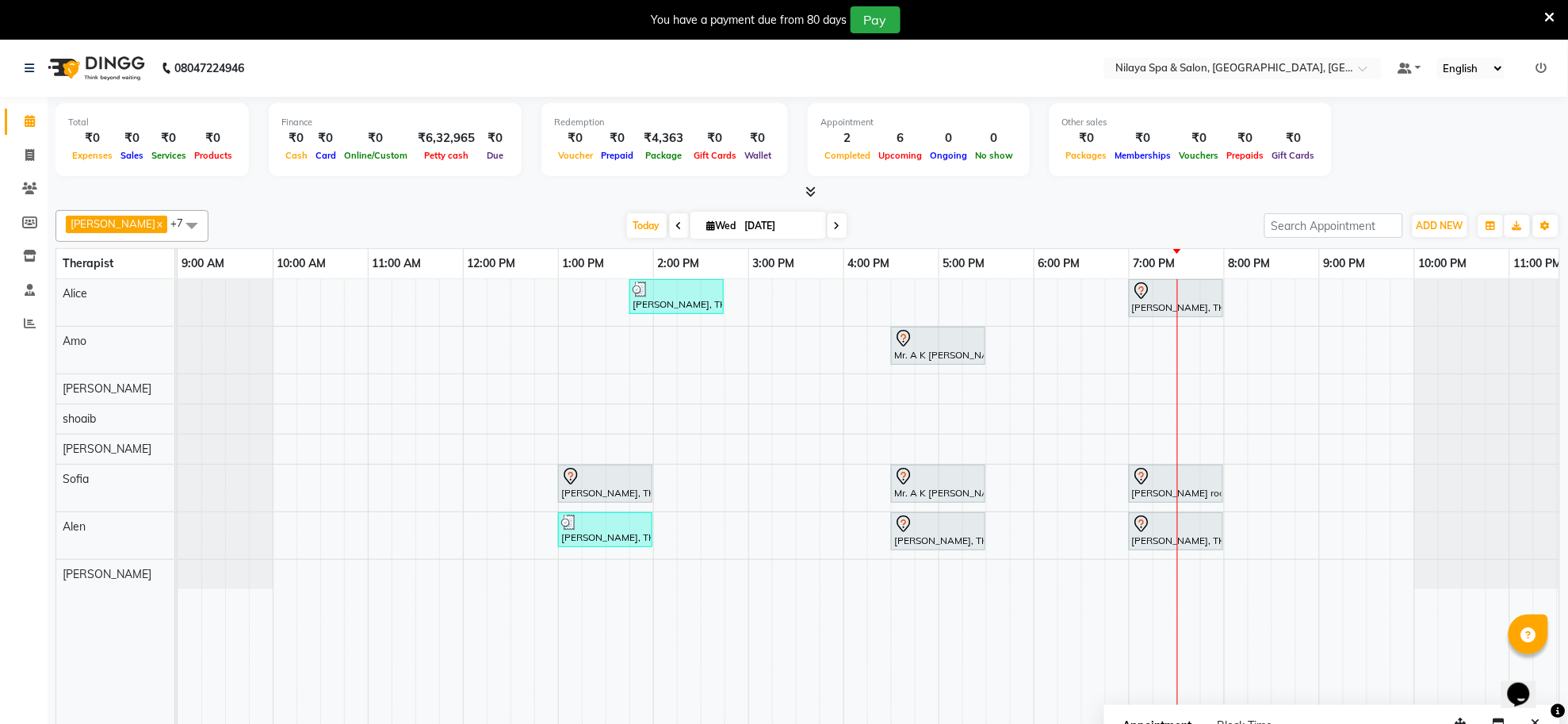
click at [1039, 342] on div "[PERSON_NAME], TK04, 01:45 PM-02:45 PM, Deep Tissue Repair Therapy([DEMOGRAPHIC…" at bounding box center [891, 513] width 1427 height 467
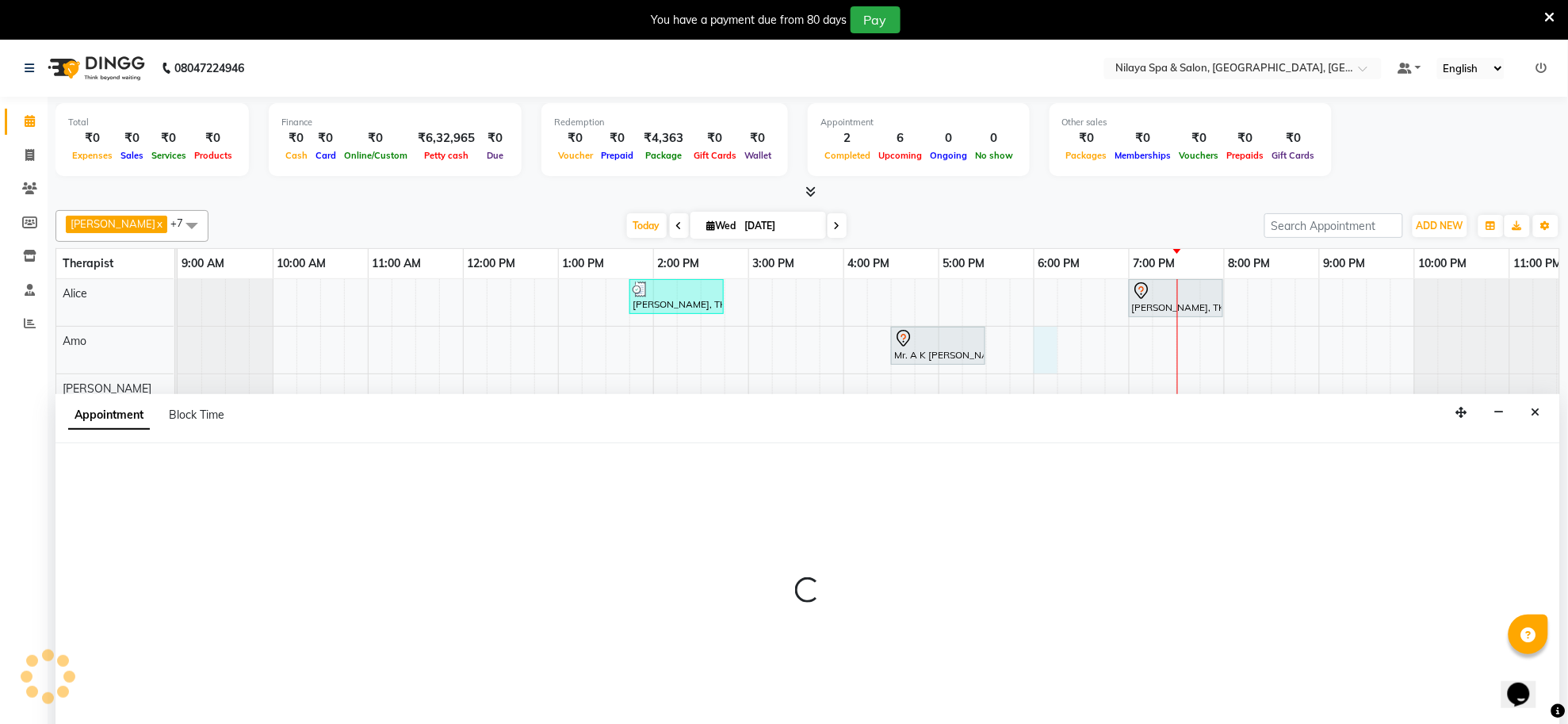
scroll to position [39, 0]
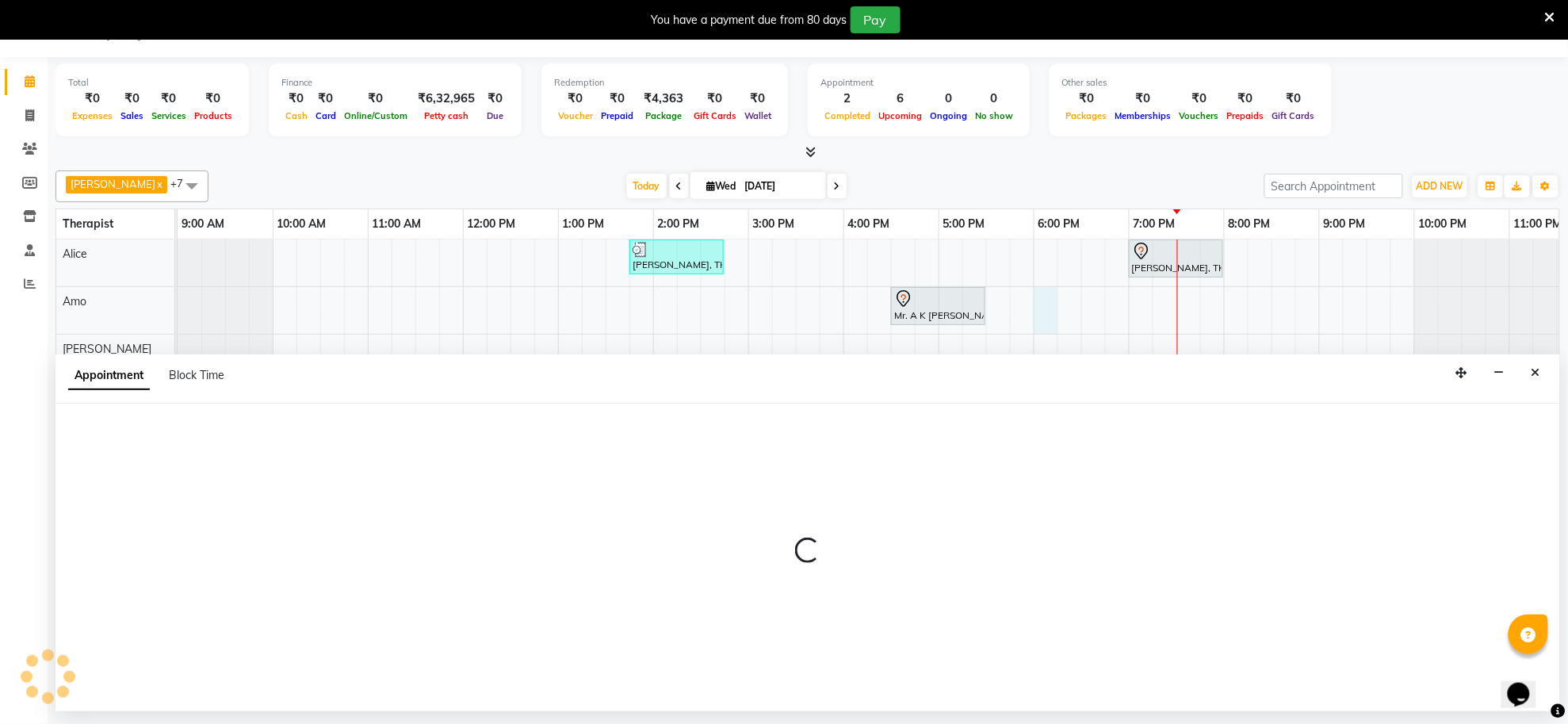
select select "80700"
select select "1080"
select select "tentative"
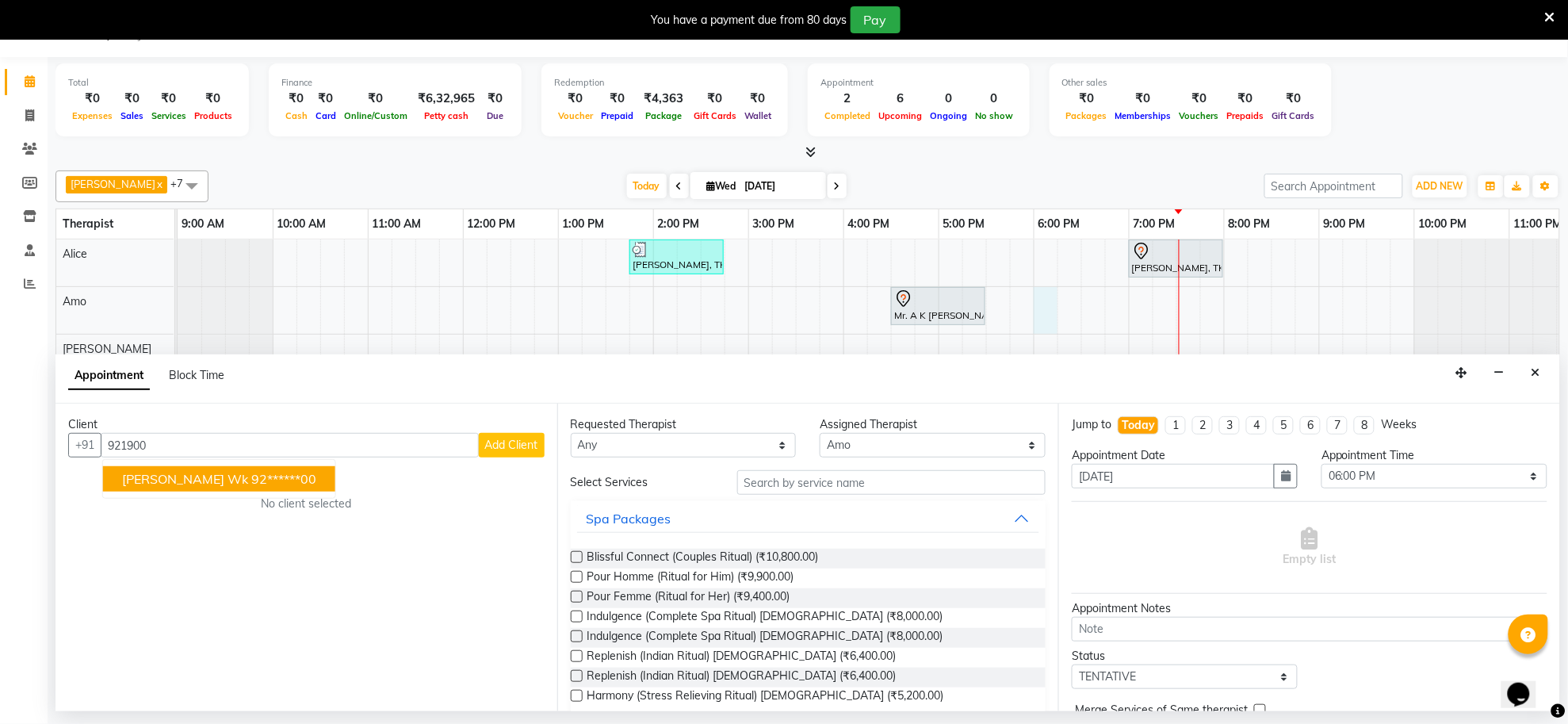
click at [189, 485] on span "[PERSON_NAME] wk" at bounding box center [185, 478] width 126 height 16
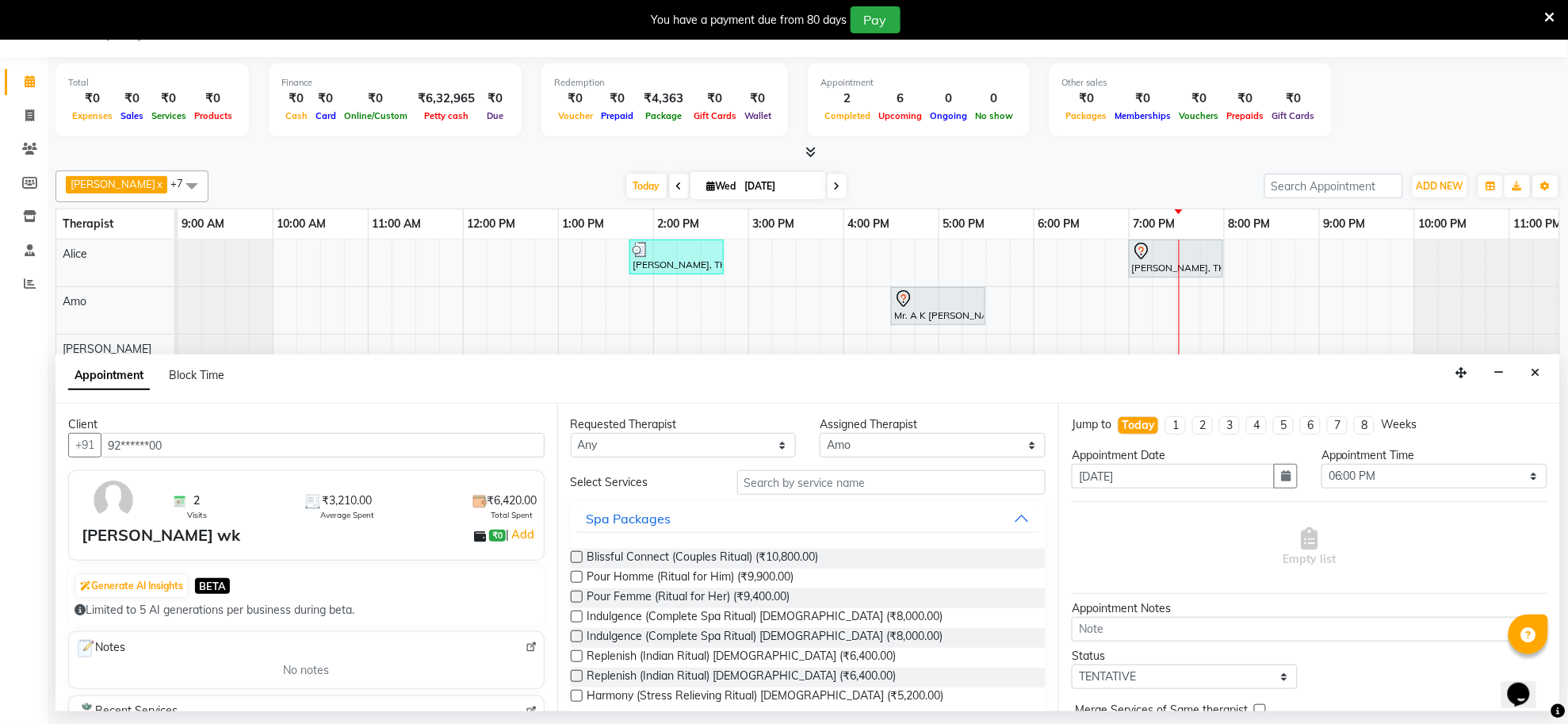
type input "92******00"
click at [786, 478] on input "text" at bounding box center [892, 482] width 309 height 24
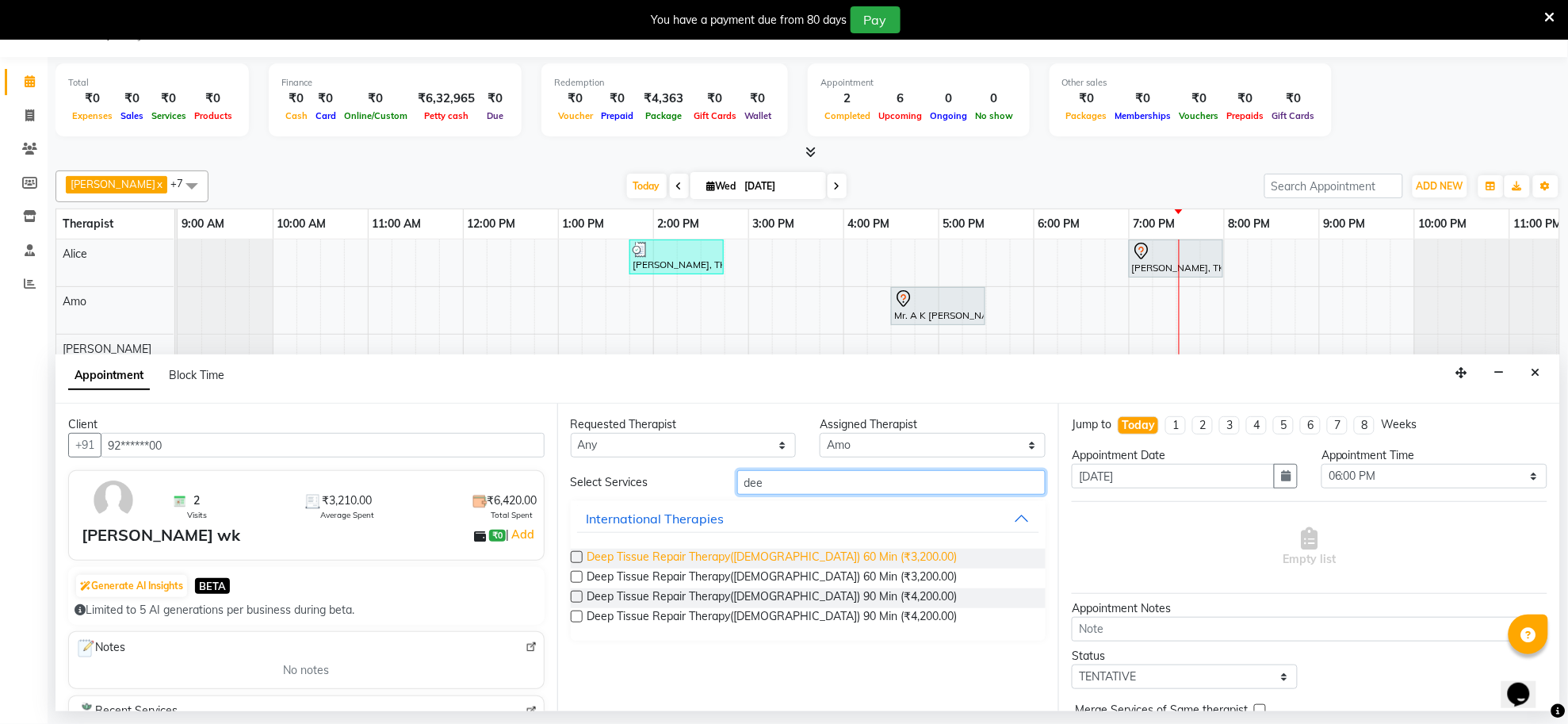
type input "dee"
click at [753, 548] on span "Deep Tissue Repair Therapy([DEMOGRAPHIC_DATA]) 60 Min (₹3,200.00)" at bounding box center [772, 558] width 370 height 20
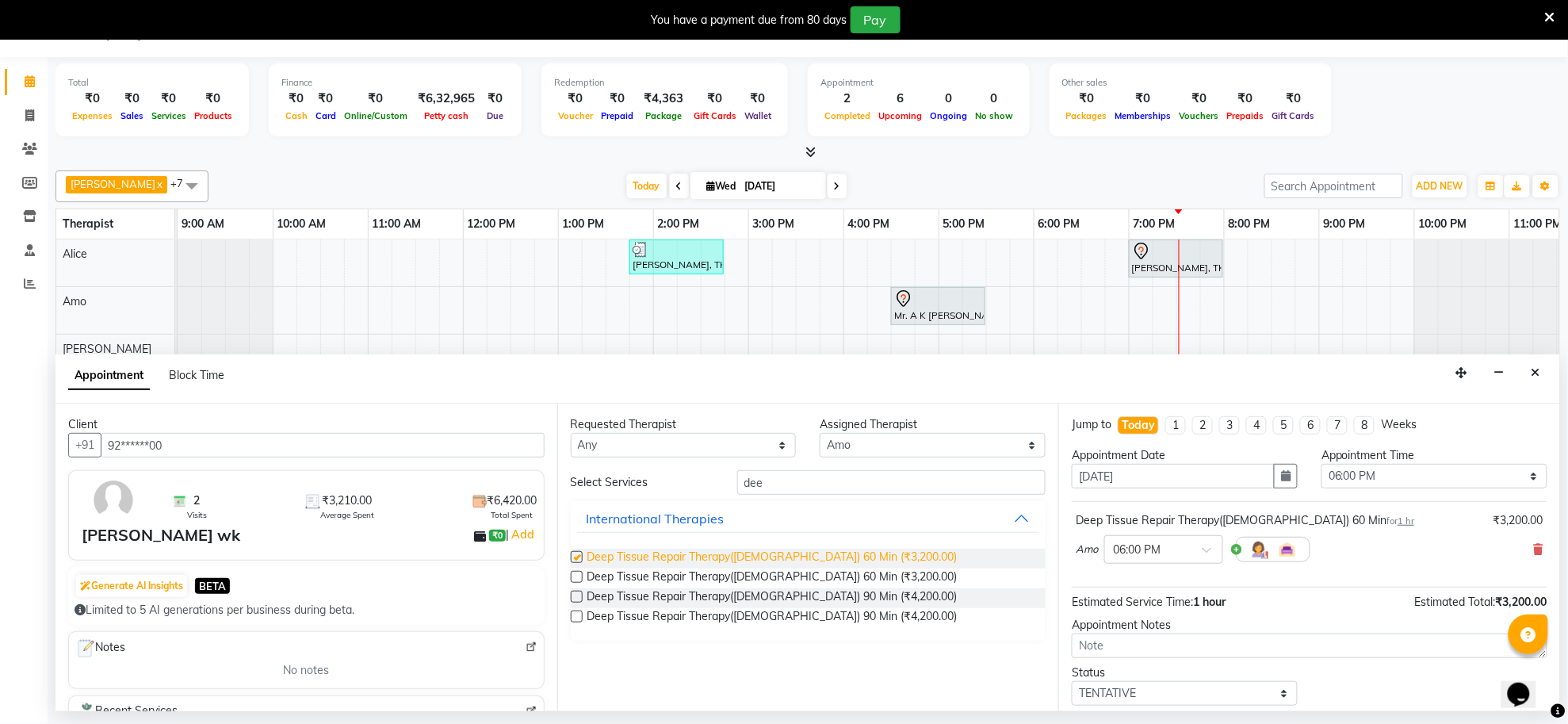
checkbox input "false"
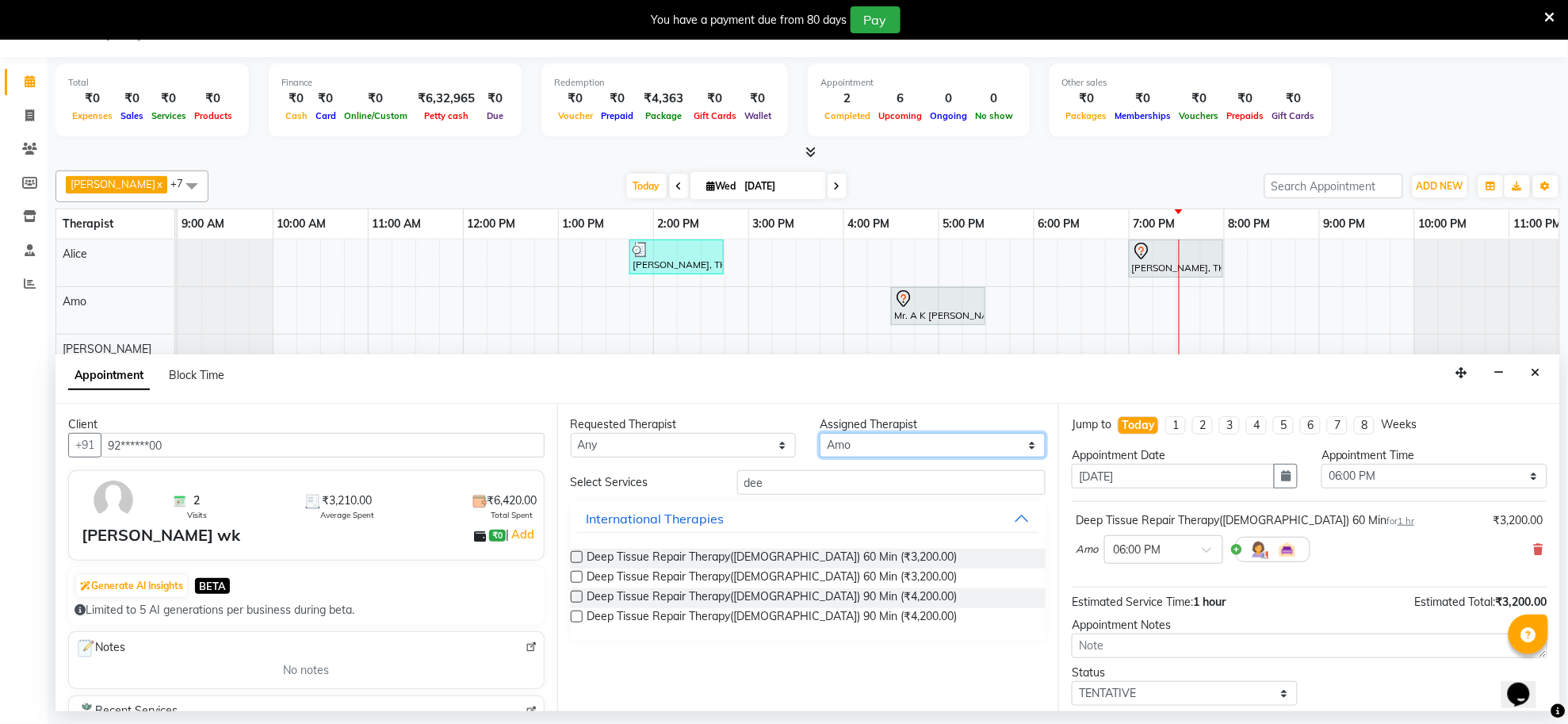
drag, startPoint x: 895, startPoint y: 445, endPoint x: 817, endPoint y: 436, distance: 78.5
click at [817, 436] on div "Assigned Therapist Select Alen Alice Amo Gunjan Jessy NANCY shoaib Sofia Vijay" at bounding box center [932, 437] width 249 height 41
select select "84324"
click at [820, 433] on select "Select Alen Alice Amo Gunjan Jessy NANCY shoaib Sofia Vijay" at bounding box center [933, 446] width 226 height 24
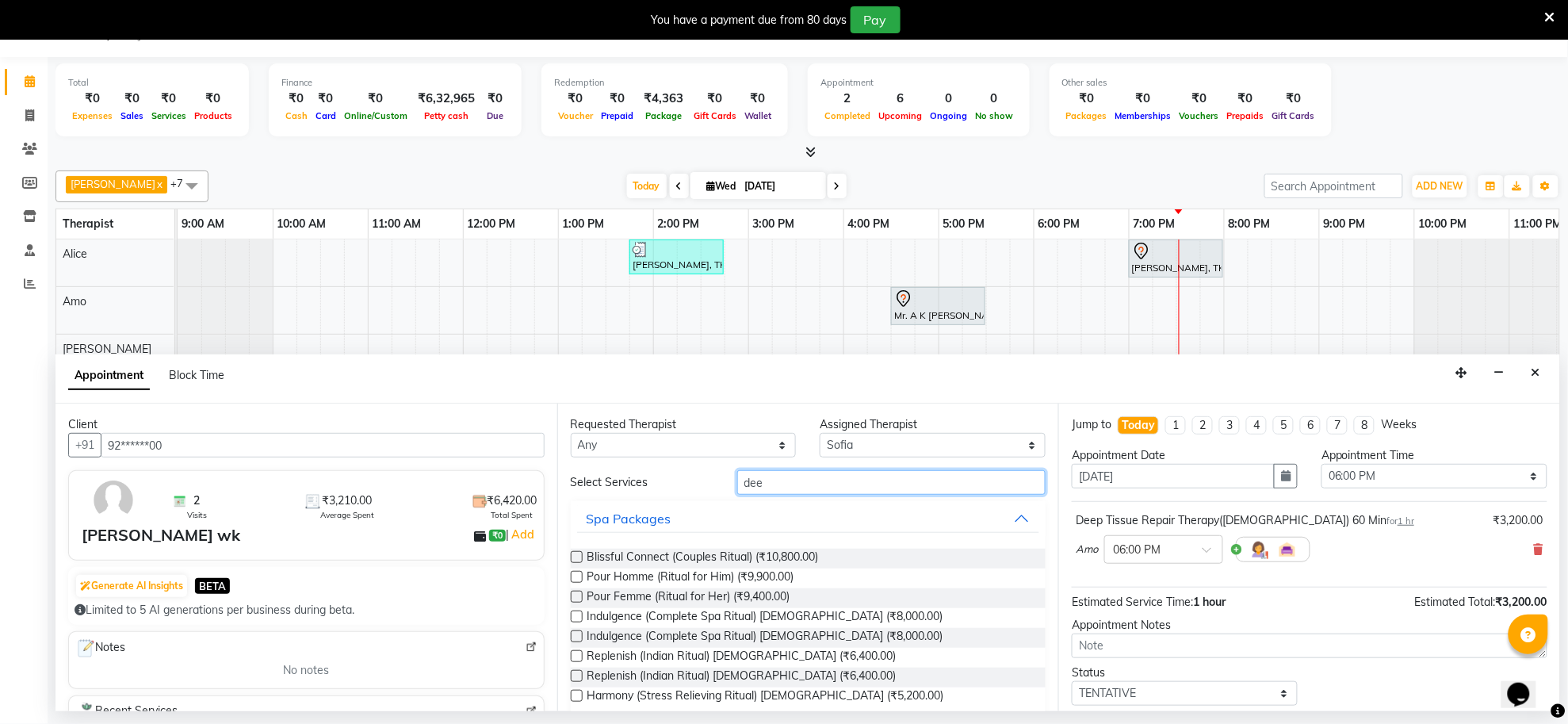
click at [822, 486] on input "dee" at bounding box center [892, 482] width 309 height 24
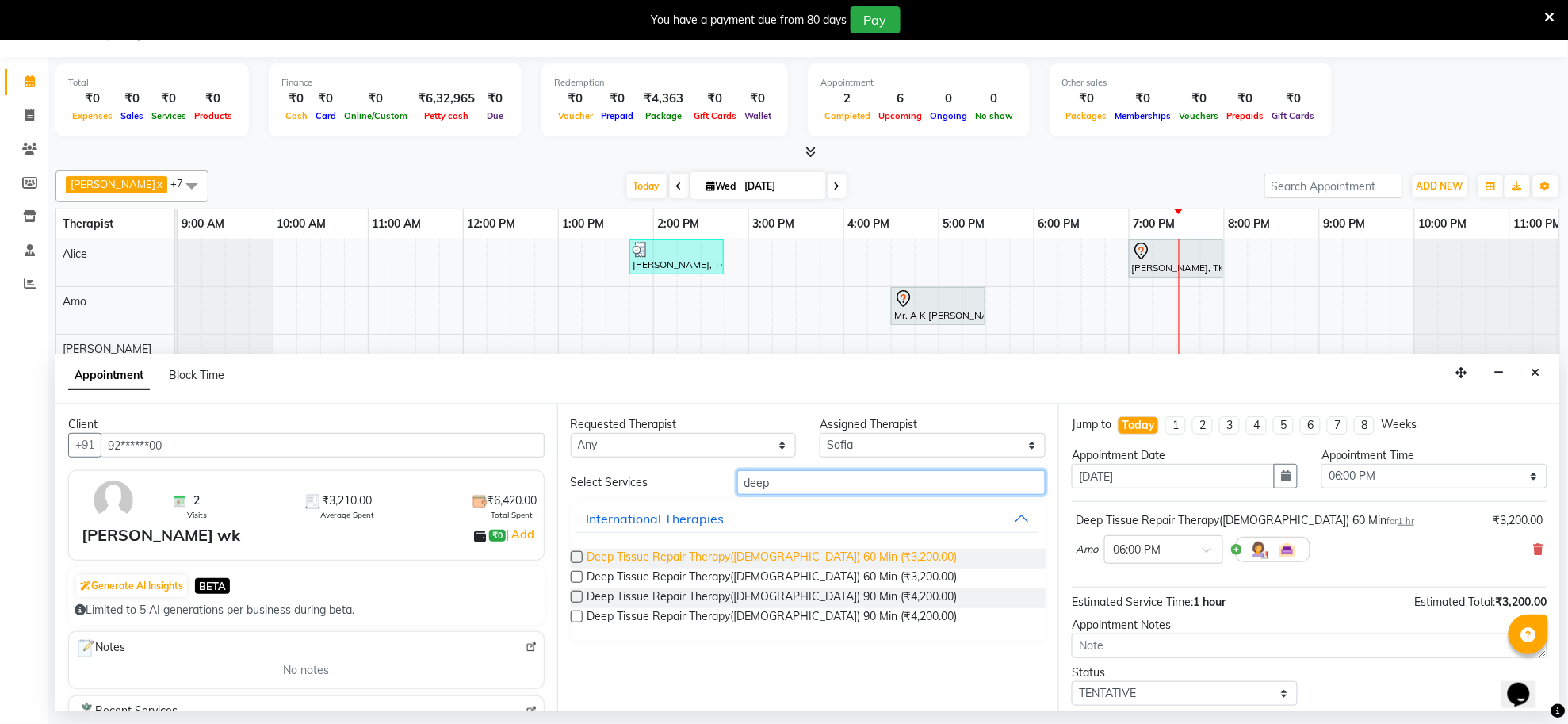
type input "deep"
click at [815, 560] on span "Deep Tissue Repair Therapy(Male) 60 Min (₹3,200.00)" at bounding box center [772, 558] width 370 height 20
checkbox input "false"
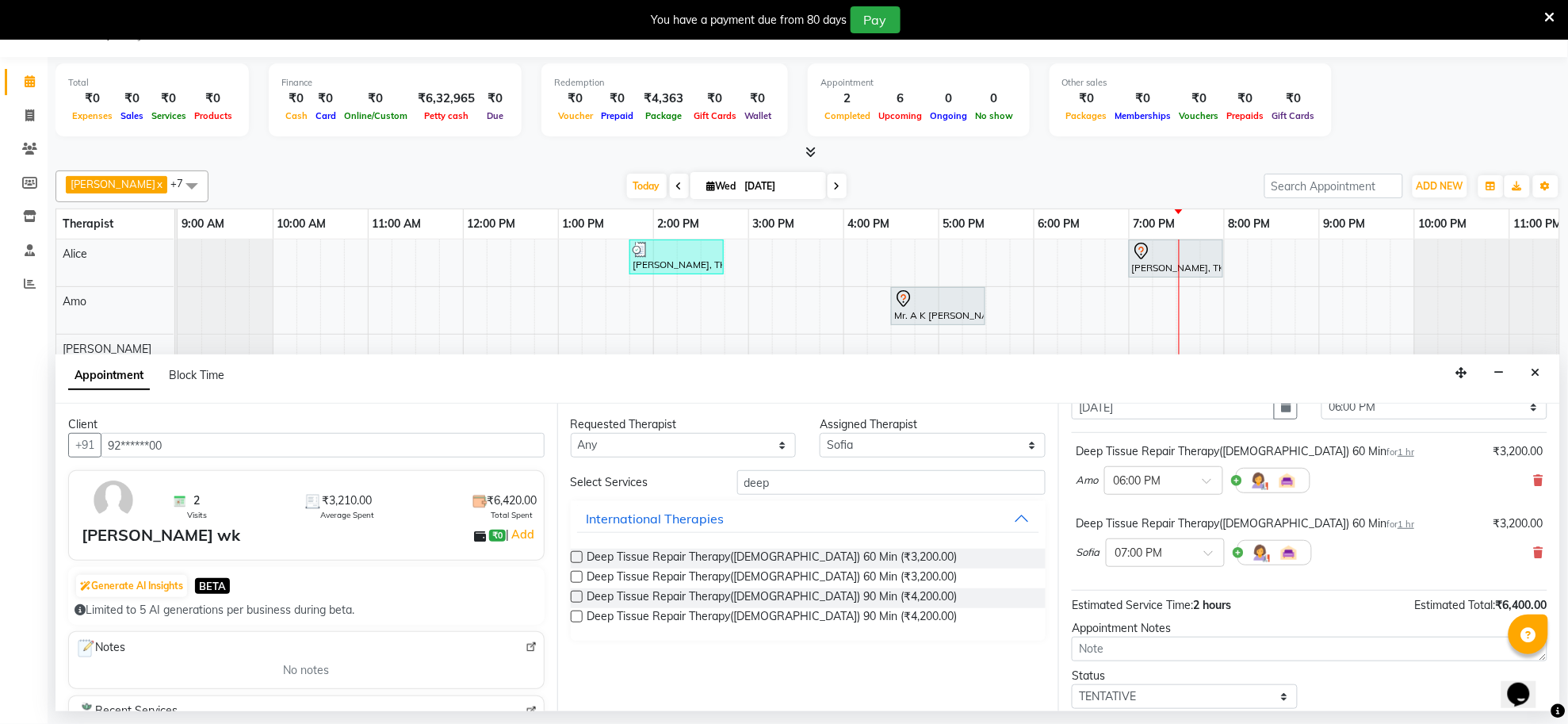
scroll to position [168, 0]
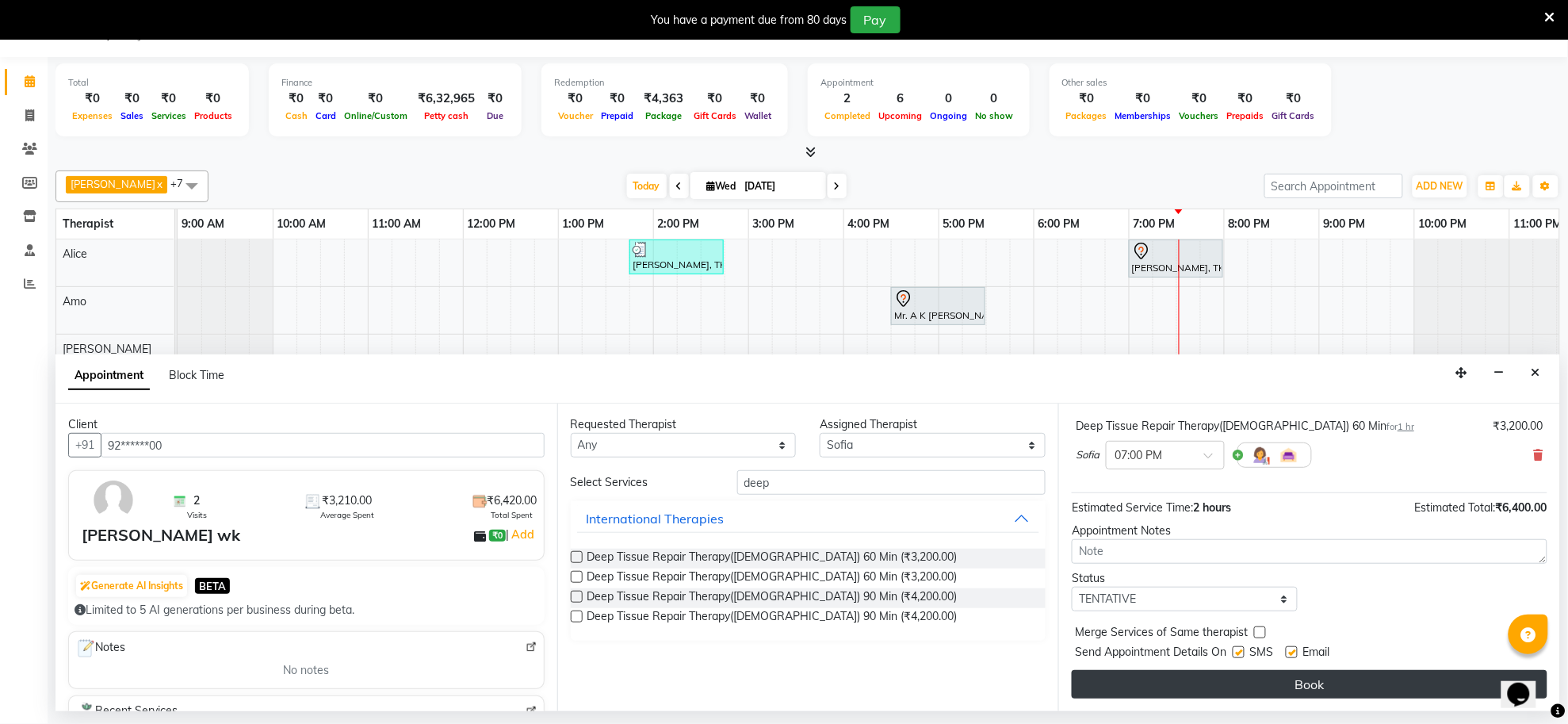
click at [1328, 679] on button "Book" at bounding box center [1309, 684] width 475 height 29
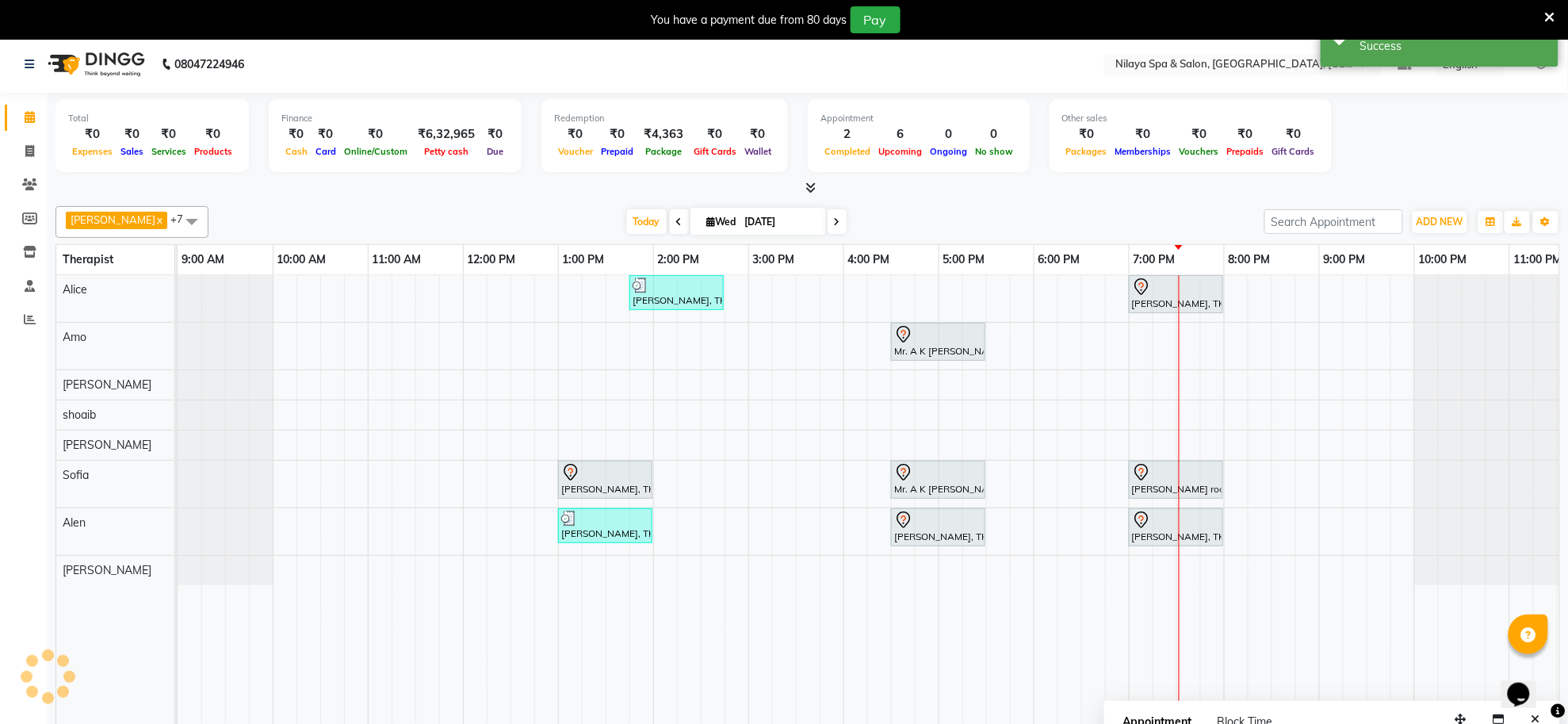
scroll to position [0, 0]
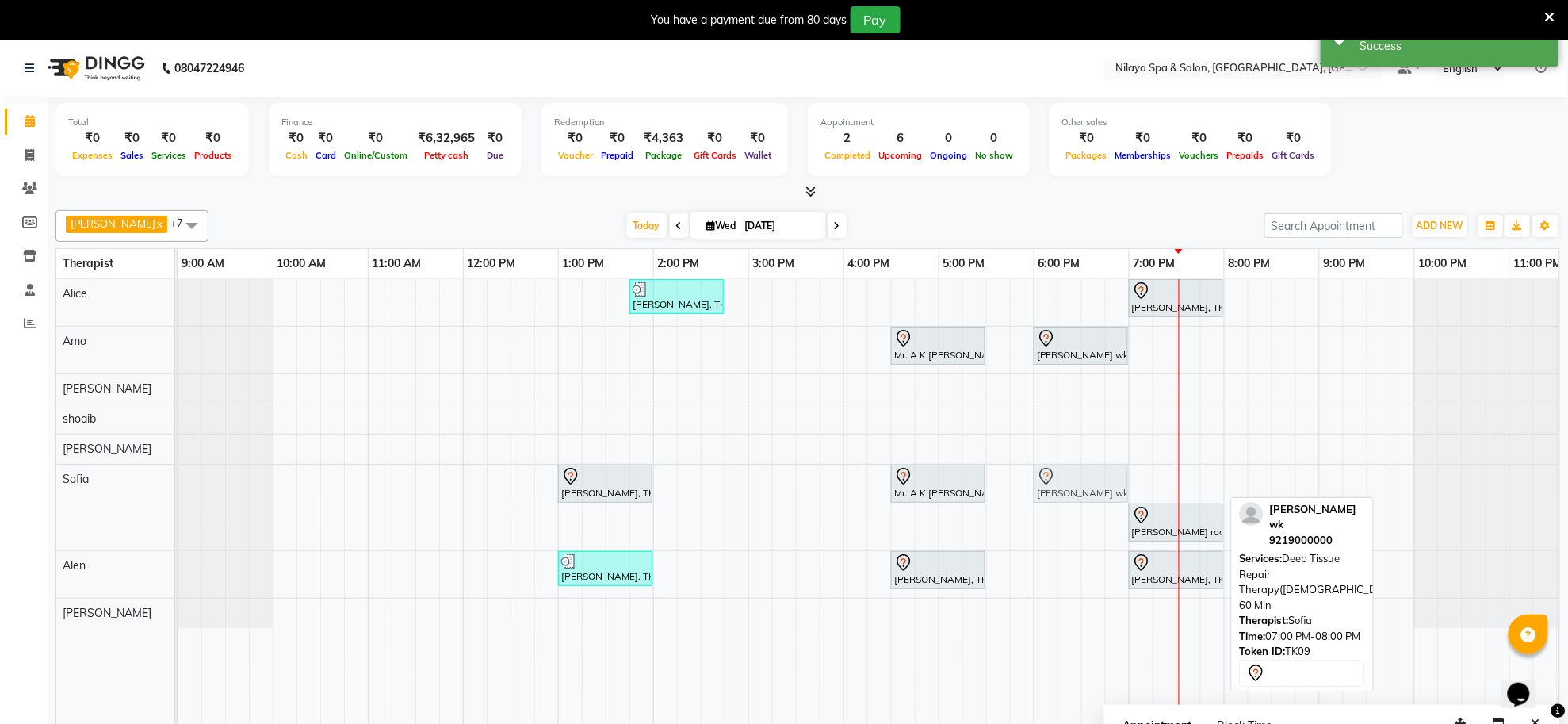
drag, startPoint x: 1134, startPoint y: 484, endPoint x: 1045, endPoint y: 473, distance: 89.7
click at [177, 473] on div "mr kumar, TK02, 01:00 PM-02:00 PM, Traditional Swedish Relaxation Therapy(Male)…" at bounding box center [177, 507] width 0 height 86
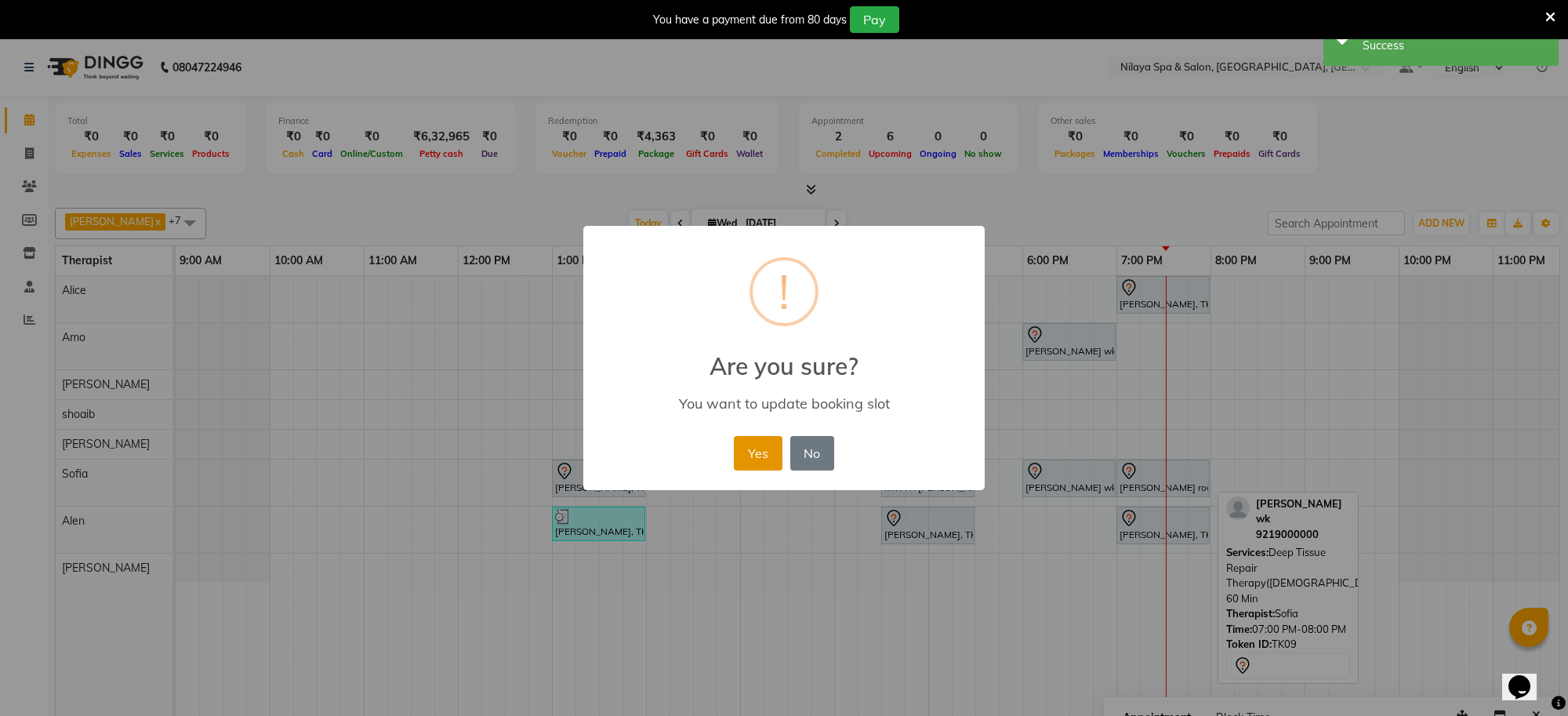
click at [745, 459] on button "Yes" at bounding box center [758, 453] width 48 height 34
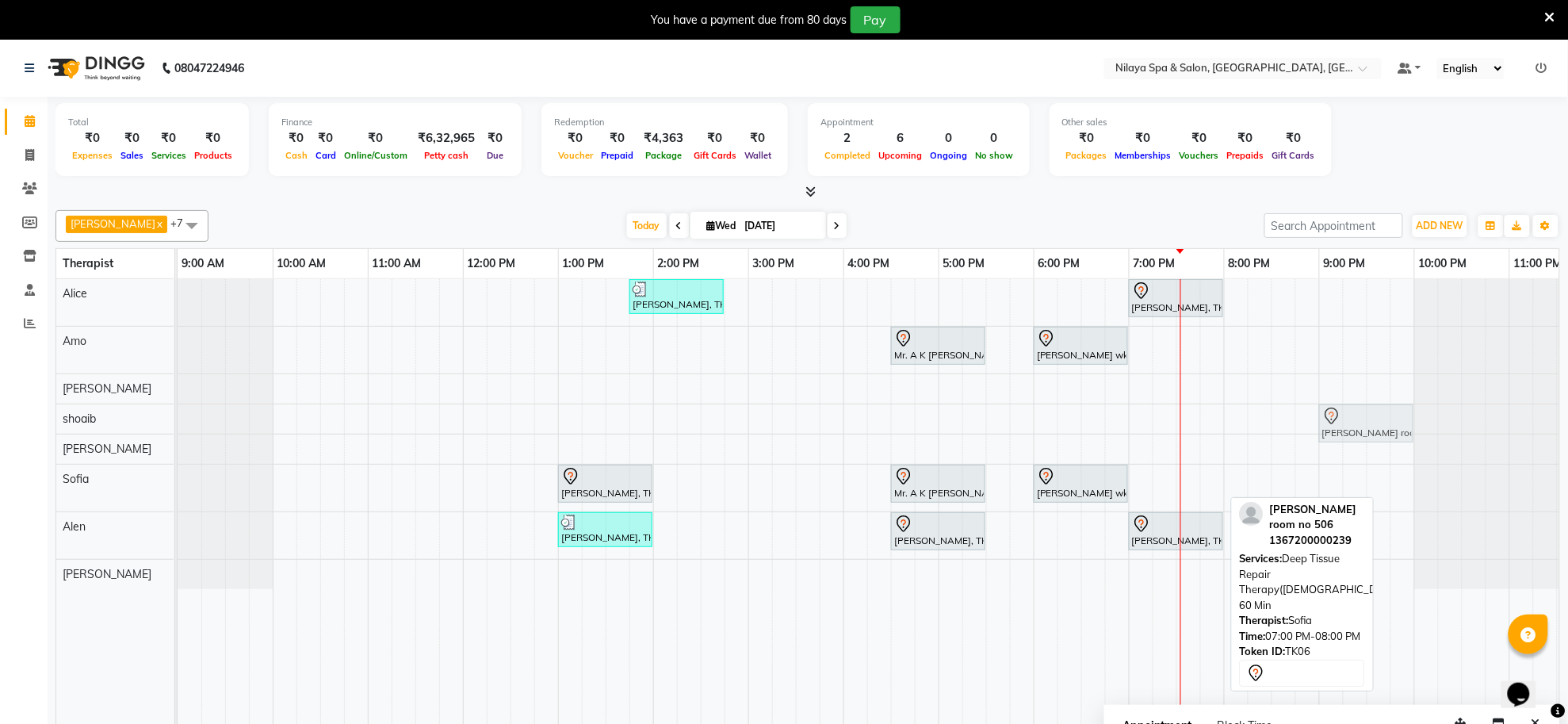
drag, startPoint x: 1151, startPoint y: 482, endPoint x: 1342, endPoint y: 414, distance: 202.7
click at [1342, 414] on tbody "K.R Srivasta, TK04, 01:45 PM-02:45 PM, Deep Tissue Repair Therapy(Male) 60 Min …" at bounding box center [891, 434] width 1427 height 310
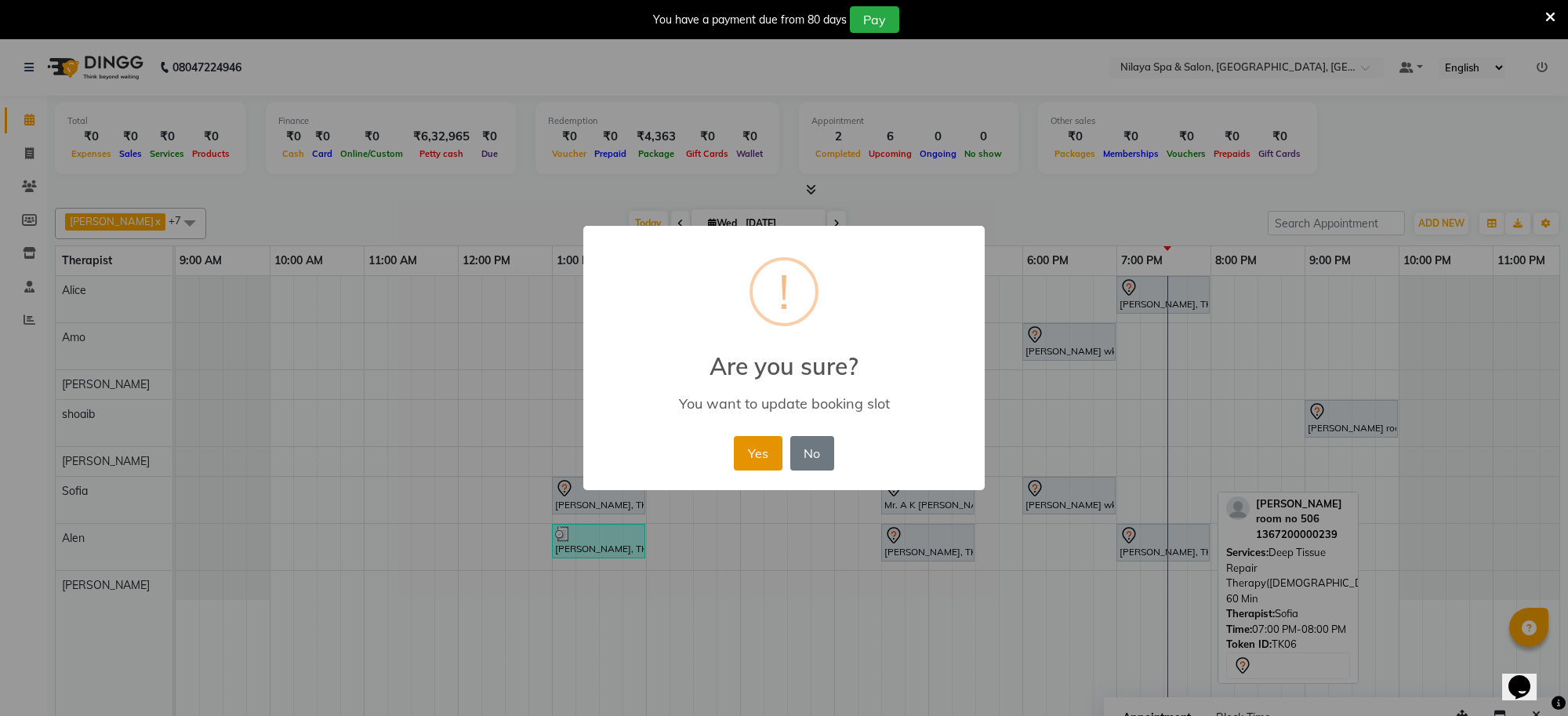
click at [742, 453] on button "Yes" at bounding box center [758, 453] width 48 height 34
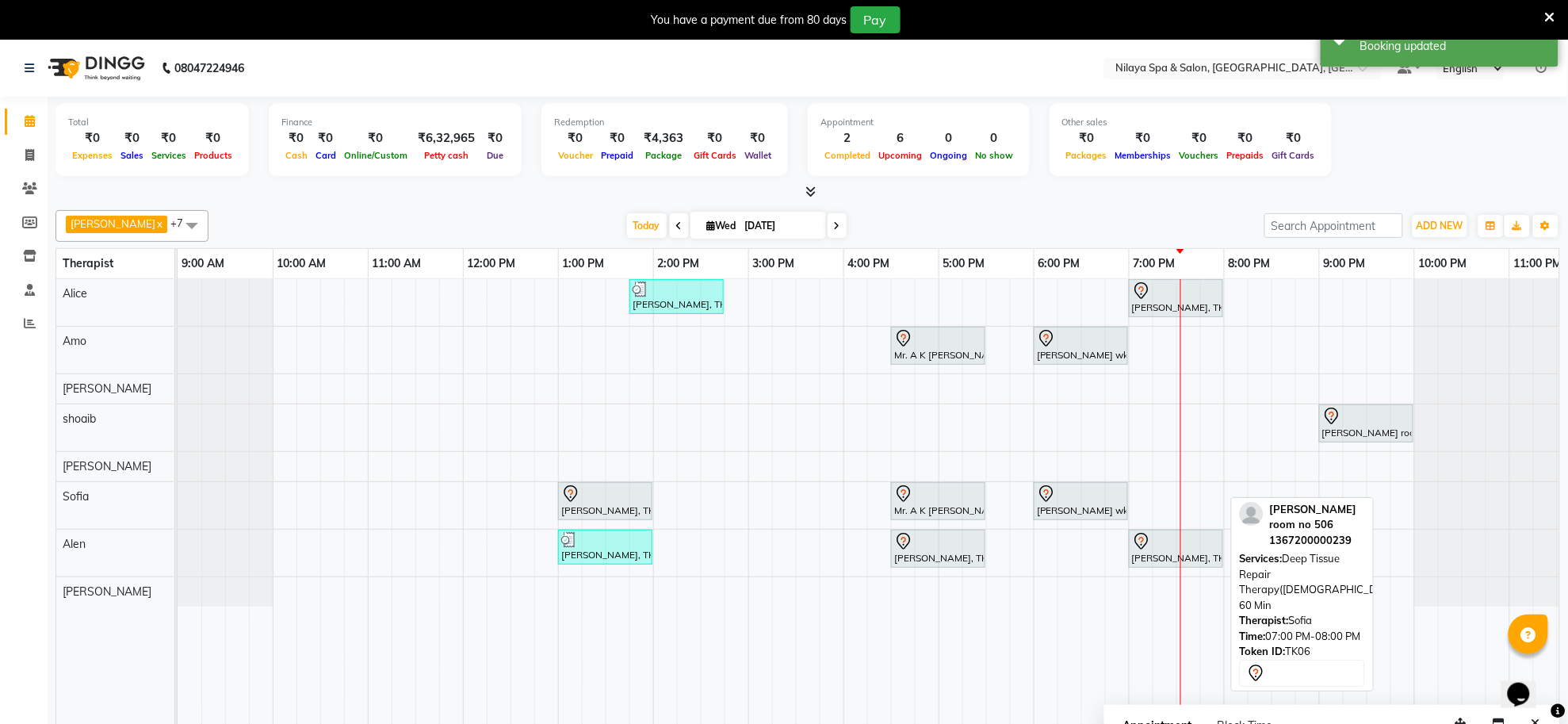
click at [1182, 502] on div "K.R Srivasta, TK04, 01:45 PM-02:45 PM, Deep Tissue Repair Therapy(Male) 60 Min …" at bounding box center [891, 513] width 1427 height 467
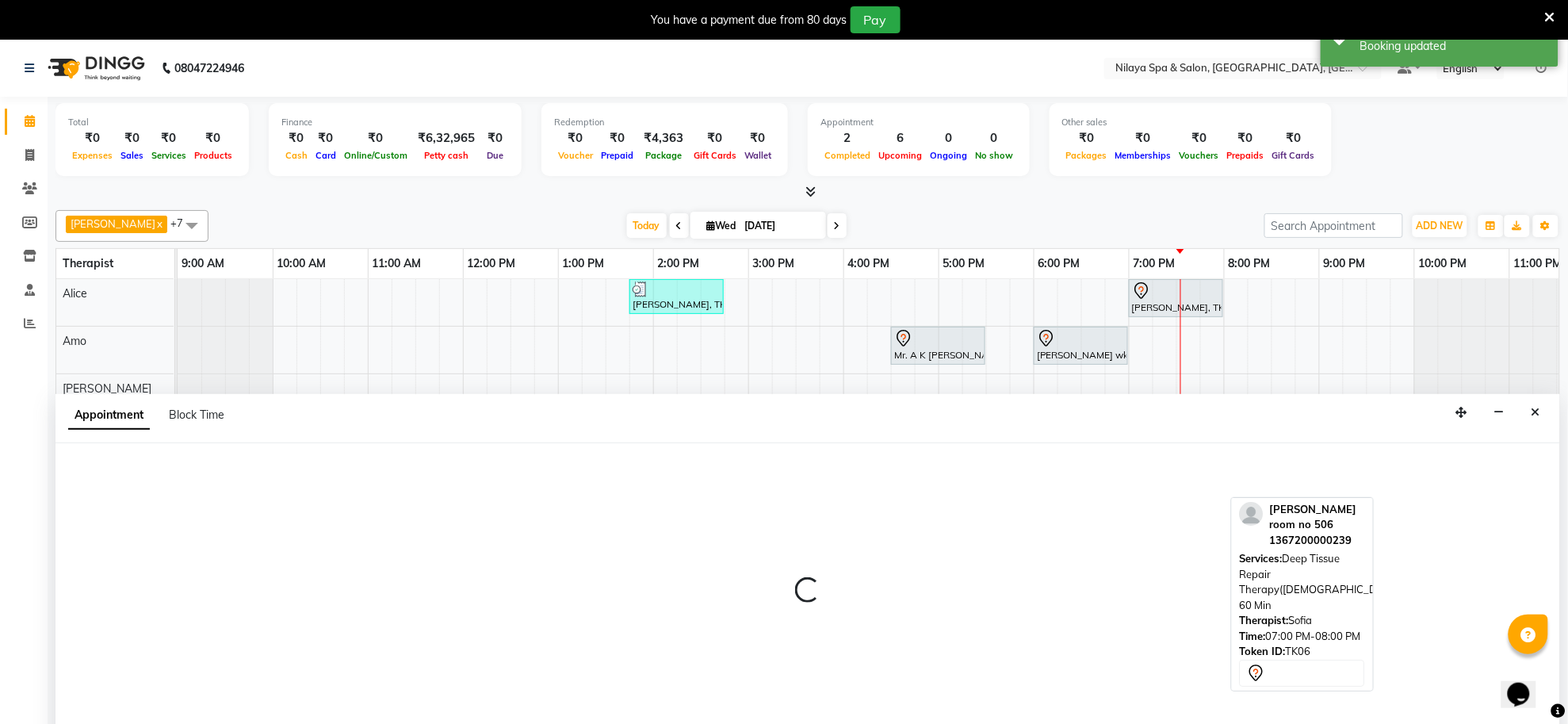
scroll to position [39, 0]
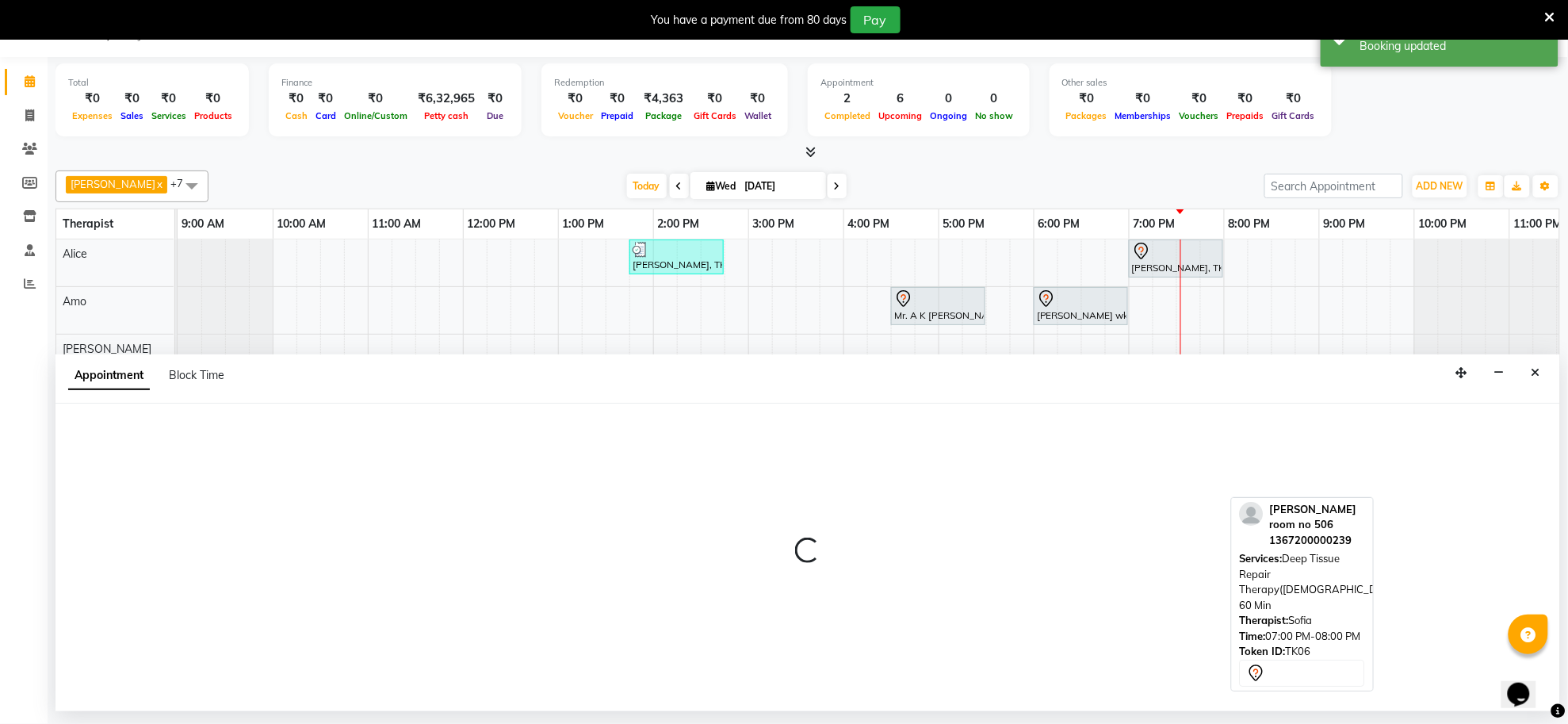
select select "84324"
select select "tentative"
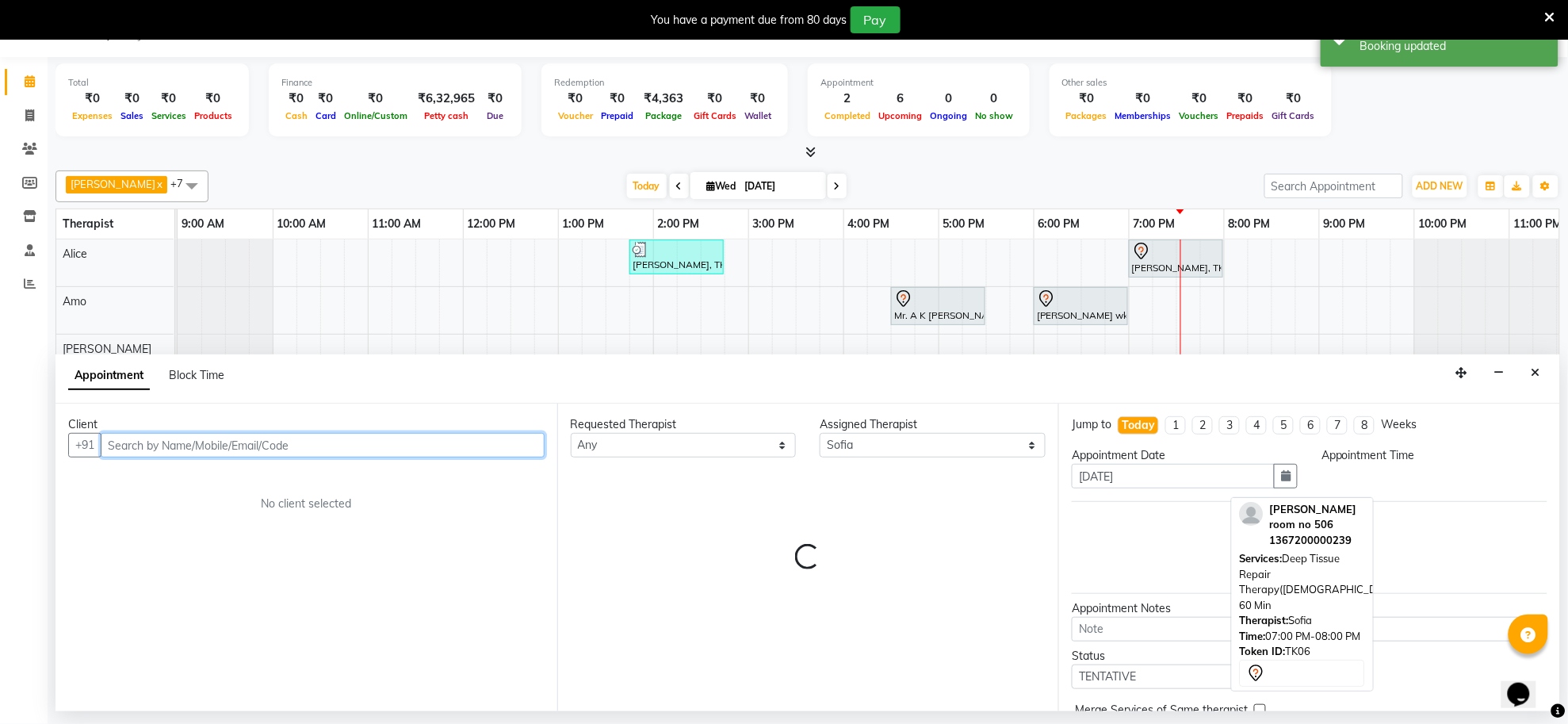
select select "1170"
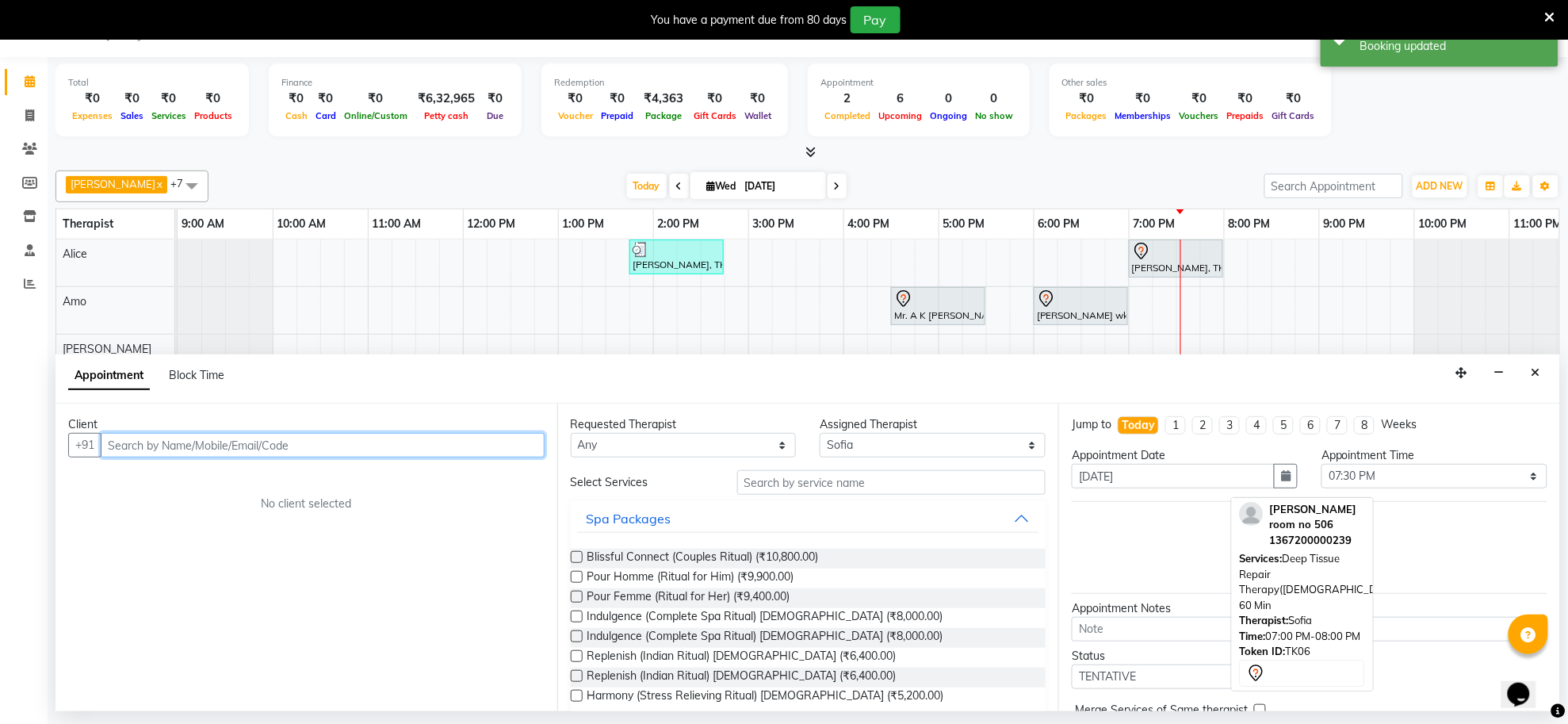
click at [453, 450] on input "text" at bounding box center [322, 446] width 444 height 24
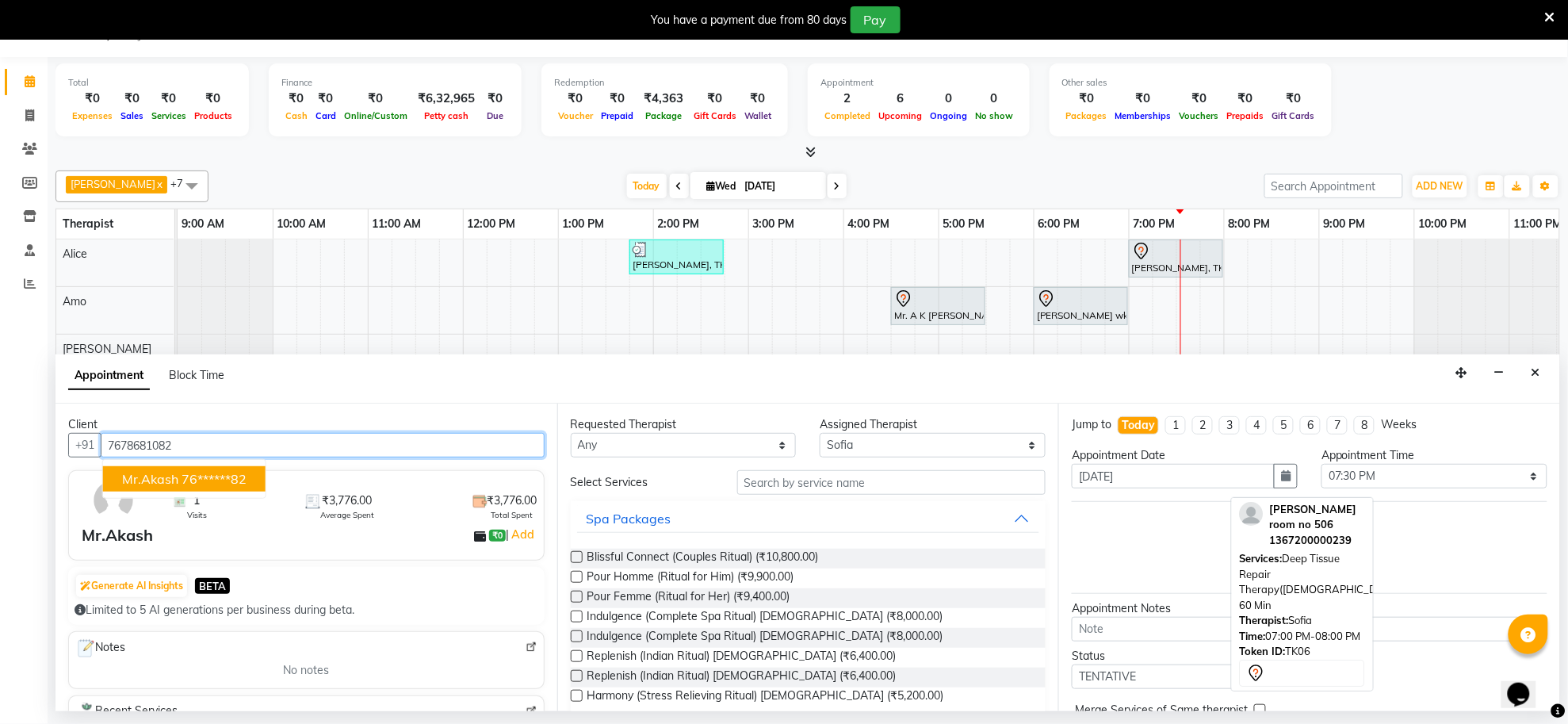
click at [164, 486] on span "Mr.Akash" at bounding box center [150, 478] width 56 height 16
type input "76******82"
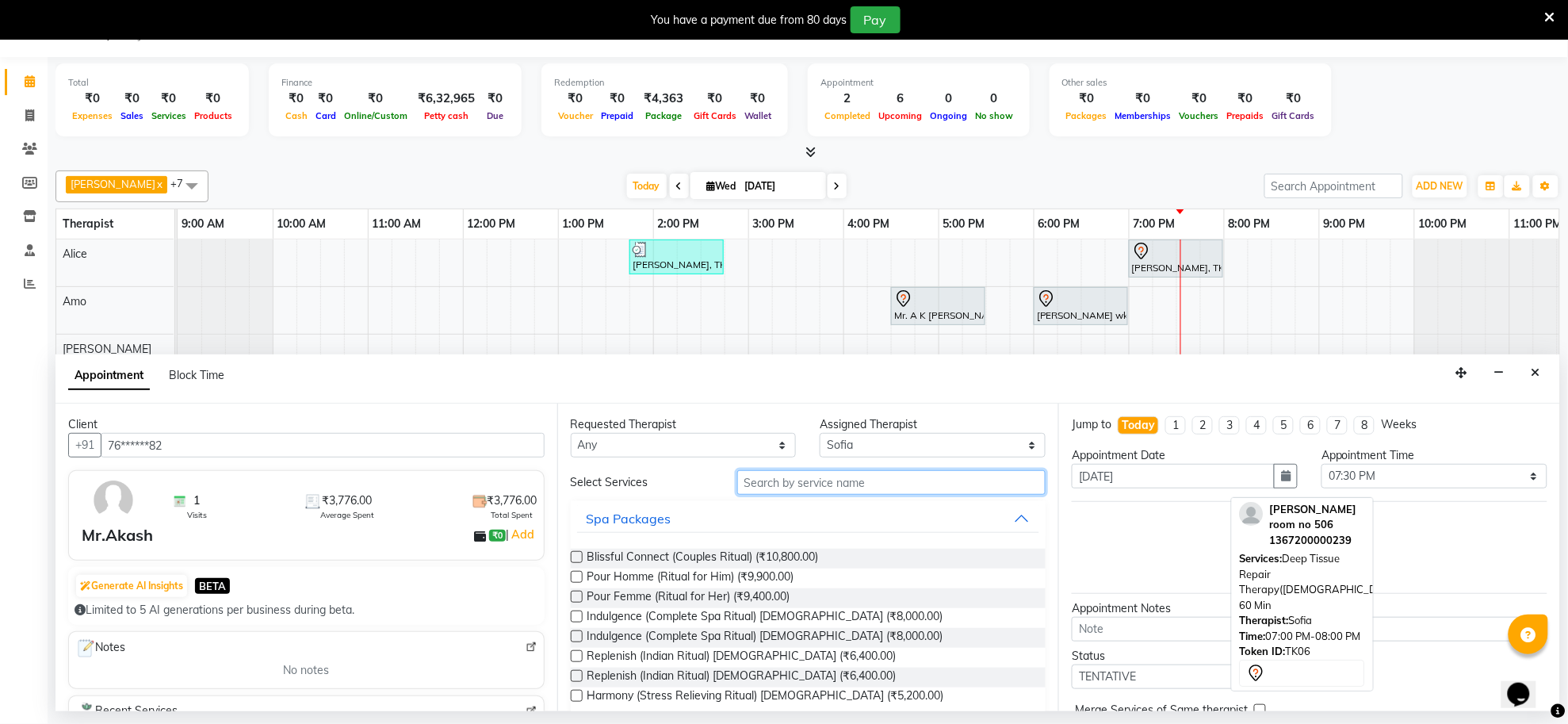
click at [861, 476] on input "text" at bounding box center [892, 482] width 309 height 24
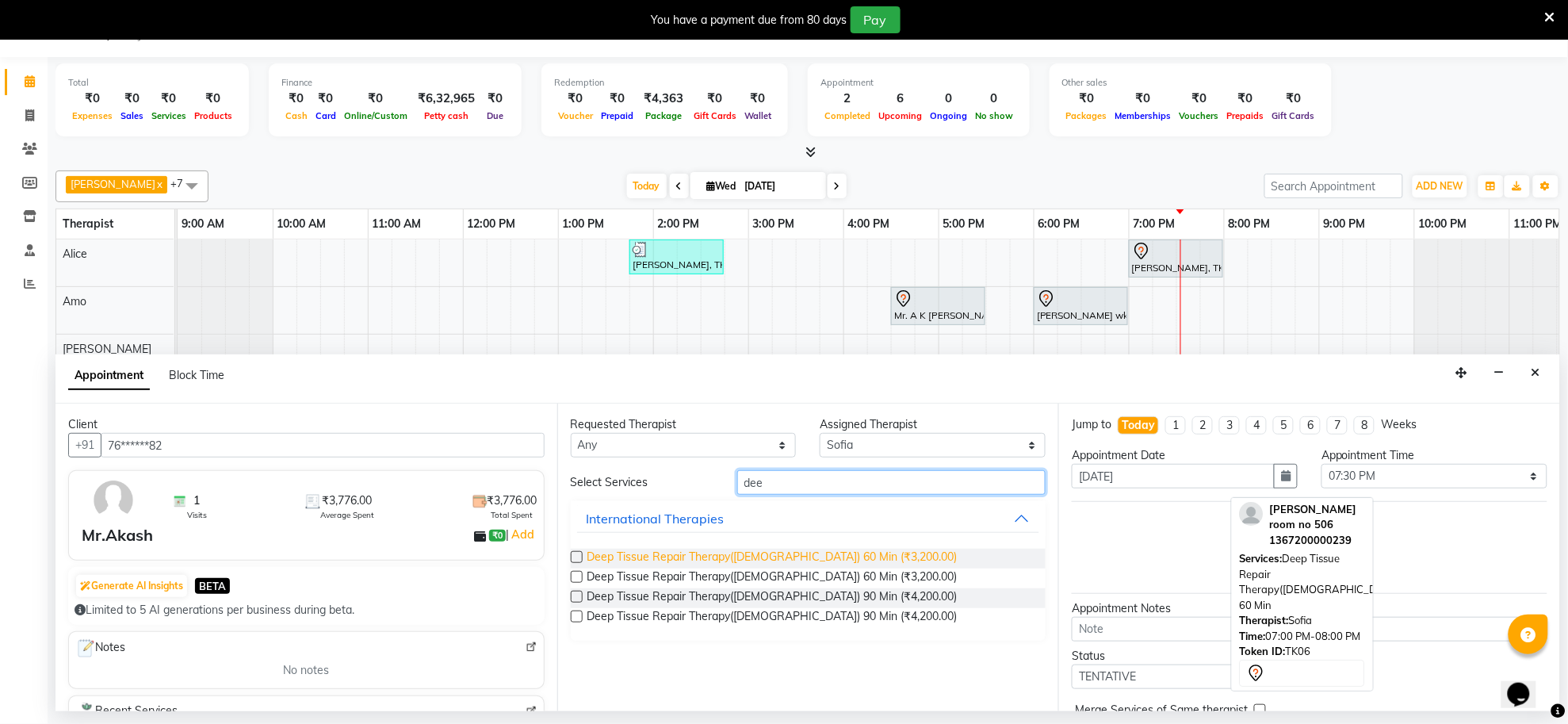
type input "dee"
click at [803, 555] on span "Deep Tissue Repair Therapy(Male) 60 Min (₹3,200.00)" at bounding box center [772, 558] width 370 height 20
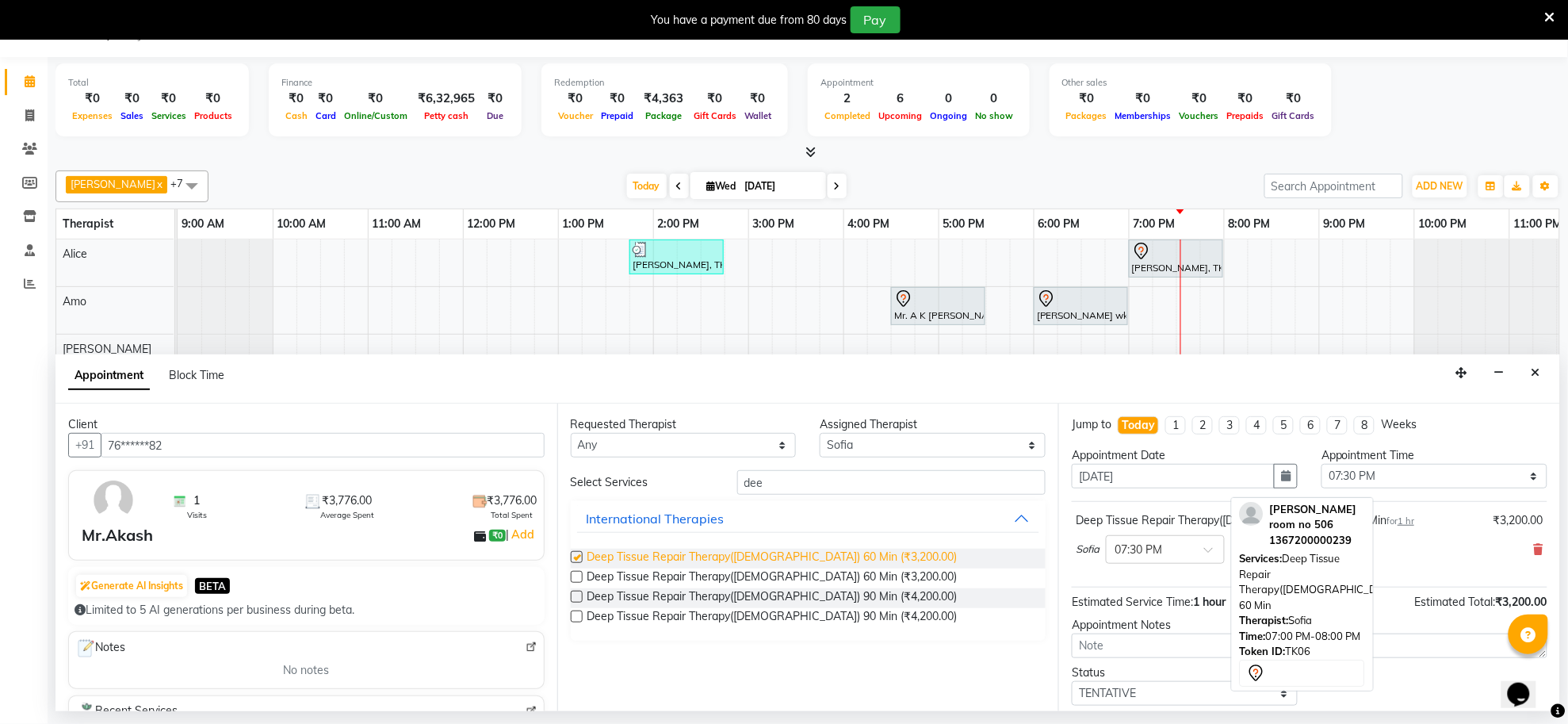
checkbox input "false"
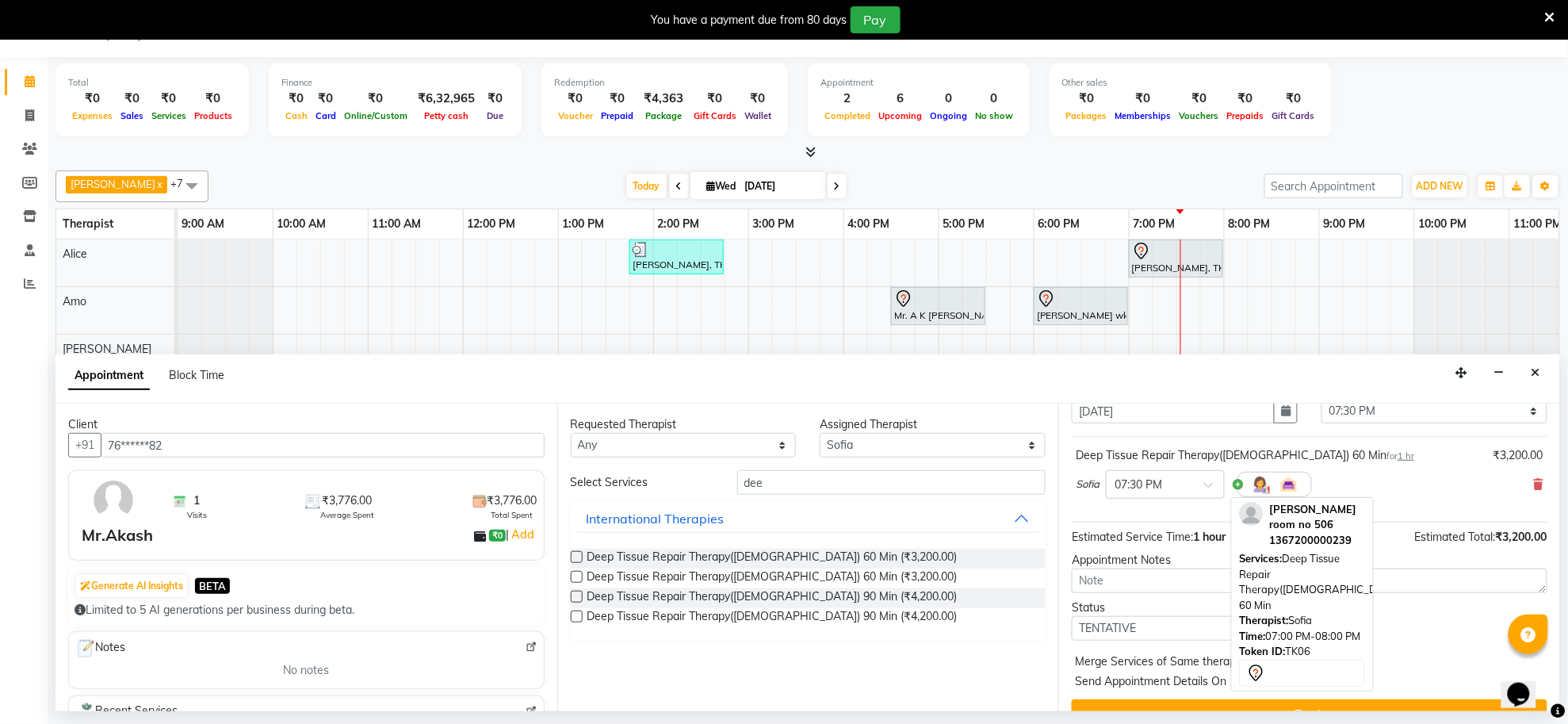
scroll to position [96, 0]
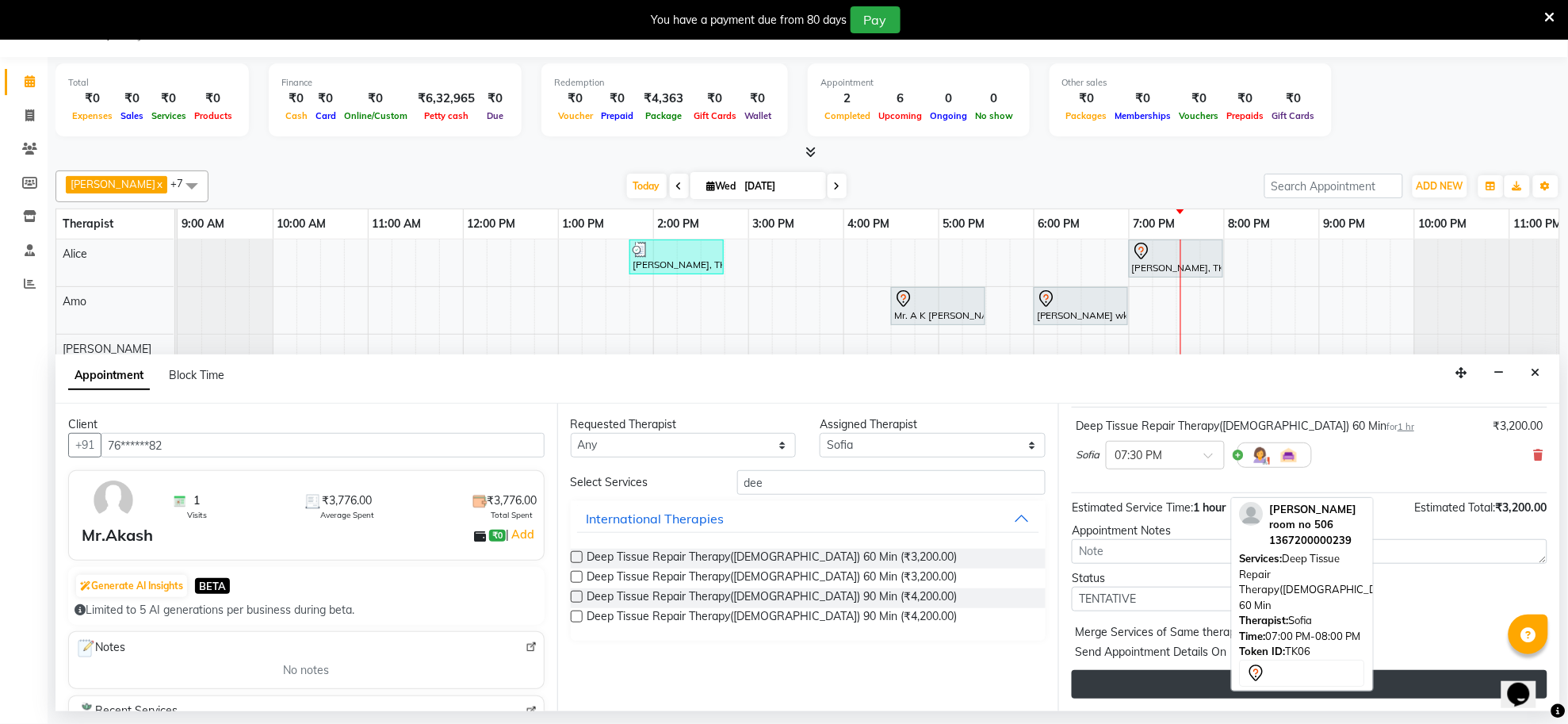
click at [1346, 688] on button "Book" at bounding box center [1309, 684] width 475 height 29
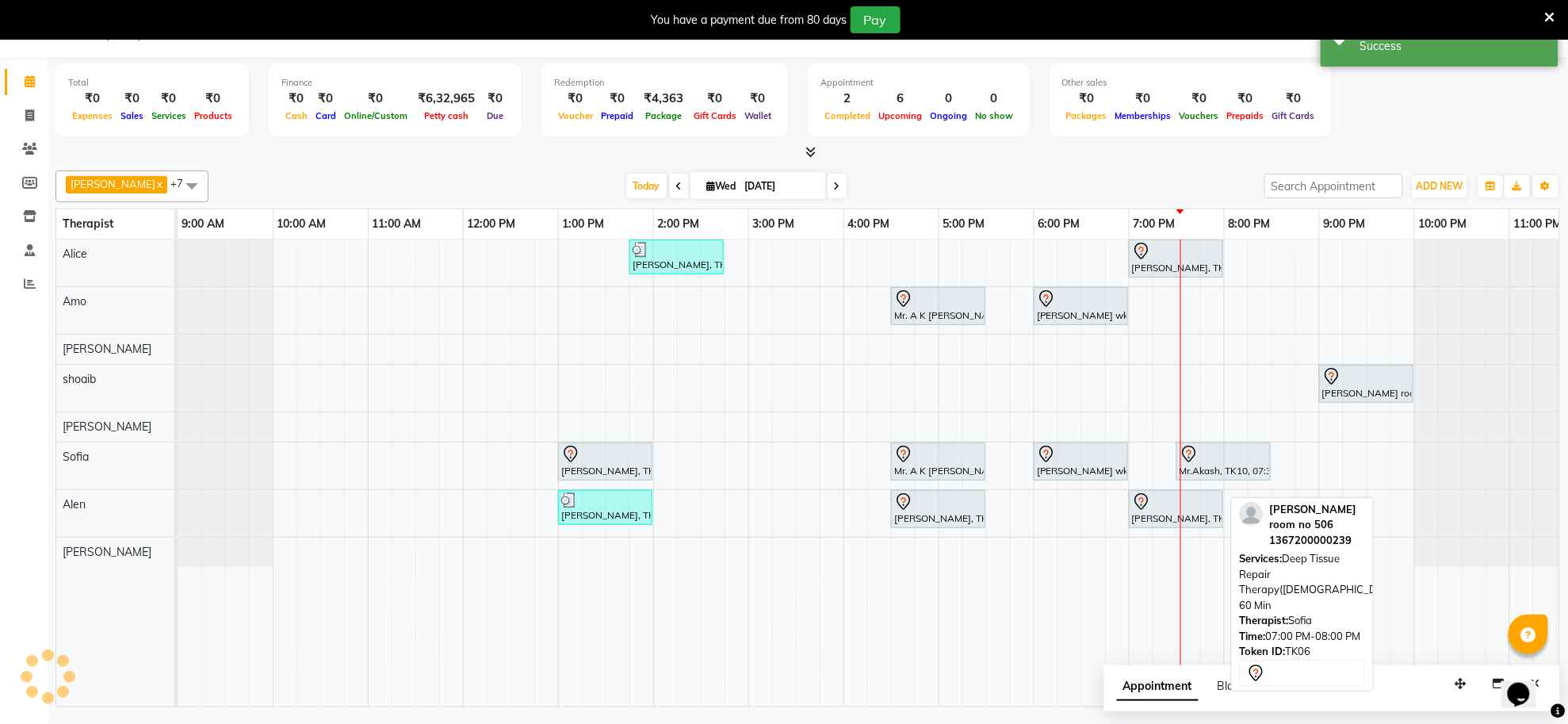
scroll to position [0, 0]
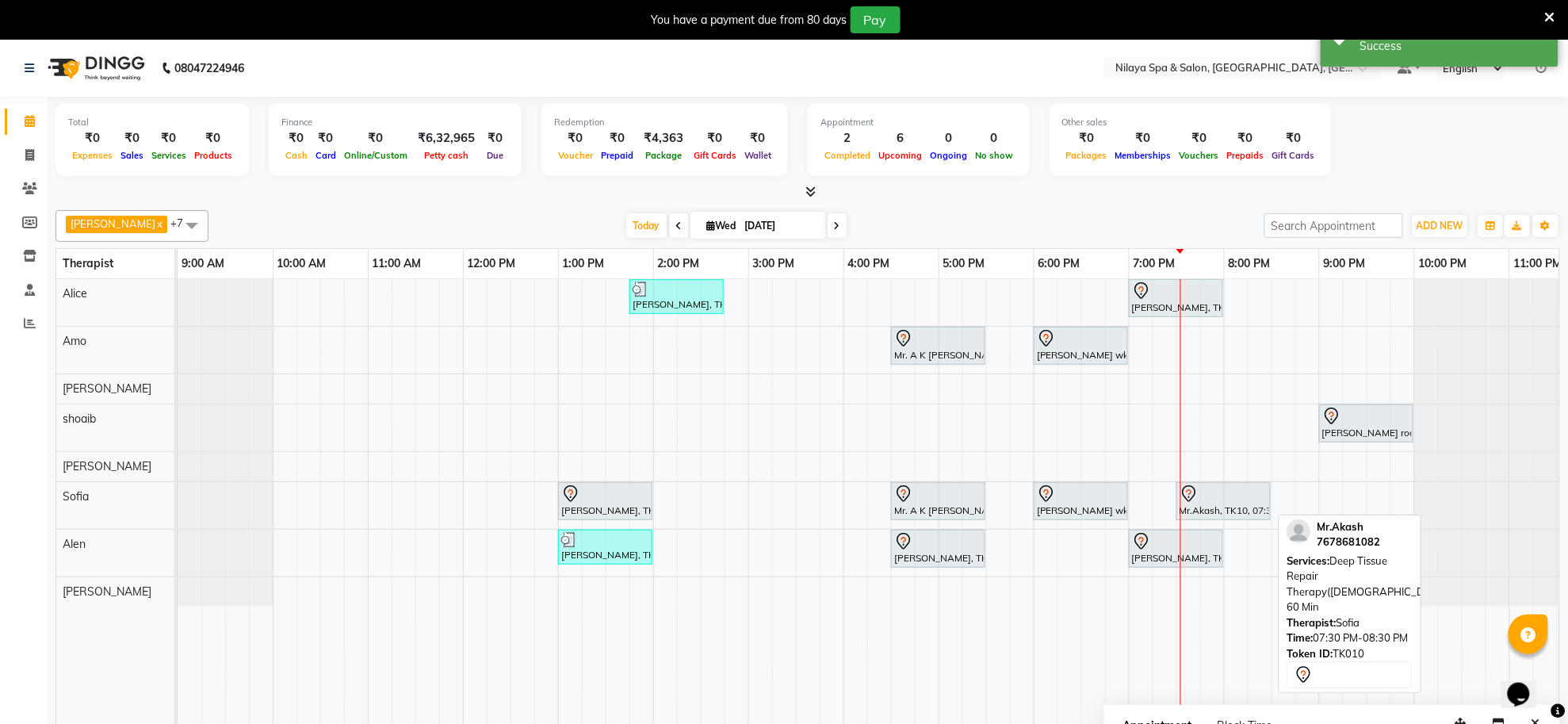
click at [1222, 504] on div at bounding box center [1223, 494] width 88 height 19
click at [1195, 505] on div "Mr.Akash, TK10, 07:30 PM-08:30 PM, Deep Tissue Repair Therapy([DEMOGRAPHIC_DATA…" at bounding box center [1224, 502] width 92 height 34
select select "7"
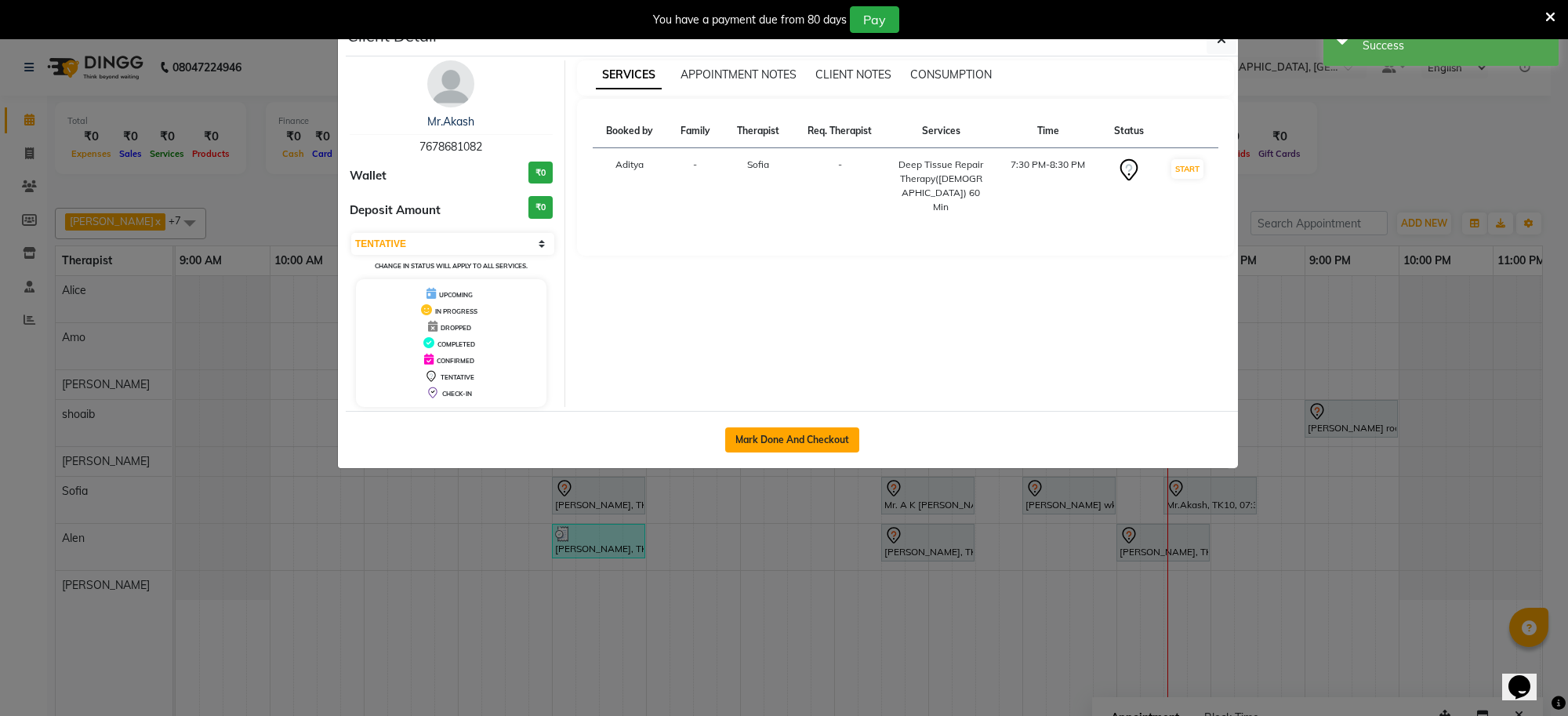
click at [791, 433] on button "Mark Done And Checkout" at bounding box center [791, 440] width 134 height 25
select select "service"
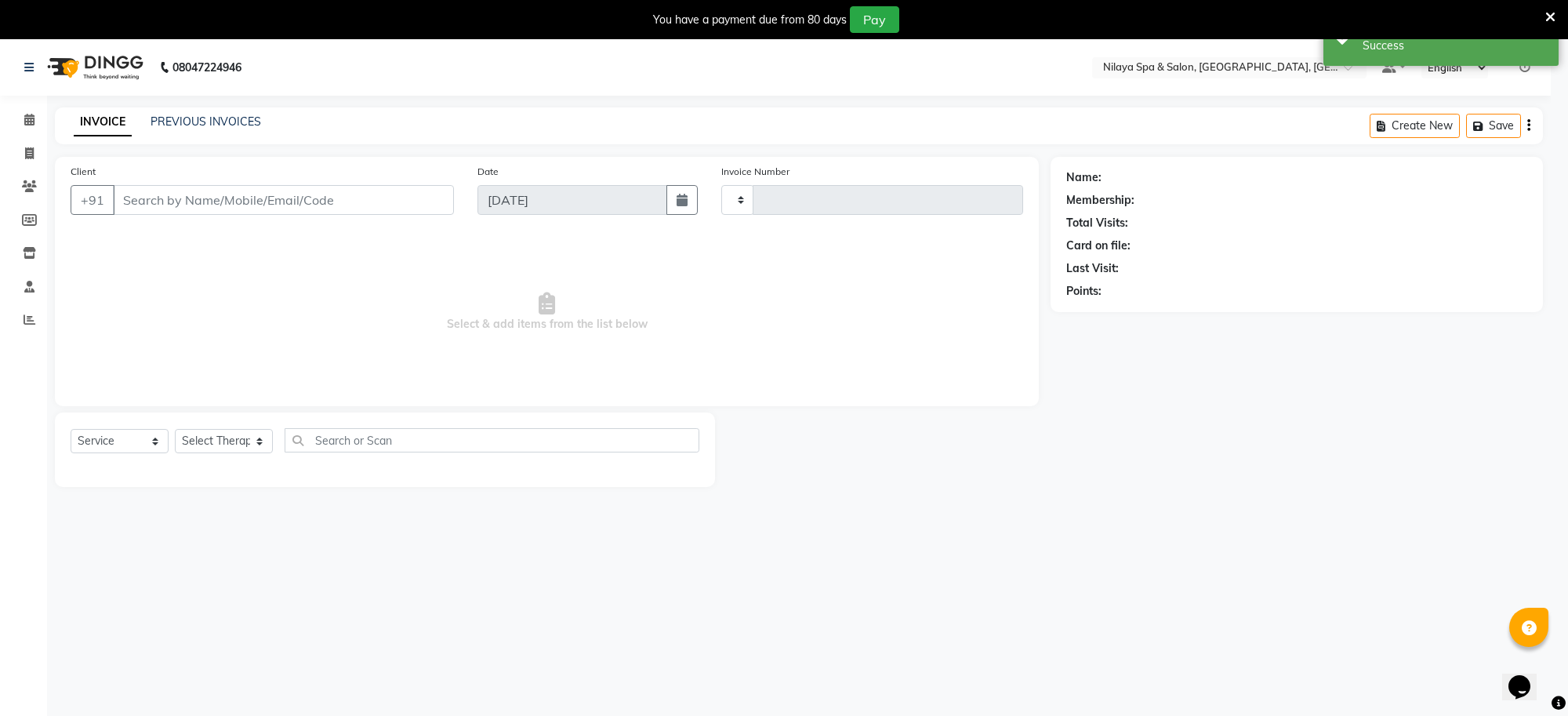
type input "1263"
select select "8283"
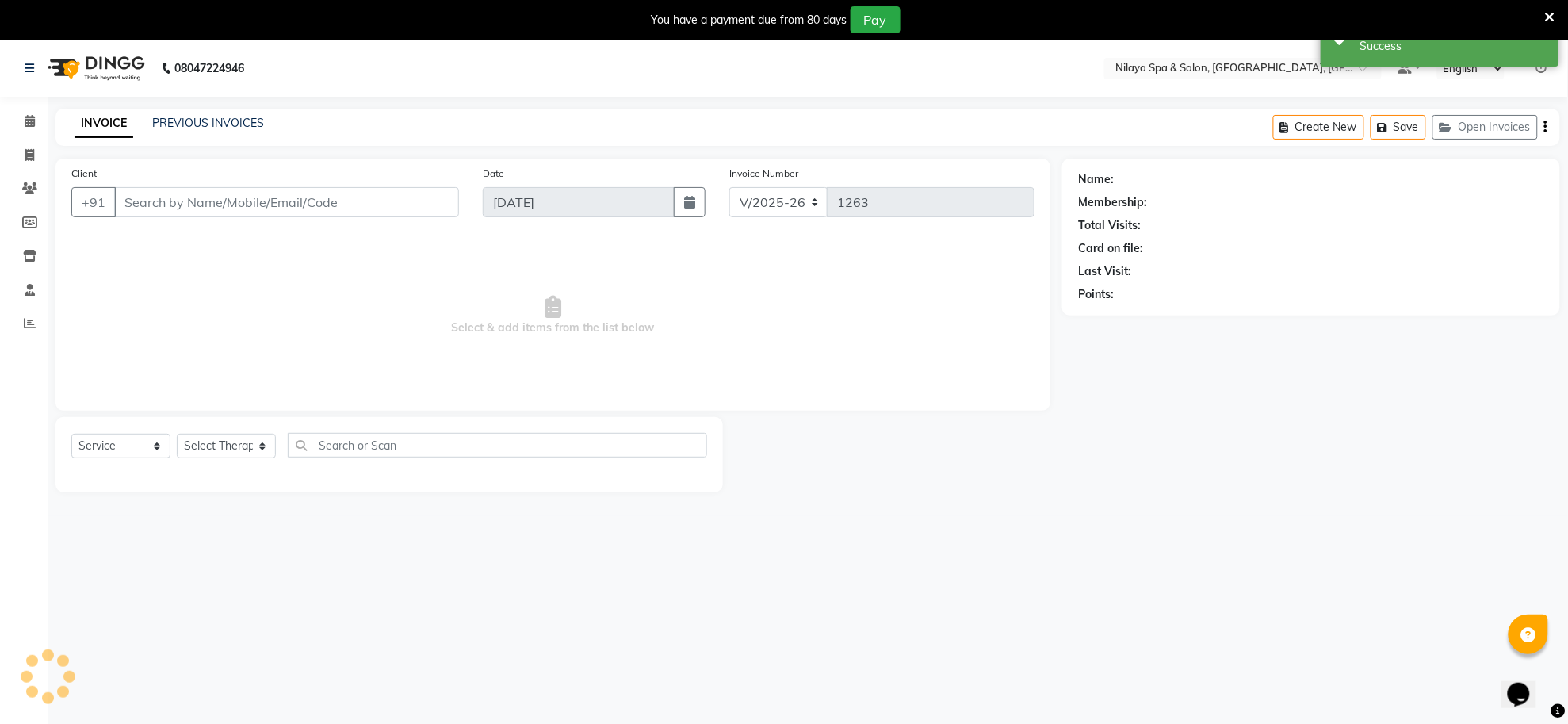
type input "76******82"
select select "84324"
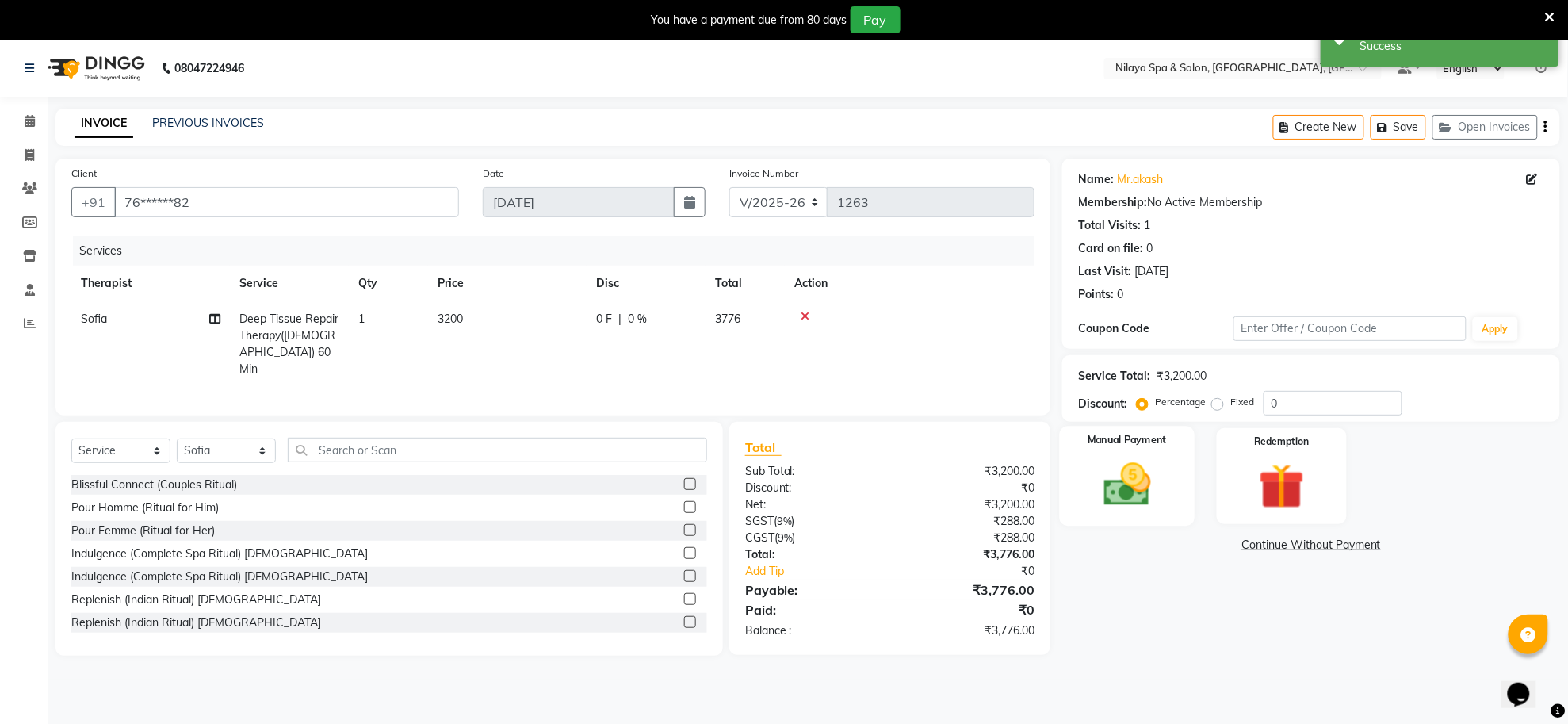
click at [1138, 496] on img at bounding box center [1127, 485] width 77 height 55
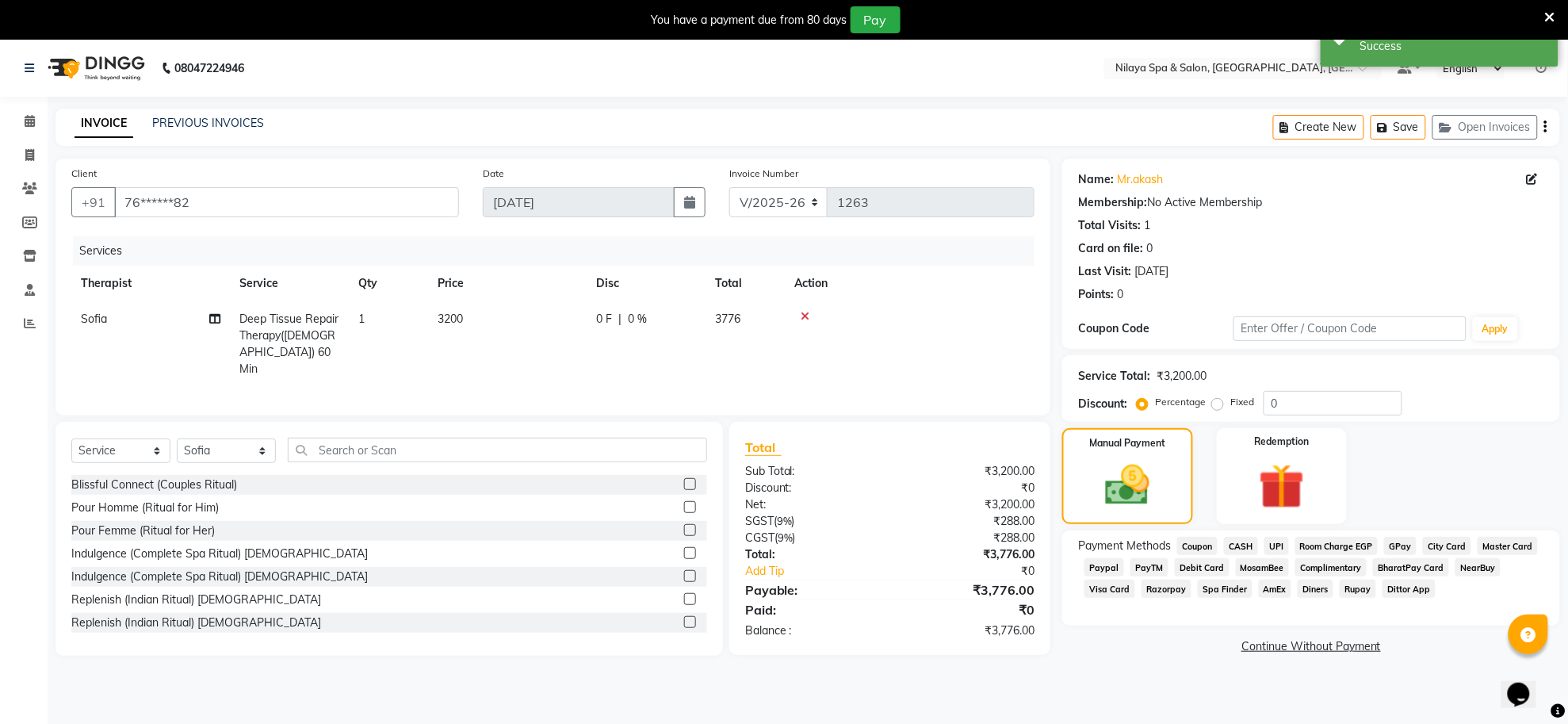
click at [1278, 546] on span "UPI" at bounding box center [1277, 547] width 24 height 19
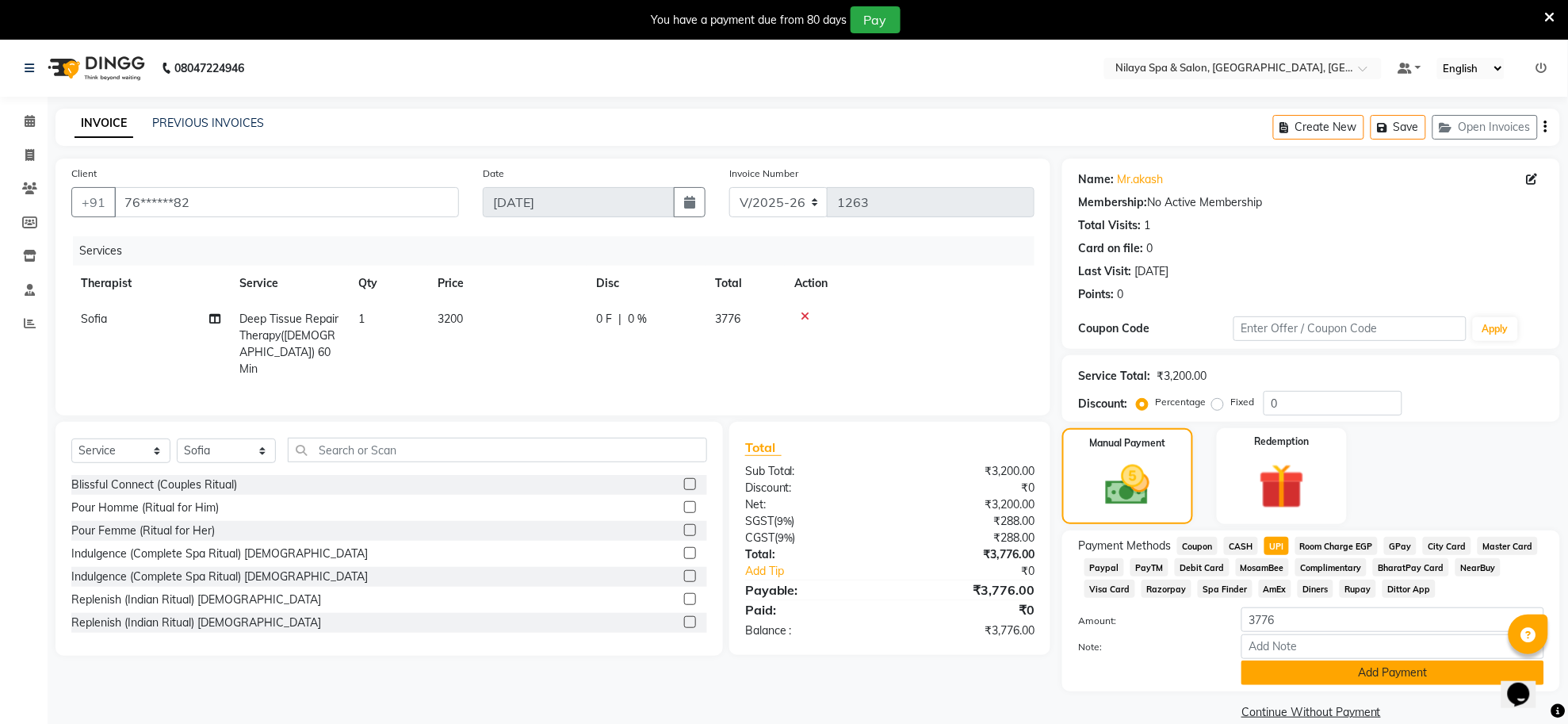
click at [1373, 675] on button "Add Payment" at bounding box center [1392, 673] width 303 height 24
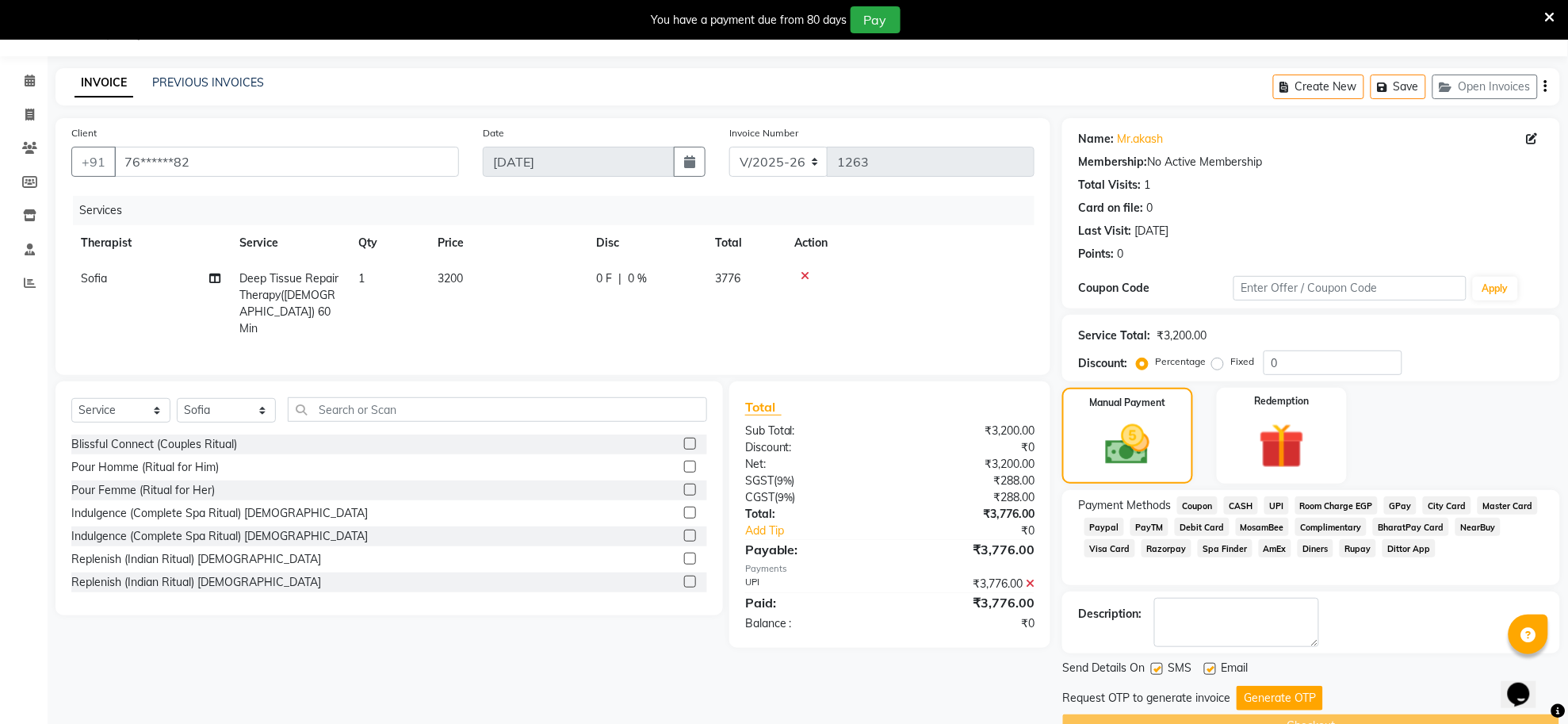
scroll to position [79, 0]
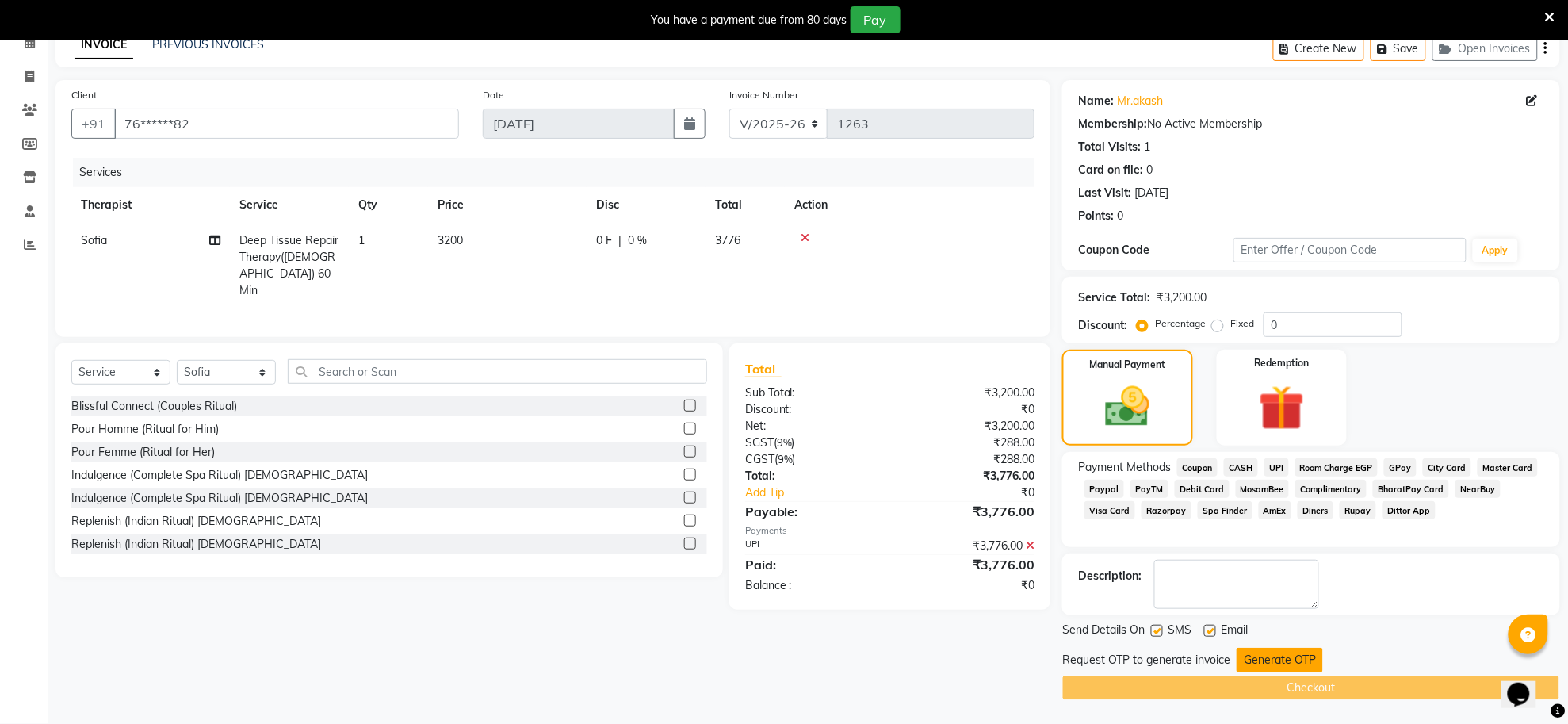
click at [1305, 652] on button "Generate OTP" at bounding box center [1279, 660] width 87 height 24
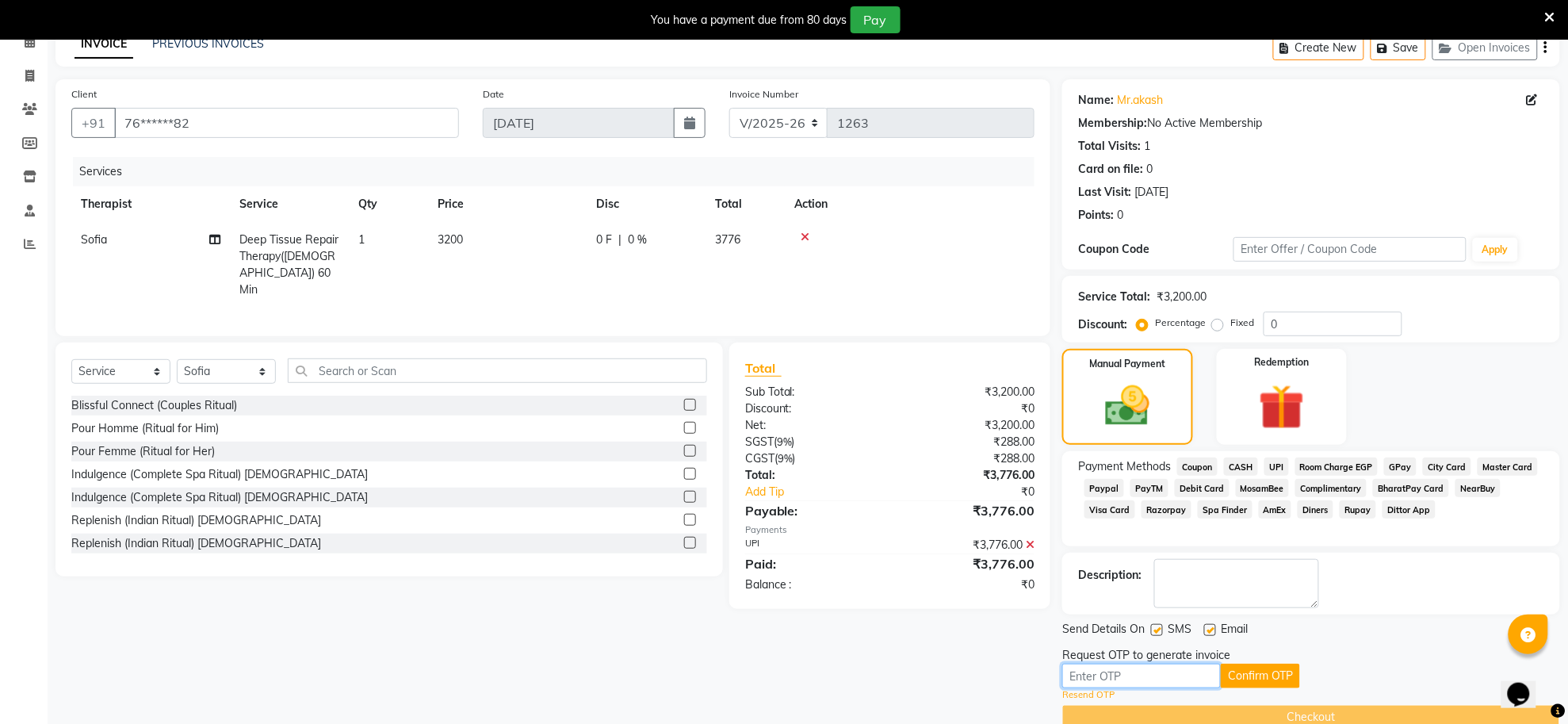
click at [1123, 689] on input "text" at bounding box center [1142, 676] width 159 height 24
type input "1263"
click at [1275, 672] on button "Confirm OTP" at bounding box center [1260, 676] width 79 height 24
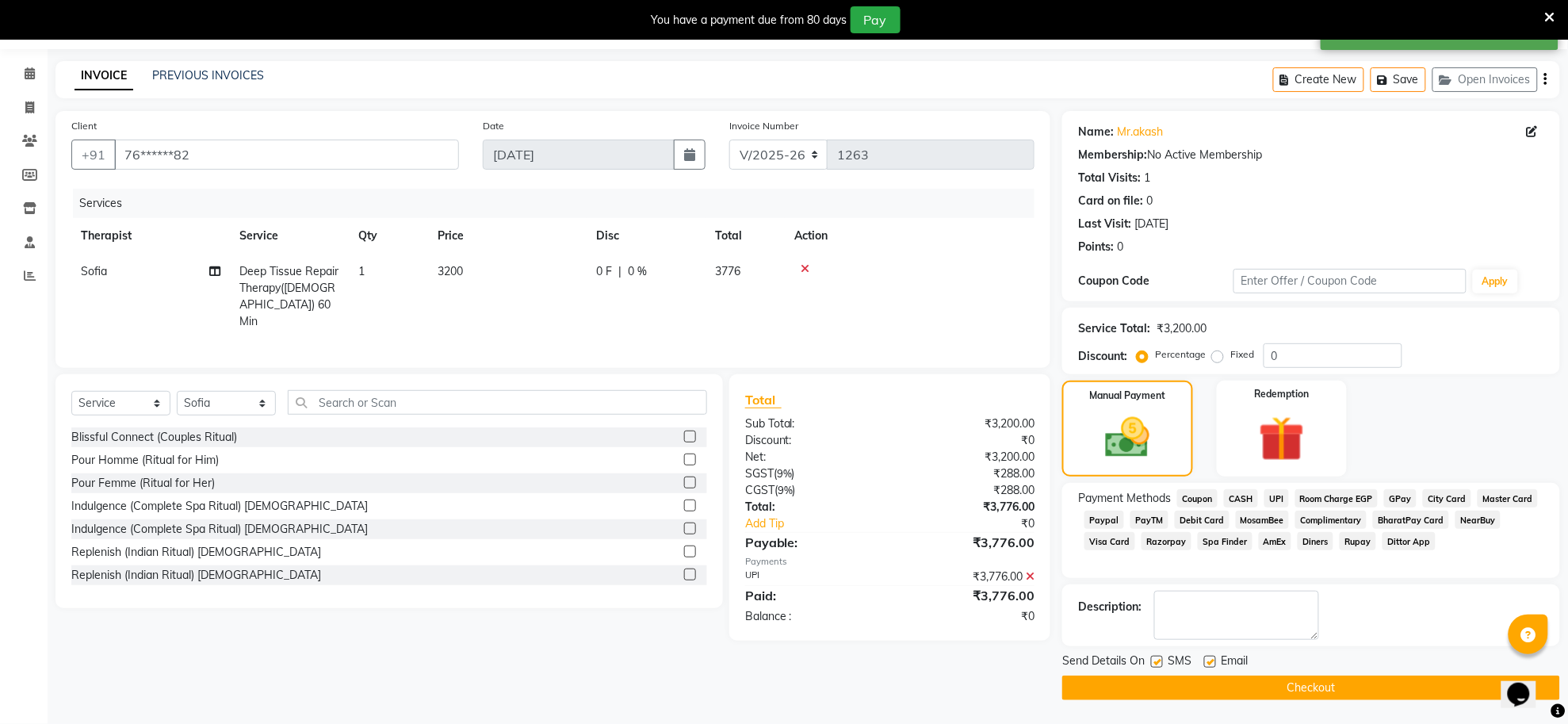
scroll to position [48, 0]
click at [1324, 683] on button "Checkout" at bounding box center [1311, 688] width 498 height 24
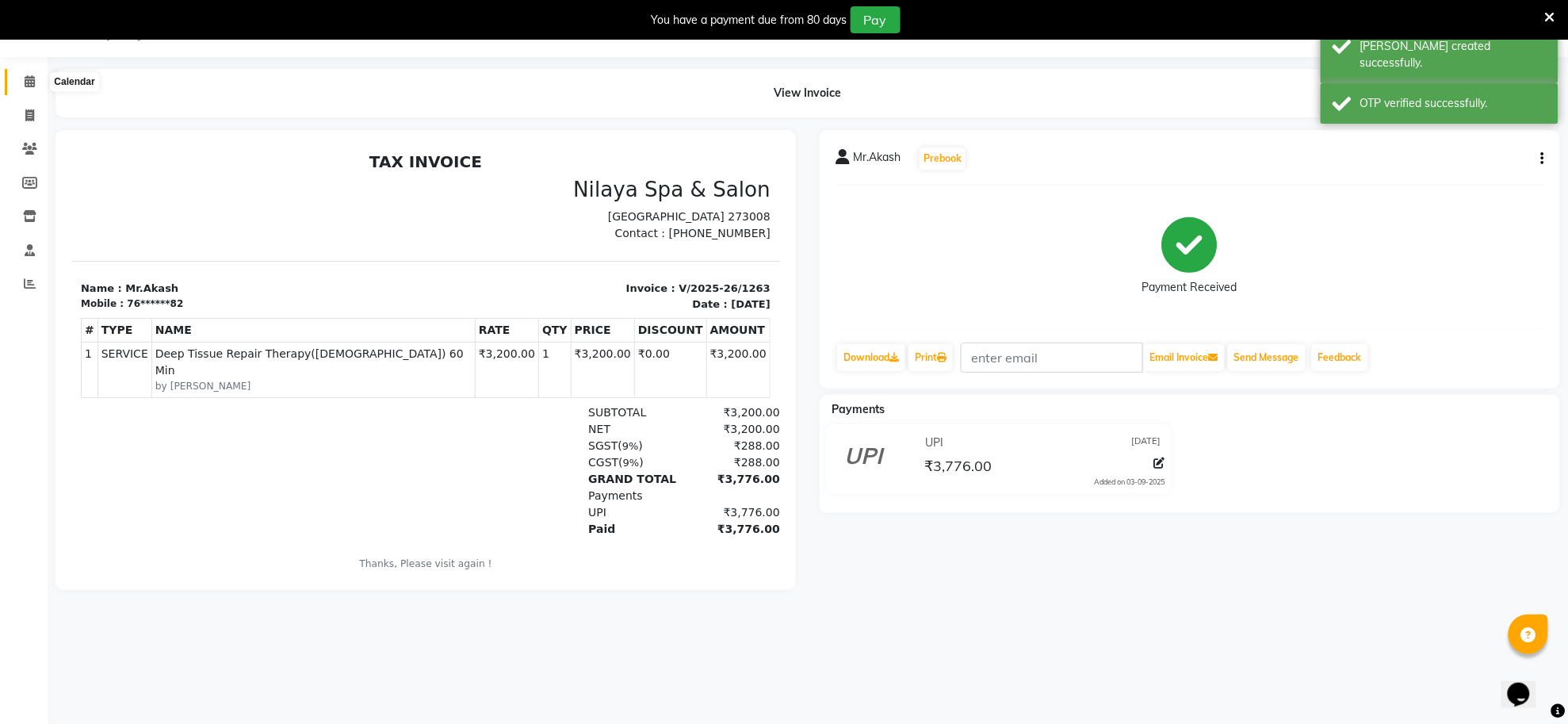
click at [24, 83] on icon at bounding box center [29, 81] width 10 height 12
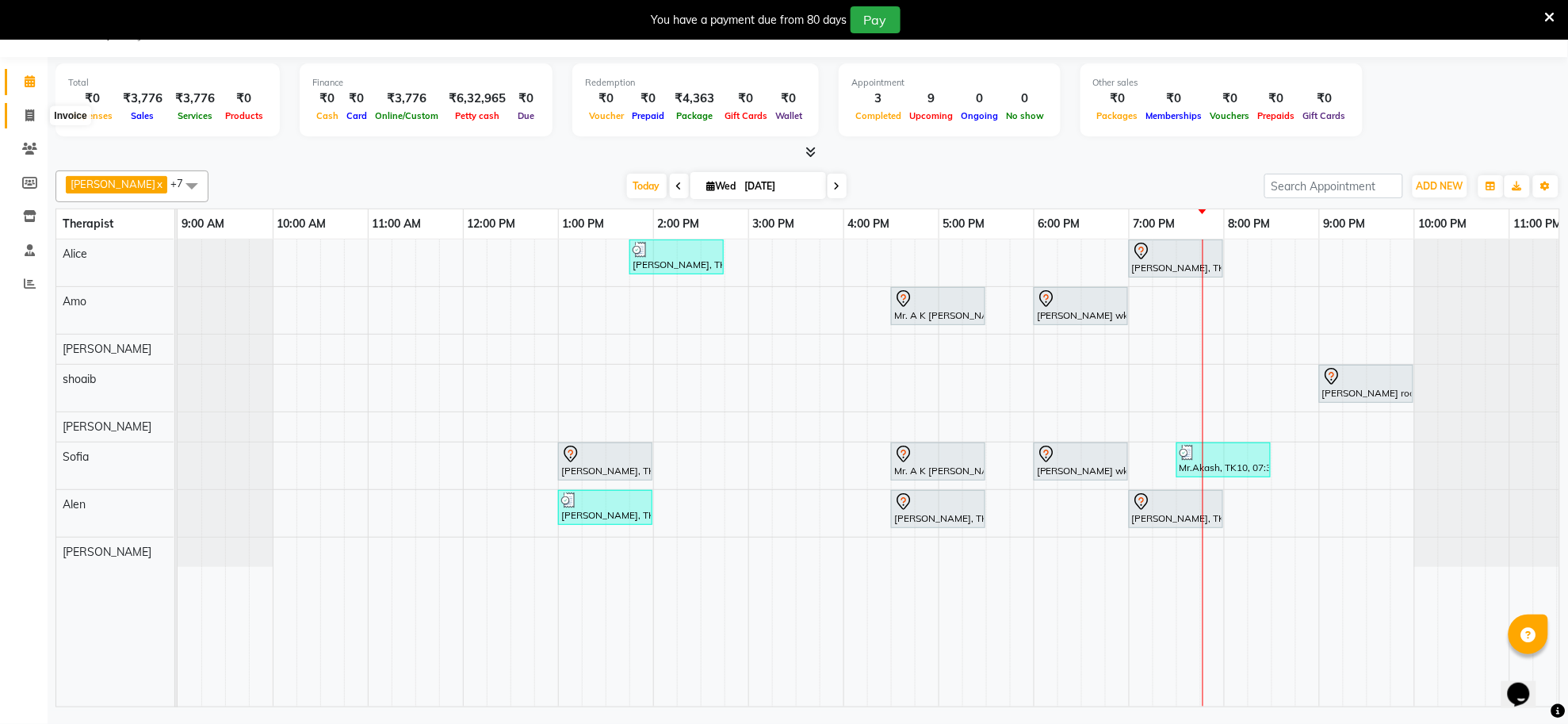
click at [23, 119] on span at bounding box center [30, 117] width 28 height 19
select select "service"
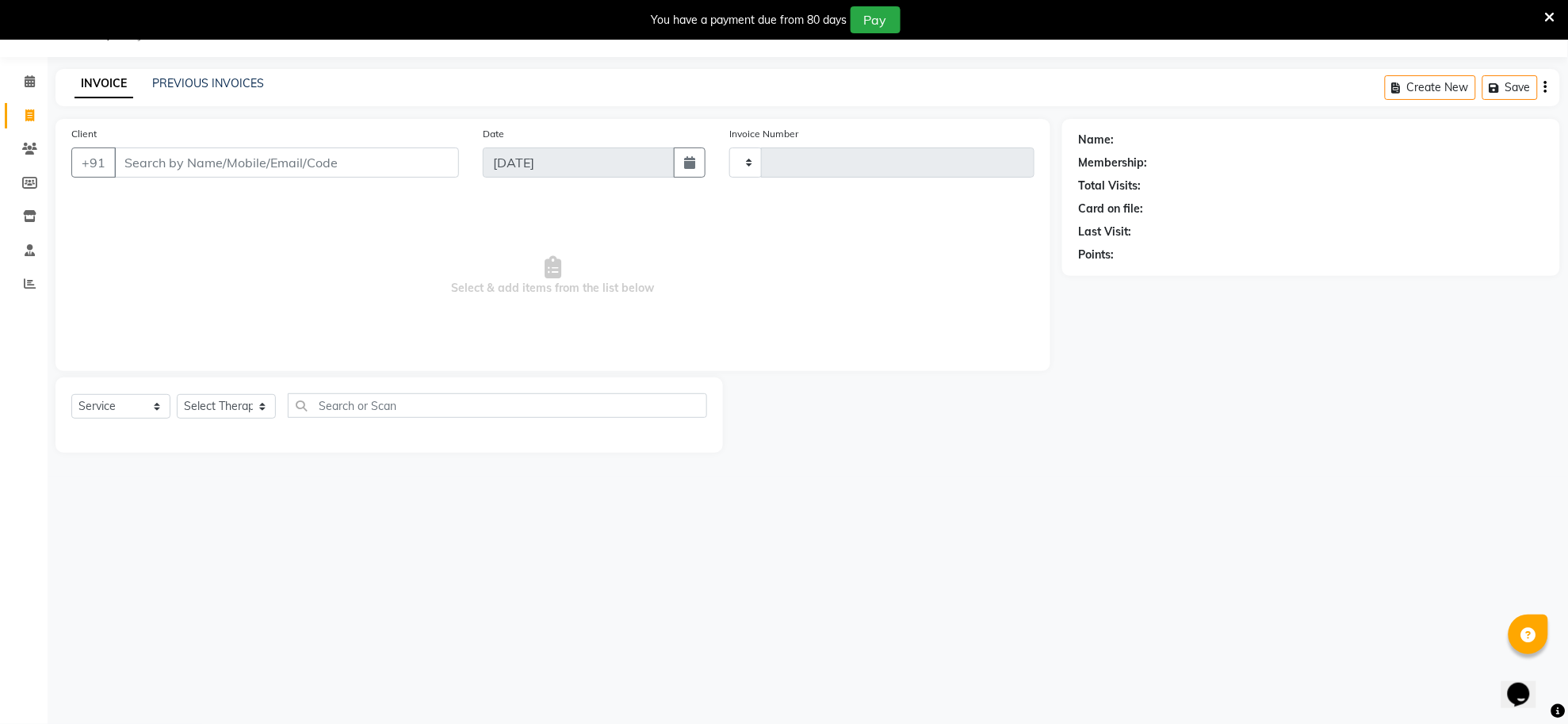
type input "1264"
select select "8283"
click at [235, 166] on input "Client" at bounding box center [286, 163] width 345 height 30
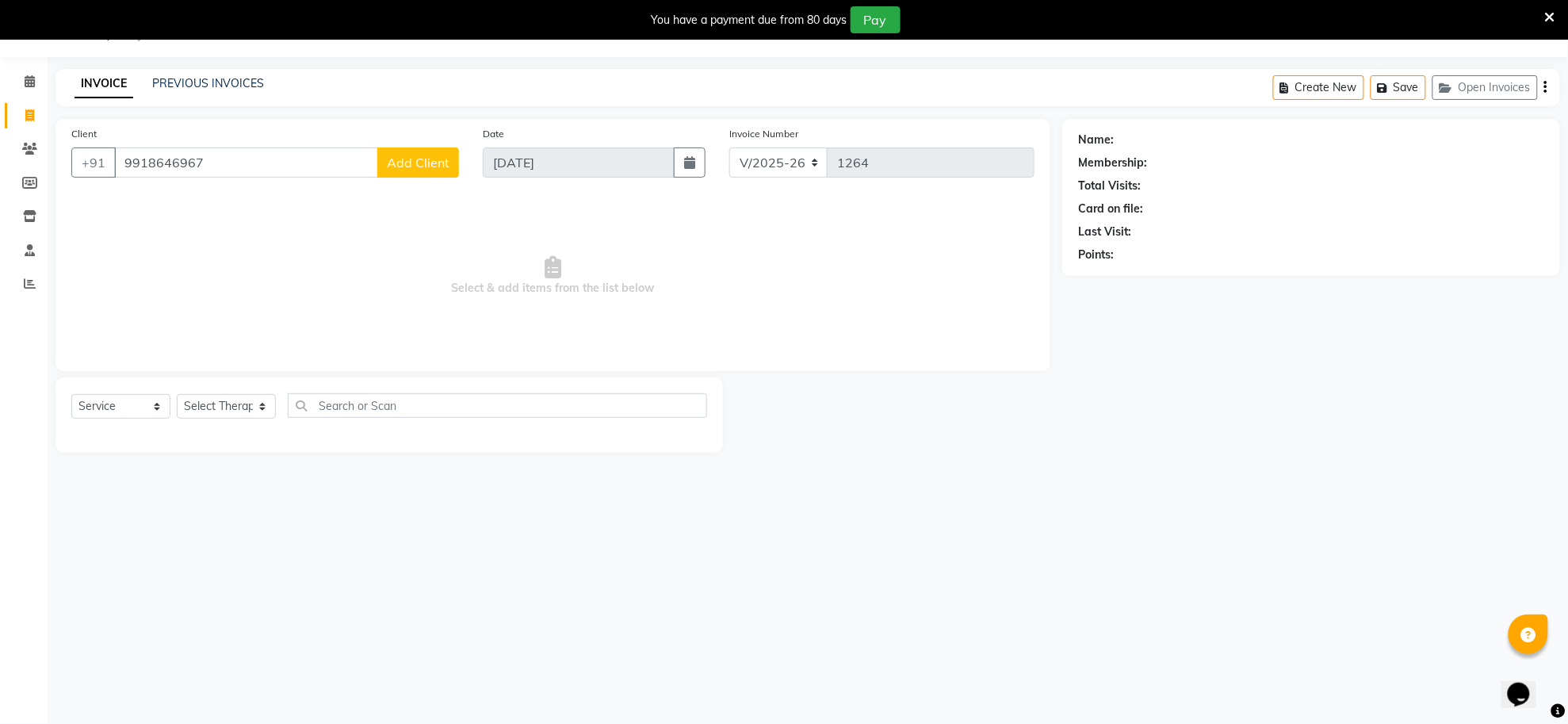
type input "9918646967"
click at [404, 166] on span "Add Client" at bounding box center [417, 163] width 63 height 16
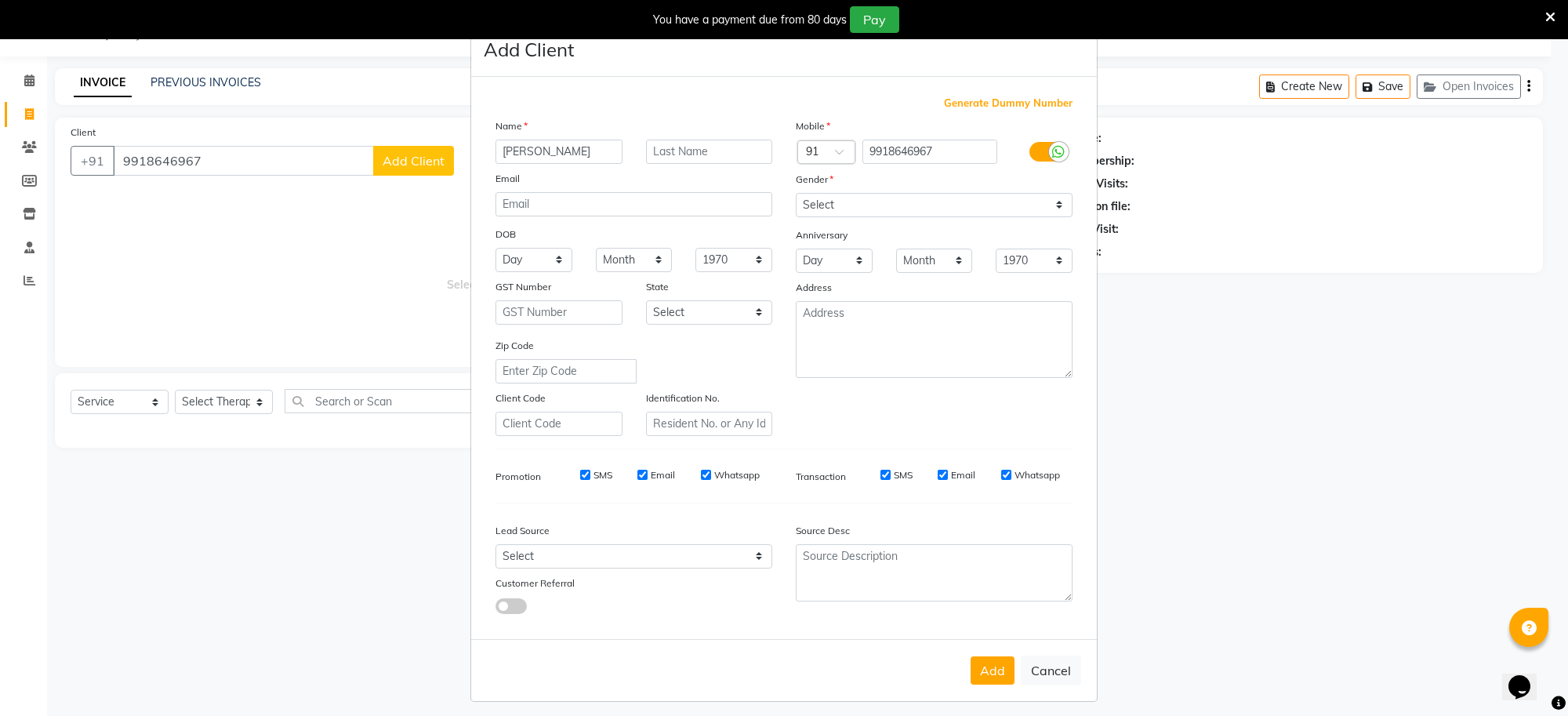
type input "sujit"
click at [649, 149] on input "text" at bounding box center [710, 152] width 127 height 24
type input "kumar gold"
click at [884, 202] on select "Select Male Female Other Prefer Not To Say" at bounding box center [935, 205] width 277 height 24
select select "male"
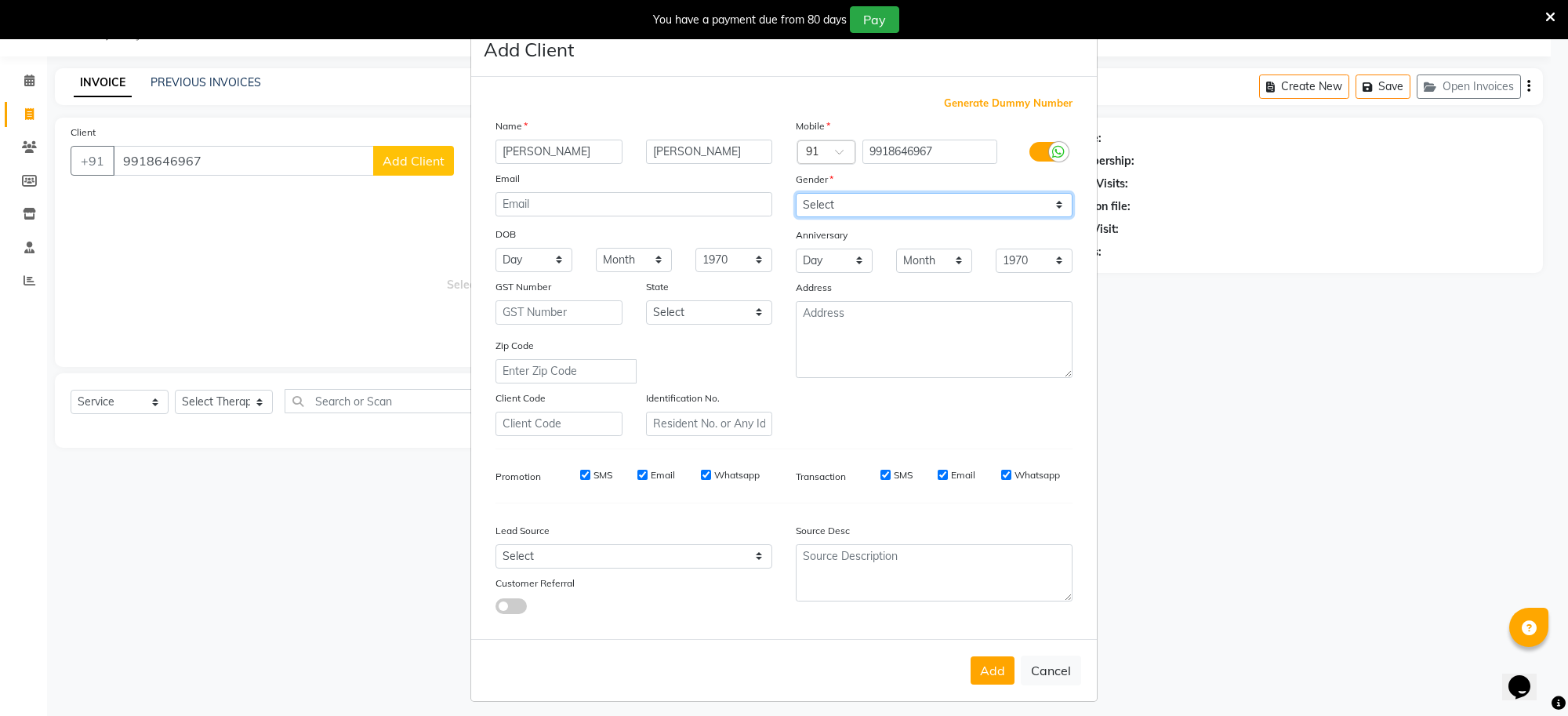
click at [796, 193] on select "Select Male Female Other Prefer Not To Say" at bounding box center [935, 205] width 277 height 24
click at [983, 671] on button "Add" at bounding box center [993, 671] width 44 height 29
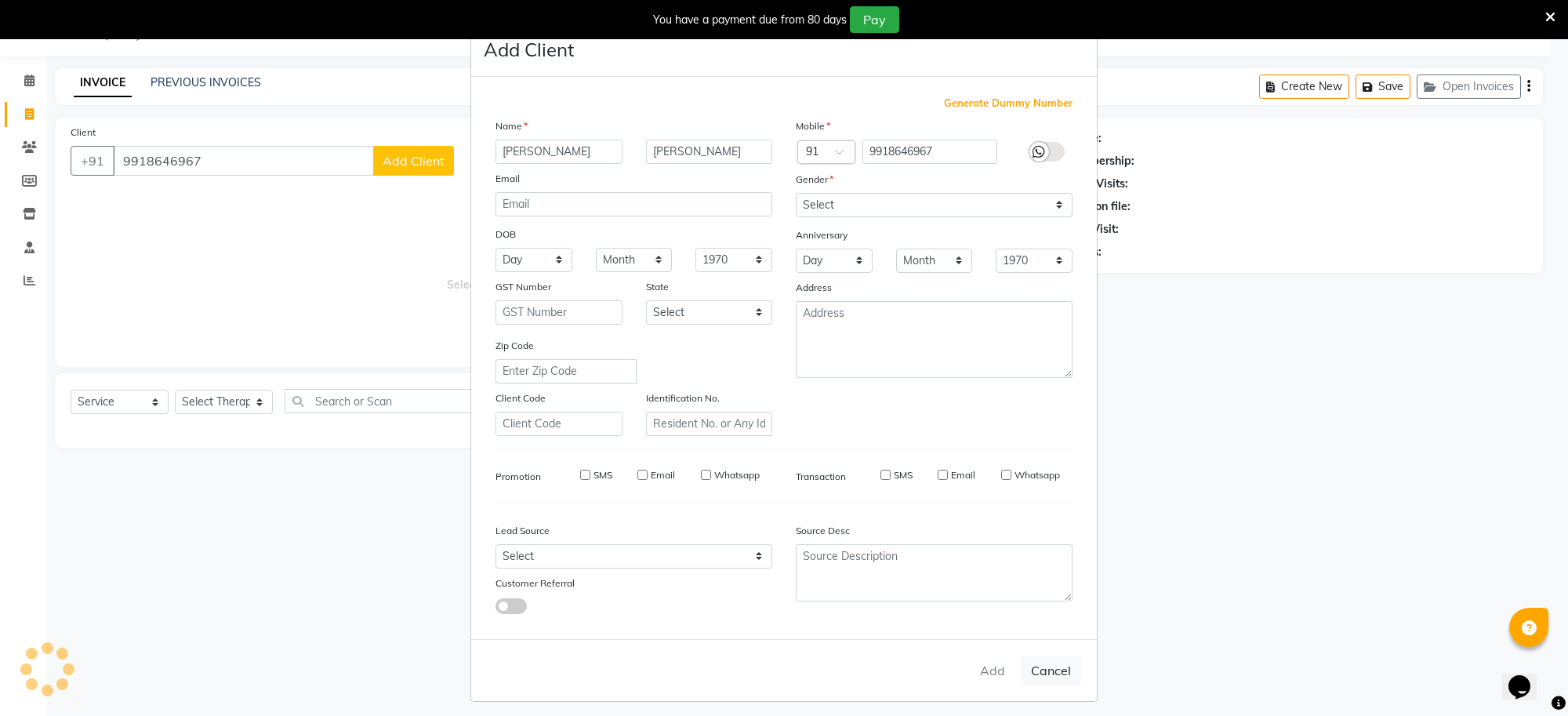
type input "99******67"
select select
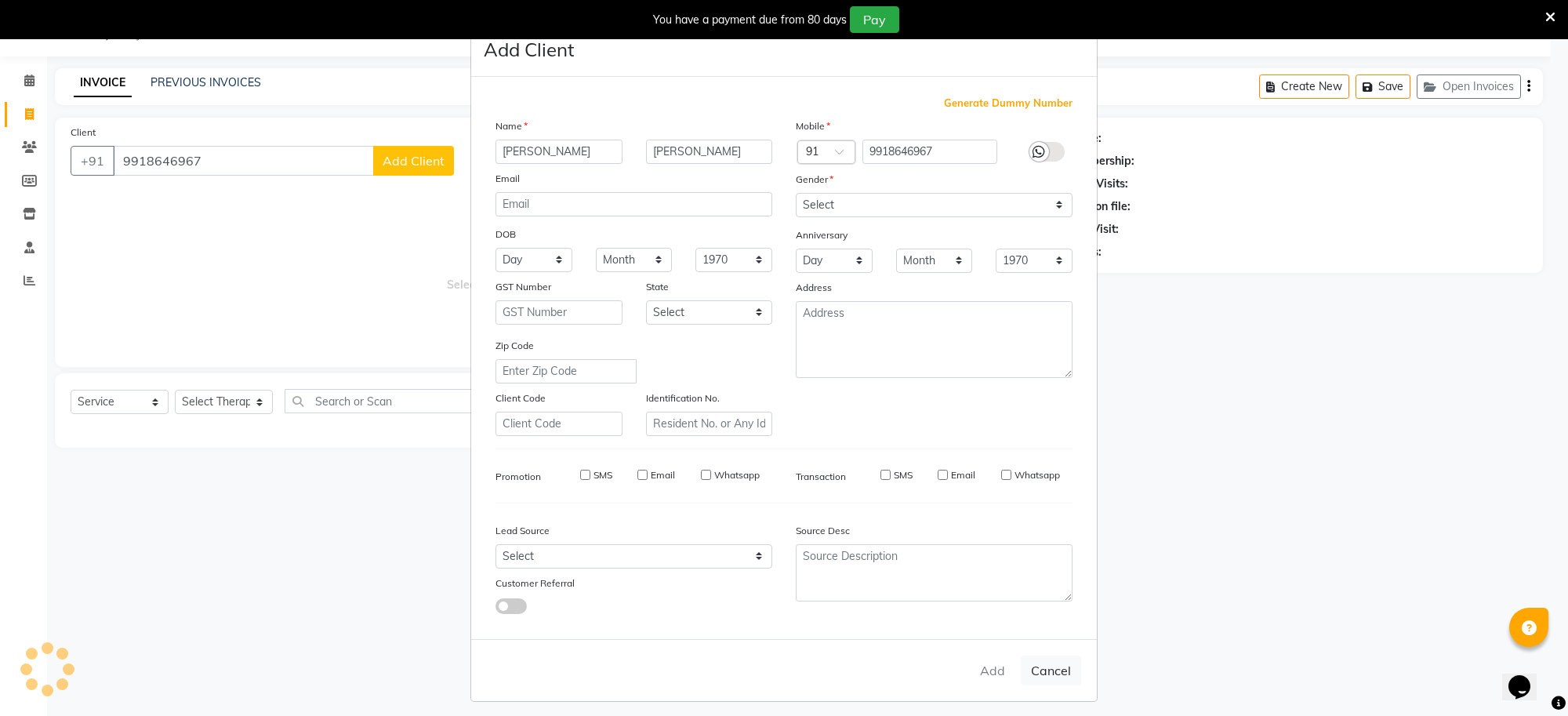
select select
checkbox input "false"
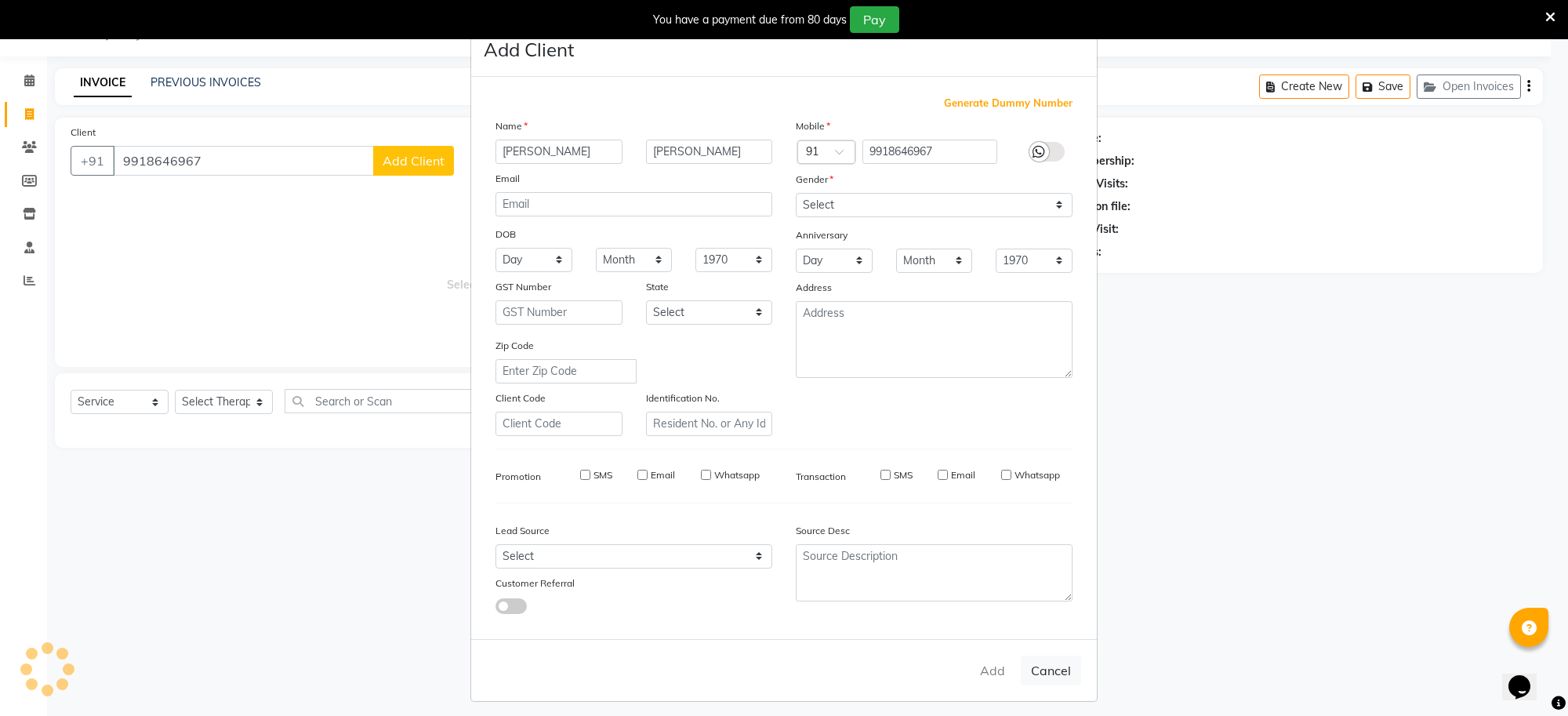
checkbox input "false"
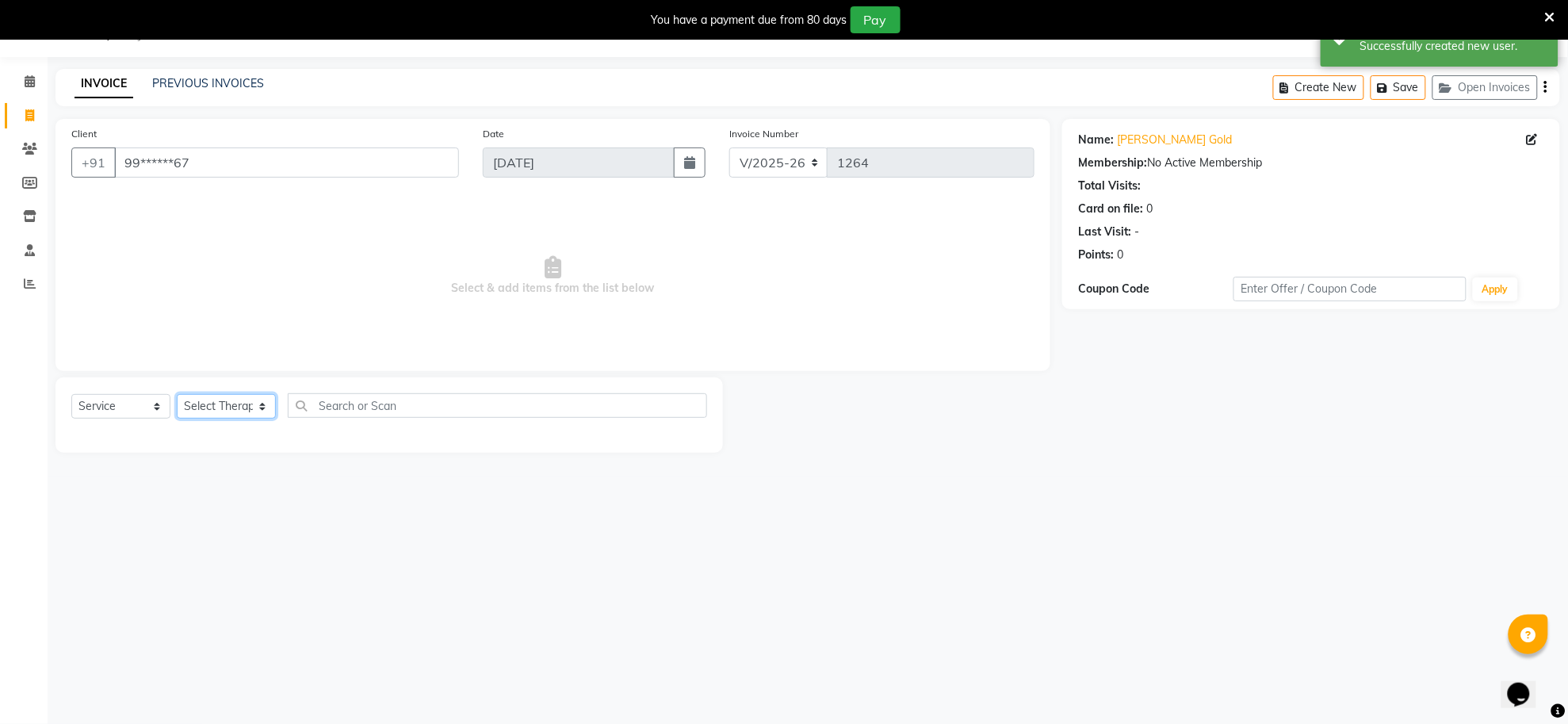
click at [224, 408] on select "Select Therapist Aditya Alen Alice Amo Anjani Kumari Gunjan Jessy Manager NANCY…" at bounding box center [226, 406] width 99 height 24
select select "80693"
click at [177, 394] on select "Select Therapist Aditya Alen Alice Amo Anjani Kumari Gunjan Jessy Manager NANCY…" at bounding box center [226, 406] width 99 height 24
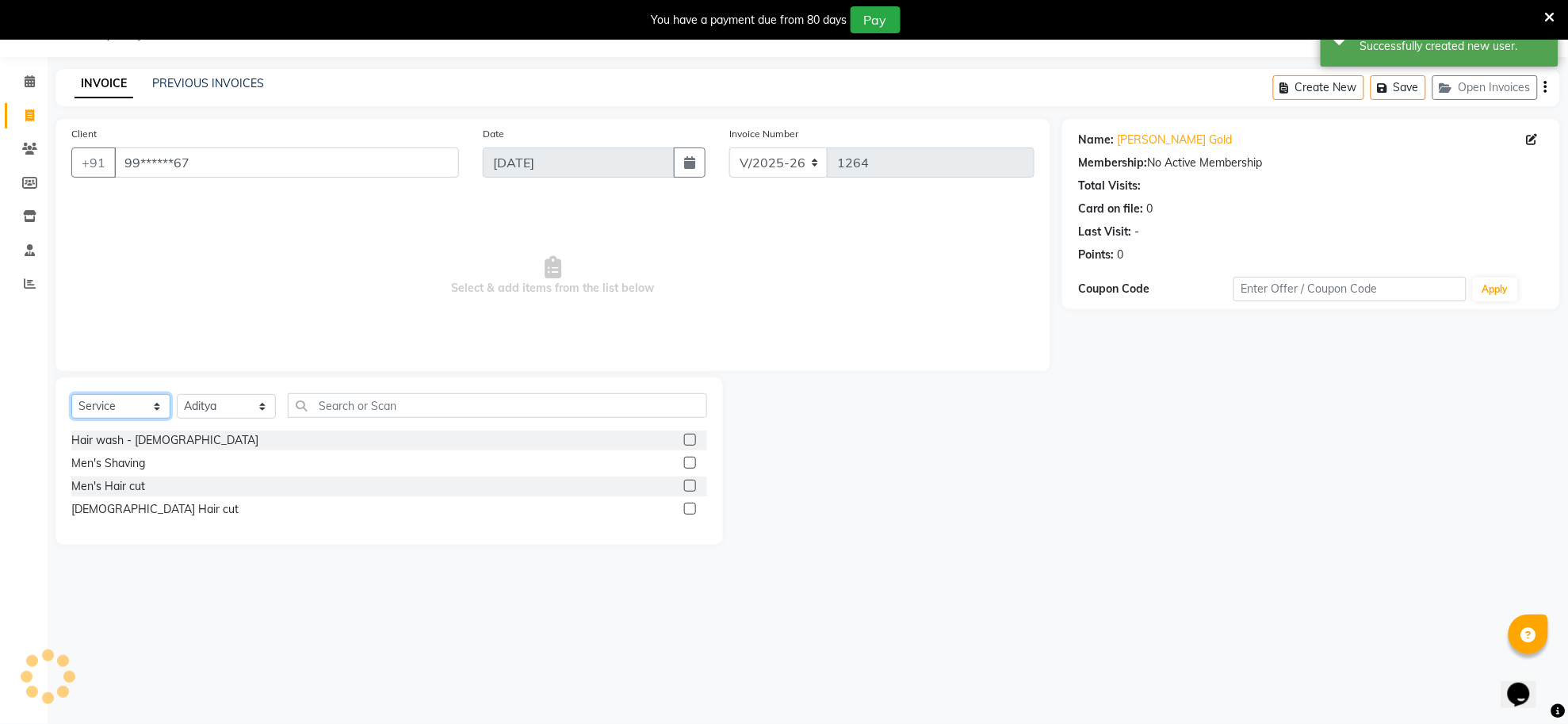
click at [129, 406] on select "Select Service Product Membership Package Voucher Prepaid Gift Card" at bounding box center [120, 406] width 99 height 24
select select "package"
click at [71, 394] on select "Select Service Product Membership Package Voucher Prepaid Gift Card" at bounding box center [120, 406] width 99 height 24
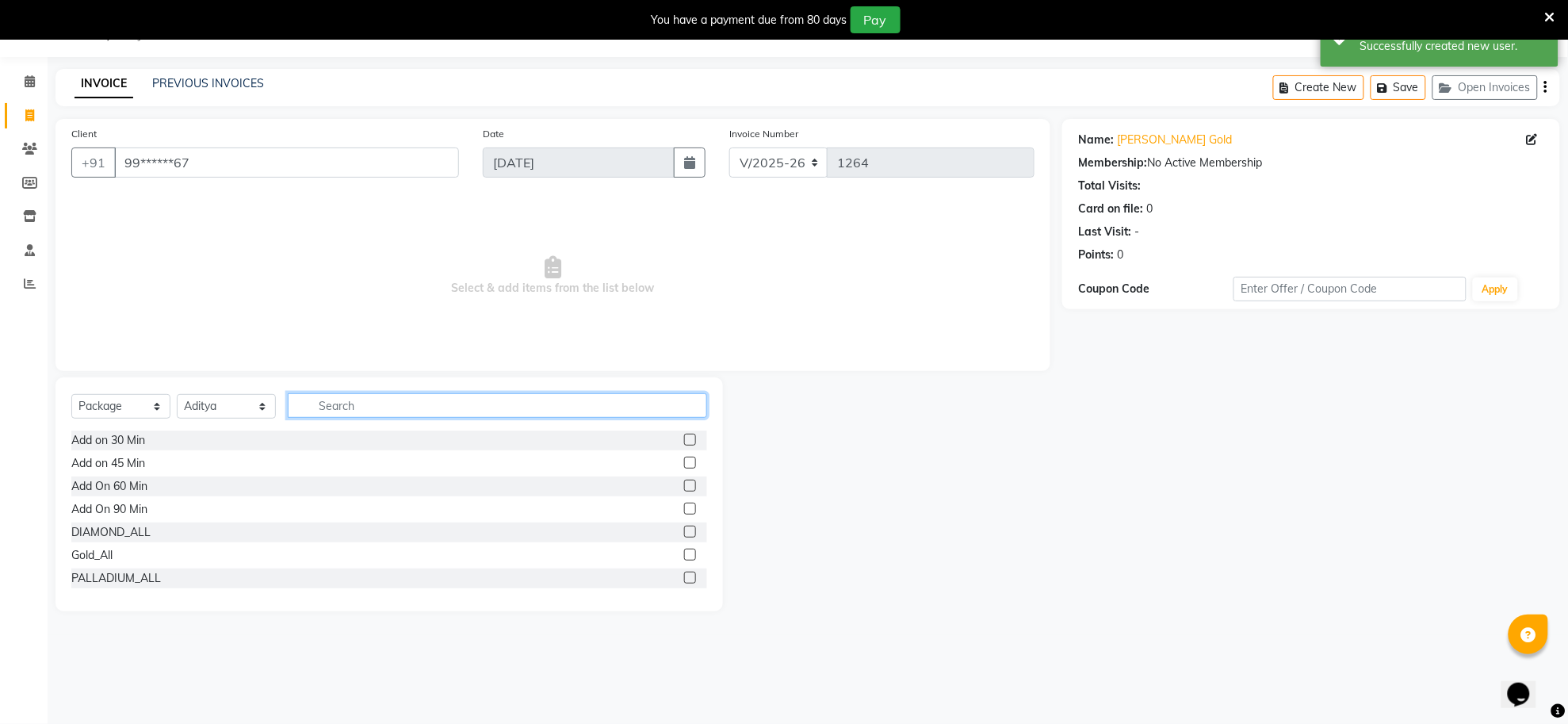
click at [371, 407] on input "text" at bounding box center [497, 405] width 419 height 24
click at [685, 553] on label at bounding box center [690, 554] width 12 height 12
click at [685, 553] on input "checkbox" at bounding box center [689, 555] width 10 height 10
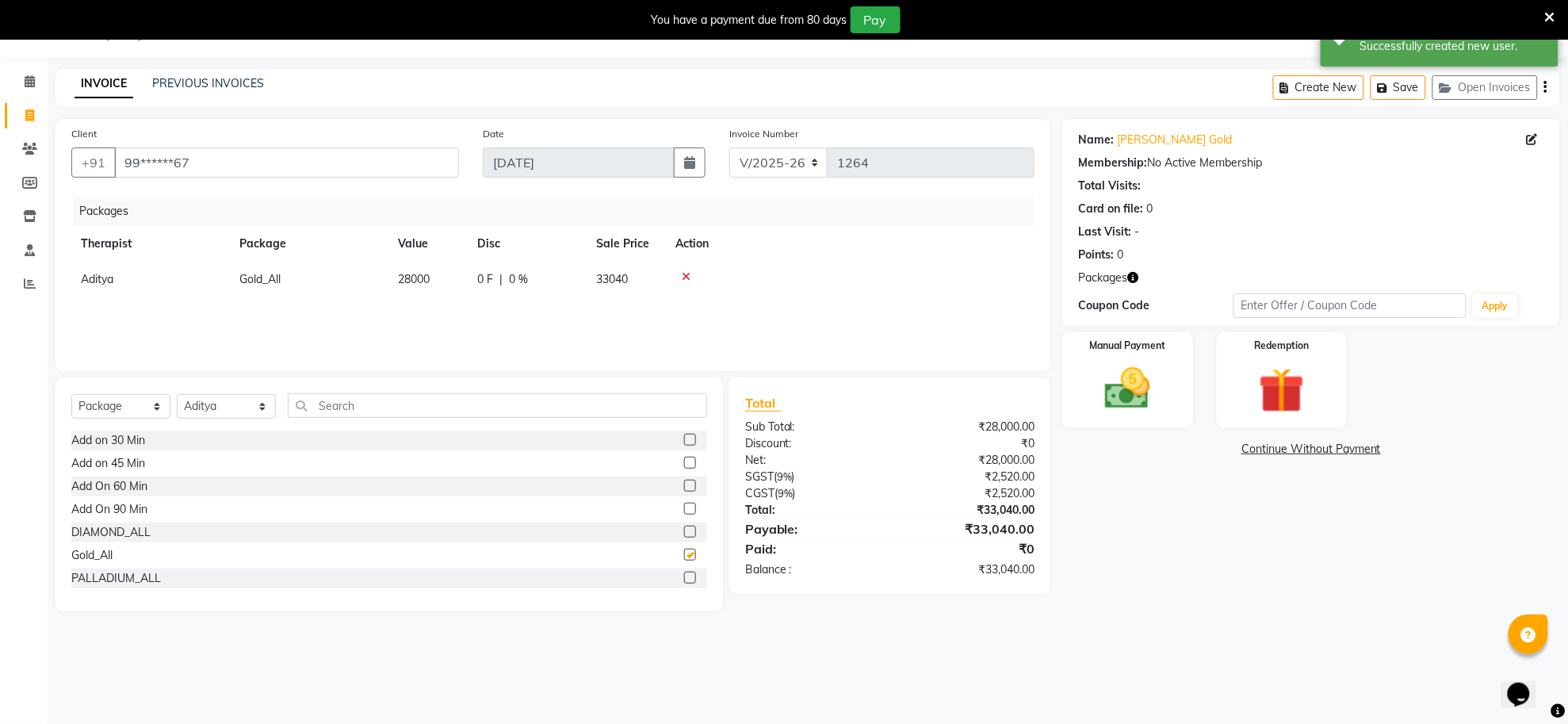
checkbox input "false"
click at [685, 490] on label at bounding box center [690, 486] width 12 height 12
click at [685, 490] on input "checkbox" at bounding box center [689, 486] width 10 height 10
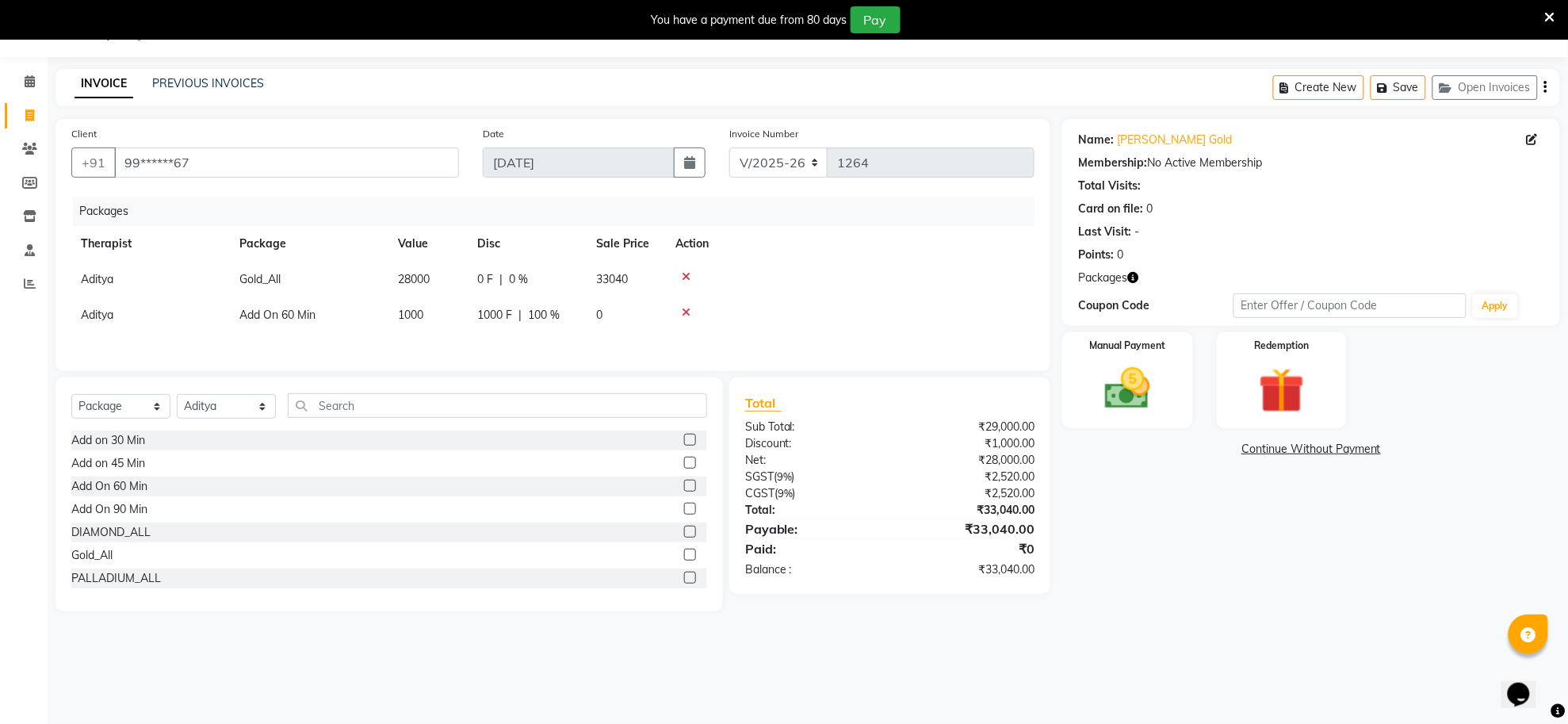
click at [685, 491] on label at bounding box center [690, 486] width 12 height 12
click at [685, 491] on input "checkbox" at bounding box center [689, 486] width 10 height 10
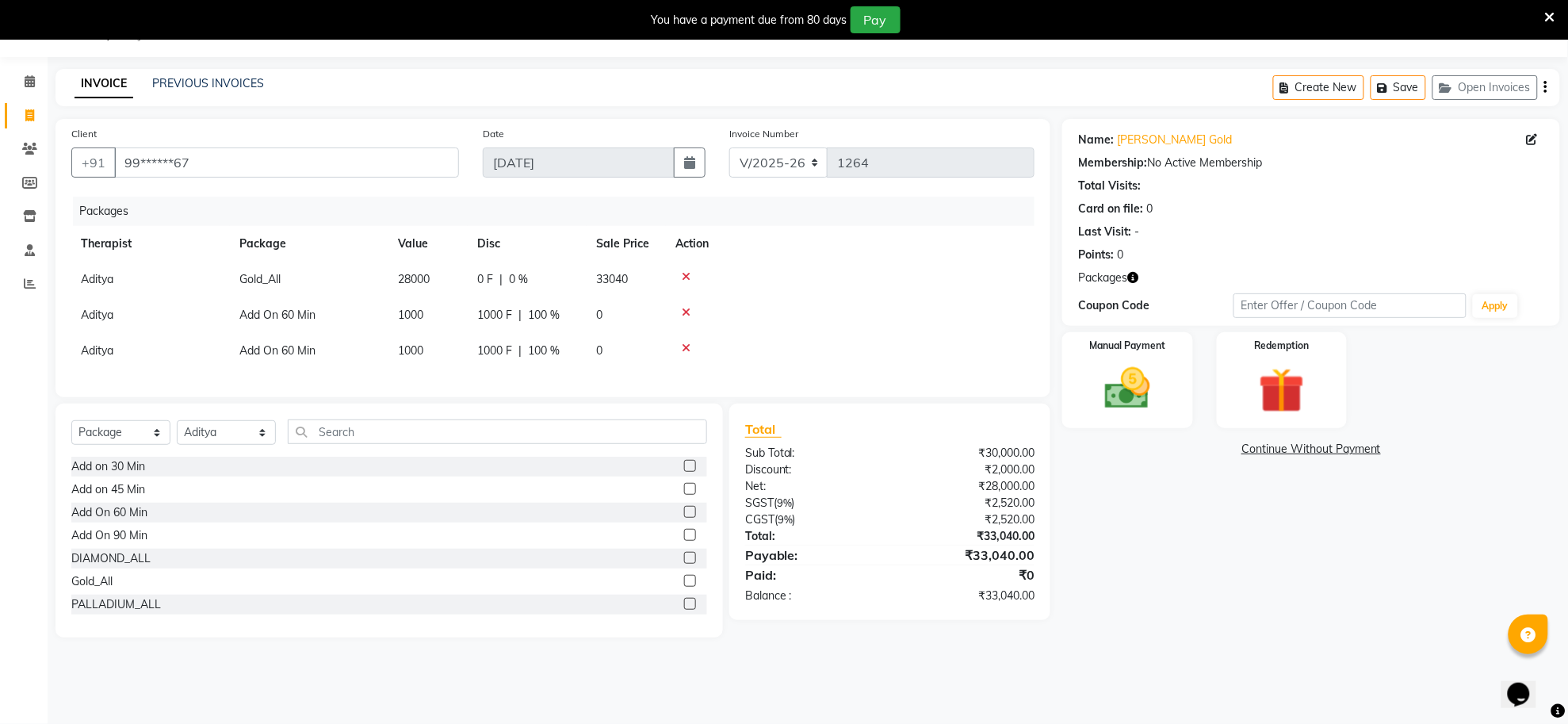
click at [685, 518] on label at bounding box center [690, 512] width 12 height 12
click at [685, 518] on input "checkbox" at bounding box center [689, 512] width 10 height 10
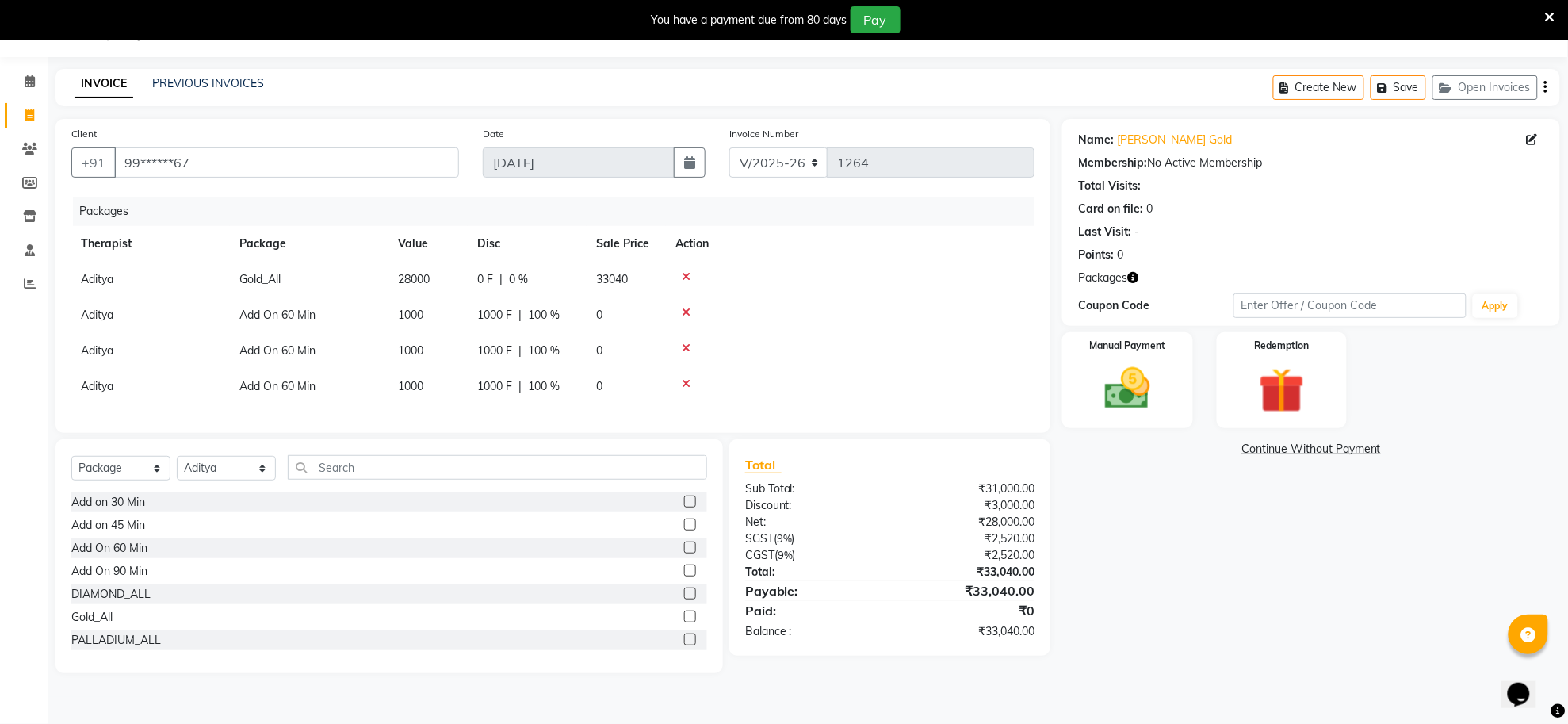
click at [685, 554] on label at bounding box center [690, 547] width 12 height 12
click at [685, 554] on input "checkbox" at bounding box center [689, 548] width 10 height 10
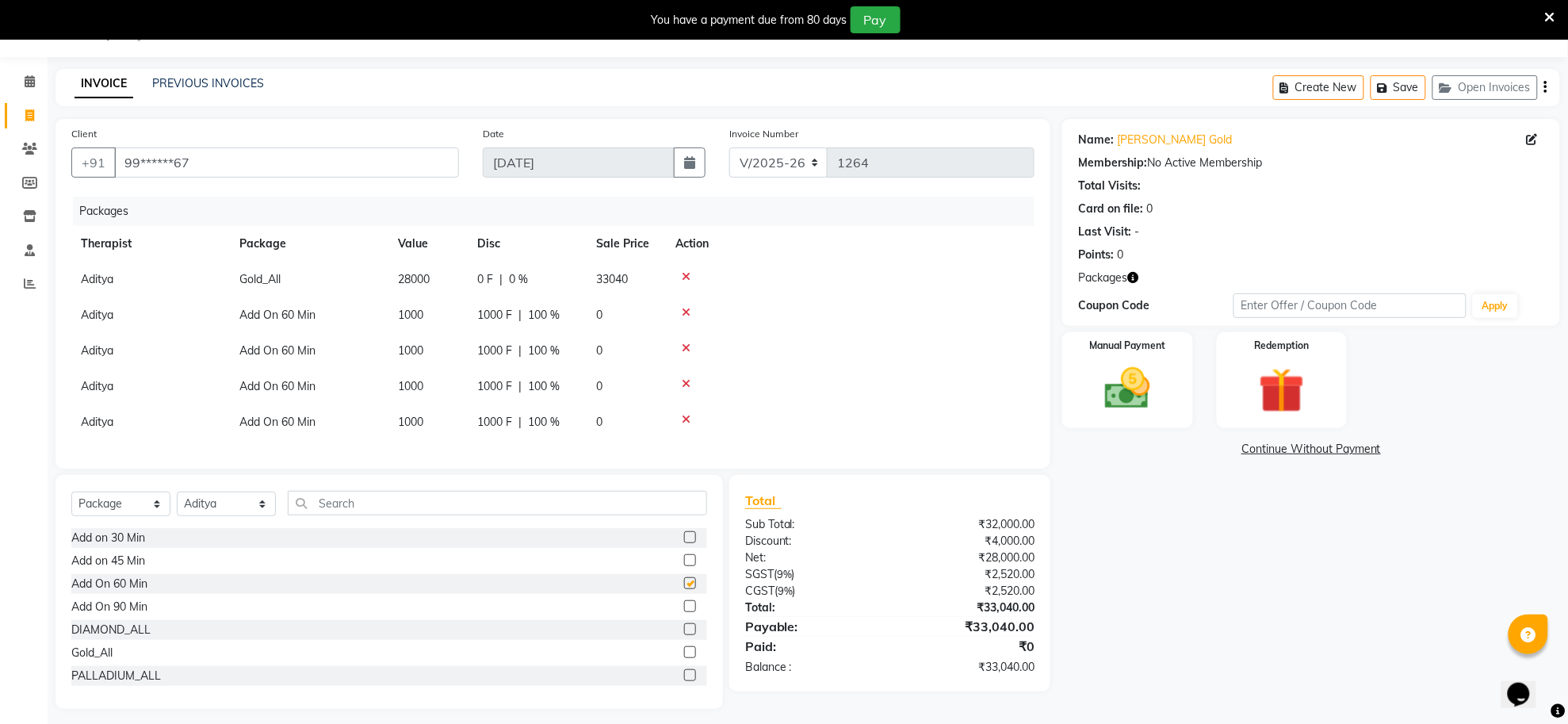
checkbox input "false"
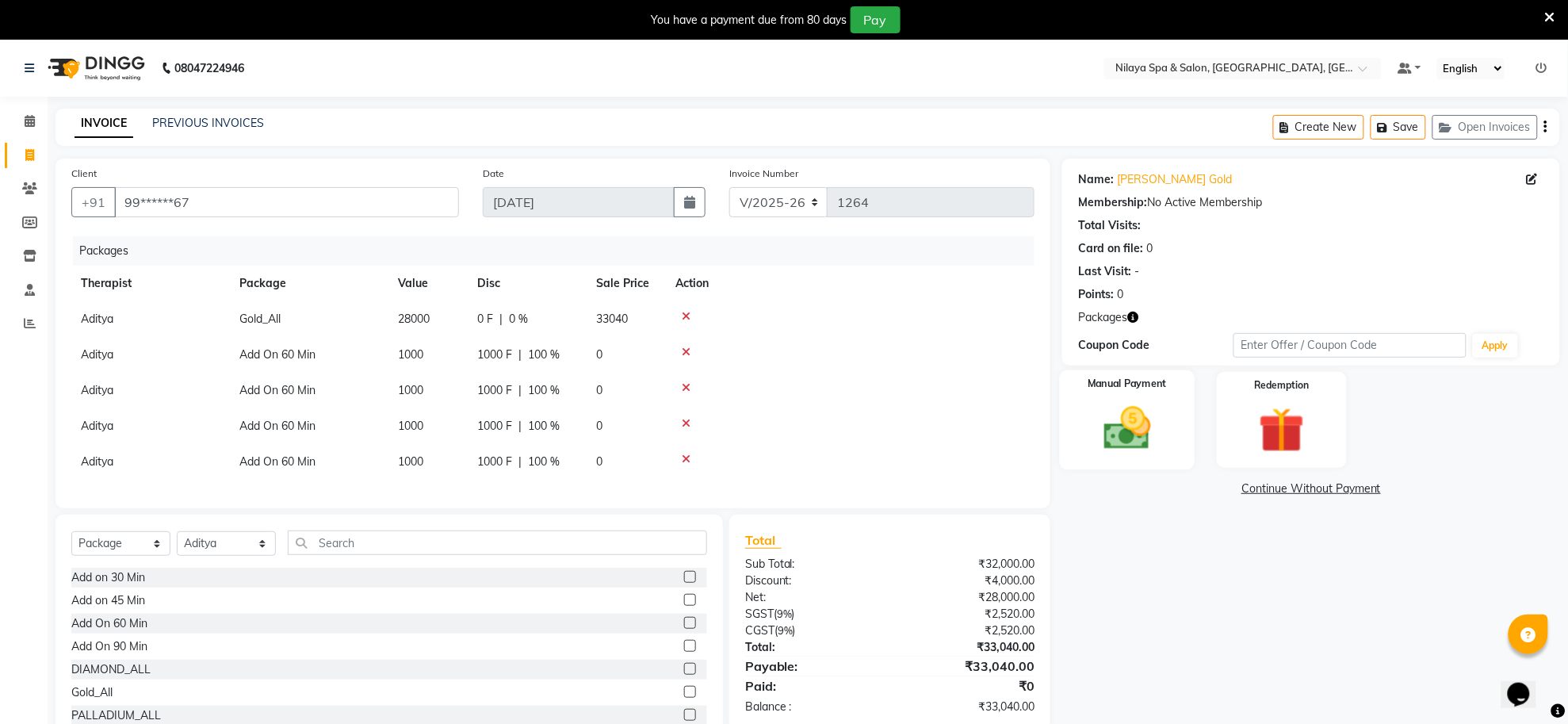
click at [1131, 431] on img at bounding box center [1127, 429] width 77 height 55
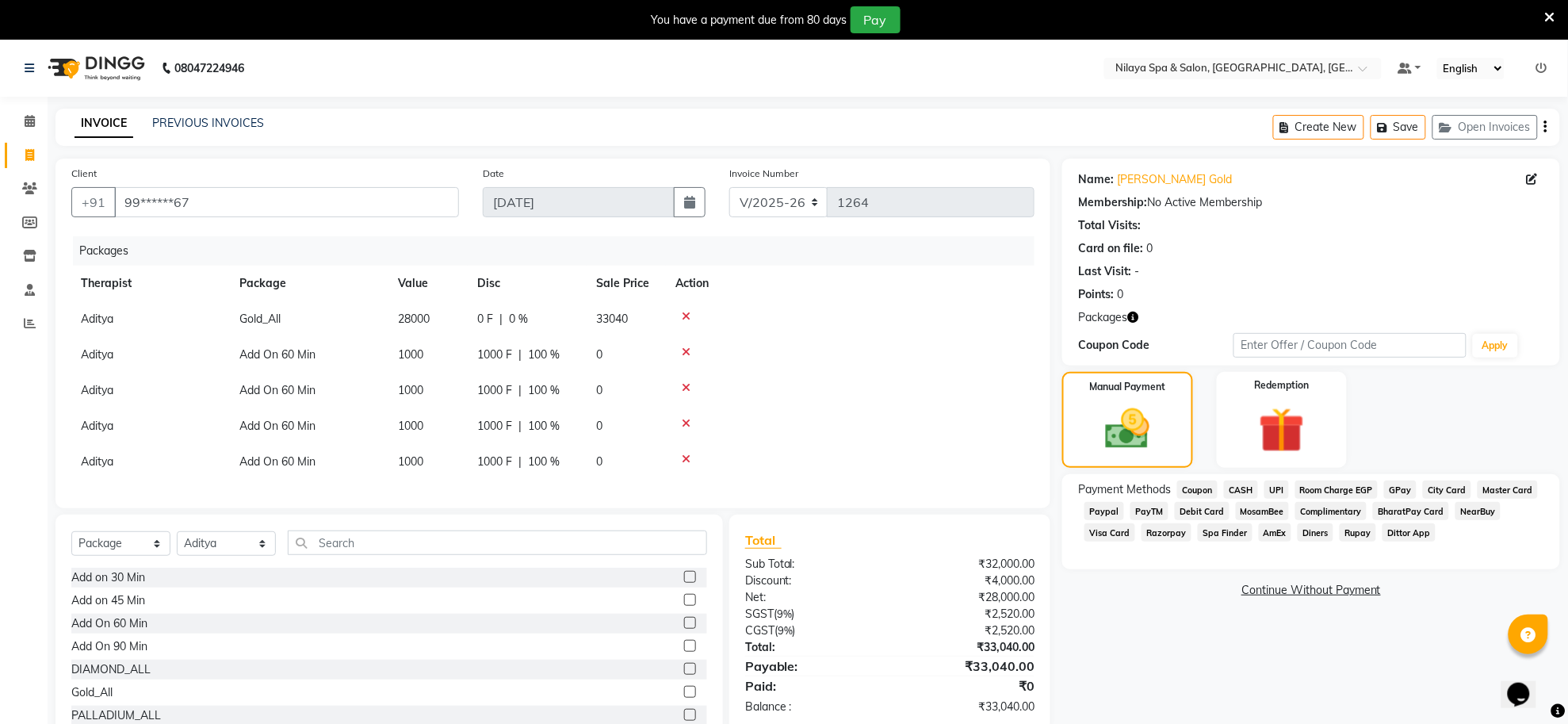
click at [1509, 488] on span "Master Card" at bounding box center [1507, 490] width 61 height 19
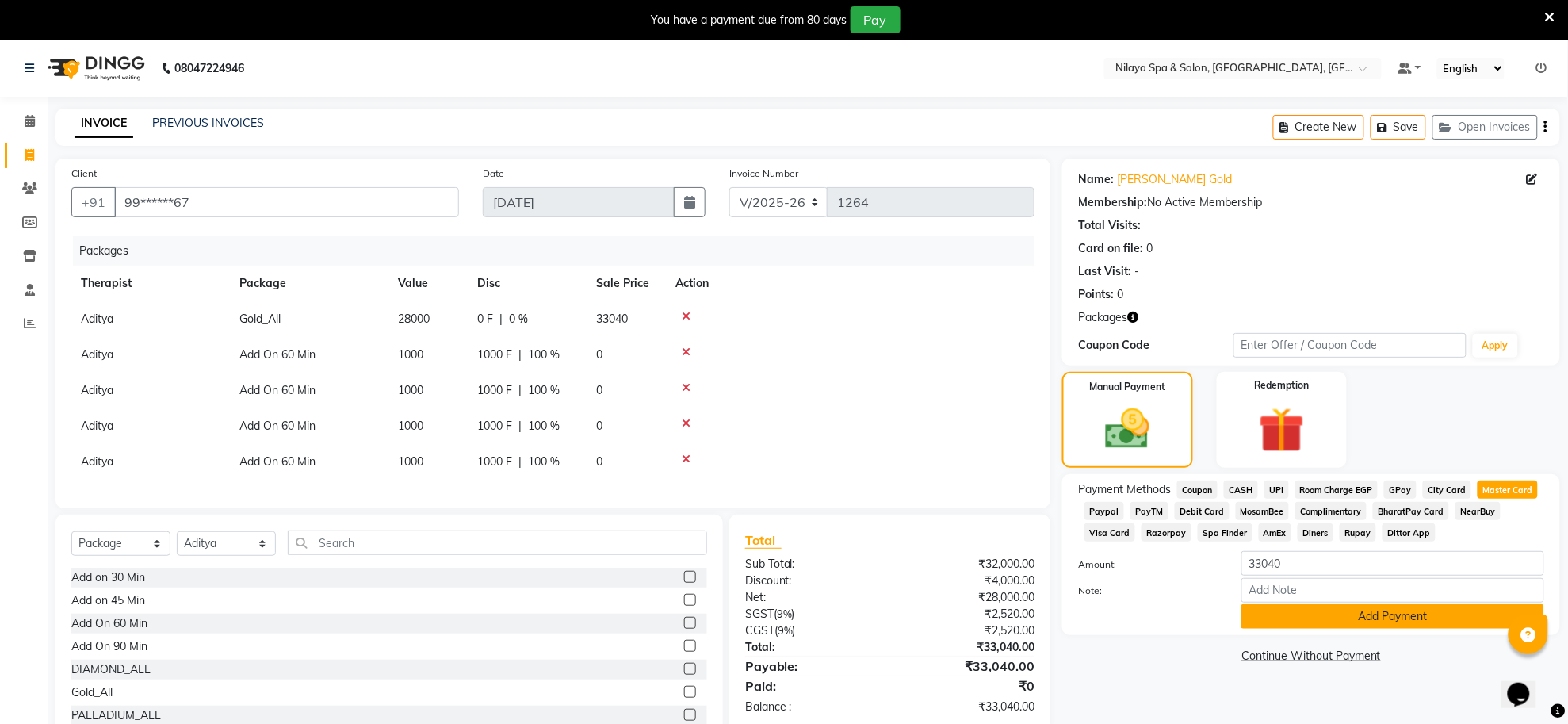
click at [1368, 624] on button "Add Payment" at bounding box center [1392, 617] width 303 height 24
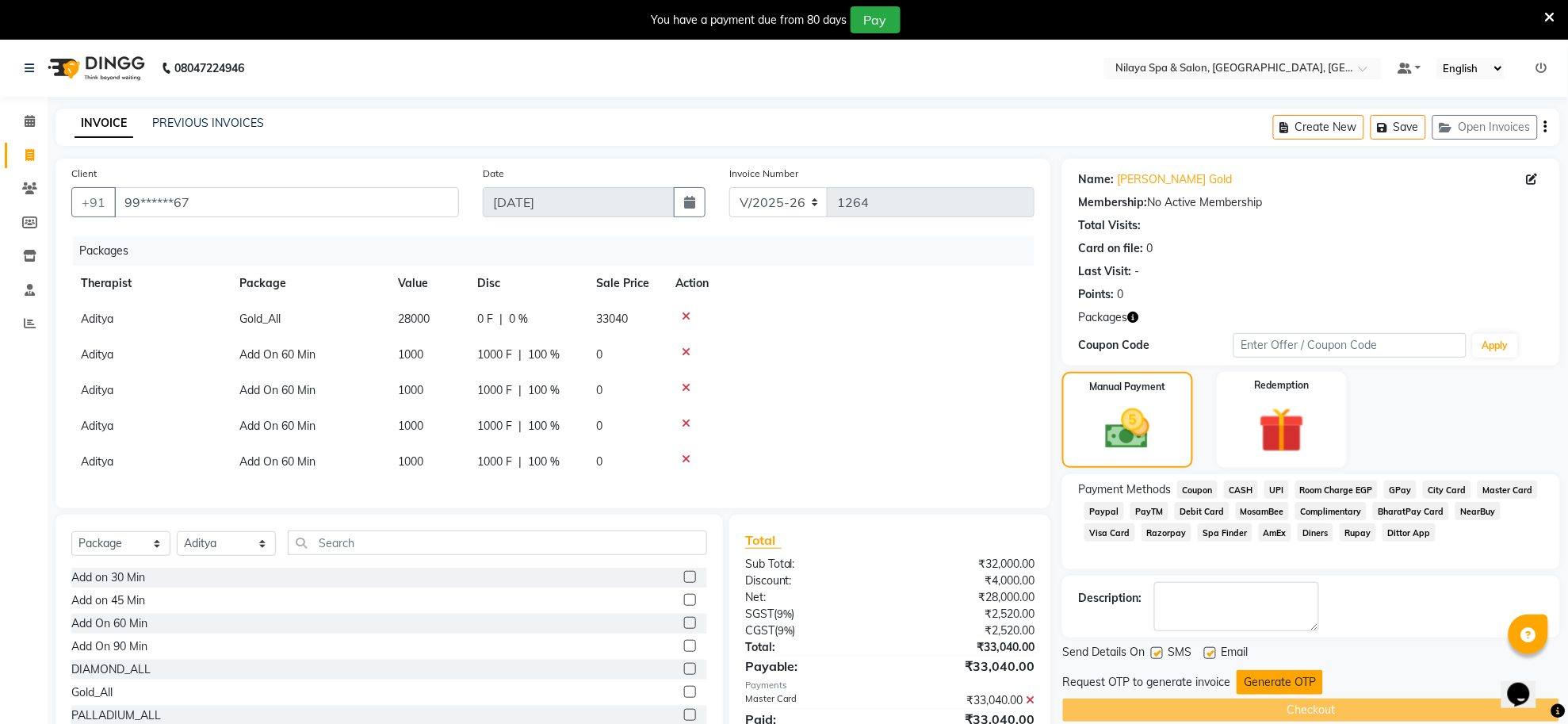
click at [1299, 679] on button "Generate OTP" at bounding box center [1279, 682] width 87 height 24
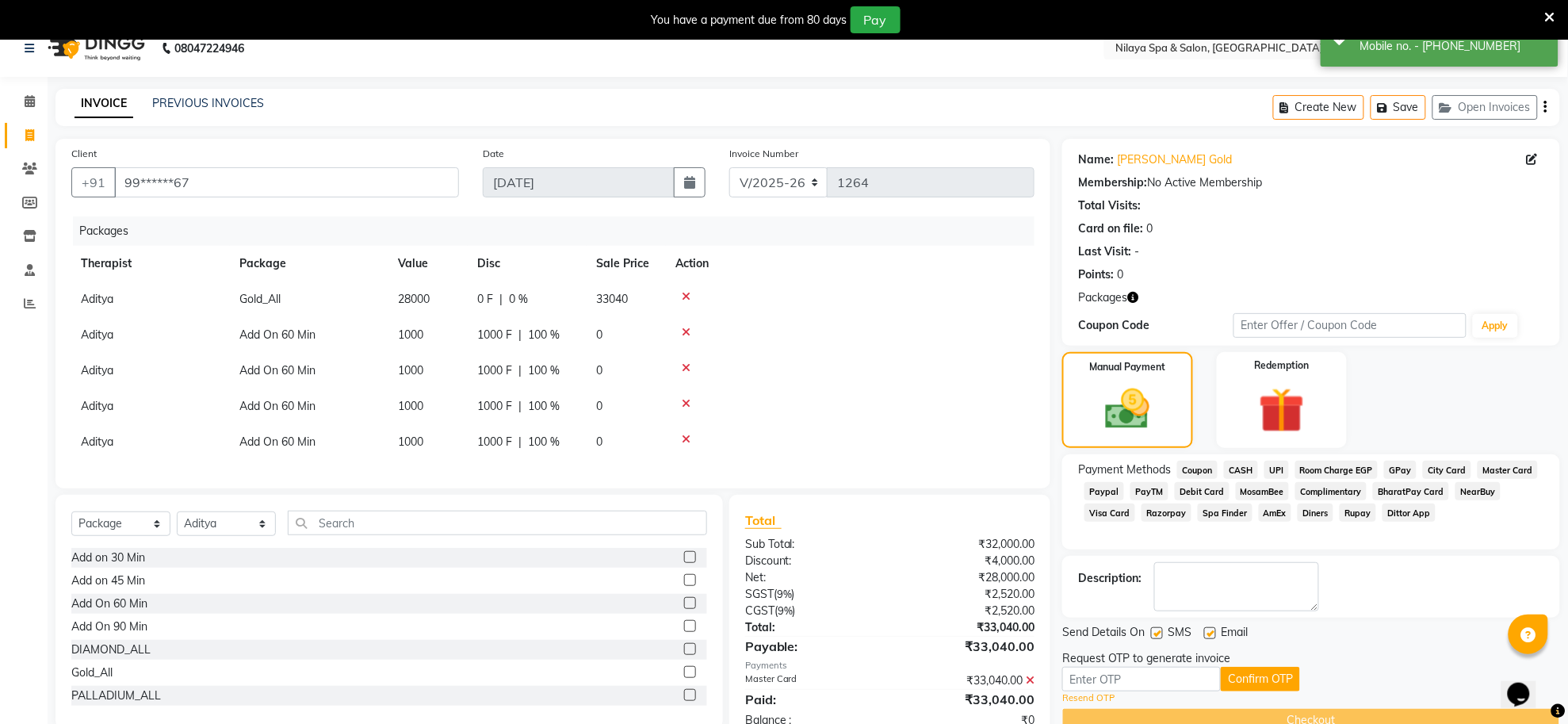
scroll to position [80, 0]
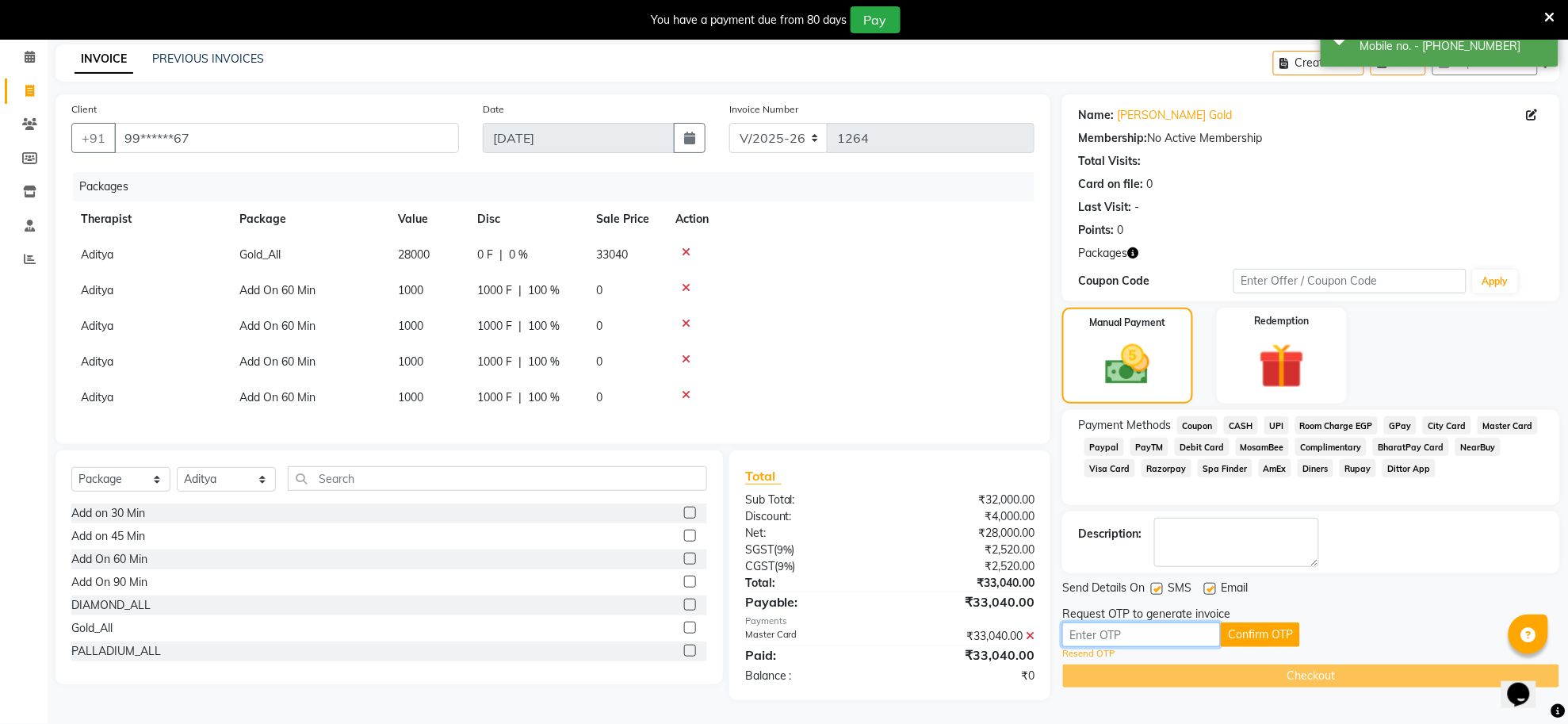
click at [1166, 622] on input "text" at bounding box center [1142, 634] width 159 height 24
type input "4840"
click at [1246, 623] on button "Confirm OTP" at bounding box center [1260, 634] width 79 height 24
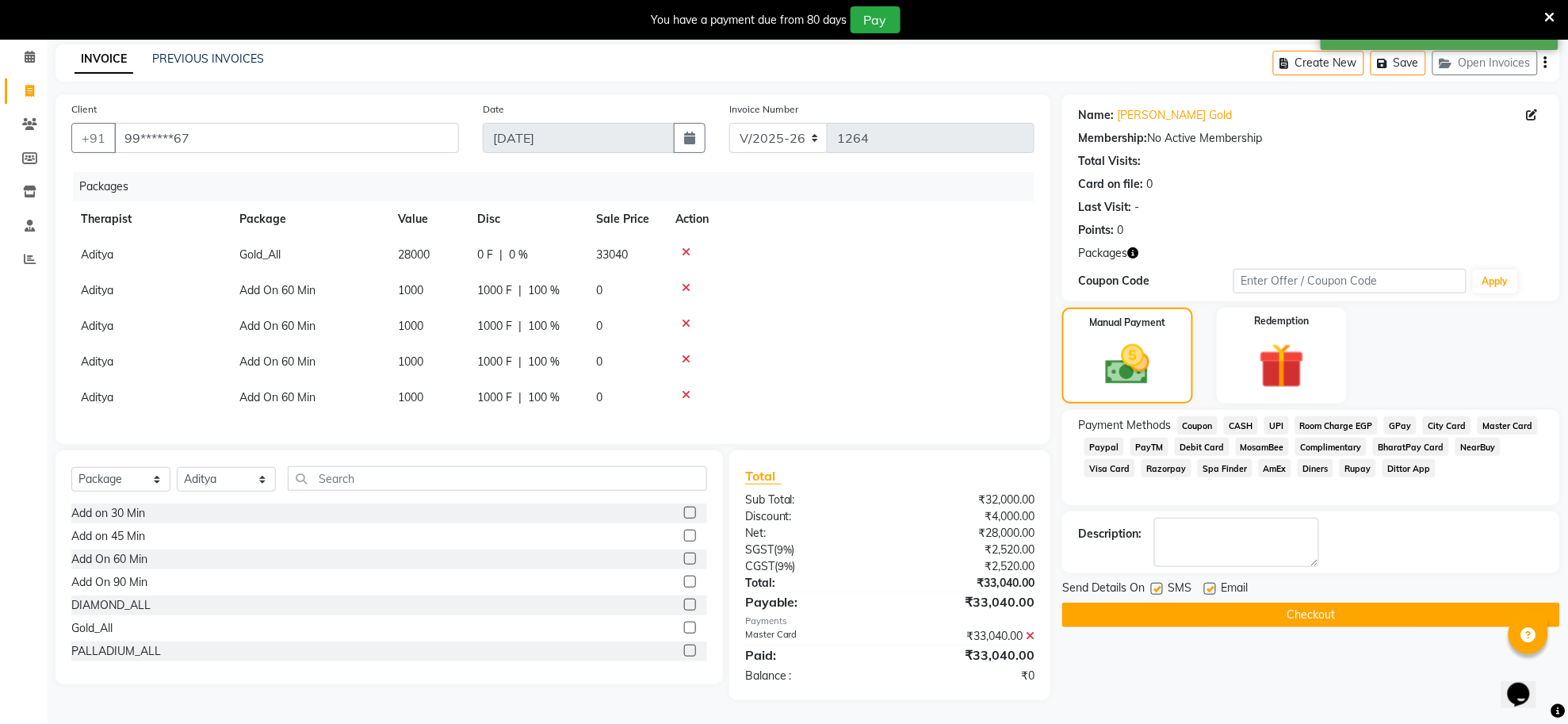
click at [1282, 609] on button "Checkout" at bounding box center [1311, 615] width 498 height 24
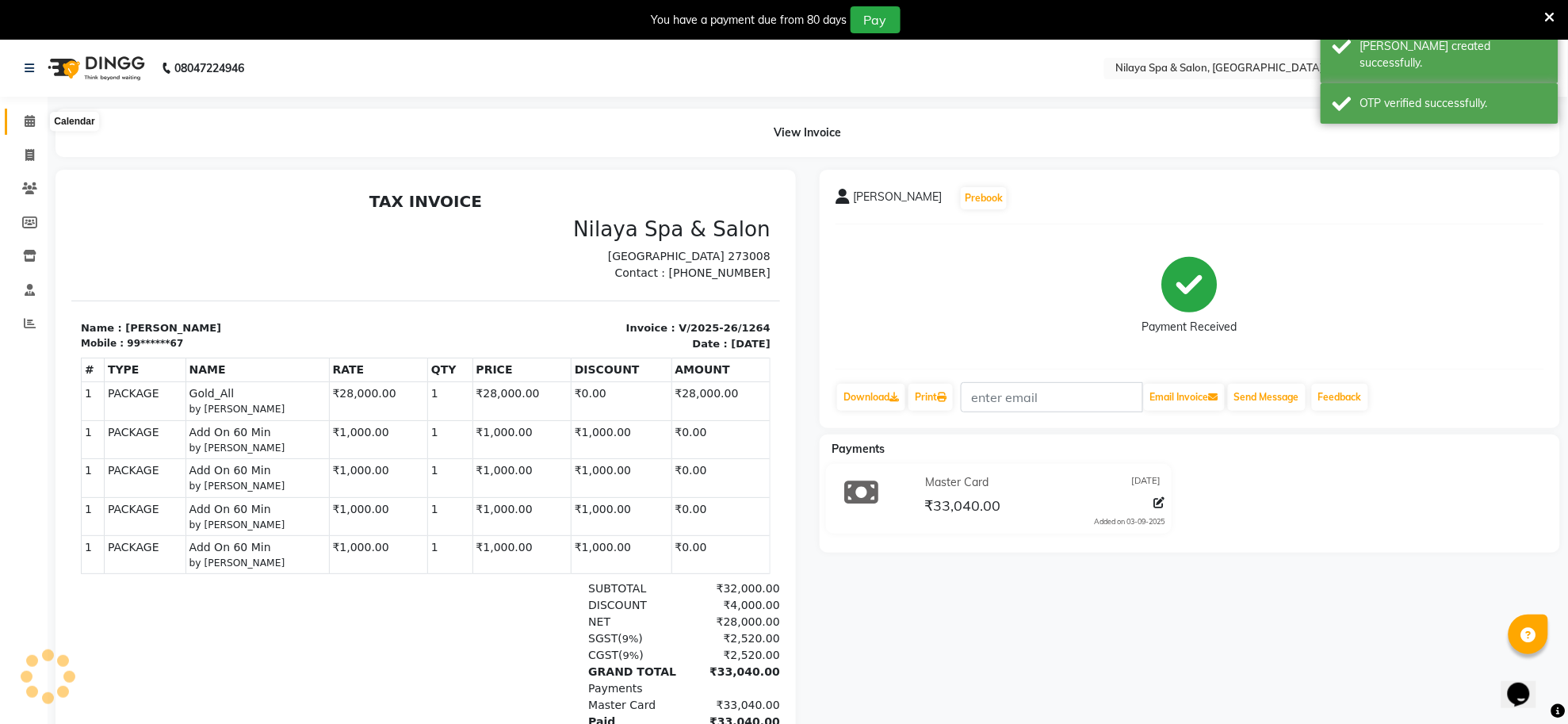
click at [29, 119] on icon at bounding box center [29, 121] width 10 height 12
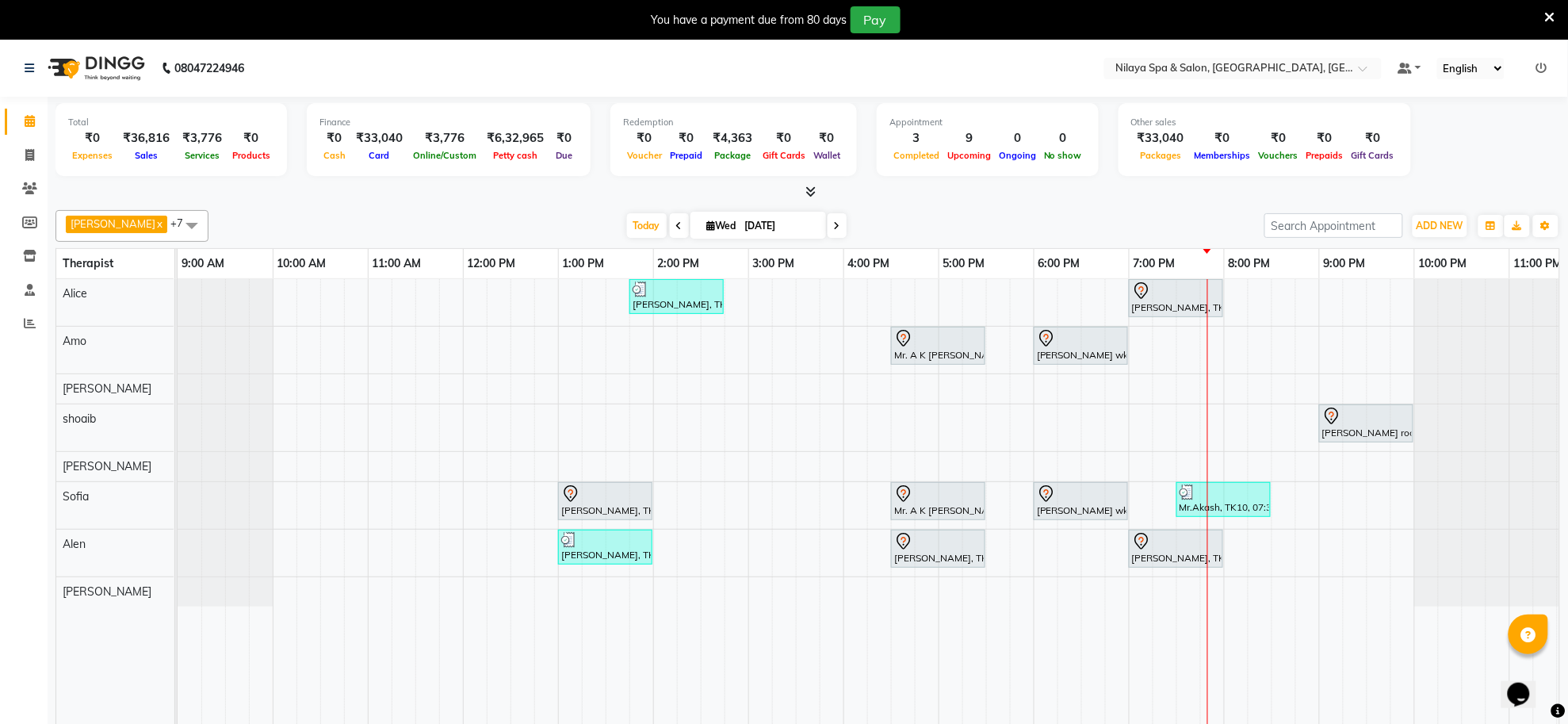
click at [1150, 341] on div "K.R Srivasta, TK04, 01:45 PM-02:45 PM, Deep Tissue Repair Therapy(Male) 60 Min …" at bounding box center [891, 513] width 1427 height 467
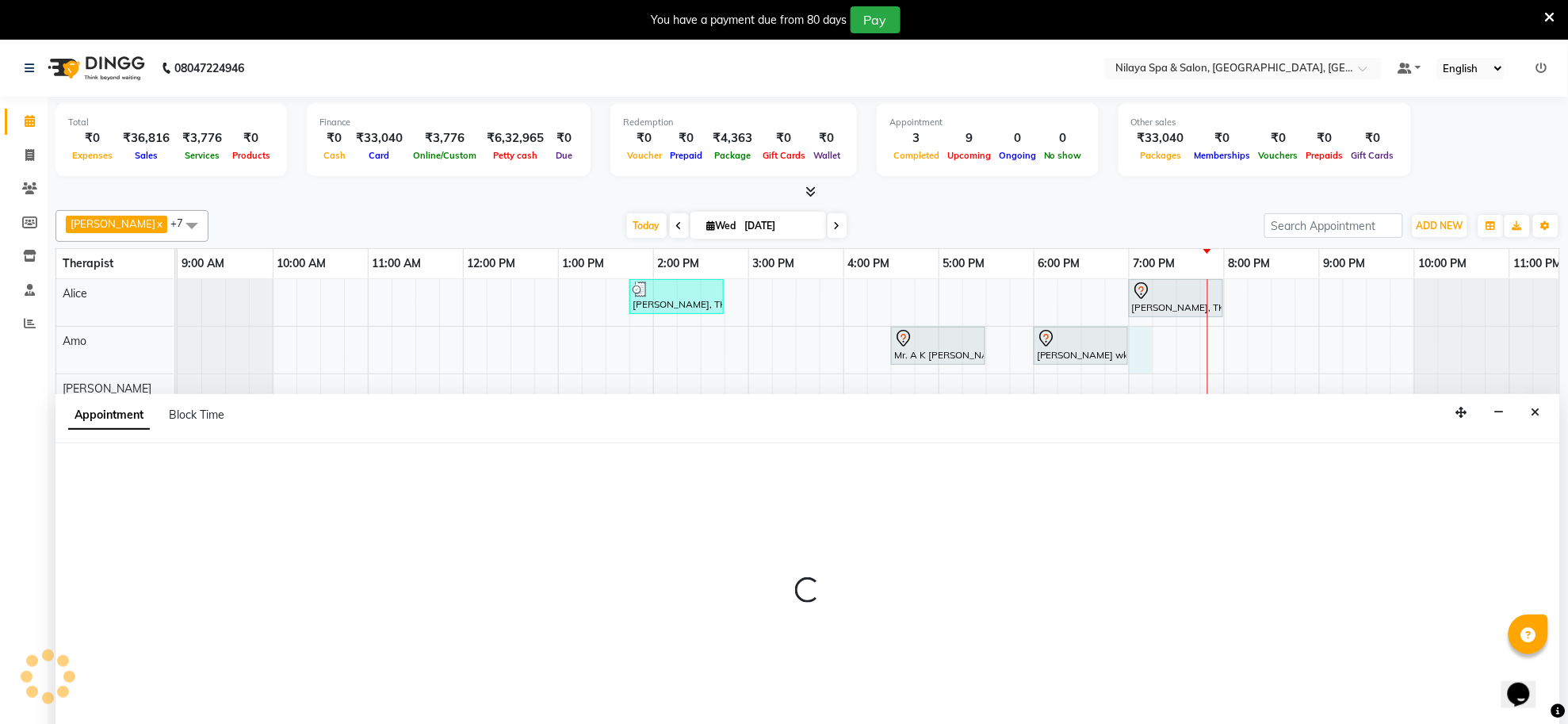
scroll to position [39, 0]
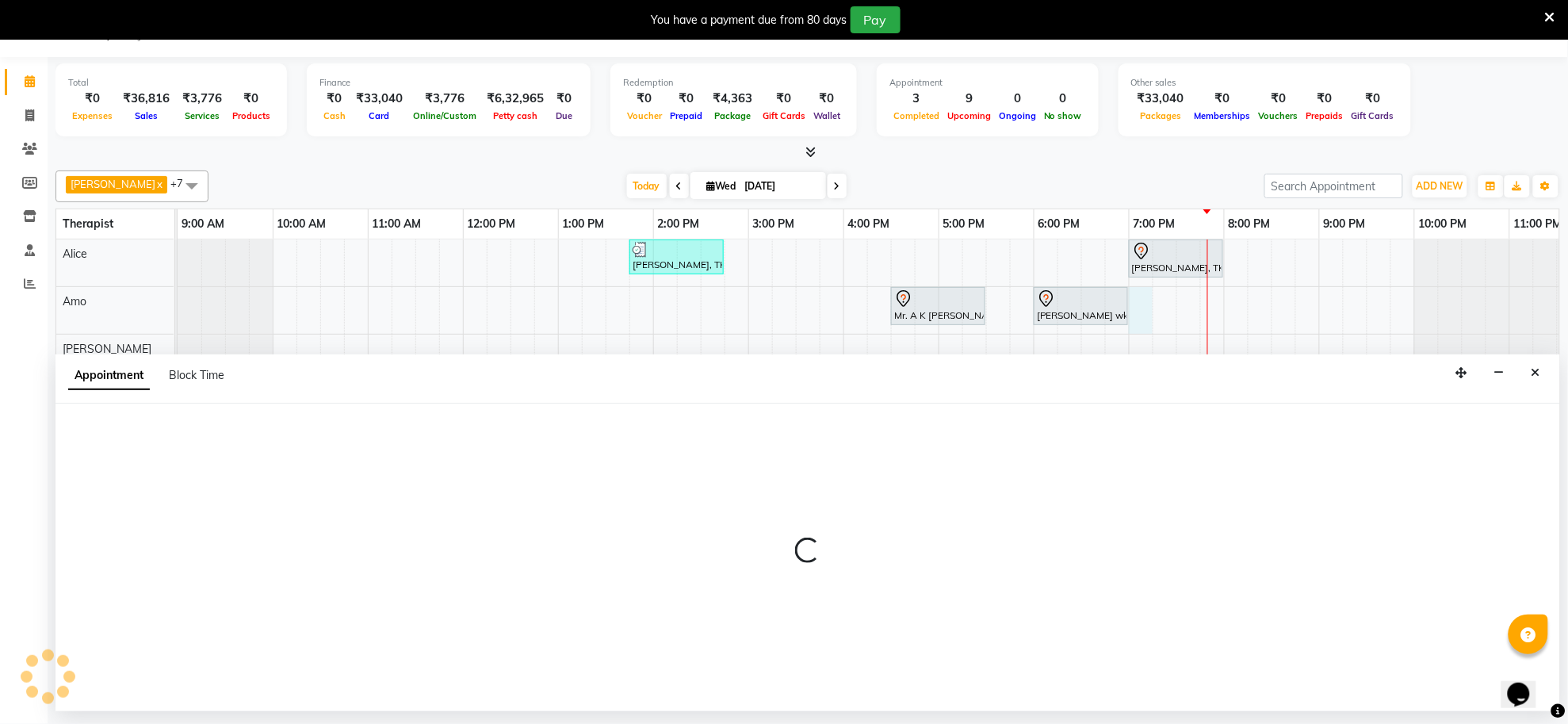
select select "80700"
select select "1140"
select select "tentative"
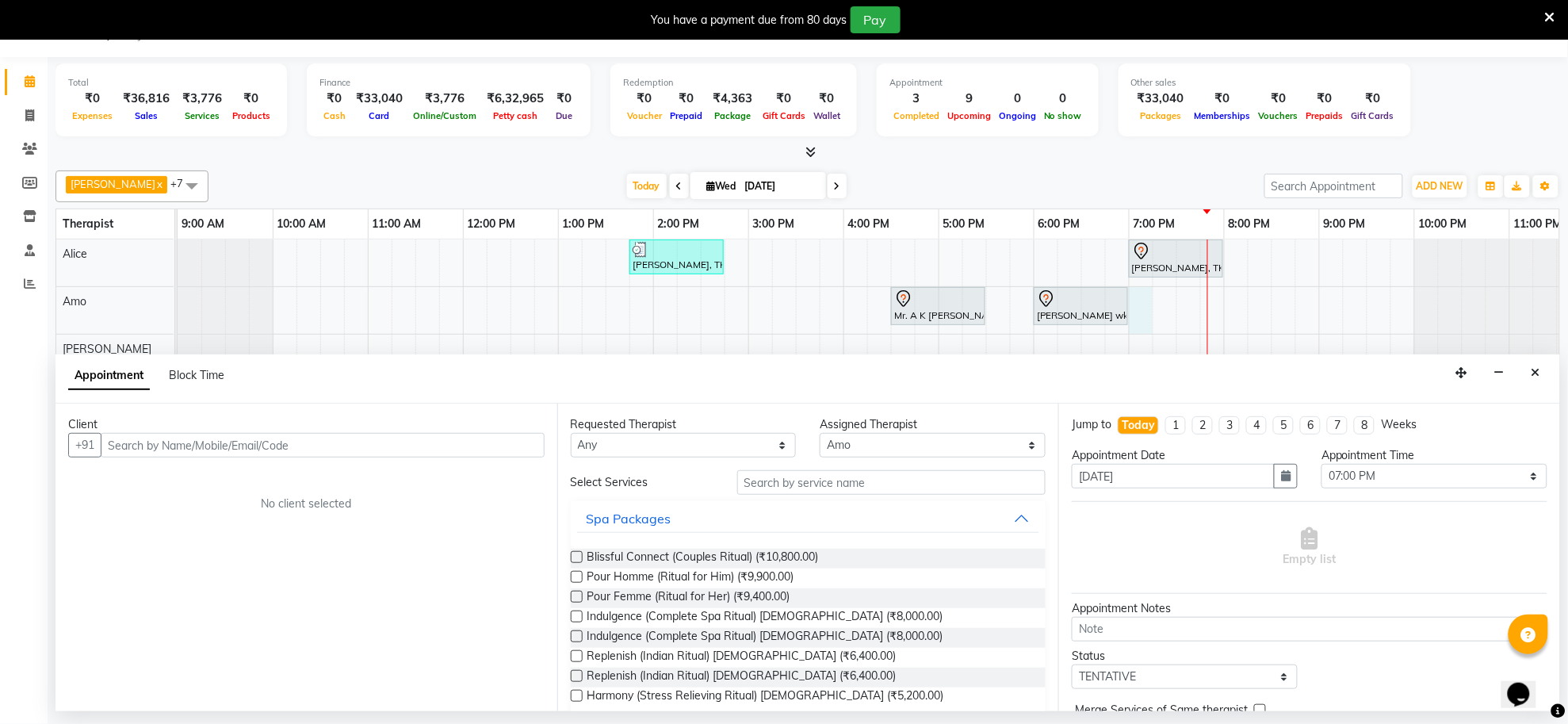
click at [438, 443] on input "text" at bounding box center [322, 446] width 444 height 24
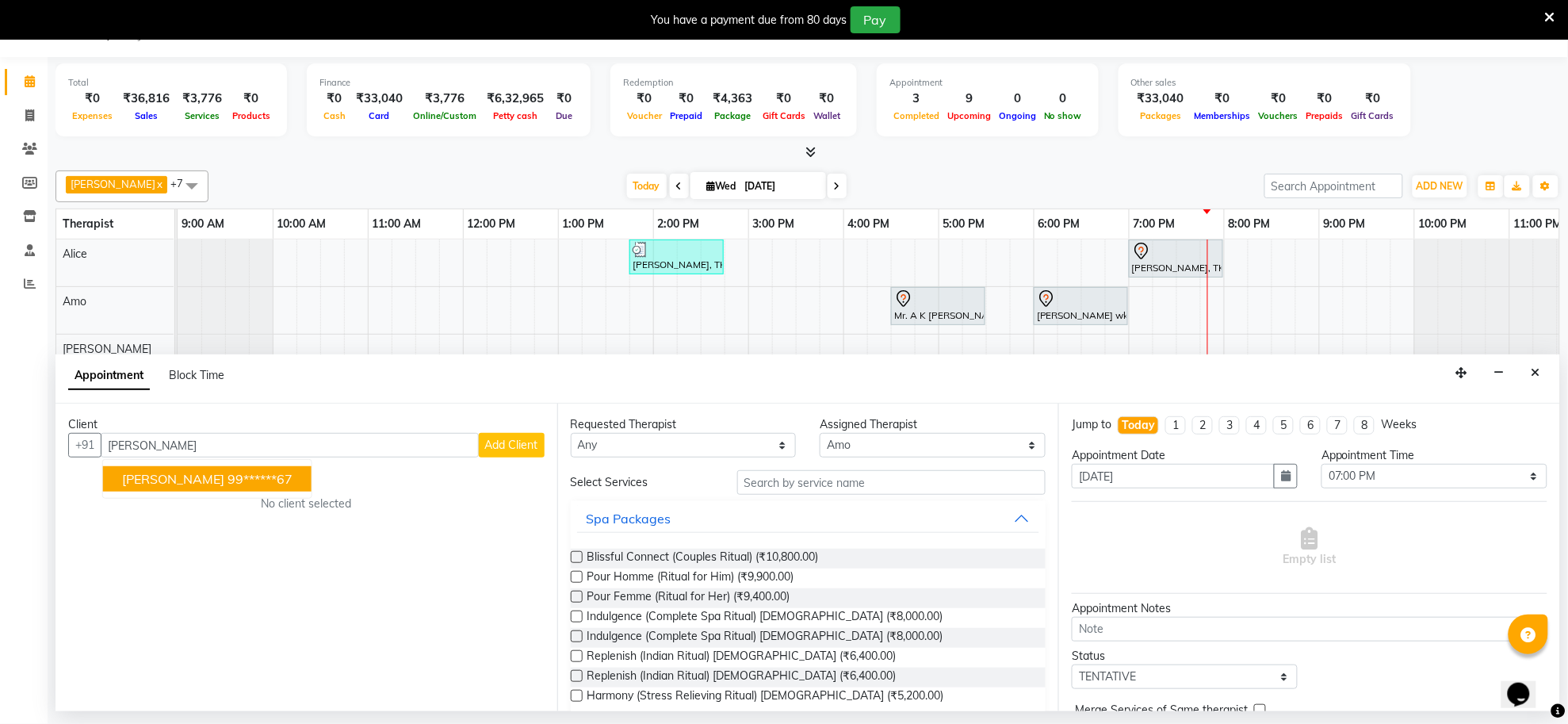
click at [228, 484] on ngb-highlight "99******67" at bounding box center [261, 478] width 65 height 16
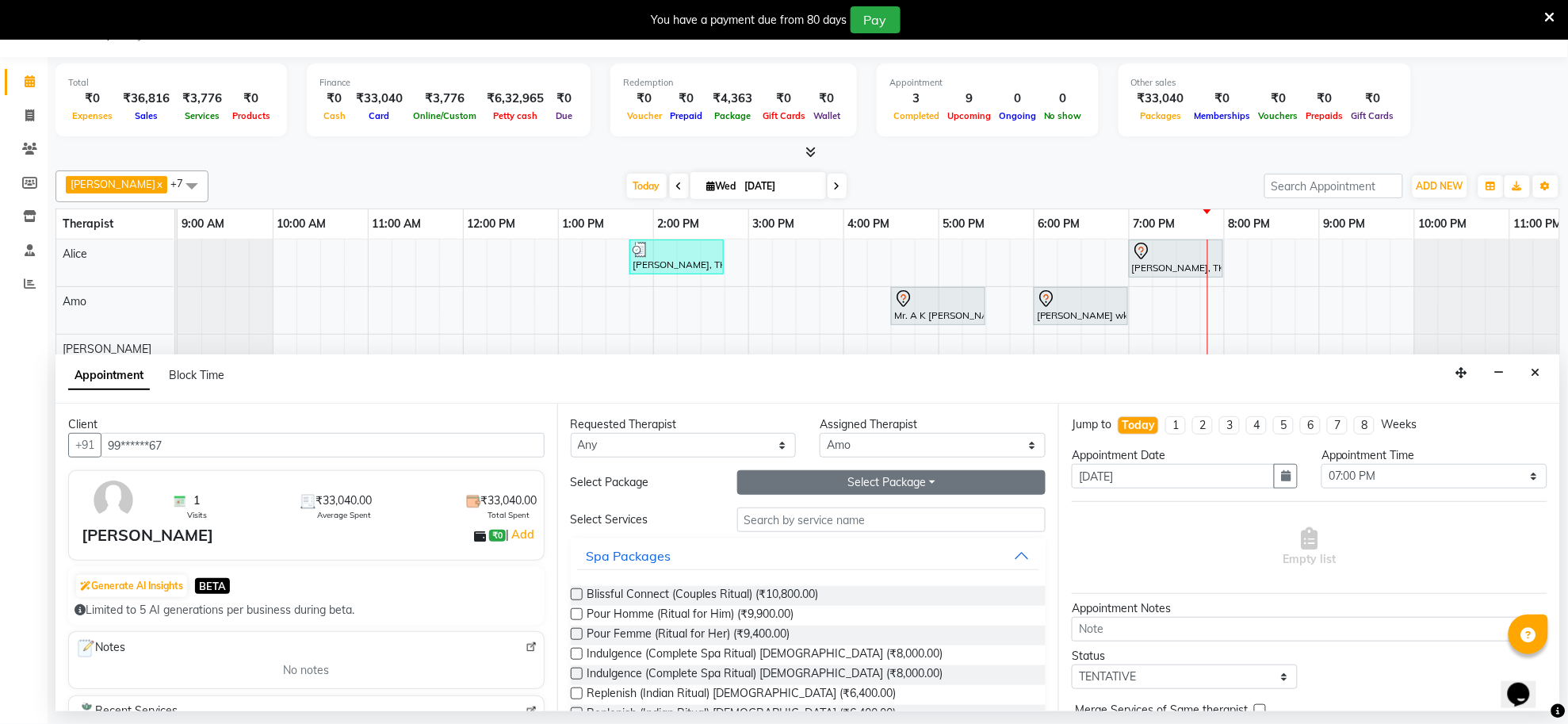
type input "99******67"
click at [837, 476] on button "Select Package Toggle Dropdown" at bounding box center [892, 482] width 309 height 24
click at [770, 613] on li "Gold_All" at bounding box center [800, 607] width 125 height 23
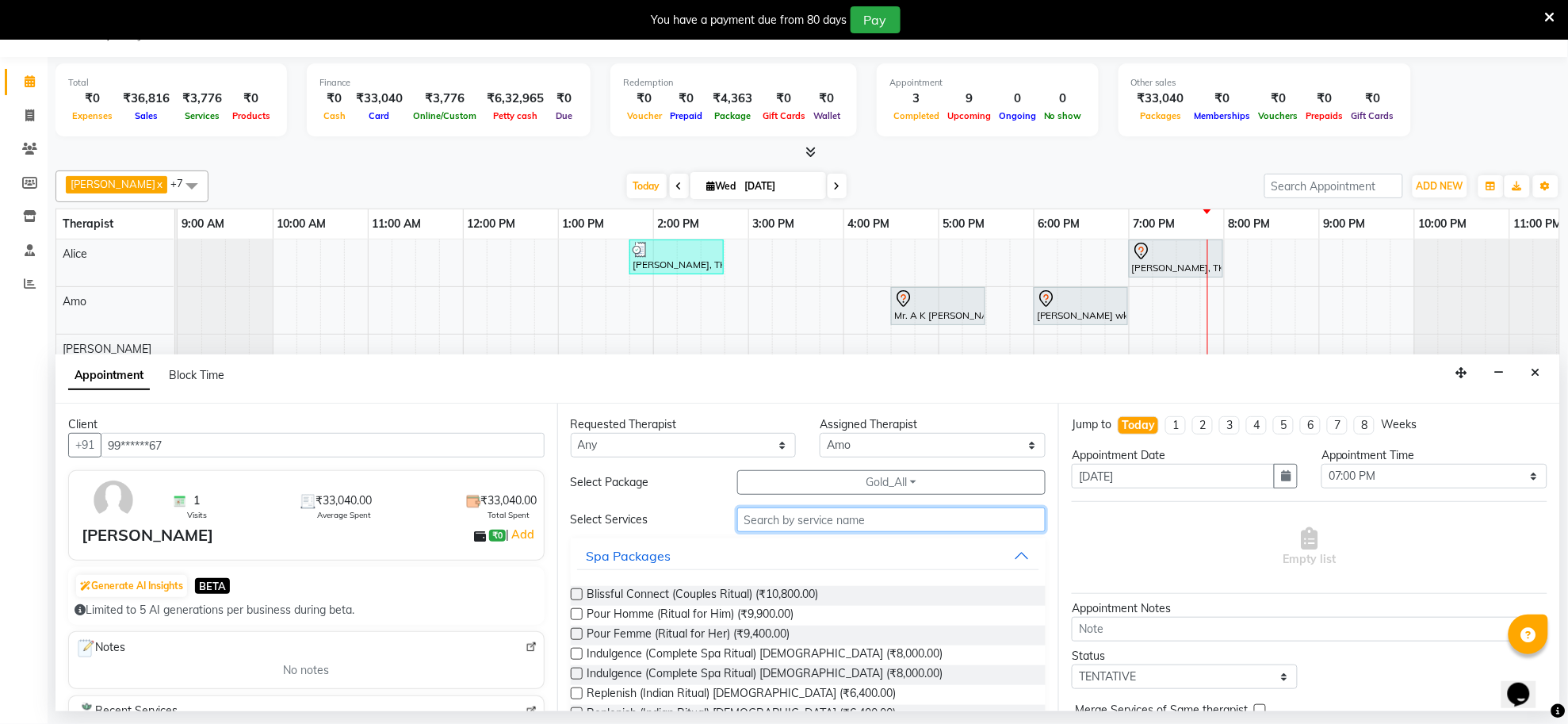
click at [795, 524] on input "text" at bounding box center [892, 519] width 309 height 24
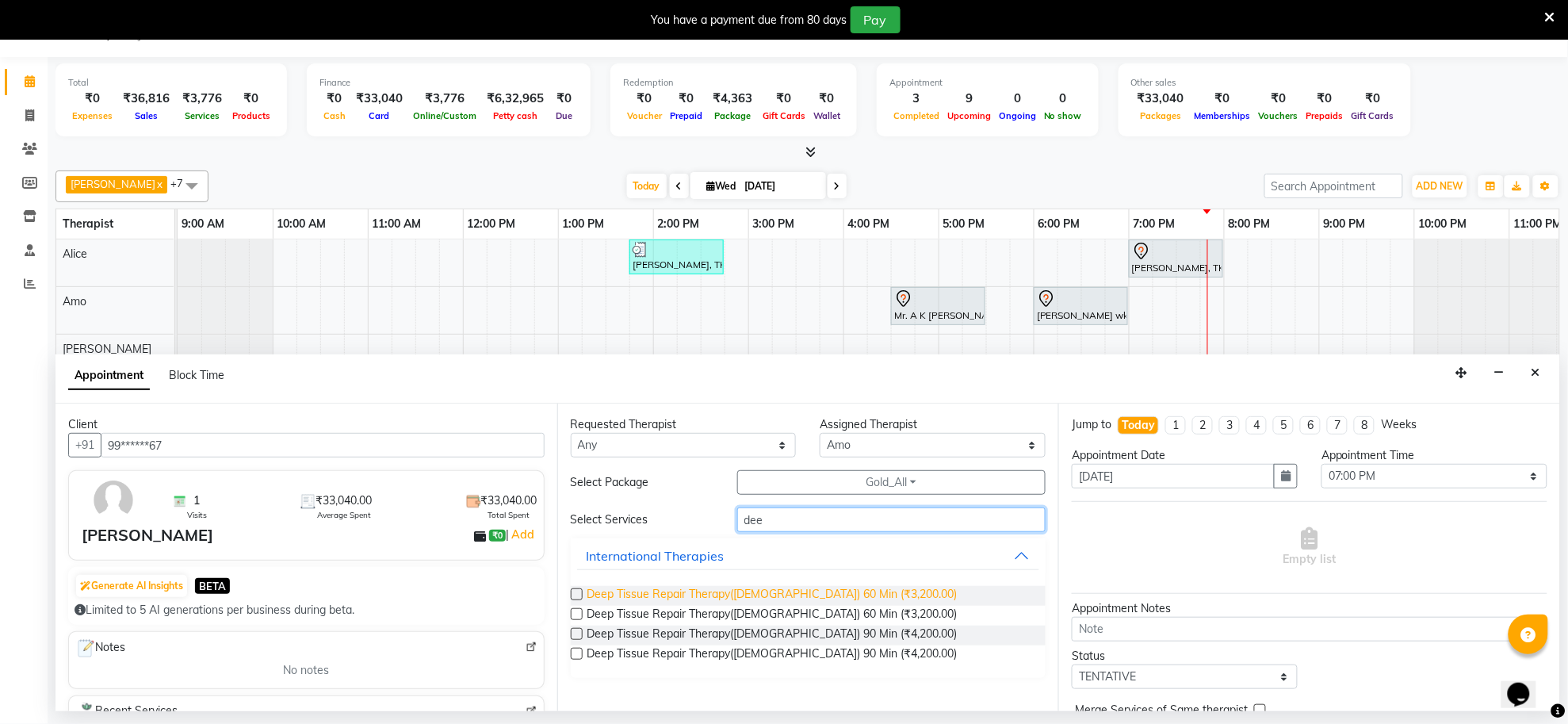
type input "dee"
click at [727, 589] on span "Deep Tissue Repair Therapy(Male) 60 Min (₹3,200.00)" at bounding box center [772, 595] width 370 height 20
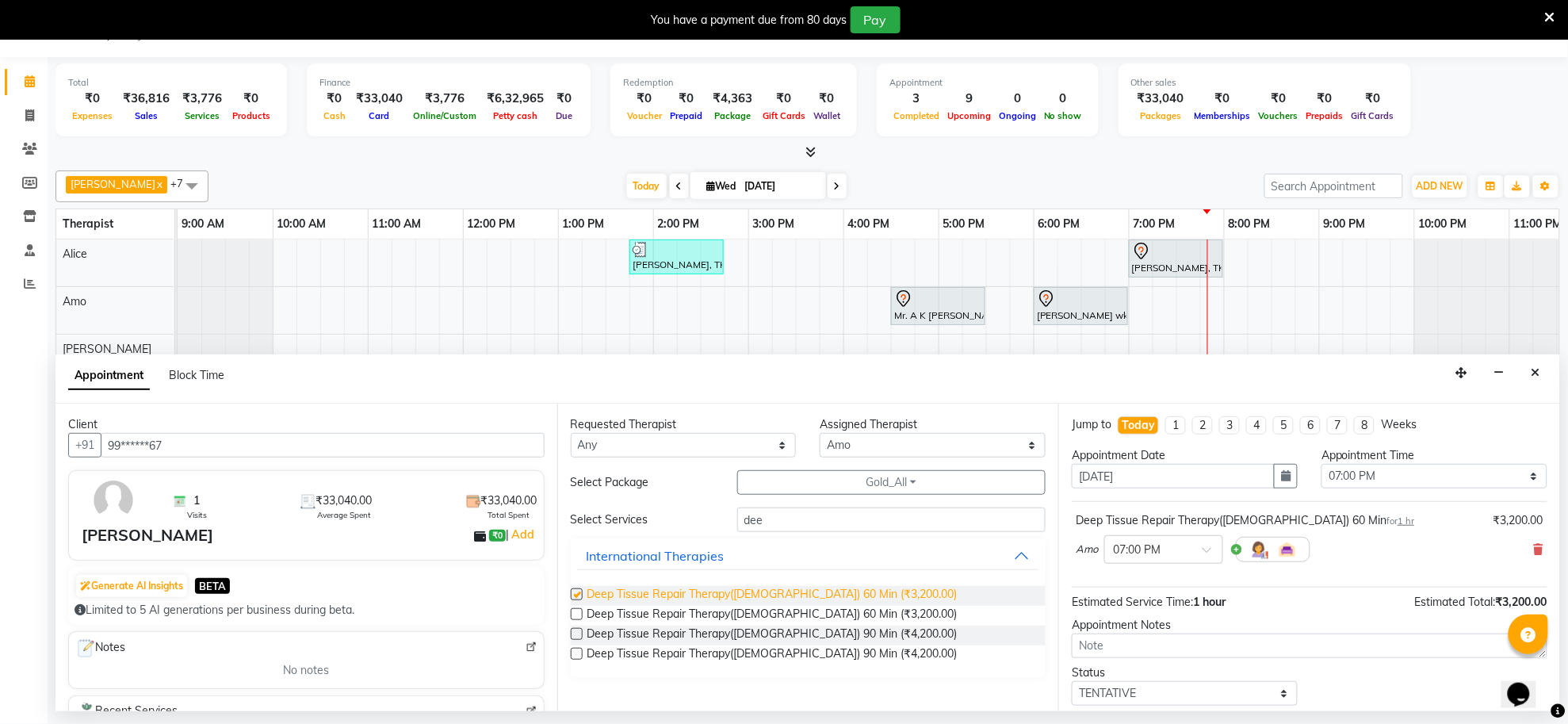
checkbox input "false"
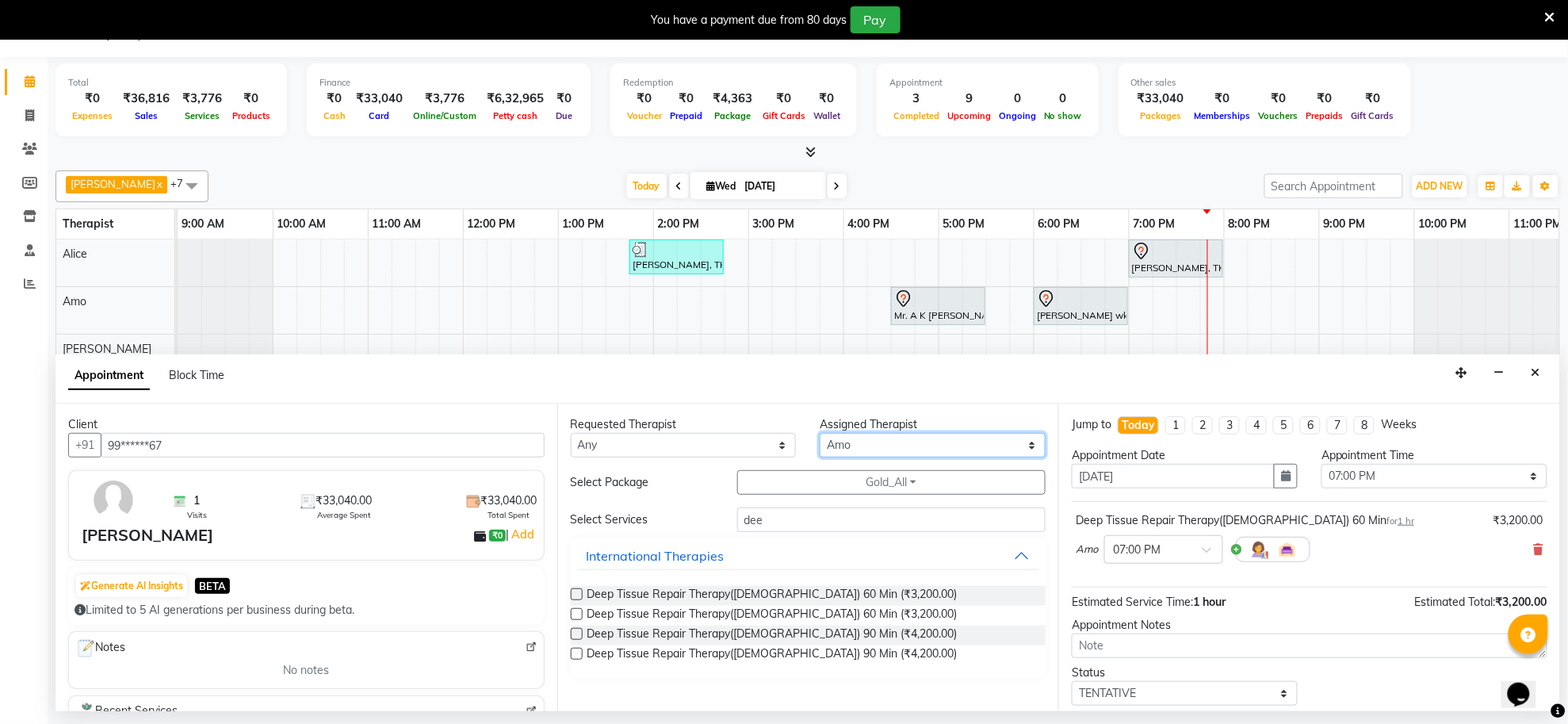
click at [872, 437] on select "Select Alen Alice Amo Gunjan Jessy NANCY shoaib Sofia Vijay" at bounding box center [933, 446] width 226 height 24
select select "84324"
click at [820, 433] on select "Select Alen Alice Amo Gunjan Jessy NANCY shoaib Sofia Vijay" at bounding box center [933, 446] width 226 height 24
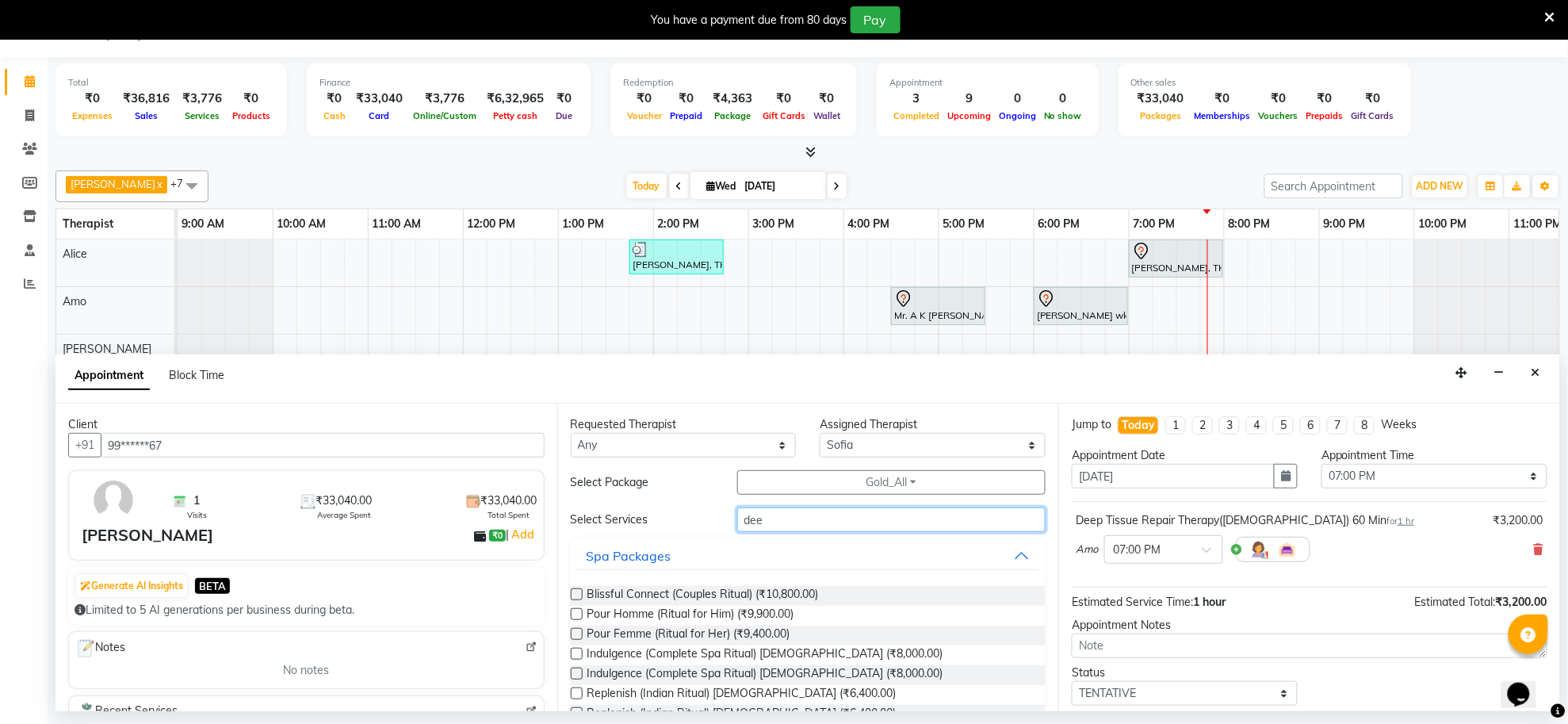
click at [818, 517] on input "dee" at bounding box center [892, 519] width 309 height 24
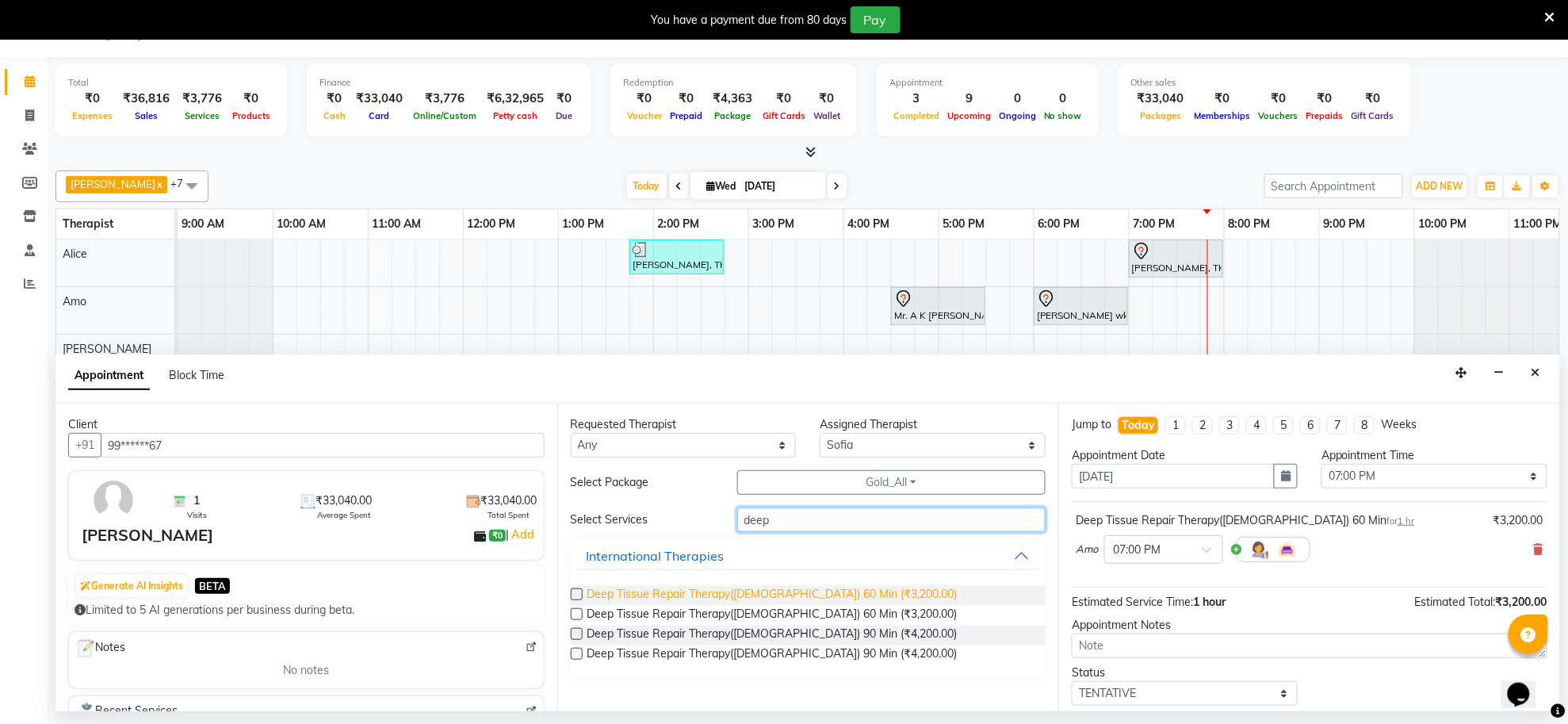
type input "deep"
click at [791, 589] on span "Deep Tissue Repair Therapy(Male) 60 Min (₹3,200.00)" at bounding box center [772, 595] width 370 height 20
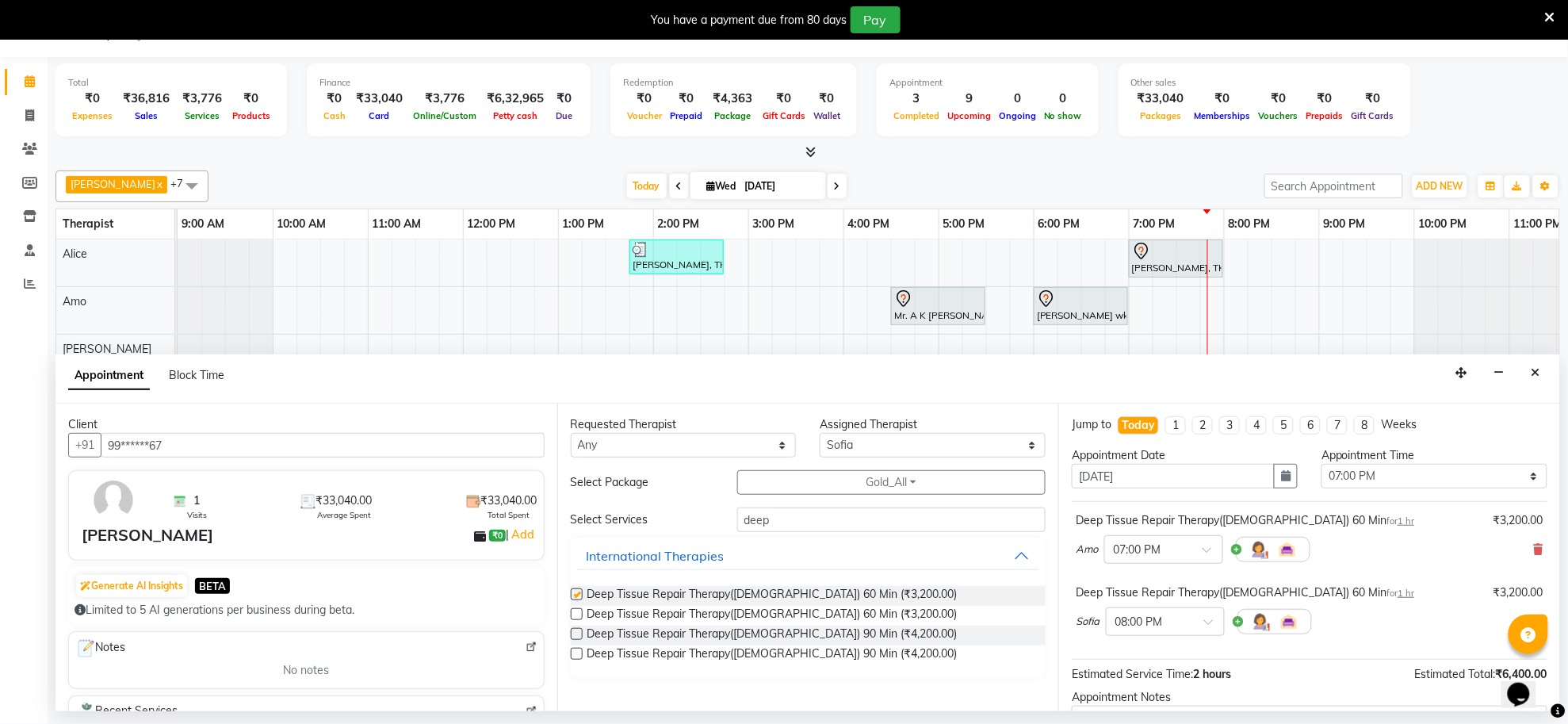
checkbox input "false"
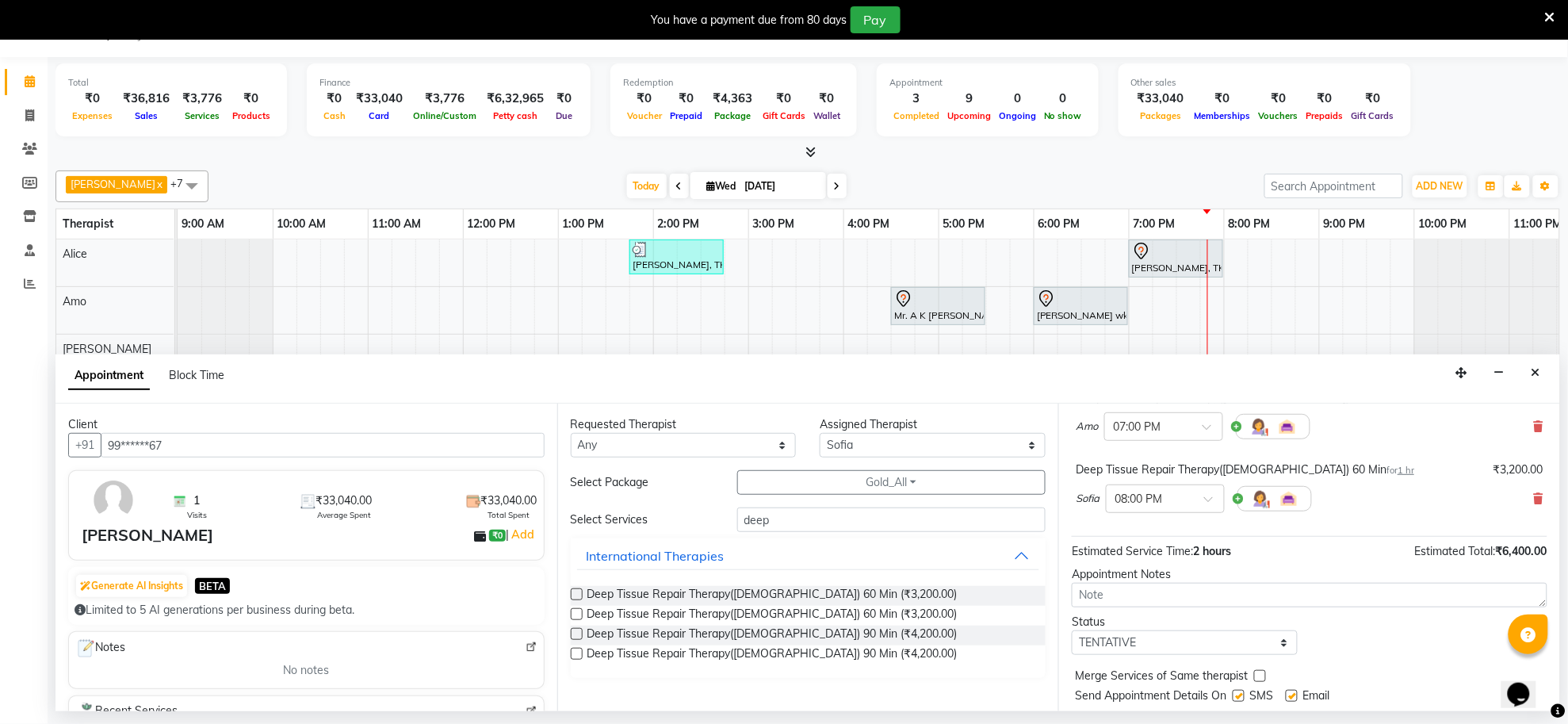
scroll to position [168, 0]
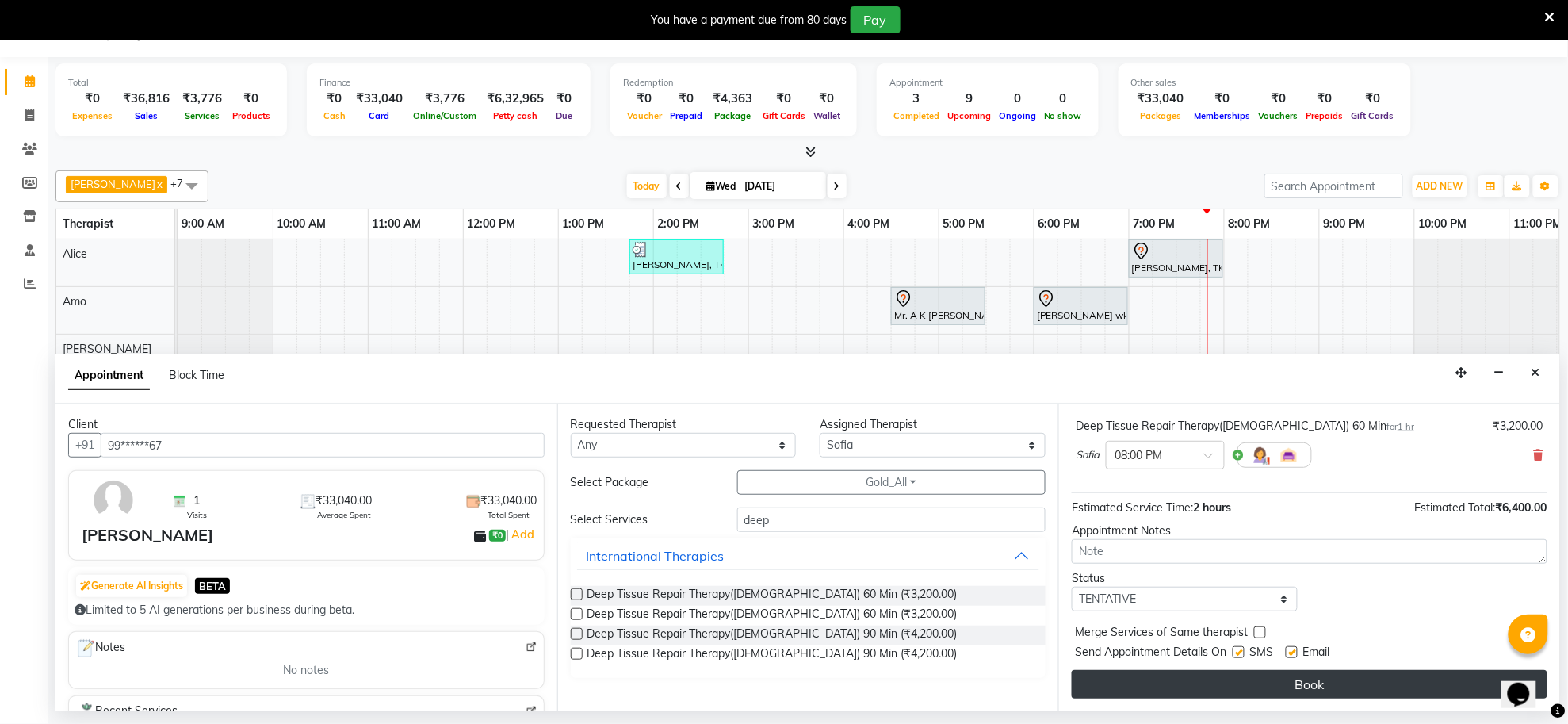
click at [1298, 680] on button "Book" at bounding box center [1309, 684] width 475 height 29
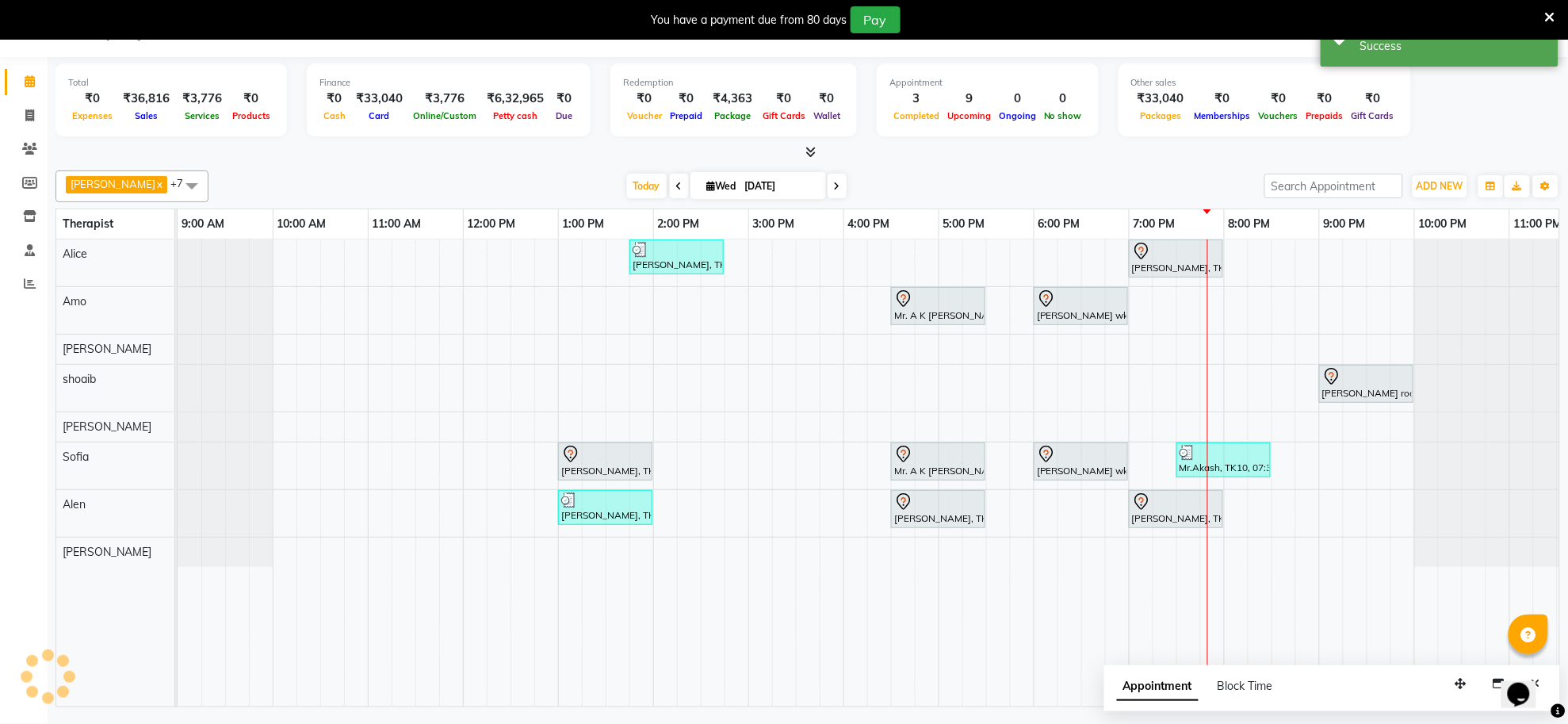
scroll to position [0, 0]
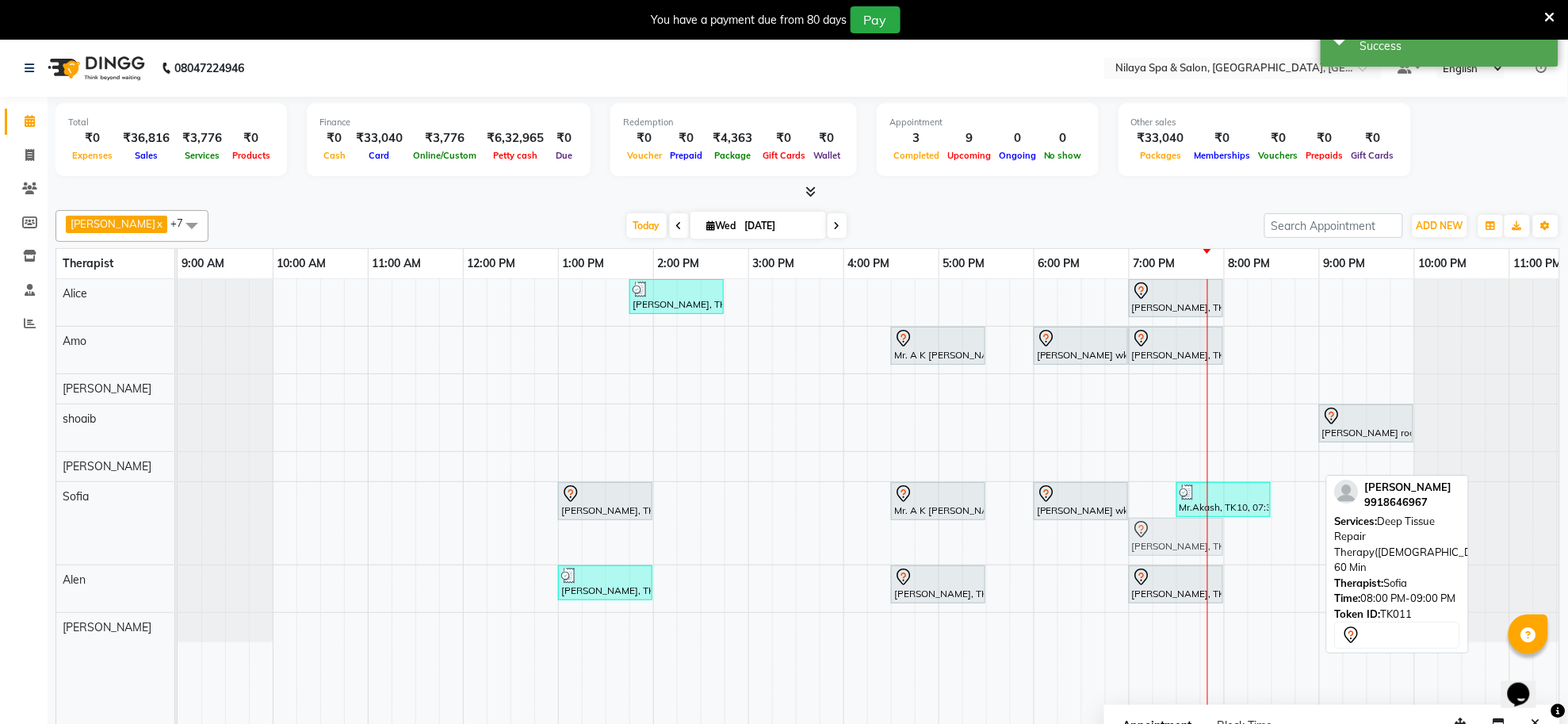
drag, startPoint x: 1273, startPoint y: 544, endPoint x: 1167, endPoint y: 546, distance: 106.0
click at [177, 546] on div "mr kumar, TK02, 01:00 PM-02:00 PM, Traditional Swedish Relaxation Therapy(Male)…" at bounding box center [177, 523] width 0 height 82
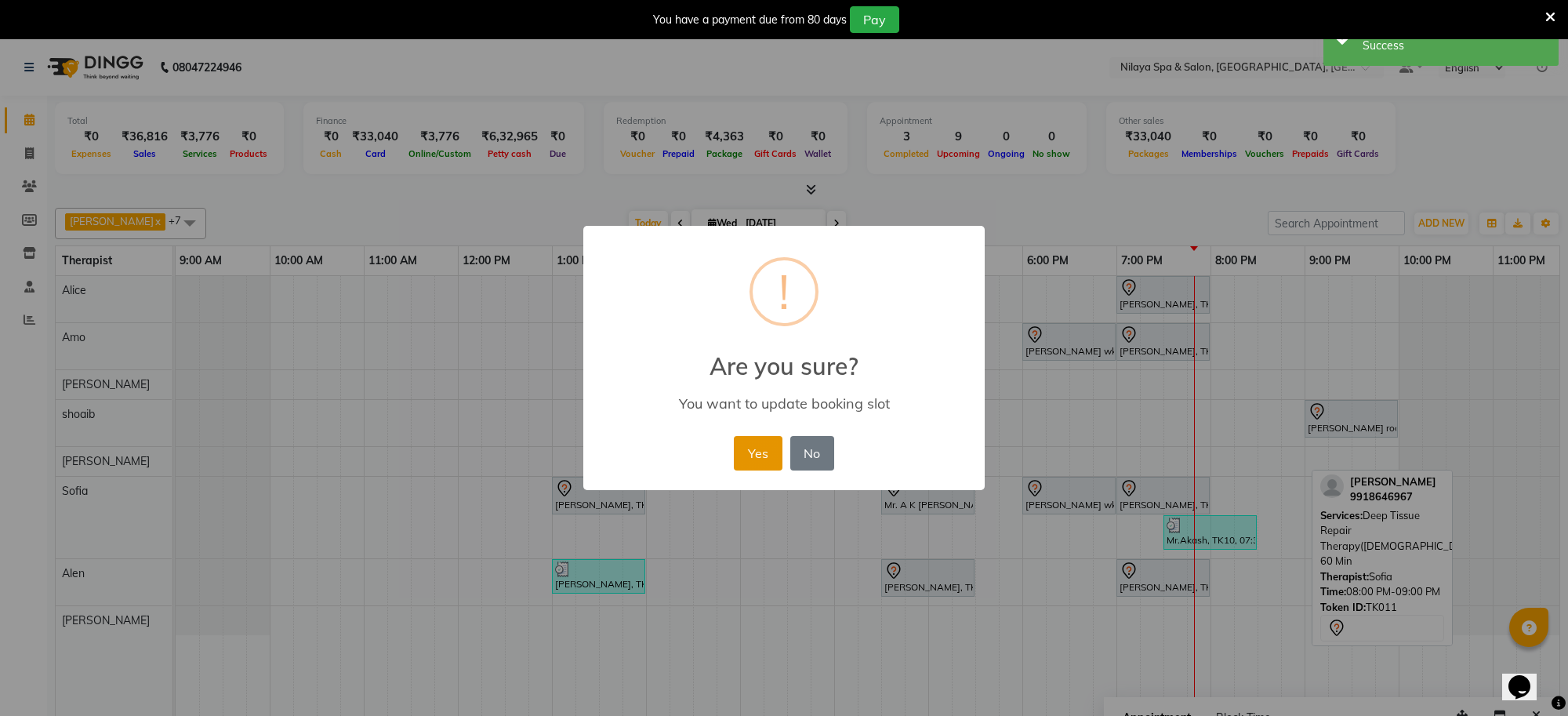
click at [766, 449] on button "Yes" at bounding box center [758, 453] width 48 height 34
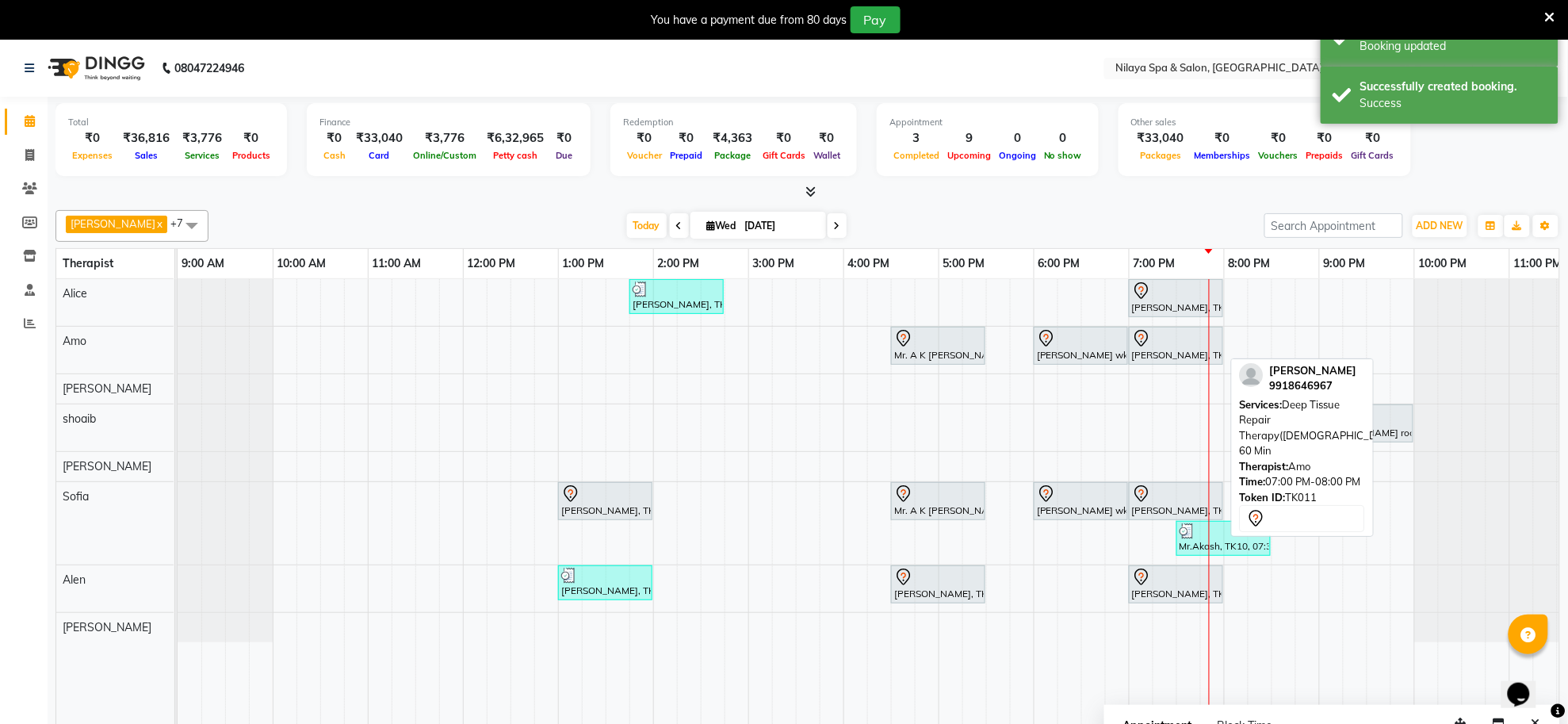
click at [1166, 355] on div "[PERSON_NAME], TK11, 07:00 PM-08:00 PM, Deep Tissue Repair Therapy([DEMOGRAPHIC…" at bounding box center [1177, 346] width 92 height 34
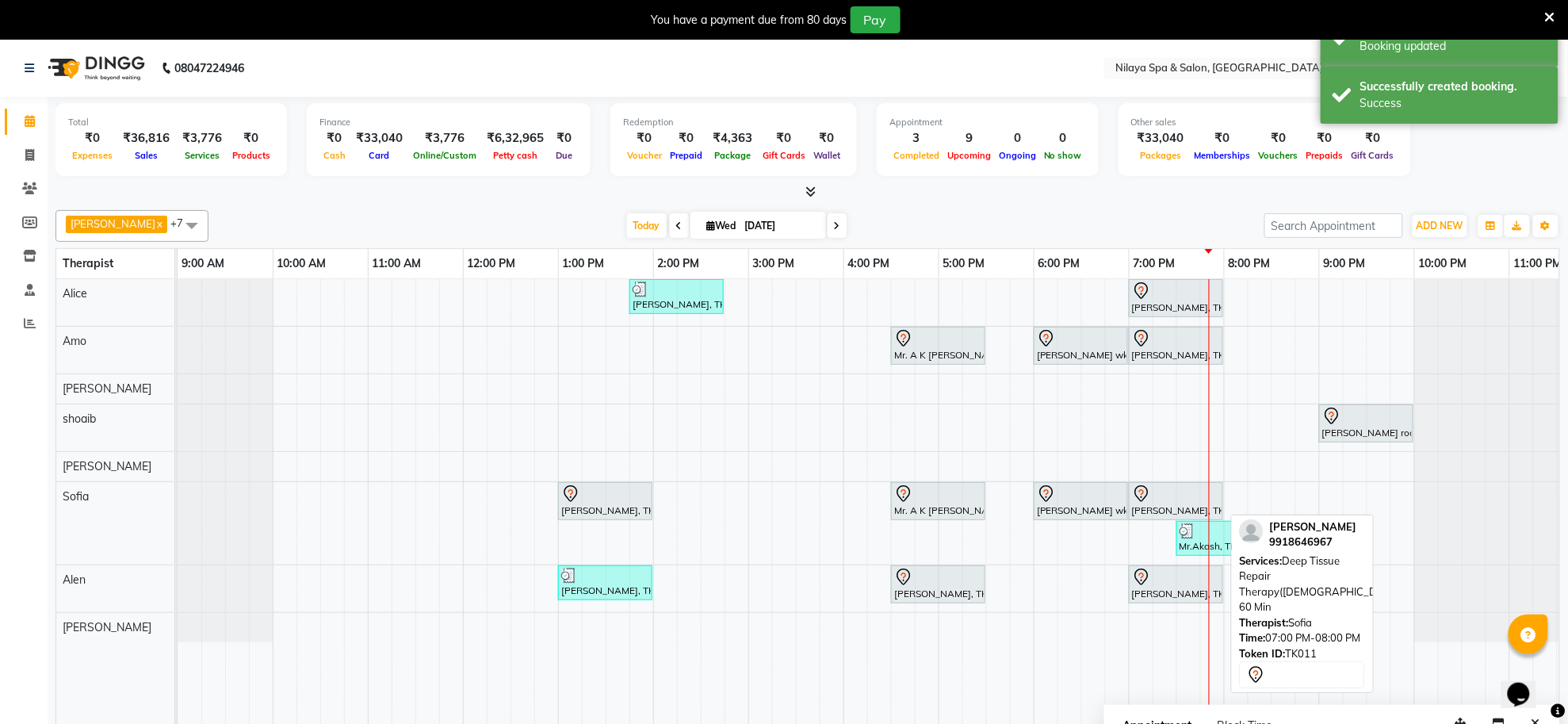
click at [1167, 502] on div at bounding box center [1176, 494] width 88 height 19
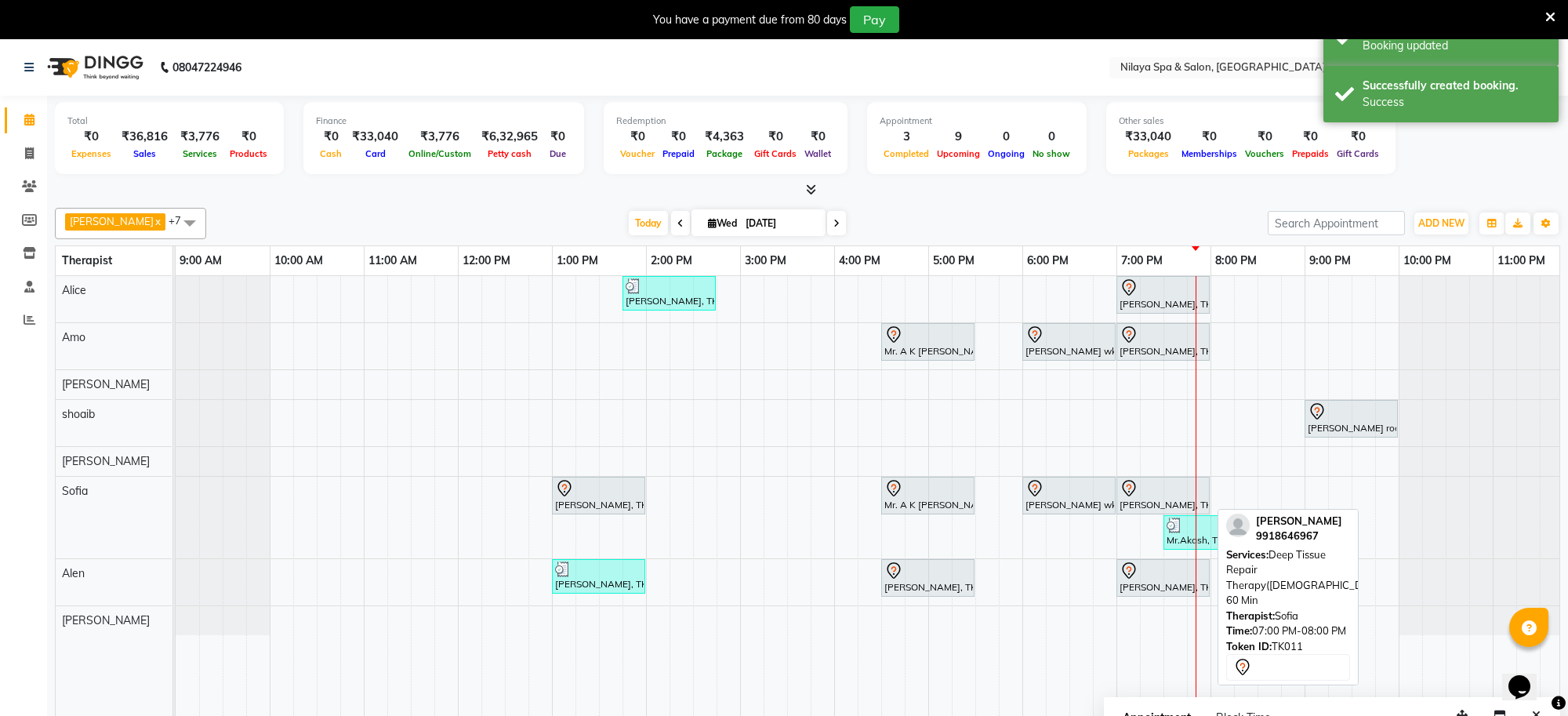
select select "7"
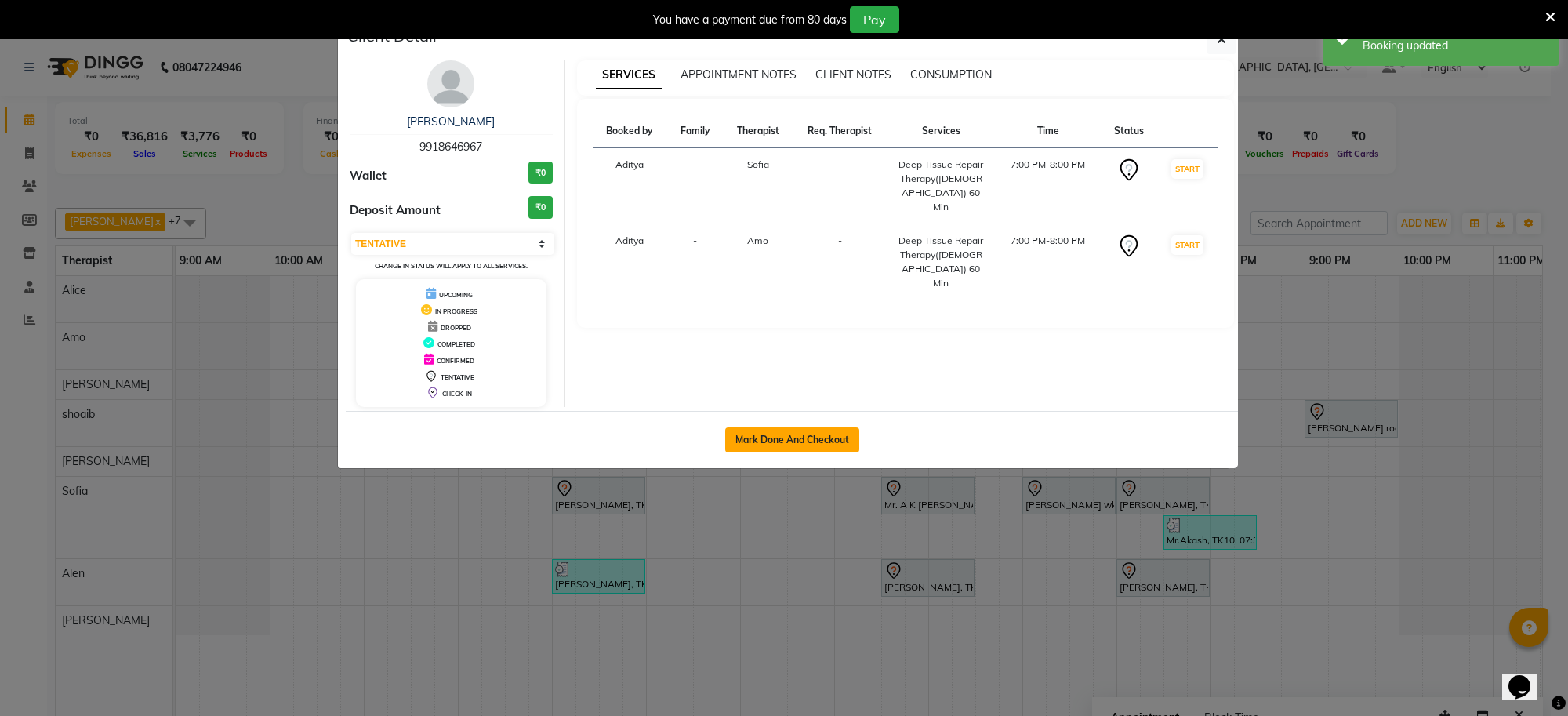
click at [823, 441] on button "Mark Done And Checkout" at bounding box center [791, 440] width 134 height 25
select select "service"
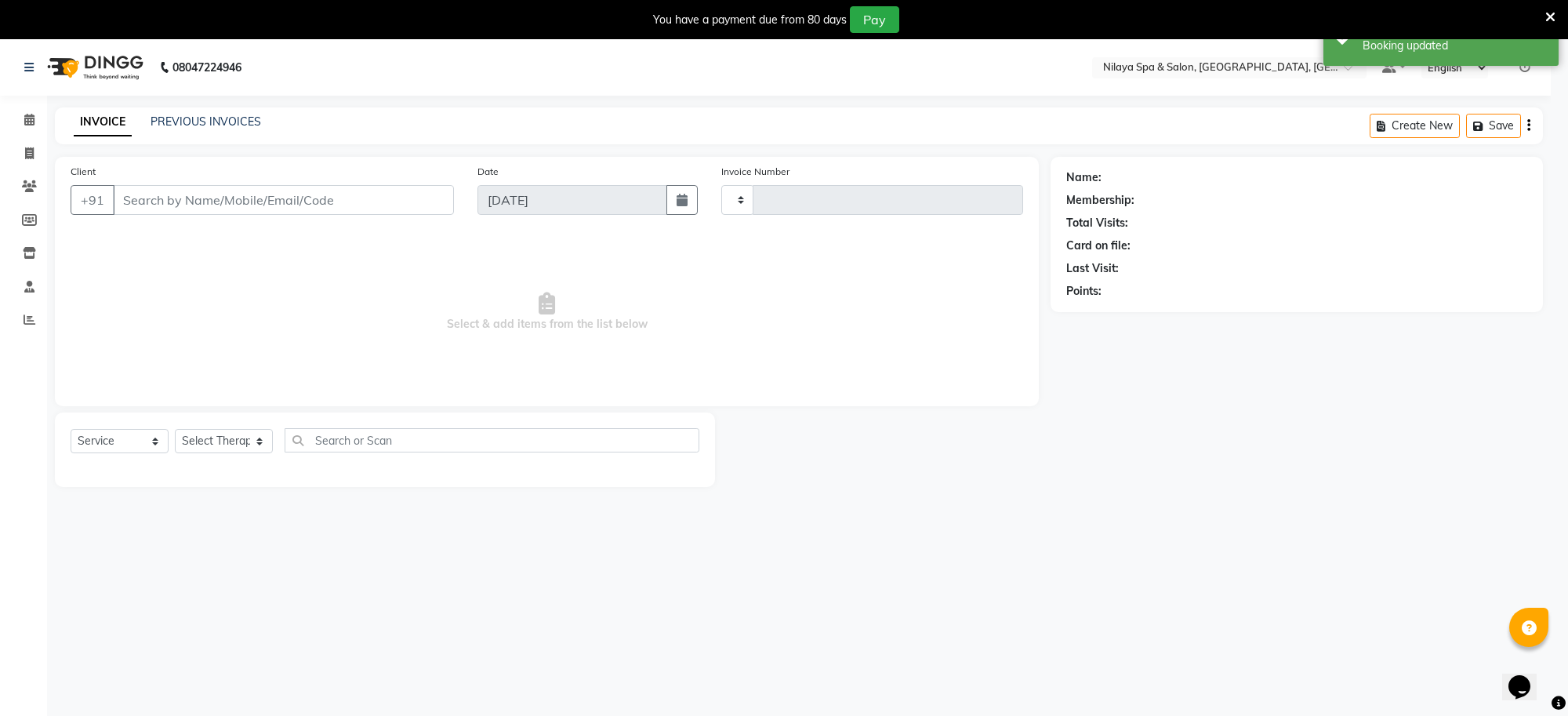
type input "1265"
select select "8283"
type input "99******67"
select select "84324"
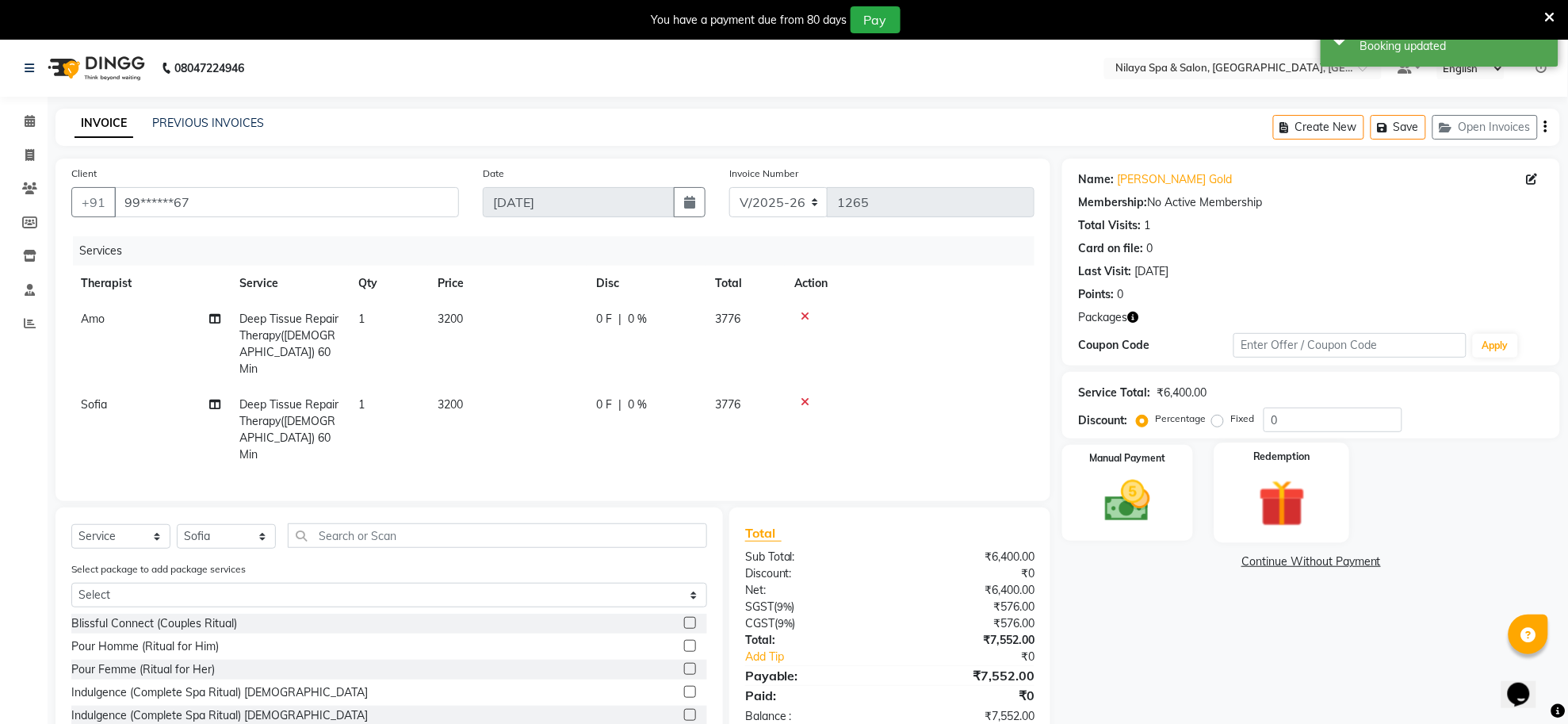
click at [1273, 513] on img at bounding box center [1281, 504] width 77 height 59
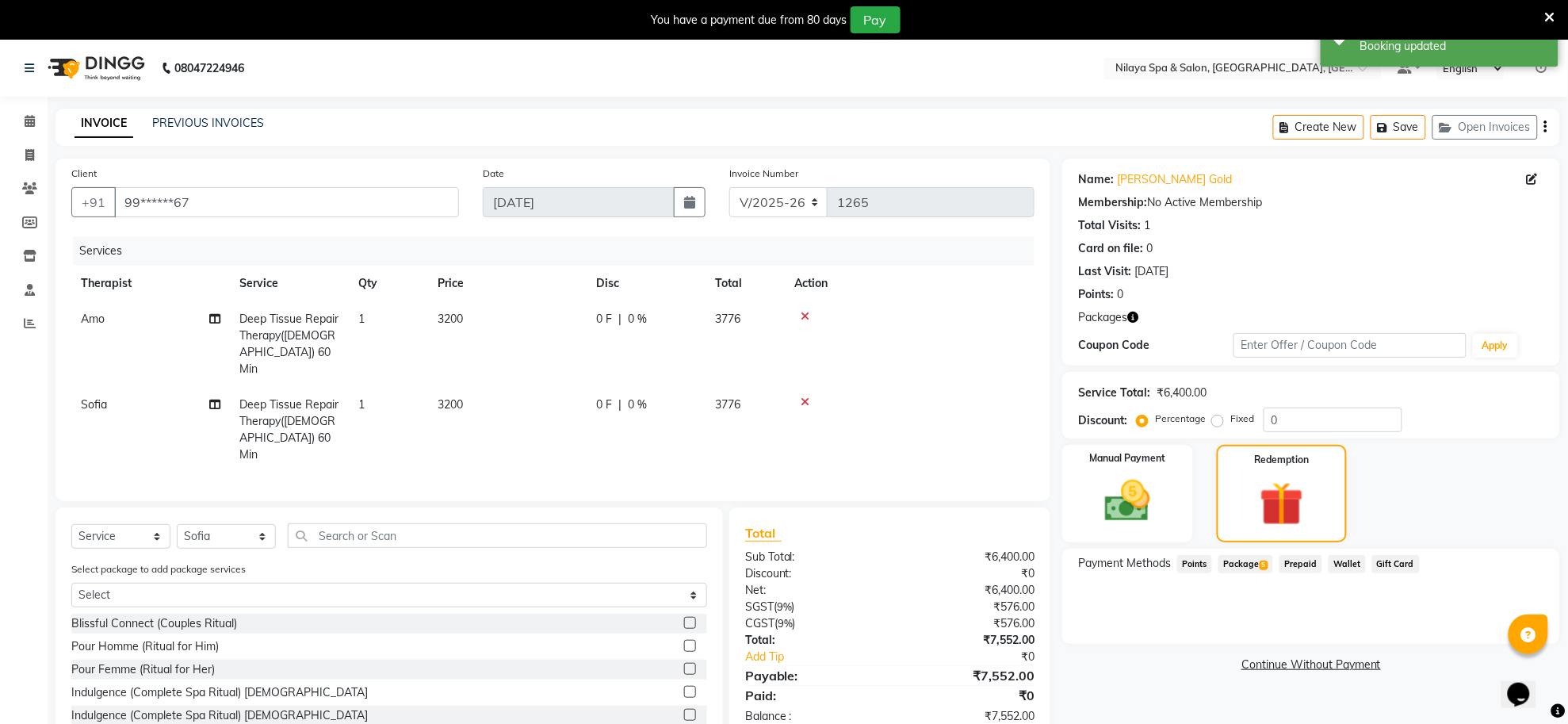
click at [1253, 564] on span "Package 5" at bounding box center [1246, 564] width 55 height 19
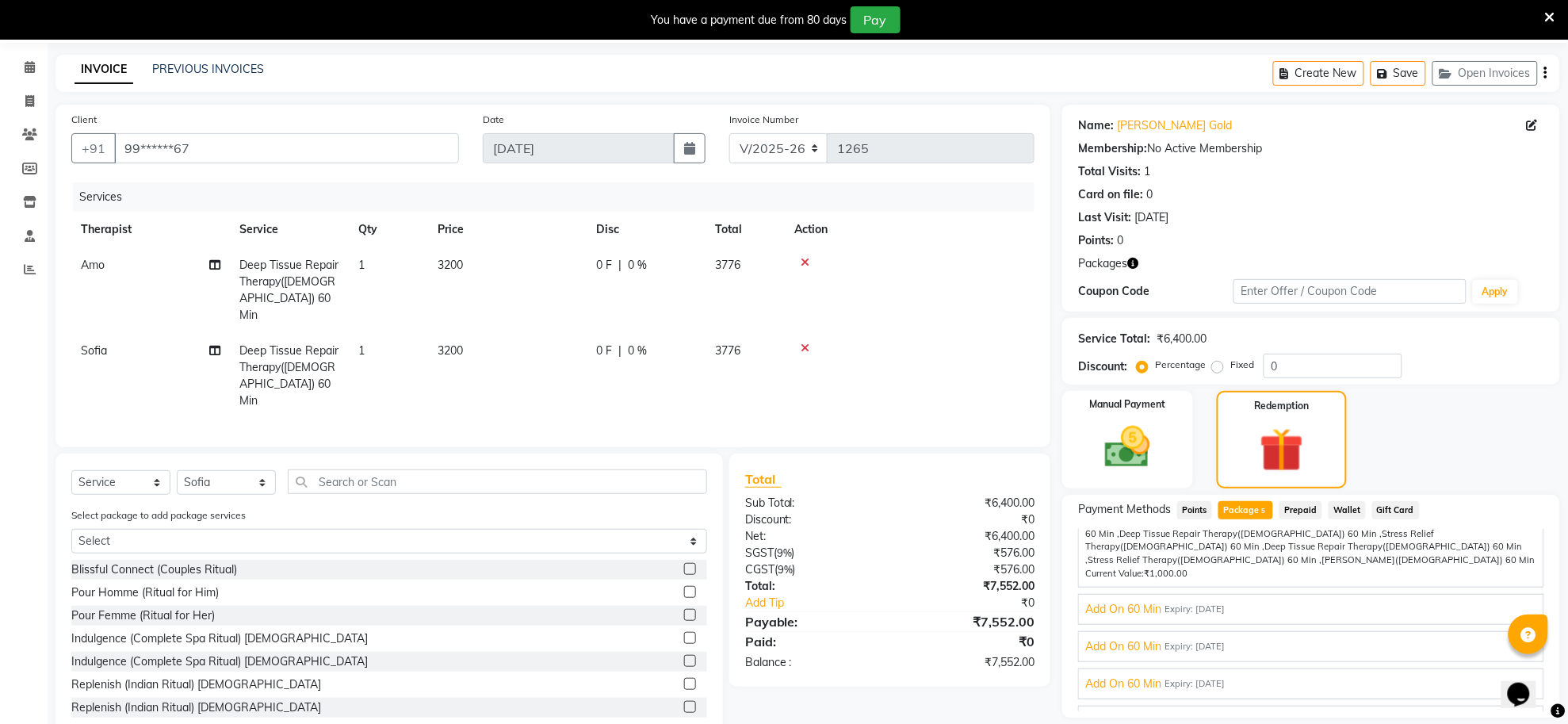
scroll to position [103, 0]
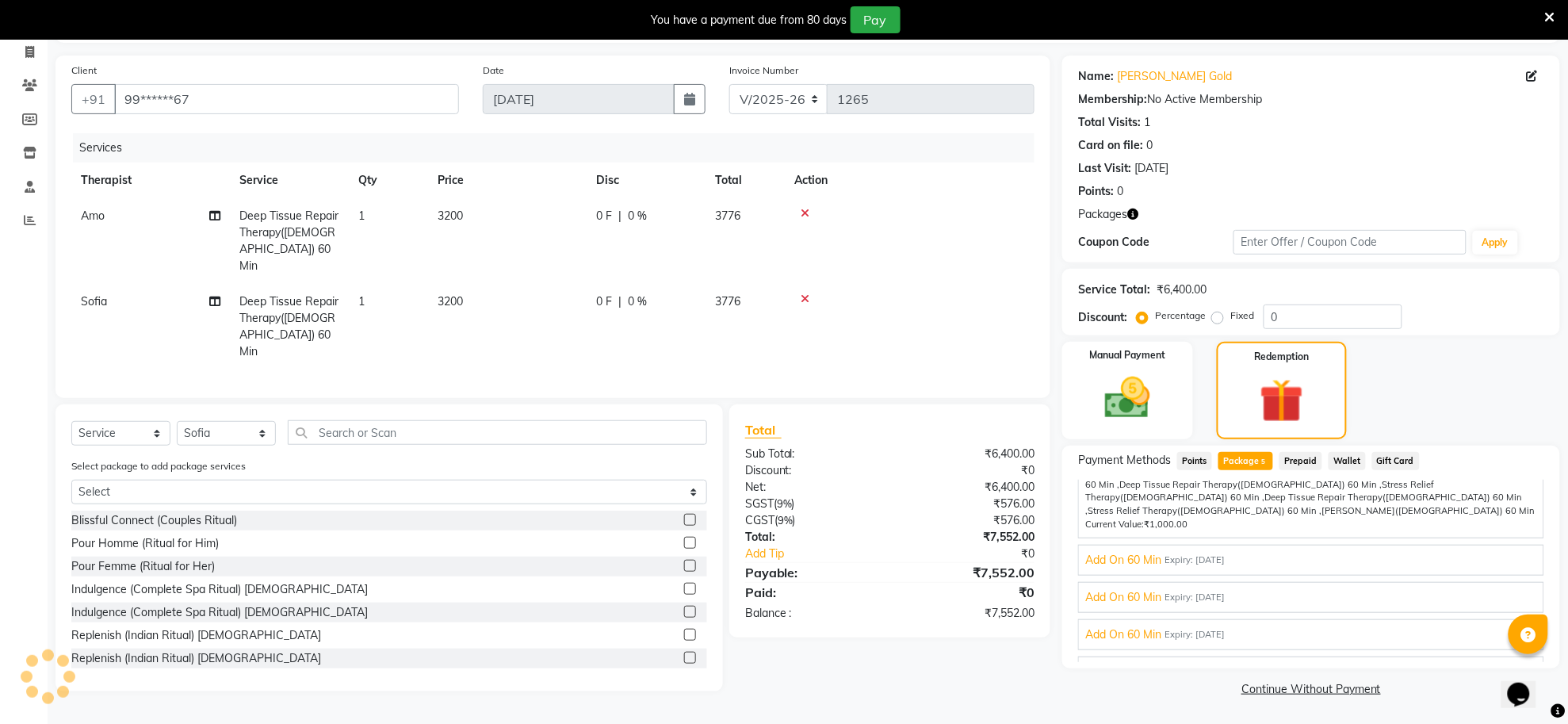
click at [1126, 664] on span "Gold_All" at bounding box center [1106, 673] width 41 height 17
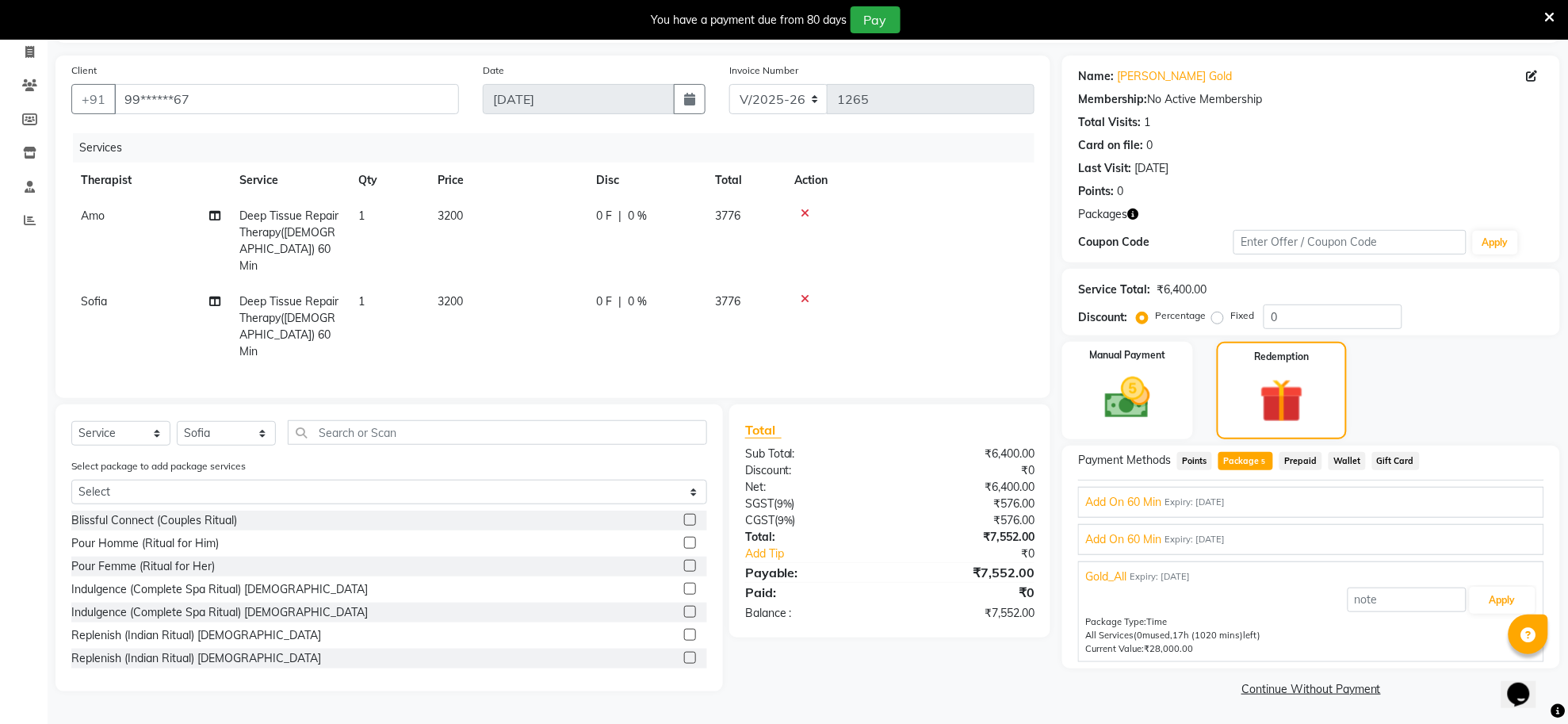
scroll to position [76, 0]
click at [1476, 595] on button "Apply" at bounding box center [1503, 600] width 65 height 27
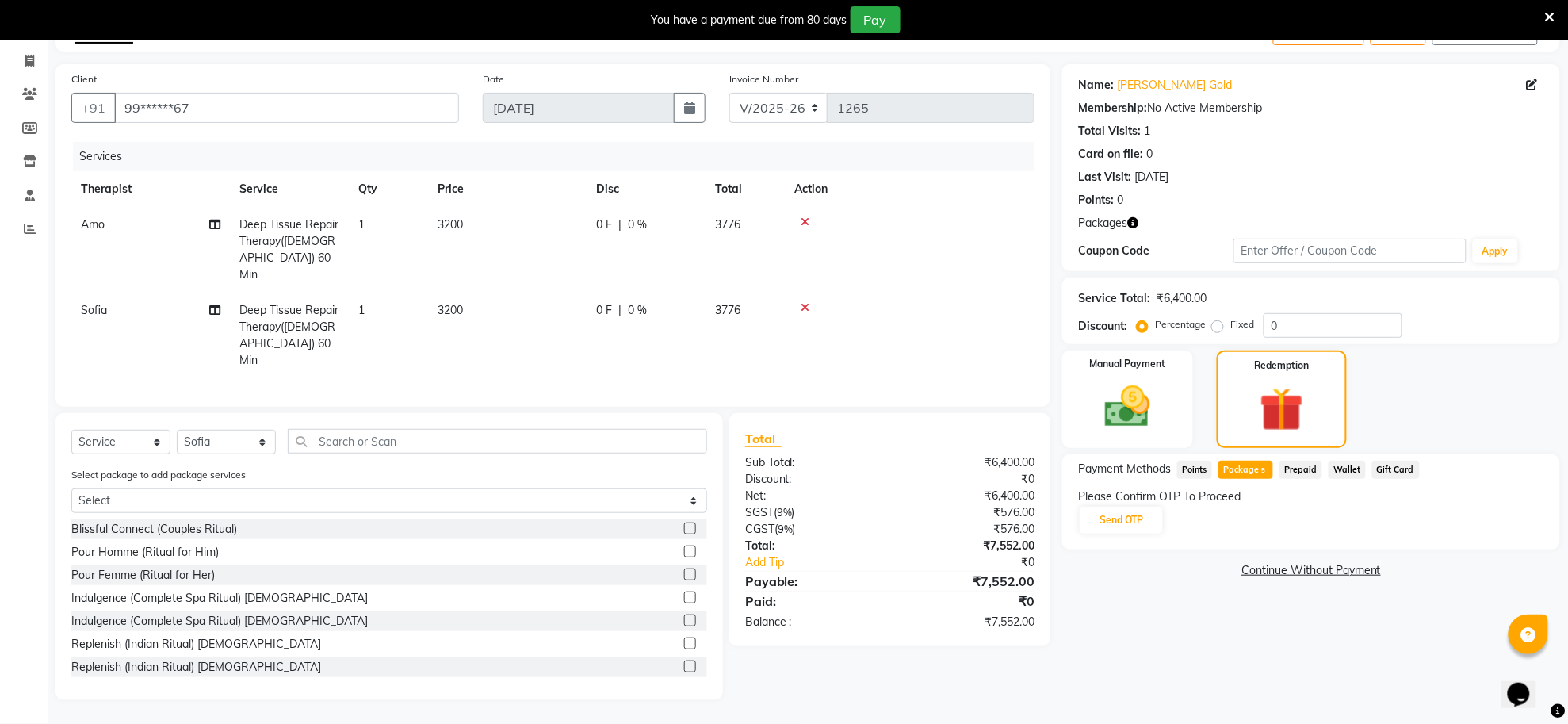
scroll to position [76, 0]
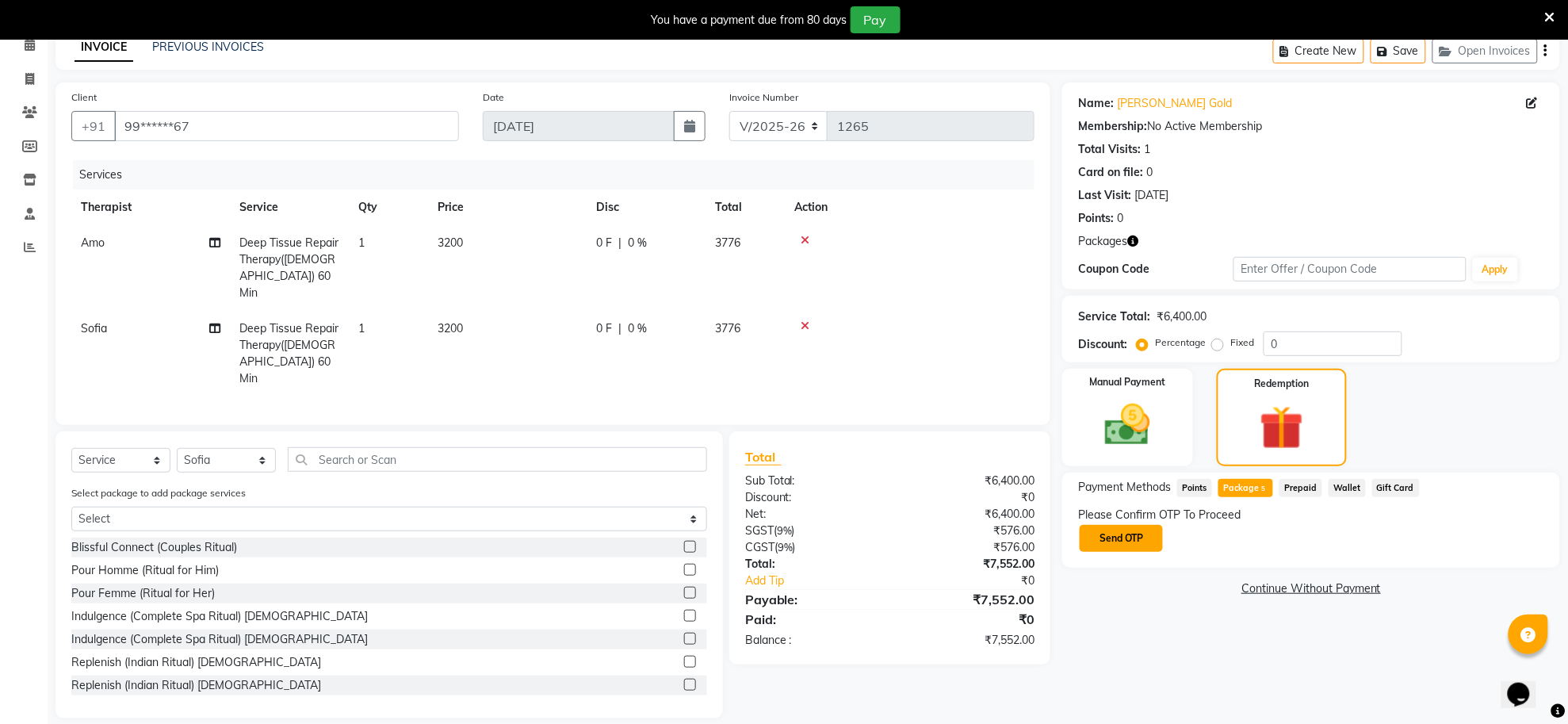
click at [1102, 542] on button "Send OTP" at bounding box center [1121, 538] width 83 height 27
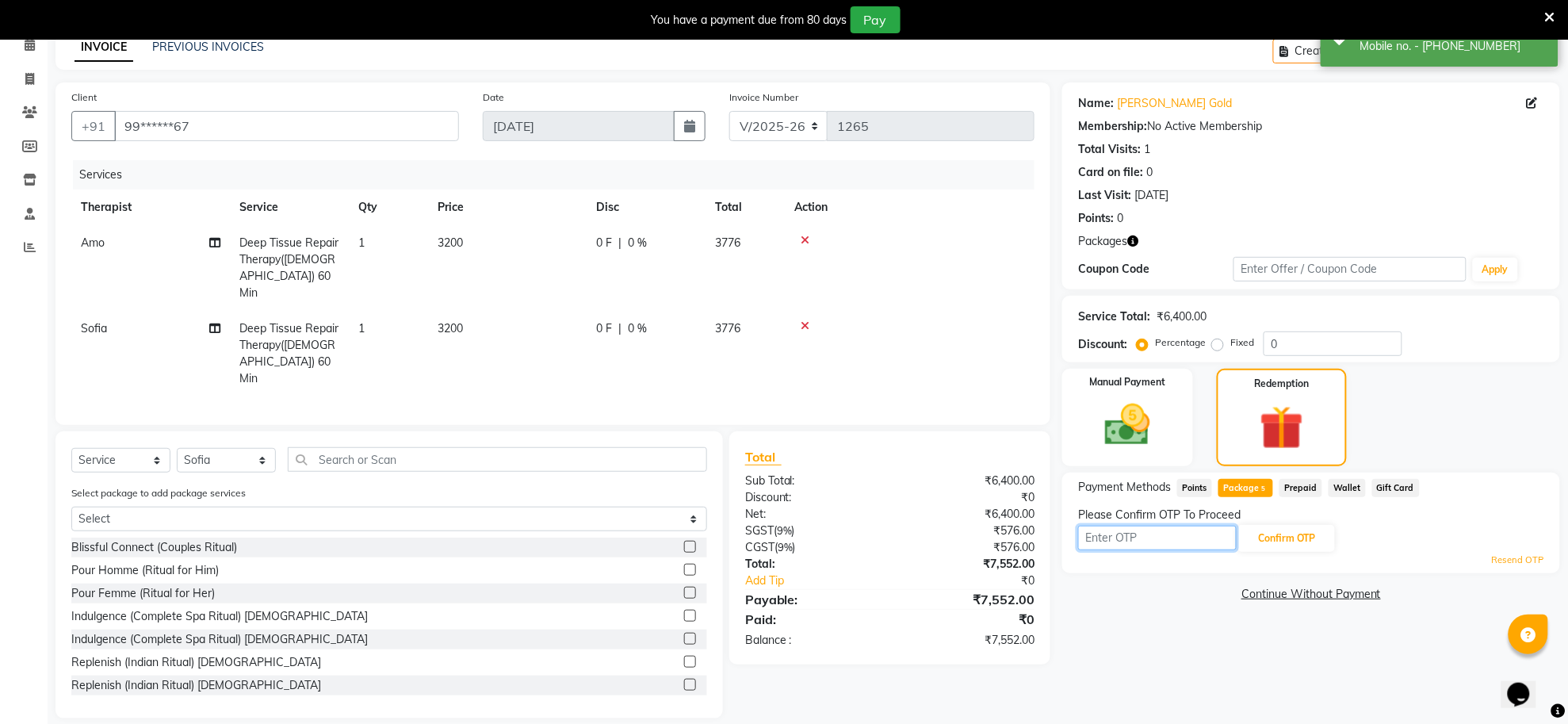
click at [1165, 541] on input "text" at bounding box center [1158, 538] width 159 height 24
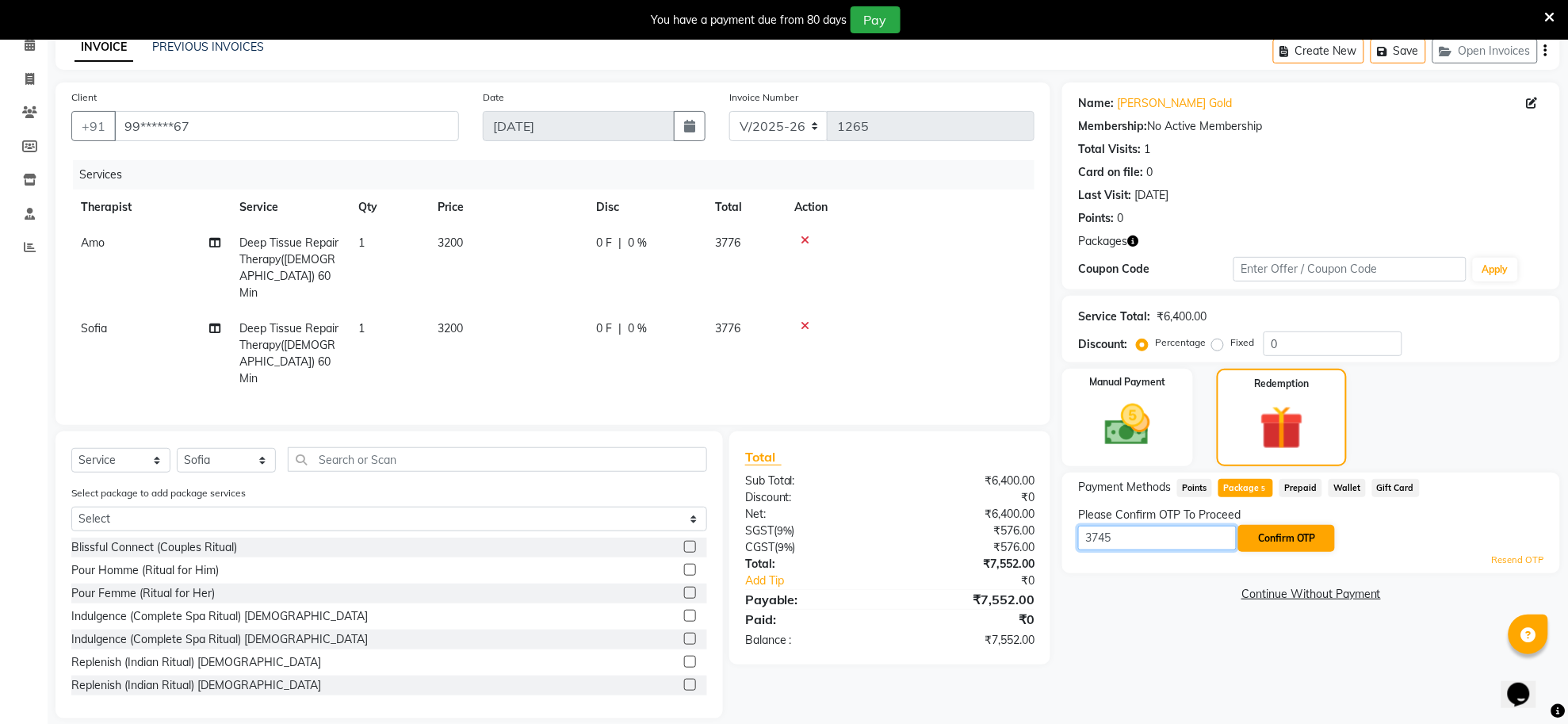
type input "3745"
click at [1271, 536] on button "Confirm OTP" at bounding box center [1287, 538] width 97 height 27
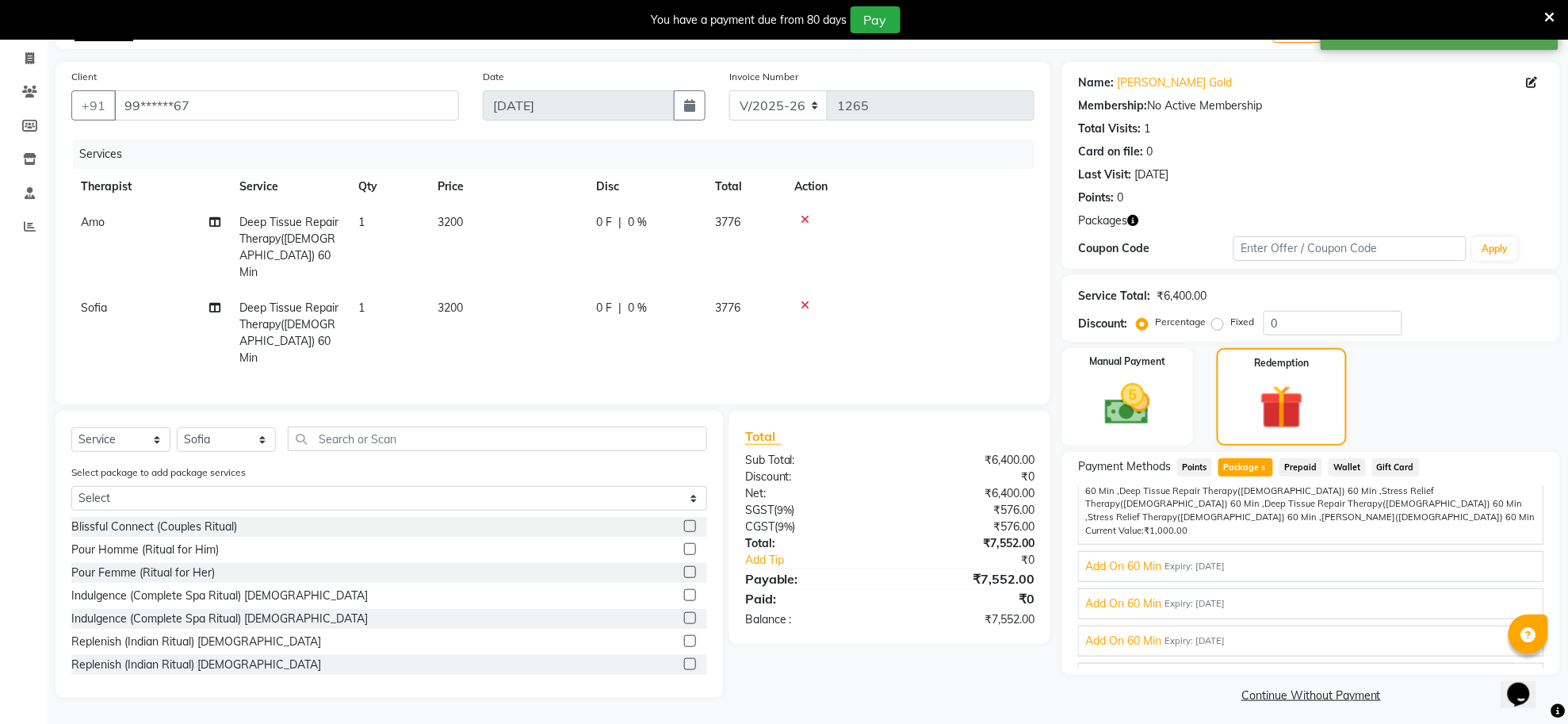
scroll to position [103, 0]
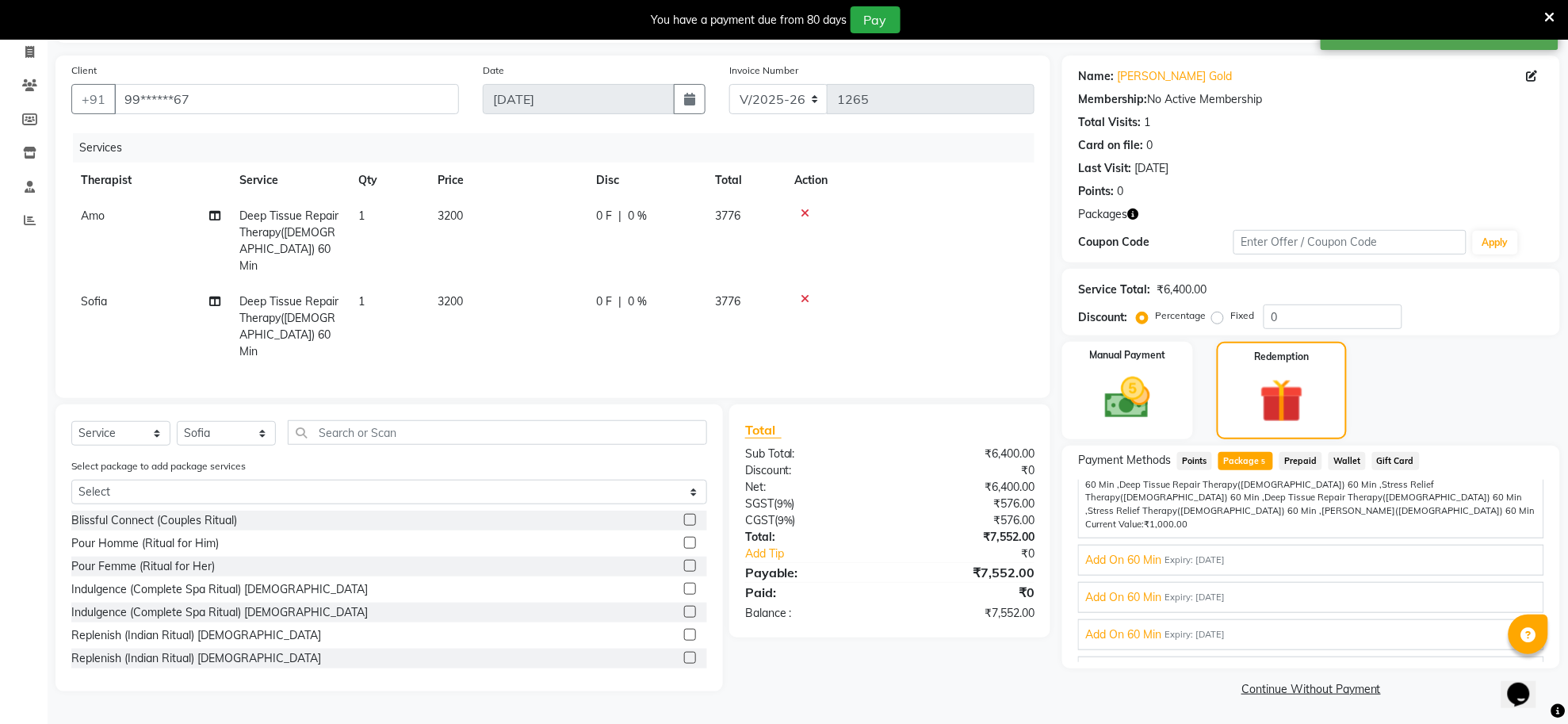
click at [1110, 664] on span "Gold_All" at bounding box center [1106, 673] width 41 height 17
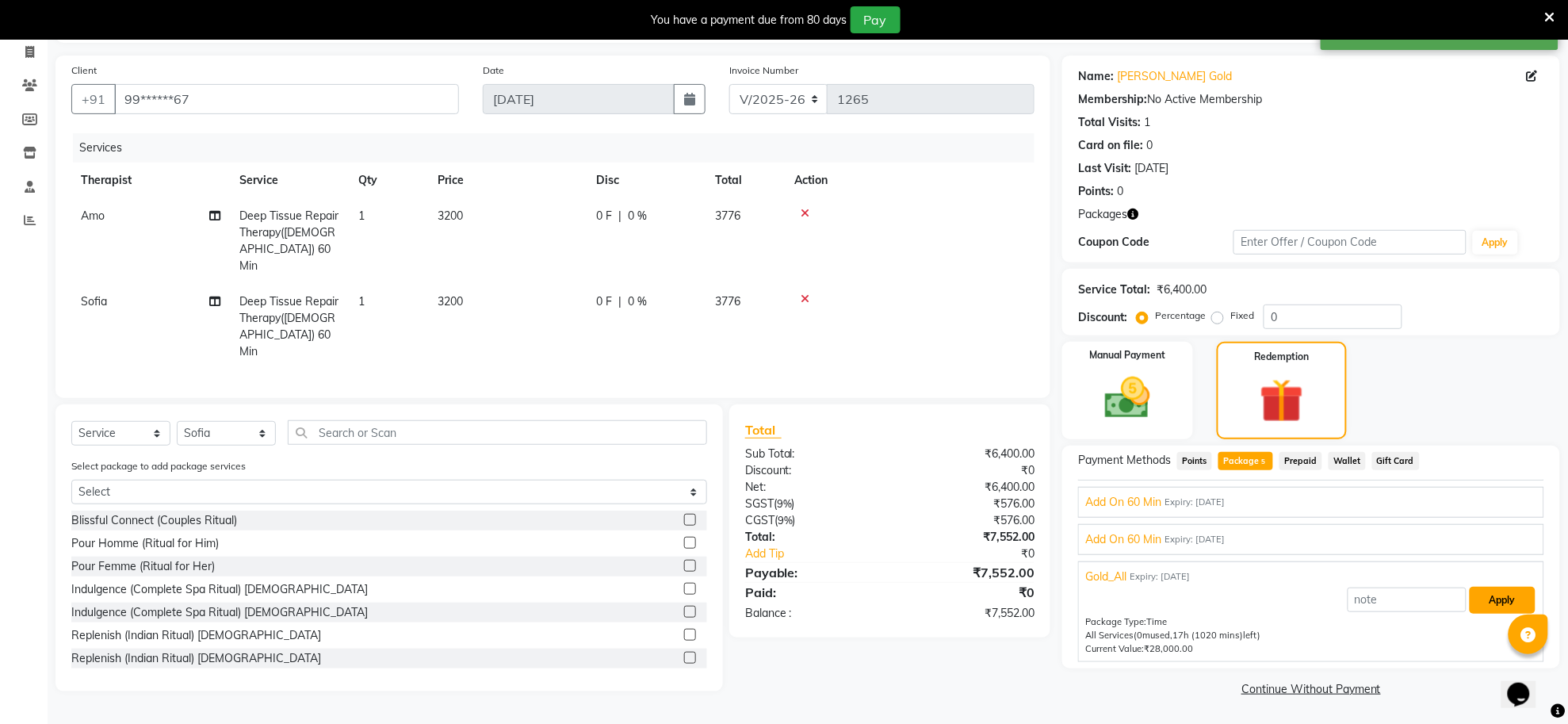
click at [1483, 592] on button "Apply" at bounding box center [1503, 600] width 65 height 27
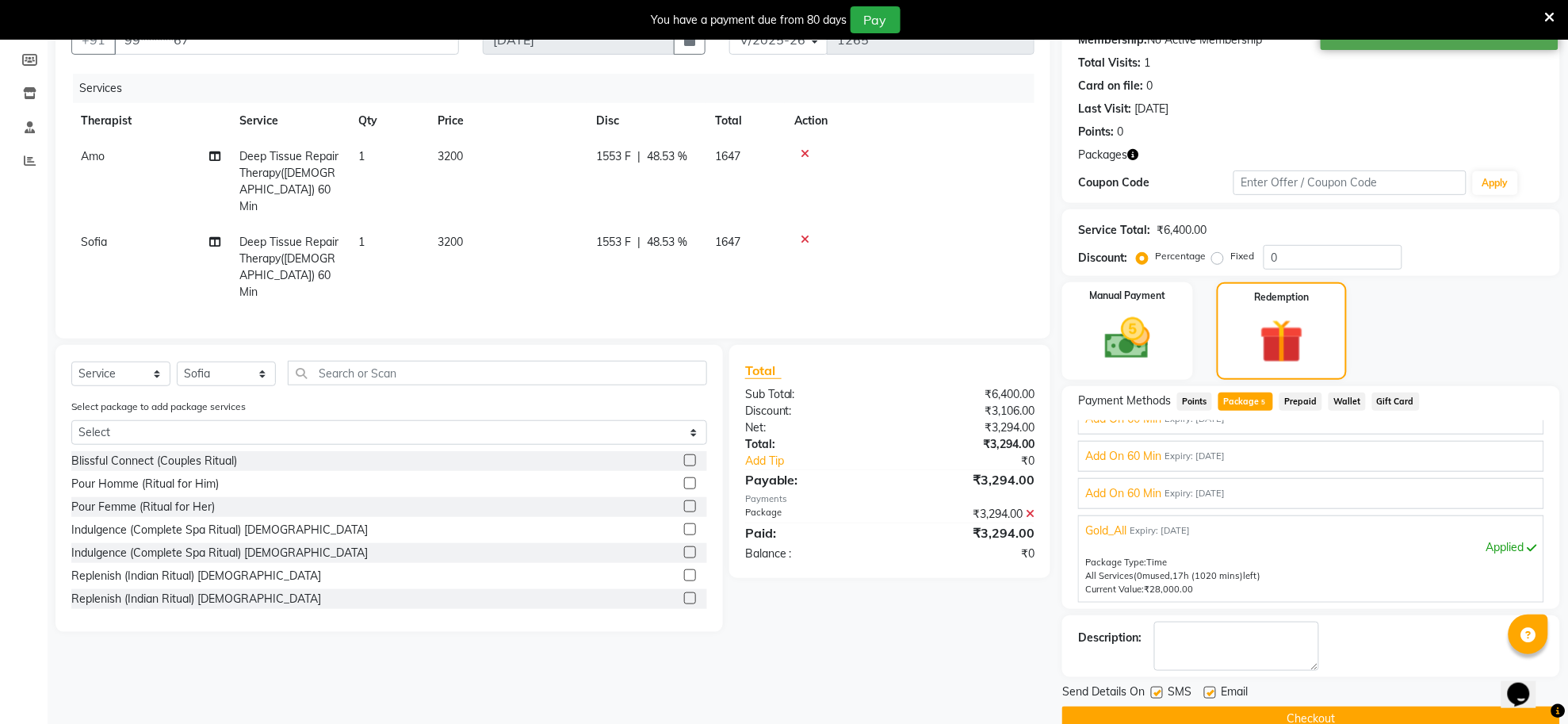
scroll to position [192, 0]
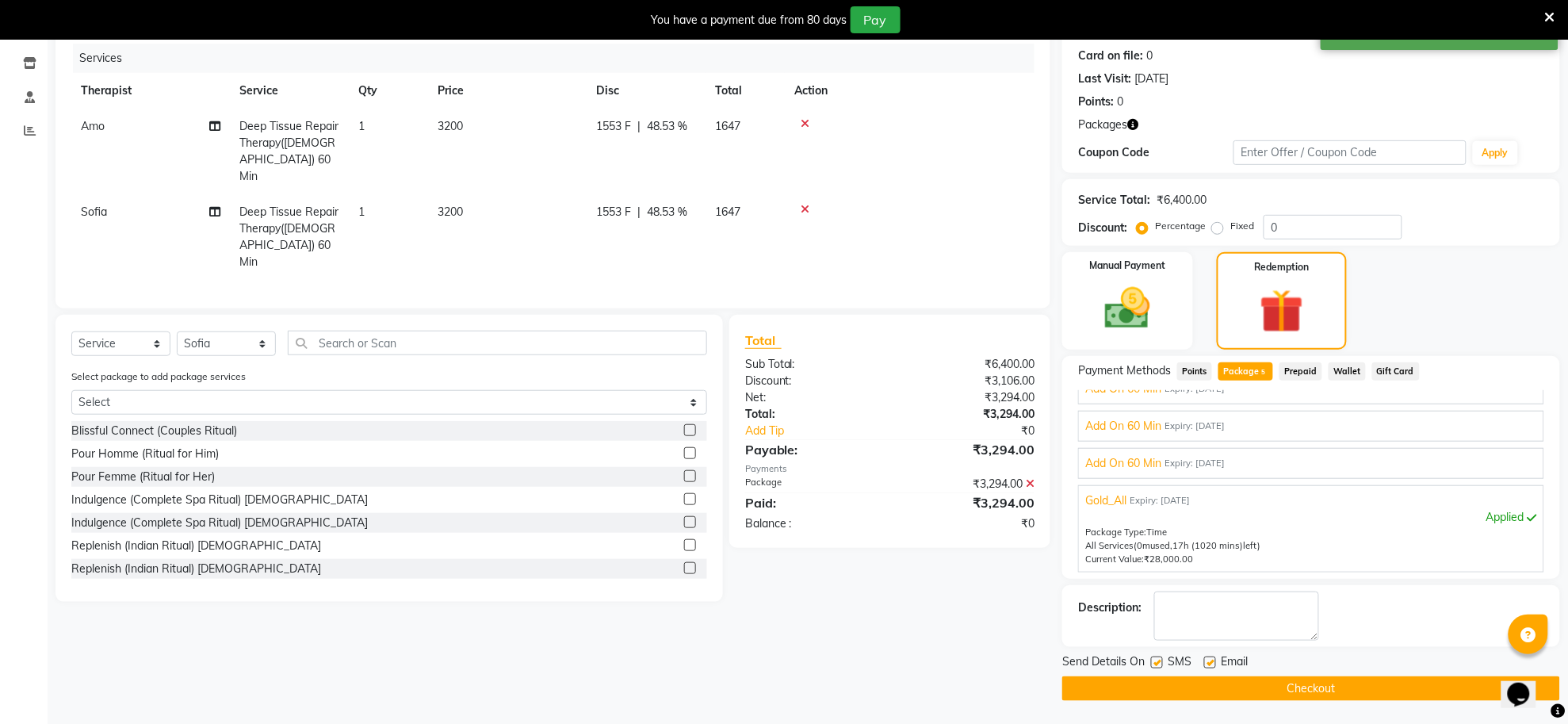
click at [1349, 687] on button "Checkout" at bounding box center [1311, 689] width 498 height 24
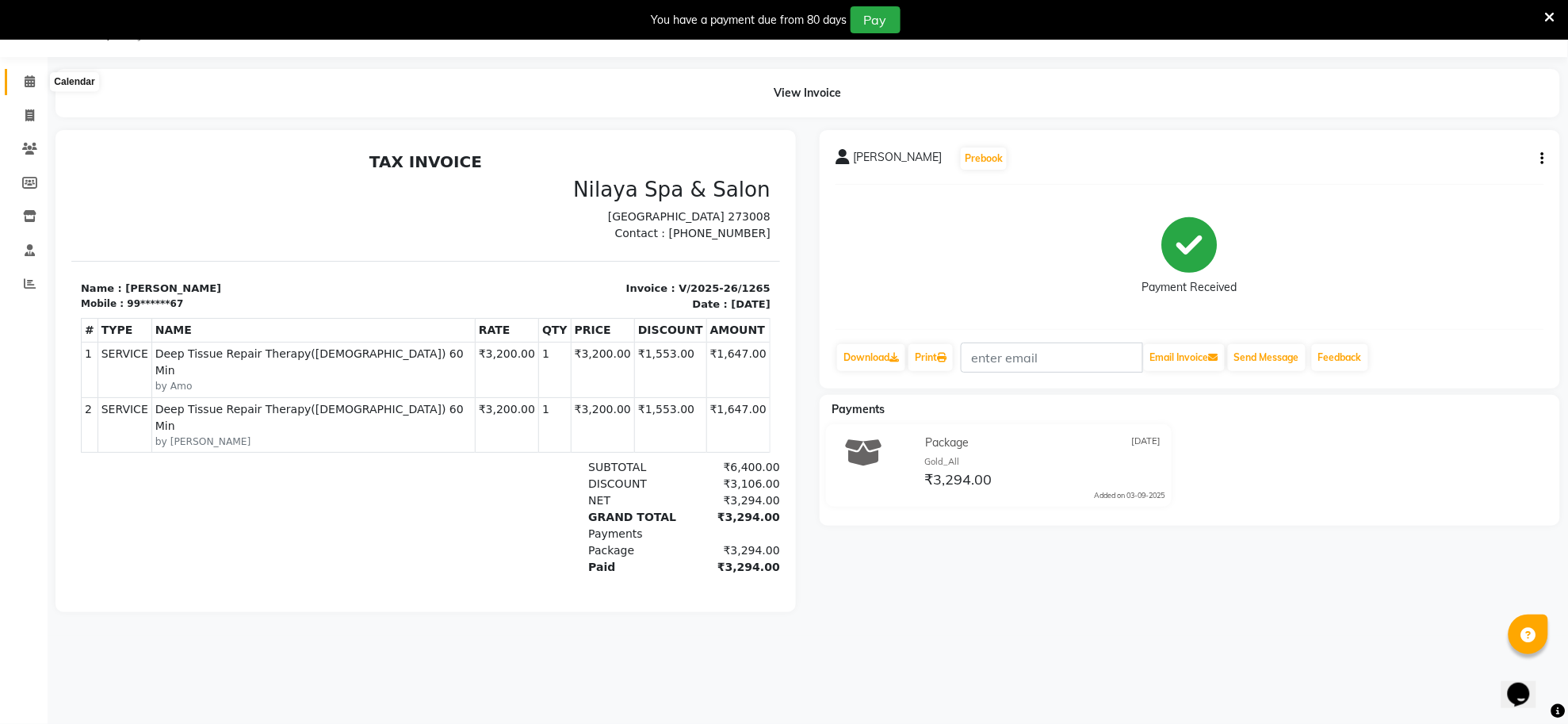
click at [29, 81] on icon at bounding box center [29, 81] width 10 height 12
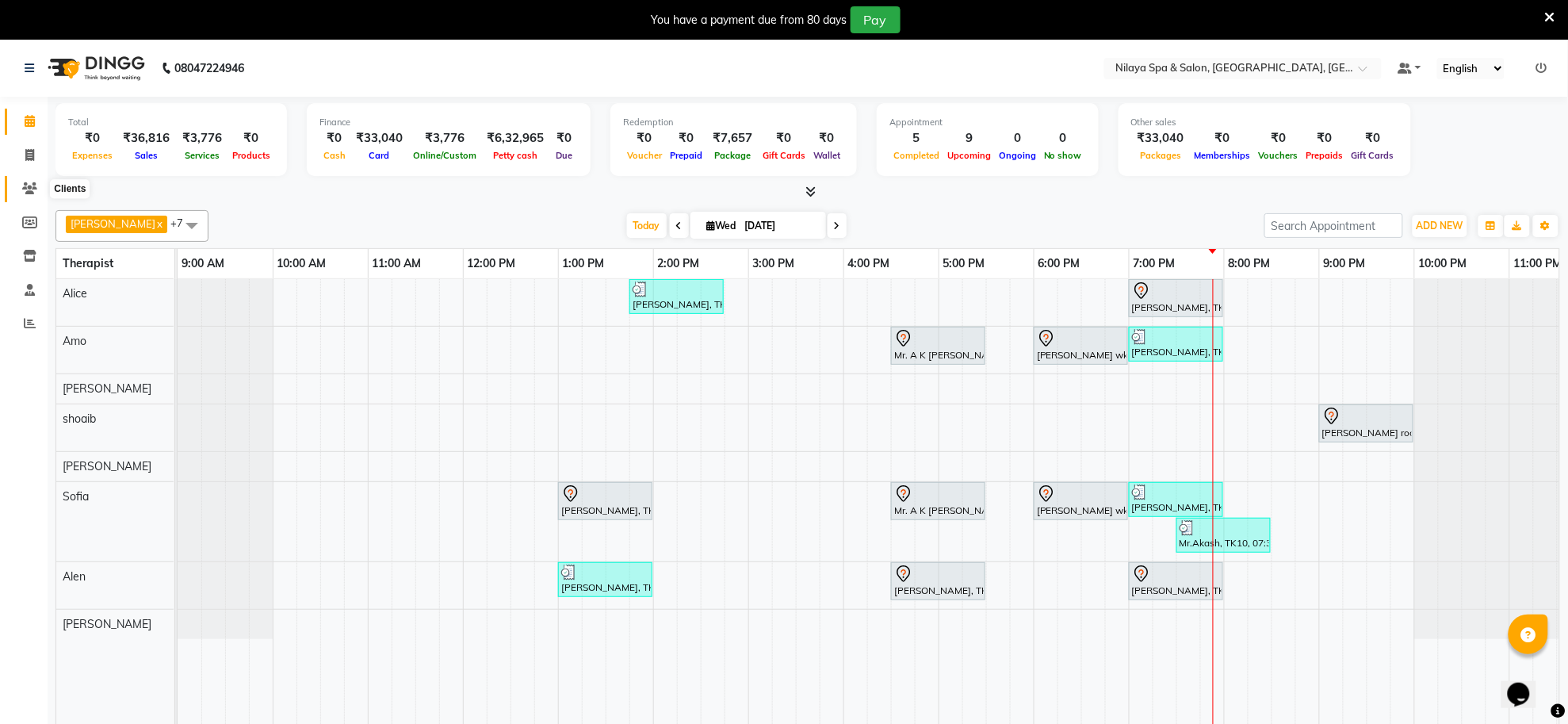
click at [30, 187] on icon at bounding box center [30, 188] width 15 height 12
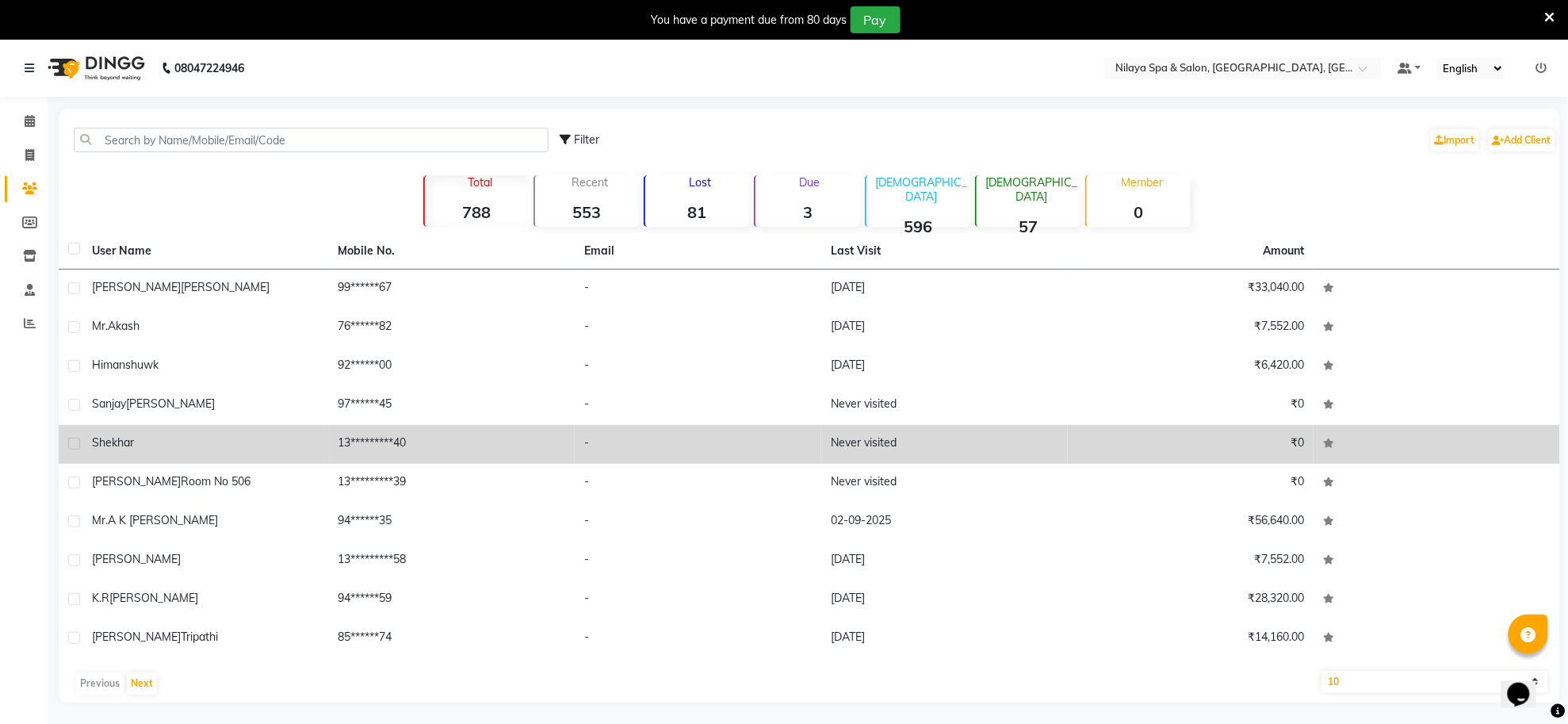
click at [161, 442] on div "shekhar" at bounding box center [205, 443] width 228 height 17
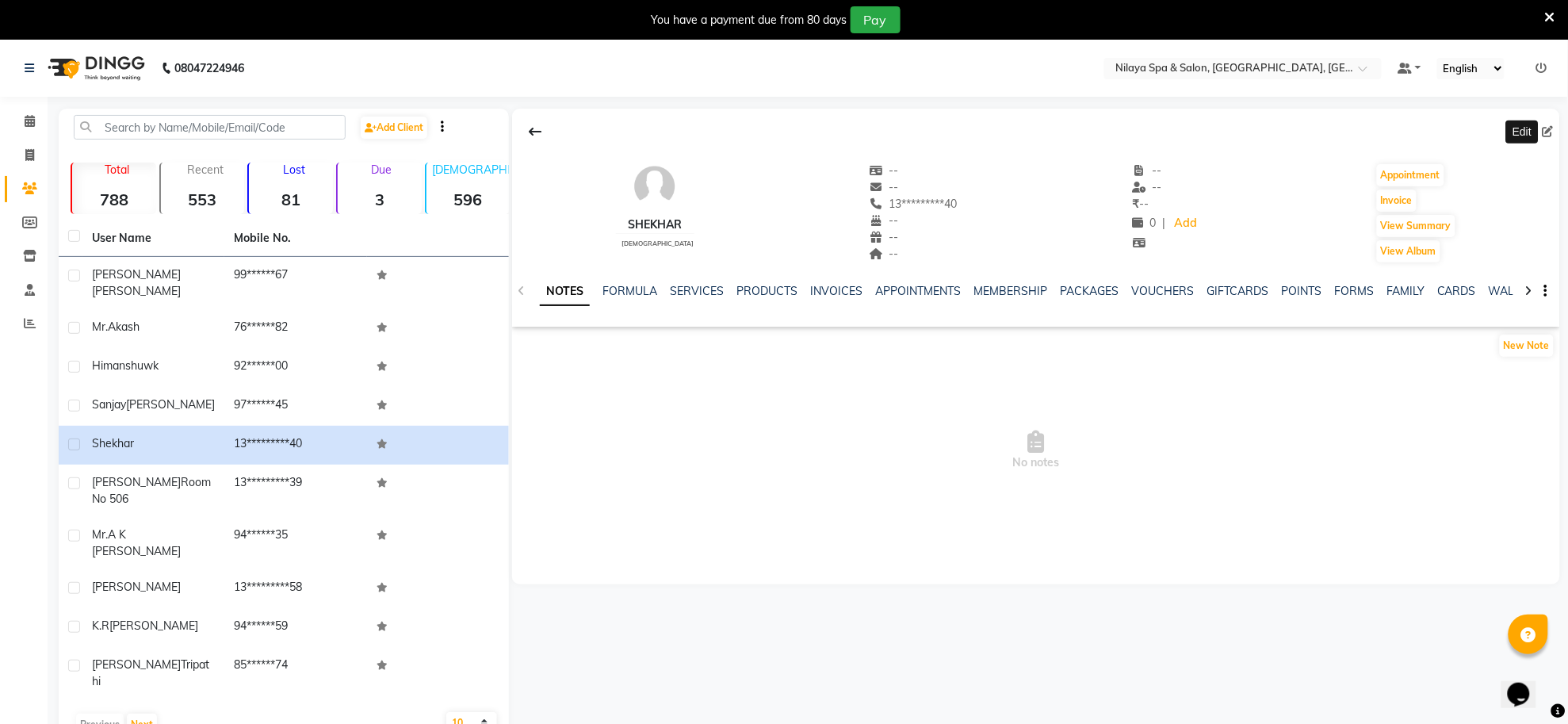
click at [1551, 123] on span at bounding box center [1551, 132] width 18 height 17
click at [1552, 132] on icon at bounding box center [1548, 132] width 11 height 11
select select "male"
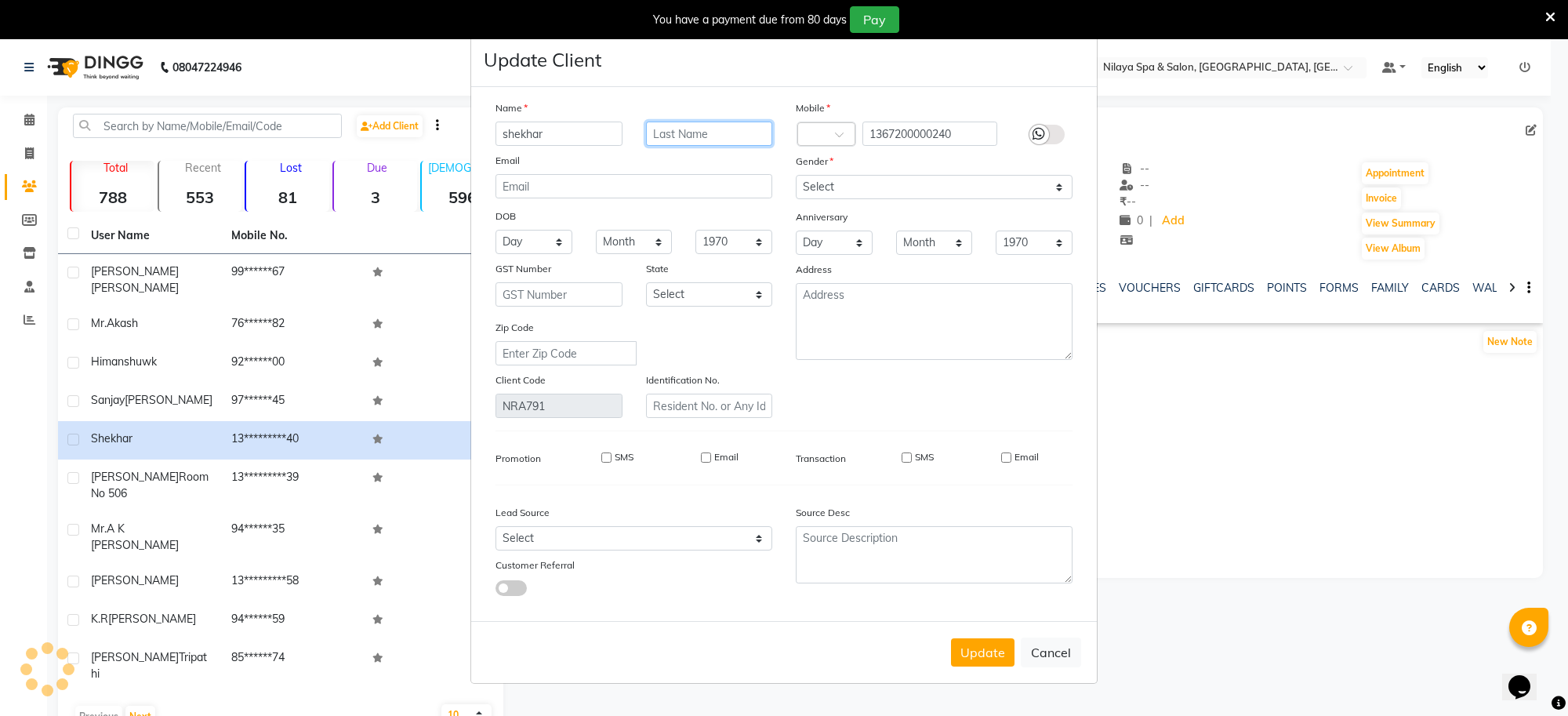
click at [742, 140] on input "text" at bounding box center [710, 134] width 127 height 24
type input "agrwal618"
drag, startPoint x: 958, startPoint y: 131, endPoint x: 827, endPoint y: 138, distance: 131.2
click at [827, 138] on div "Country Code × 91 1367200000240" at bounding box center [934, 134] width 300 height 25
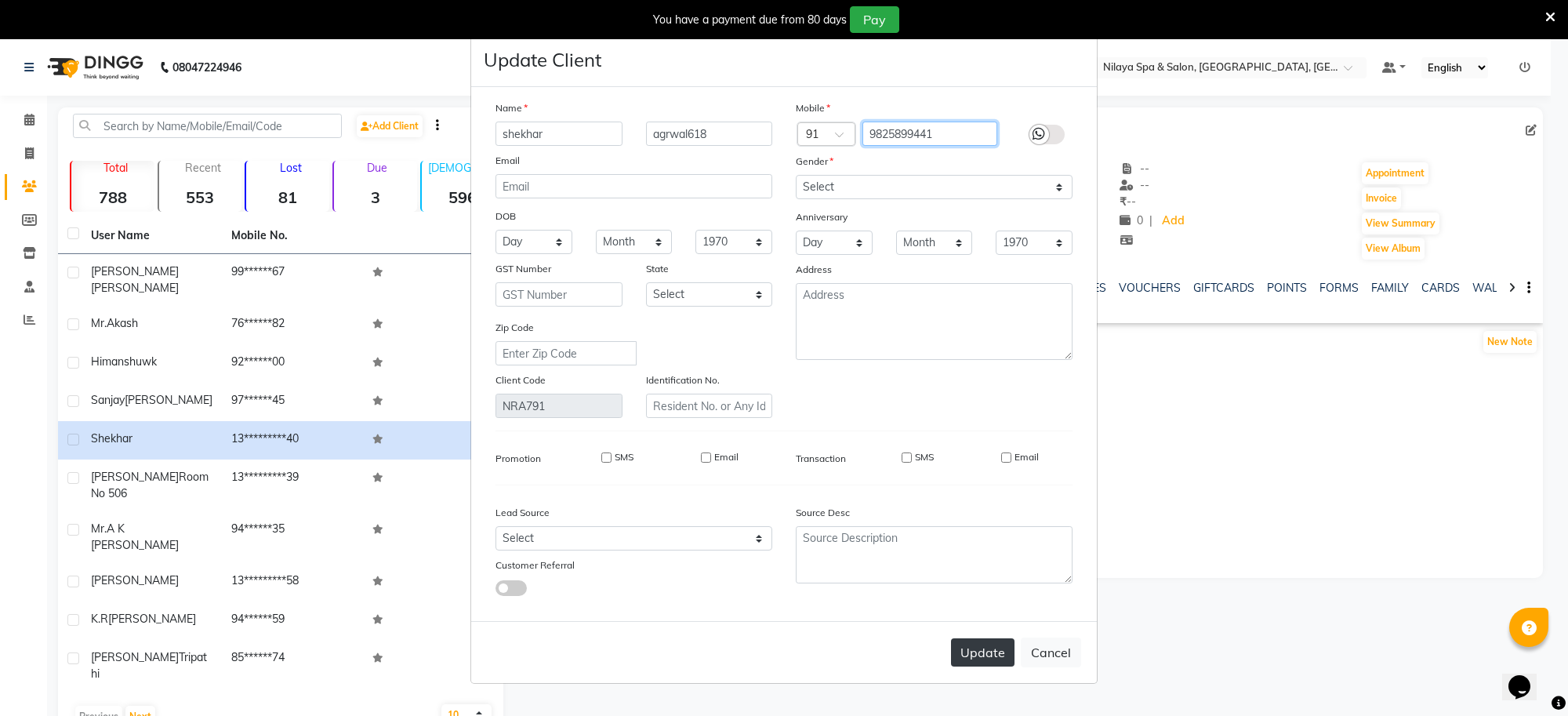
type input "9825899441"
click at [970, 648] on button "Update" at bounding box center [983, 652] width 64 height 29
select select
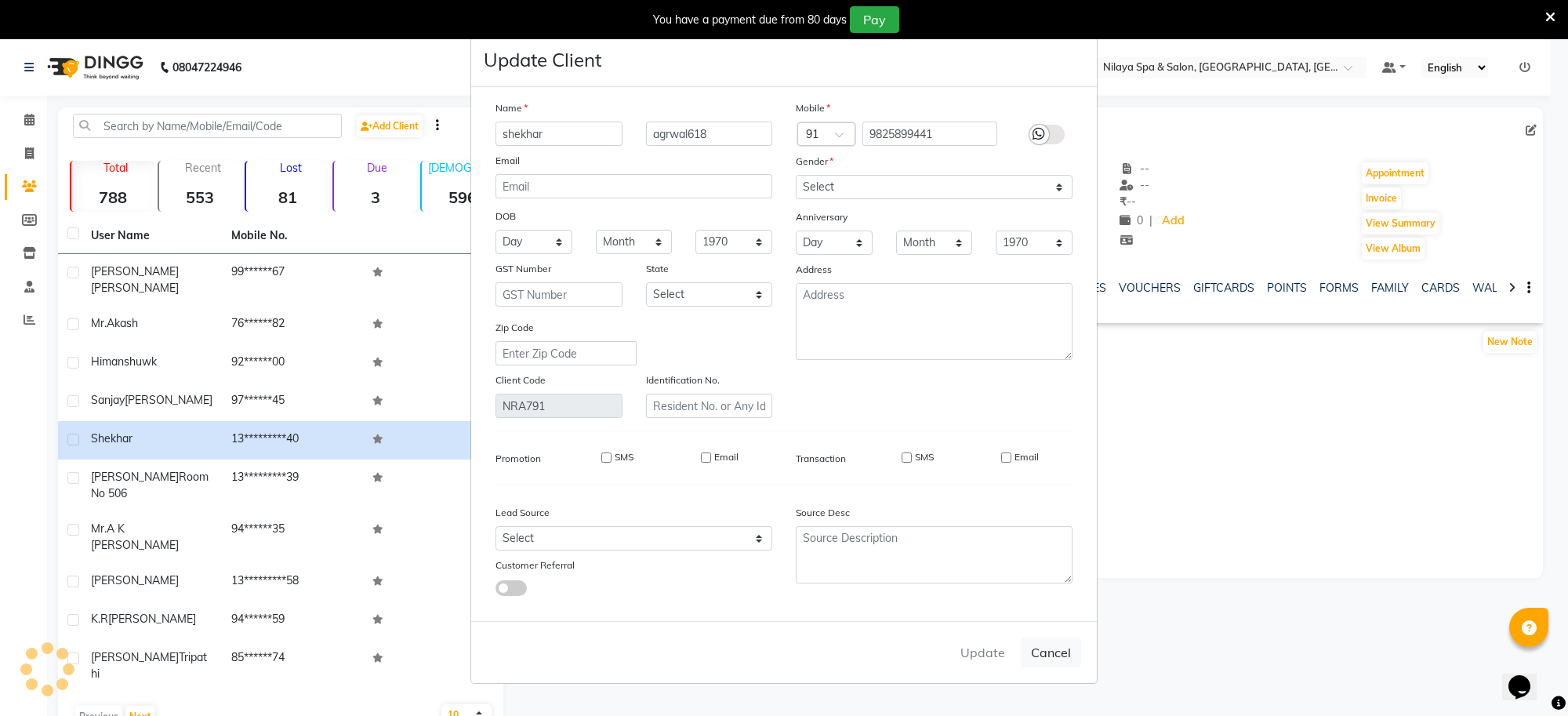
select select
checkbox input "false"
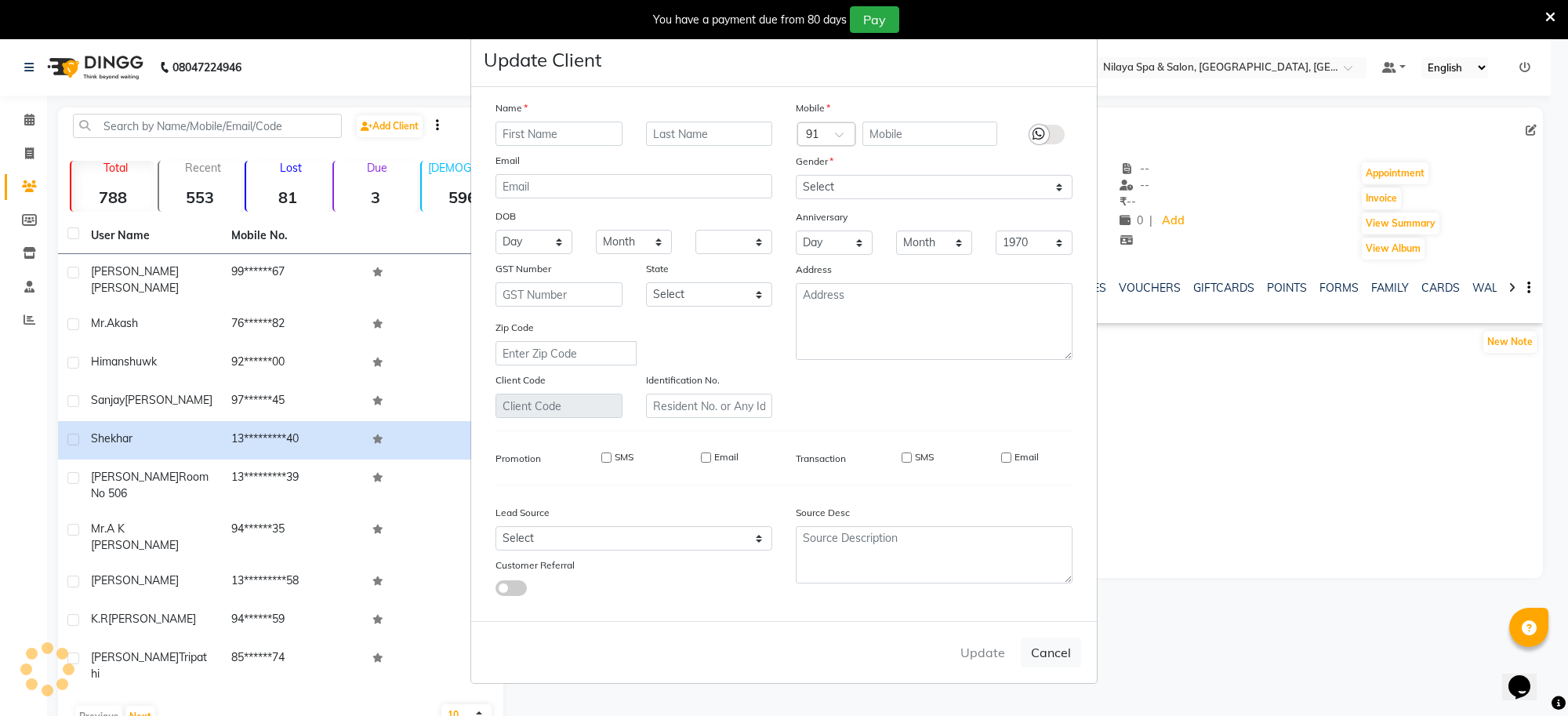
checkbox input "false"
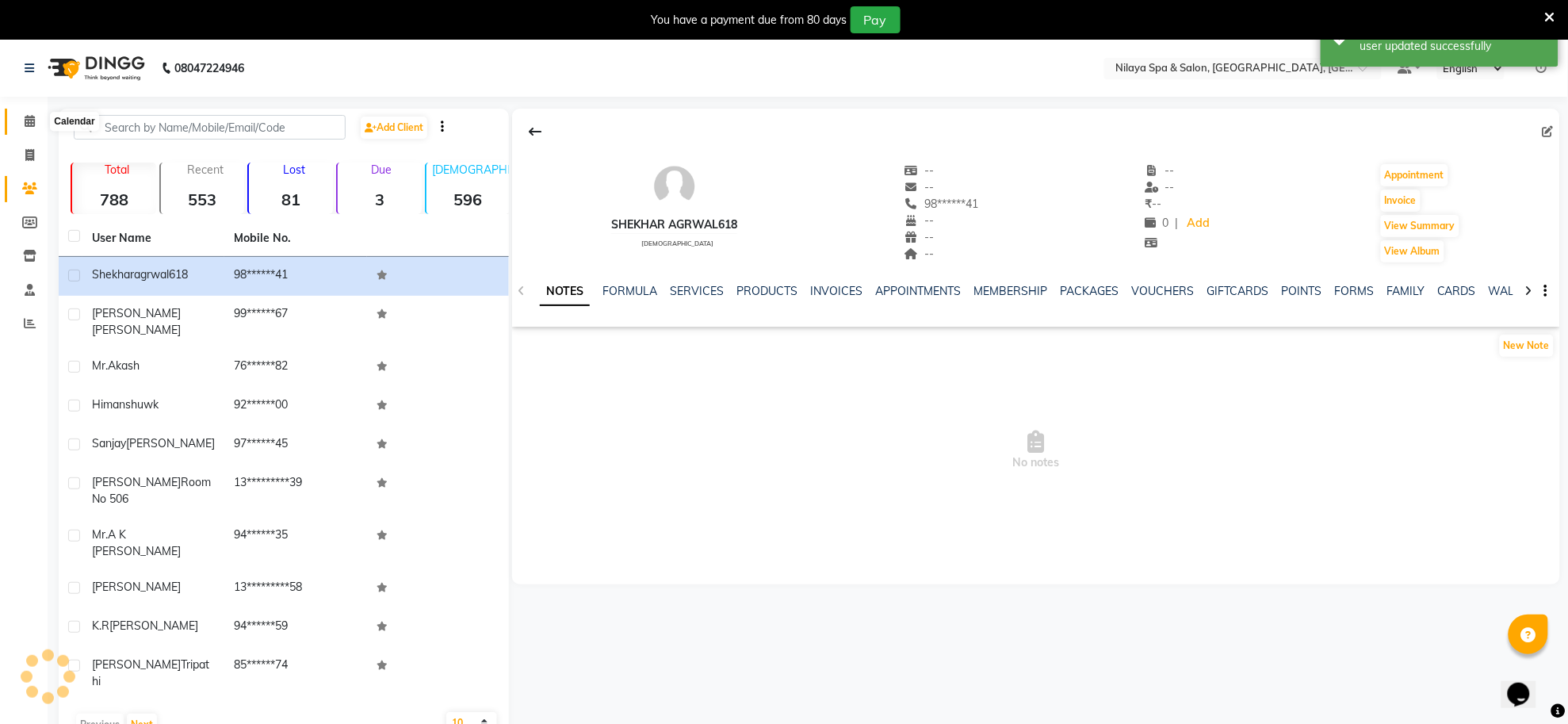
click at [32, 119] on icon at bounding box center [29, 121] width 10 height 12
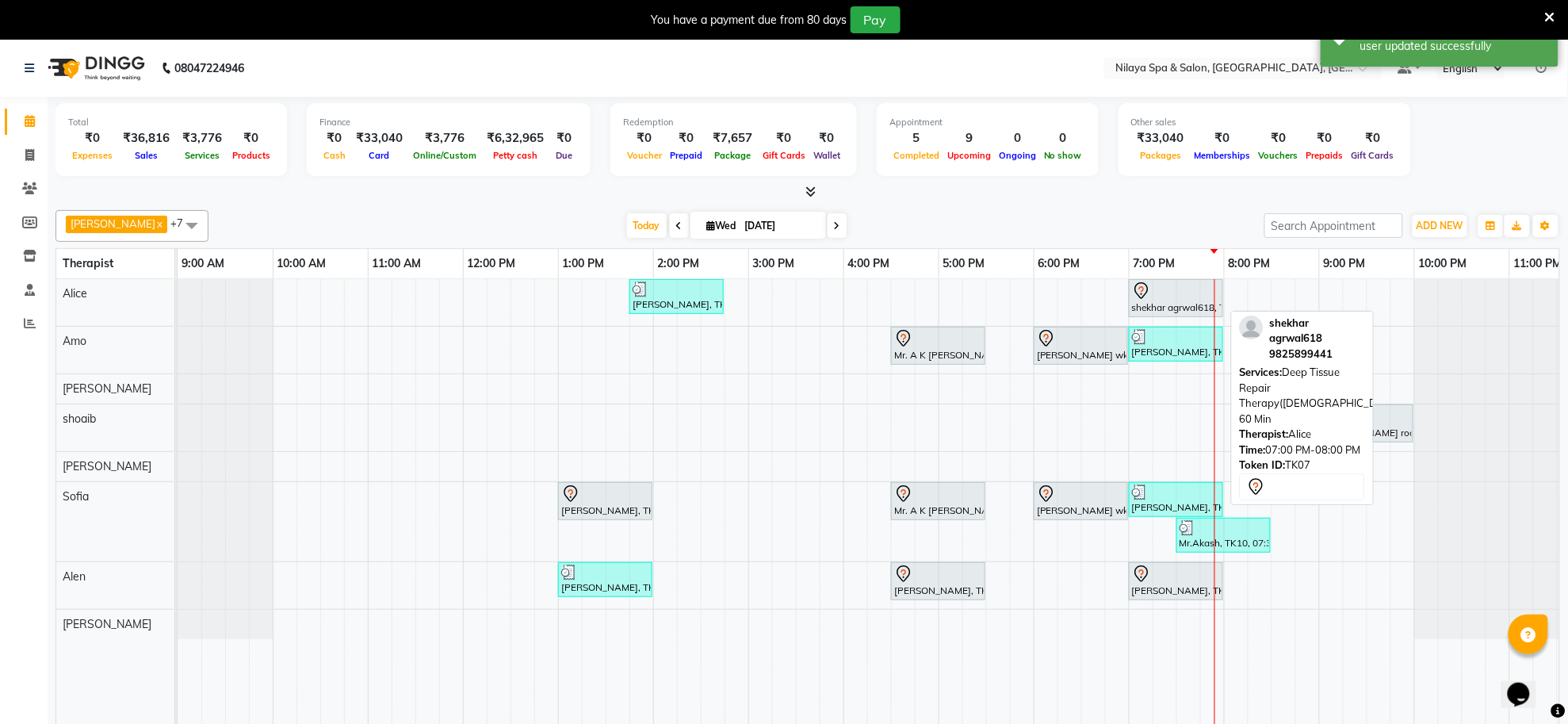
click at [1194, 298] on div at bounding box center [1176, 291] width 88 height 19
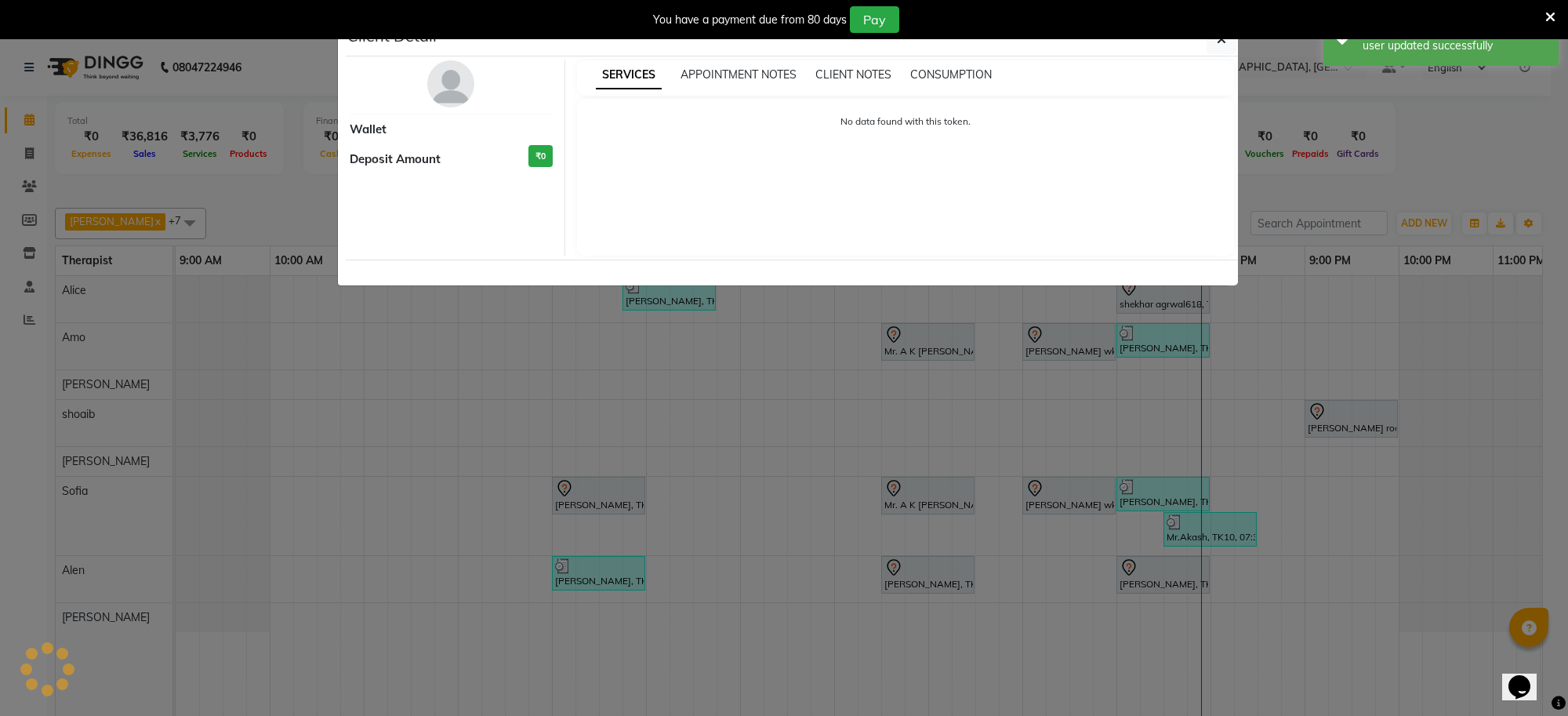
select select "7"
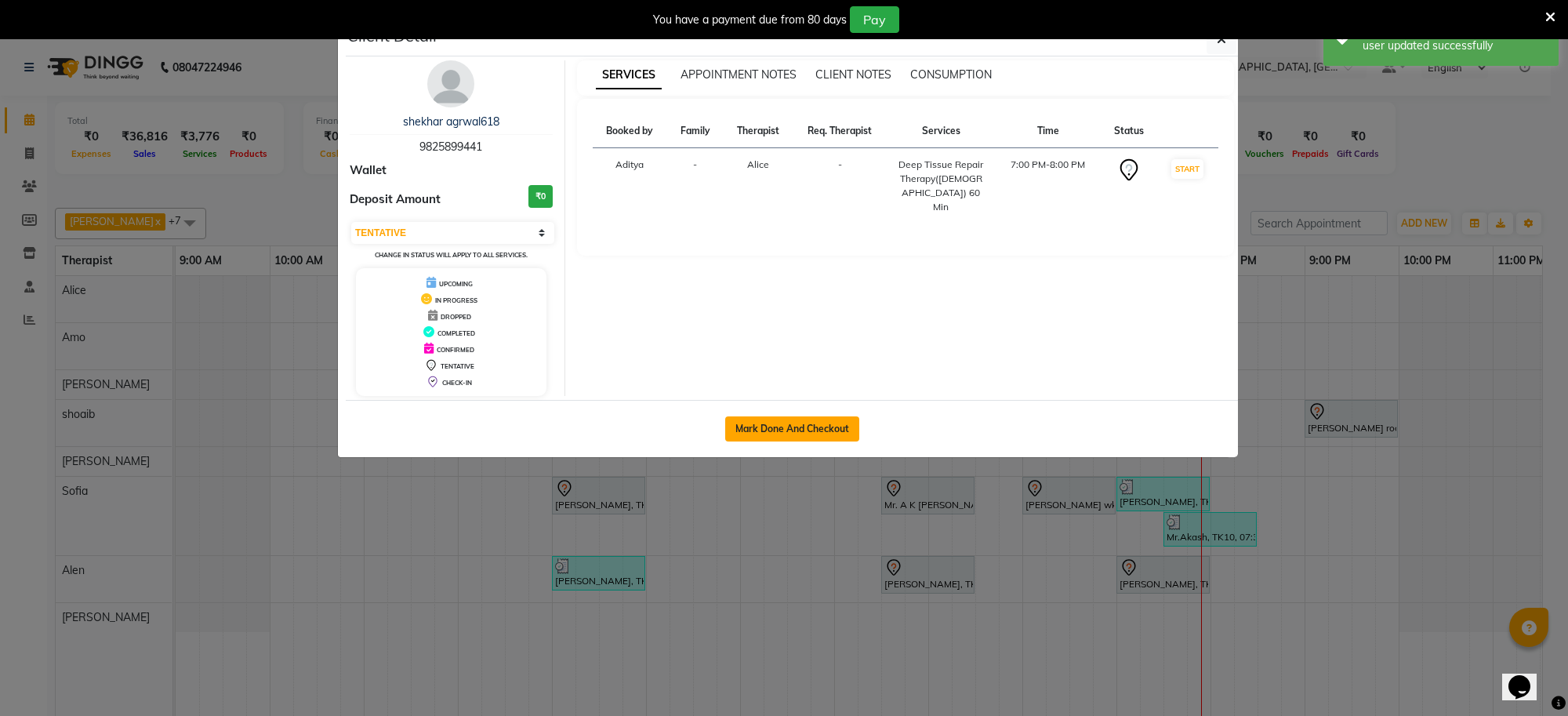
click at [827, 433] on button "Mark Done And Checkout" at bounding box center [791, 429] width 134 height 25
select select "service"
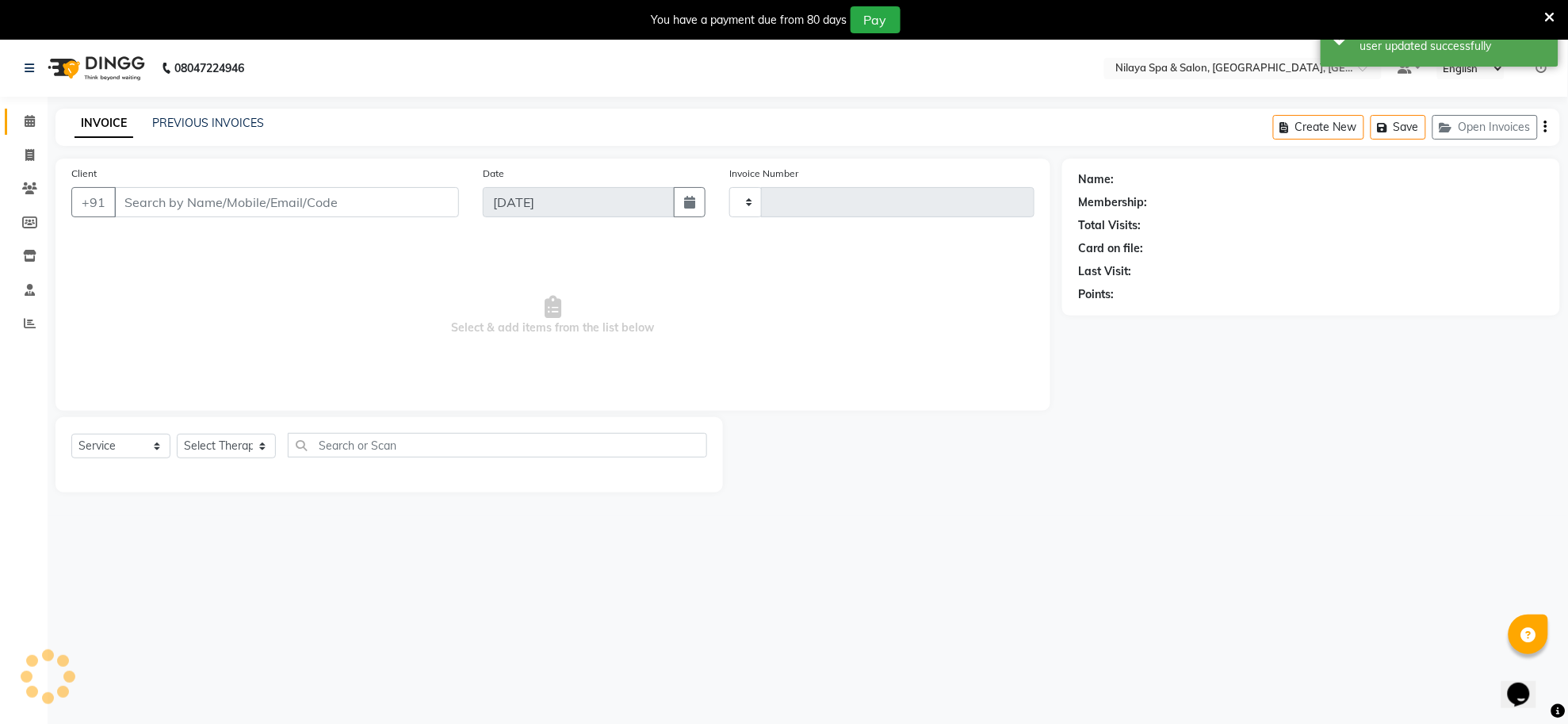
type input "1266"
select select "8283"
type input "98******41"
select select "80697"
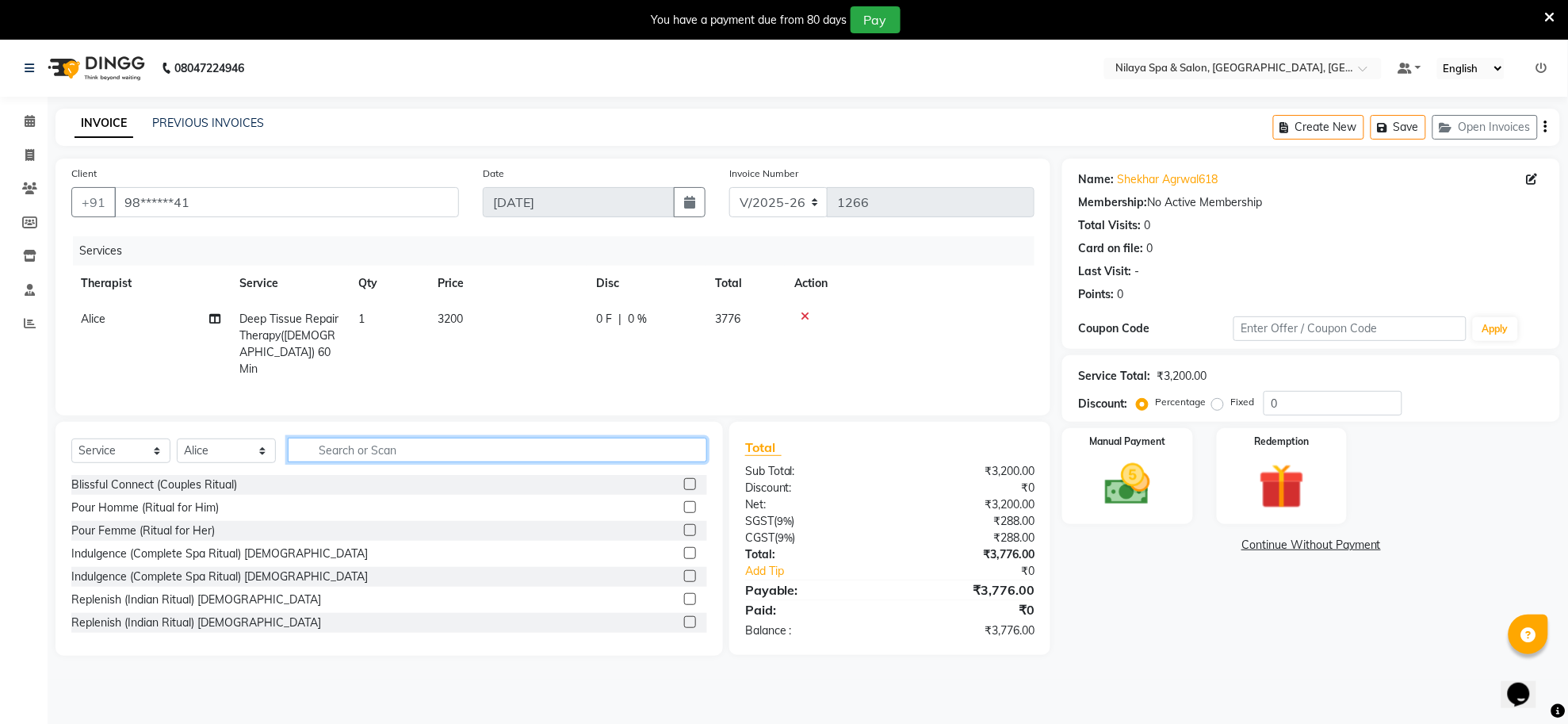
click at [397, 449] on input "text" at bounding box center [497, 450] width 419 height 24
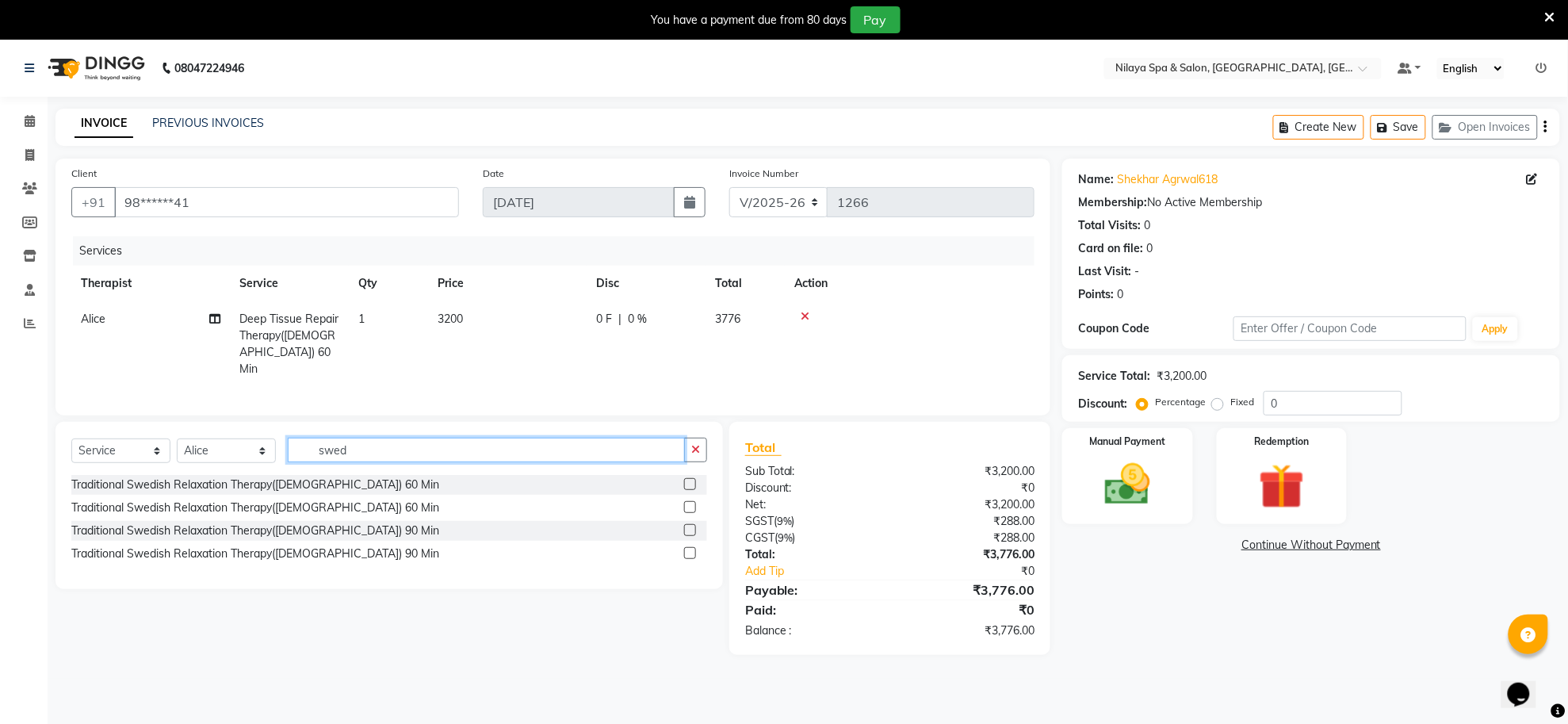
type input "swed"
click at [690, 485] on label at bounding box center [690, 484] width 12 height 12
click at [690, 485] on input "checkbox" at bounding box center [689, 485] width 10 height 10
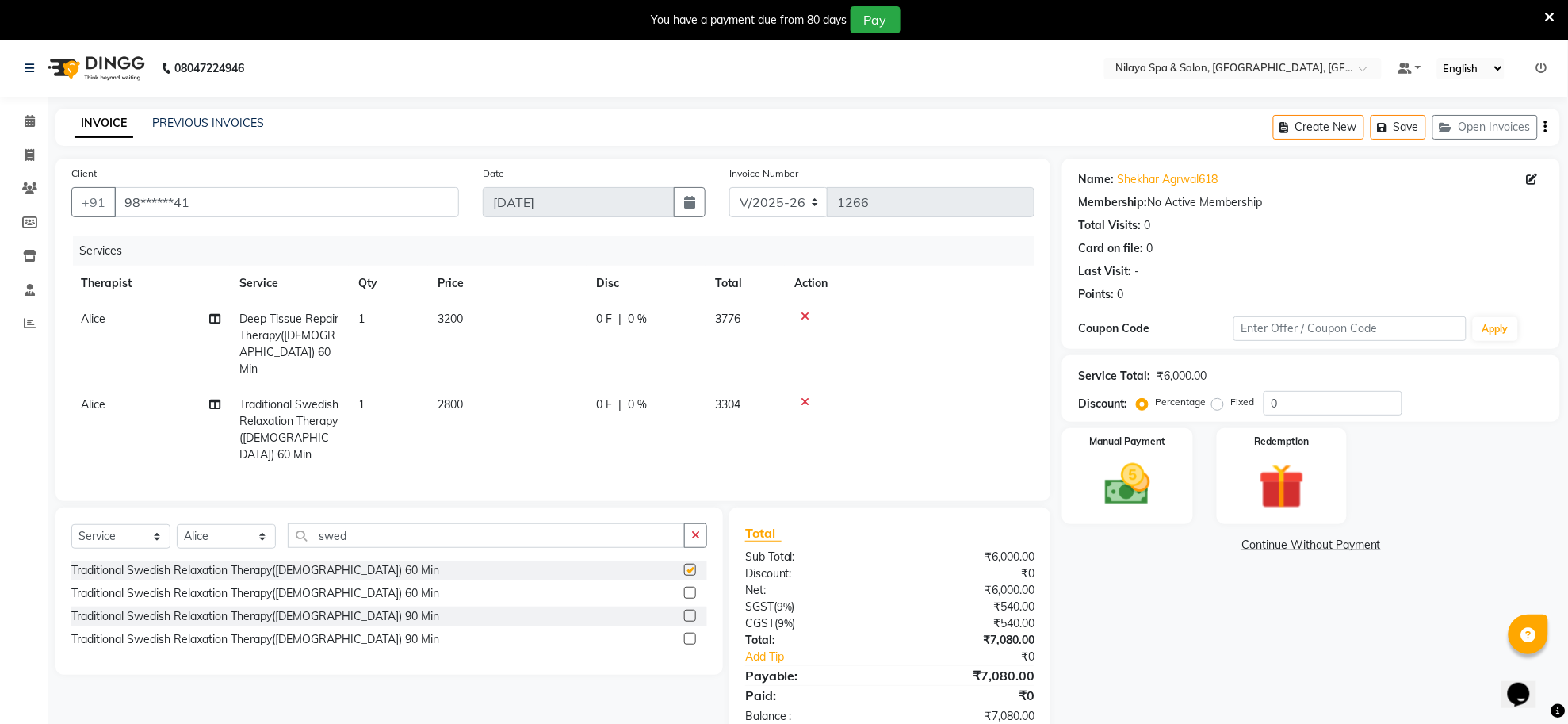
checkbox input "false"
click at [800, 314] on icon at bounding box center [804, 317] width 8 height 11
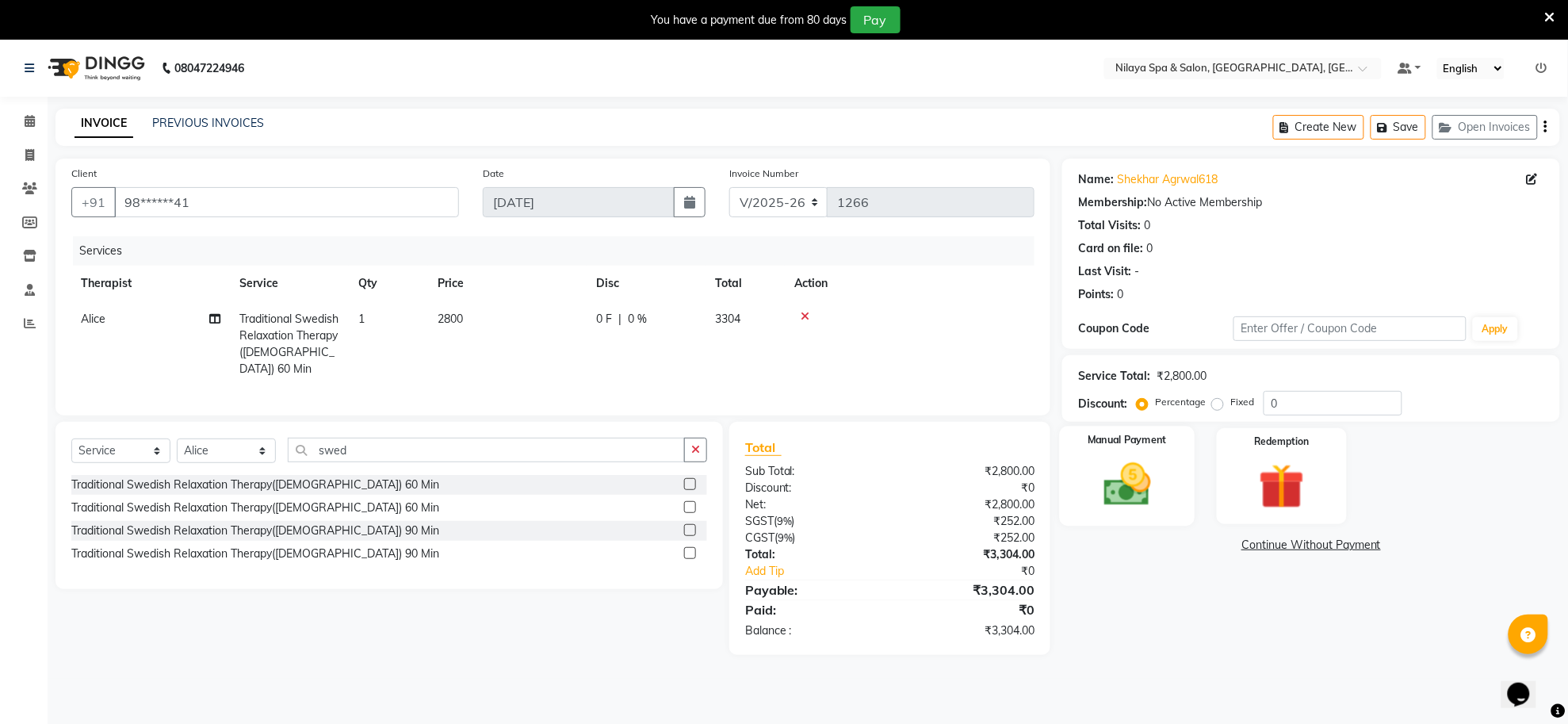
click at [1135, 491] on img at bounding box center [1127, 485] width 77 height 55
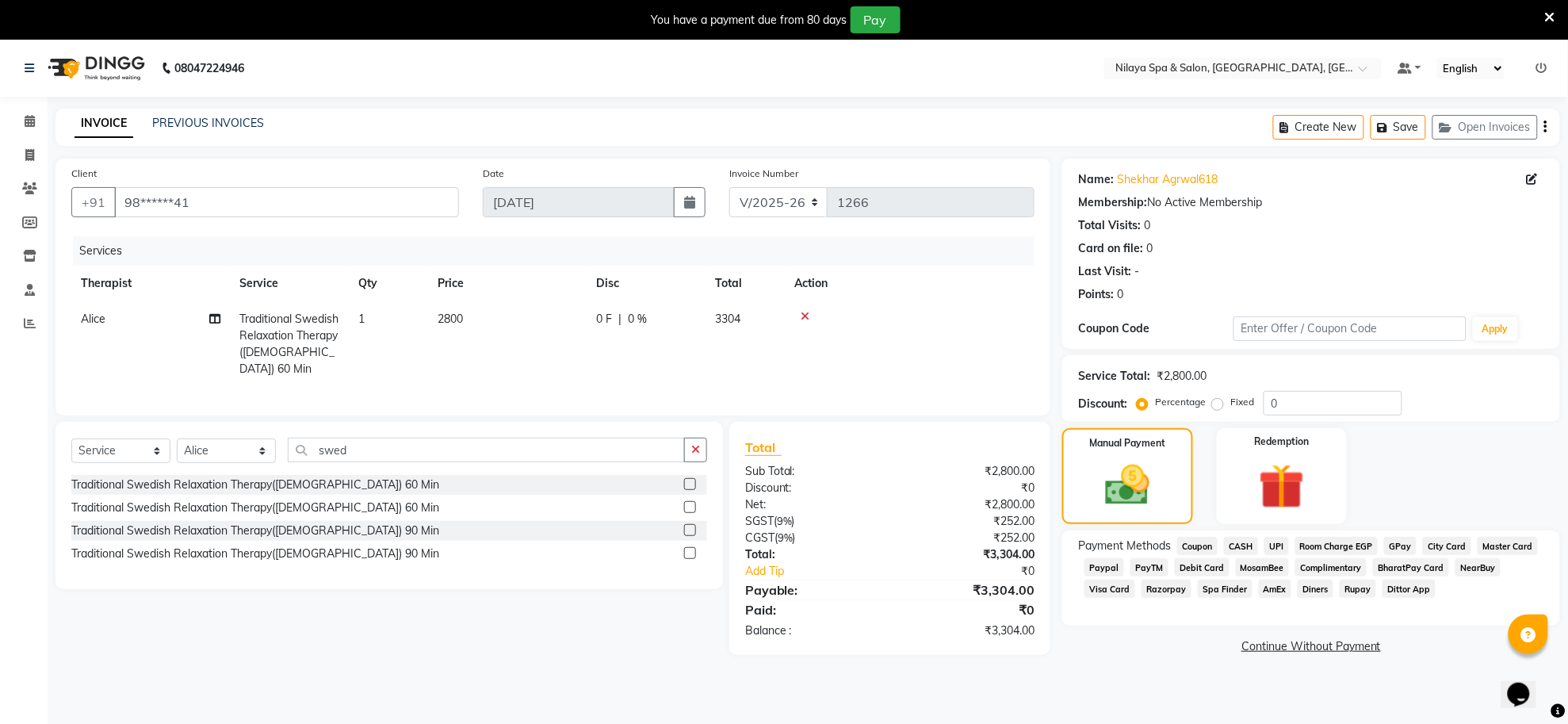
click at [1511, 542] on span "Master Card" at bounding box center [1507, 547] width 61 height 19
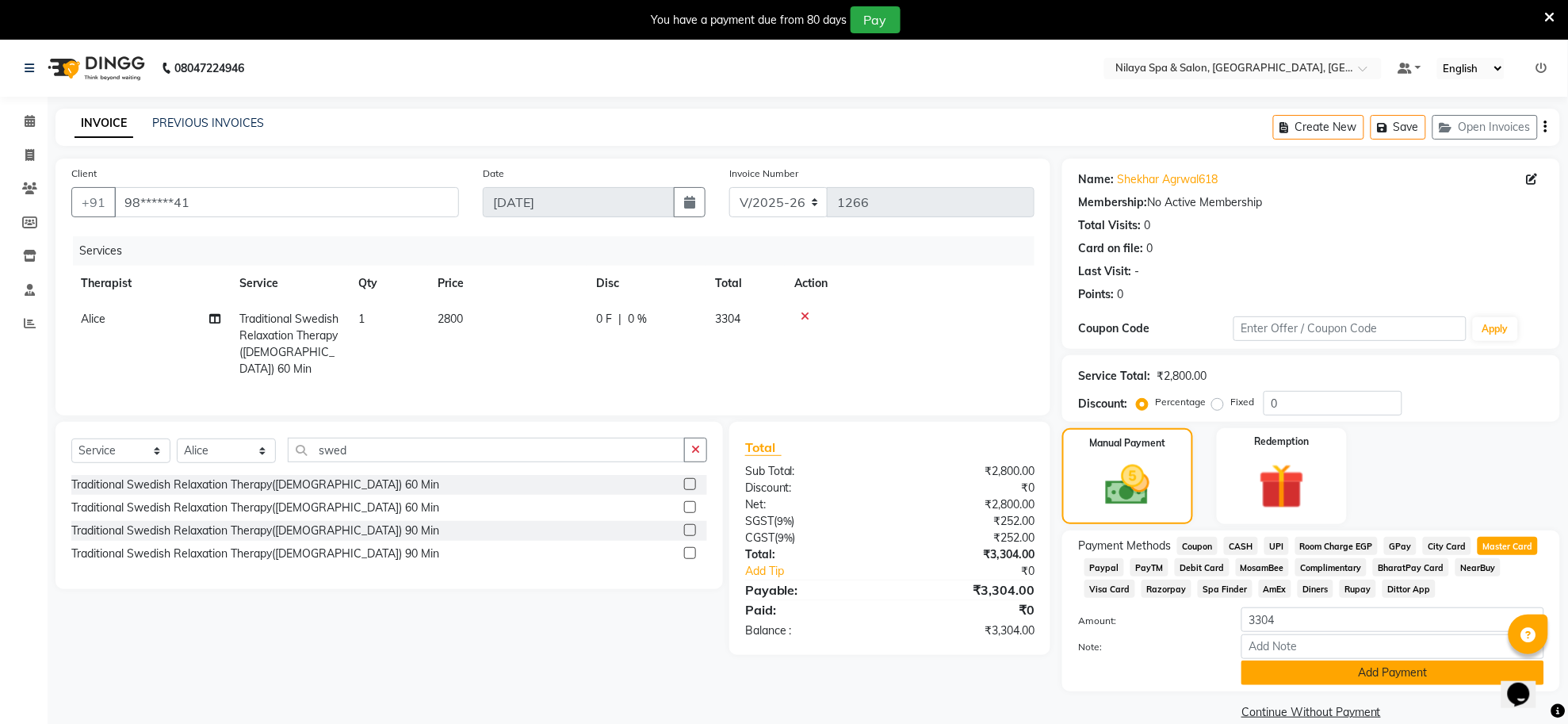
click at [1385, 666] on button "Add Payment" at bounding box center [1392, 673] width 303 height 24
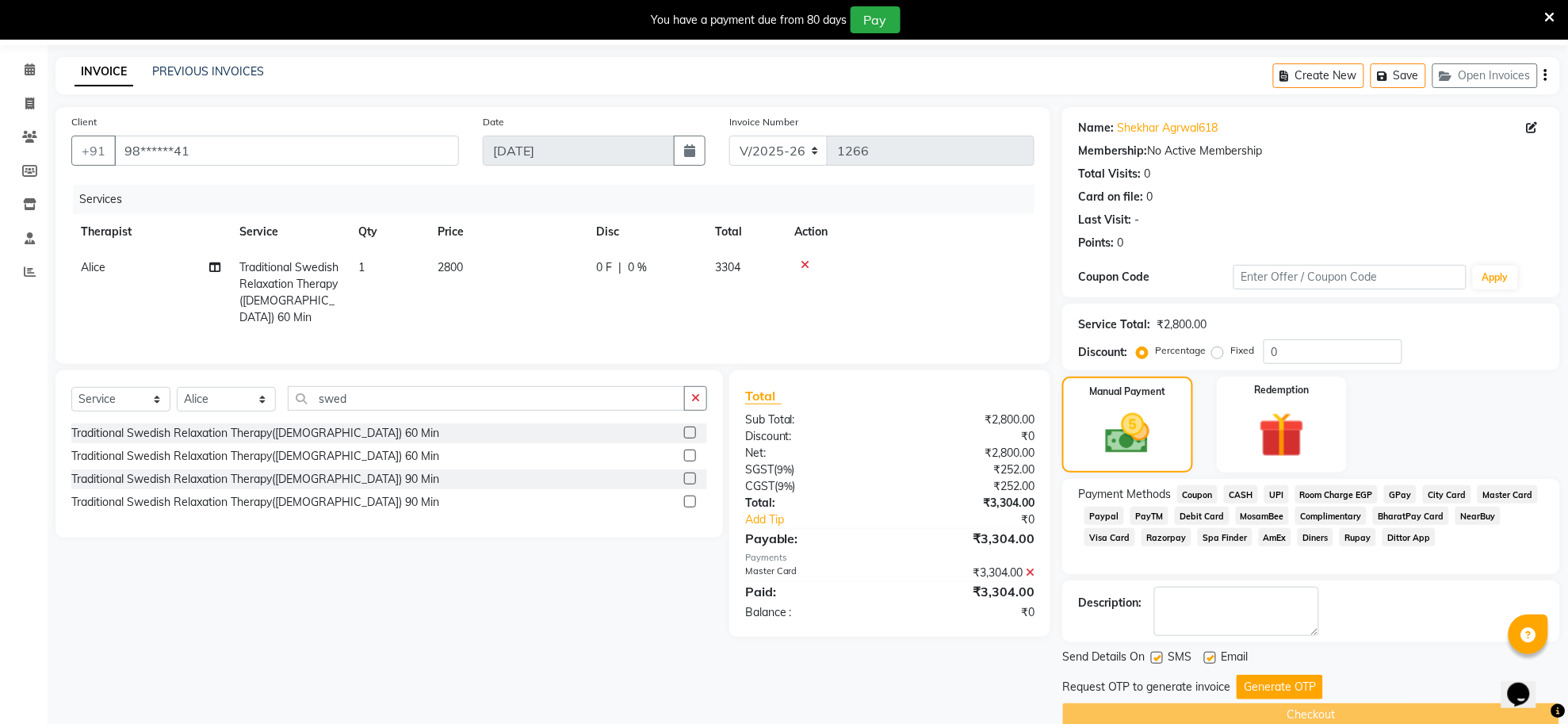
scroll to position [79, 0]
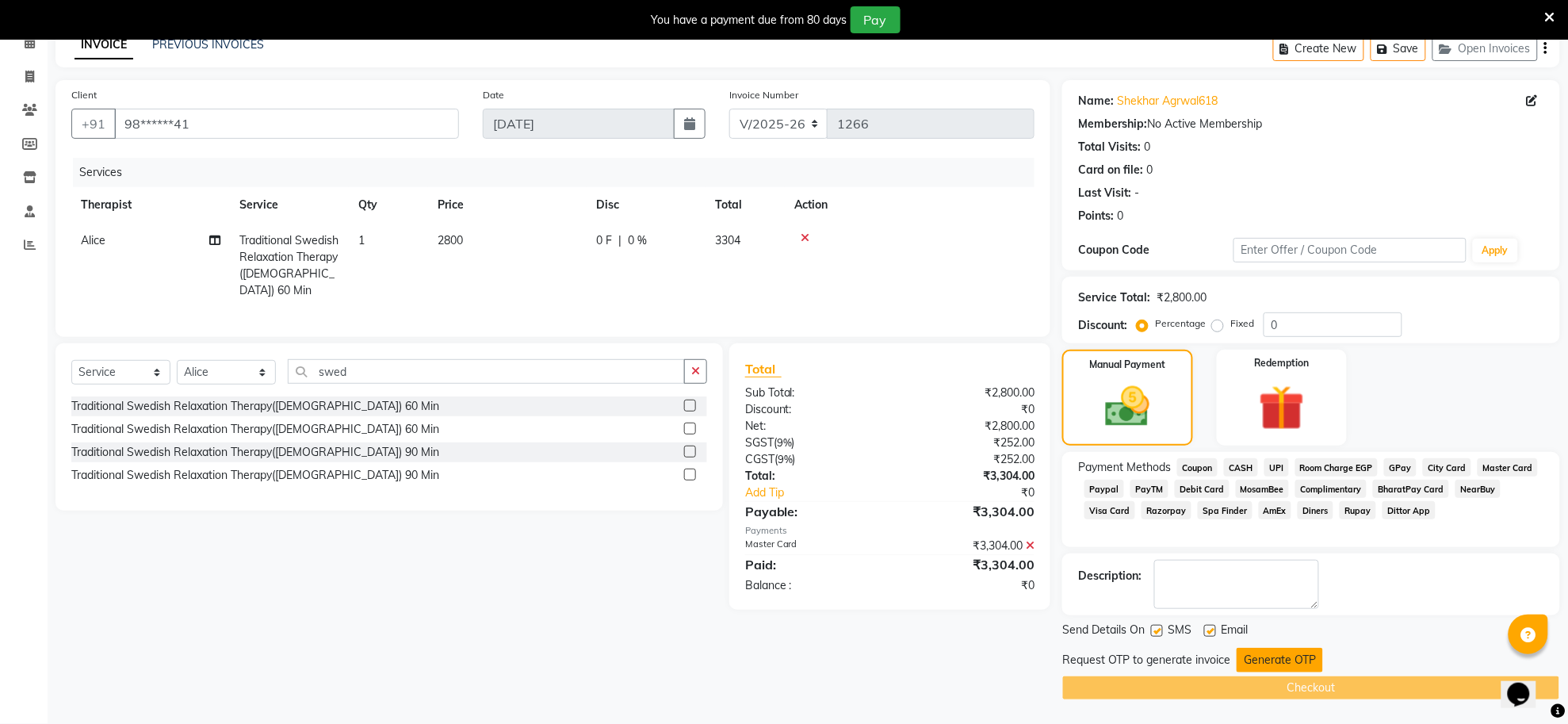
click at [1280, 659] on button "Generate OTP" at bounding box center [1279, 660] width 87 height 24
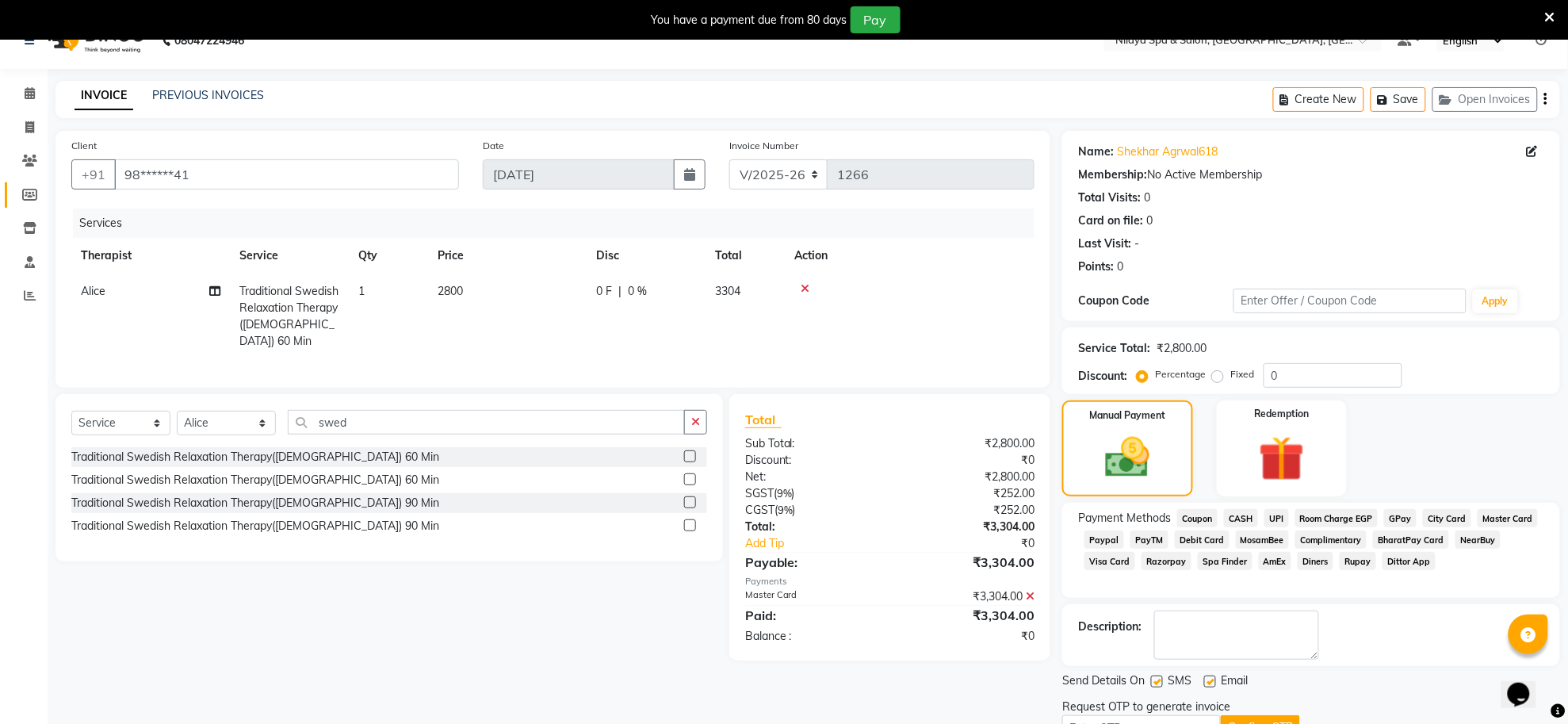
scroll to position [0, 0]
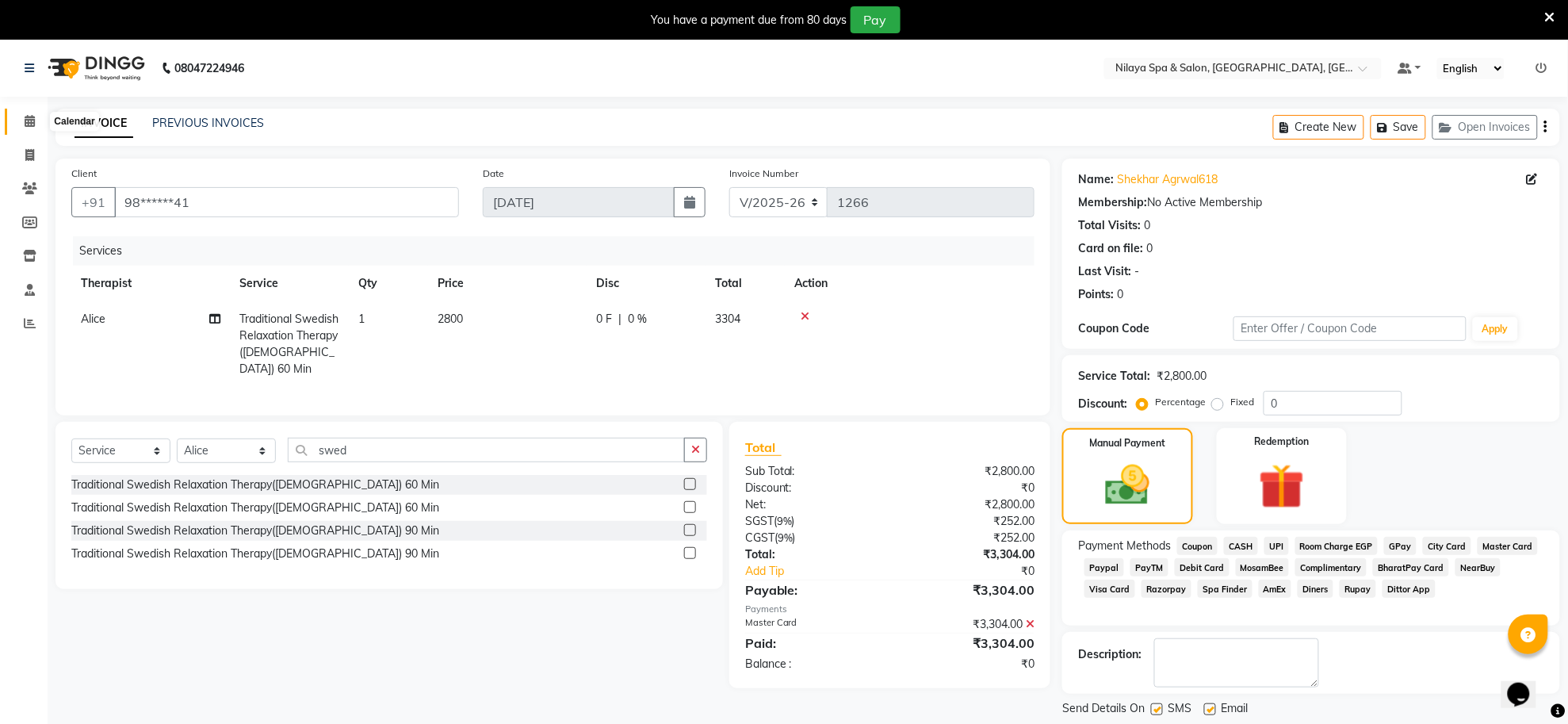
click at [20, 120] on span at bounding box center [30, 122] width 28 height 19
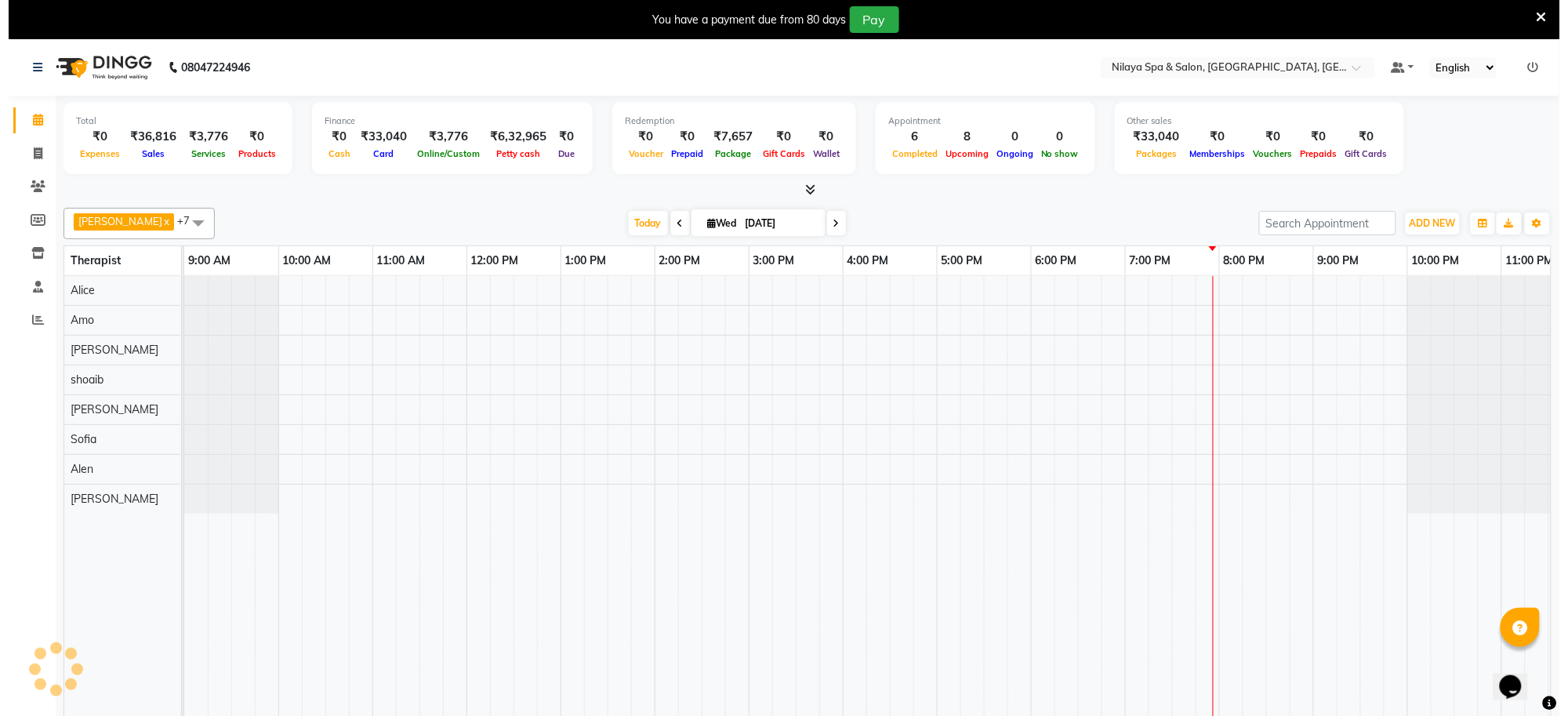
scroll to position [0, 44]
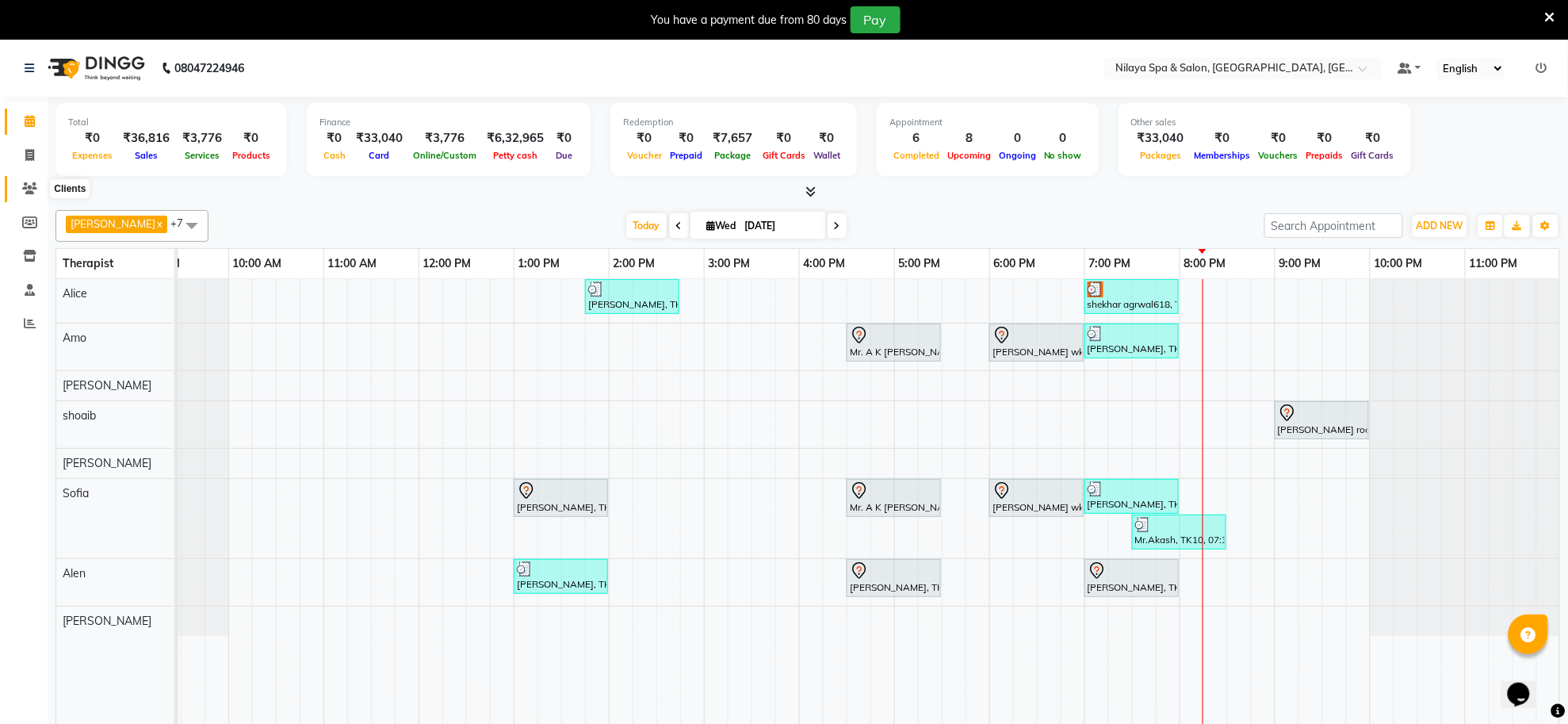
click at [29, 192] on icon at bounding box center [30, 188] width 15 height 12
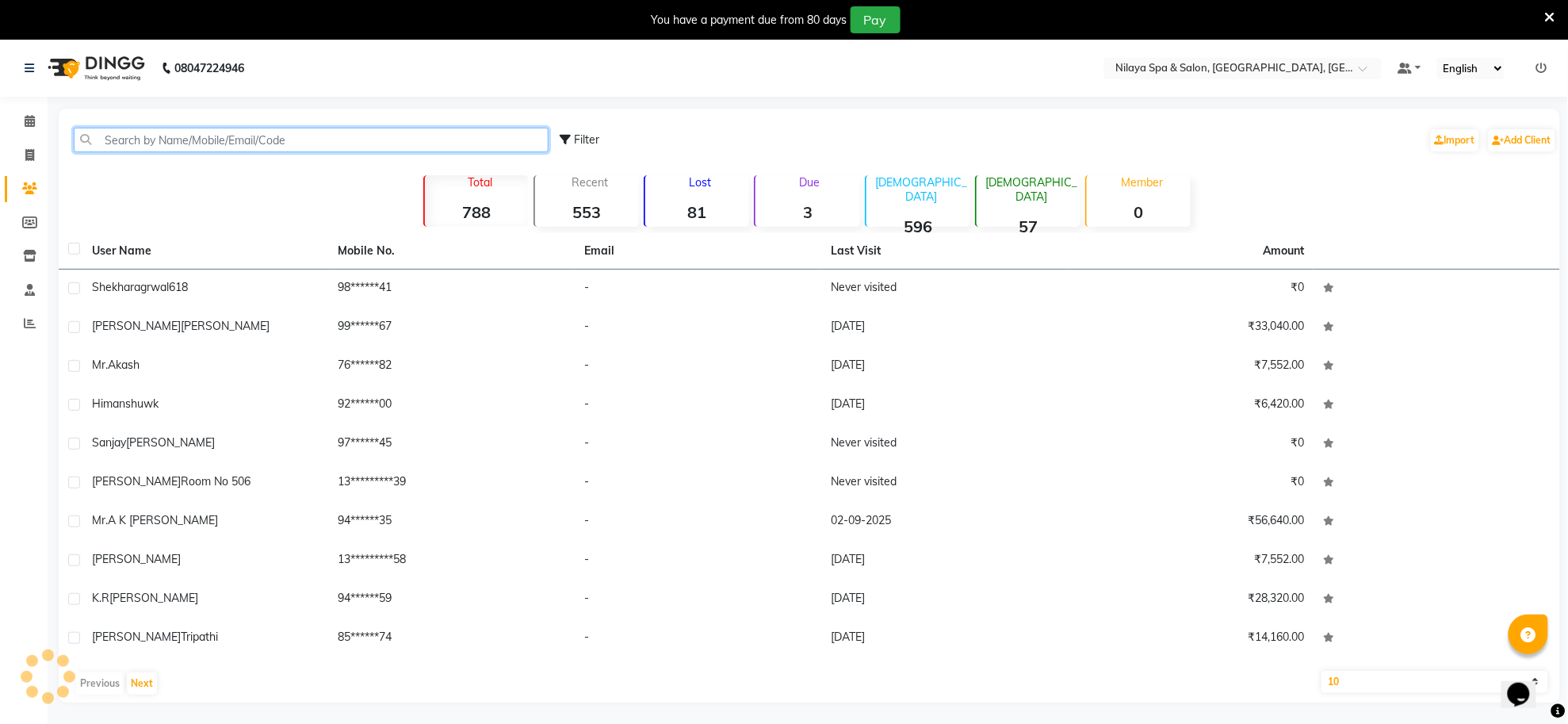
click at [318, 139] on input "text" at bounding box center [311, 140] width 475 height 24
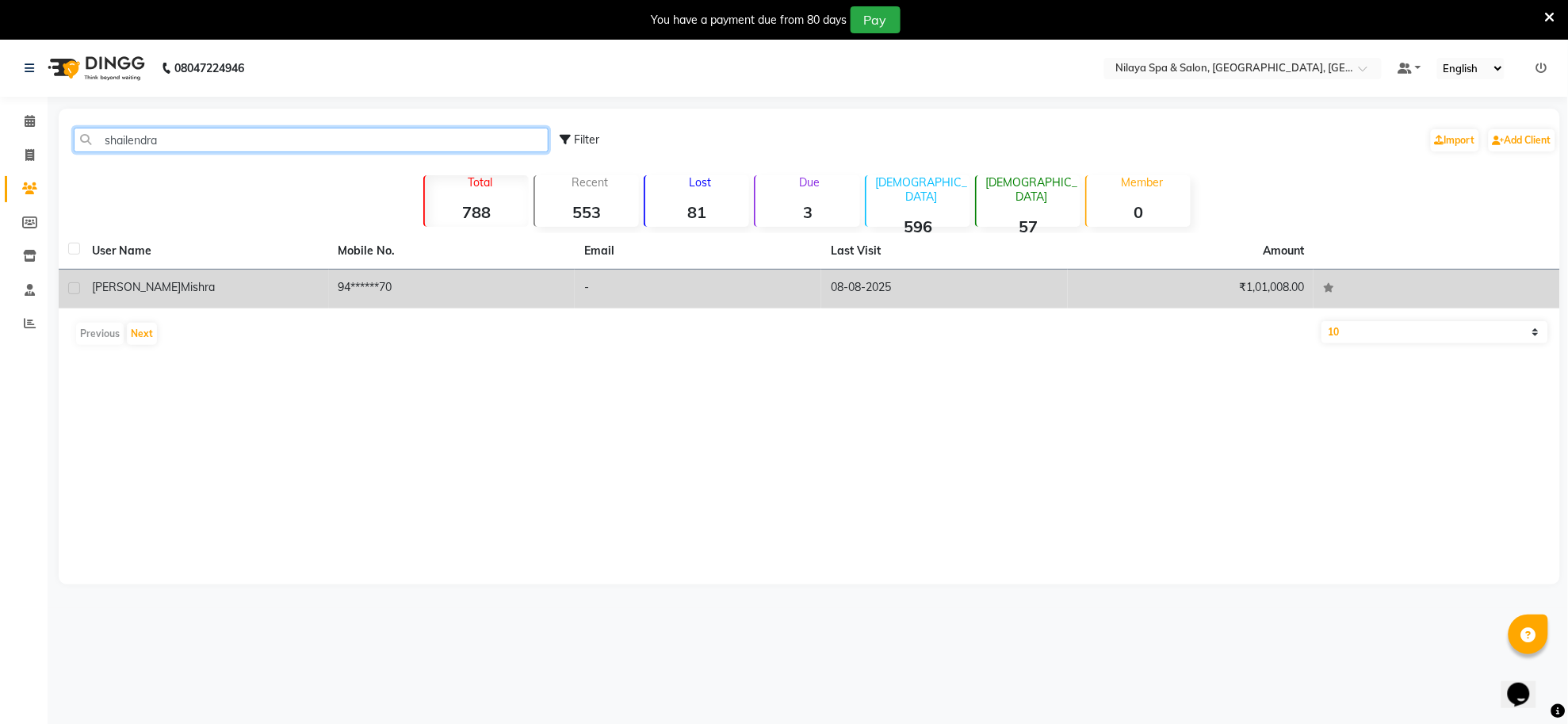
type input "shailendra"
click at [181, 293] on span "Mishra" at bounding box center [198, 287] width 35 height 14
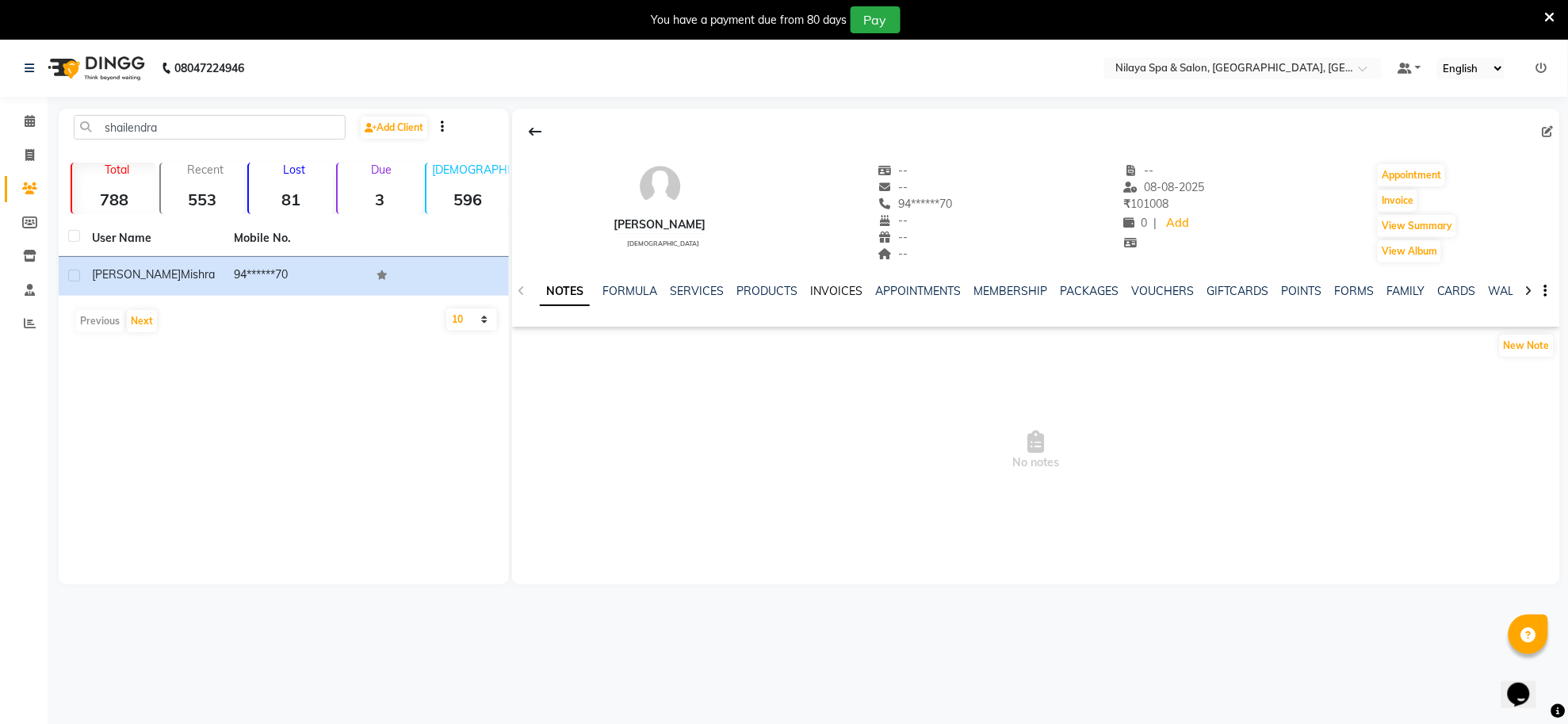
click at [826, 291] on link "INVOICES" at bounding box center [837, 291] width 52 height 14
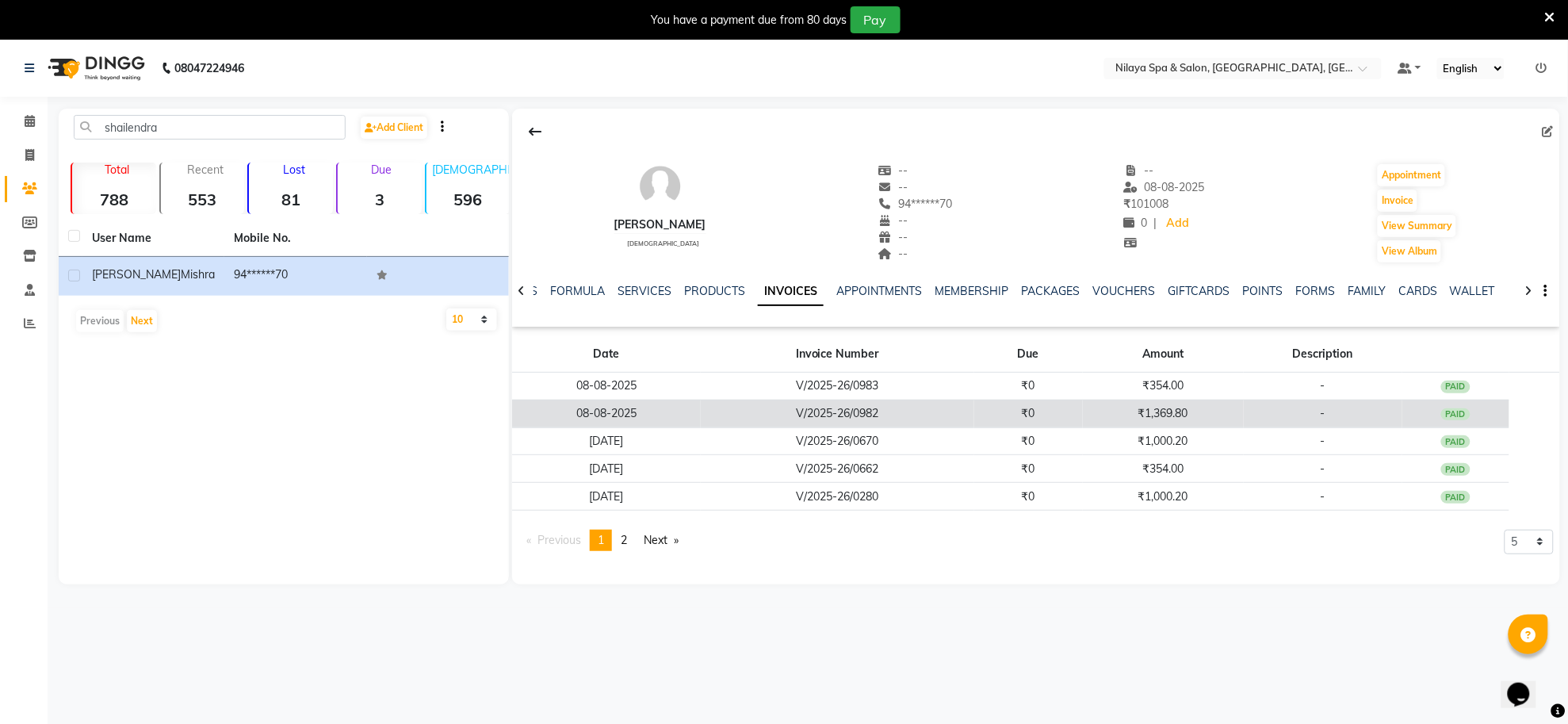
click at [656, 413] on td "08-08-2025" at bounding box center [606, 414] width 189 height 28
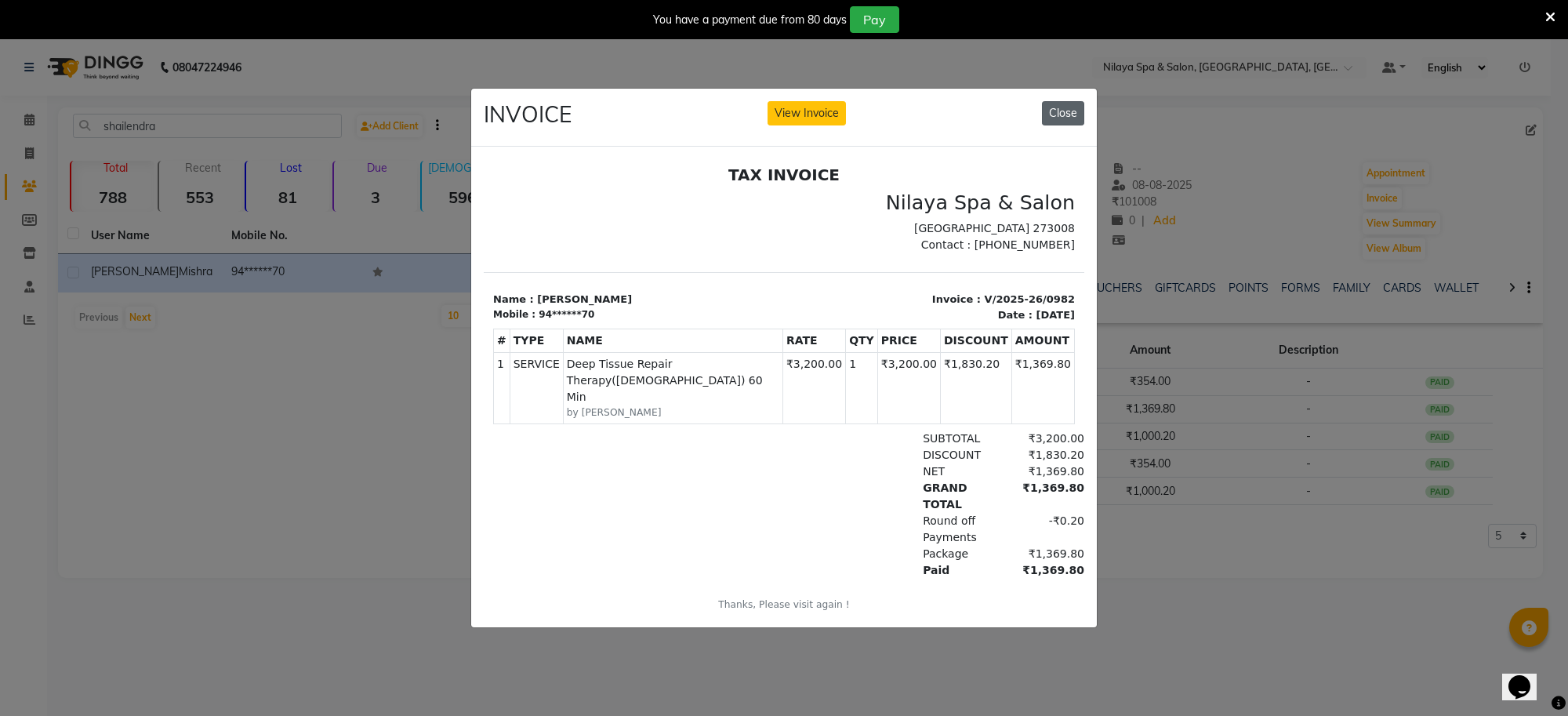
click at [1056, 106] on button "Close" at bounding box center [1063, 114] width 42 height 24
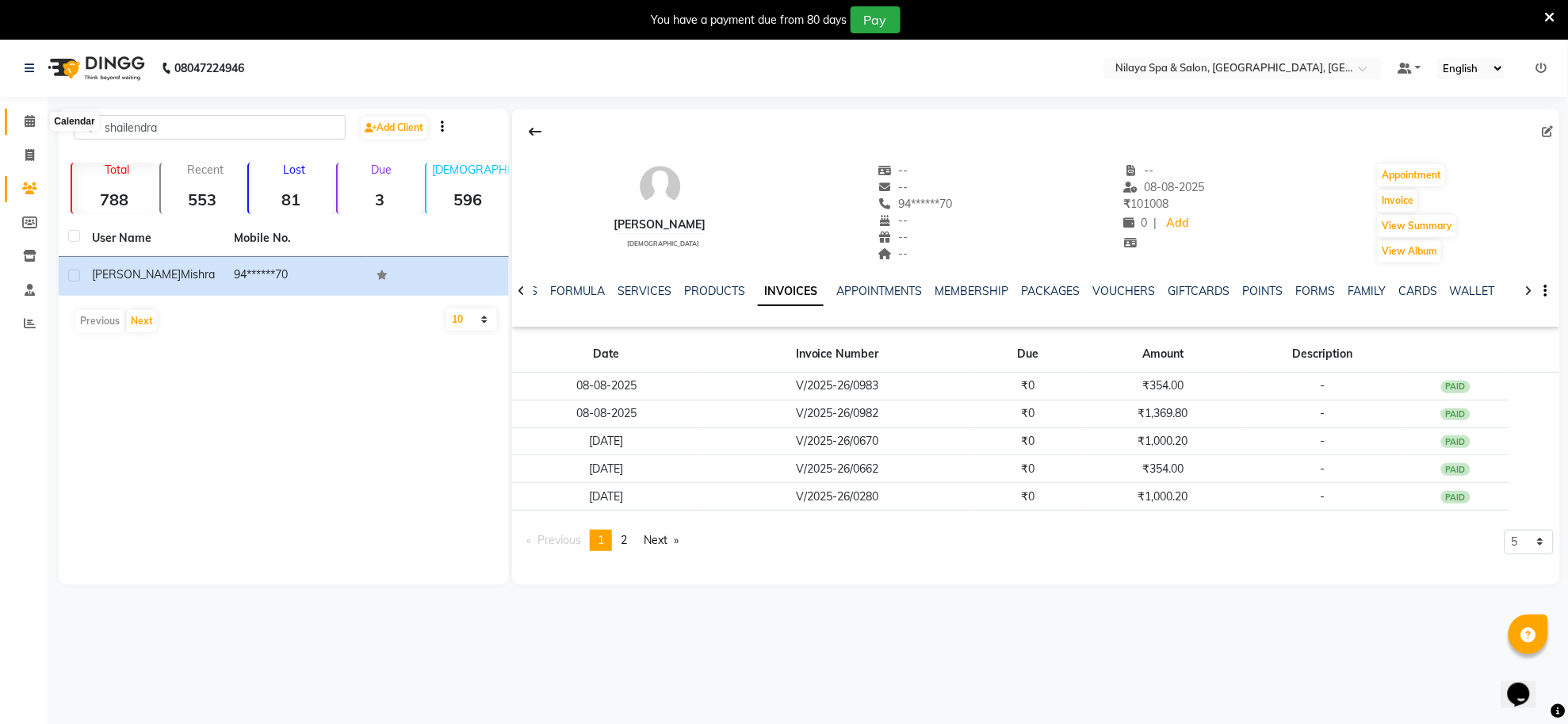
click at [26, 121] on icon at bounding box center [29, 121] width 10 height 12
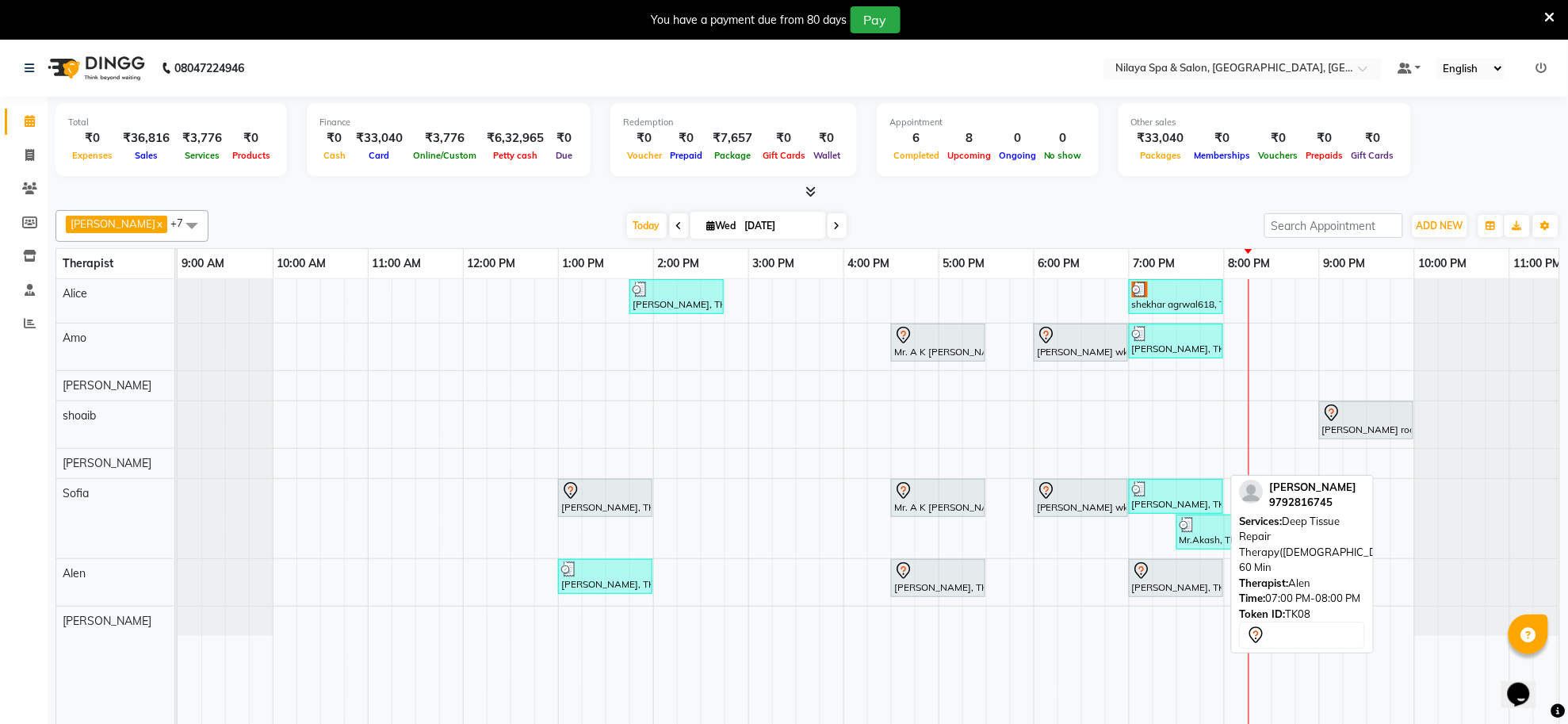
click at [1185, 589] on div "[PERSON_NAME], TK08, 07:00 PM-08:00 PM, Deep Tissue Repair Therapy([DEMOGRAPHIC…" at bounding box center [1177, 578] width 92 height 34
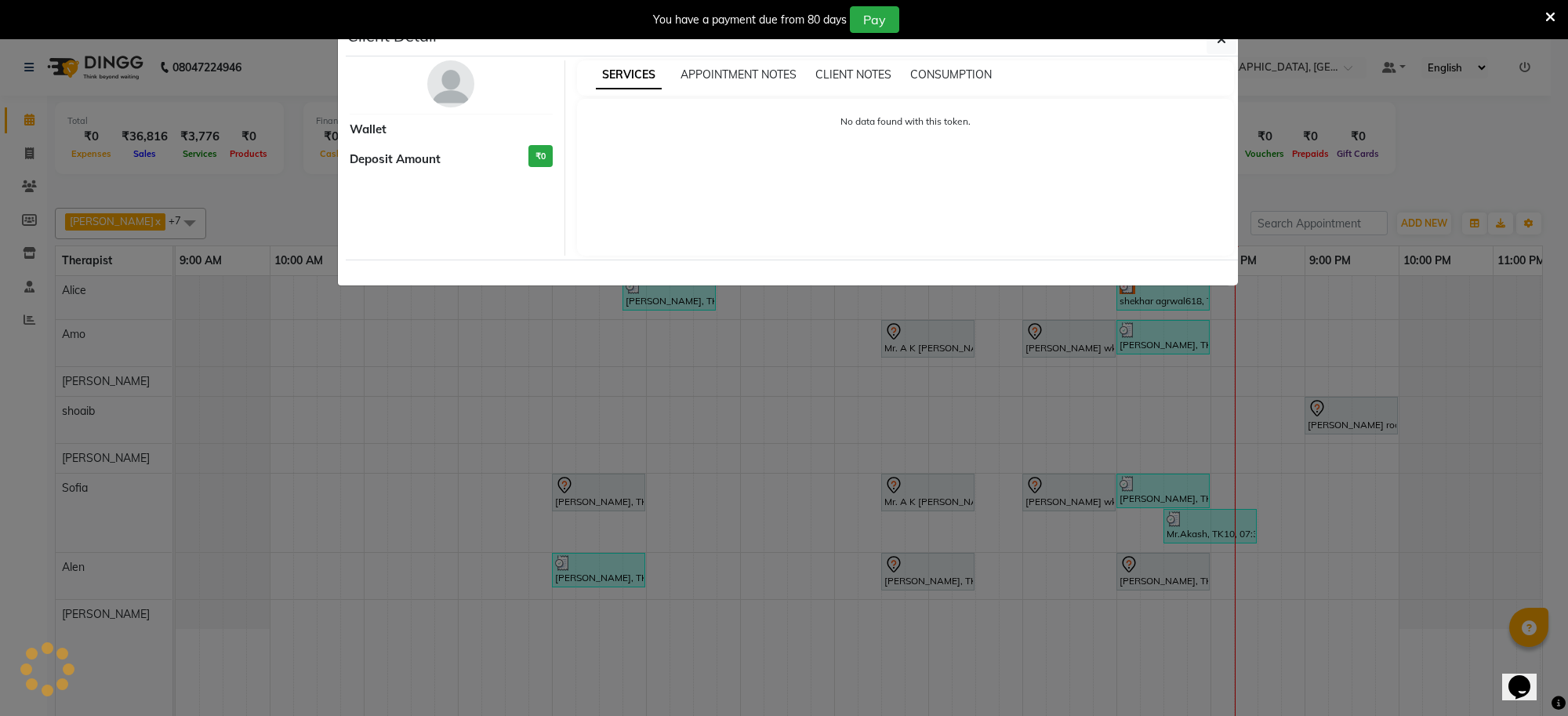
select select "7"
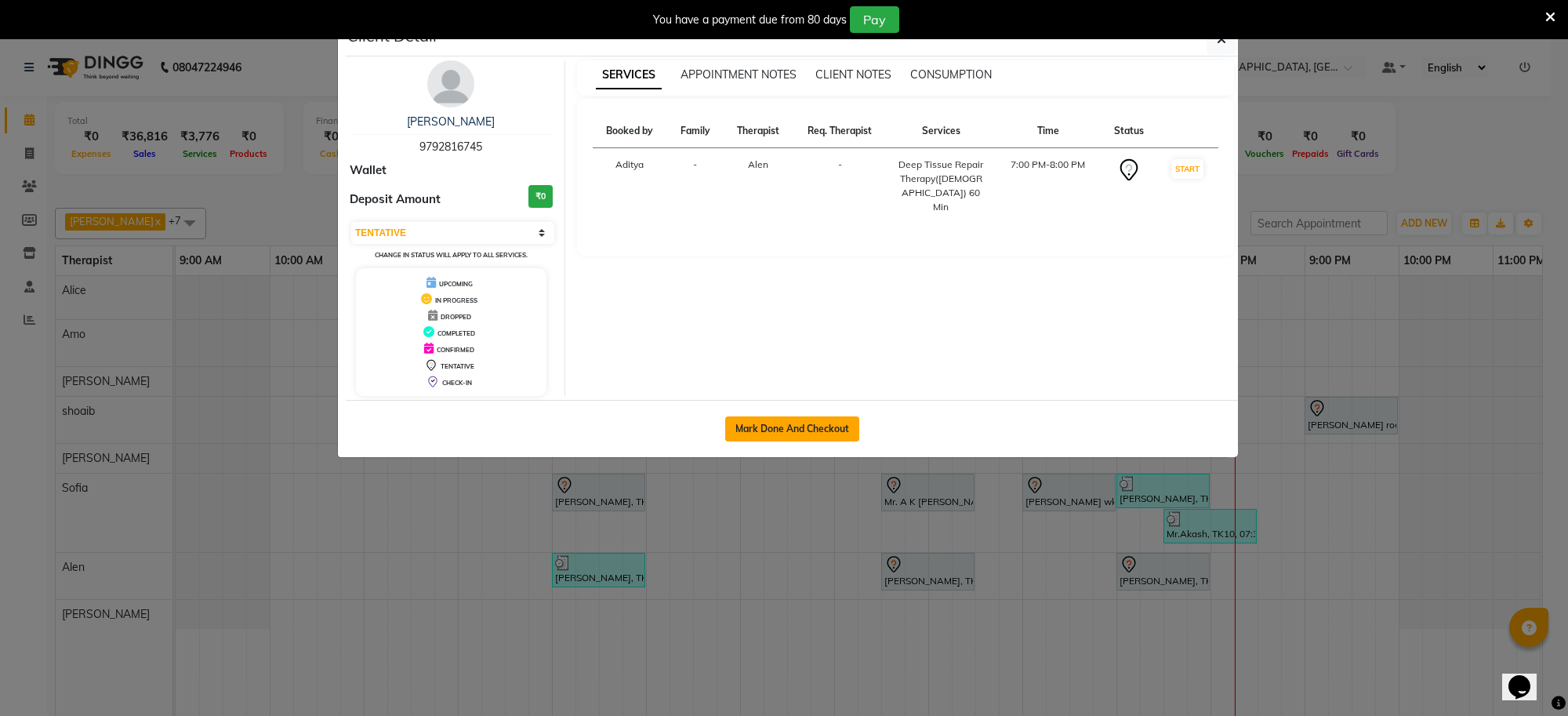
click at [797, 423] on button "Mark Done And Checkout" at bounding box center [791, 429] width 134 height 25
select select "service"
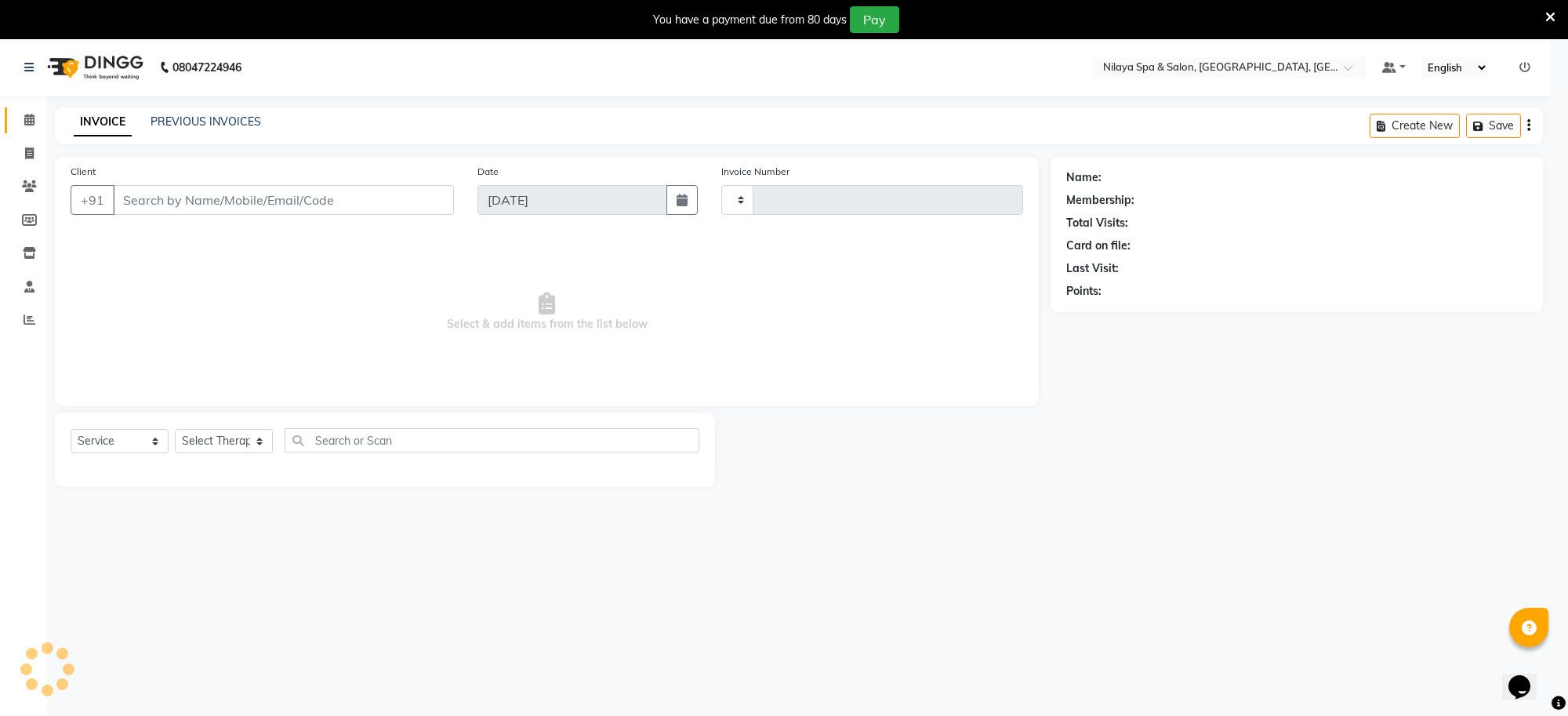
type input "1266"
select select "8283"
type input "97******45"
select select "84325"
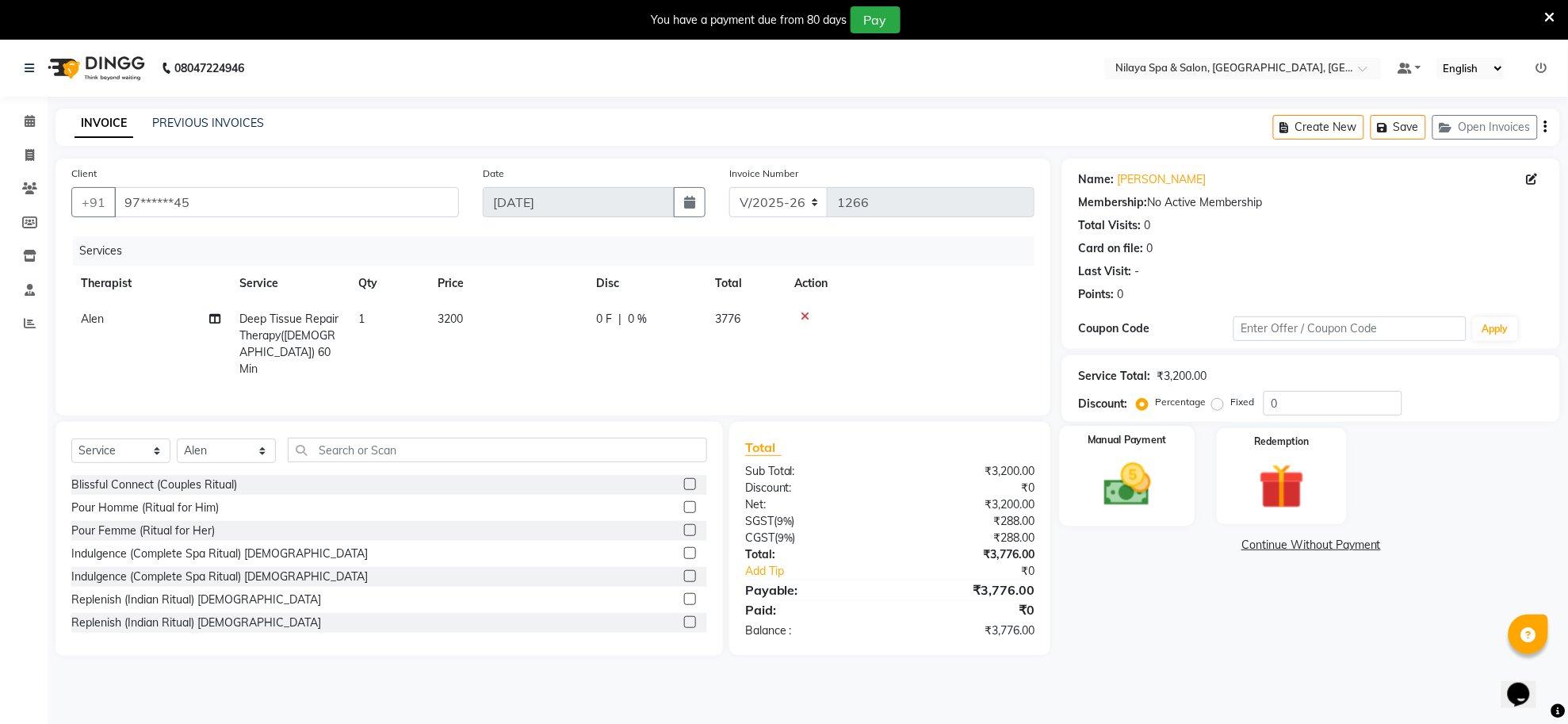
click at [1137, 489] on img at bounding box center [1127, 485] width 77 height 55
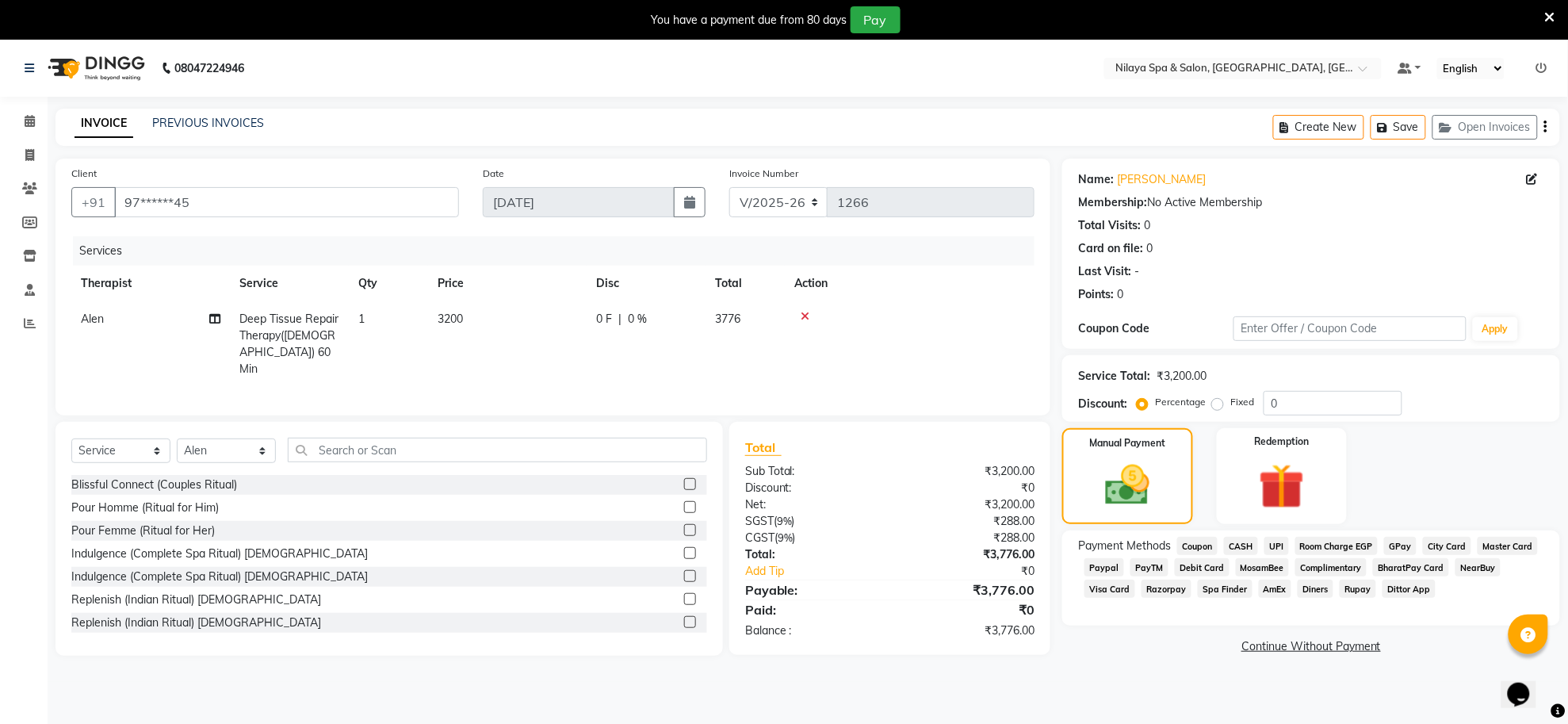
click at [1335, 548] on span "Room Charge EGP" at bounding box center [1336, 547] width 83 height 19
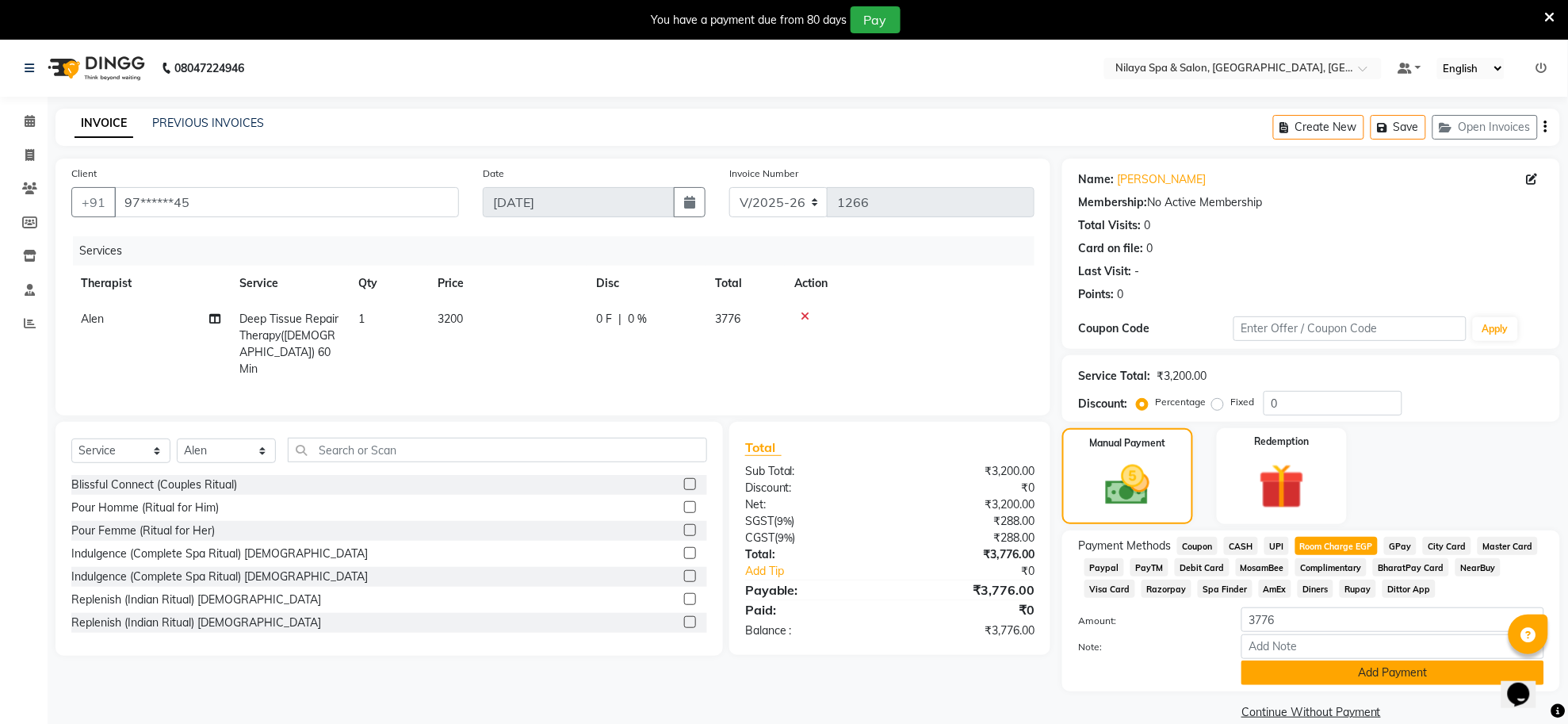
click at [1374, 676] on button "Add Payment" at bounding box center [1392, 673] width 303 height 24
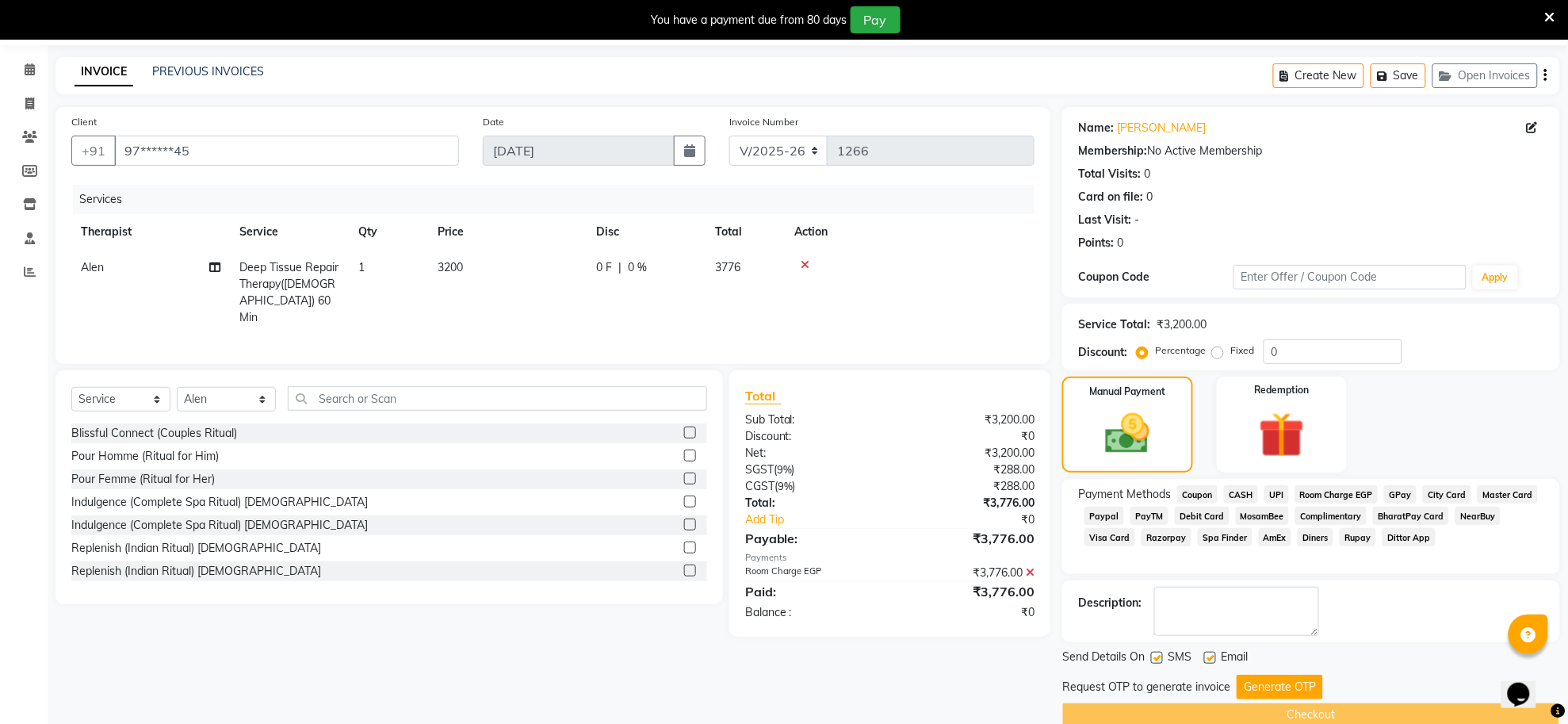
scroll to position [79, 0]
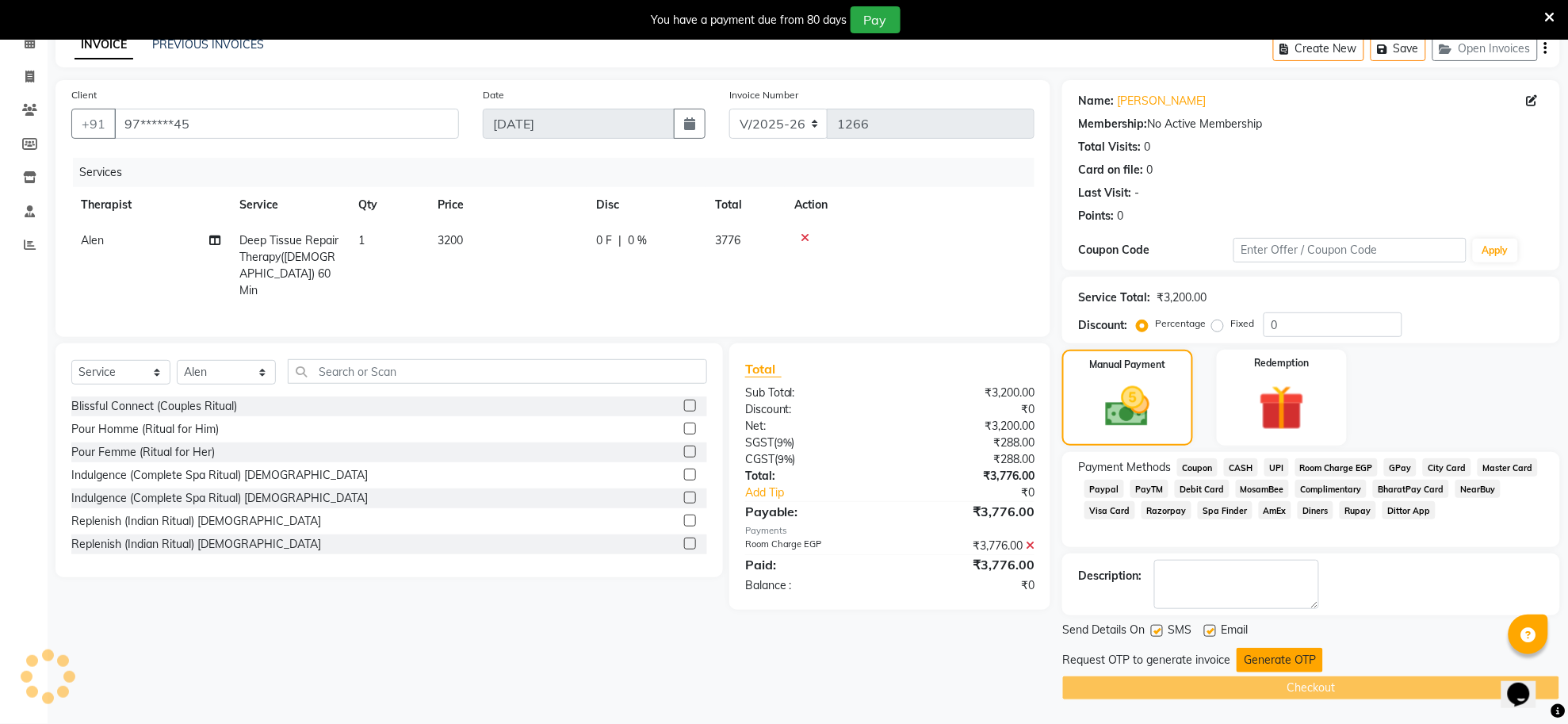
click at [1286, 656] on button "Generate OTP" at bounding box center [1279, 660] width 87 height 24
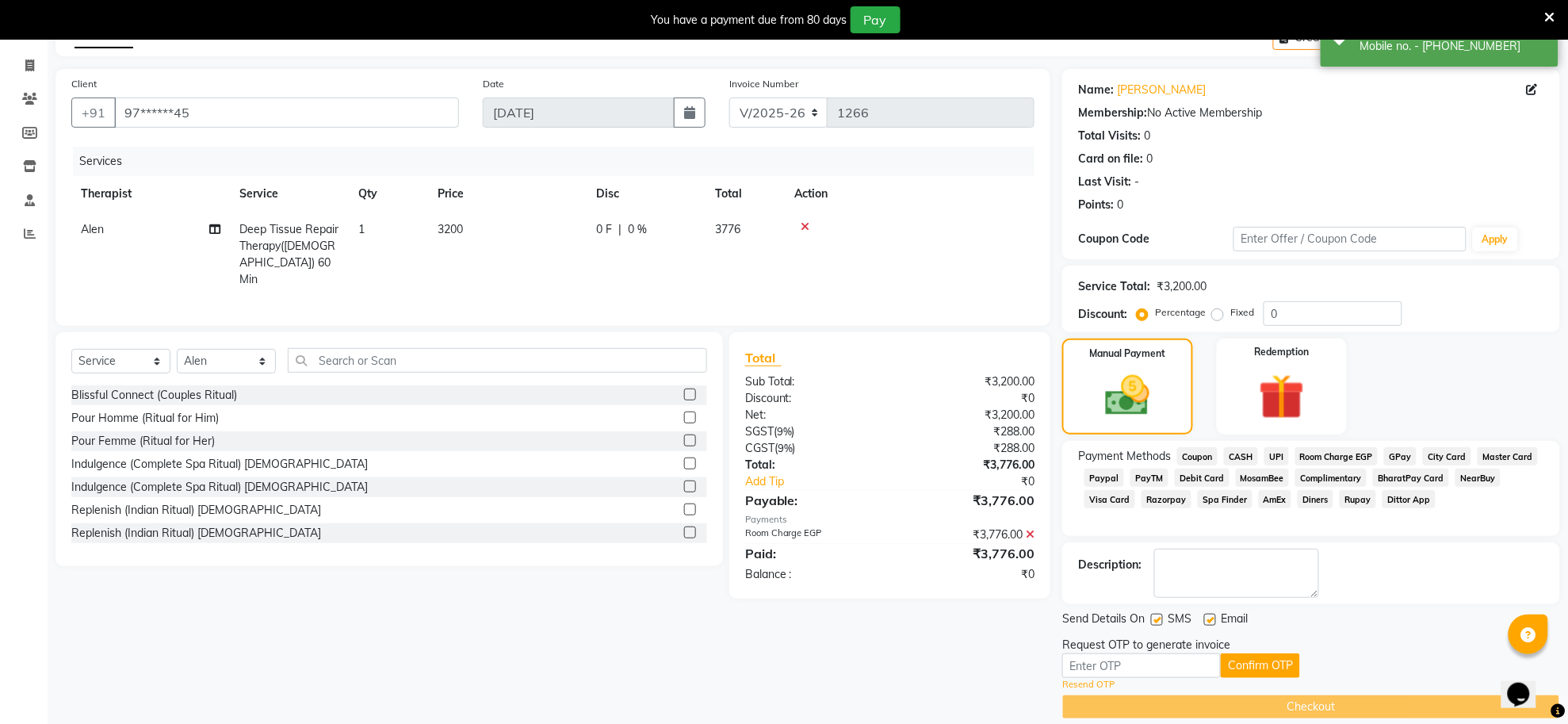
scroll to position [108, 0]
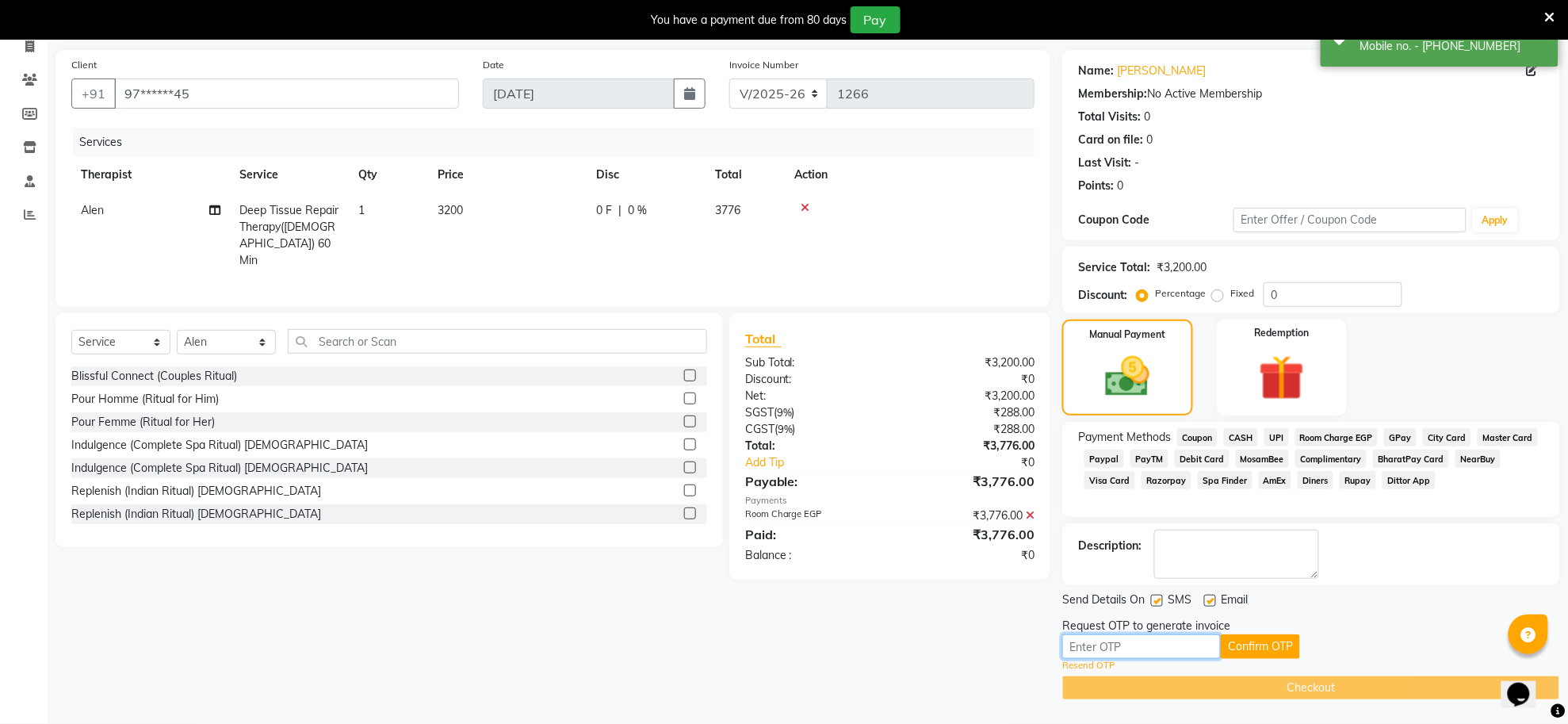
click at [1170, 637] on input "text" at bounding box center [1142, 646] width 159 height 24
type input "8776"
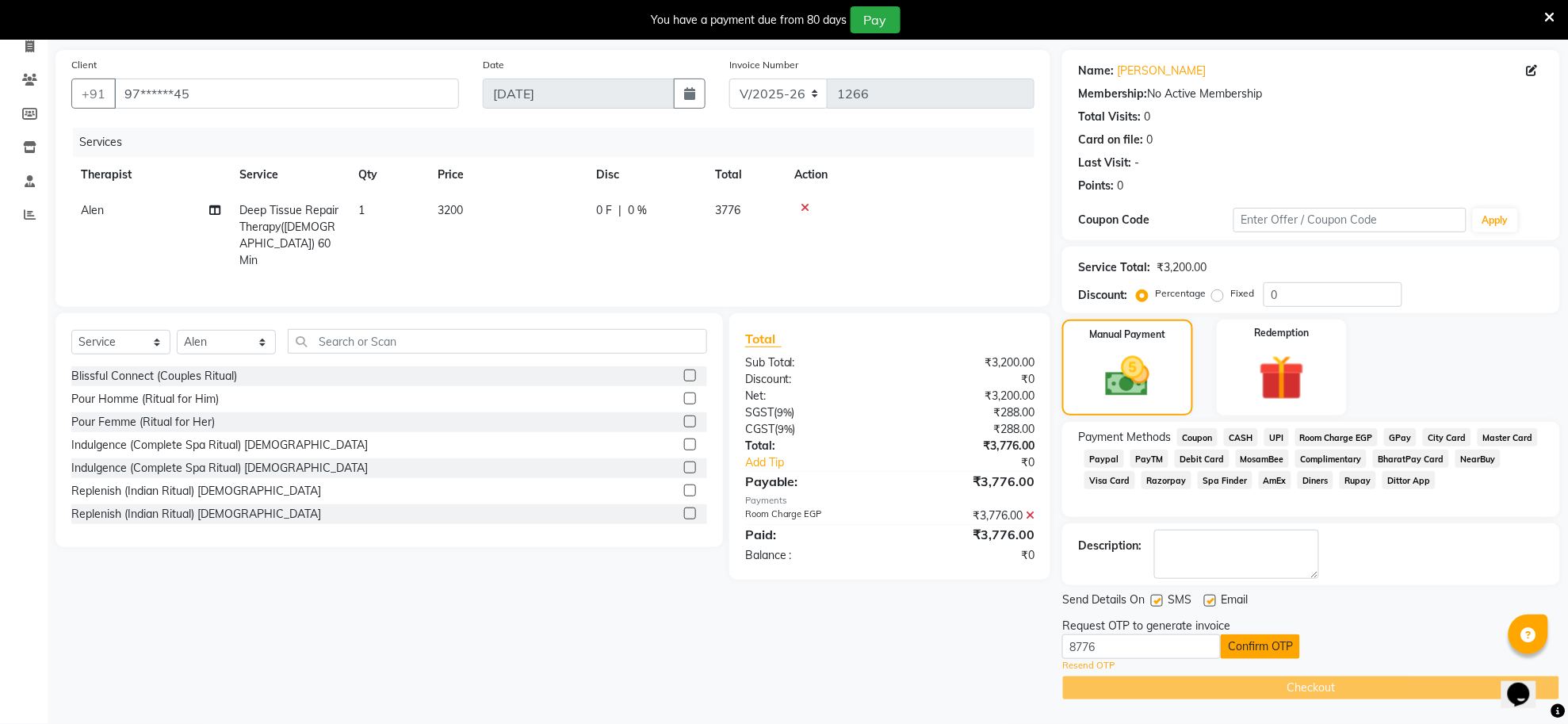
click at [1247, 647] on button "Confirm OTP" at bounding box center [1260, 646] width 79 height 24
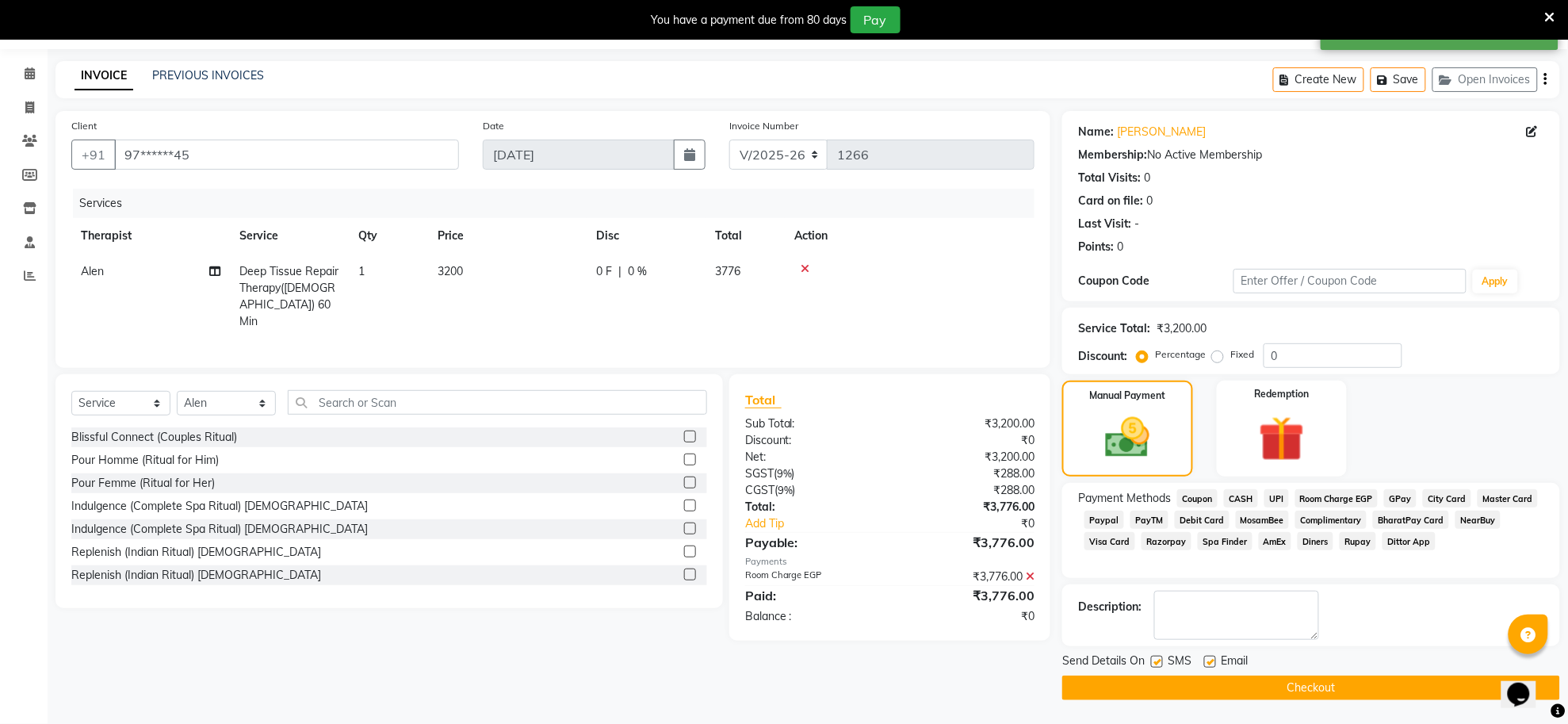
click at [1328, 687] on button "Checkout" at bounding box center [1311, 688] width 498 height 24
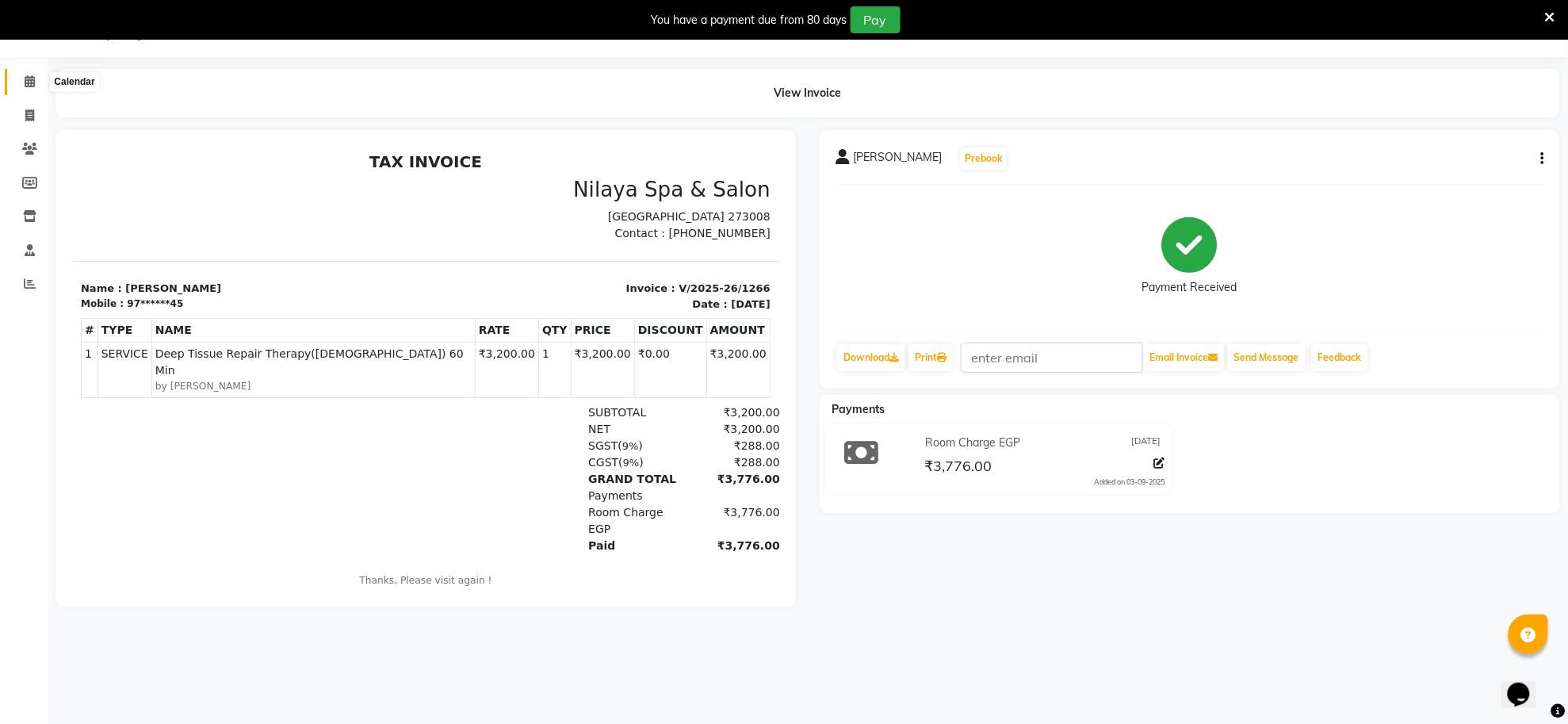
click at [22, 76] on span at bounding box center [30, 82] width 28 height 19
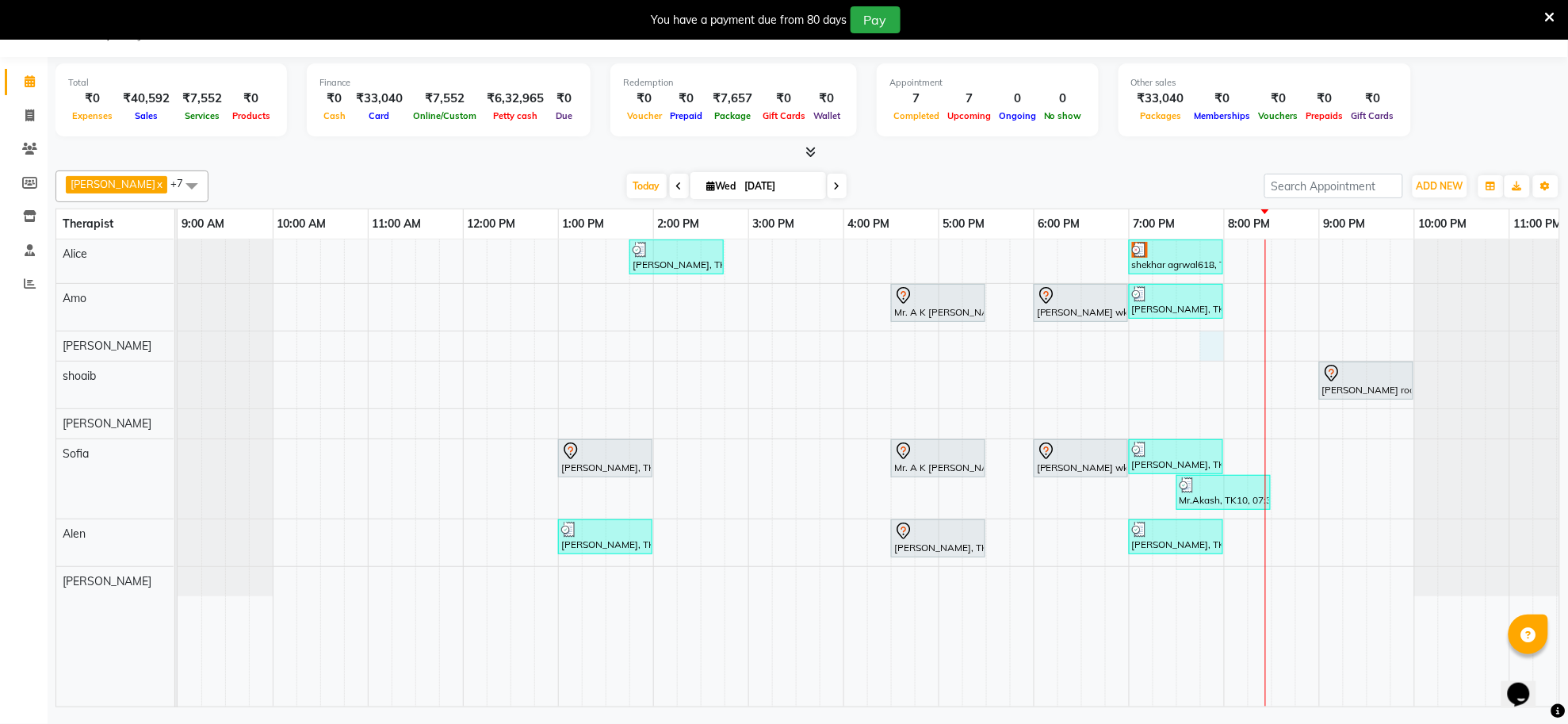
click at [1209, 348] on div "K.R Srivasta, TK04, 01:45 PM-02:45 PM, Deep Tissue Repair Therapy(Male) 60 Min …" at bounding box center [891, 473] width 1427 height 467
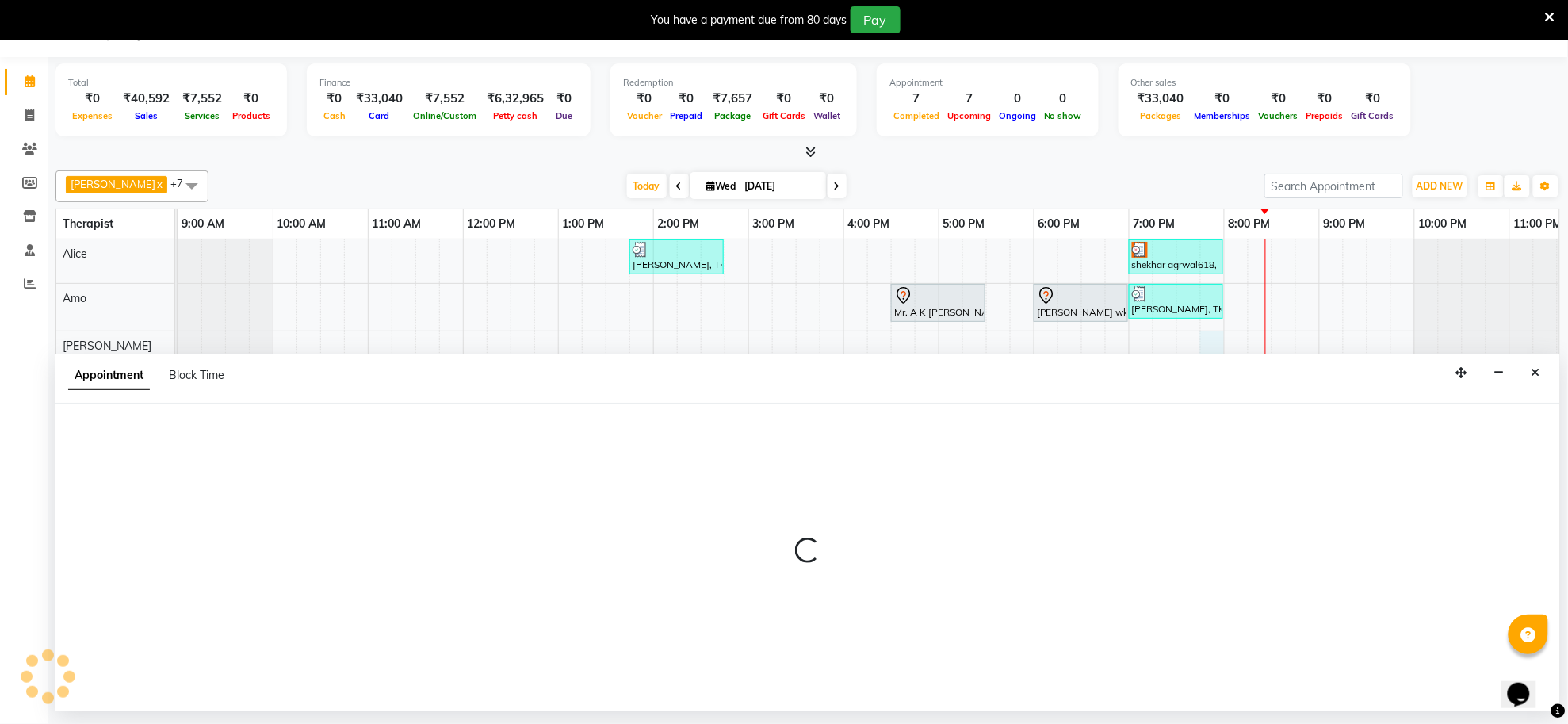
select select "80704"
select select "tentative"
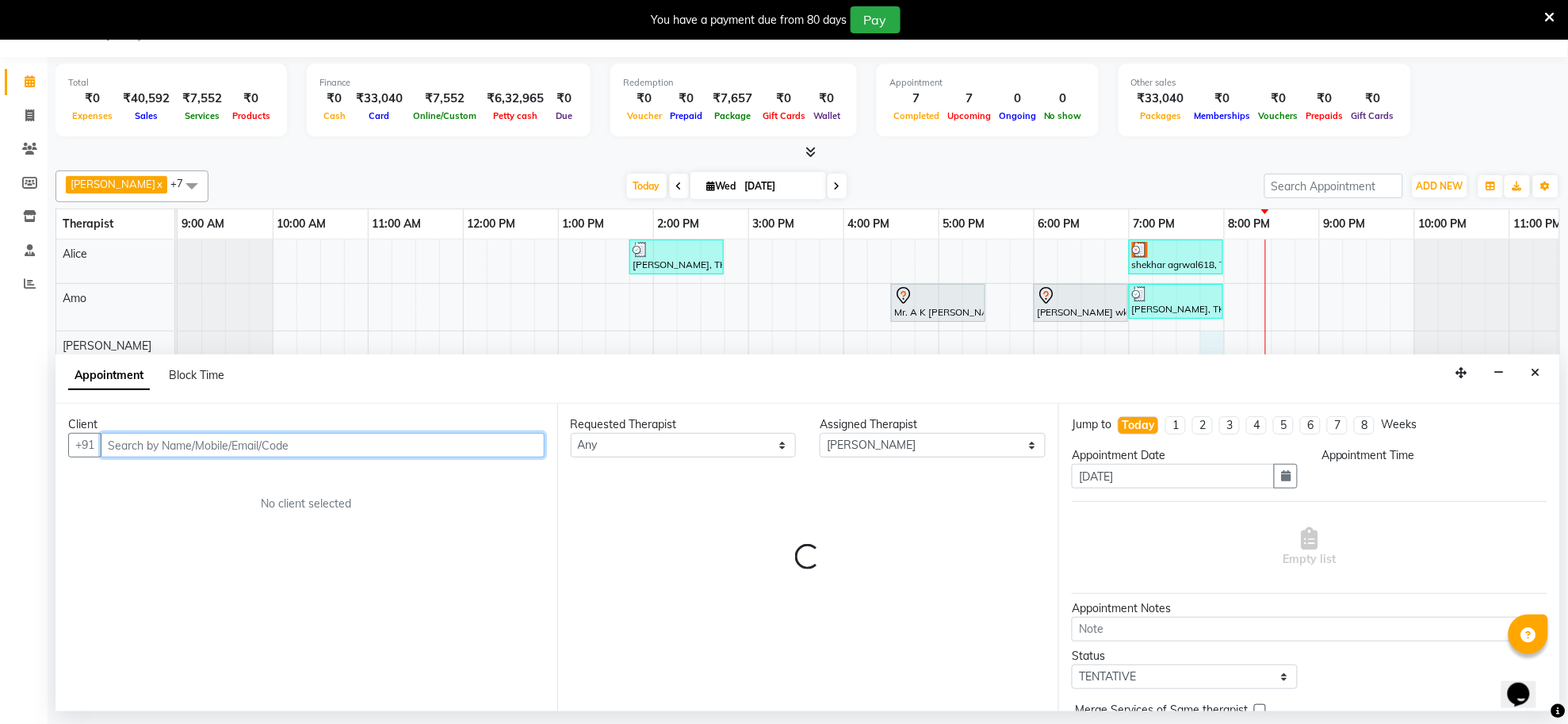
select select "1185"
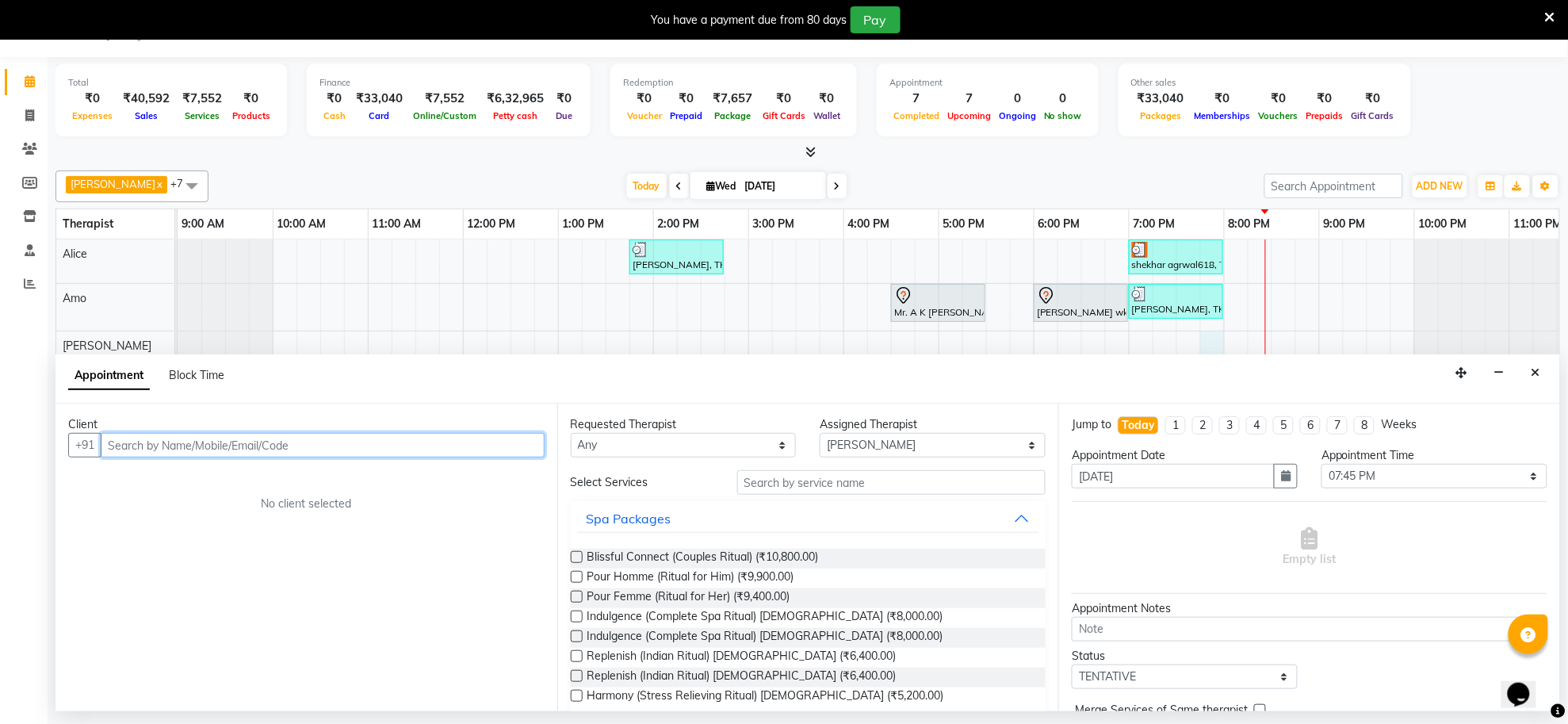
click at [480, 454] on input "text" at bounding box center [322, 446] width 444 height 24
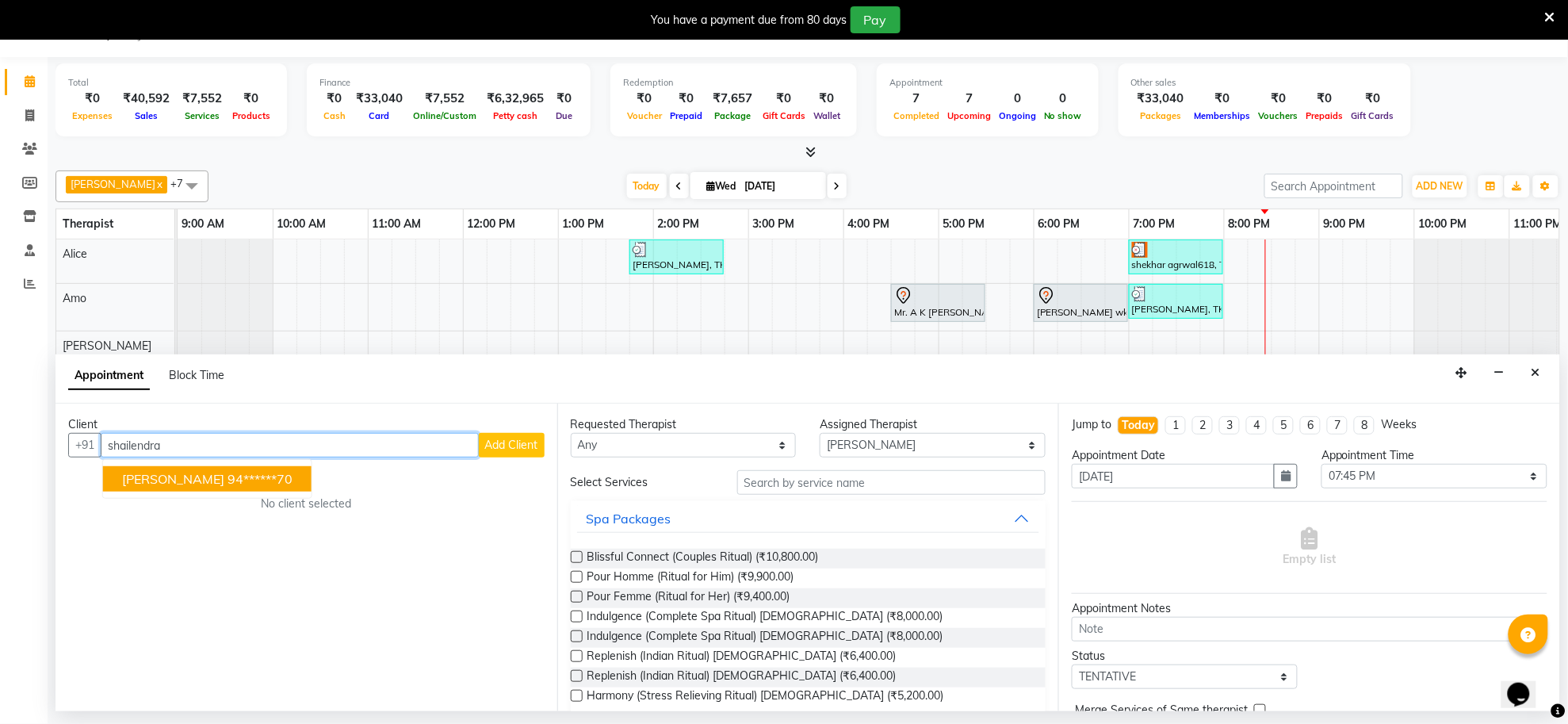
click at [239, 478] on ngb-highlight "94******70" at bounding box center [261, 478] width 65 height 16
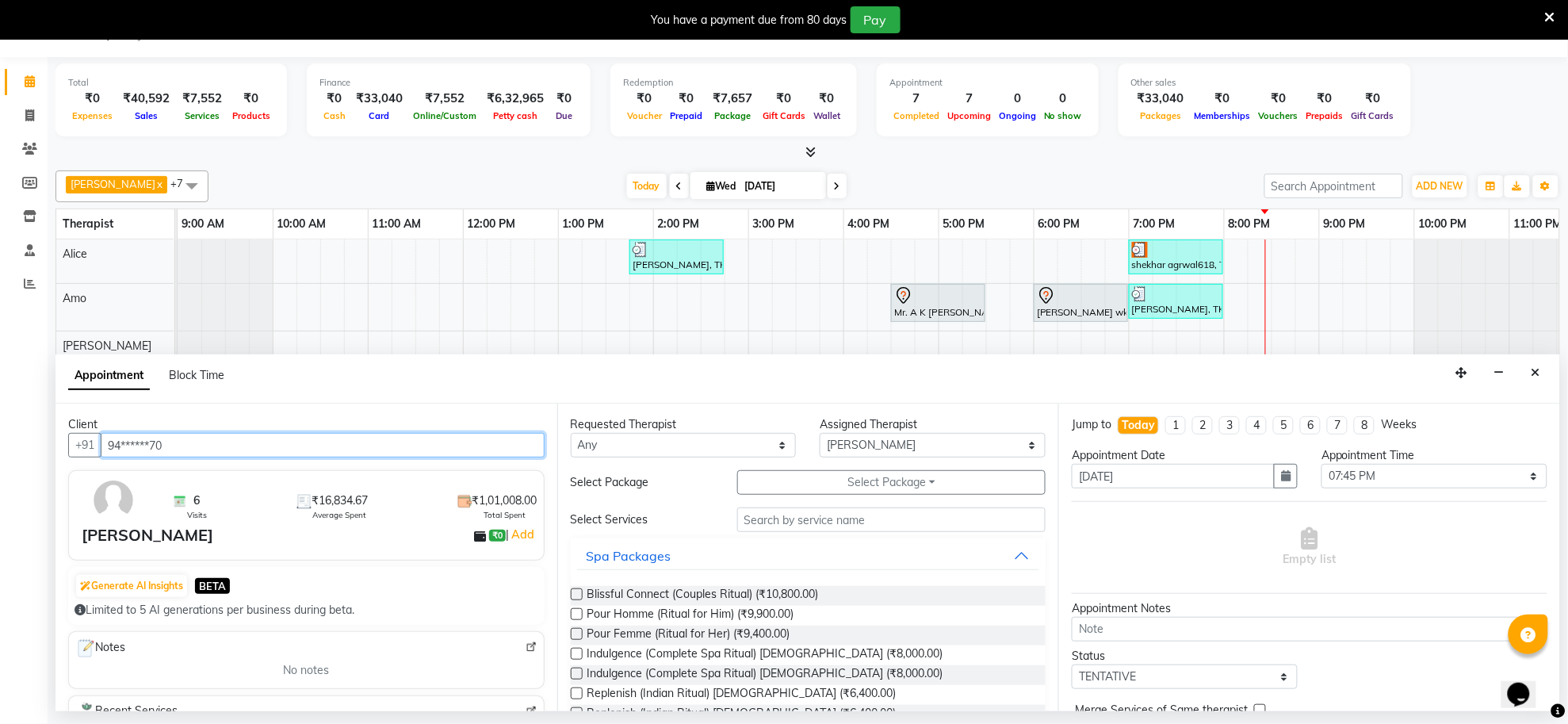
type input "94******70"
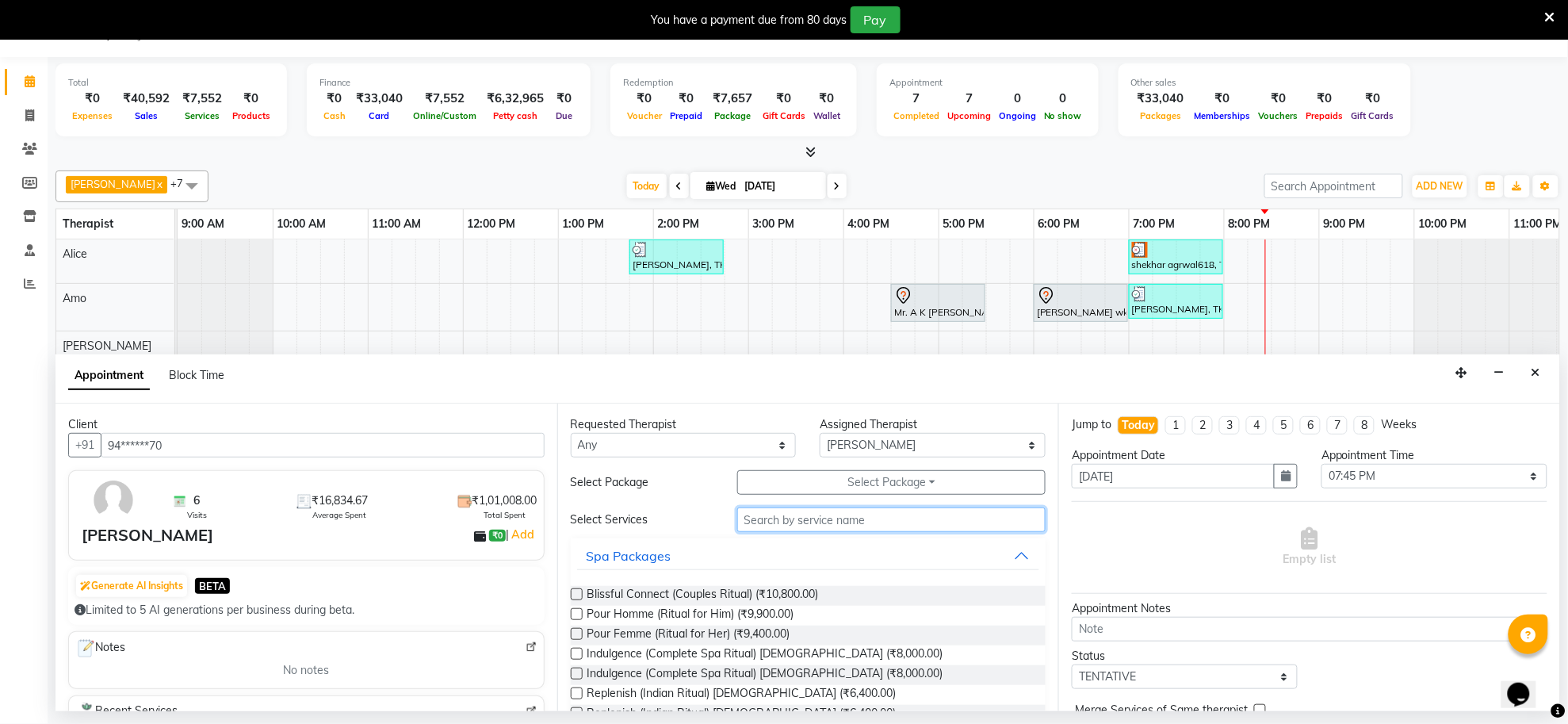
click at [828, 518] on input "text" at bounding box center [892, 519] width 309 height 24
click at [826, 518] on input "text" at bounding box center [892, 519] width 309 height 24
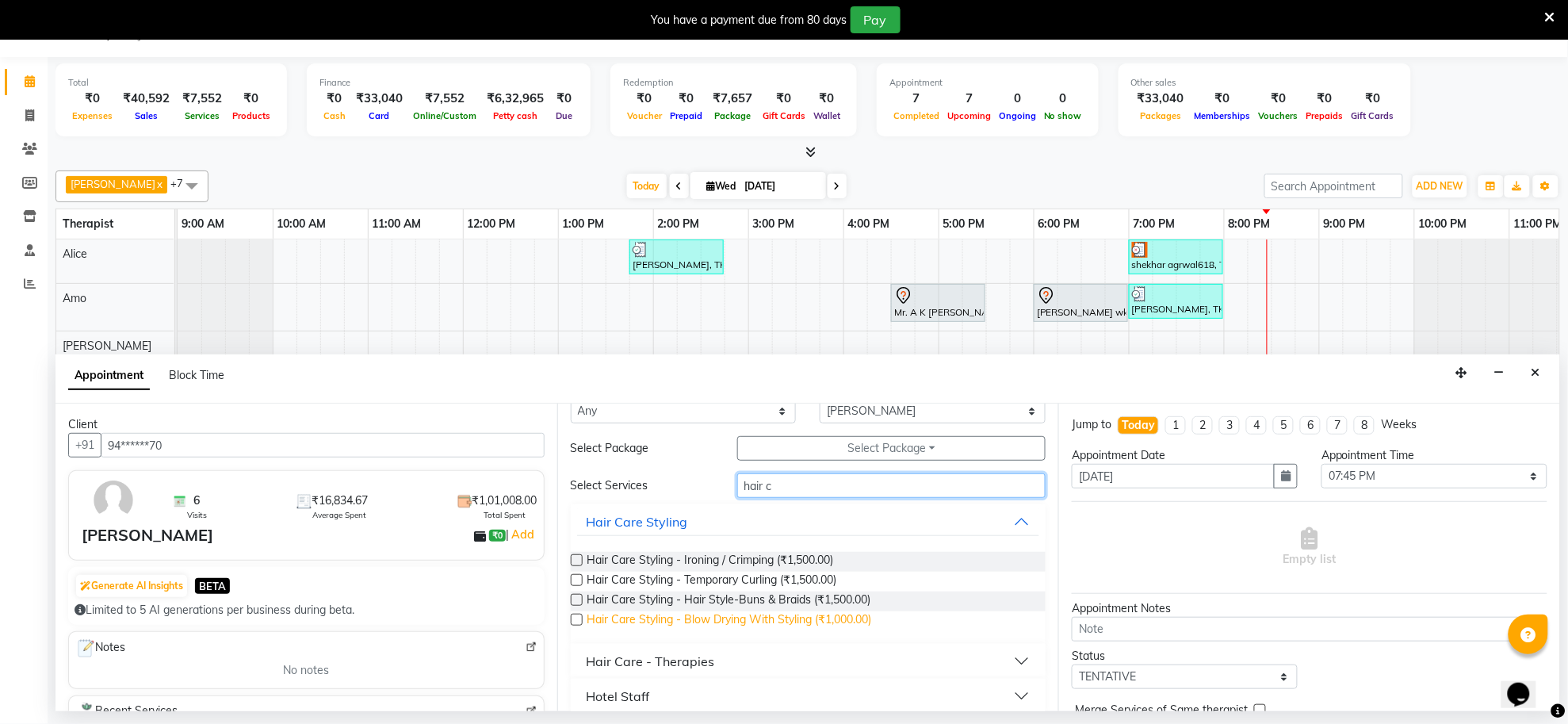
scroll to position [50, 0]
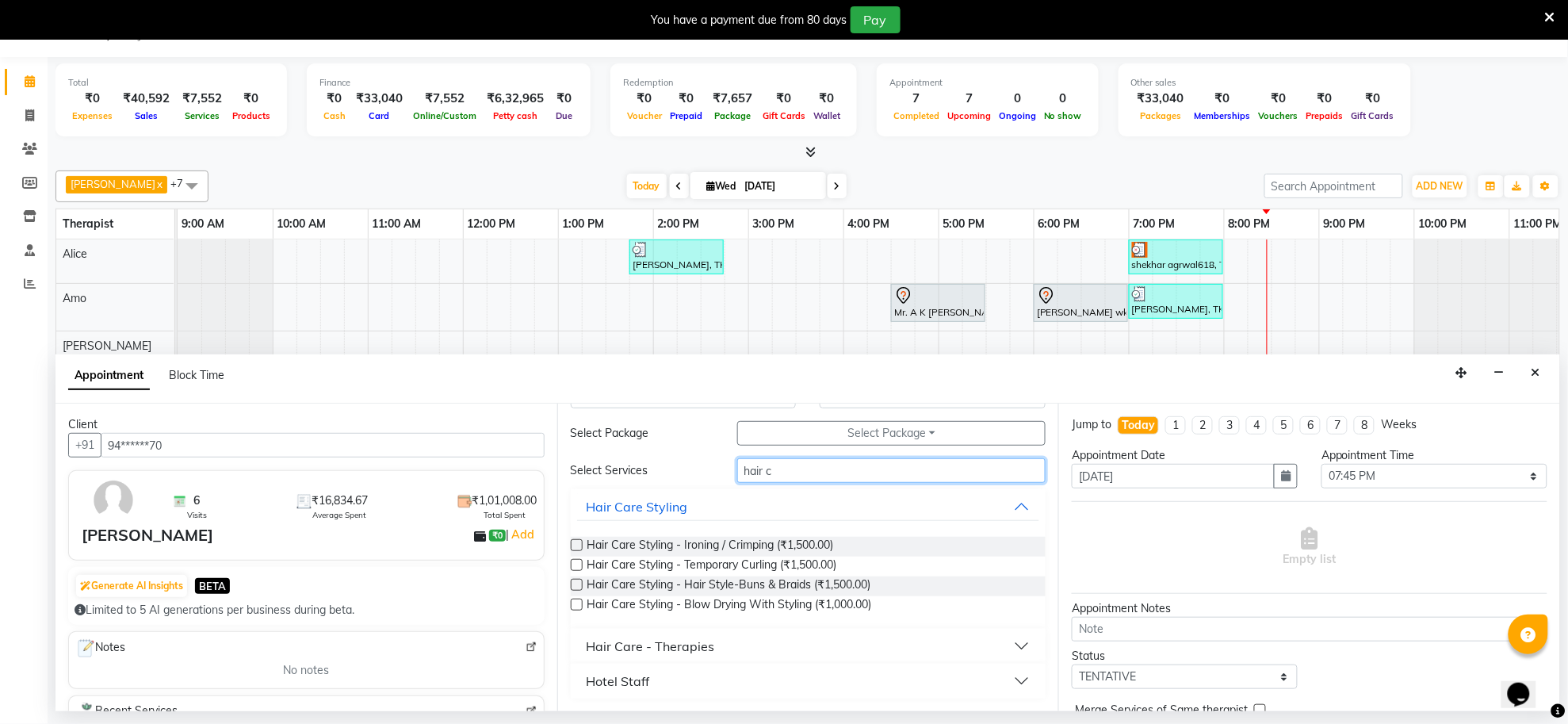
type input "hair c"
click at [742, 646] on button "Hair Care - Therapies" at bounding box center [809, 646] width 463 height 29
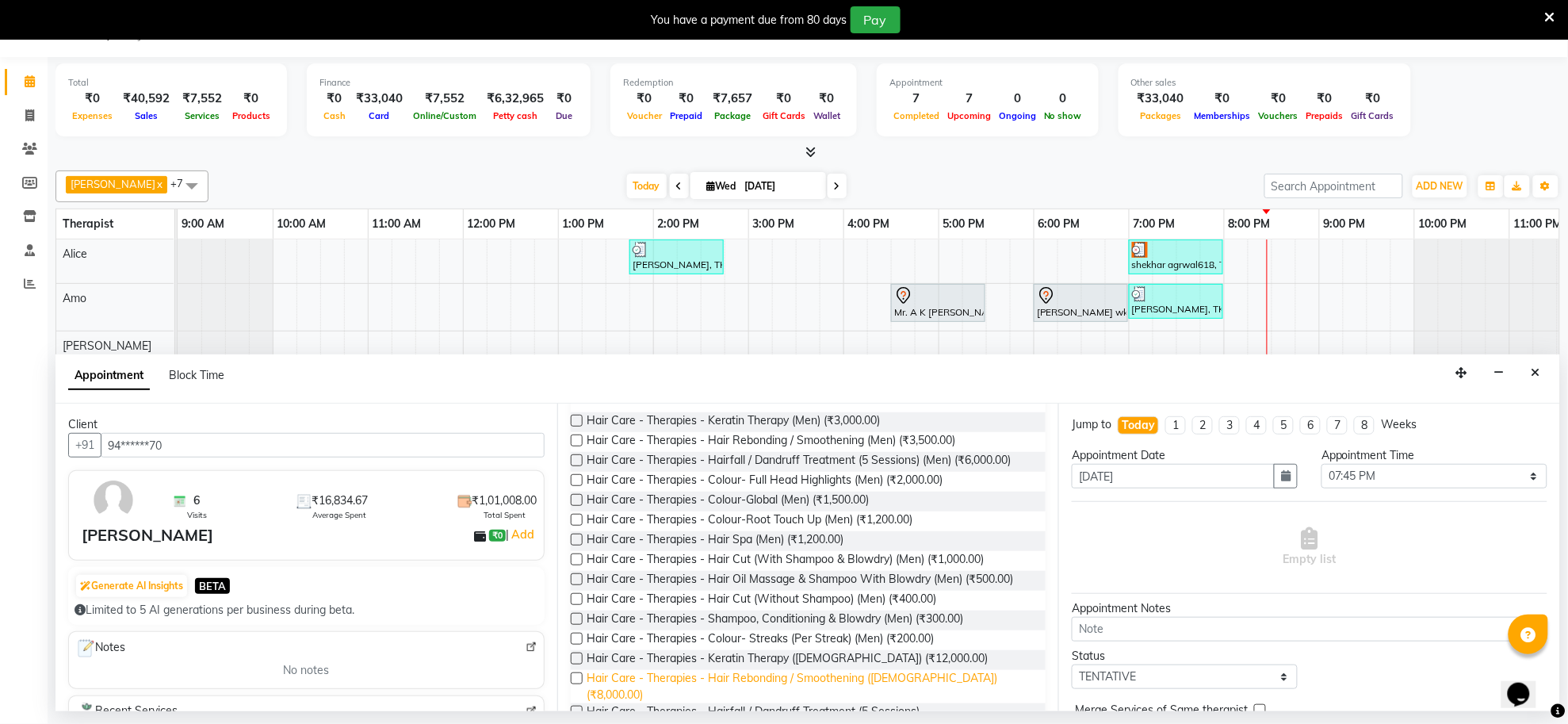
scroll to position [347, 0]
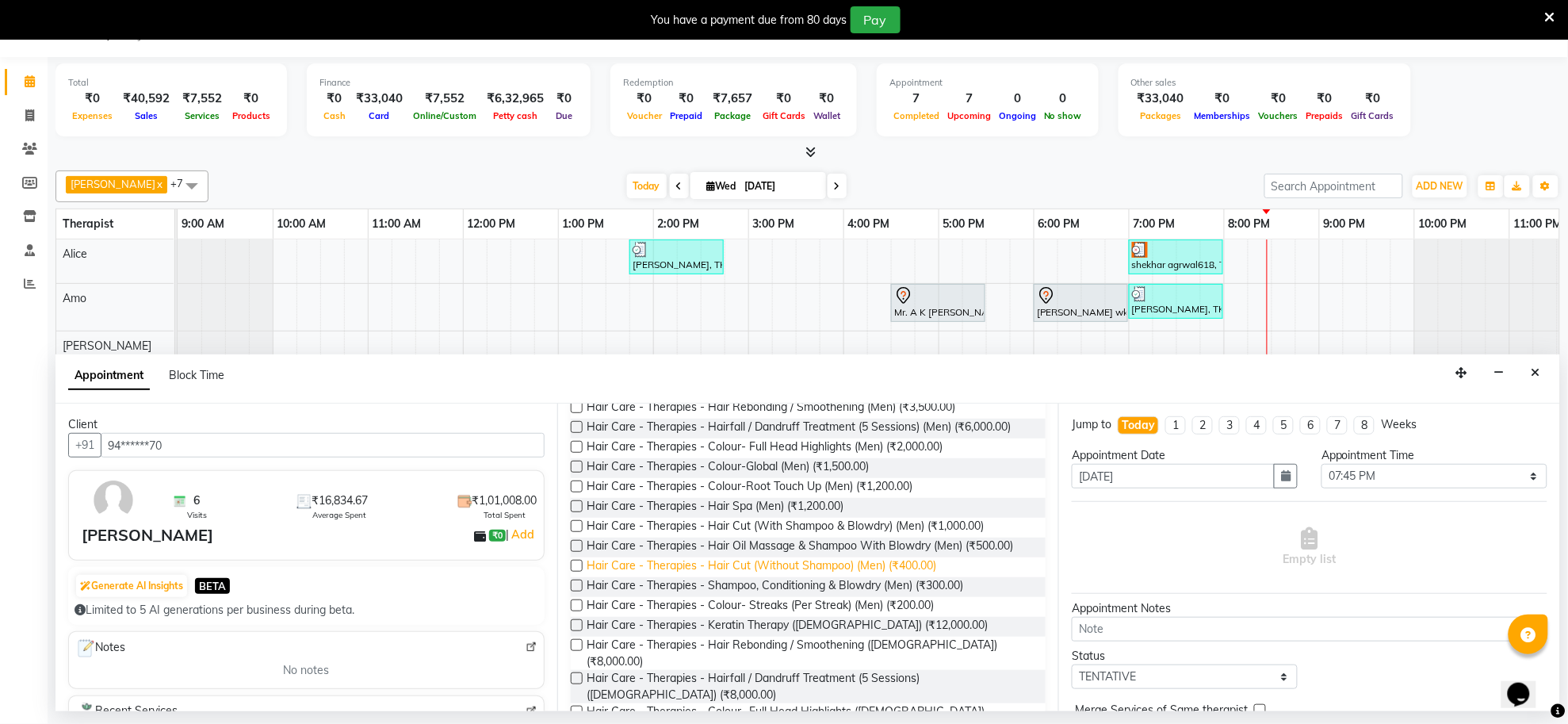
click at [890, 575] on span "Hair Care - Therapies - Hair Cut (Without Shampoo) (Men) (₹400.00)" at bounding box center [762, 567] width 349 height 20
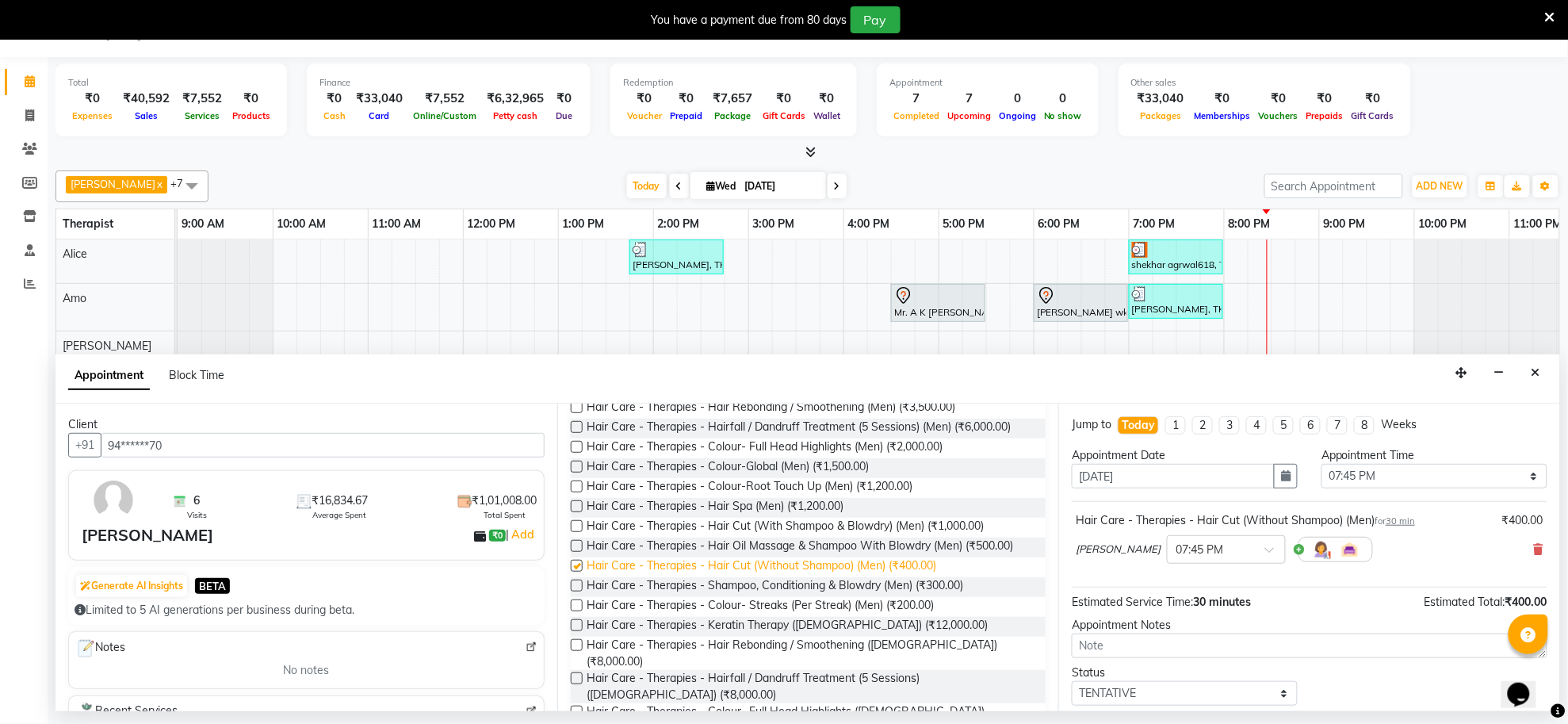
checkbox input "false"
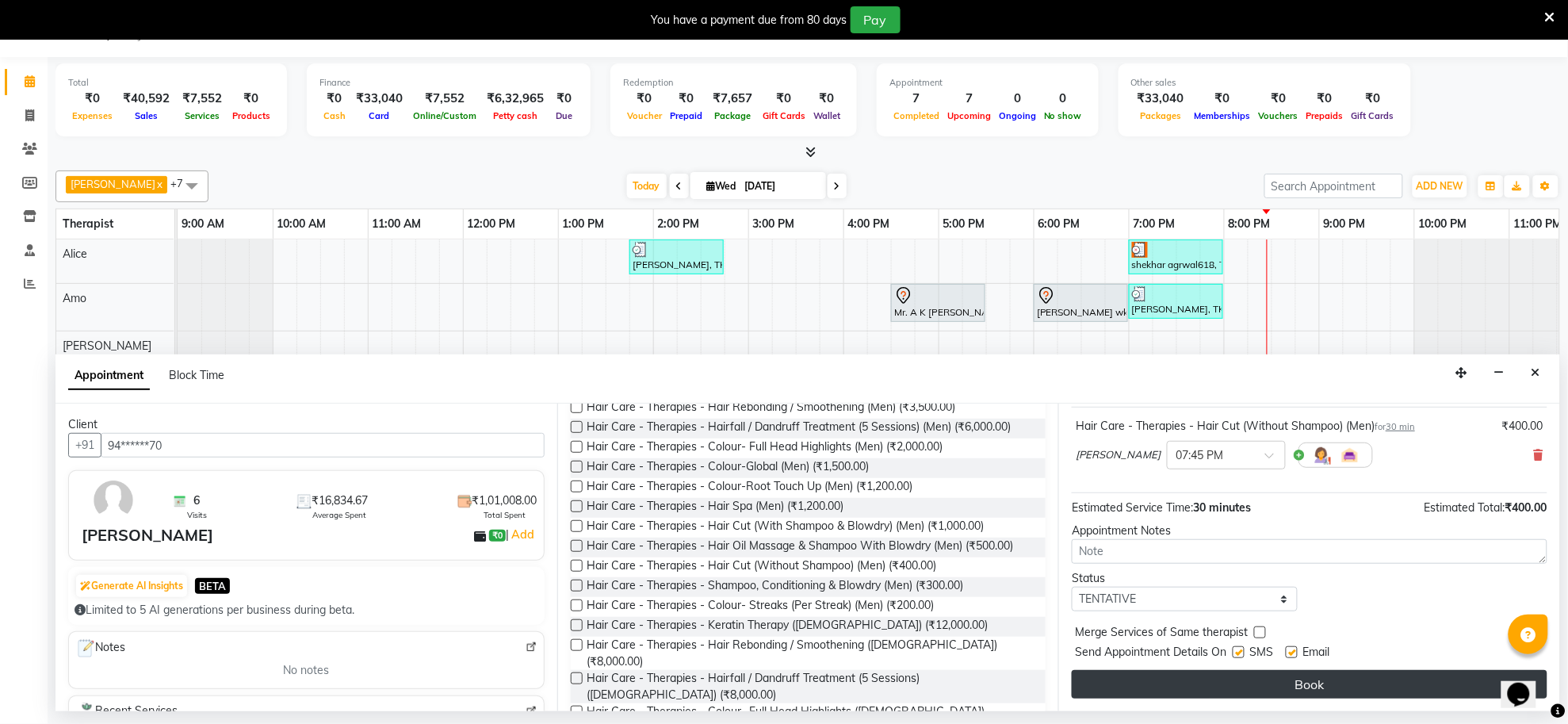
click at [1293, 682] on button "Book" at bounding box center [1309, 684] width 475 height 29
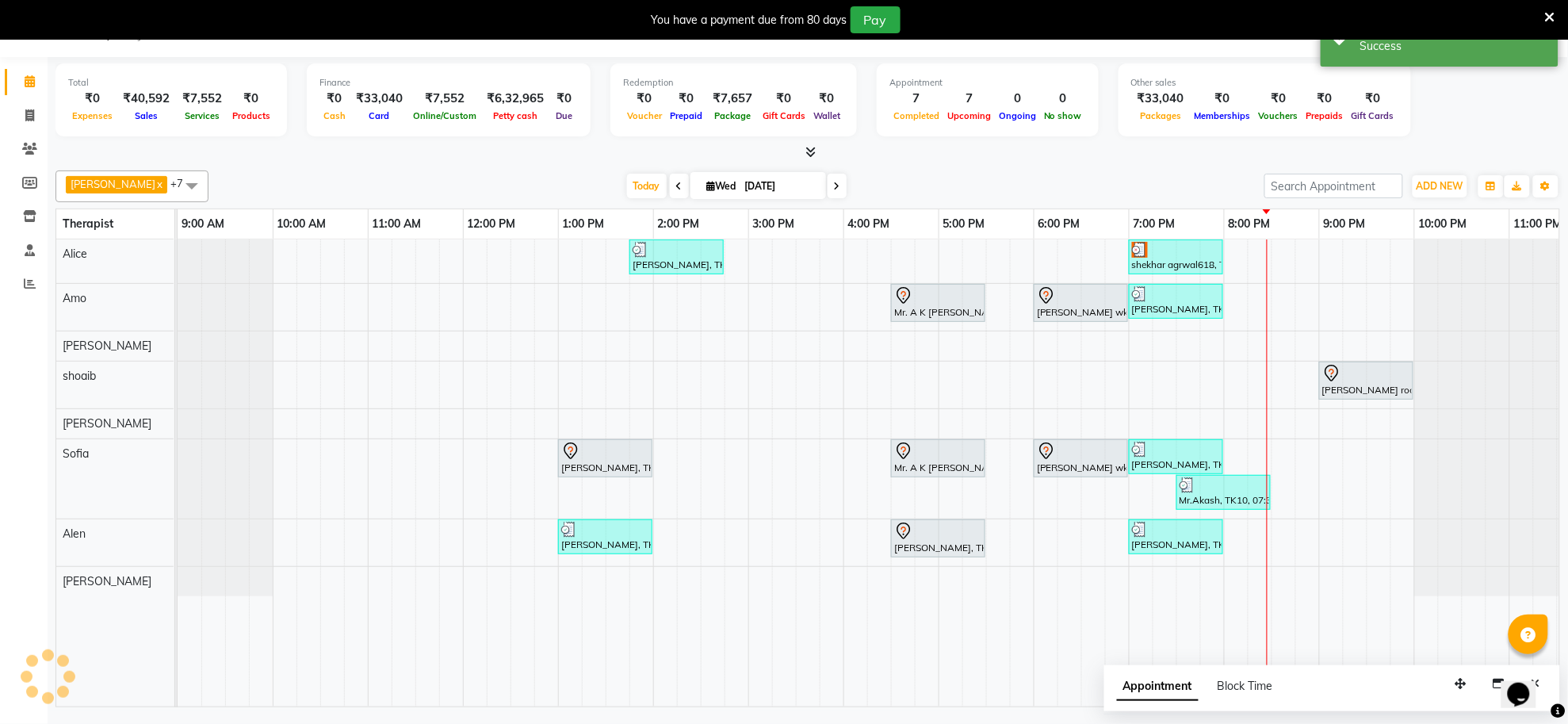
scroll to position [0, 0]
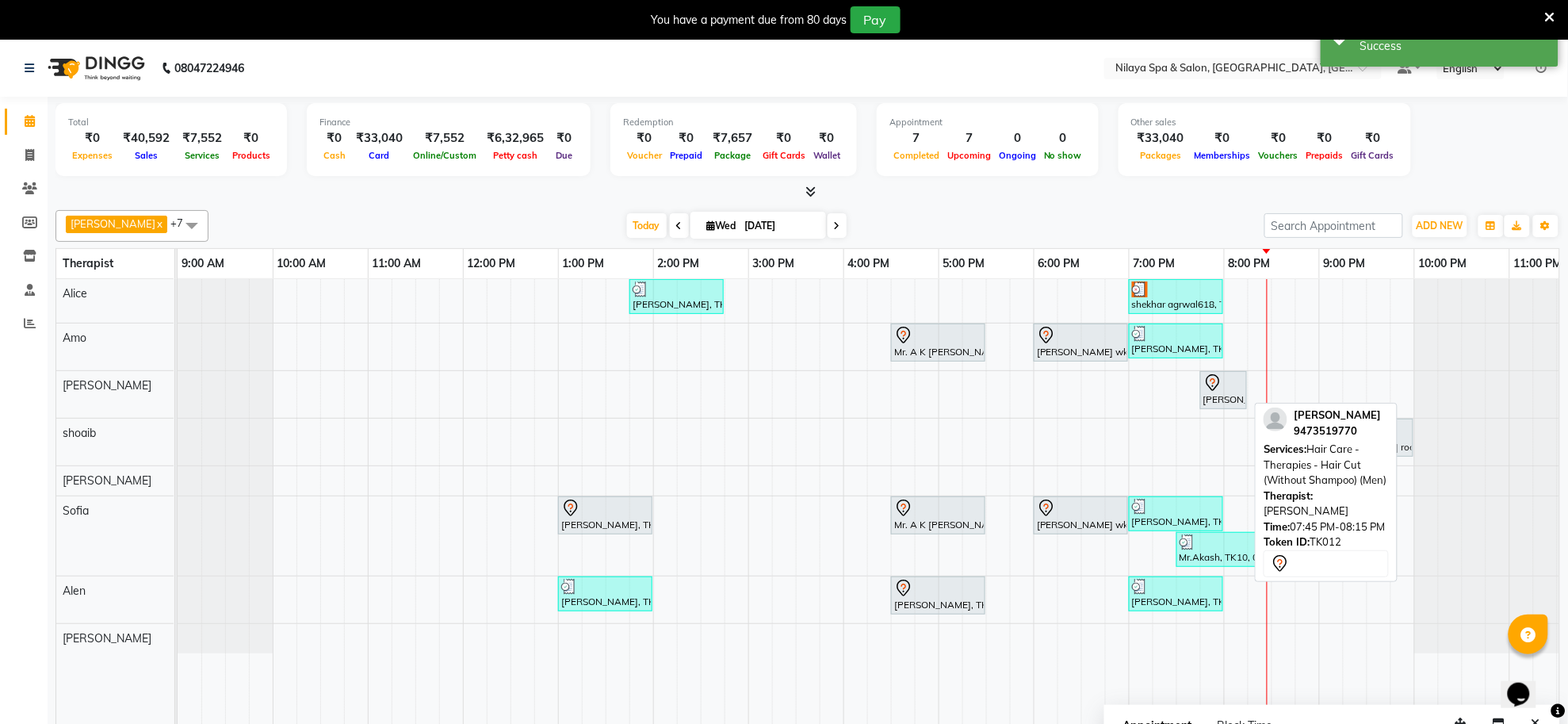
click at [1220, 395] on div "[PERSON_NAME], TK12, 07:45 PM-08:15 PM, Hair Care - Therapies - Hair Cut (Witho…" at bounding box center [1223, 390] width 44 height 34
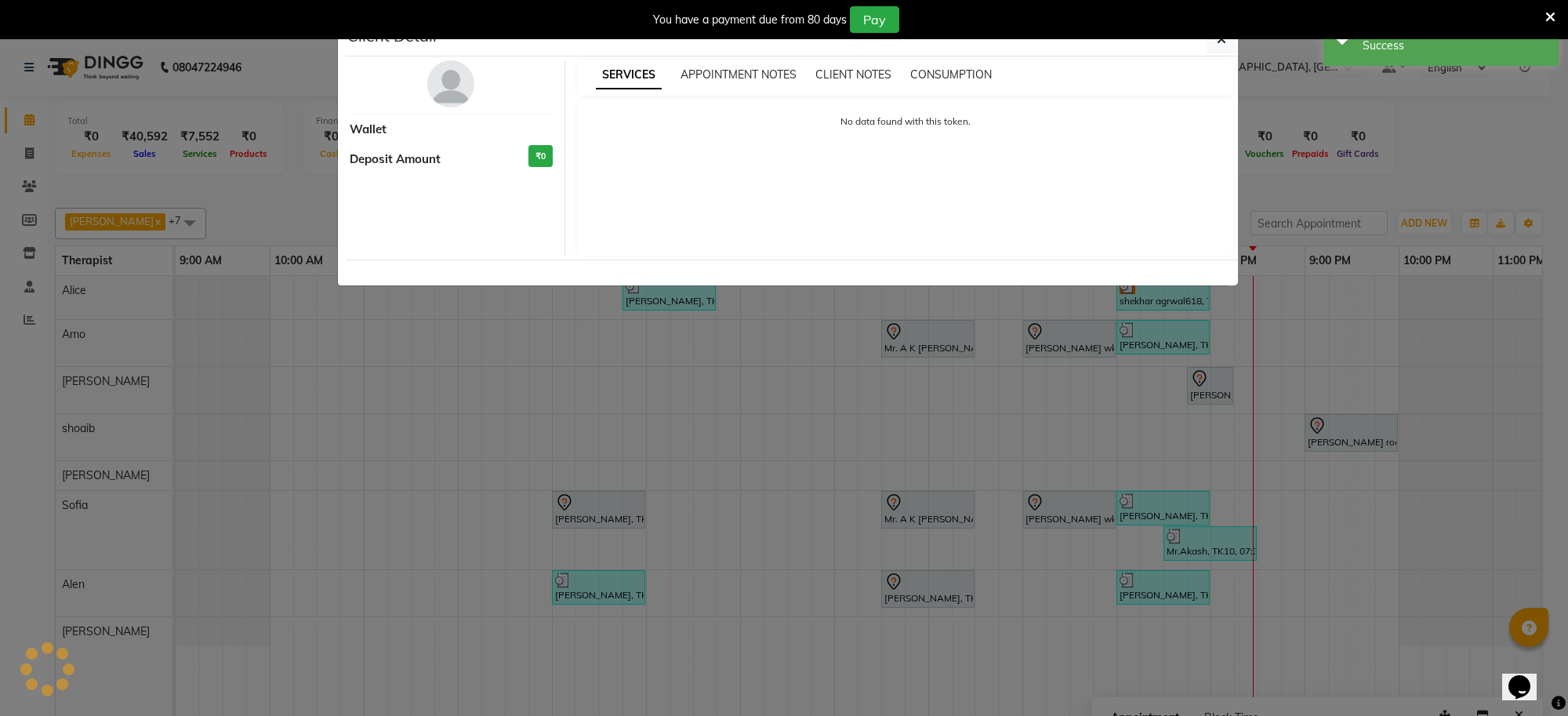
select select "7"
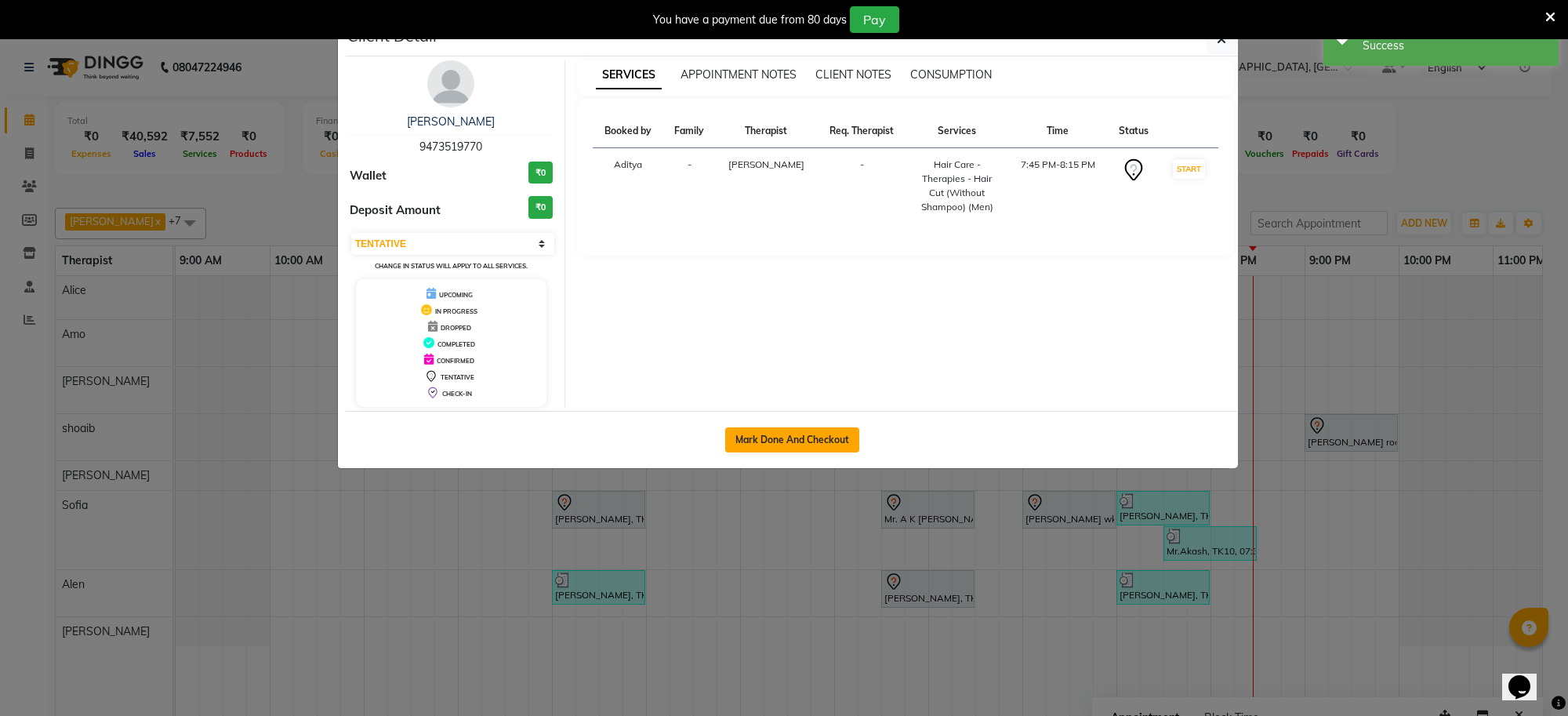
click at [817, 440] on button "Mark Done And Checkout" at bounding box center [791, 440] width 134 height 25
select select "service"
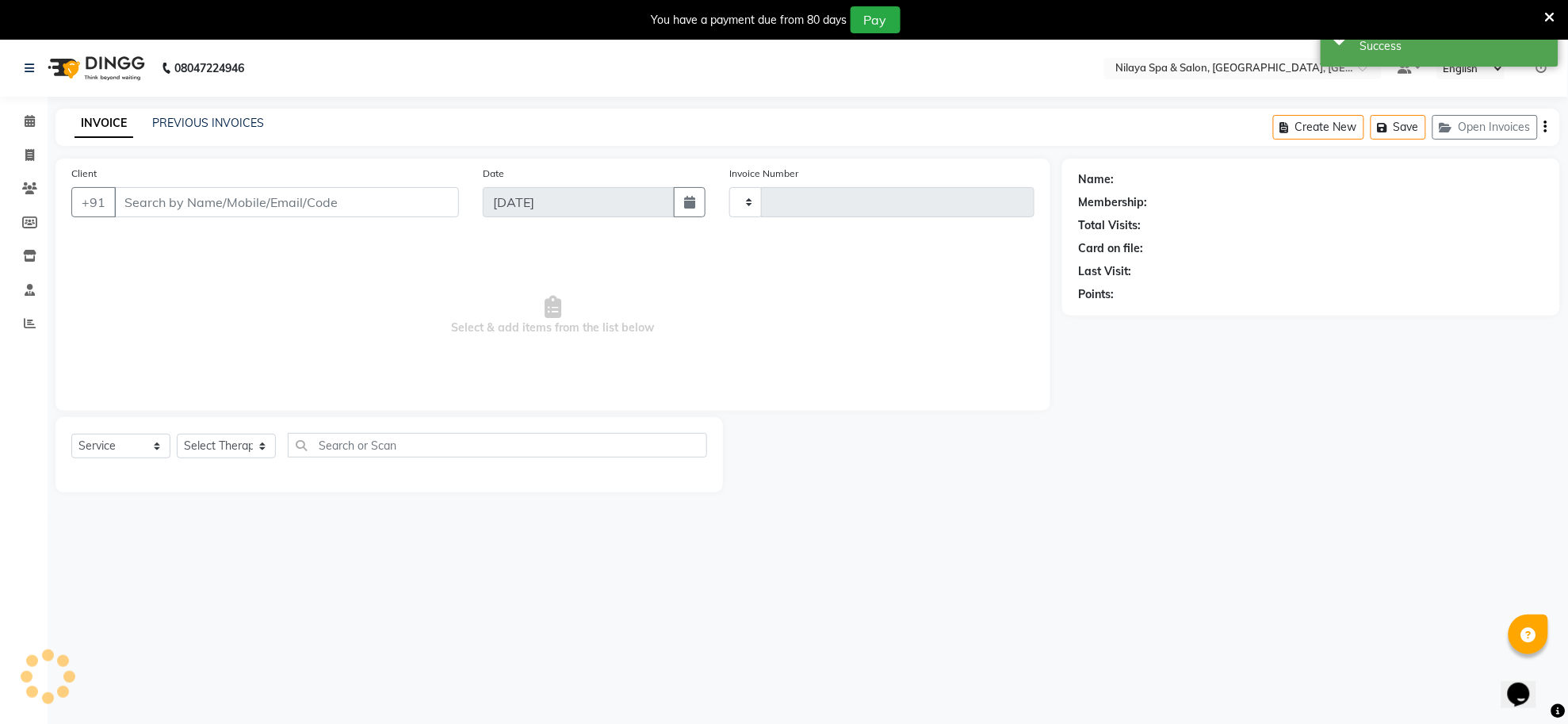
type input "1267"
select select "8283"
type input "94******70"
select select "80704"
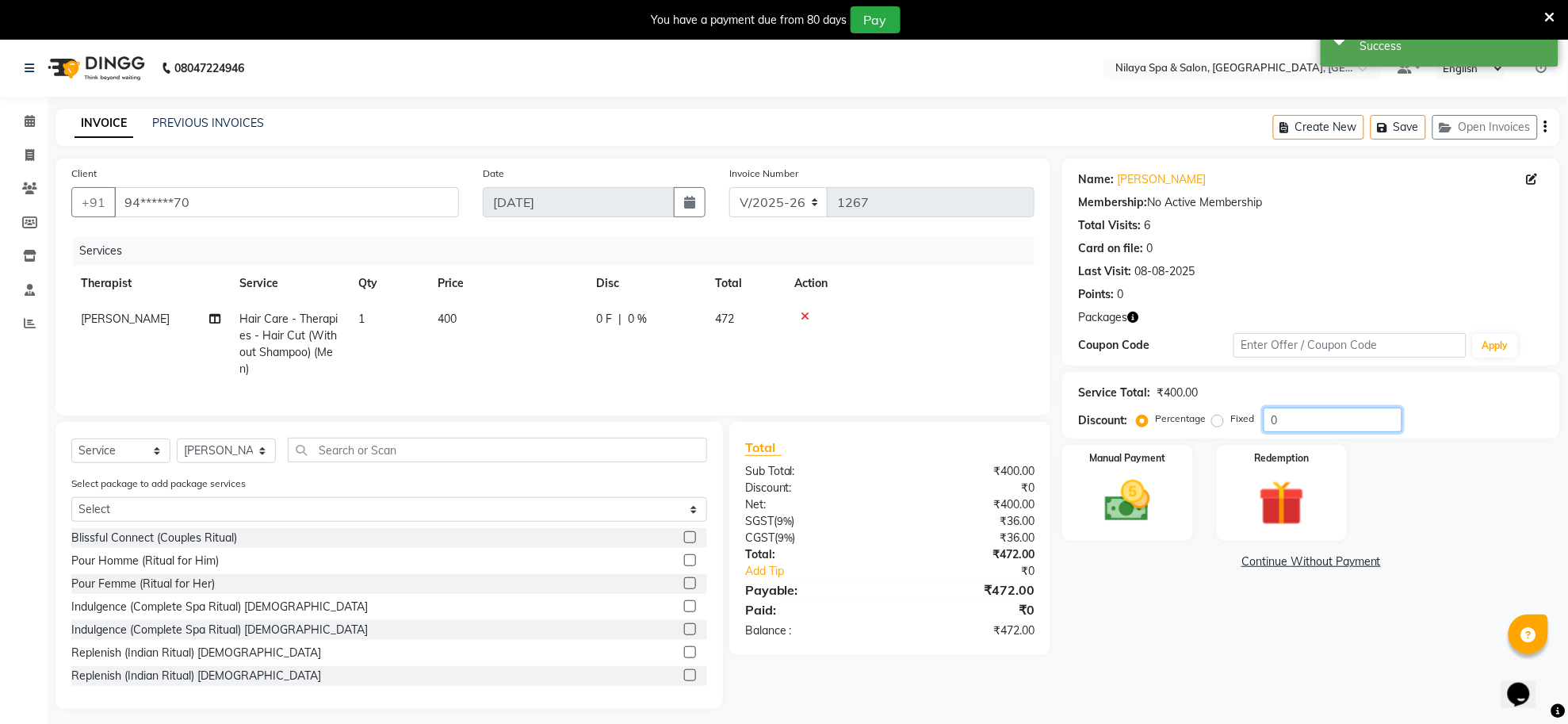
drag, startPoint x: 1303, startPoint y: 409, endPoint x: 1251, endPoint y: 408, distance: 52.0
click at [1252, 408] on div "Percentage Fixed 0" at bounding box center [1271, 419] width 262 height 24
type input "25"
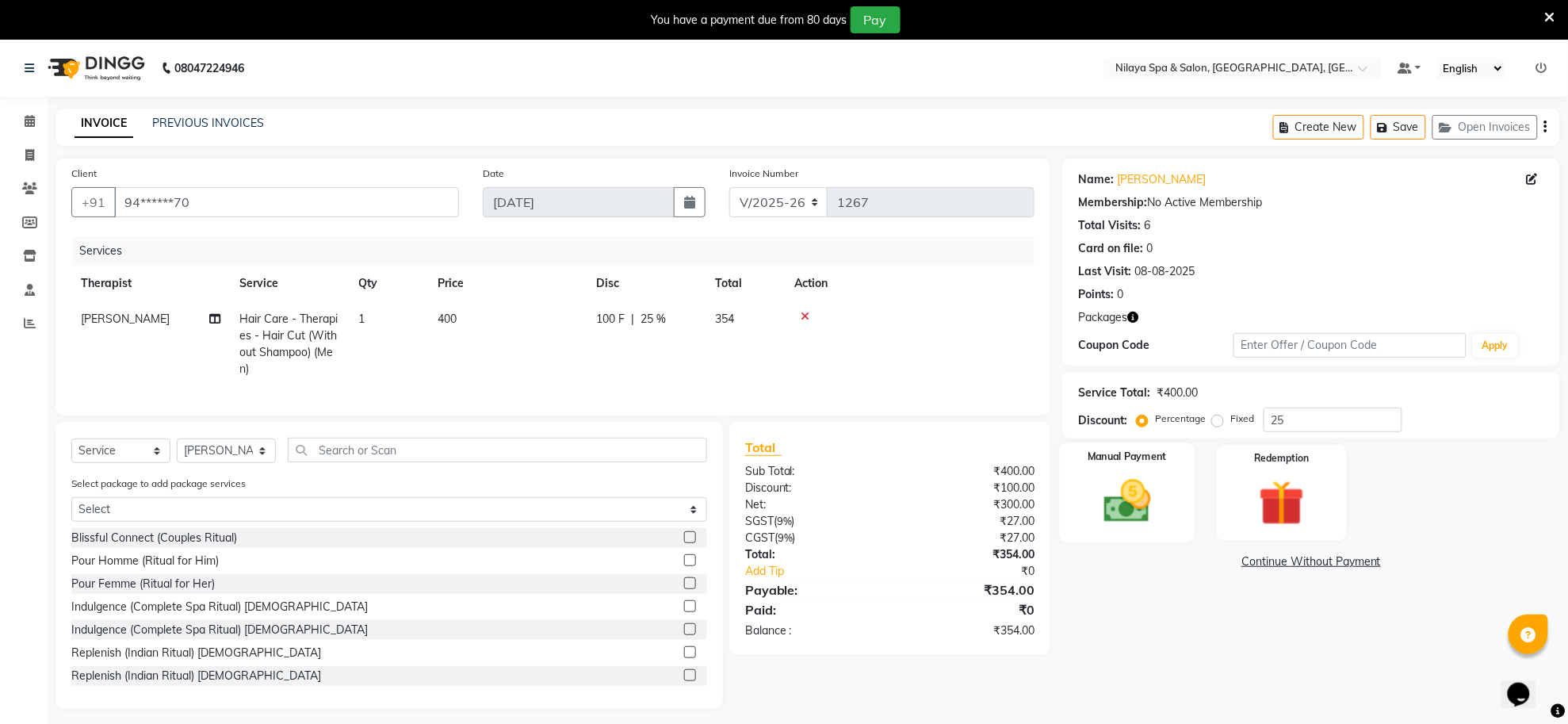
click at [1131, 507] on img at bounding box center [1127, 502] width 77 height 55
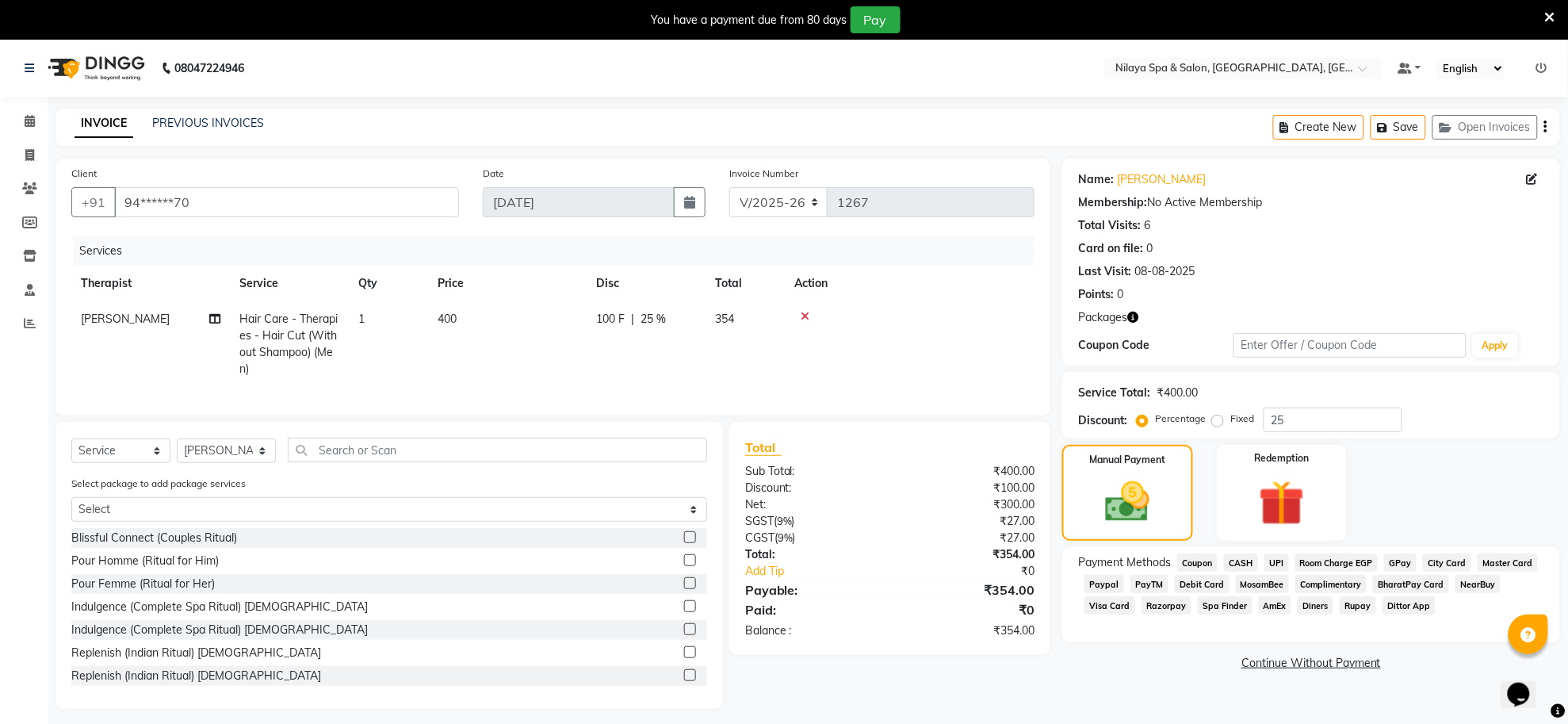
click at [1274, 567] on span "UPI" at bounding box center [1277, 563] width 24 height 19
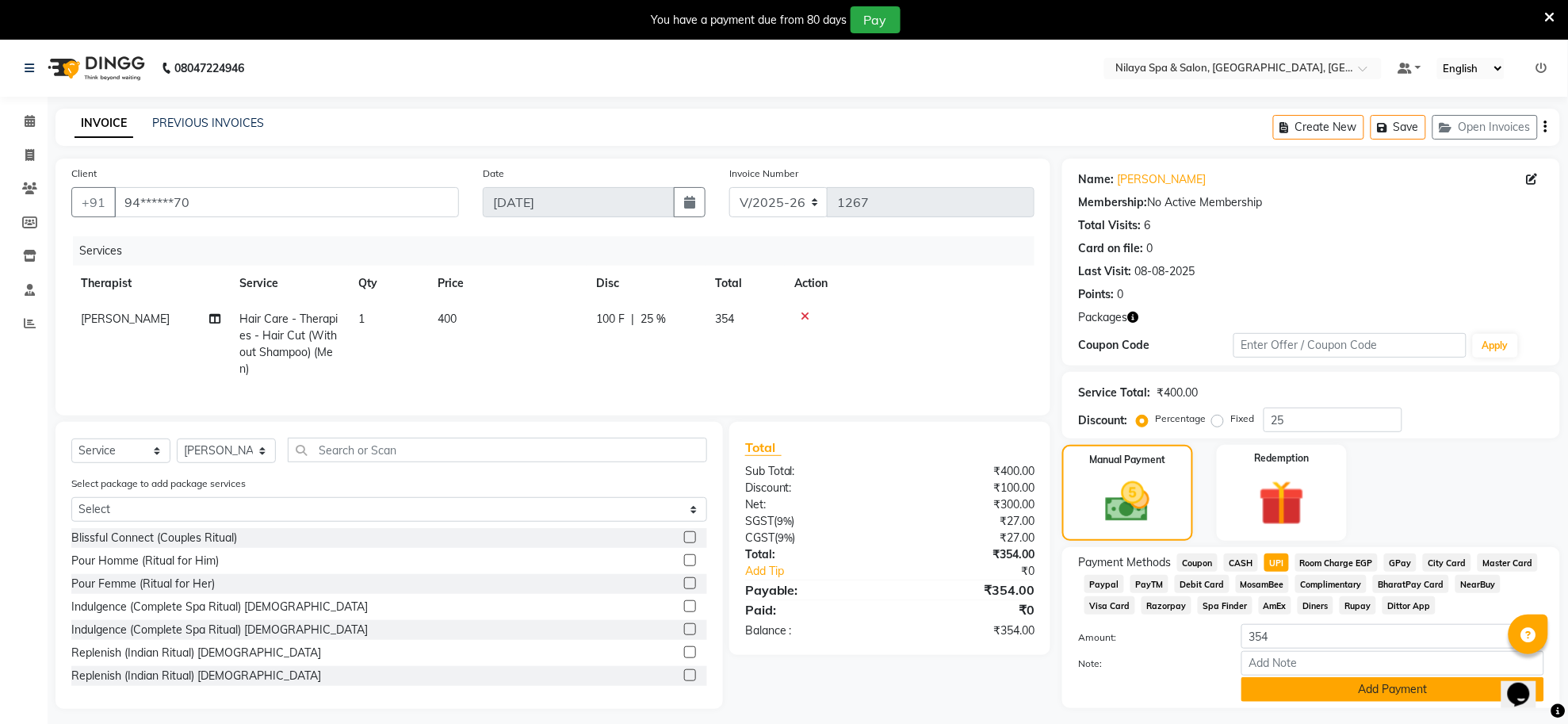
click at [1421, 691] on button "Add Payment" at bounding box center [1392, 689] width 303 height 24
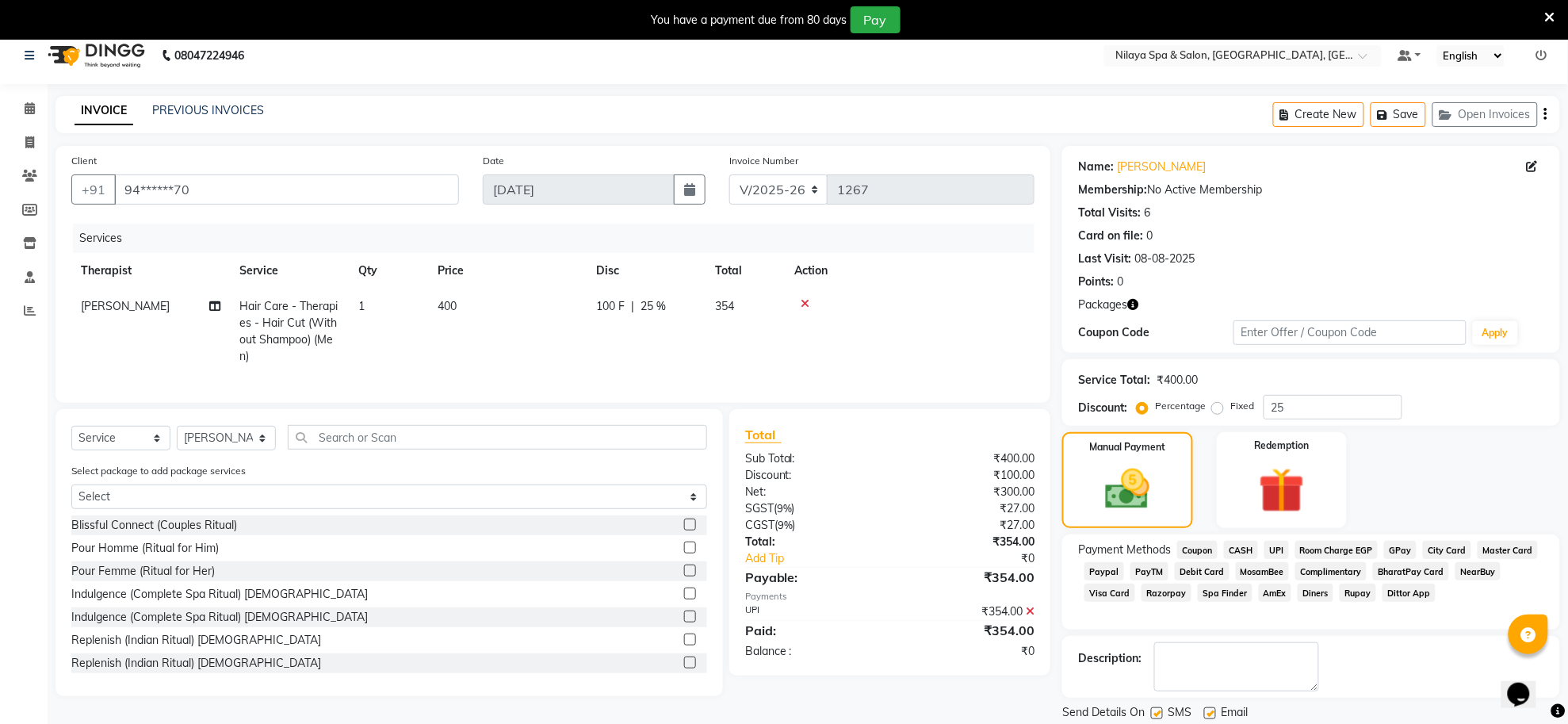
scroll to position [96, 0]
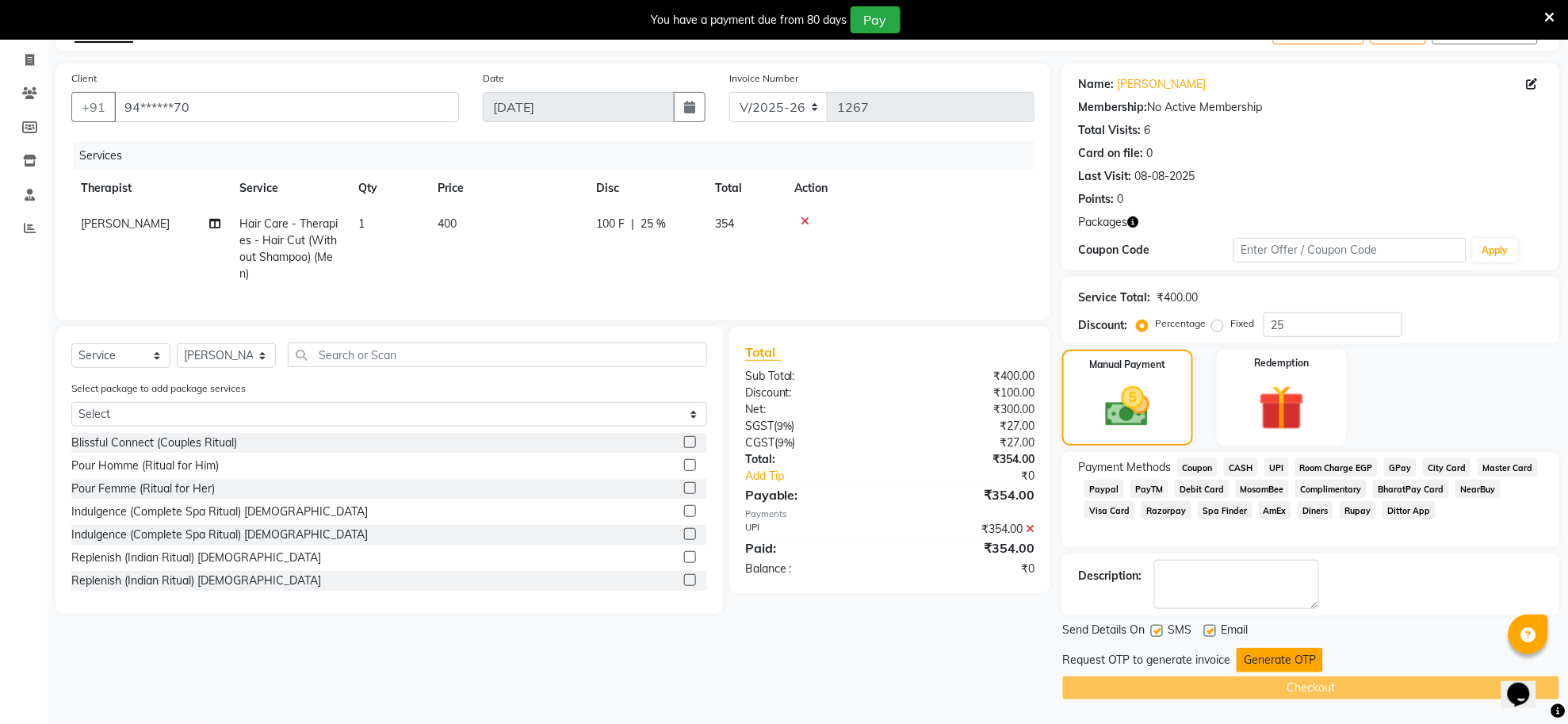
click at [1278, 659] on button "Generate OTP" at bounding box center [1279, 660] width 87 height 24
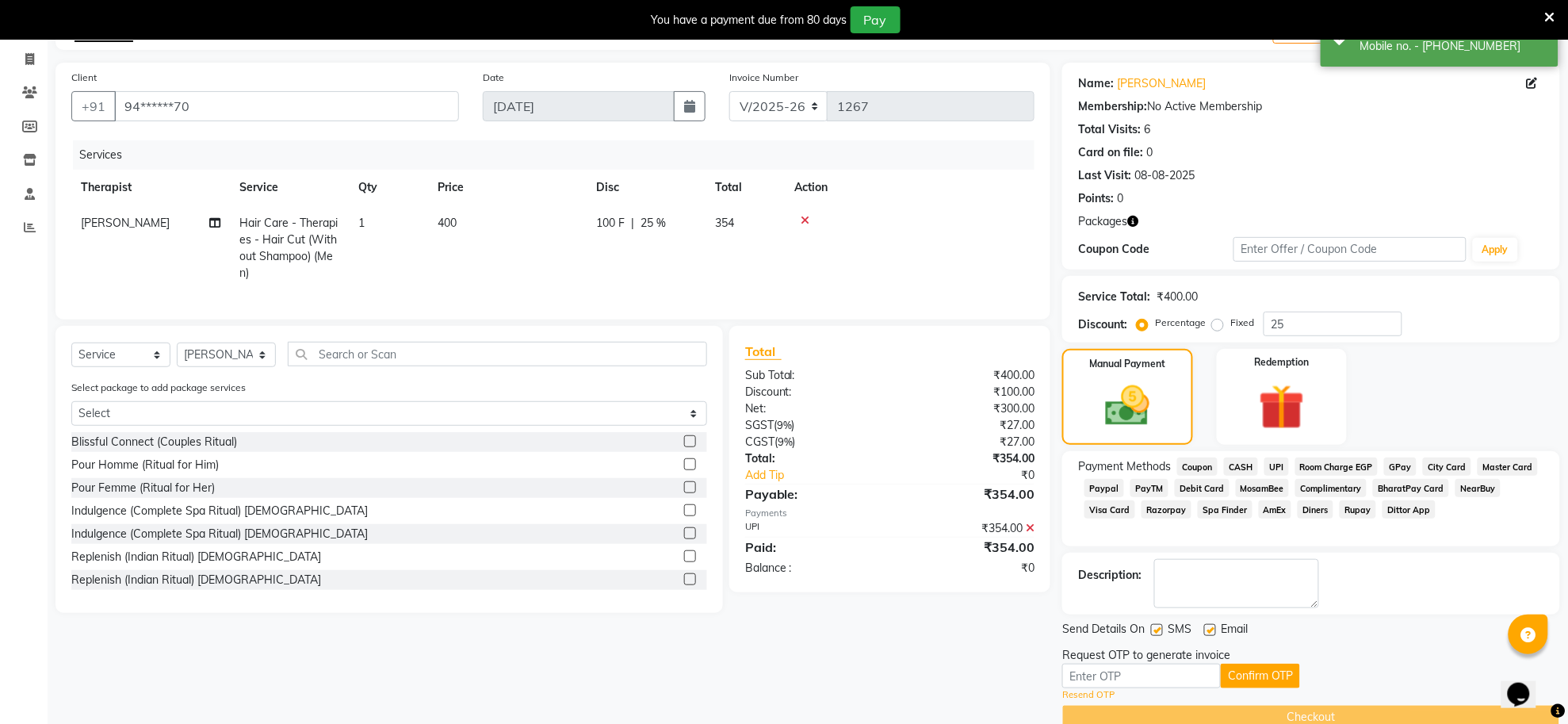
scroll to position [125, 0]
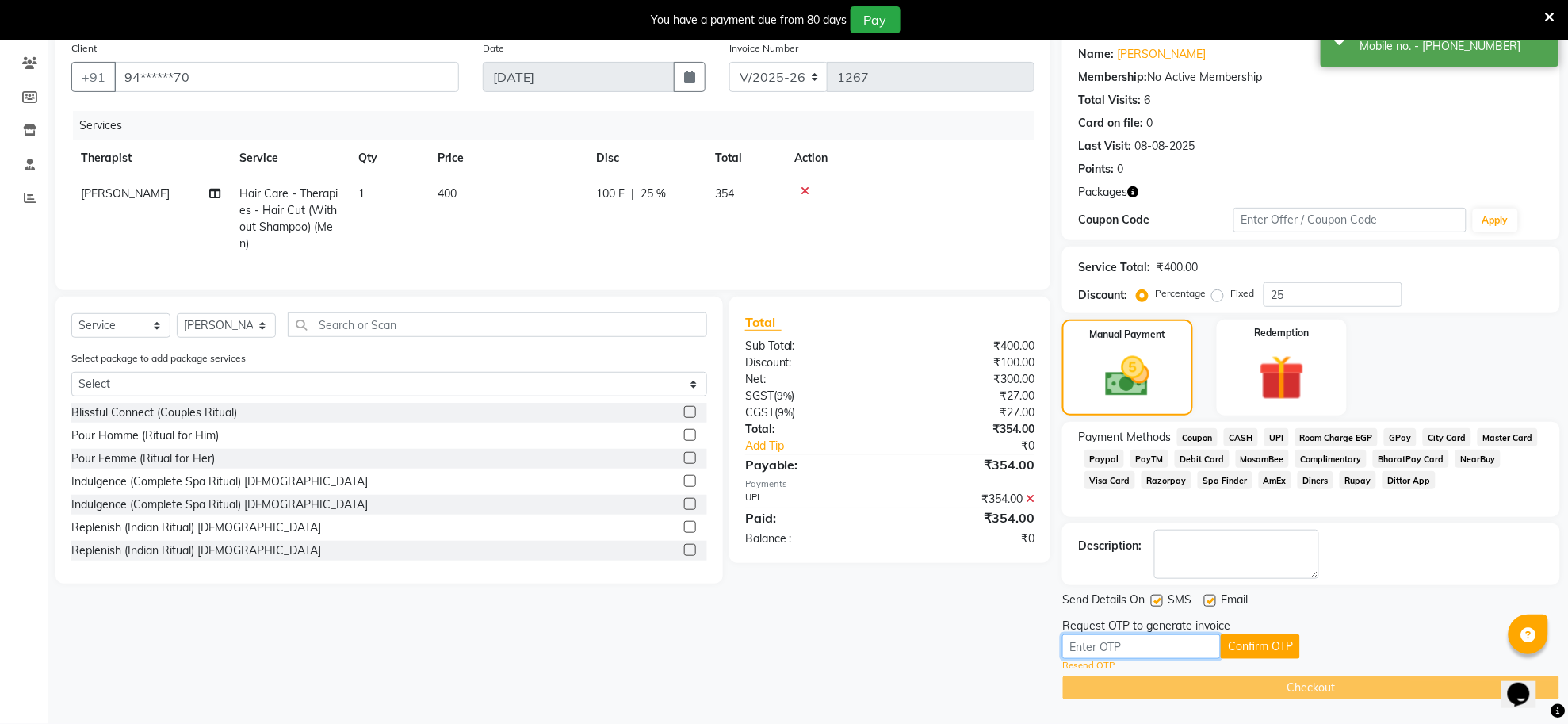
click at [1151, 644] on input "text" at bounding box center [1142, 646] width 159 height 24
type input "9386"
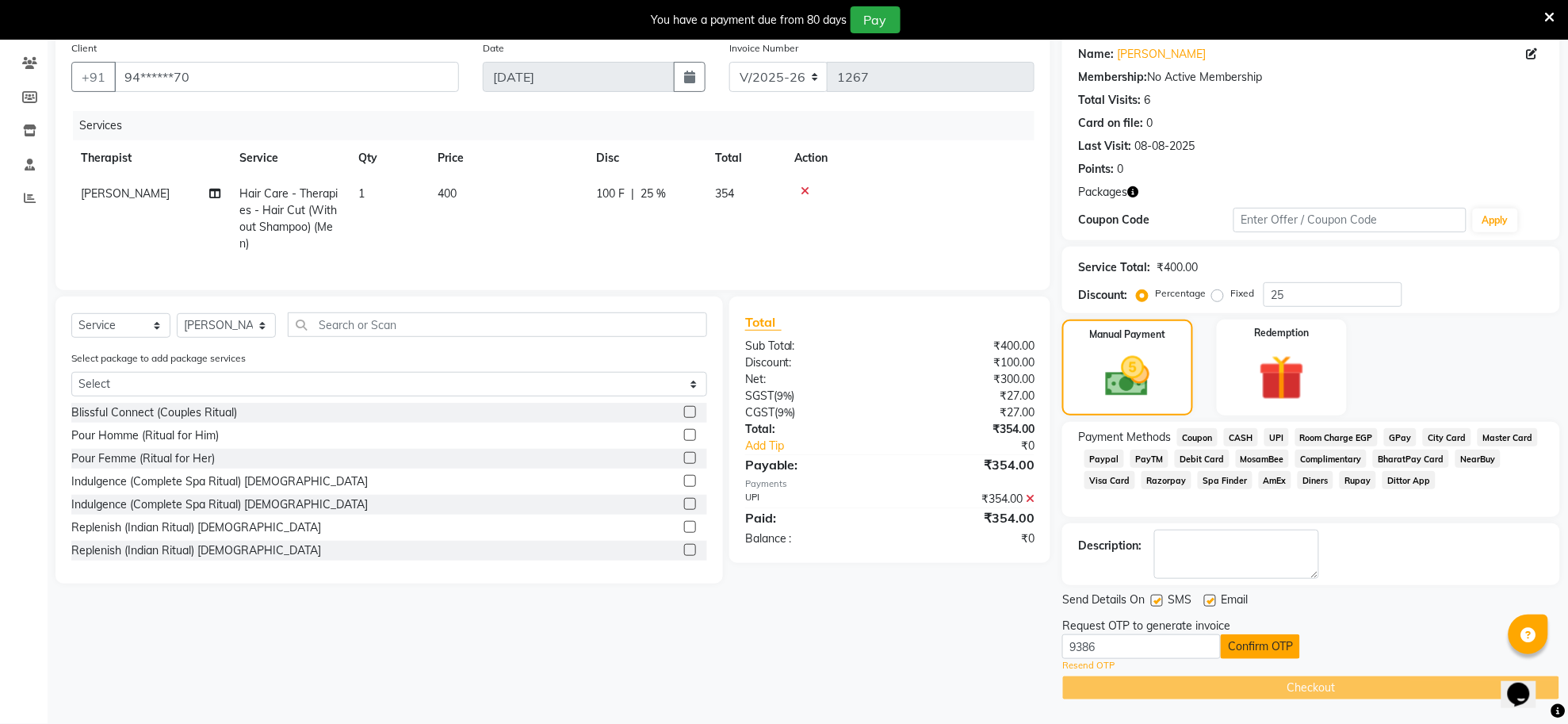
click at [1257, 640] on button "Confirm OTP" at bounding box center [1260, 646] width 79 height 24
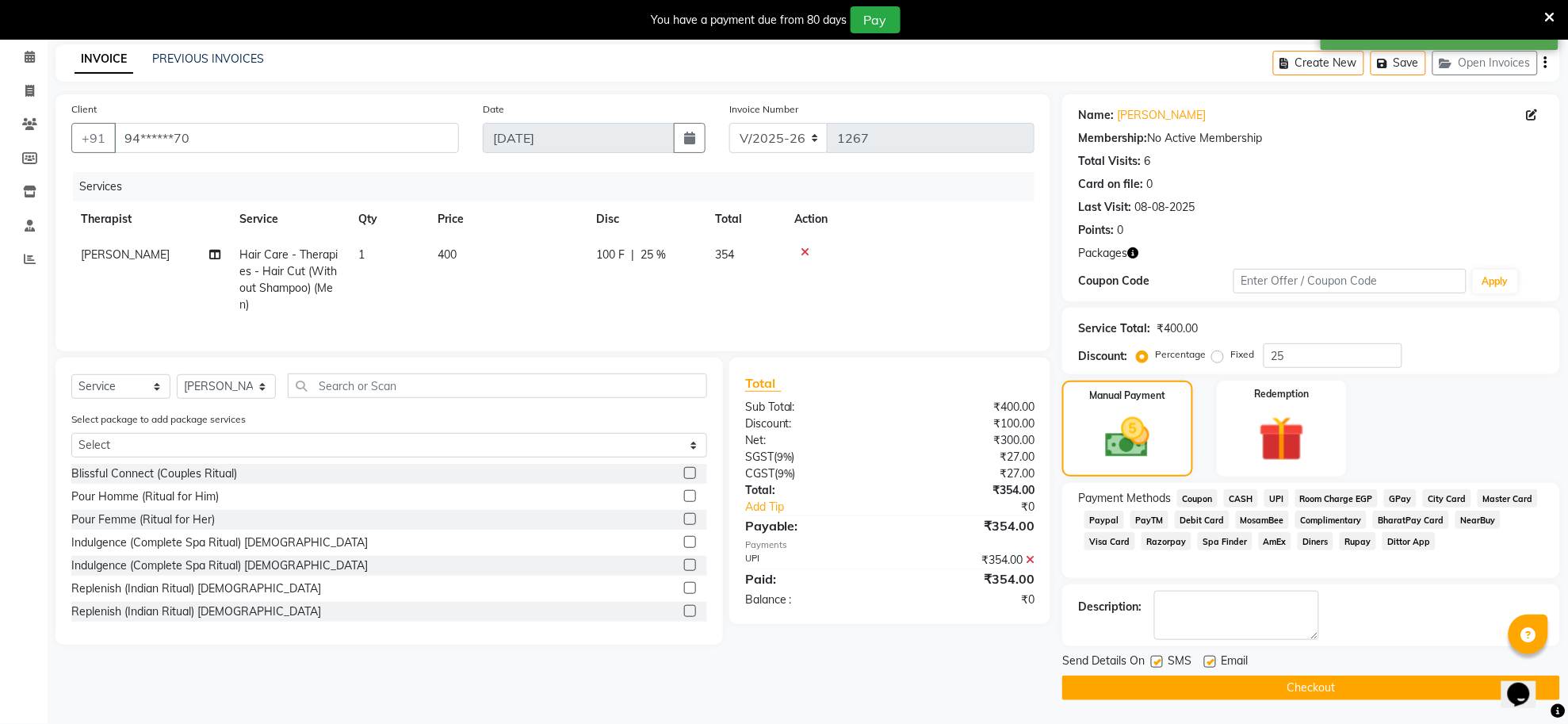
scroll to position [64, 0]
click at [1293, 679] on button "Checkout" at bounding box center [1311, 688] width 498 height 24
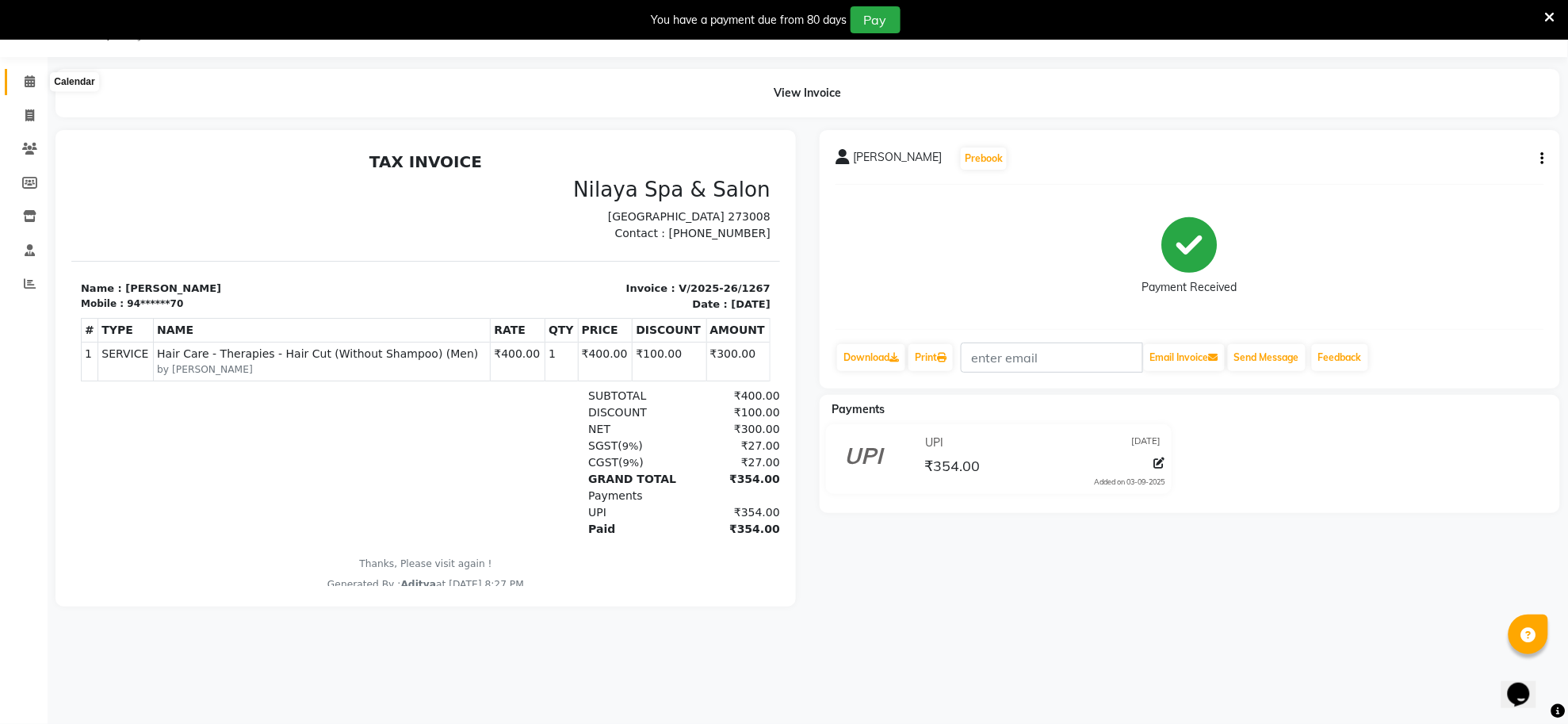
click at [24, 77] on icon at bounding box center [29, 81] width 10 height 12
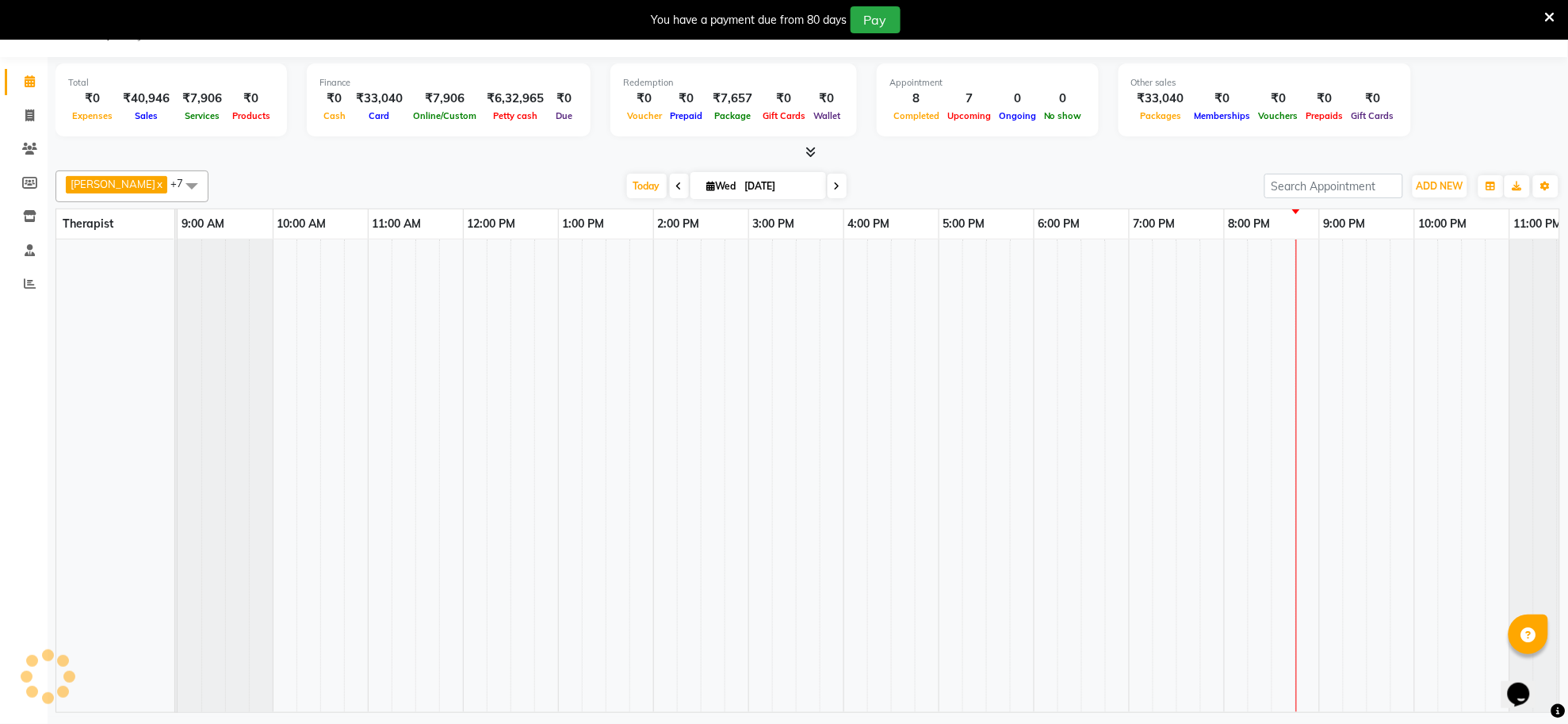
scroll to position [0, 45]
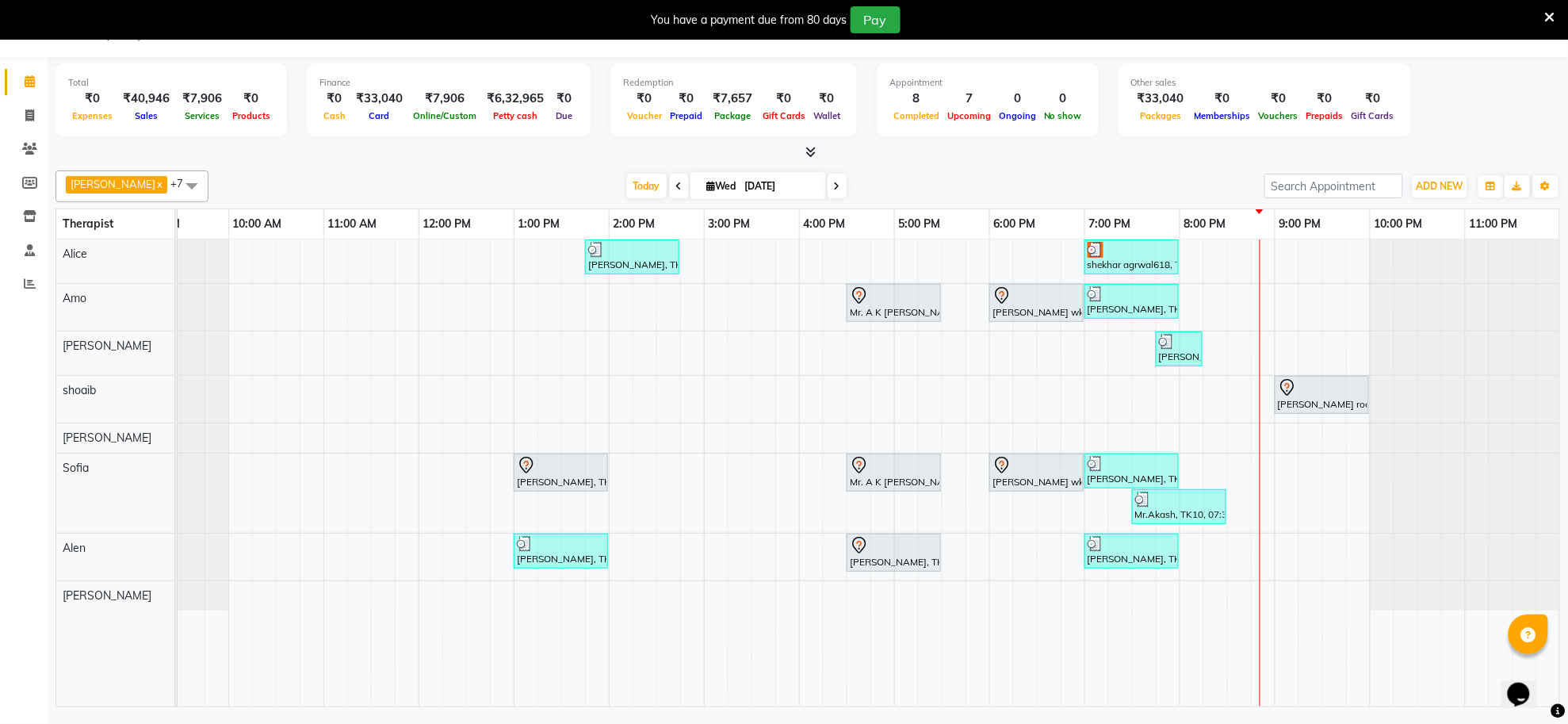
click at [715, 191] on span "Wed" at bounding box center [722, 186] width 37 height 12
select select "9"
select select "2025"
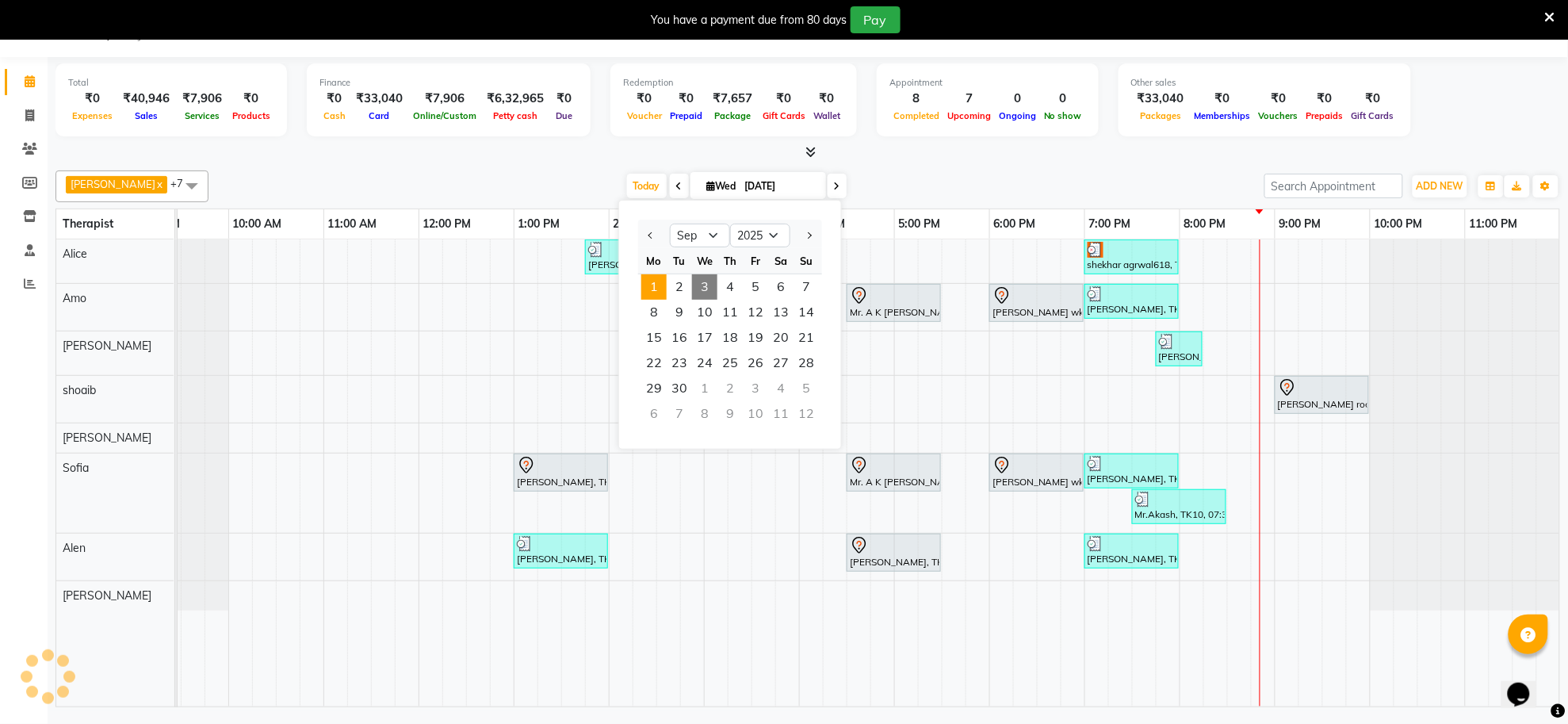
click at [657, 286] on span "1" at bounding box center [654, 287] width 25 height 25
type input "01-09-2025"
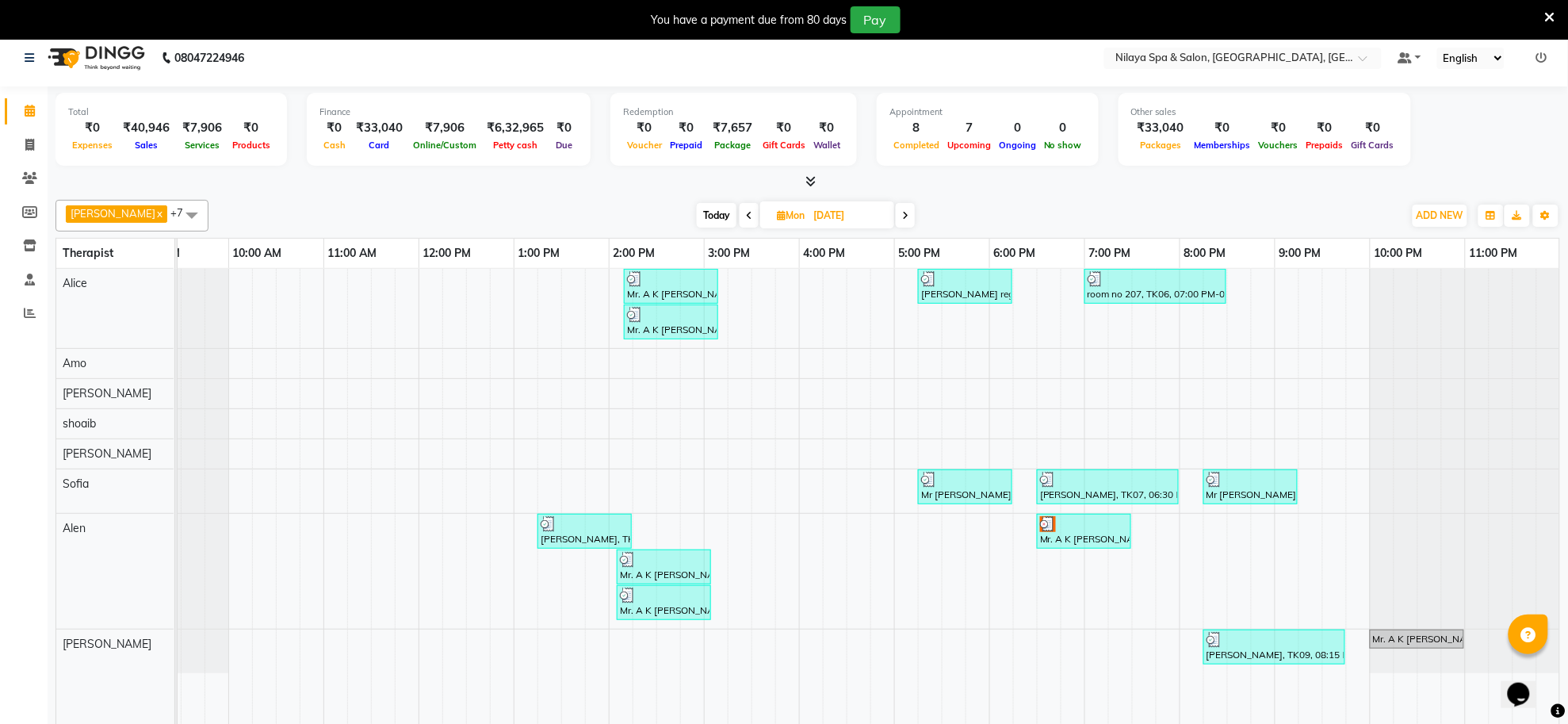
scroll to position [0, 0]
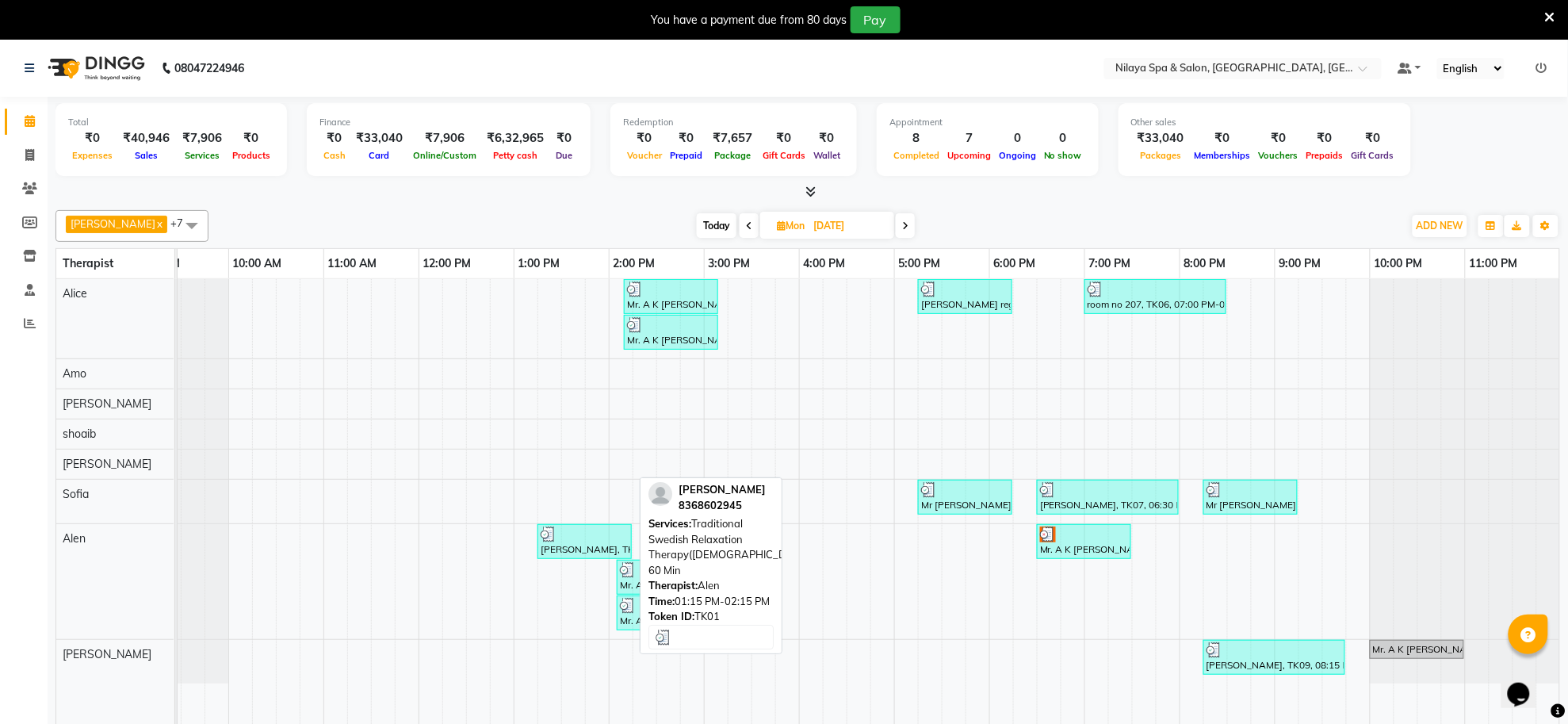
click at [604, 542] on div at bounding box center [585, 534] width 88 height 16
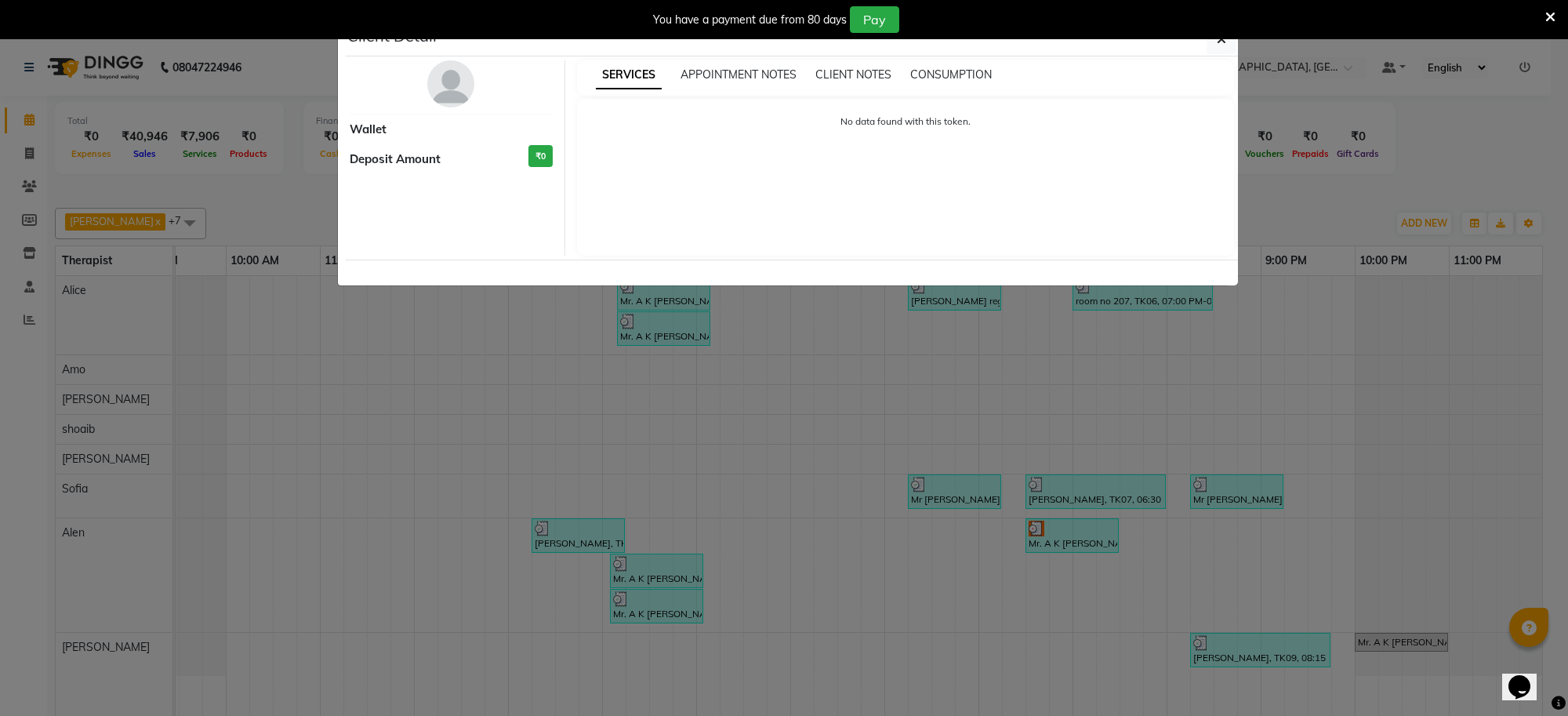
select select "3"
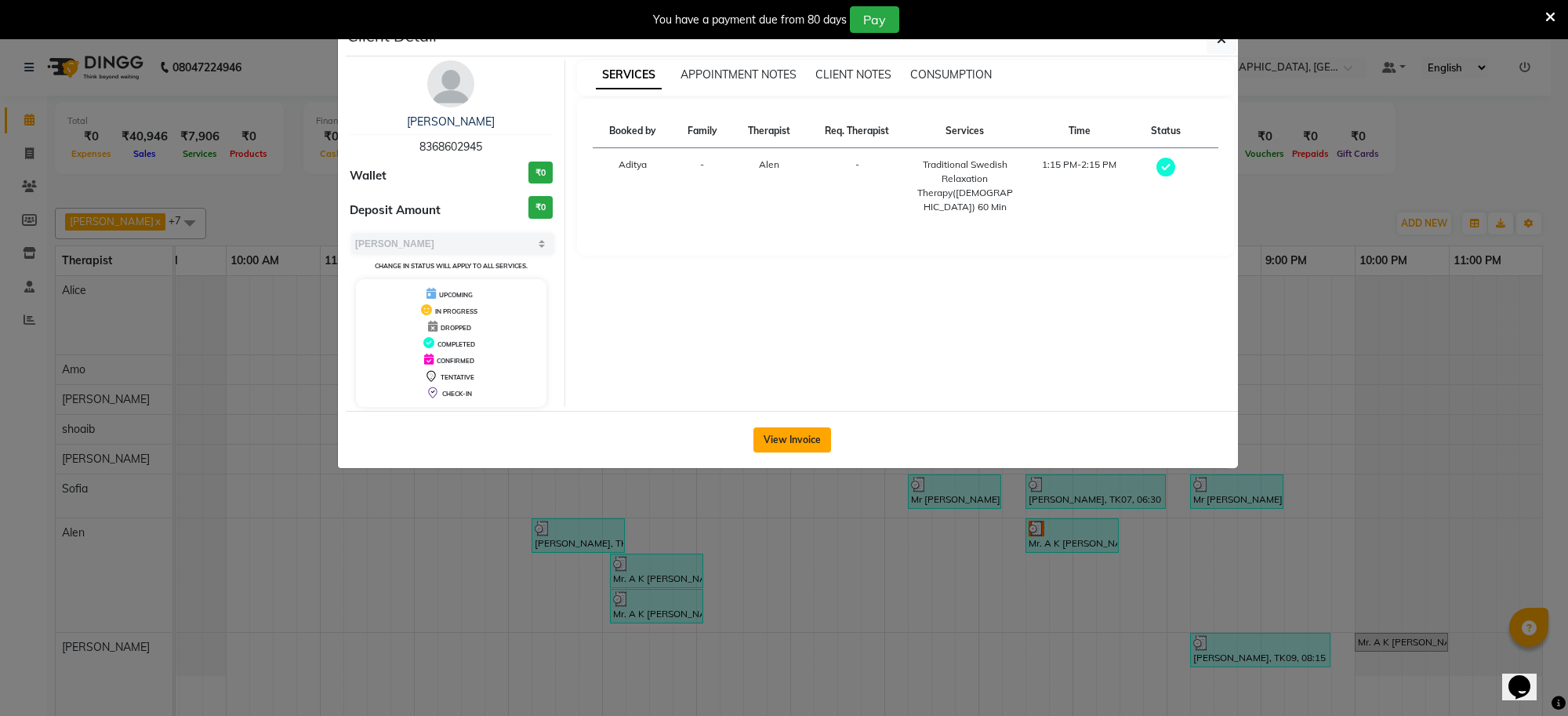
click at [789, 444] on button "View Invoice" at bounding box center [792, 440] width 78 height 25
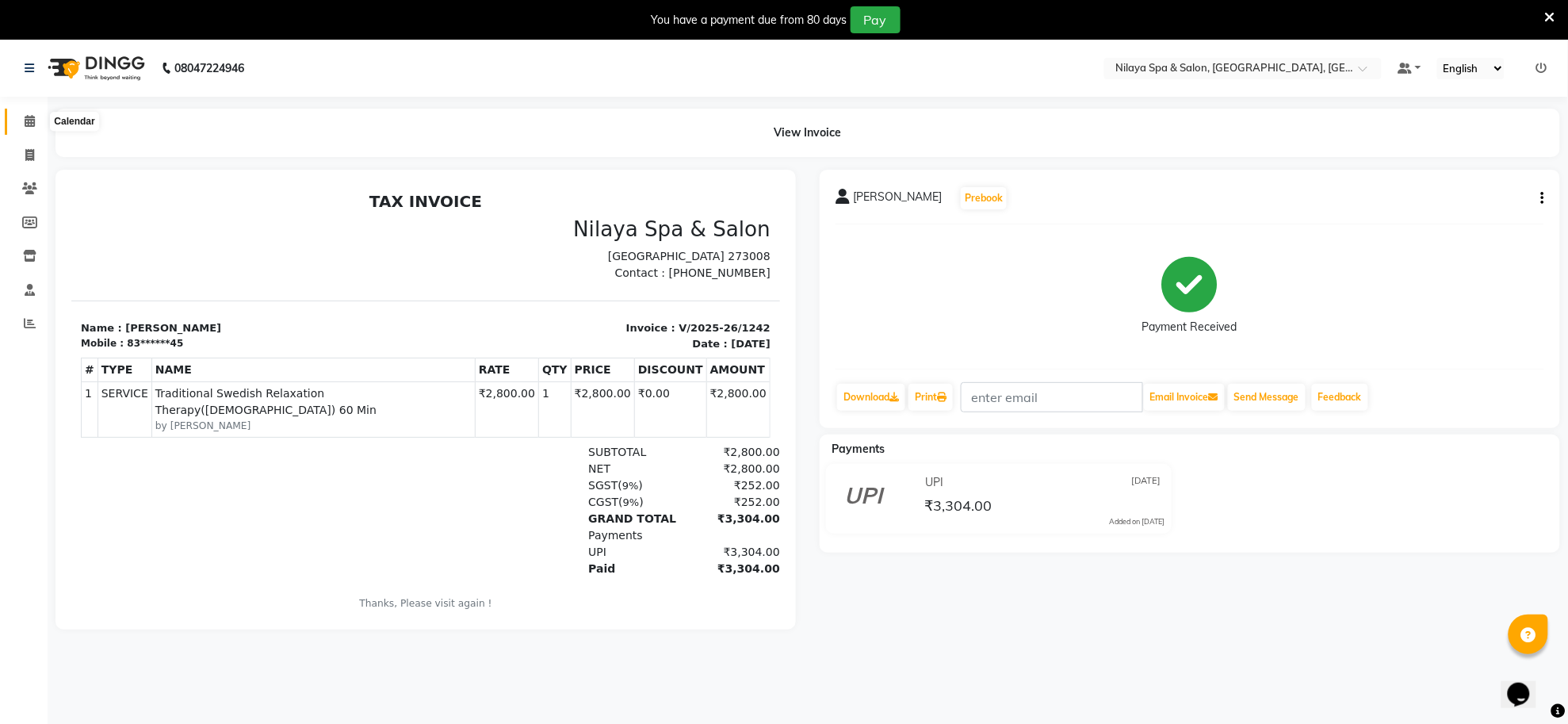
click at [24, 116] on icon at bounding box center [29, 121] width 10 height 12
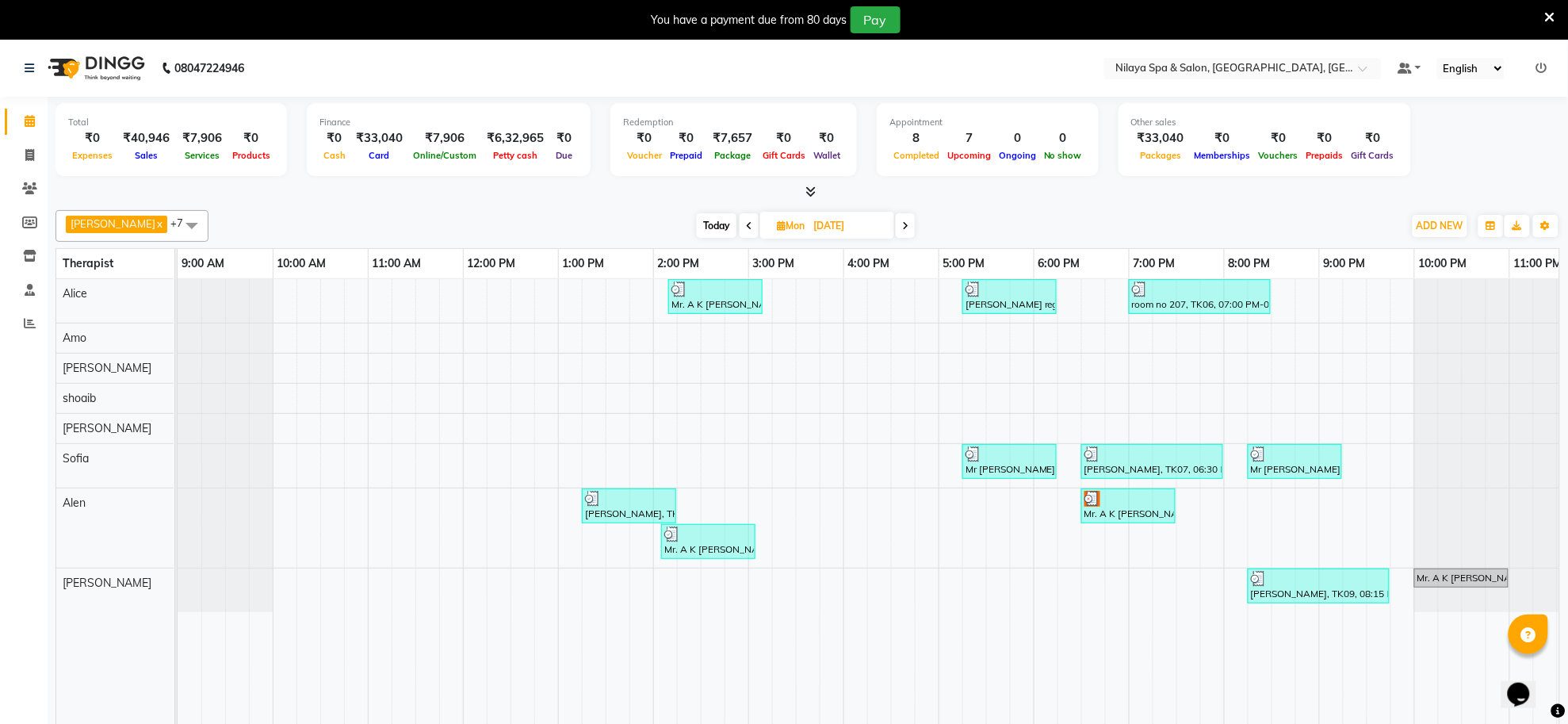
click at [699, 230] on span "Today" at bounding box center [716, 225] width 39 height 24
type input "[DATE]"
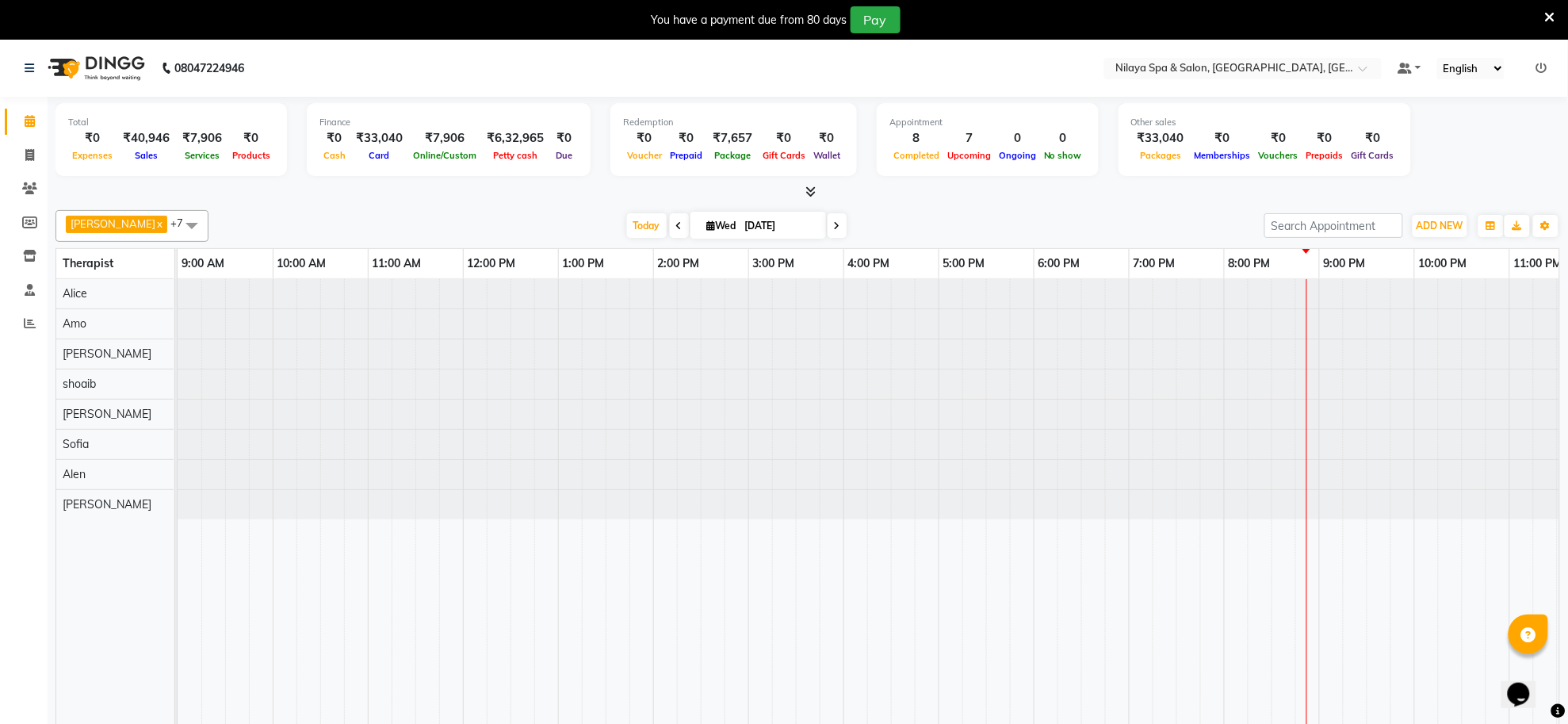
scroll to position [0, 45]
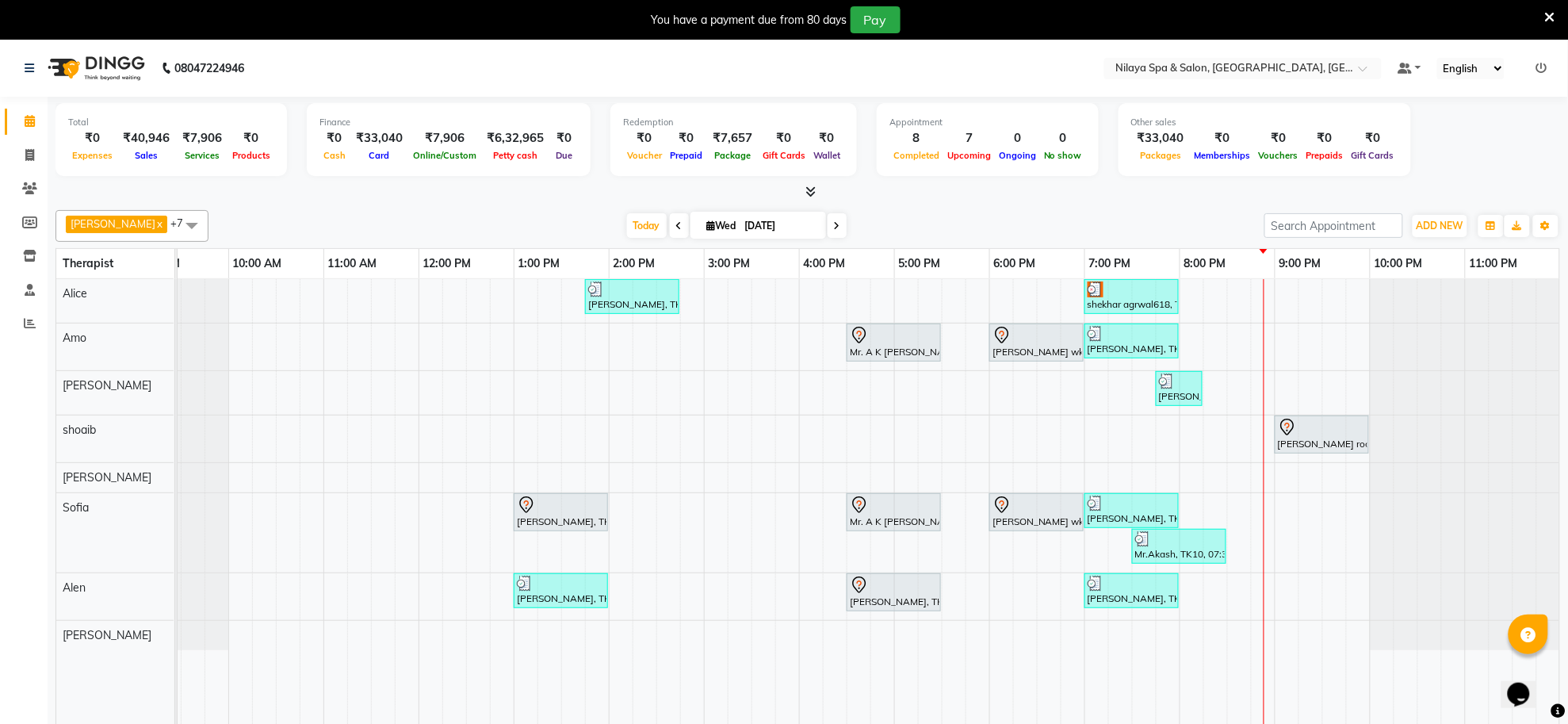
click at [720, 217] on span "Wed 03-09-2025" at bounding box center [757, 225] width 135 height 27
click at [741, 228] on input "[DATE]" at bounding box center [780, 225] width 79 height 23
select select "9"
select select "2025"
click at [660, 334] on span "1" at bounding box center [654, 326] width 25 height 25
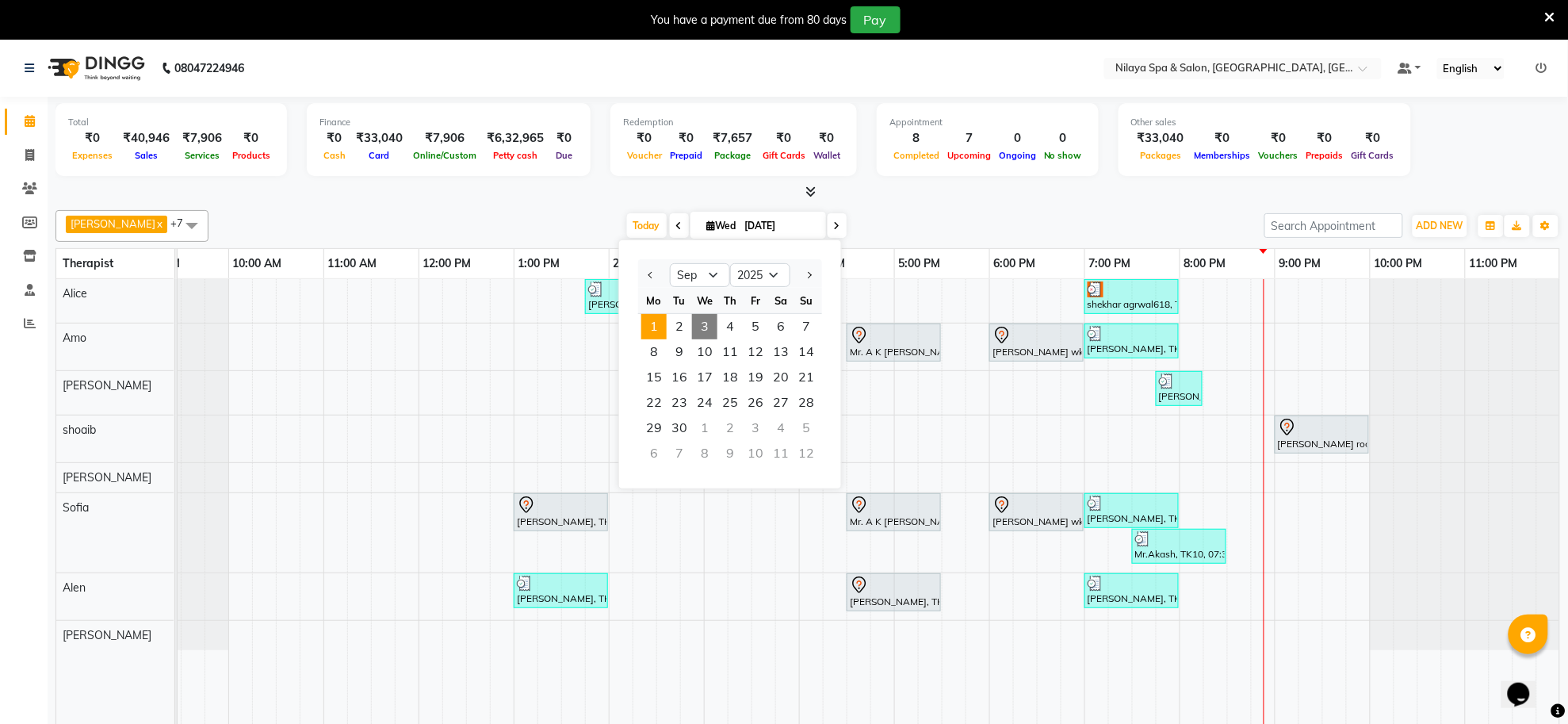
type input "01-09-2025"
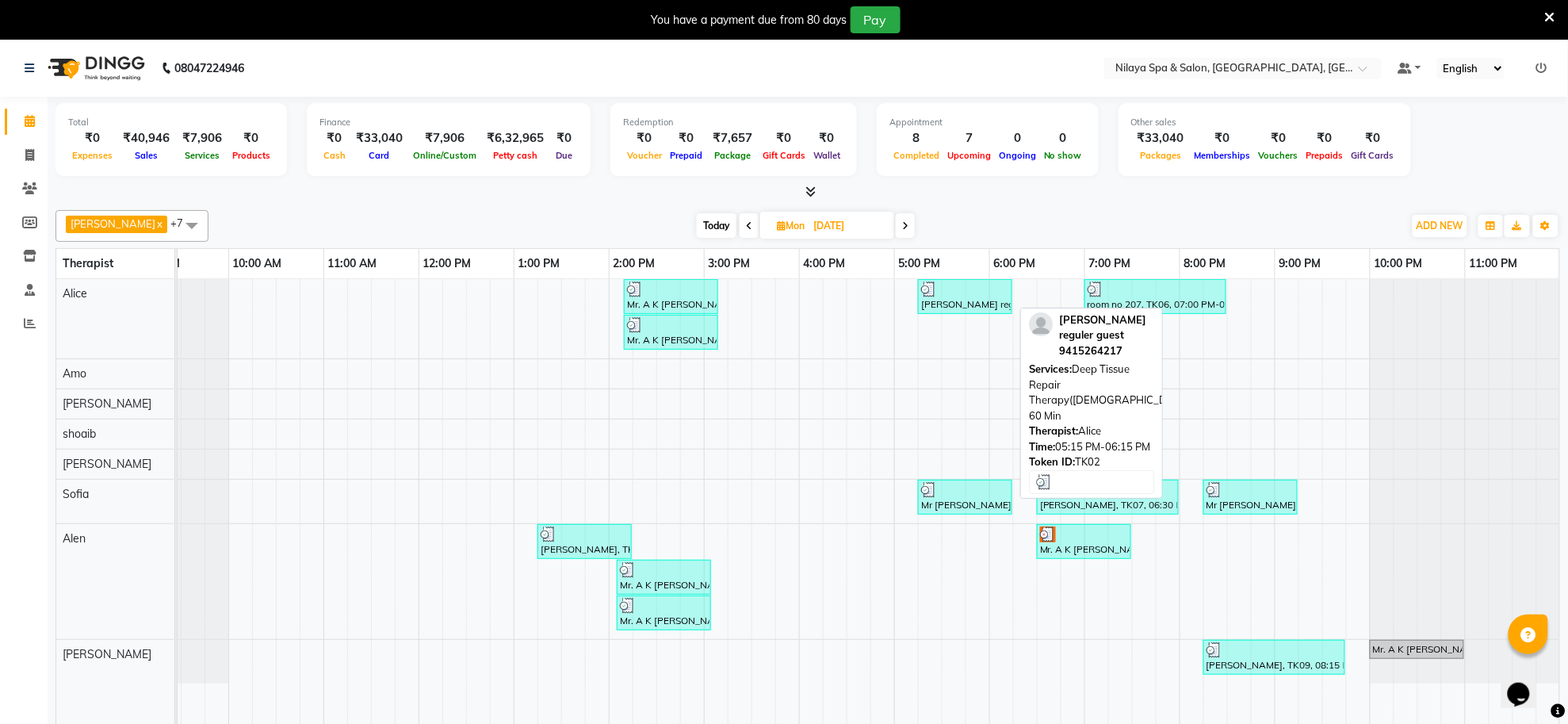
click at [958, 296] on div at bounding box center [965, 289] width 88 height 16
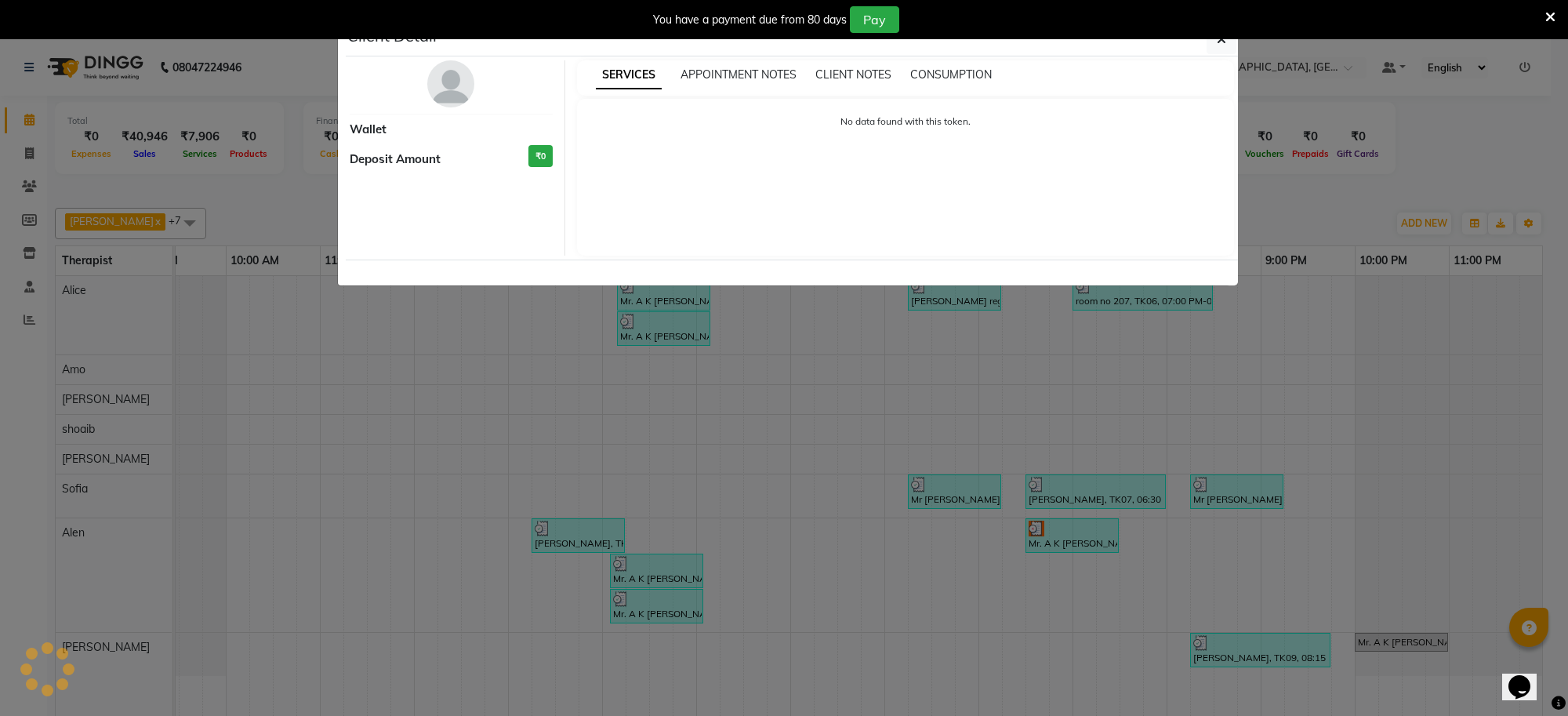
select select "3"
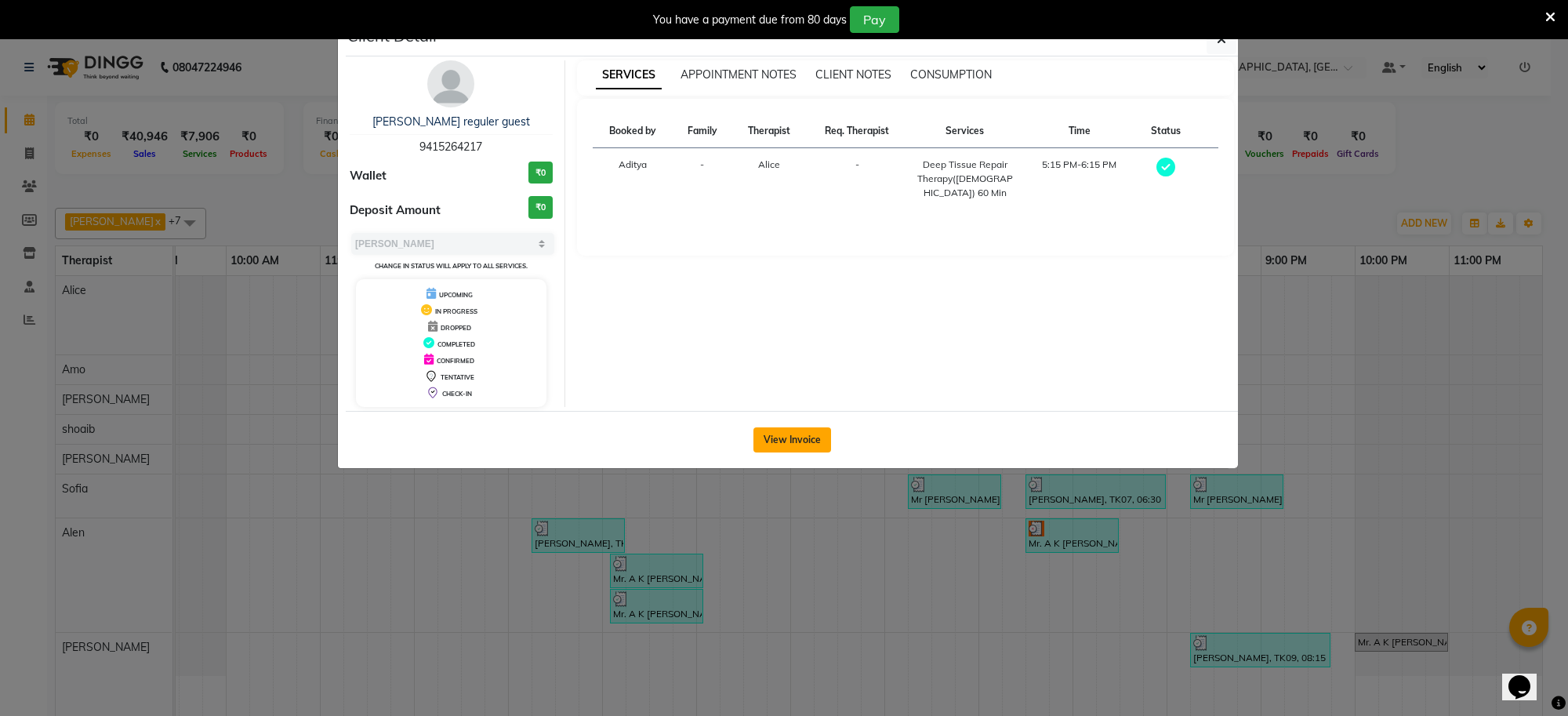
click at [798, 439] on button "View Invoice" at bounding box center [792, 440] width 78 height 25
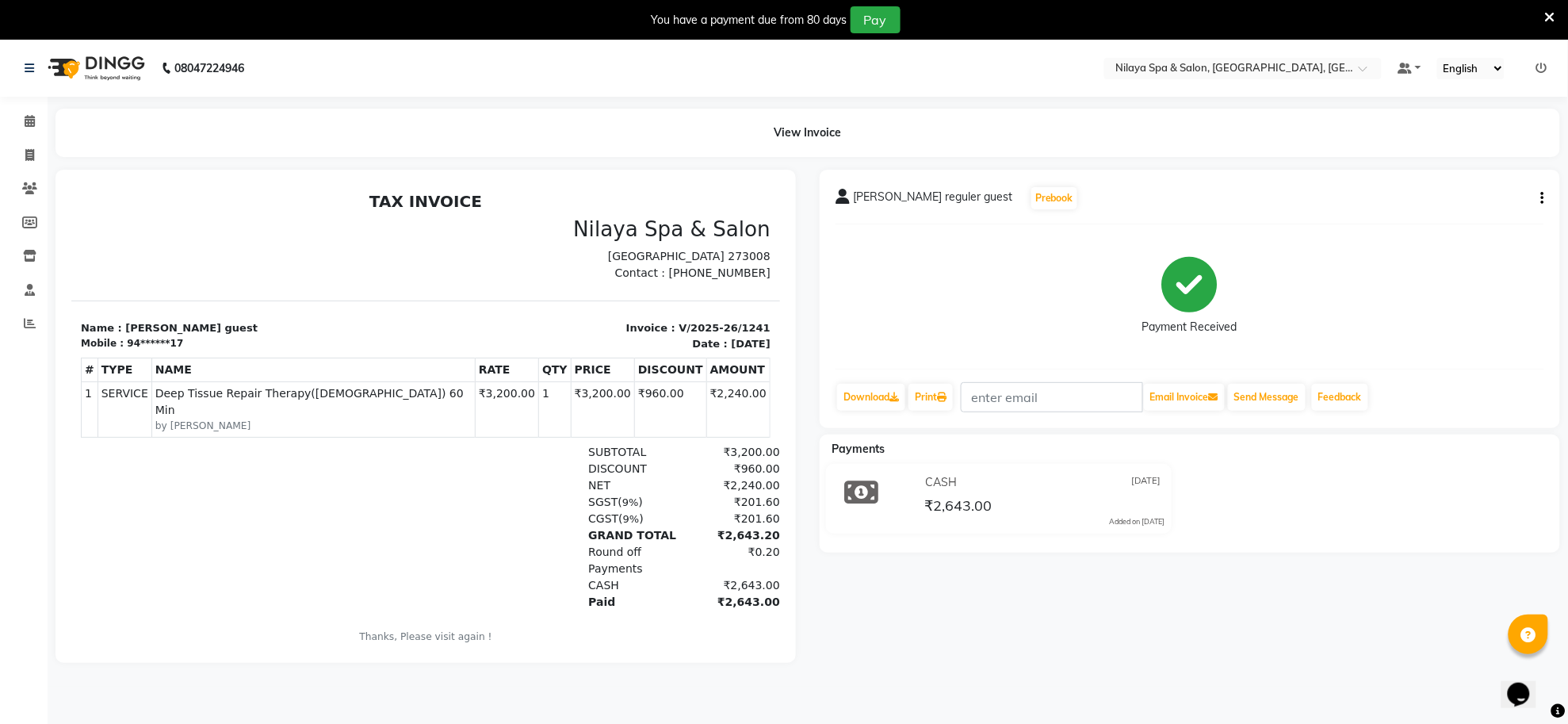
click at [22, 107] on li "Calendar" at bounding box center [23, 121] width 48 height 35
click at [34, 117] on icon at bounding box center [29, 121] width 10 height 12
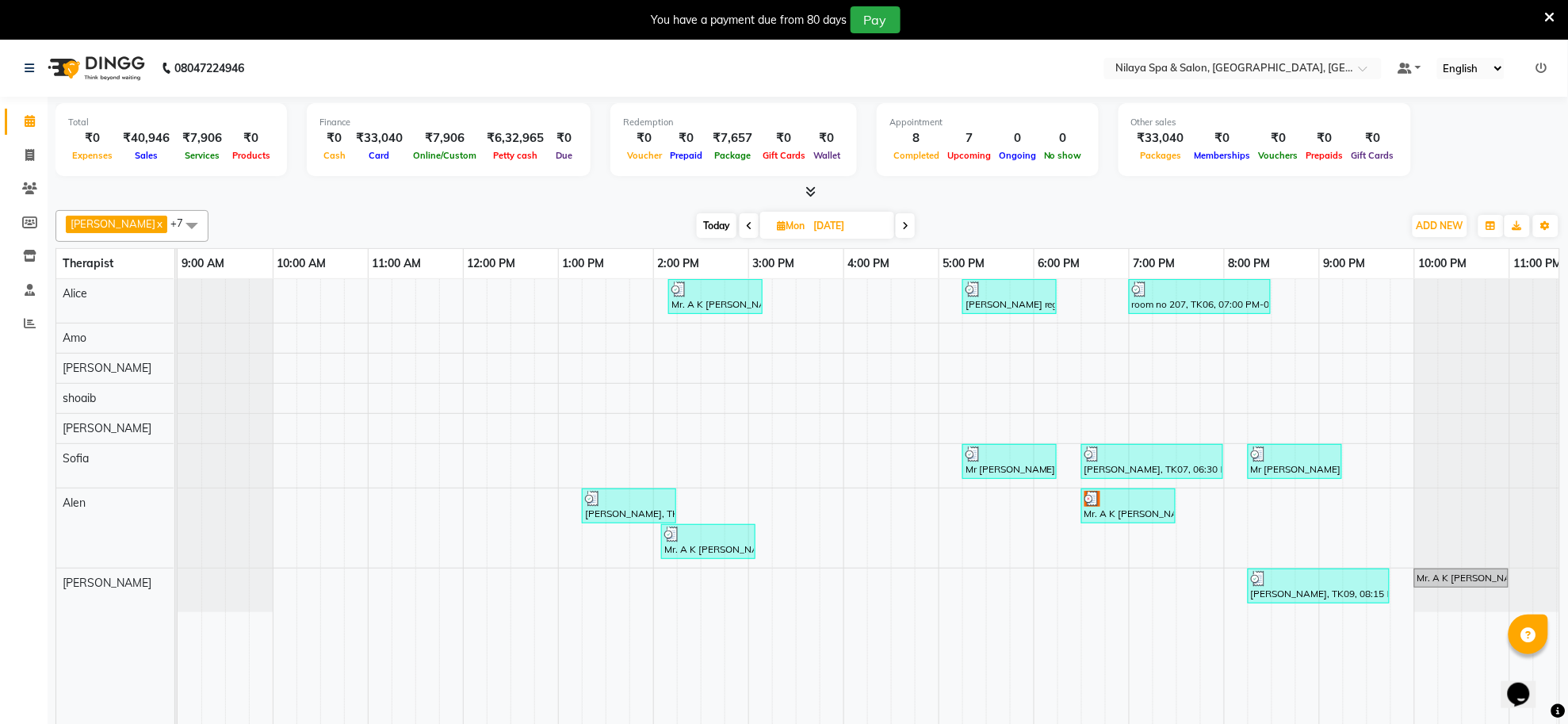
click at [701, 223] on span "Today" at bounding box center [716, 225] width 39 height 24
type input "[DATE]"
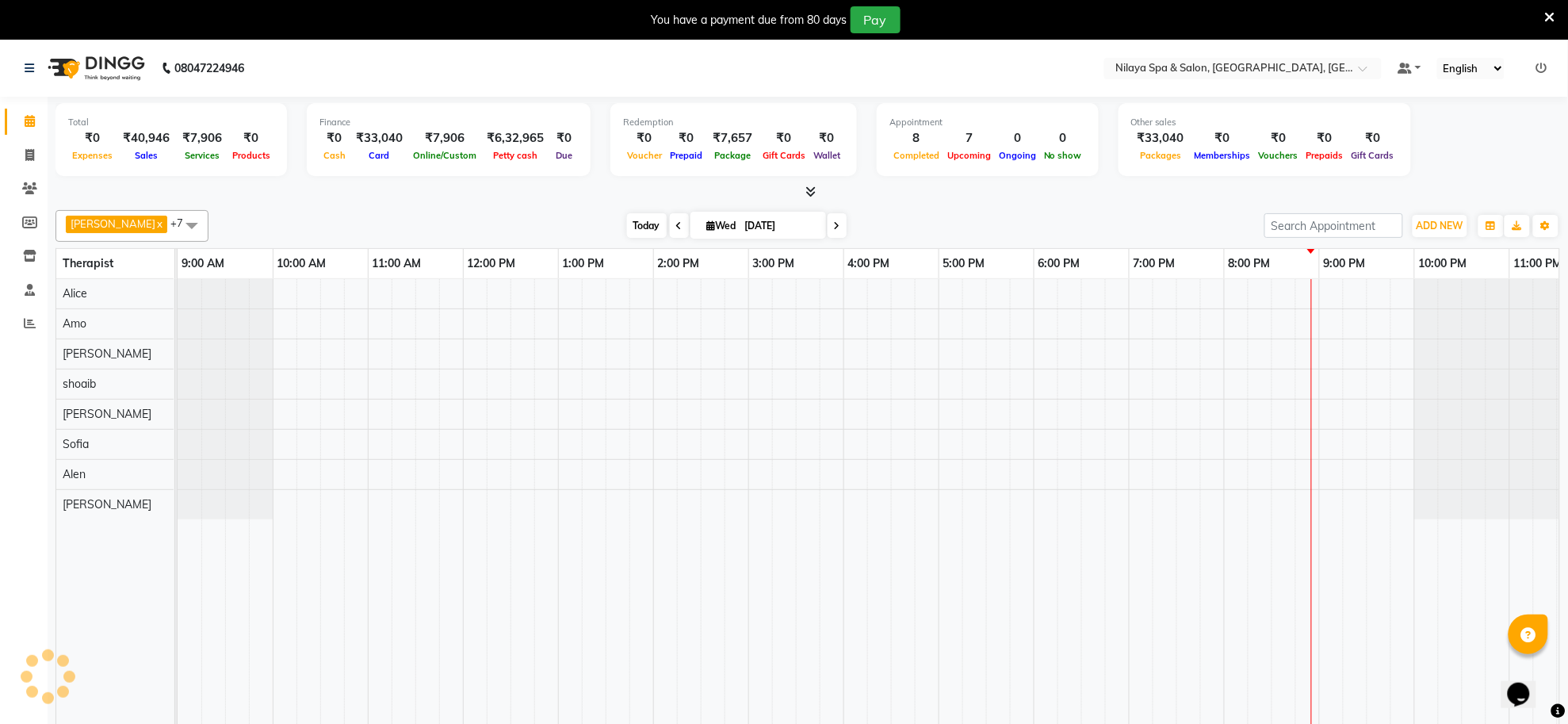
scroll to position [0, 45]
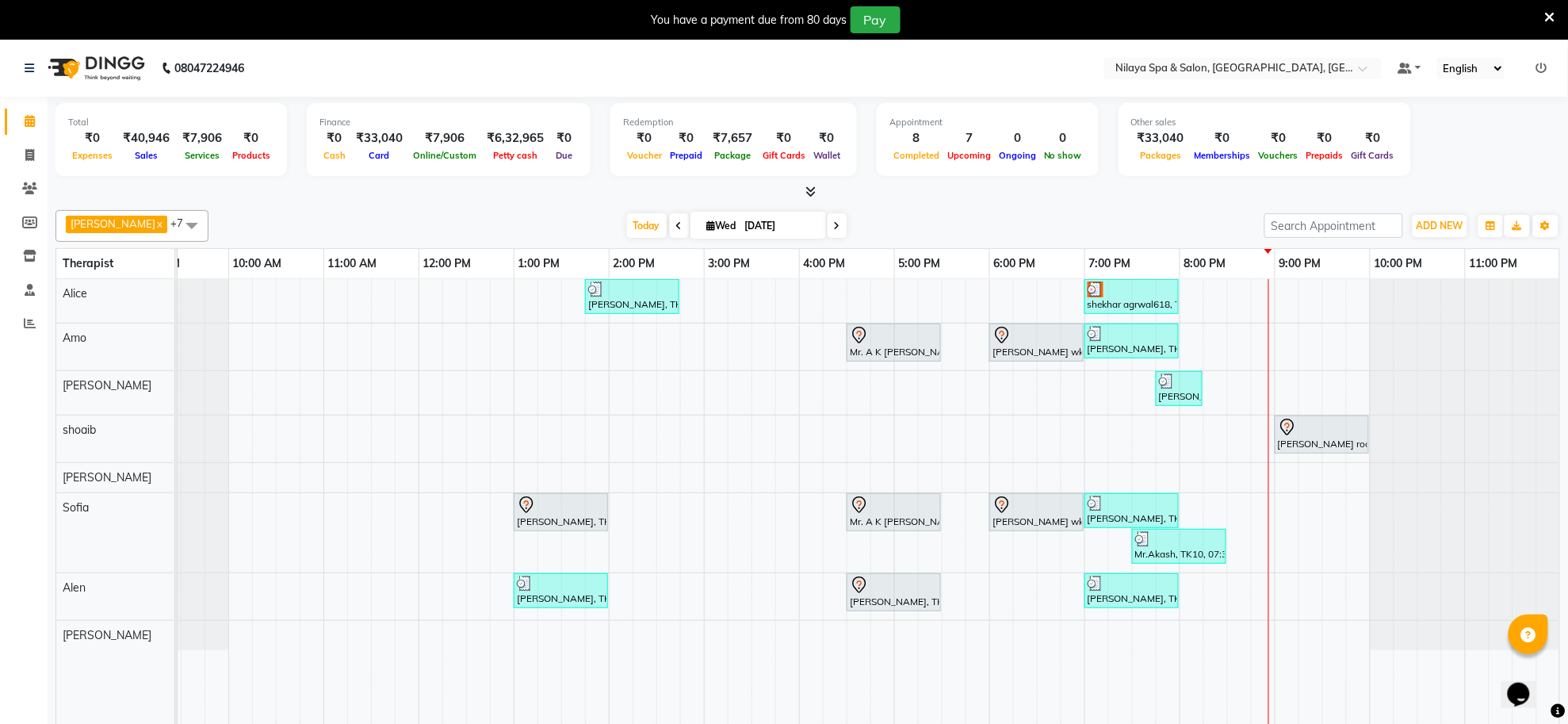
click at [703, 223] on span "Wed" at bounding box center [722, 225] width 37 height 12
select select "9"
select select "2025"
click at [656, 328] on span "1" at bounding box center [654, 326] width 25 height 25
type input "01-09-2025"
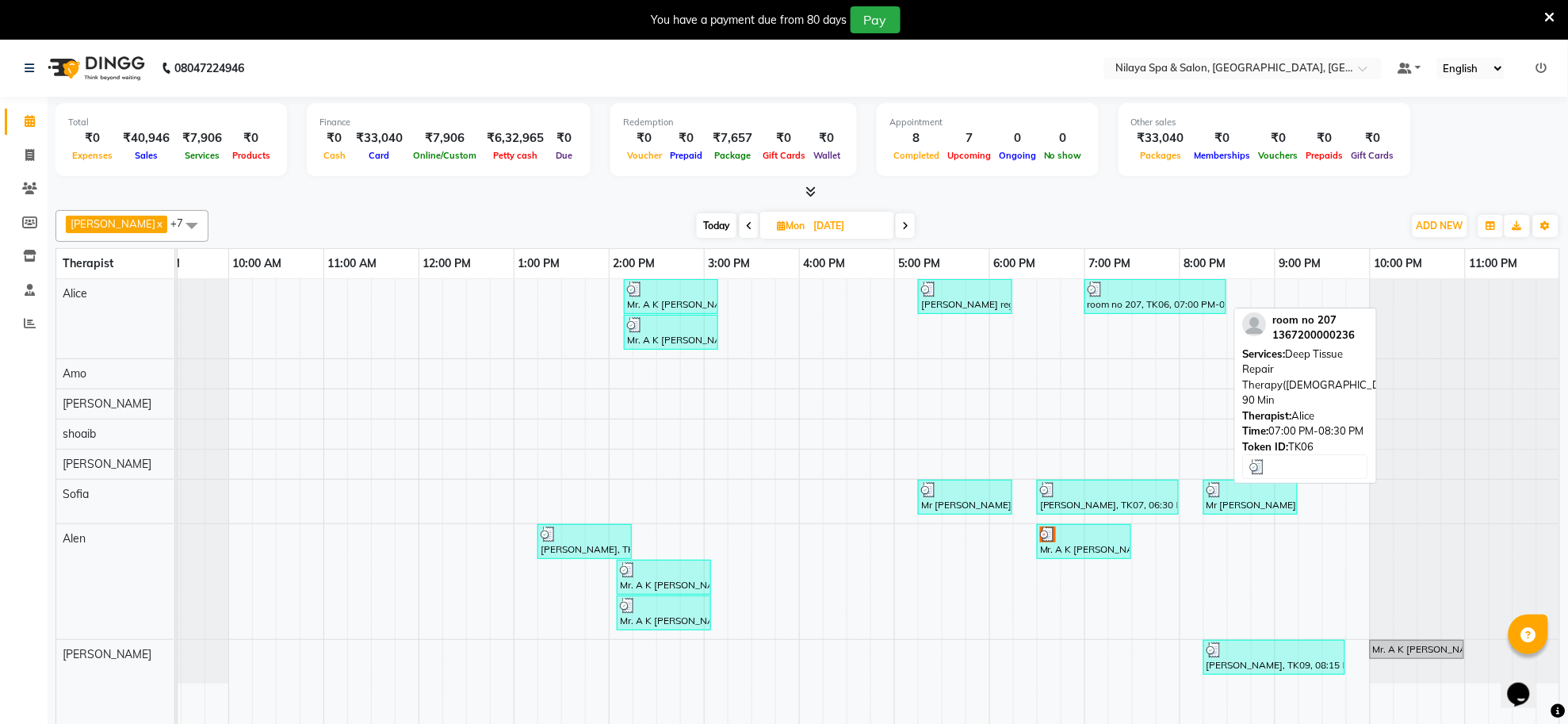
click at [1121, 297] on div at bounding box center [1155, 289] width 135 height 16
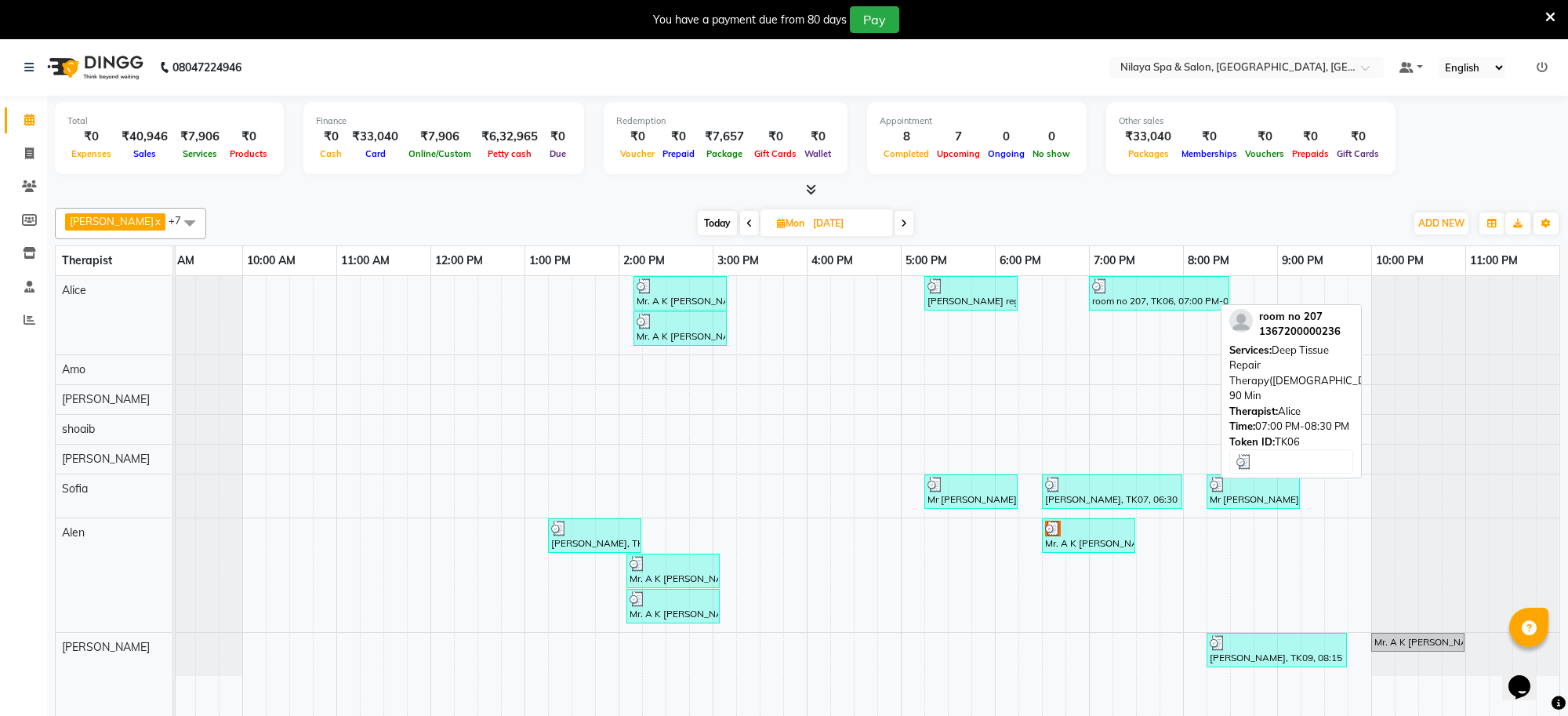
select select "3"
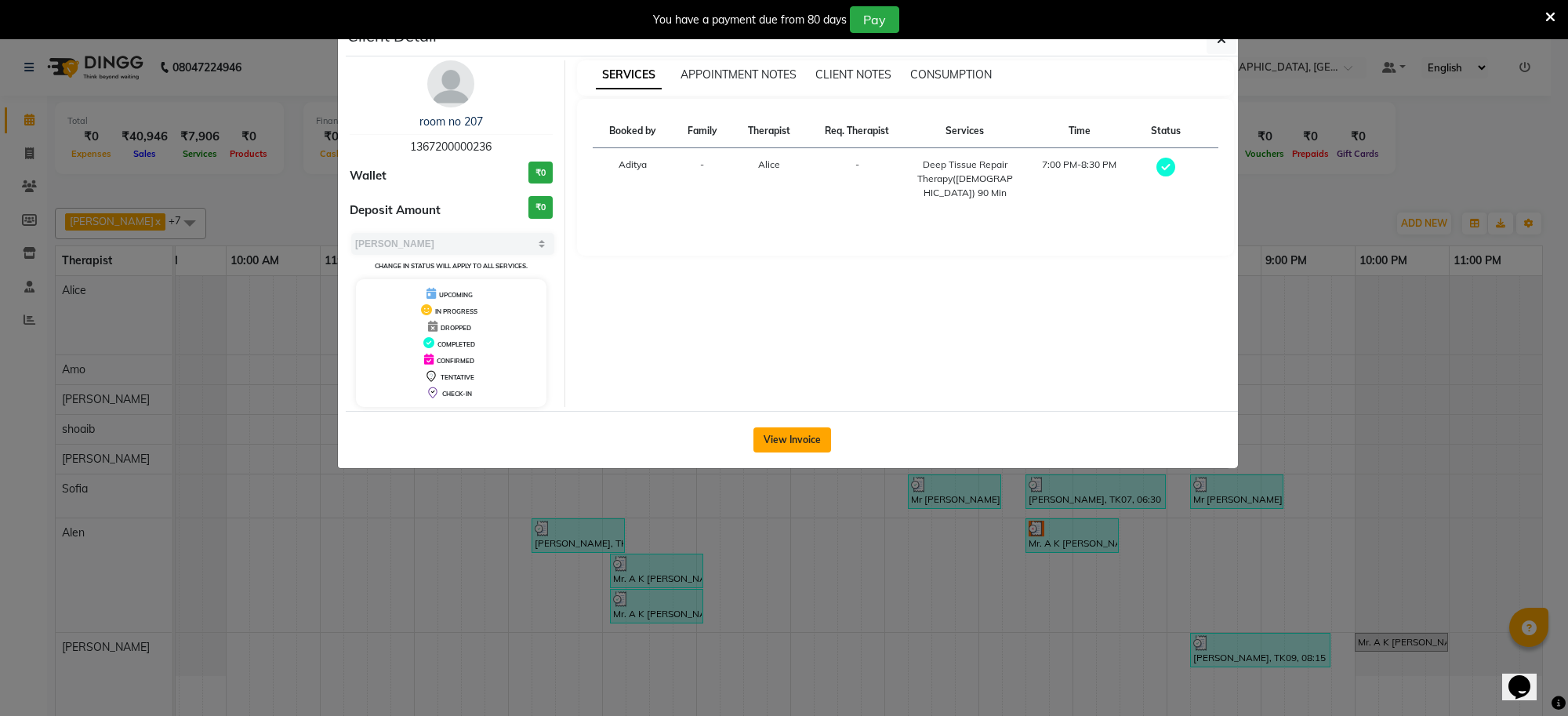
click at [785, 438] on button "View Invoice" at bounding box center [792, 440] width 78 height 25
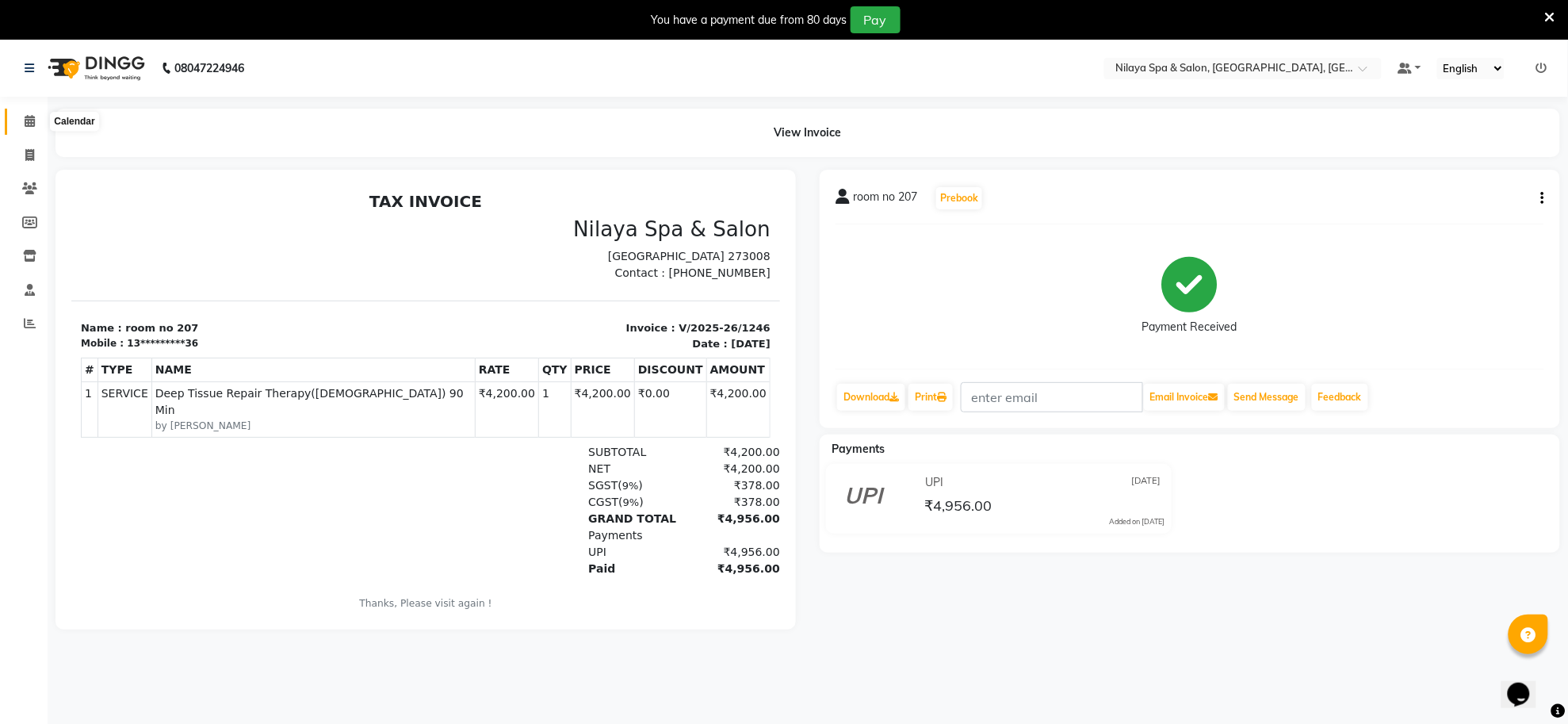
click at [22, 129] on span at bounding box center [30, 122] width 28 height 19
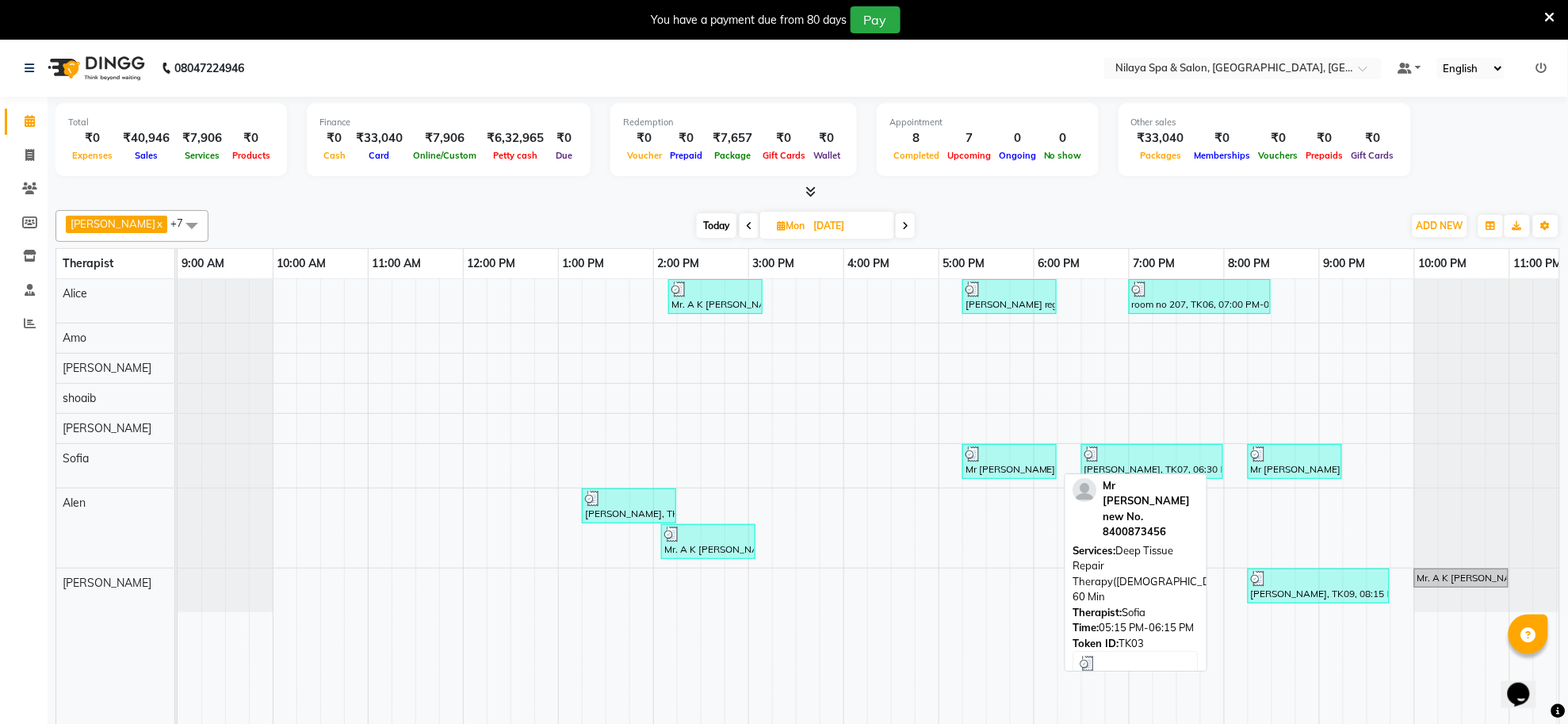
click at [1024, 461] on div at bounding box center [1010, 454] width 88 height 16
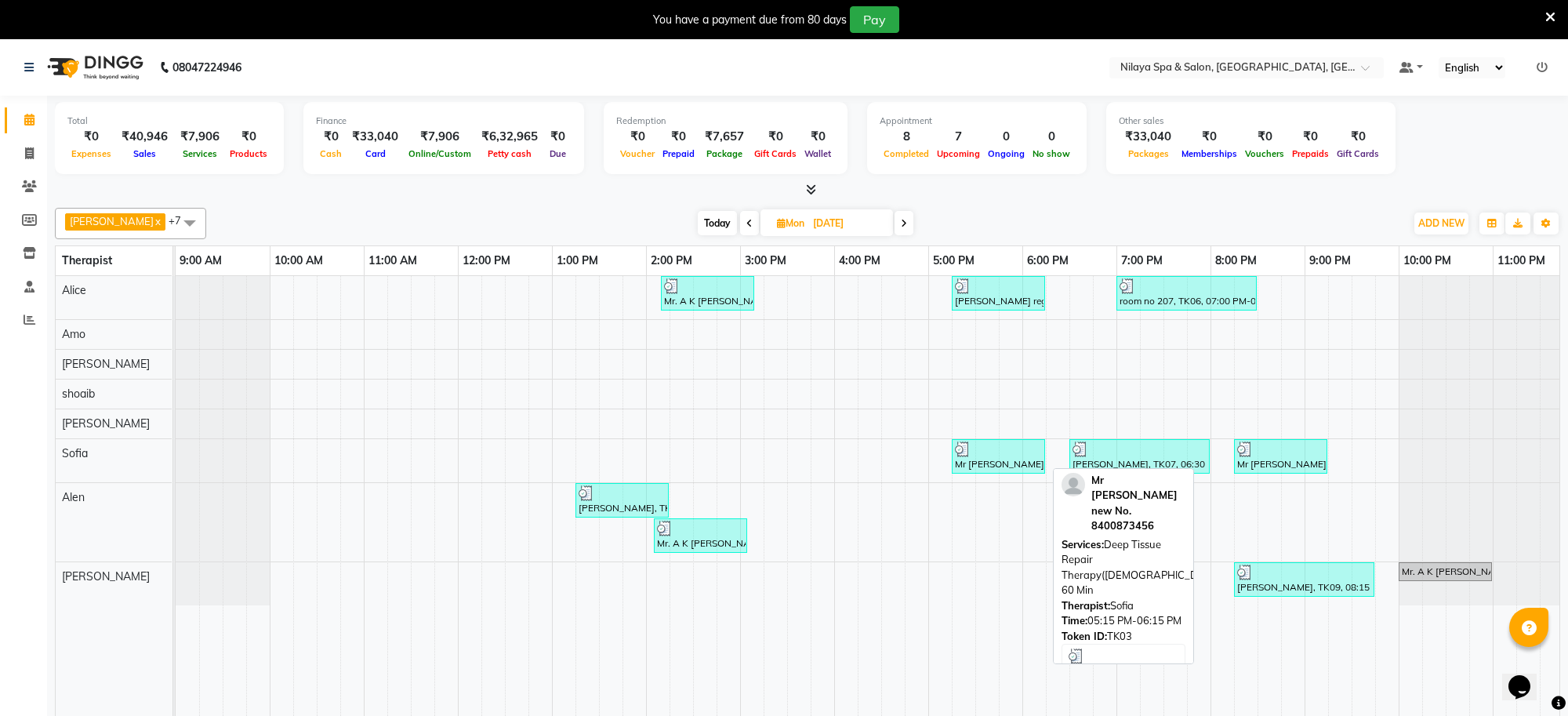
select select "3"
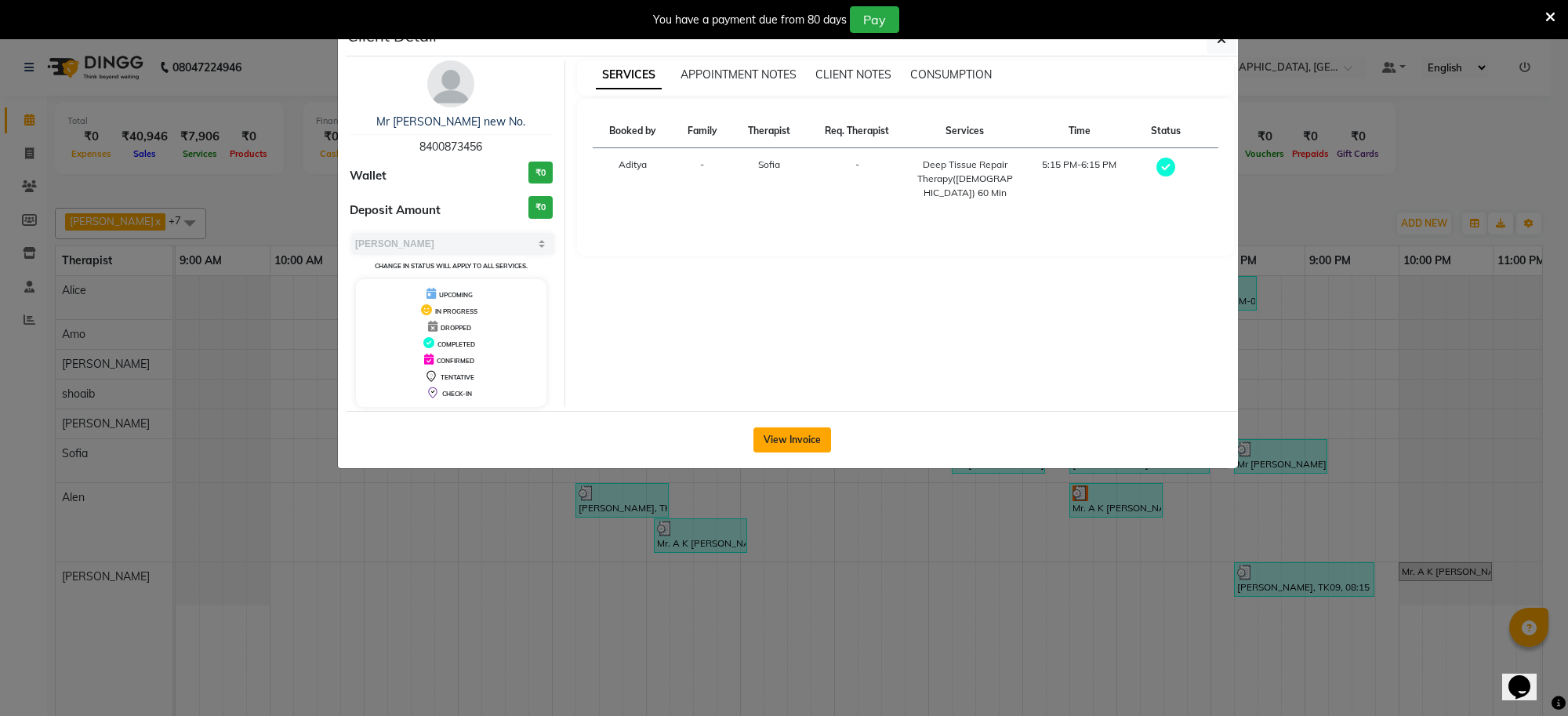
click at [794, 440] on button "View Invoice" at bounding box center [792, 440] width 78 height 25
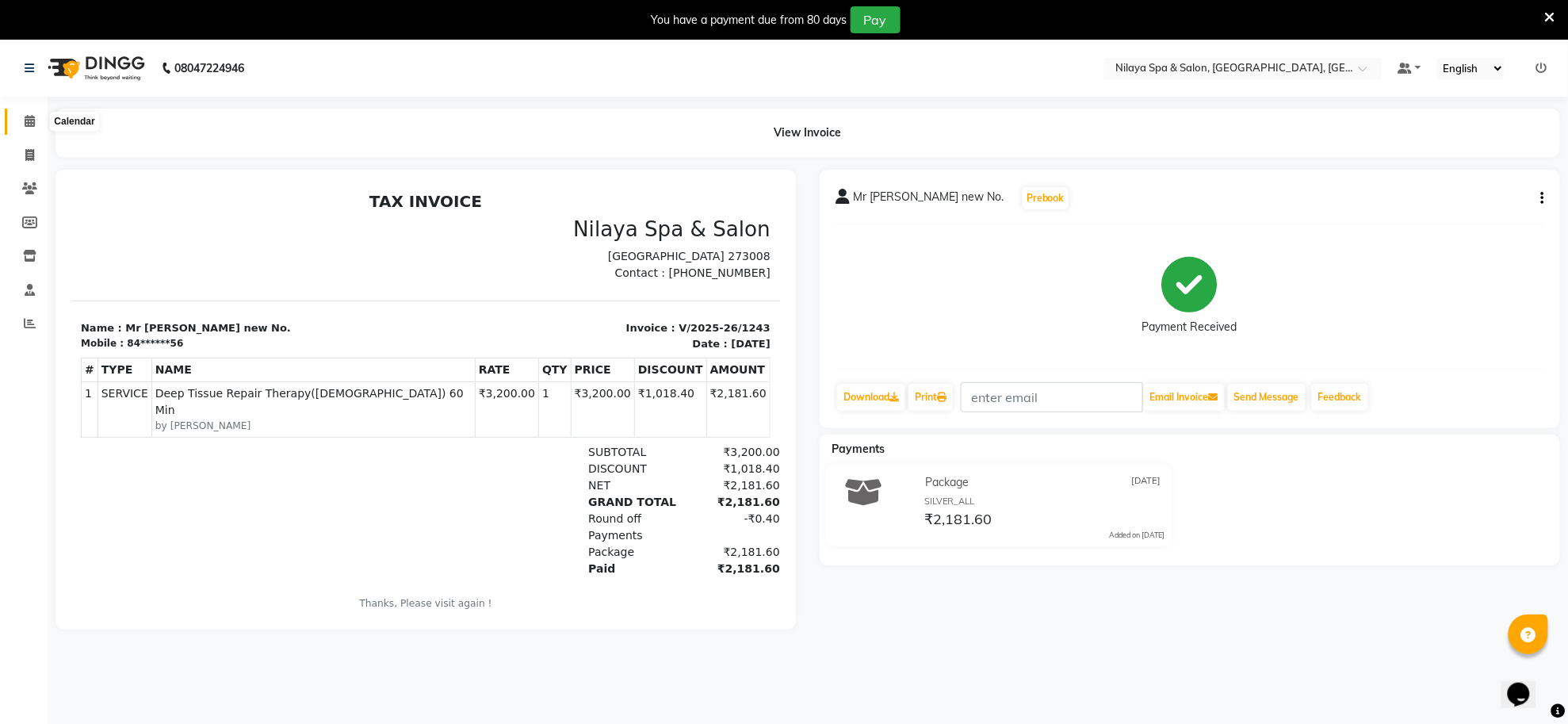
click at [35, 121] on span at bounding box center [30, 122] width 28 height 19
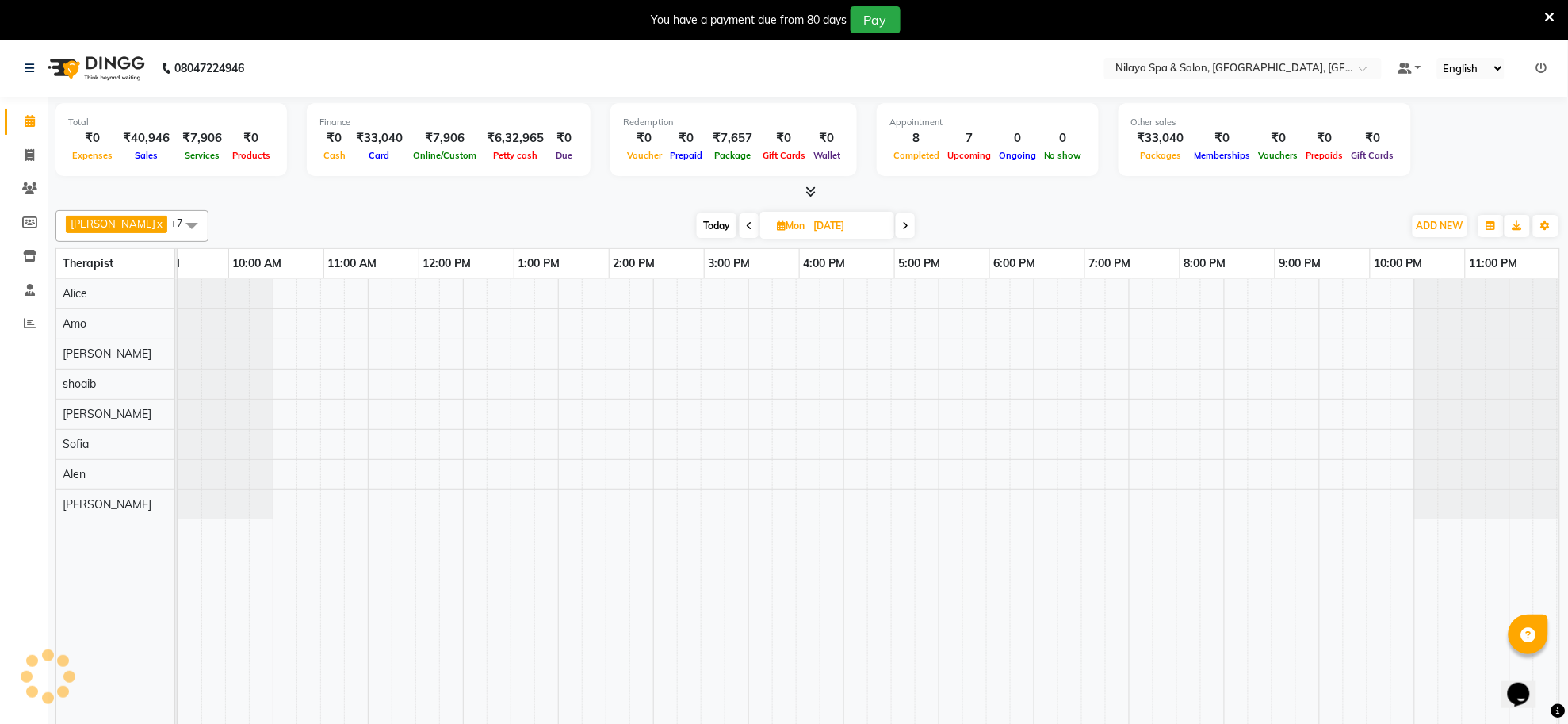
scroll to position [0, 45]
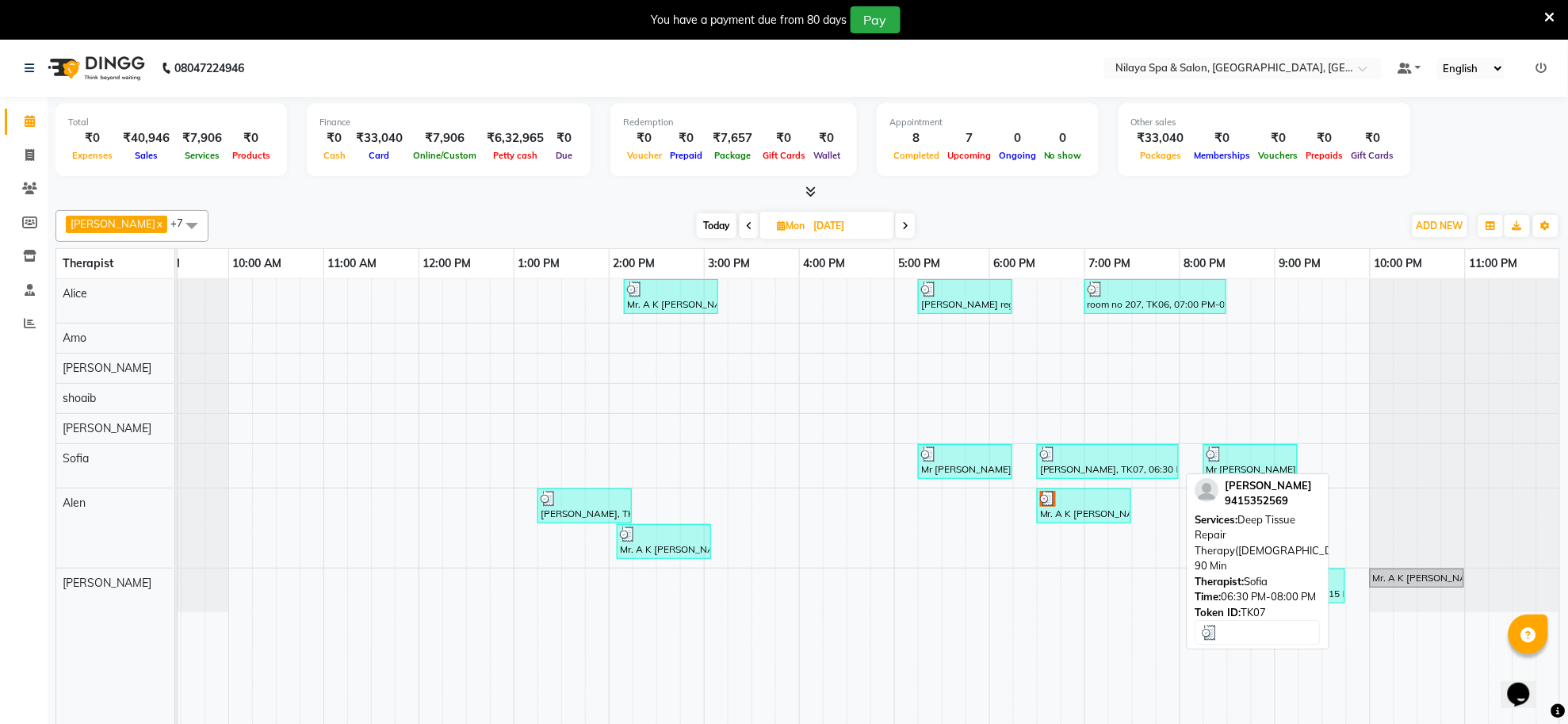
click at [1131, 449] on div at bounding box center [1108, 454] width 135 height 16
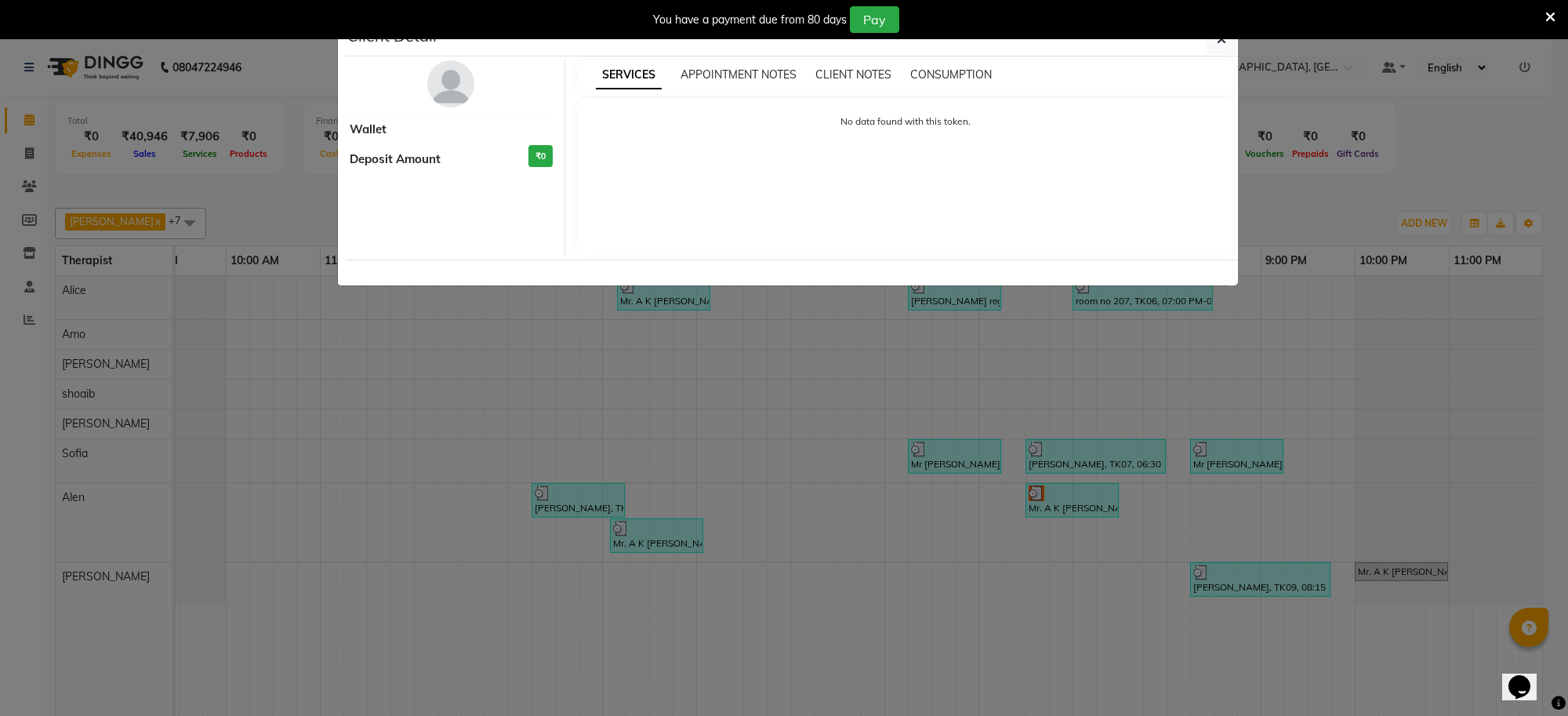
select select "3"
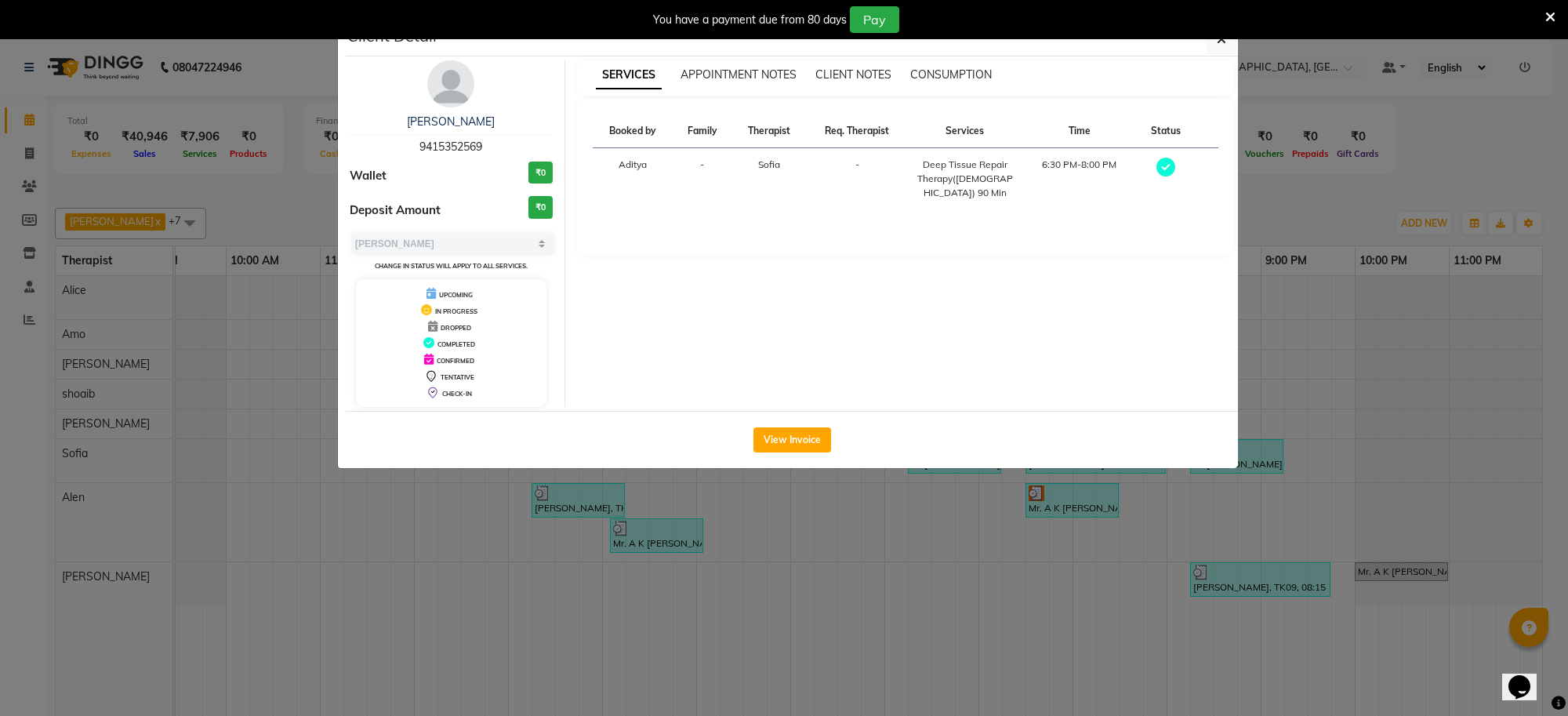
click at [724, 431] on div "View Invoice" at bounding box center [791, 440] width 892 height 57
click at [803, 438] on button "View Invoice" at bounding box center [792, 440] width 78 height 25
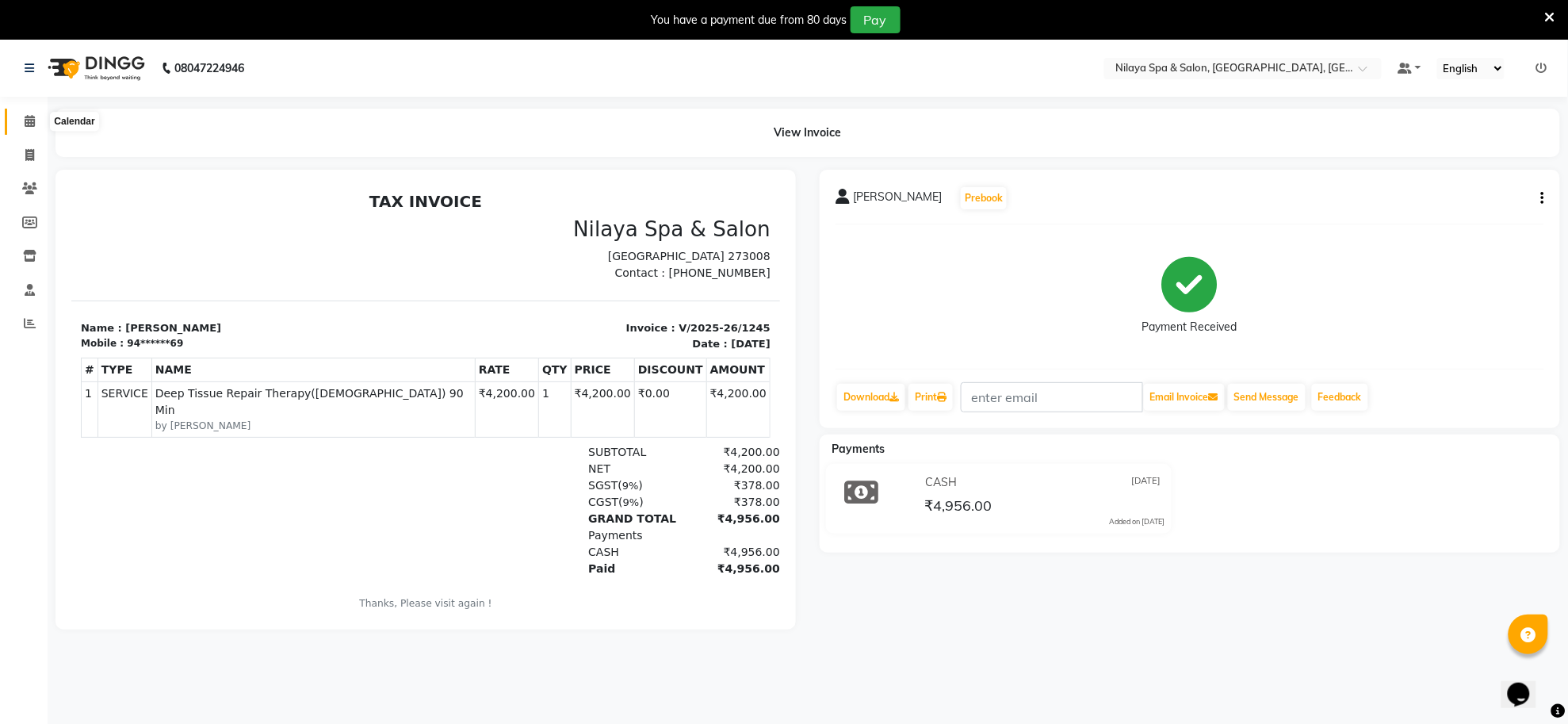
click at [30, 115] on icon at bounding box center [29, 121] width 10 height 12
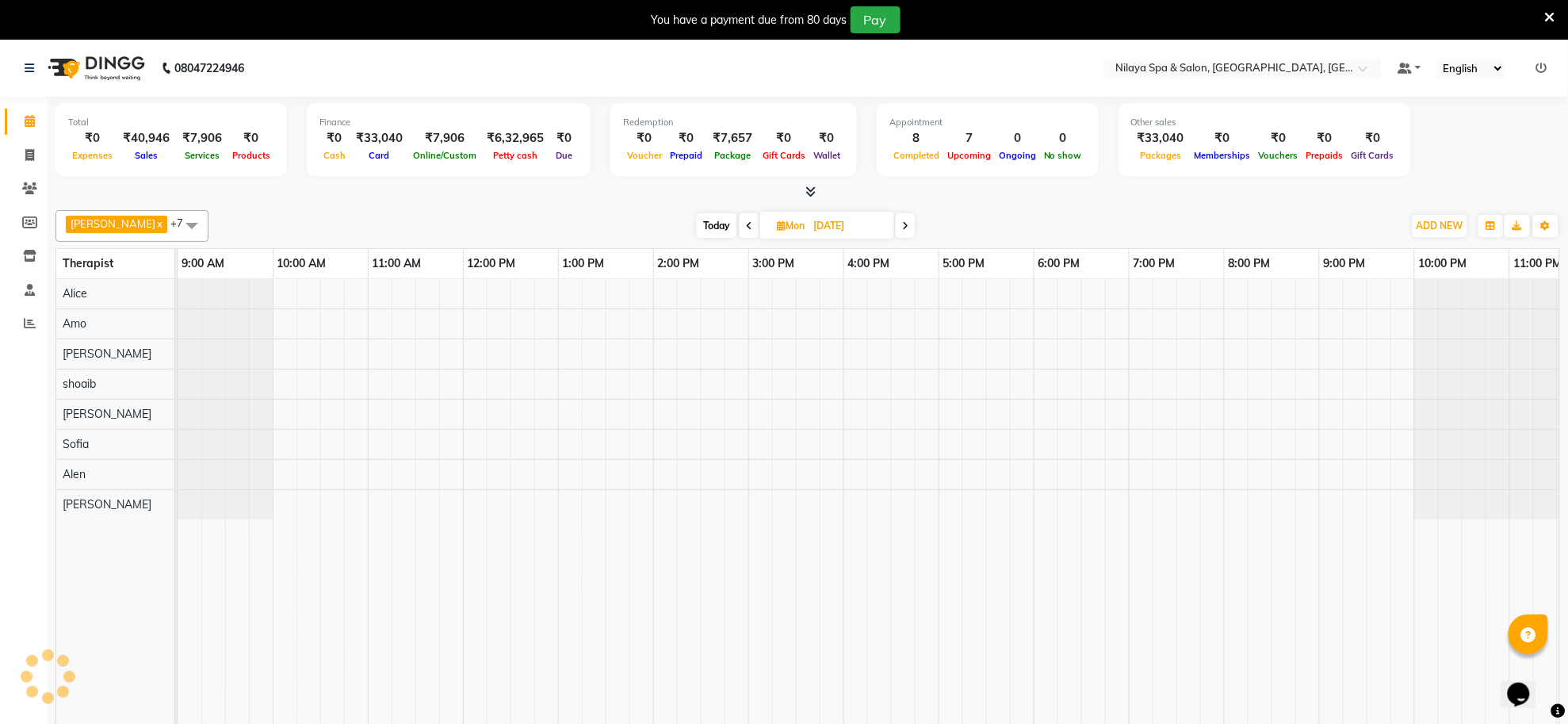
scroll to position [0, 45]
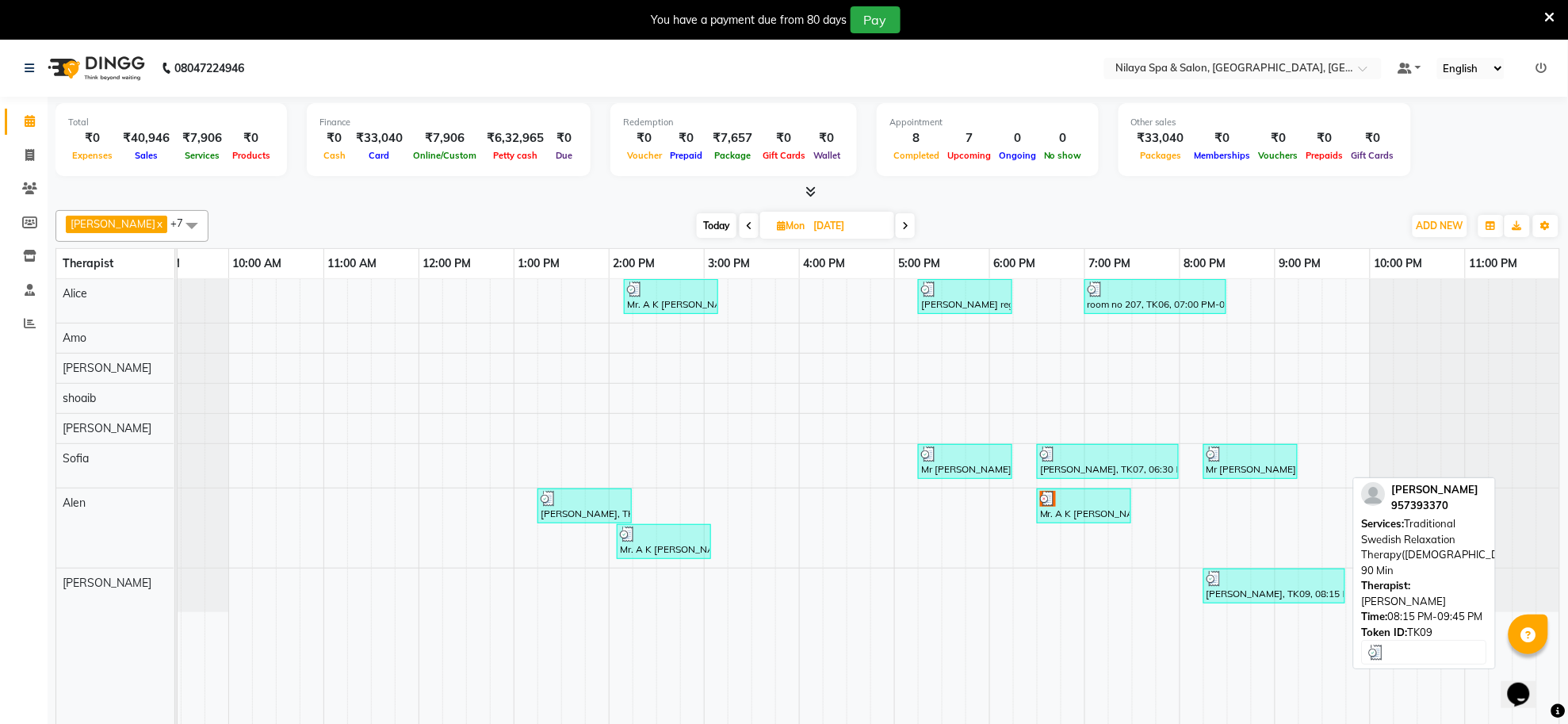
click at [1217, 592] on div "hemant soni, TK09, 08:15 PM-09:45 PM, Traditional Swedish Relaxation Therapy(Ma…" at bounding box center [1274, 586] width 139 height 30
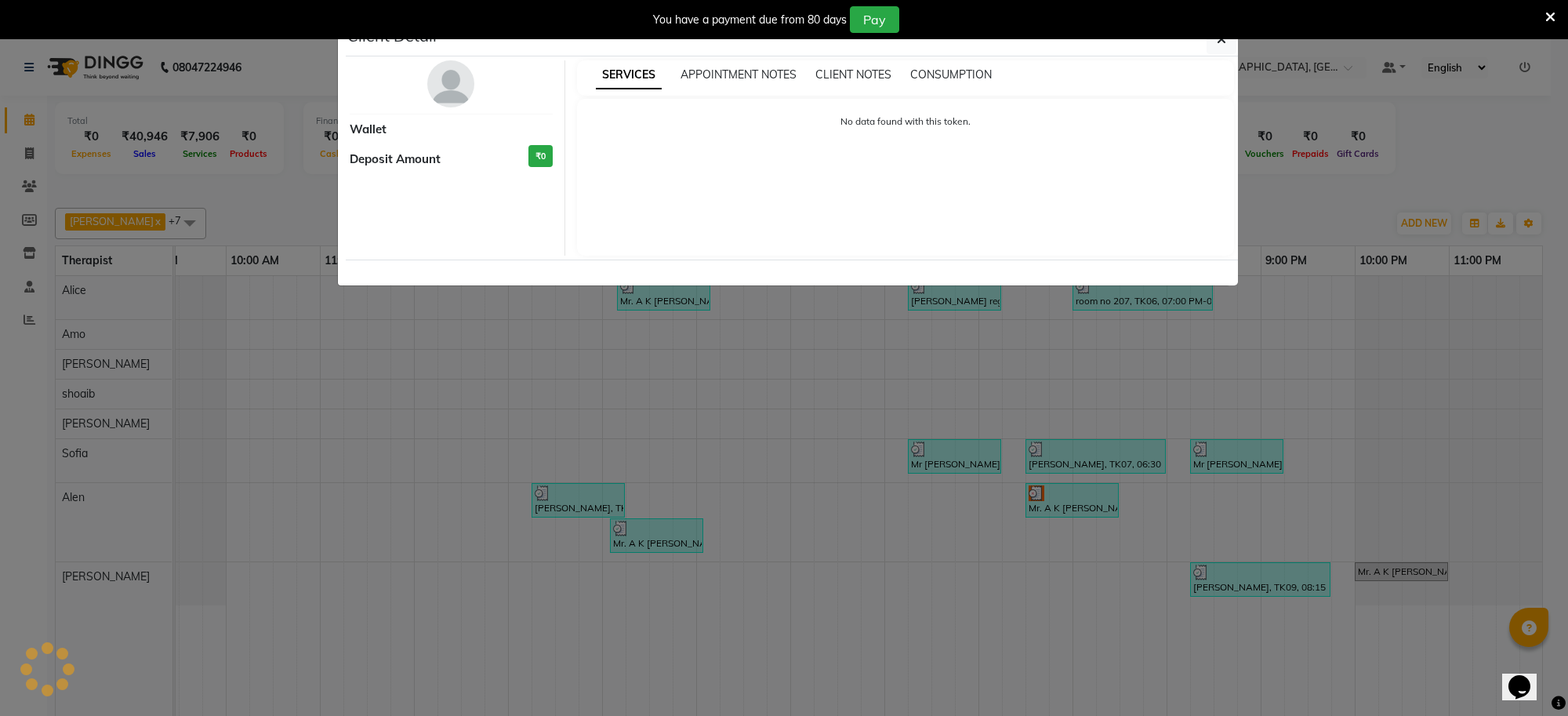
select select "3"
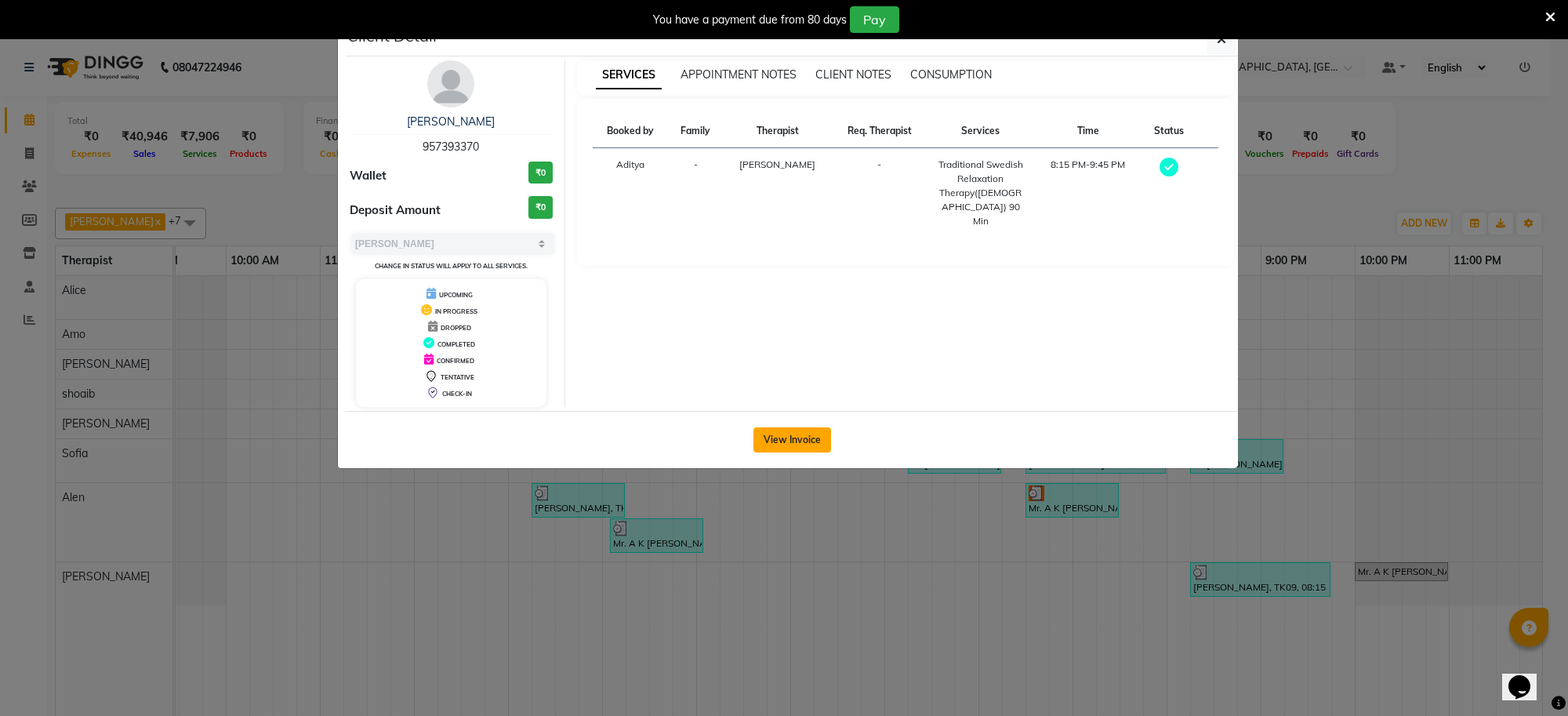
click at [785, 444] on button "View Invoice" at bounding box center [792, 440] width 78 height 25
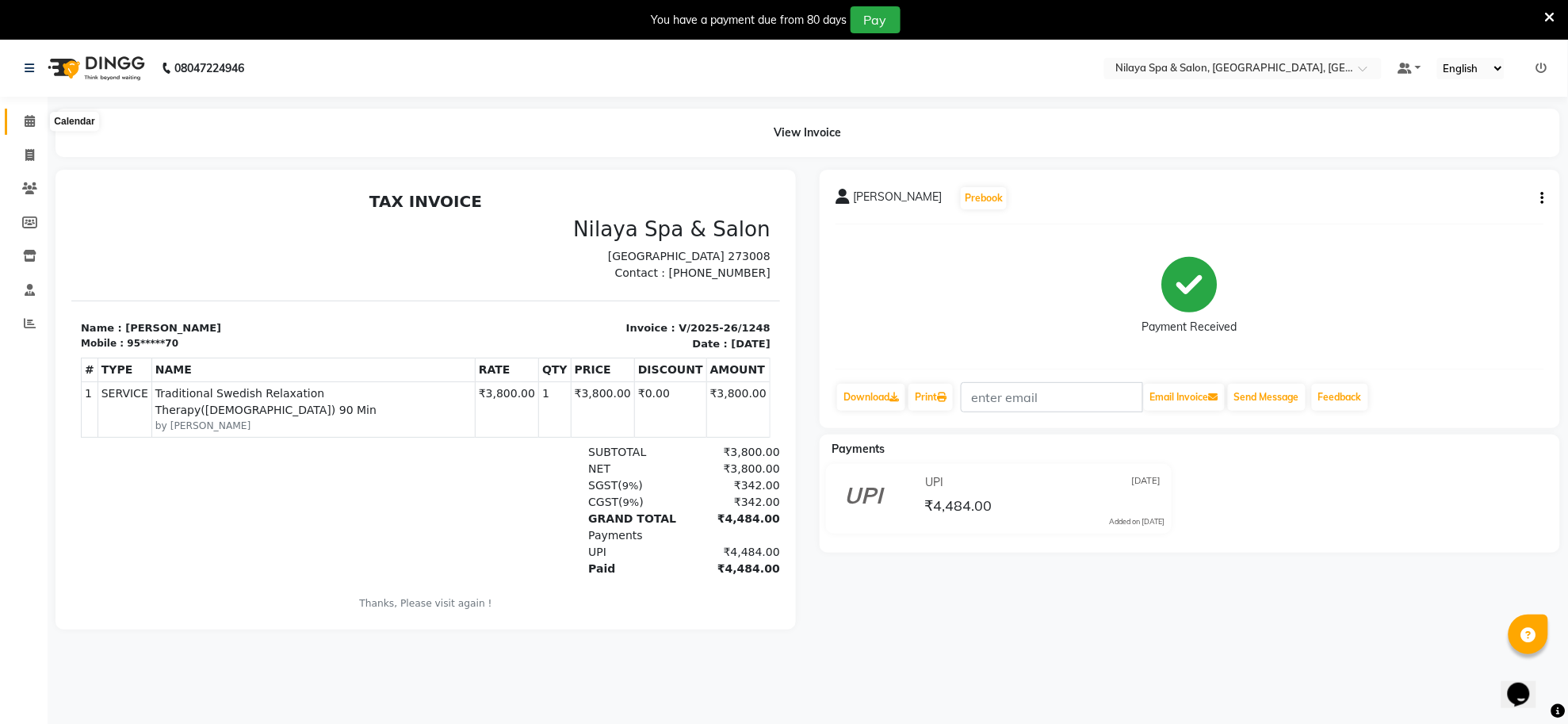
click at [18, 115] on span at bounding box center [30, 122] width 28 height 19
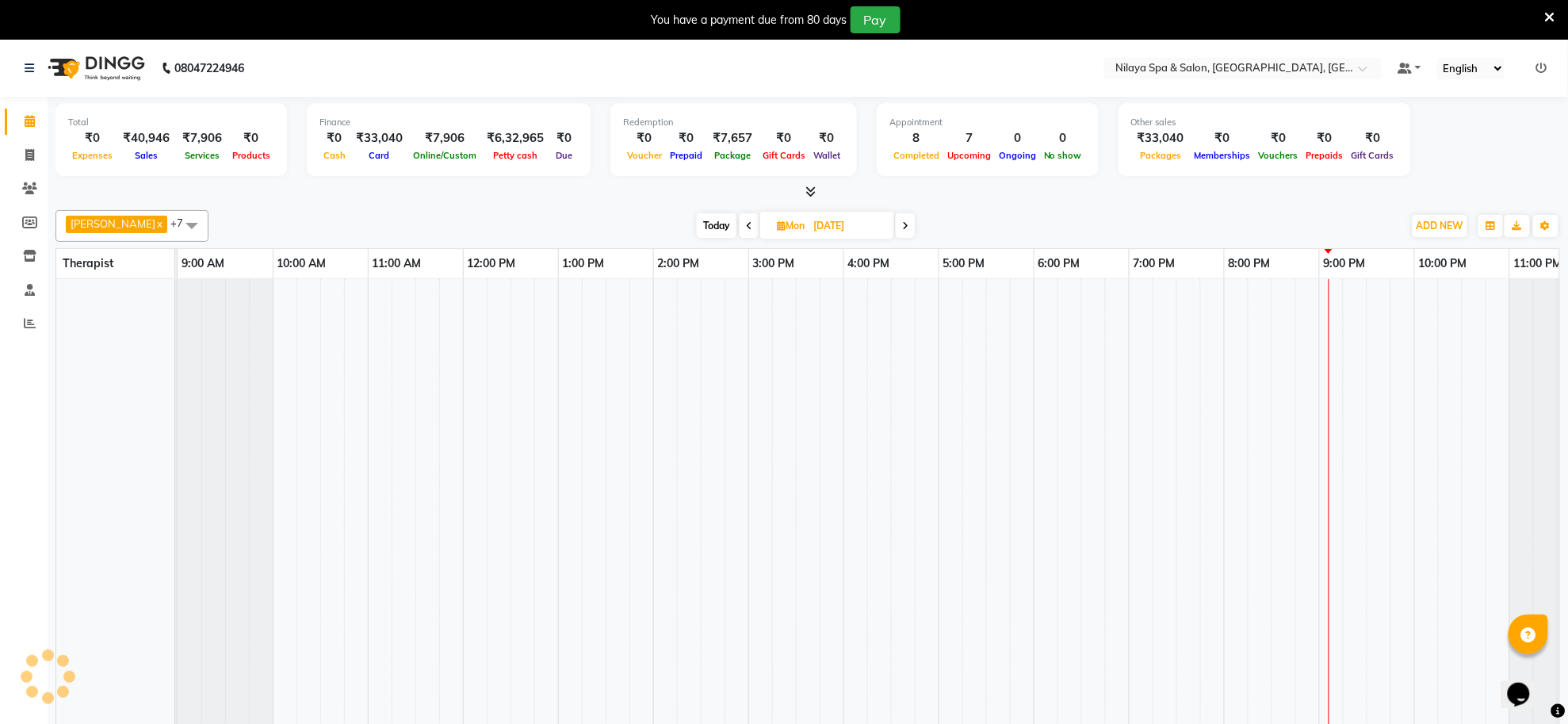
scroll to position [0, 45]
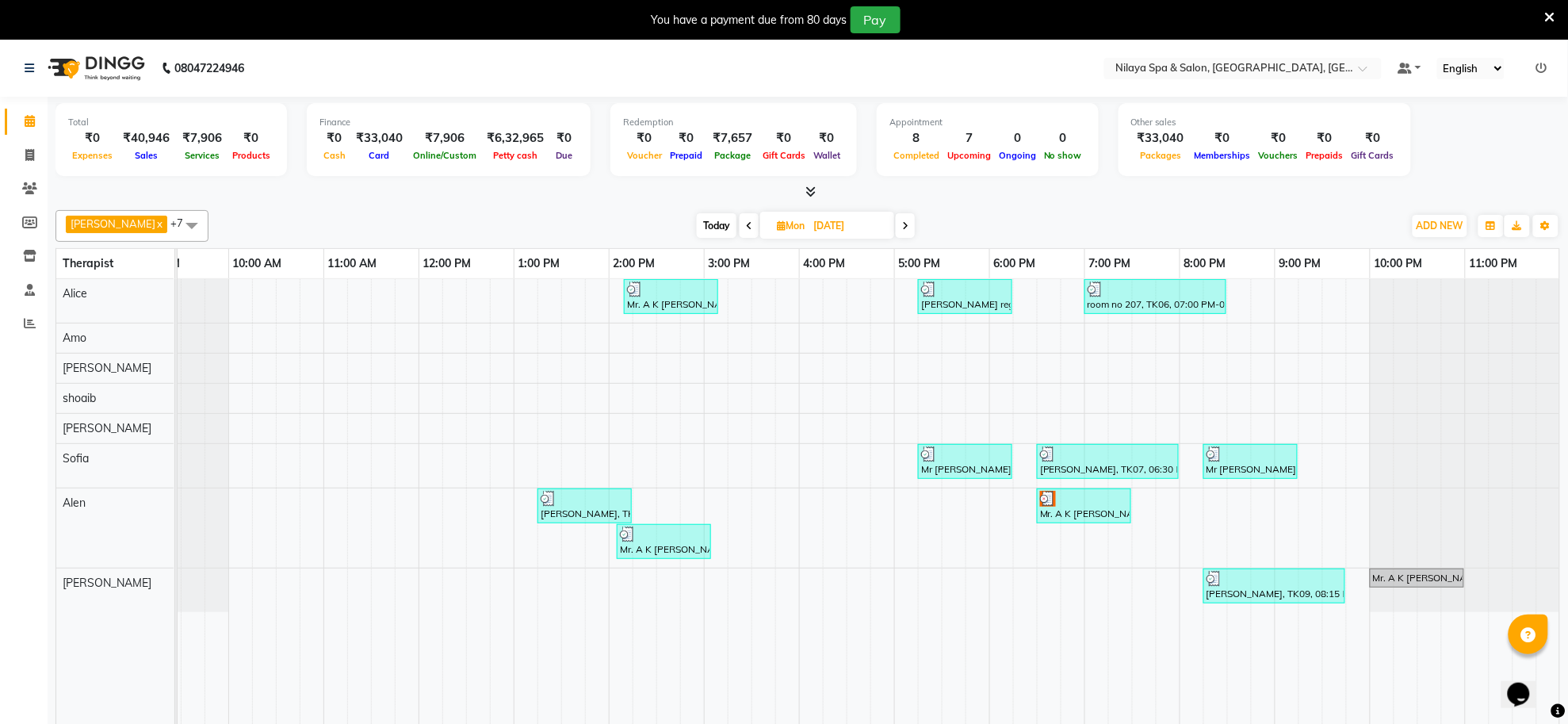
click at [902, 222] on icon at bounding box center [905, 226] width 7 height 9
type input "02-09-2025"
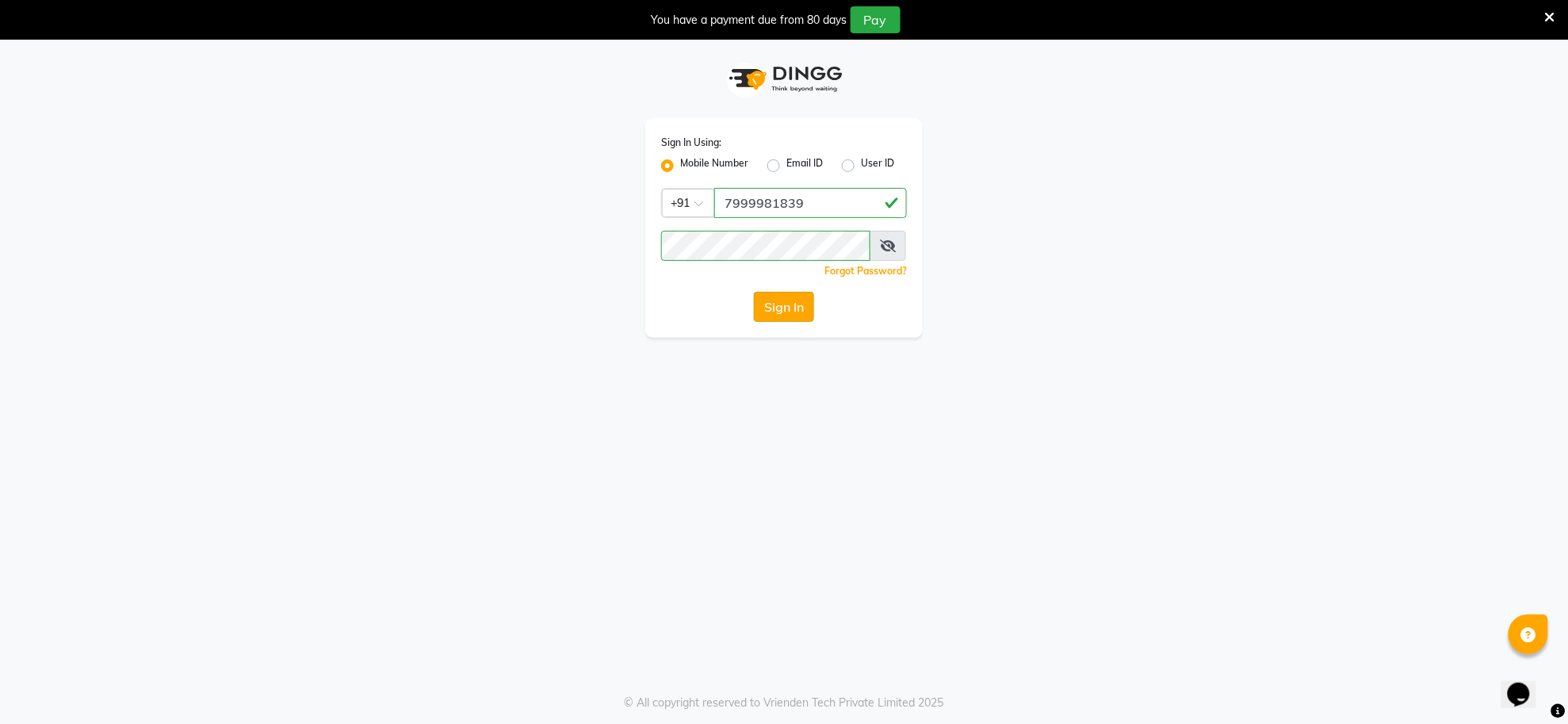
click at [794, 303] on button "Sign In" at bounding box center [784, 306] width 61 height 30
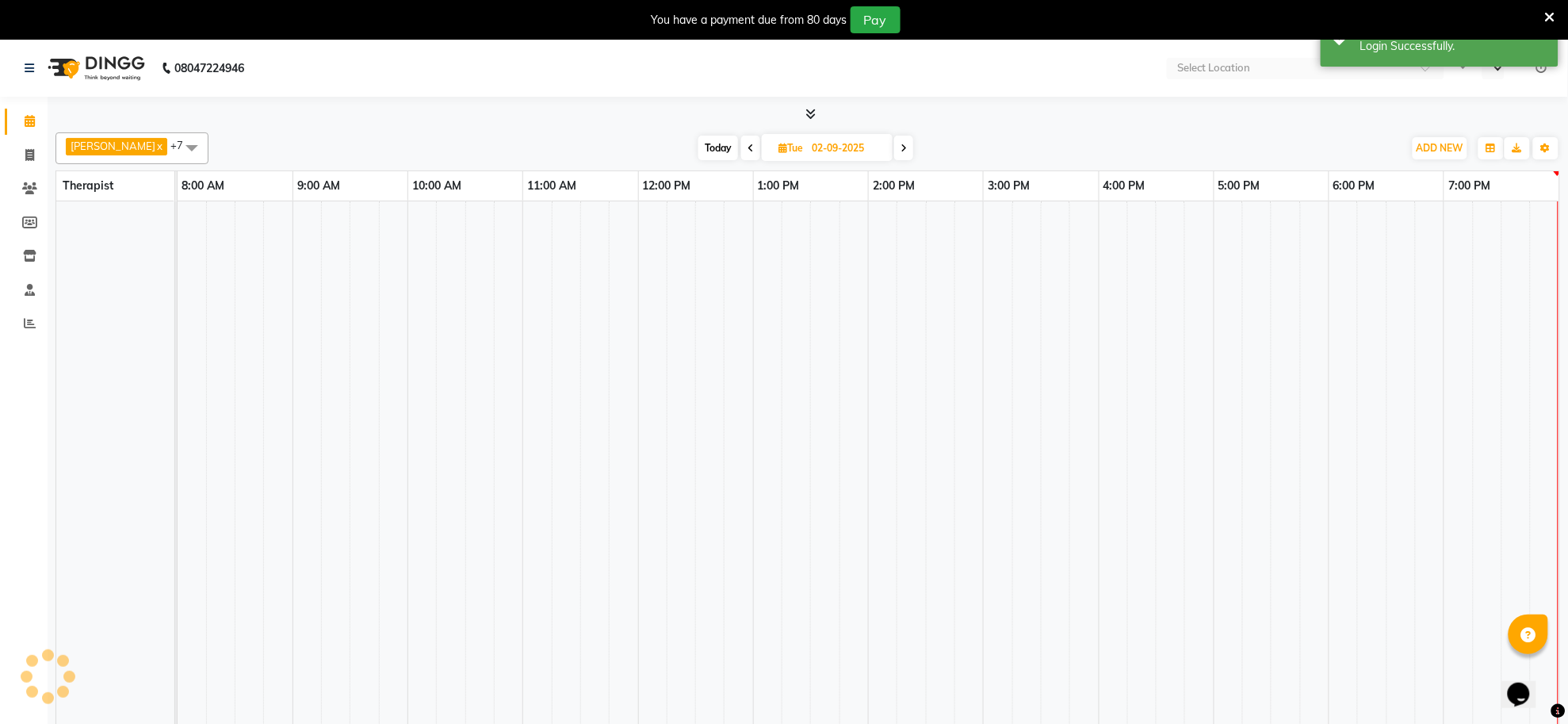
select select "en"
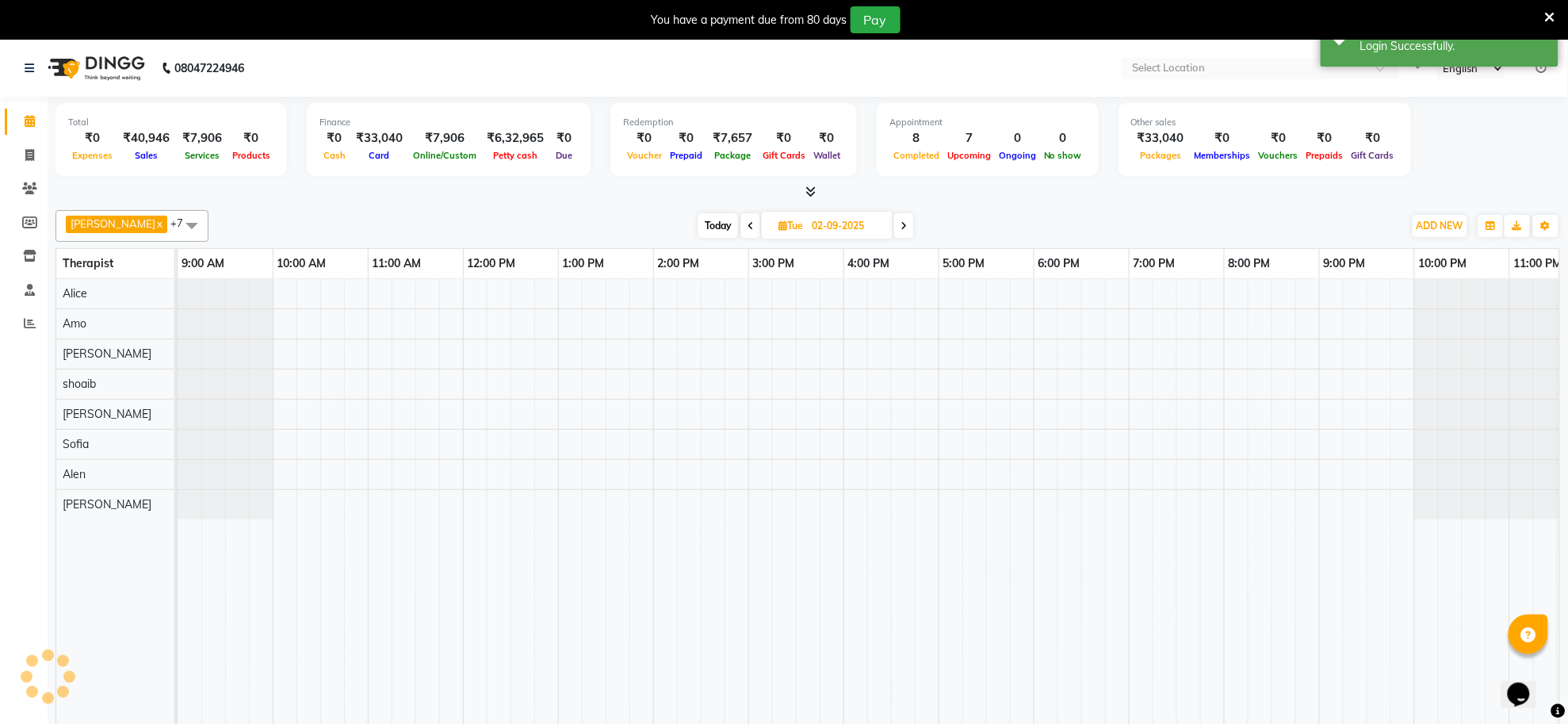
scroll to position [0, 45]
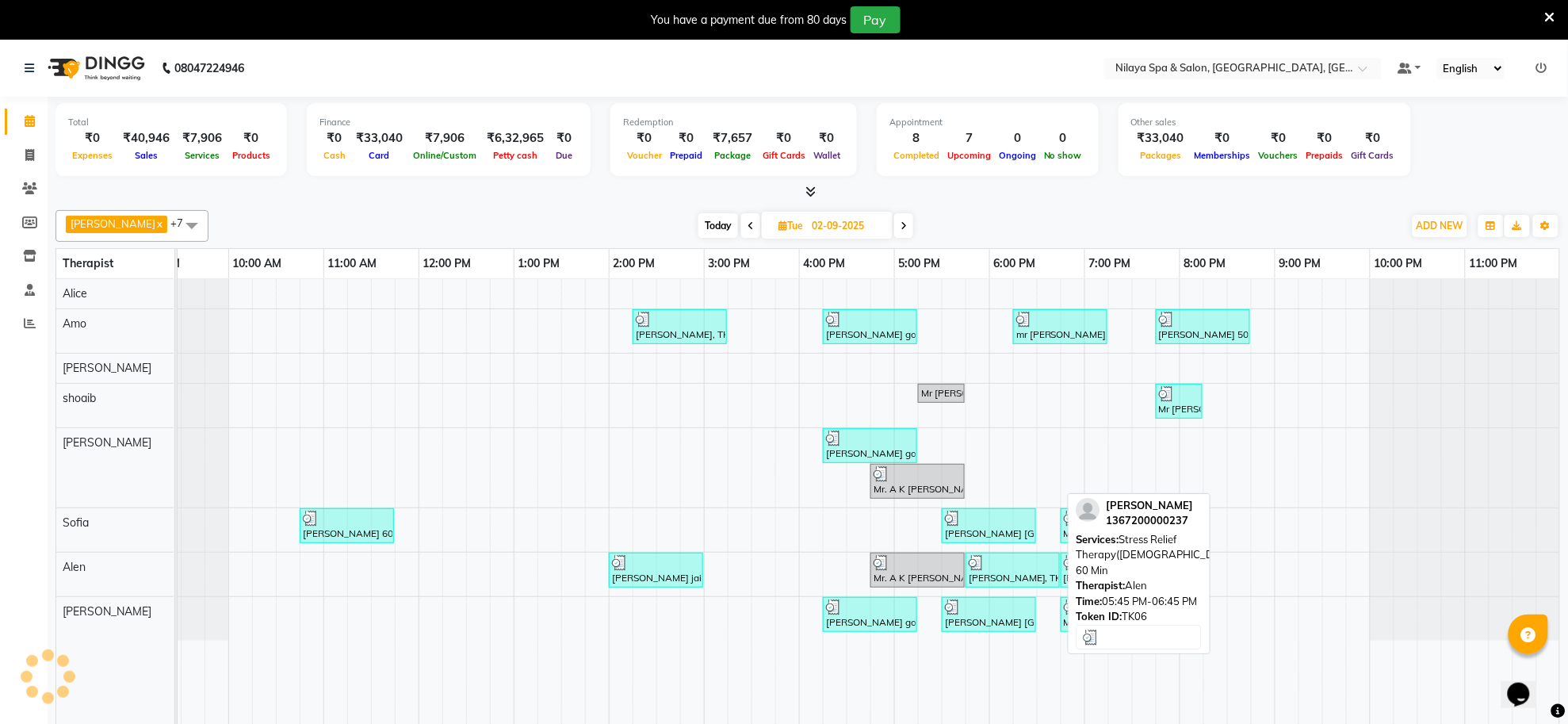
click at [1005, 576] on div "milind jajodiya, TK06, 05:45 PM-06:45 PM, Stress Relief Therapy(Male) 60 Min" at bounding box center [1013, 570] width 92 height 30
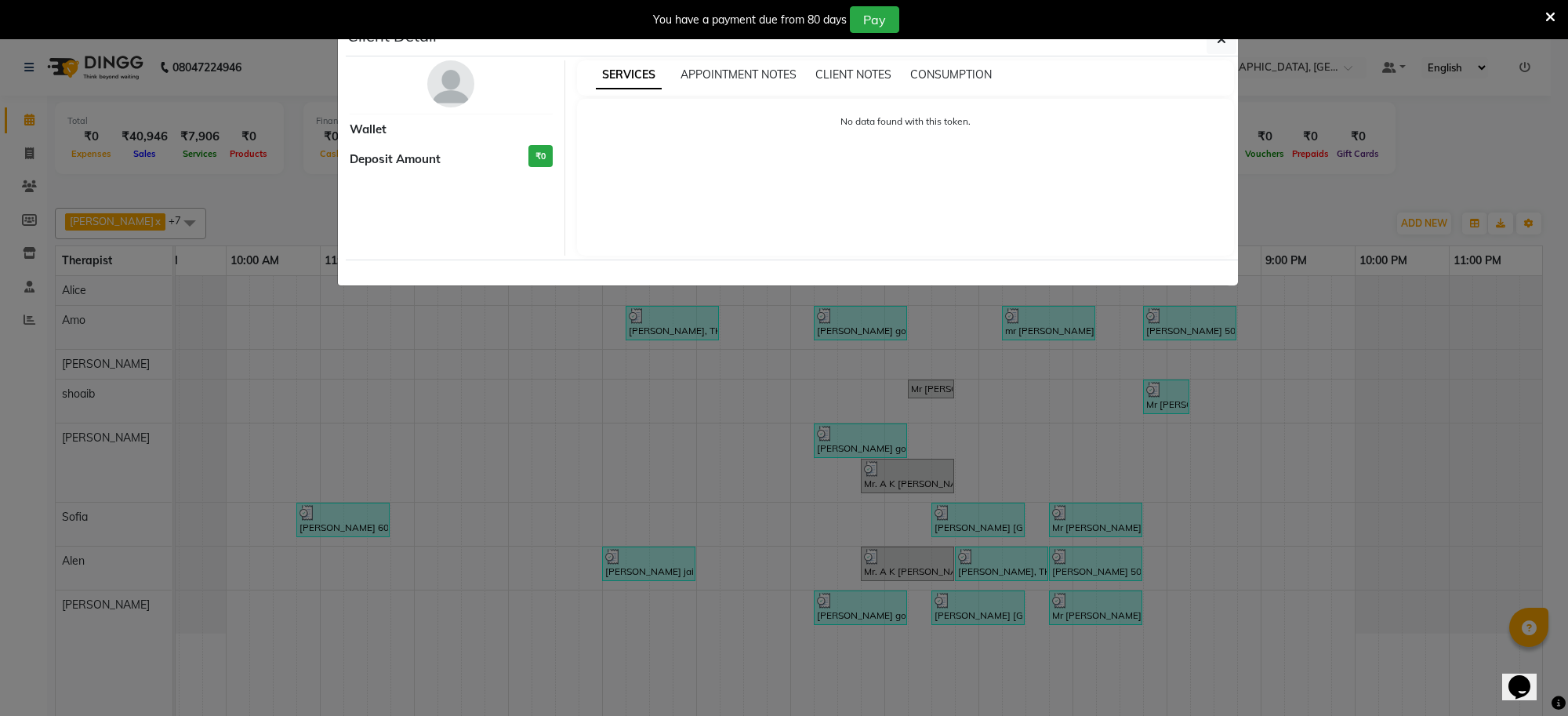
select select "3"
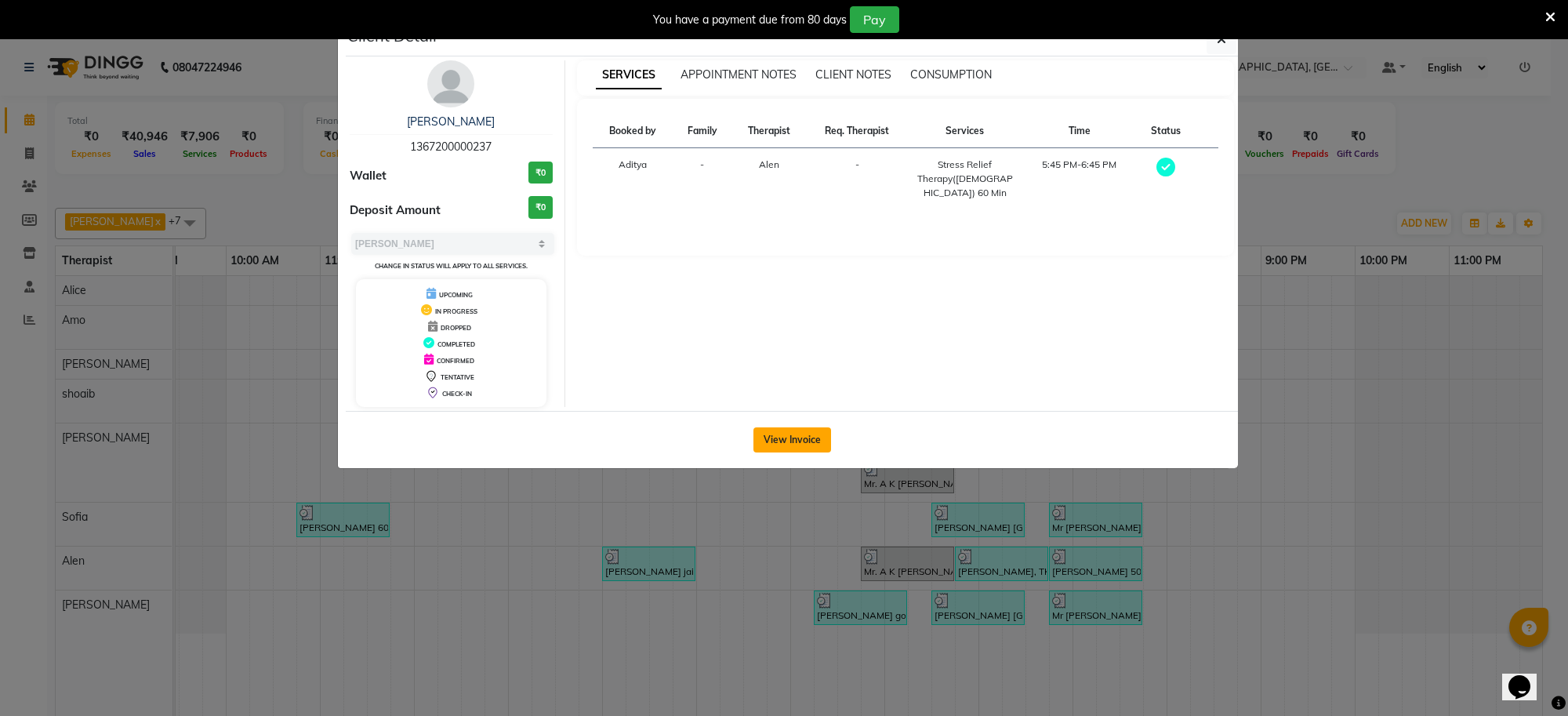
click at [797, 438] on button "View Invoice" at bounding box center [792, 440] width 78 height 25
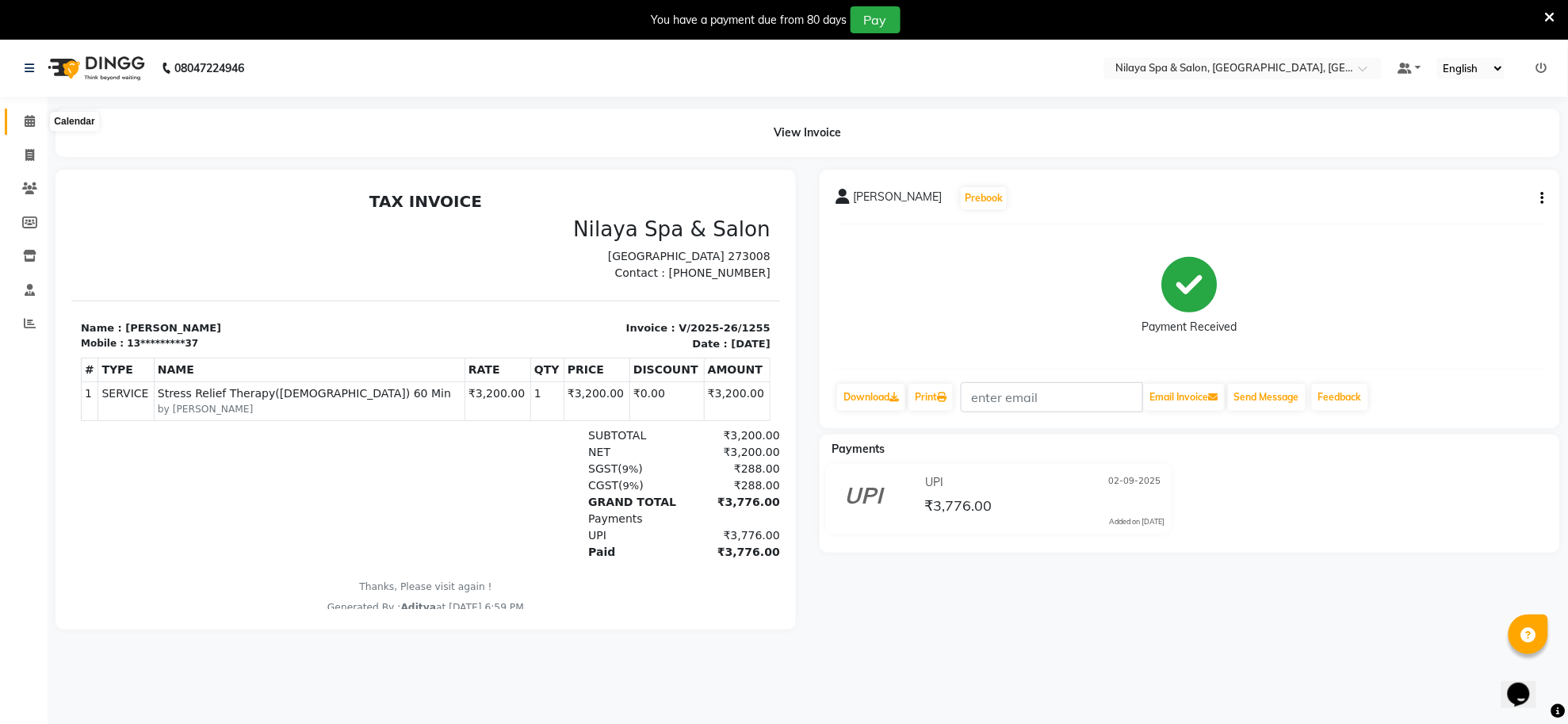
click at [24, 123] on icon at bounding box center [29, 121] width 10 height 12
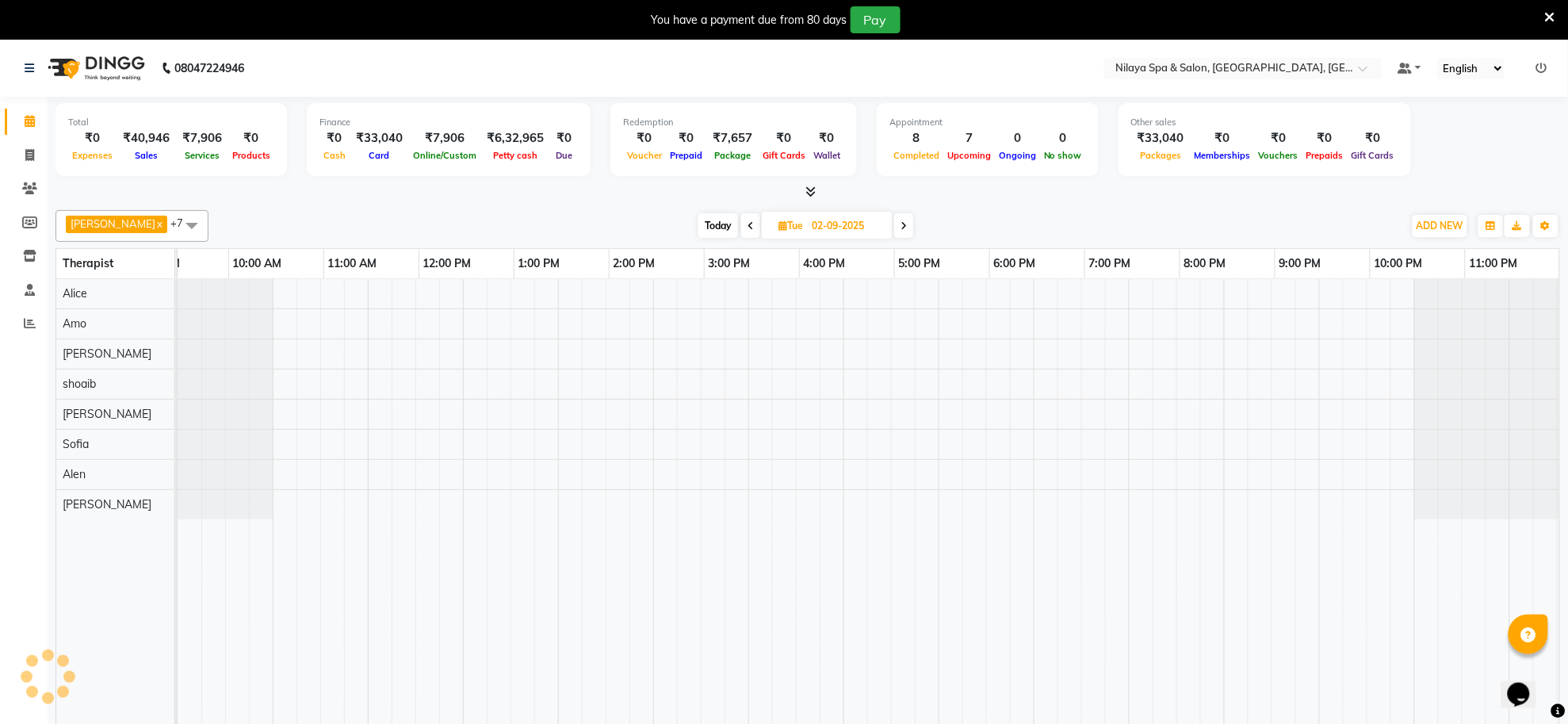
scroll to position [0, 45]
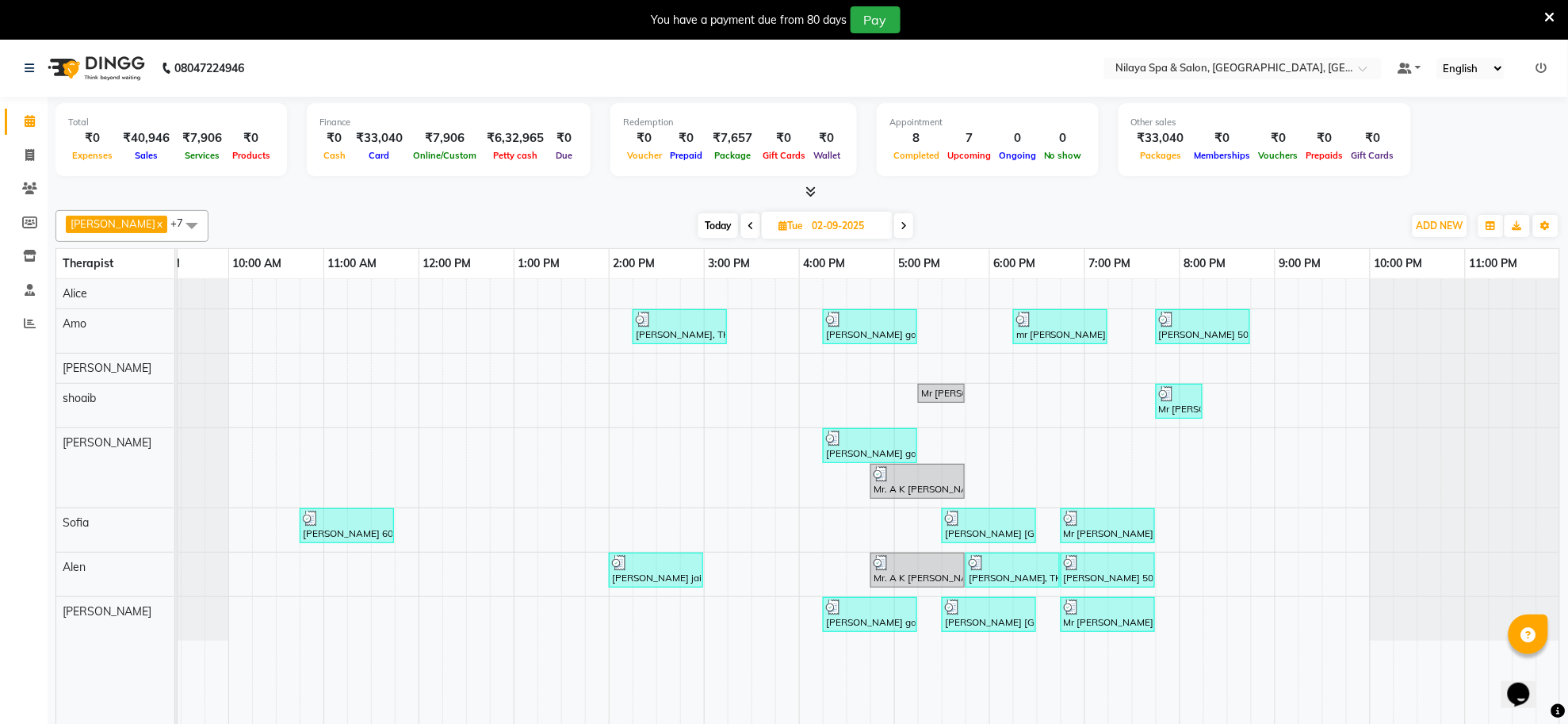
click at [895, 220] on span at bounding box center [904, 225] width 19 height 24
type input "[DATE]"
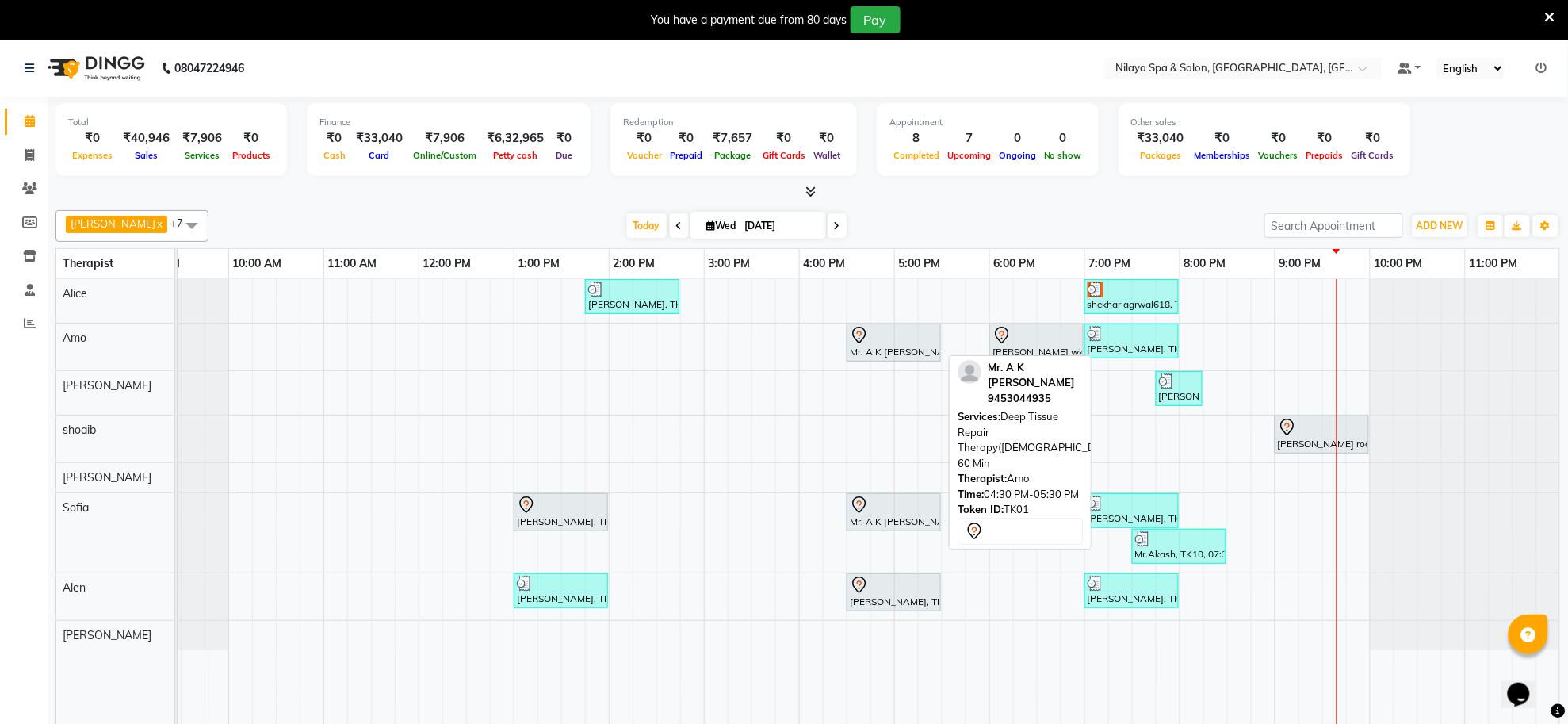
click at [905, 341] on div at bounding box center [894, 335] width 88 height 19
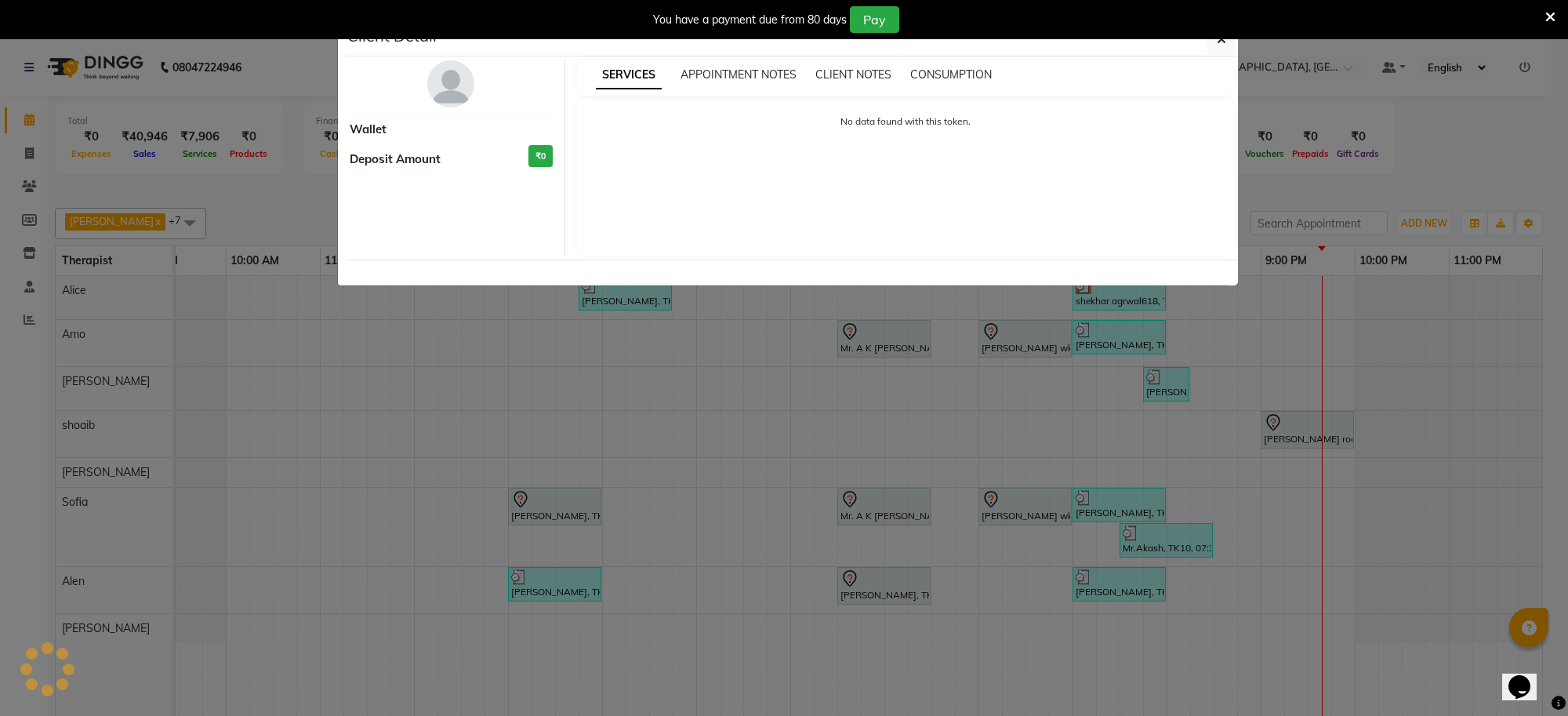
select select "7"
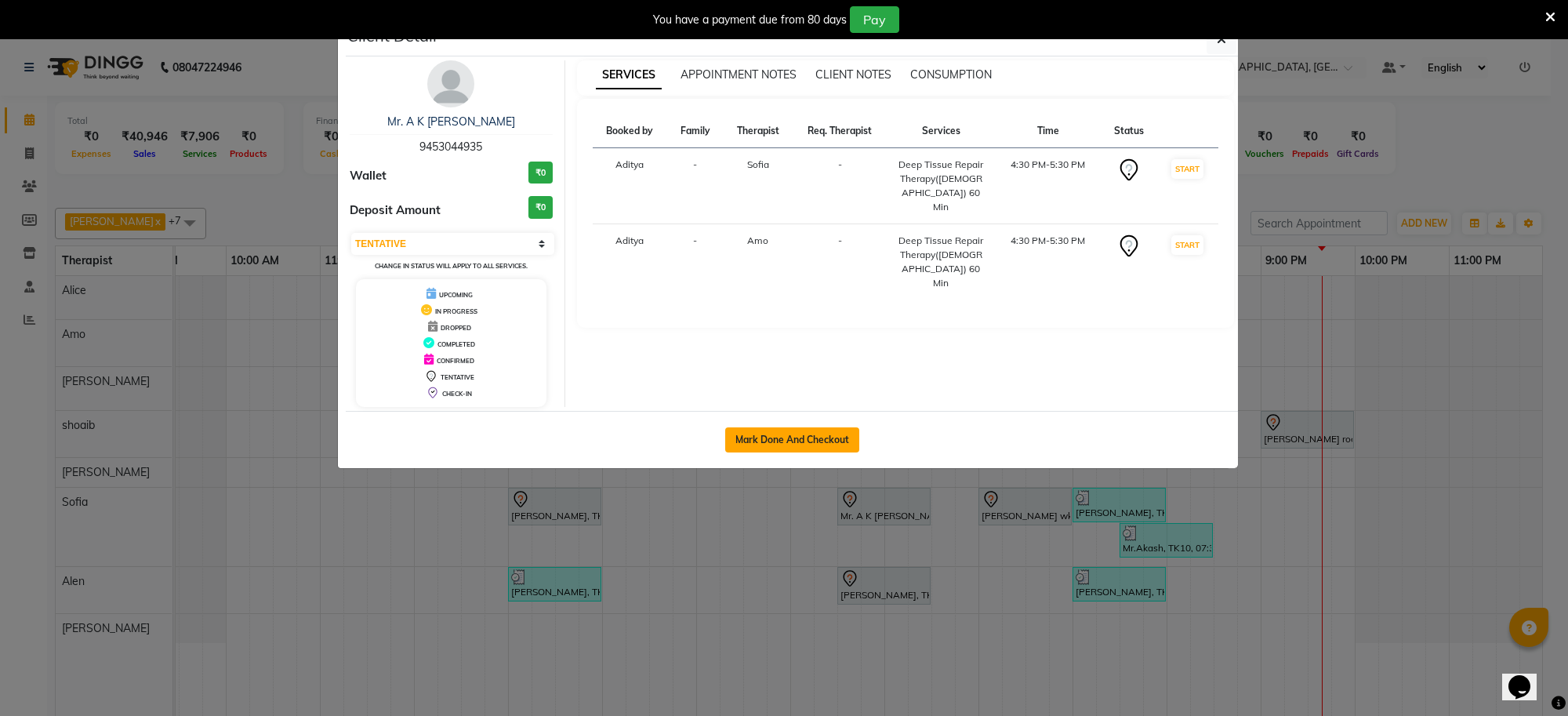
click at [801, 435] on button "Mark Done And Checkout" at bounding box center [791, 440] width 134 height 25
select select "service"
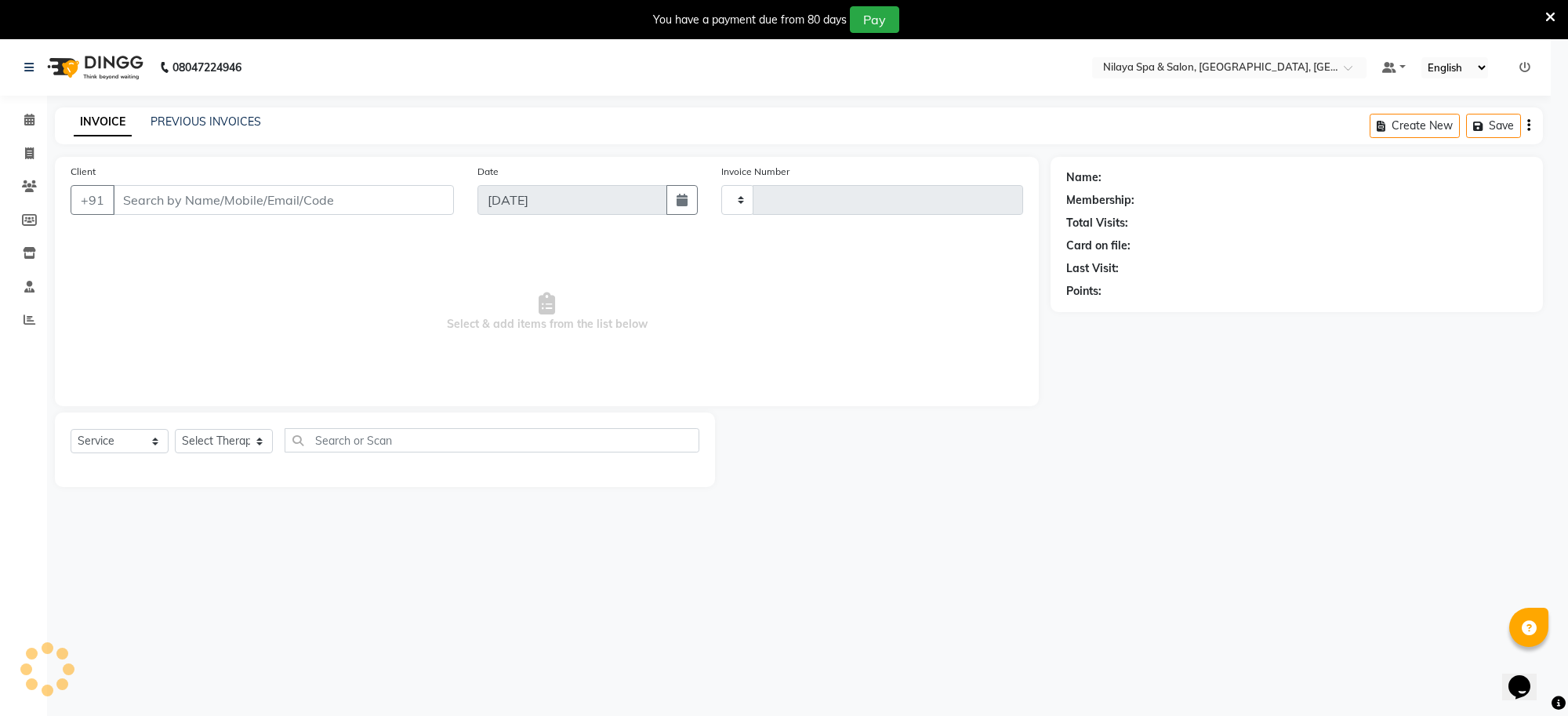
type input "1268"
select select "8283"
type input "94******35"
select select "84324"
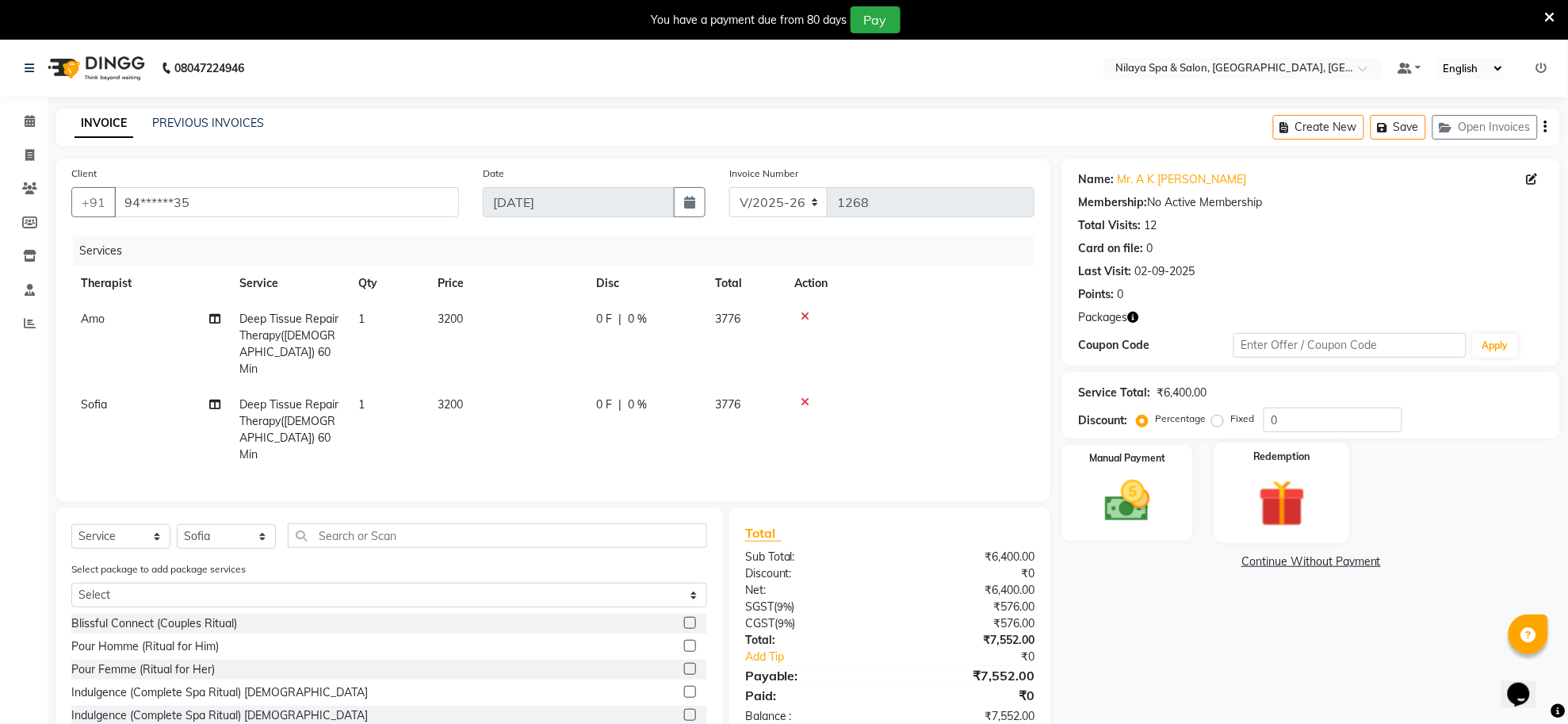
click at [1282, 496] on img at bounding box center [1281, 504] width 77 height 59
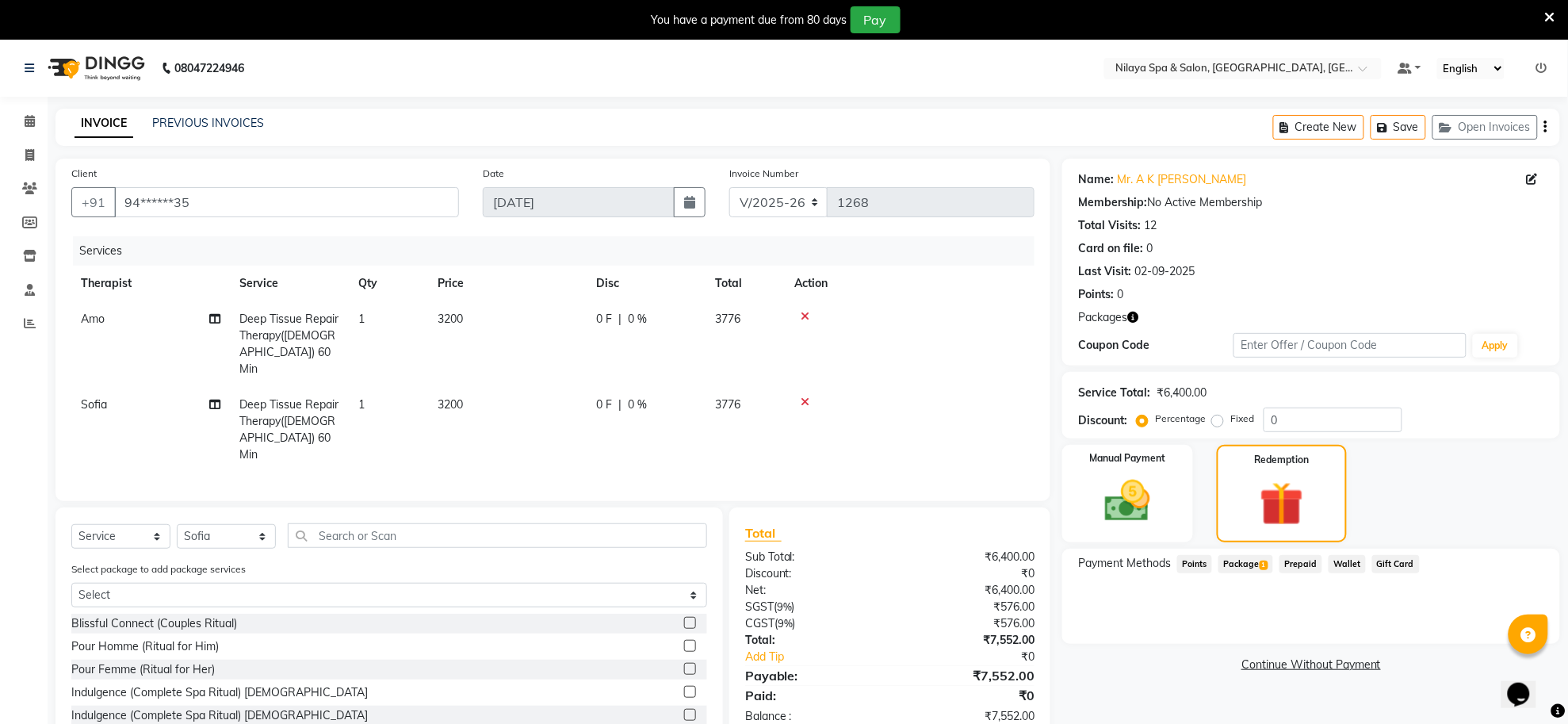
click at [1255, 563] on span "Package 1" at bounding box center [1246, 564] width 55 height 19
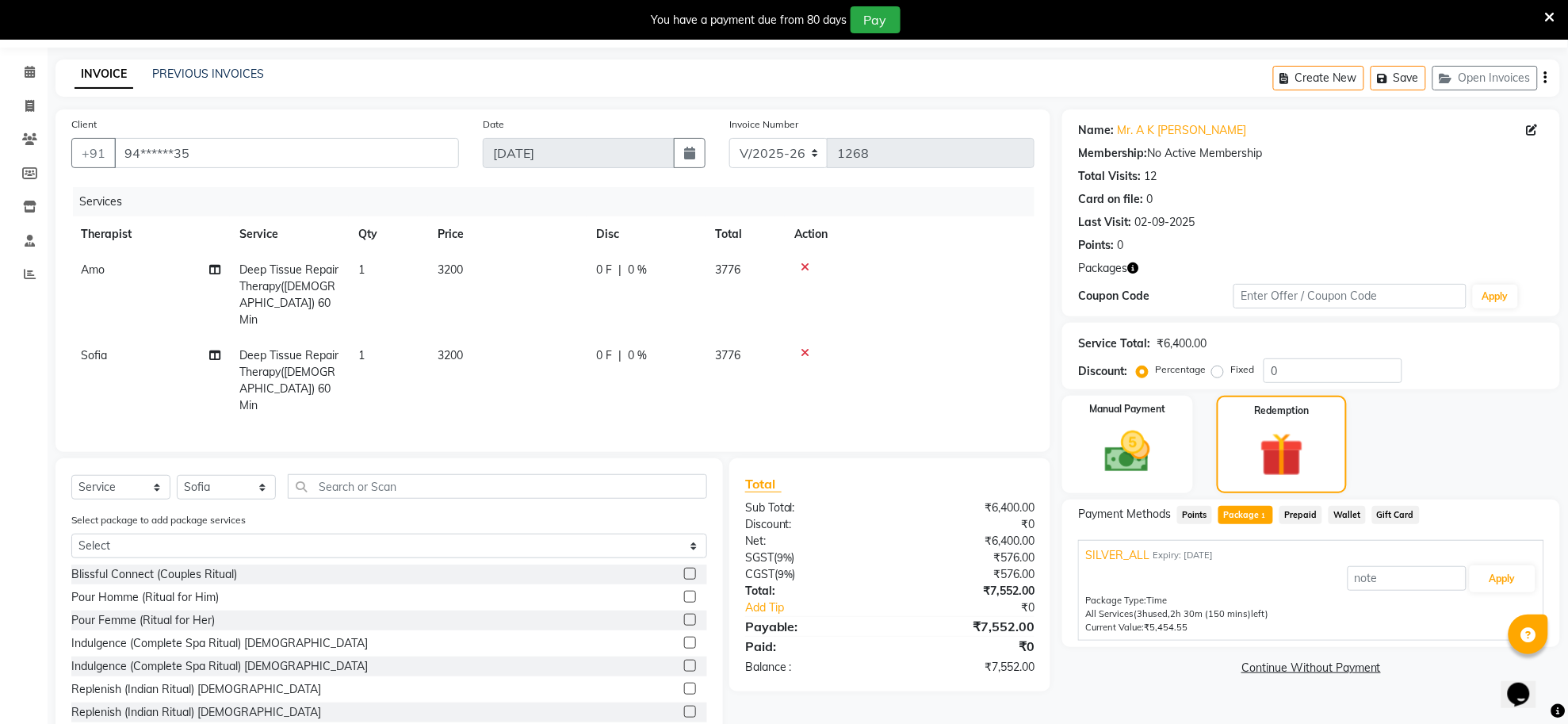
scroll to position [76, 0]
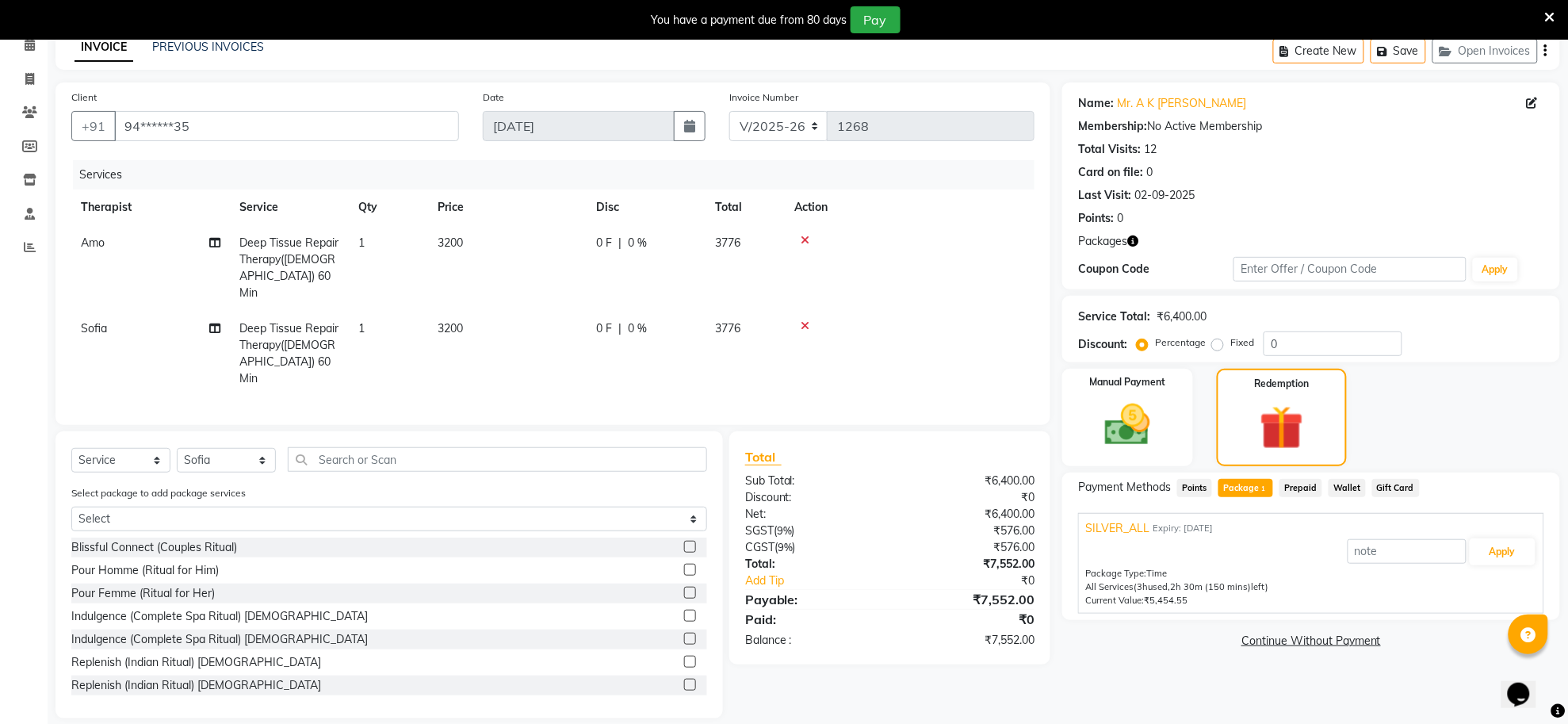
click at [1135, 528] on span "SILVER_ALL" at bounding box center [1117, 529] width 64 height 17
click at [1514, 554] on button "Apply" at bounding box center [1503, 551] width 65 height 27
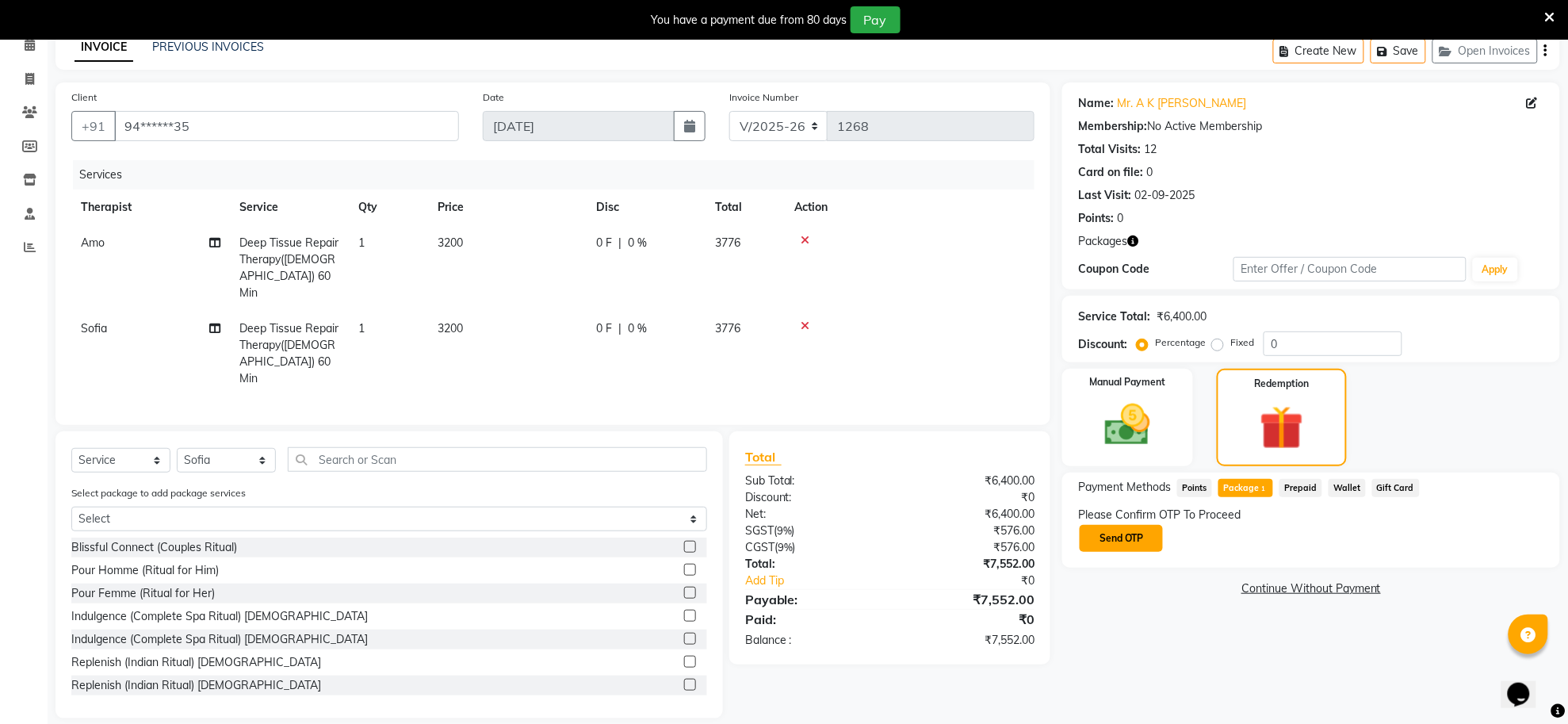
click at [1132, 532] on button "Send OTP" at bounding box center [1121, 538] width 83 height 27
click at [1152, 541] on input "text" at bounding box center [1158, 538] width 159 height 24
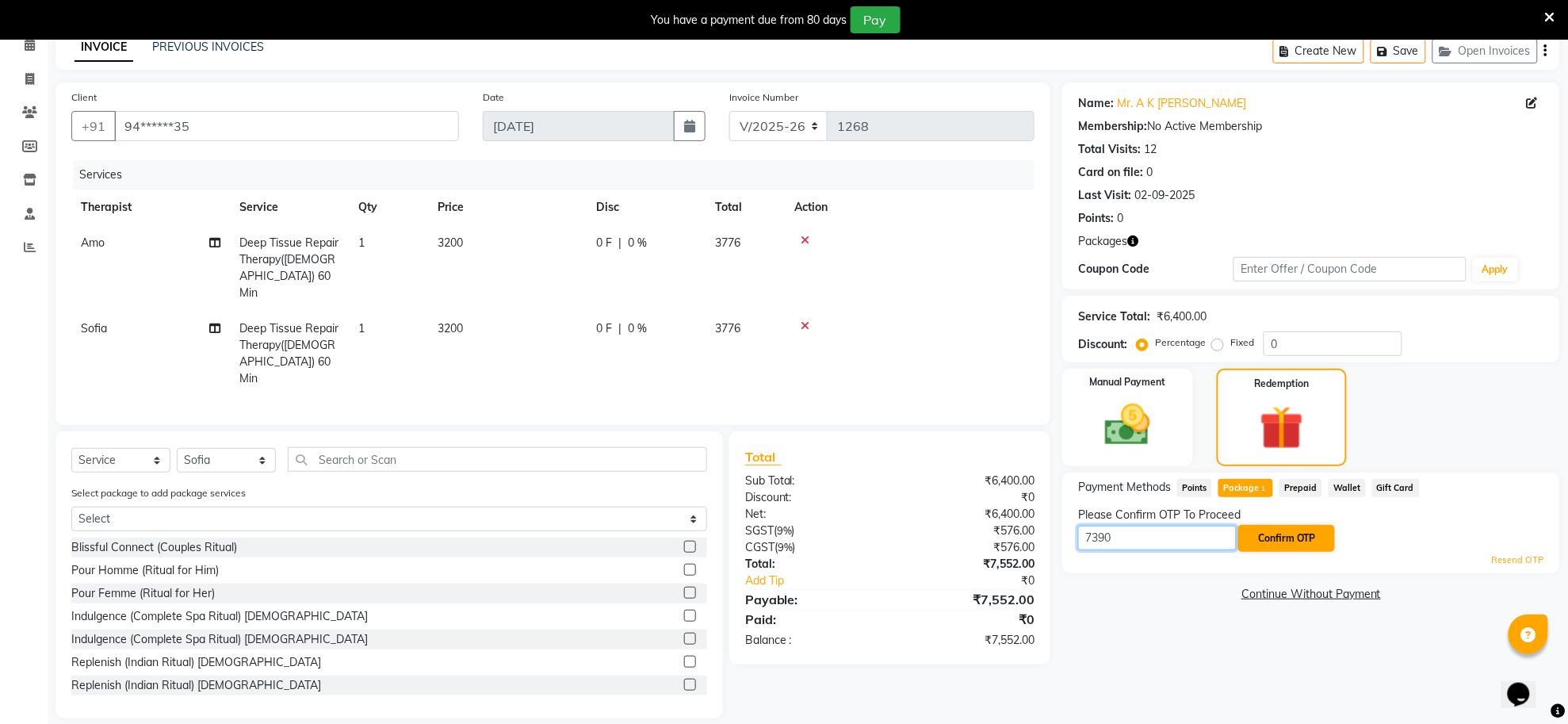
type input "7390"
click at [1266, 539] on button "Confirm OTP" at bounding box center [1287, 538] width 97 height 27
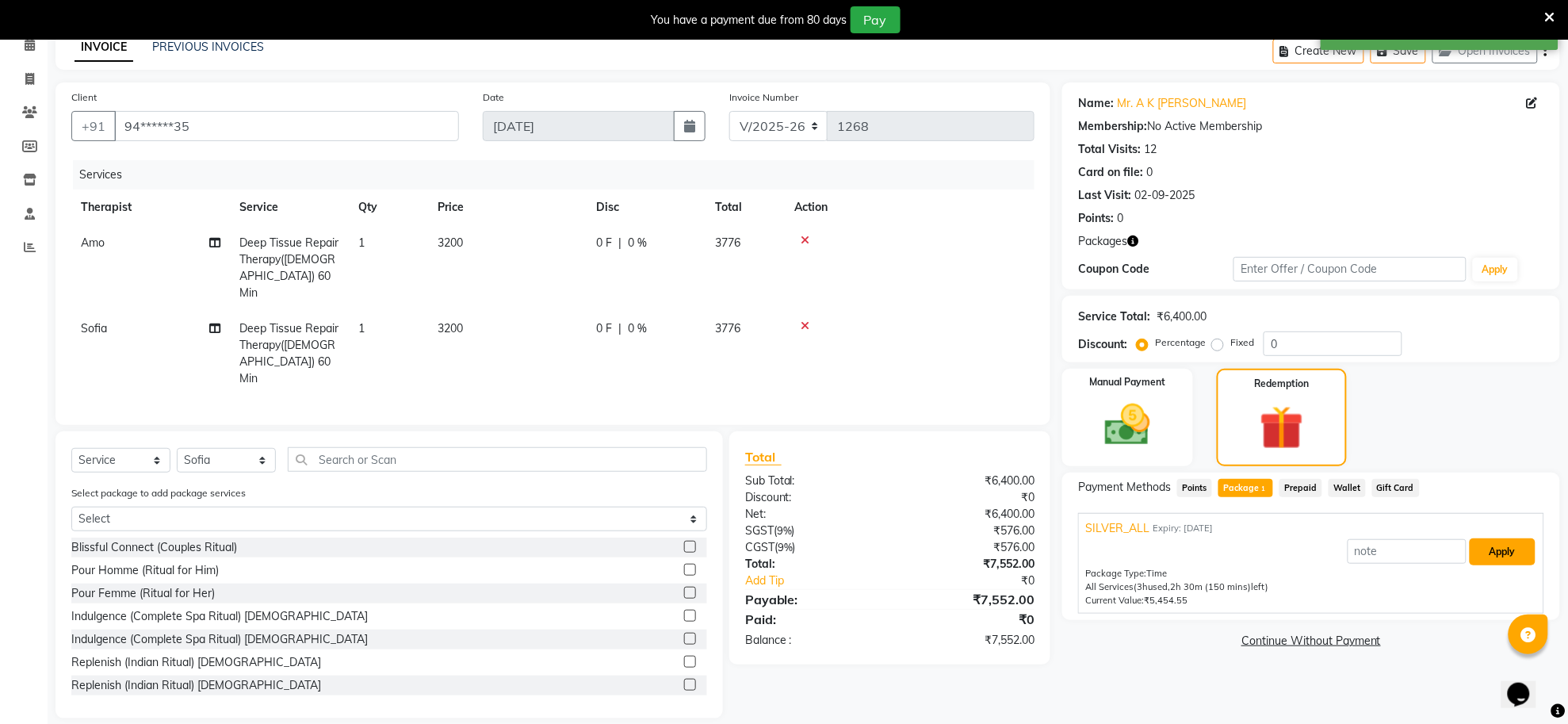
click at [1512, 548] on button "Apply" at bounding box center [1503, 551] width 65 height 27
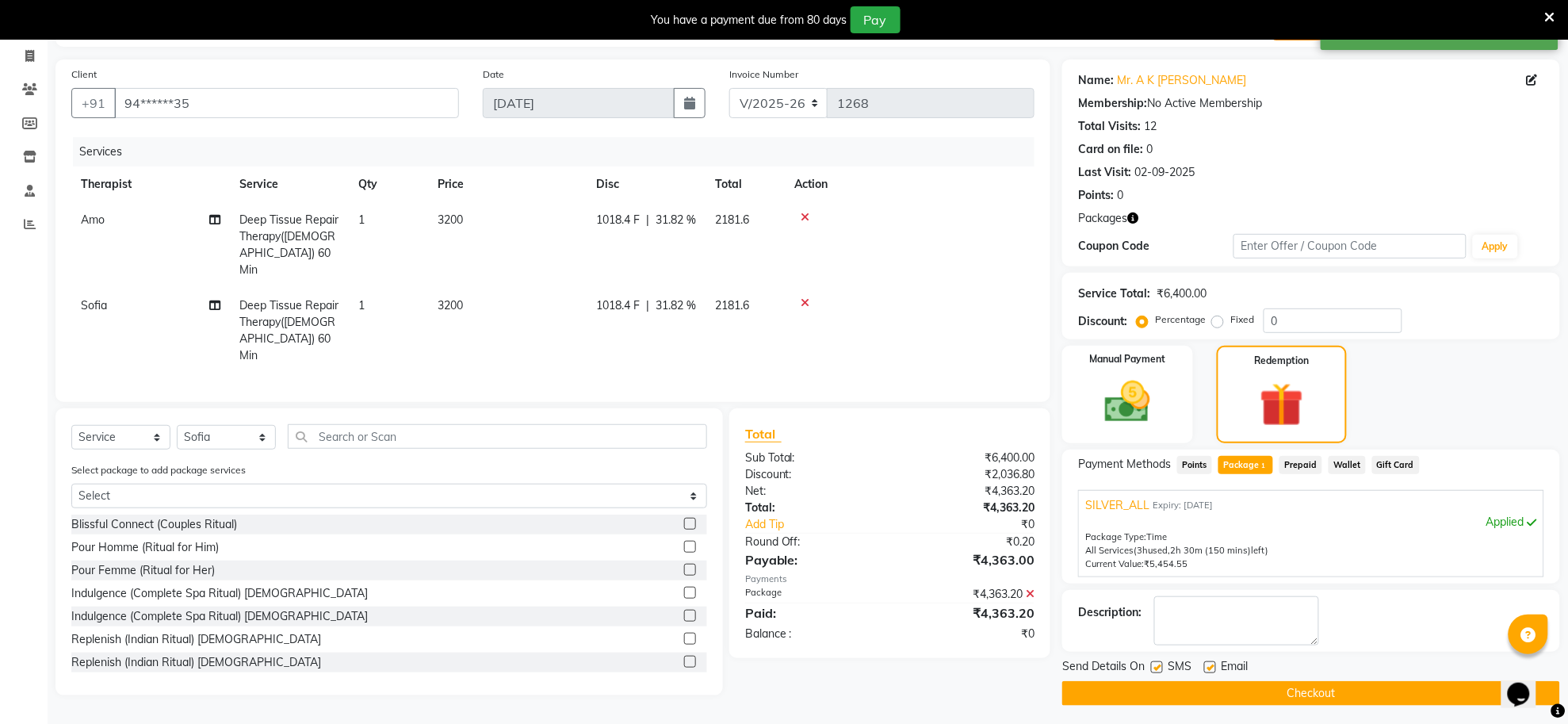
scroll to position [105, 0]
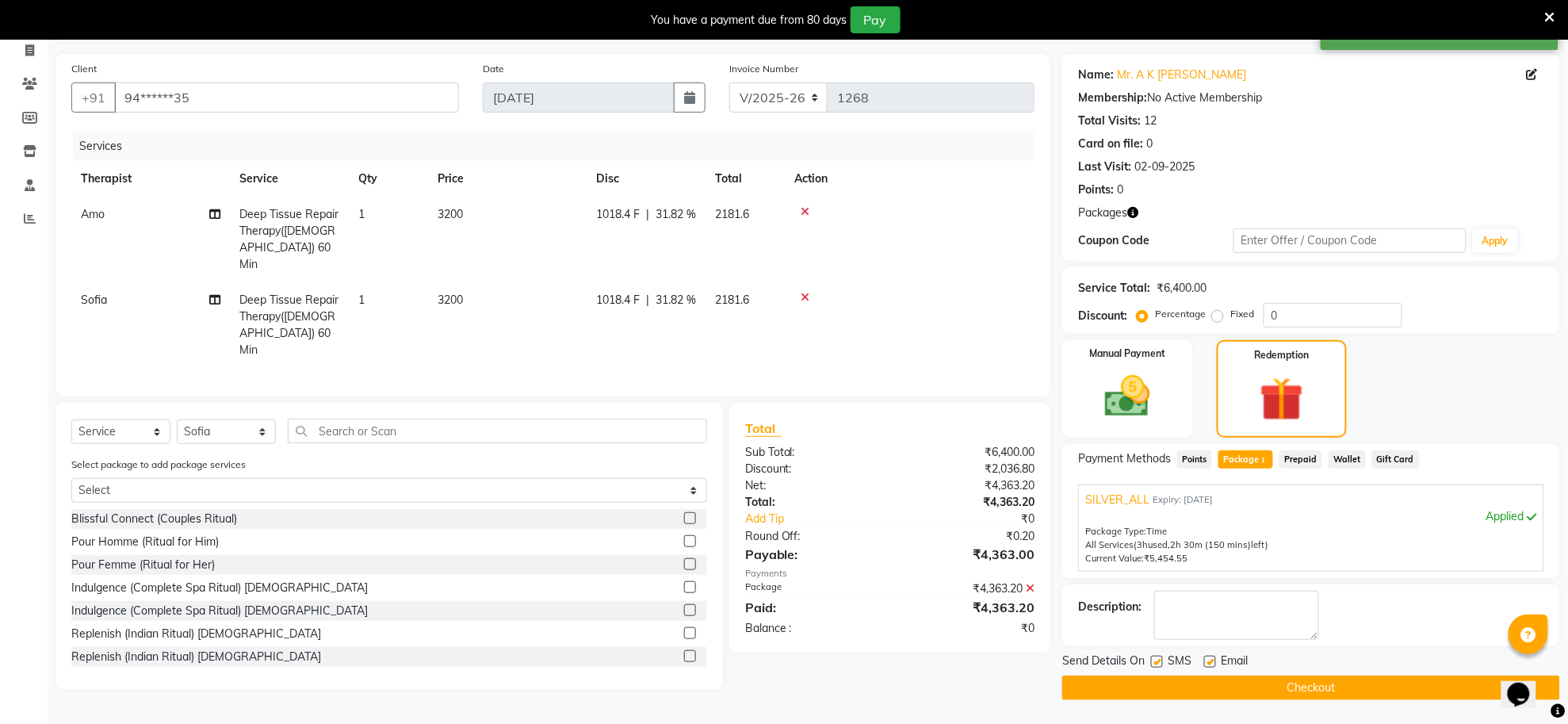
click at [1312, 684] on button "Checkout" at bounding box center [1311, 688] width 498 height 24
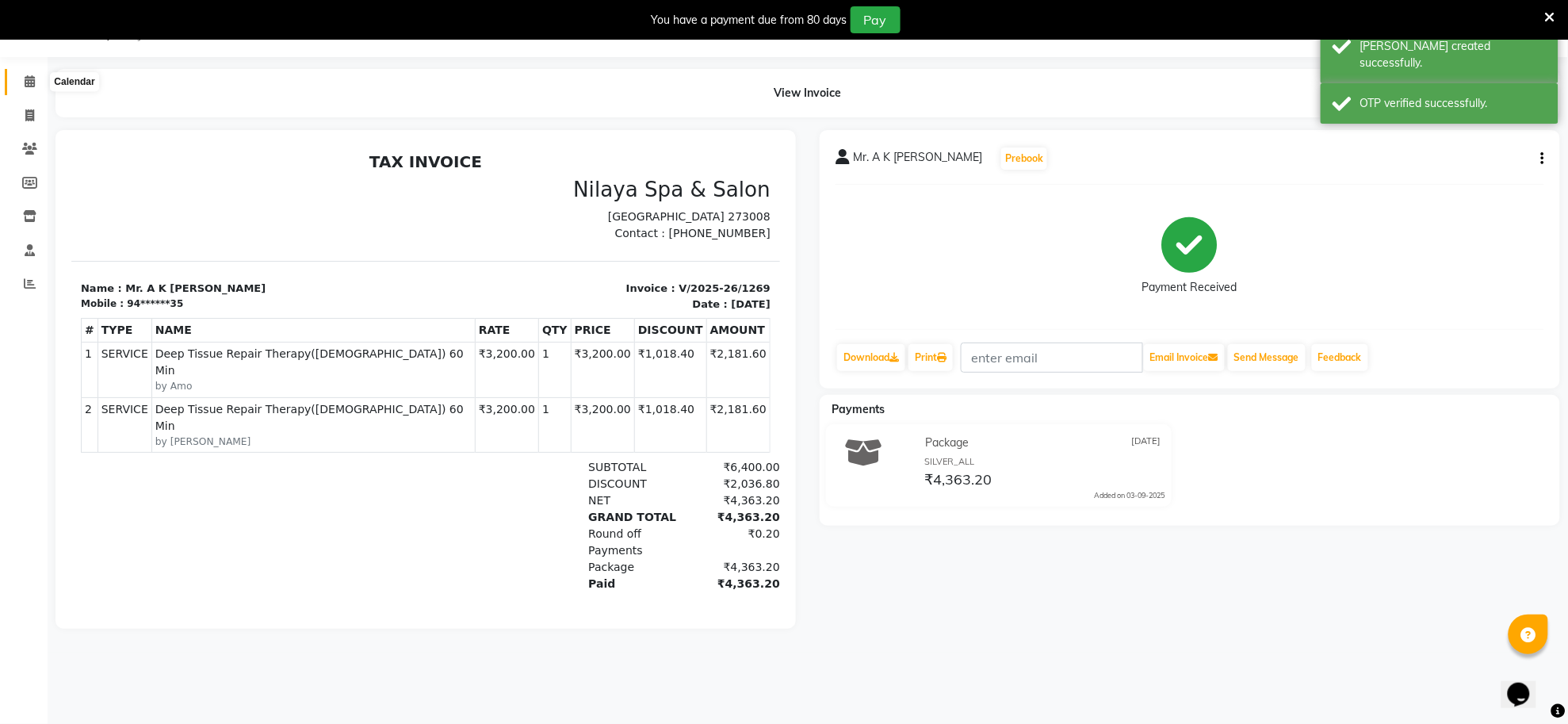
click at [30, 86] on icon at bounding box center [29, 81] width 10 height 12
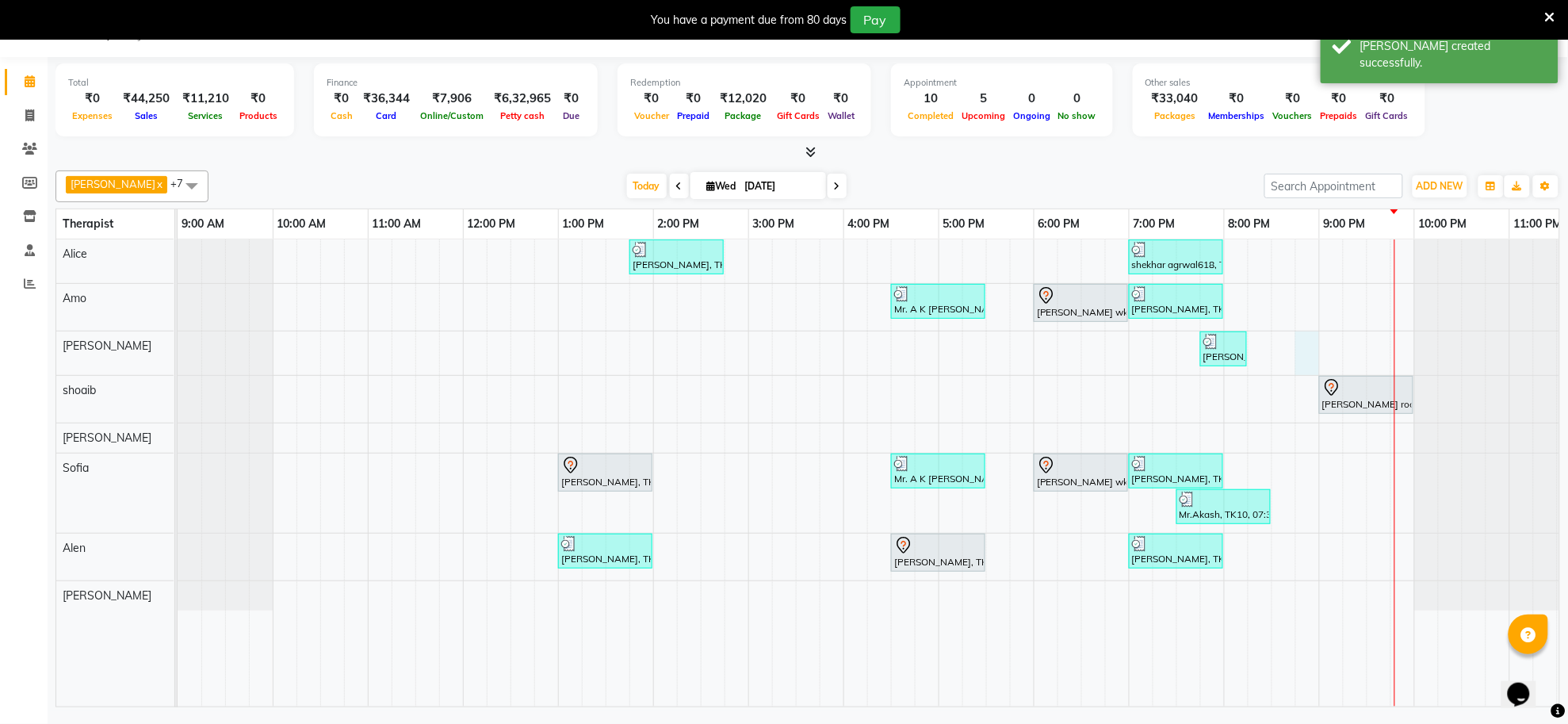
click at [1309, 349] on div "K.R Srivasta, TK04, 01:45 PM-02:45 PM, Deep Tissue Repair Therapy(Male) 60 Min …" at bounding box center [891, 473] width 1427 height 467
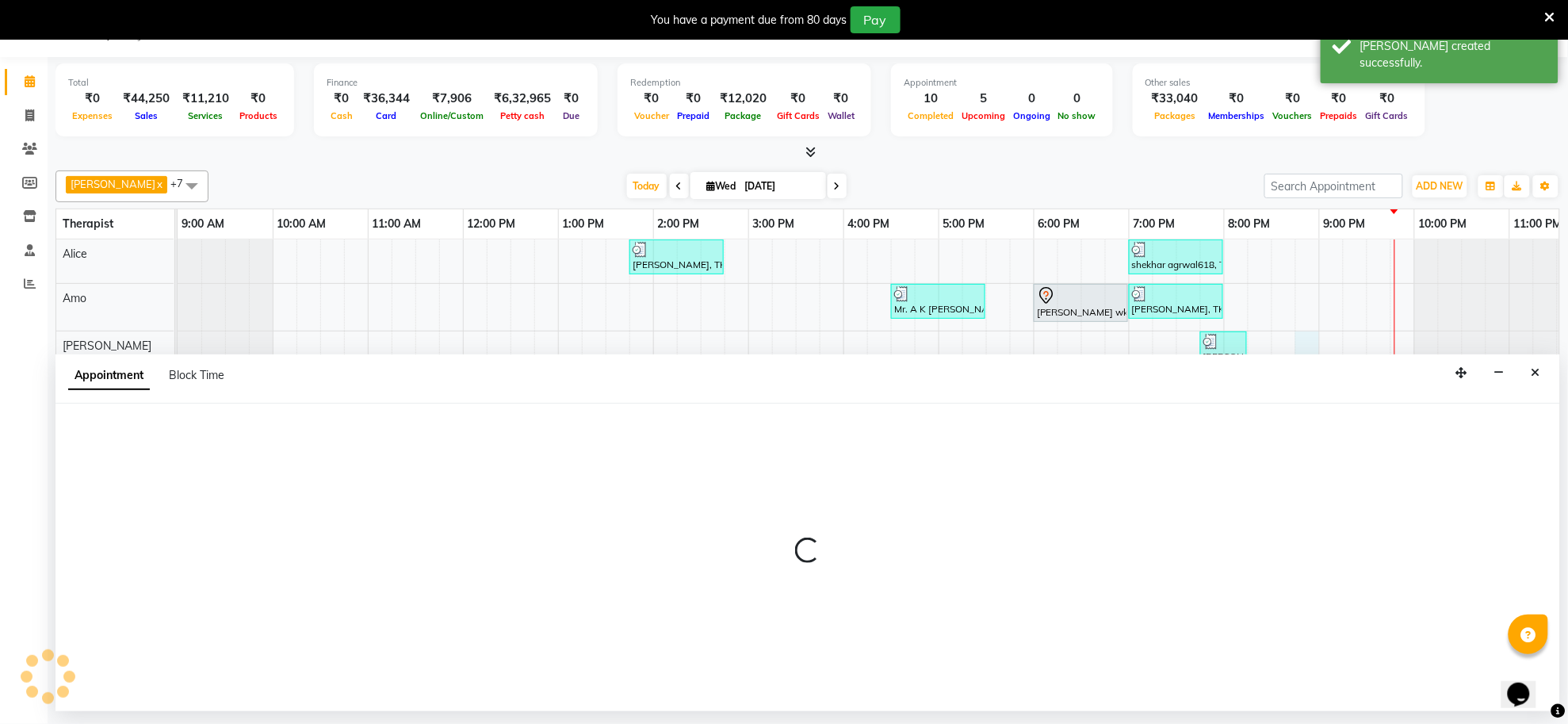
select select "80704"
select select "tentative"
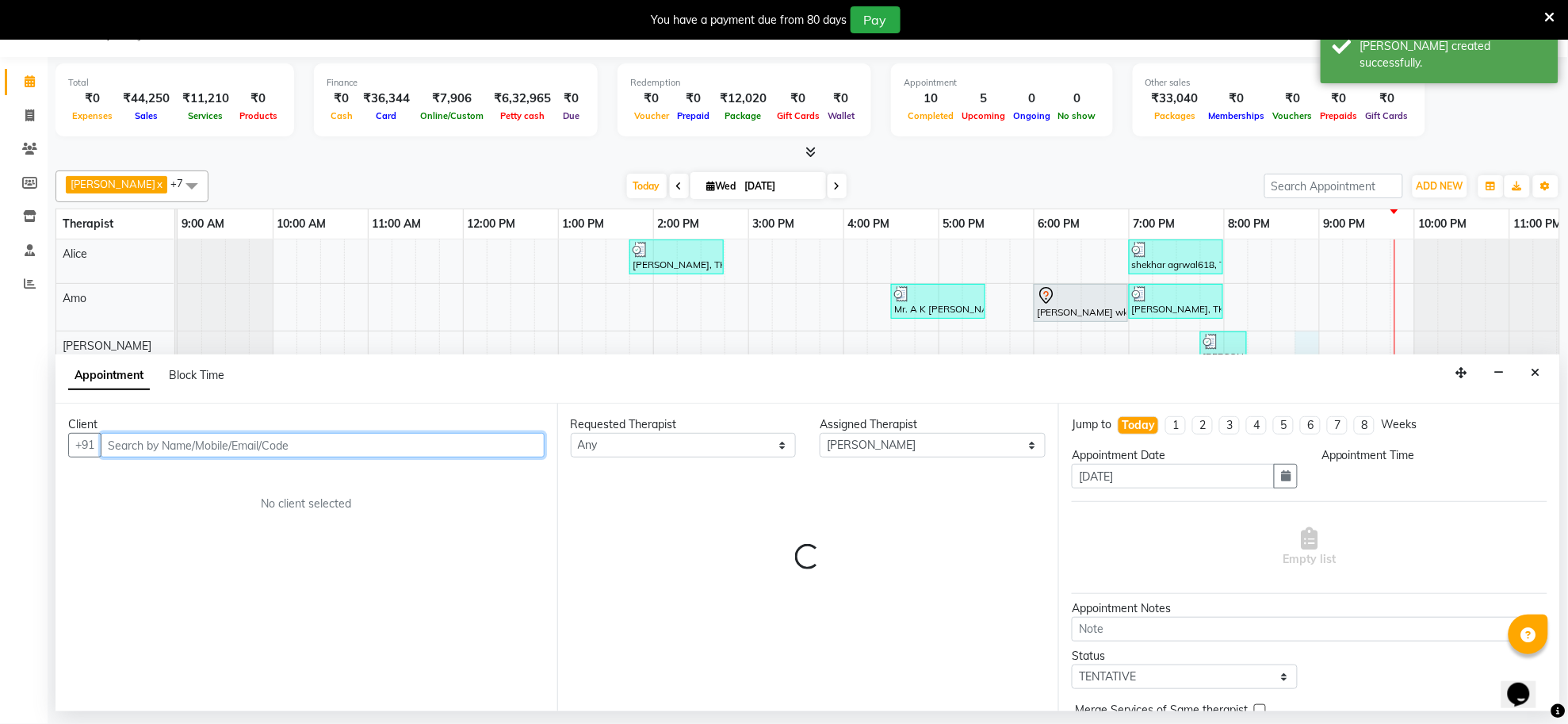
select select "1245"
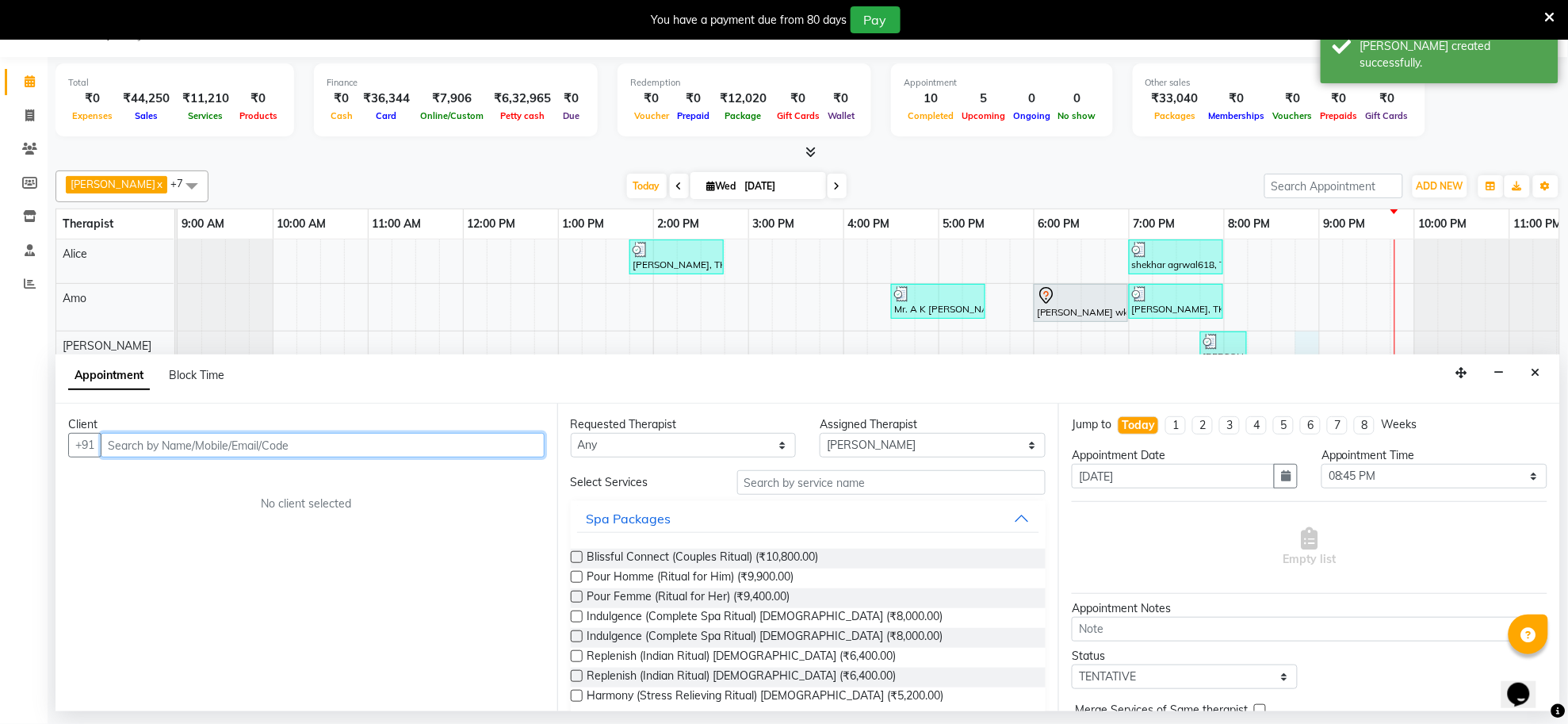
click at [417, 449] on input "text" at bounding box center [322, 446] width 444 height 24
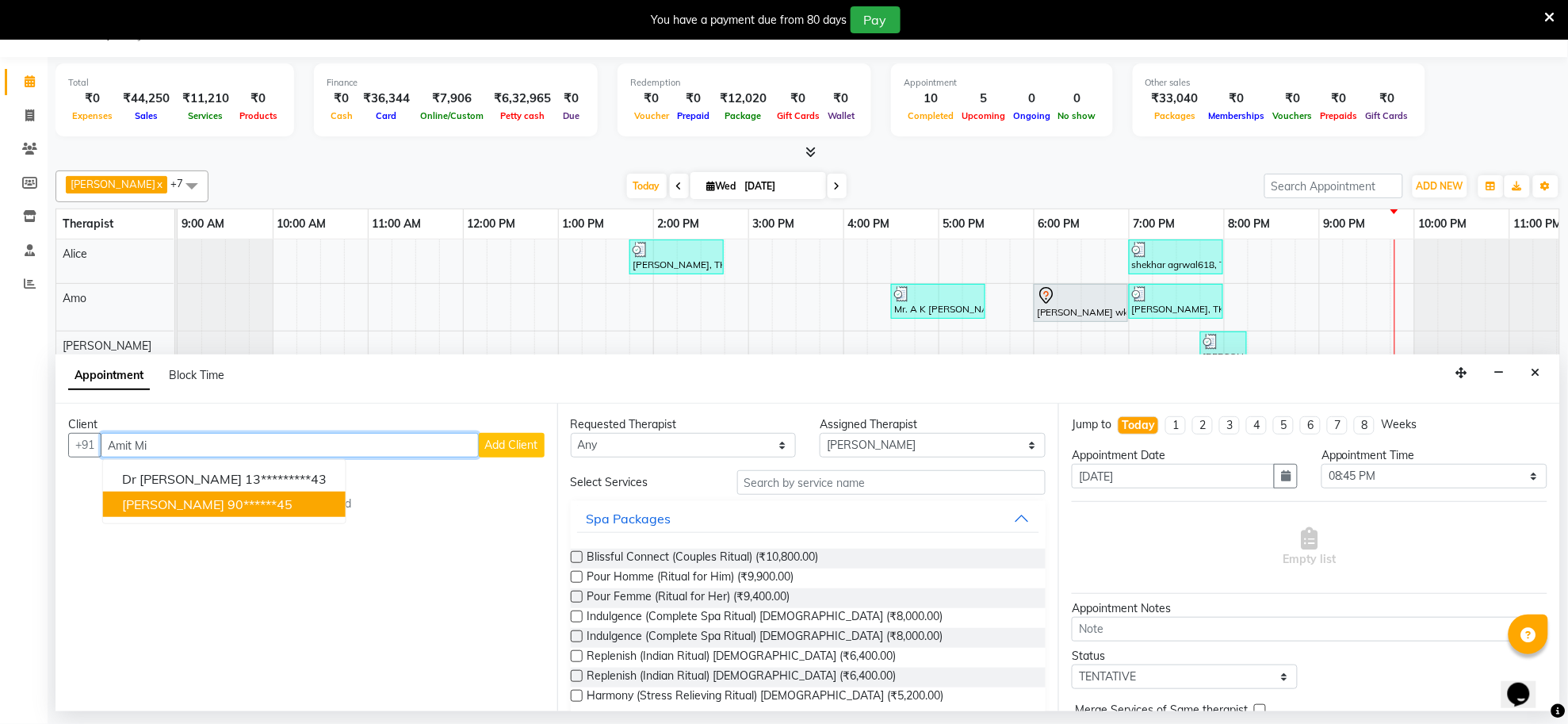
click at [236, 504] on ngb-highlight "90******45" at bounding box center [261, 504] width 65 height 16
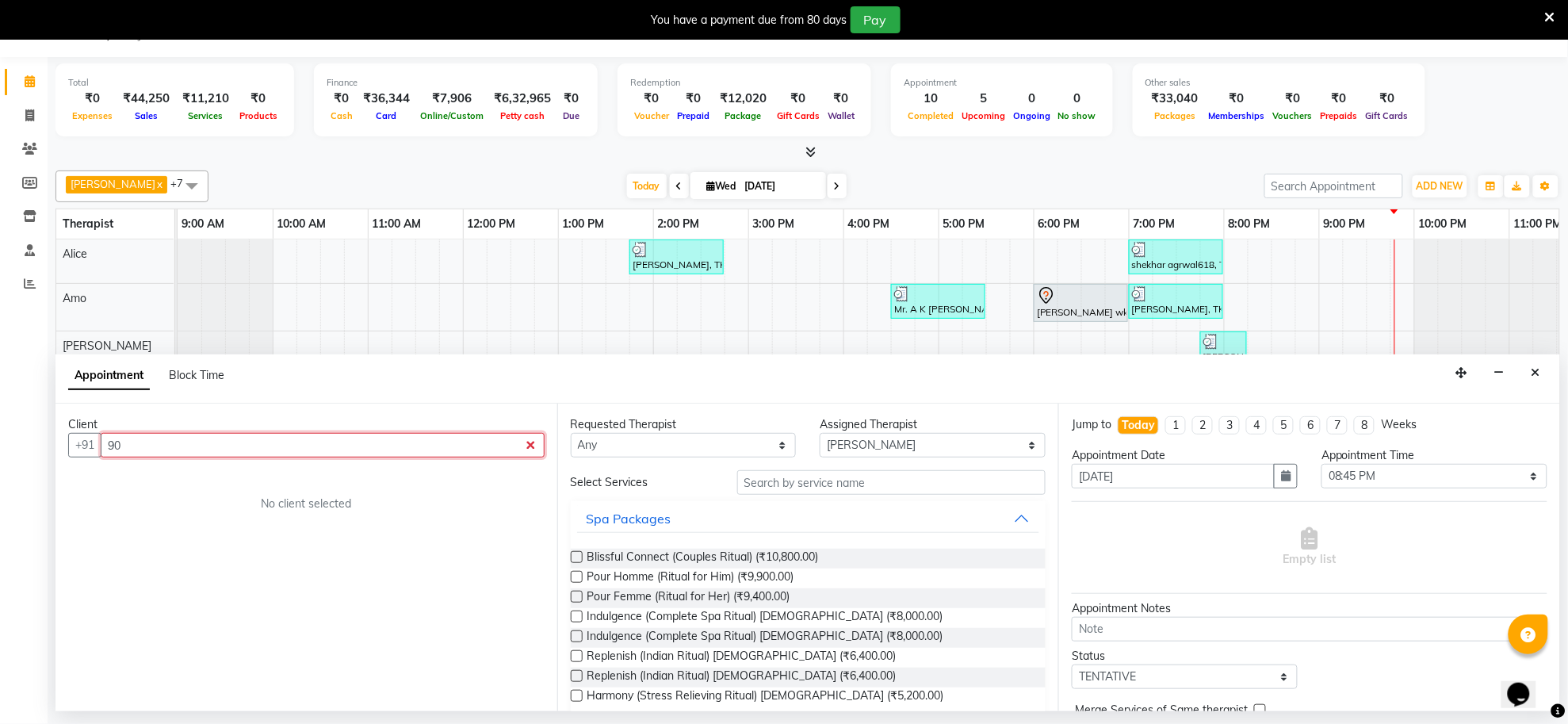
type input "9"
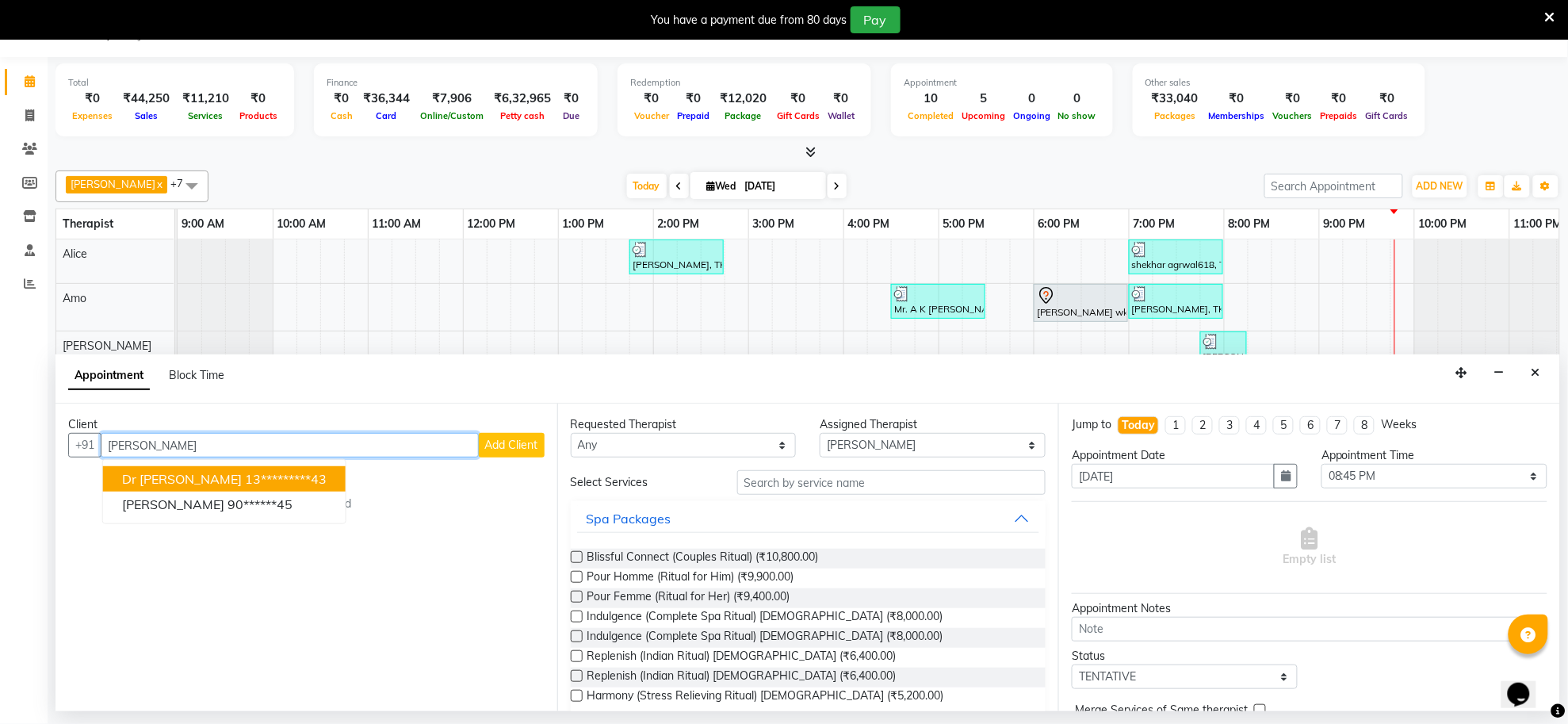
click at [245, 476] on ngb-highlight "13*********43" at bounding box center [285, 478] width 81 height 16
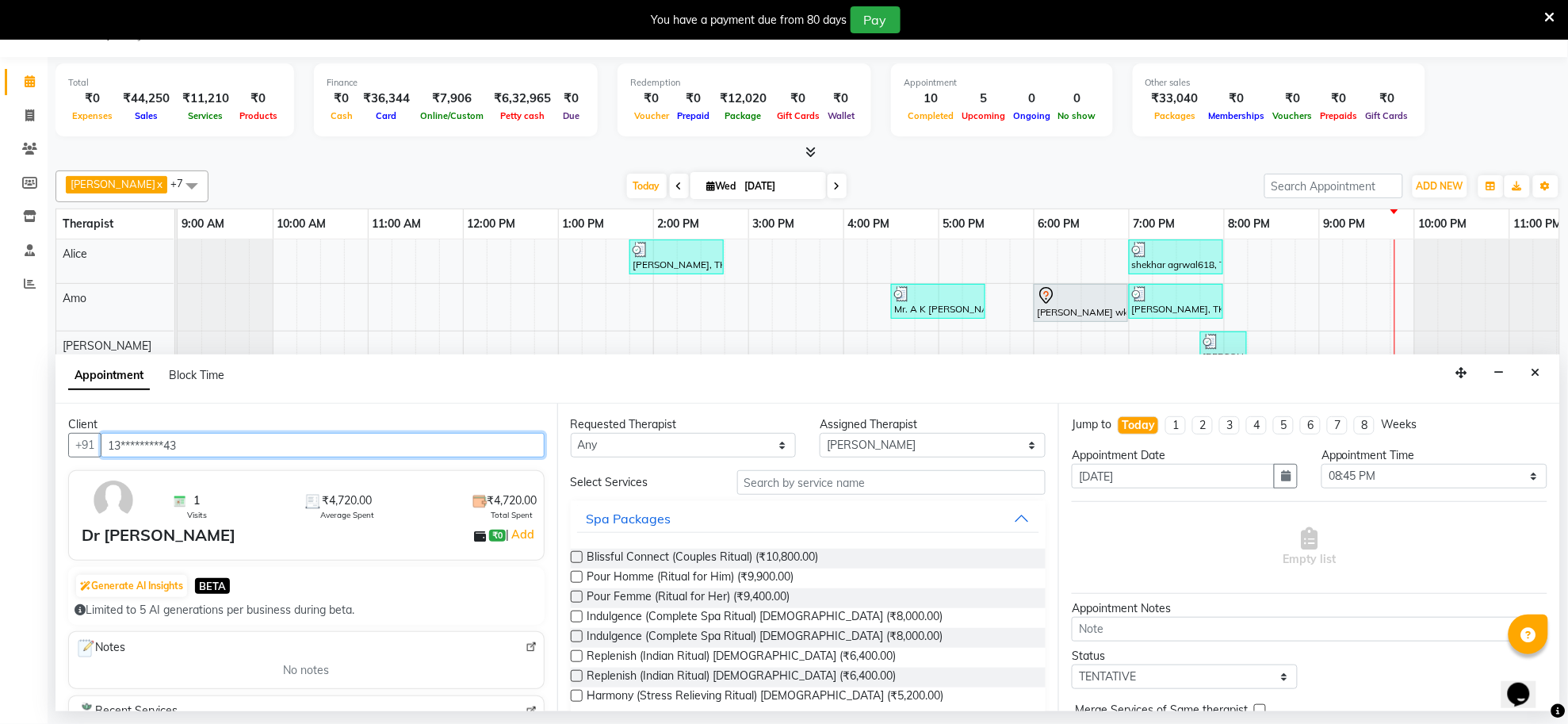
type input "13*********43"
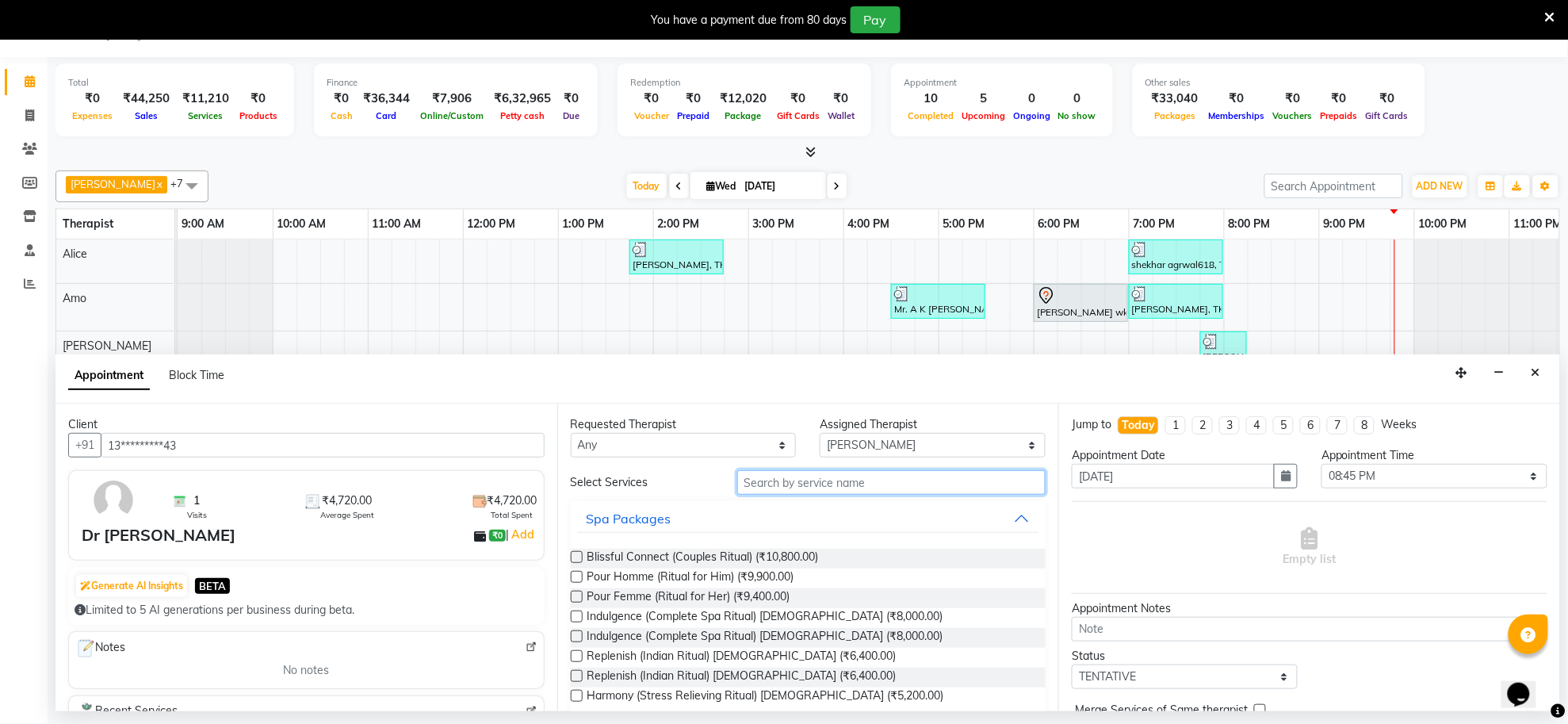
click at [884, 482] on input "text" at bounding box center [892, 482] width 309 height 24
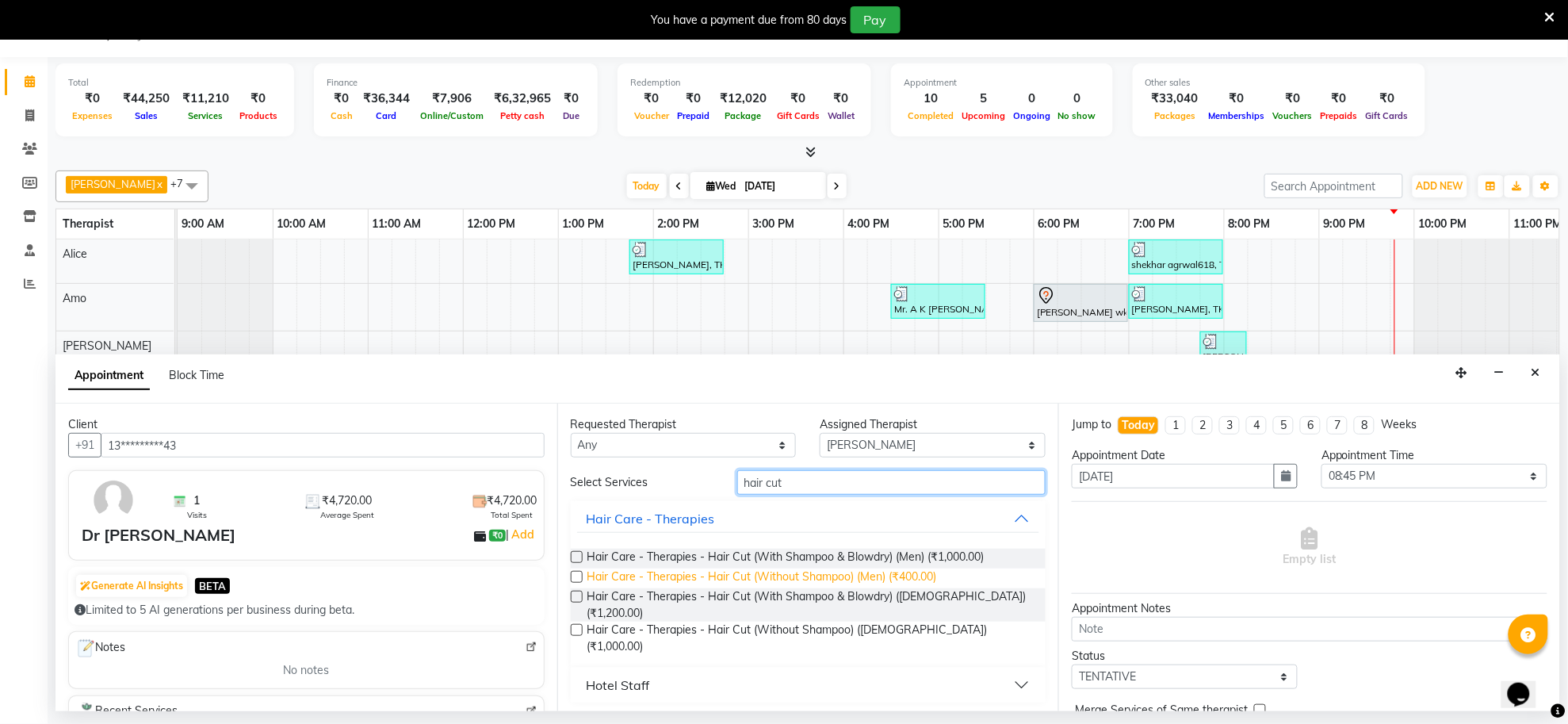
type input "hair cut"
click at [822, 584] on span "Hair Care - Therapies - Hair Cut (Without Shampoo) (Men) (₹400.00)" at bounding box center [762, 578] width 349 height 20
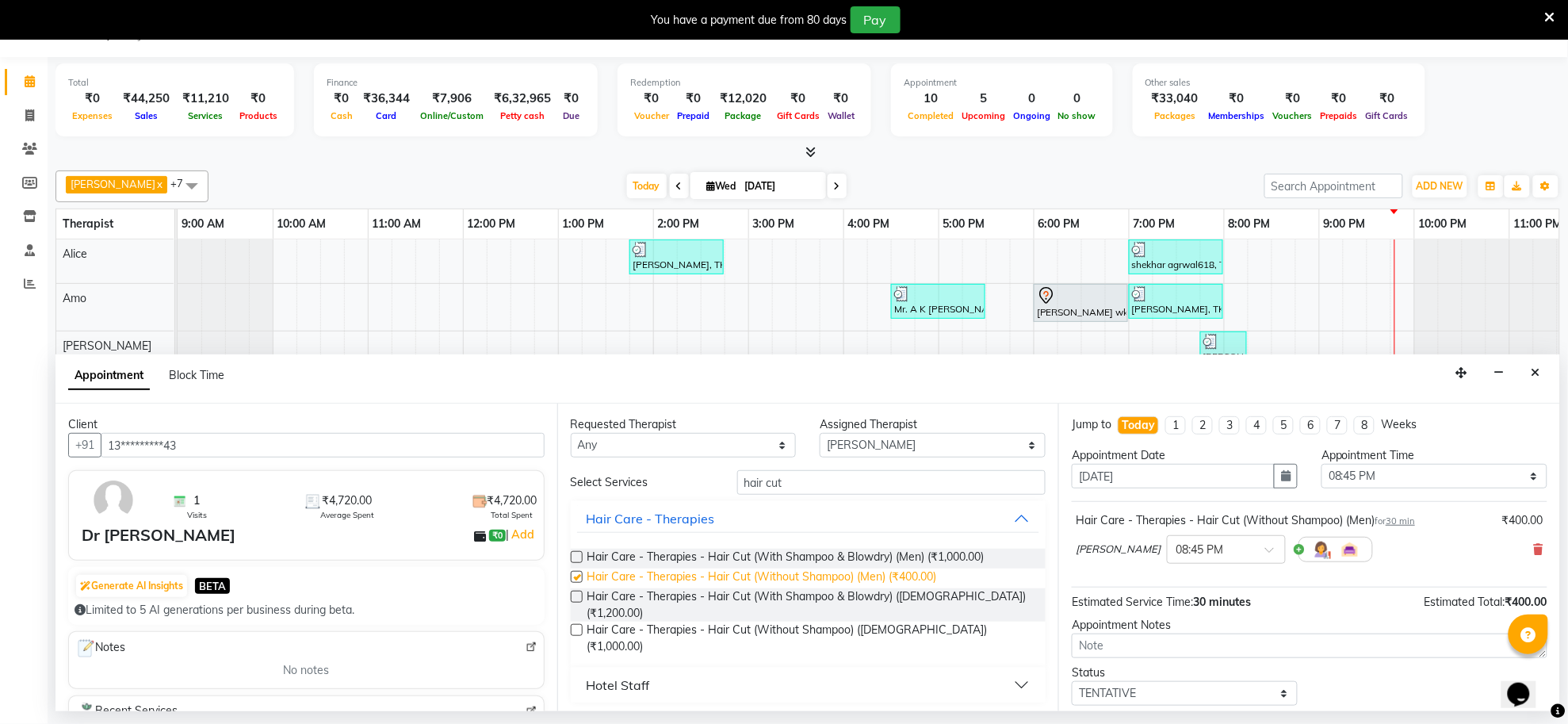
checkbox input "false"
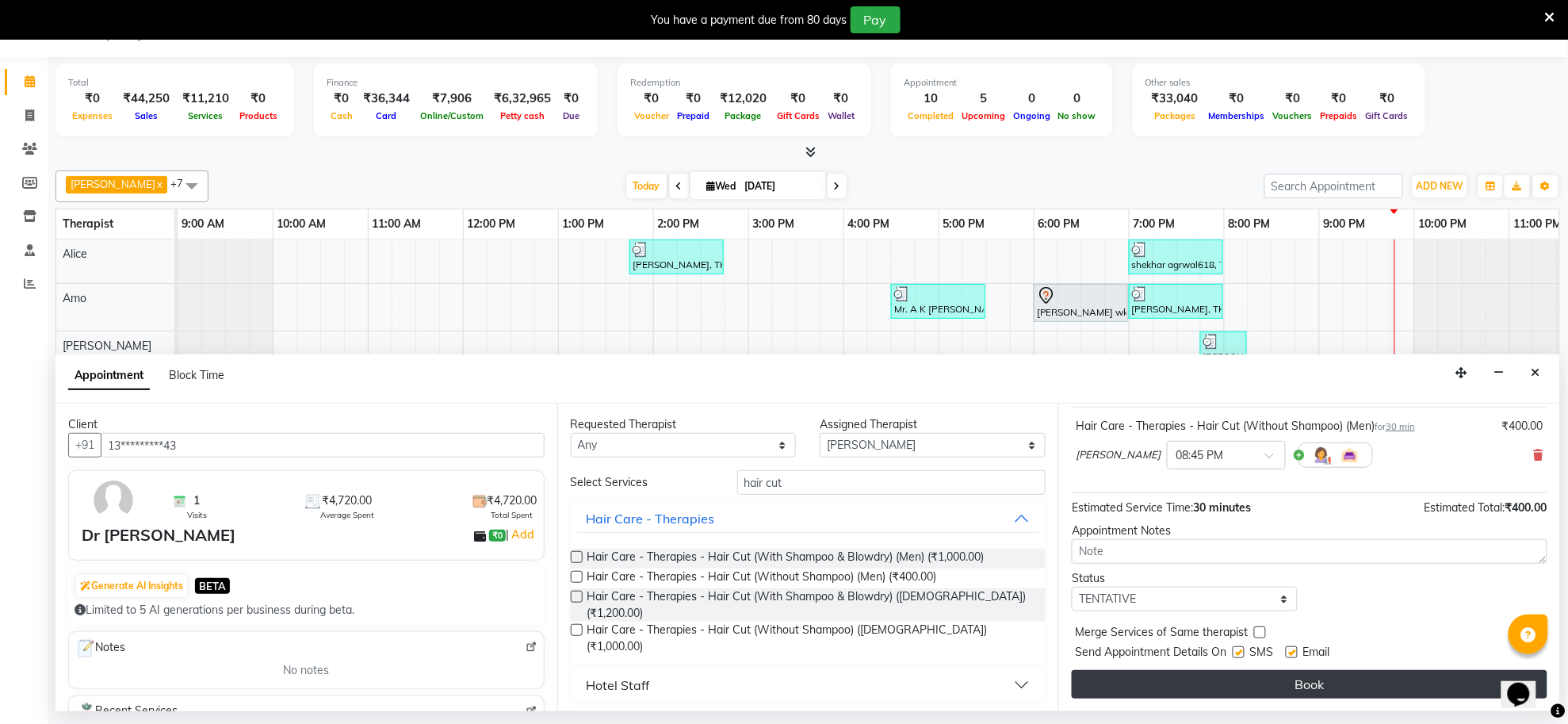
click at [1315, 680] on button "Book" at bounding box center [1309, 684] width 475 height 29
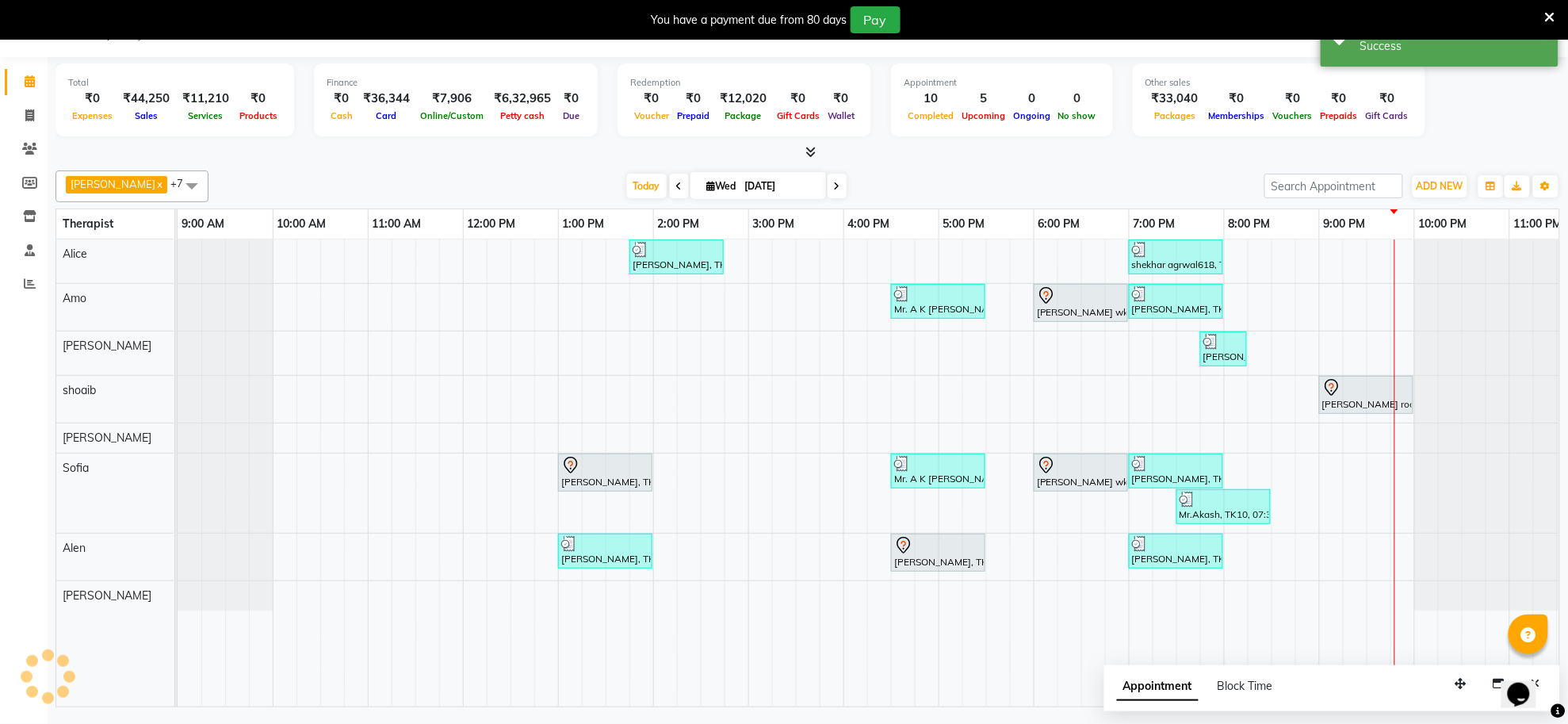
scroll to position [0, 0]
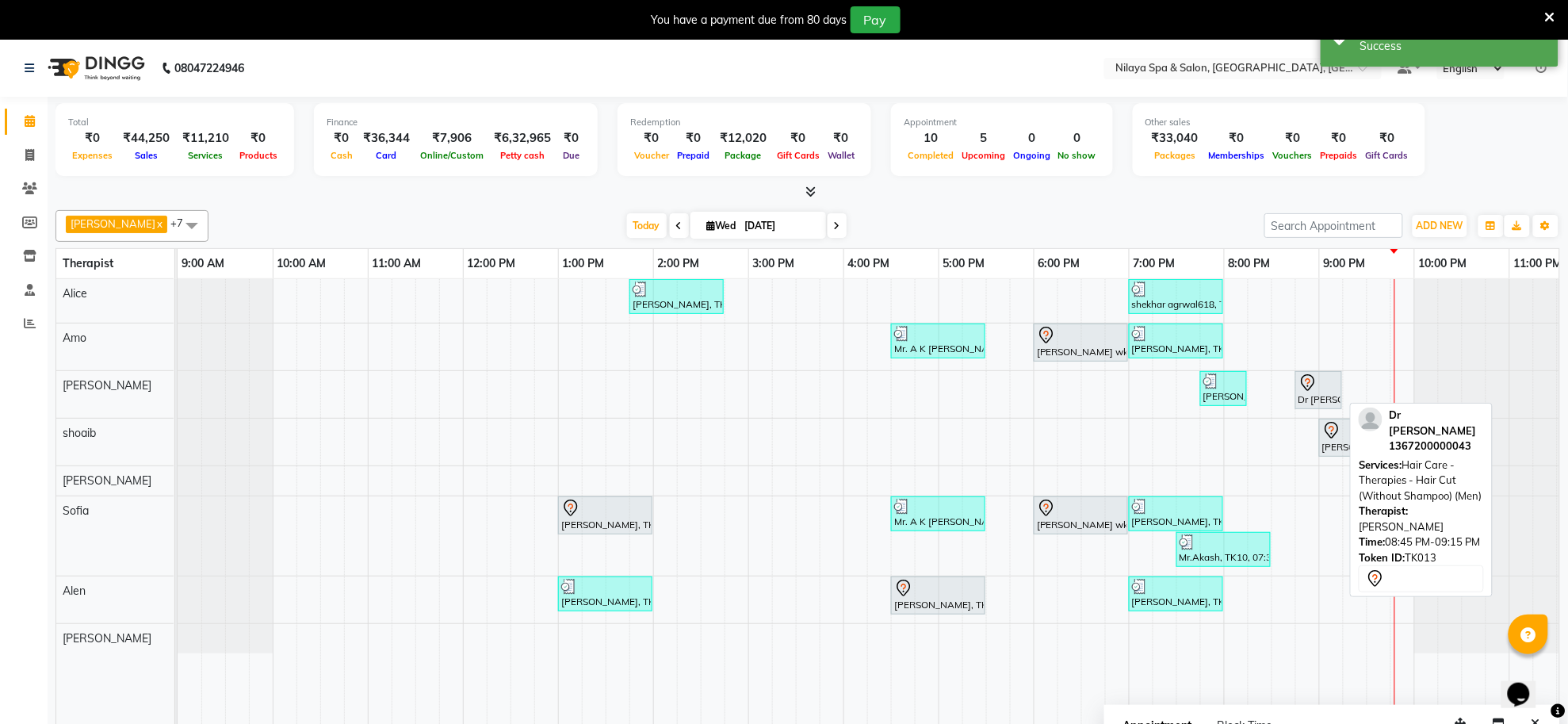
click at [1321, 395] on div "Dr amit mishra, TK13, 08:45 PM-09:15 PM, Hair Care - Therapies - Hair Cut (With…" at bounding box center [1319, 390] width 44 height 34
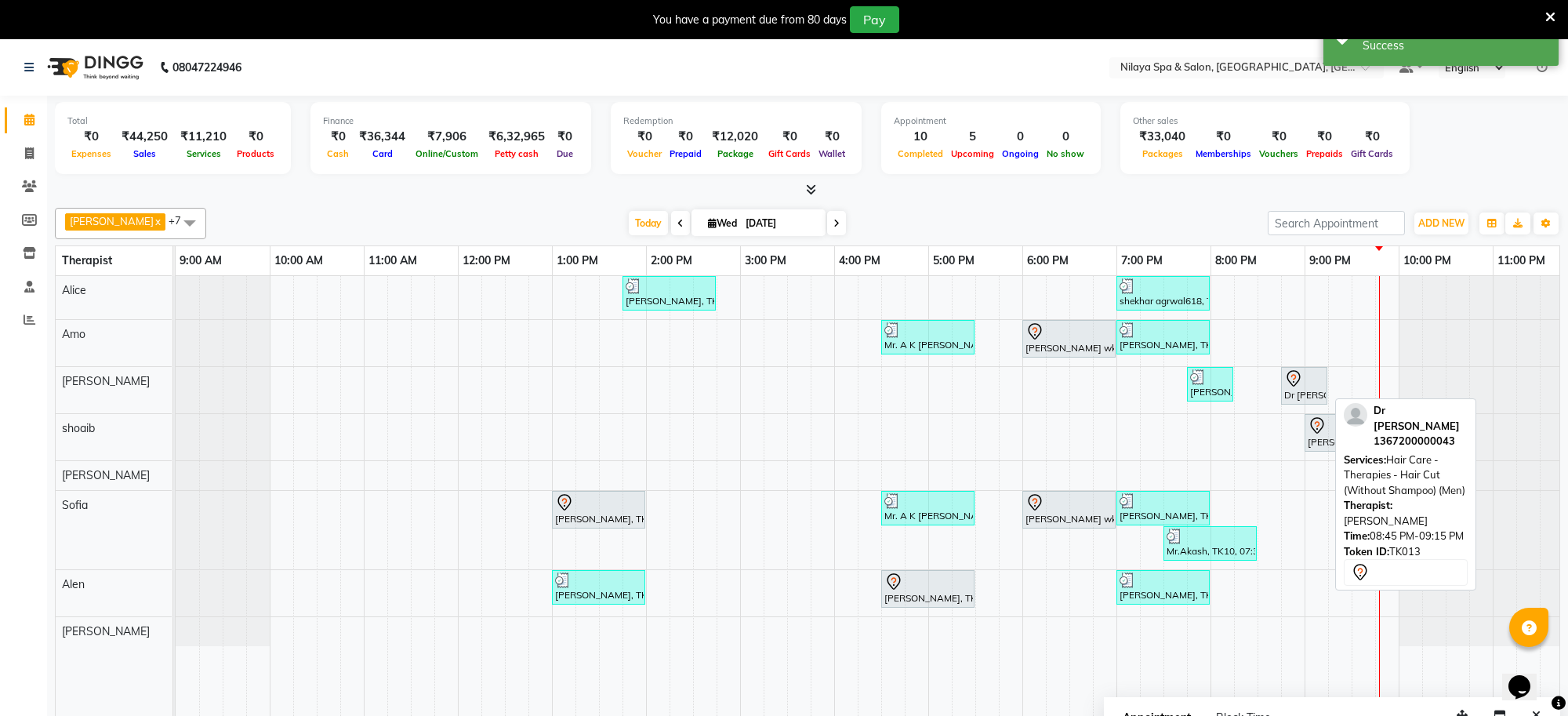
select select "7"
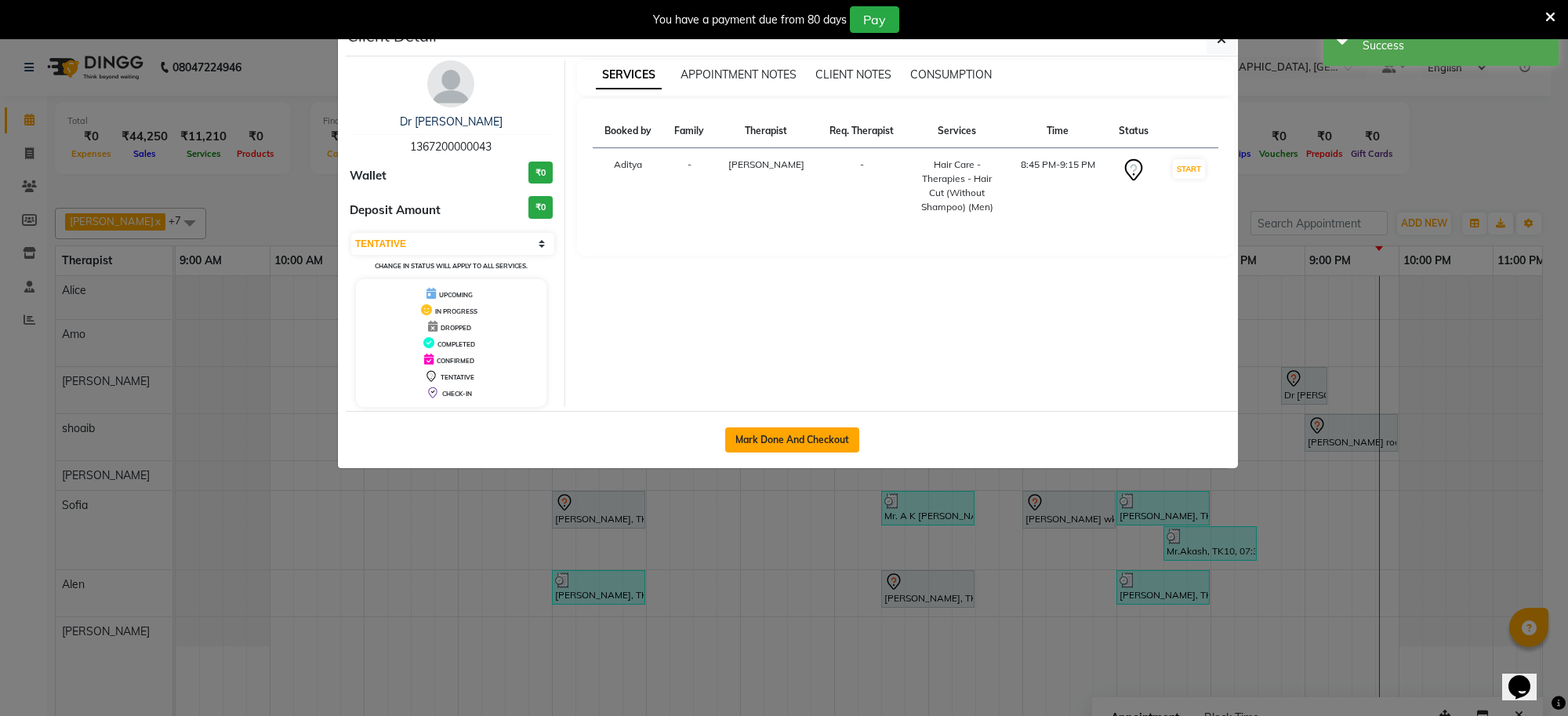
click at [775, 443] on button "Mark Done And Checkout" at bounding box center [791, 440] width 134 height 25
select select "service"
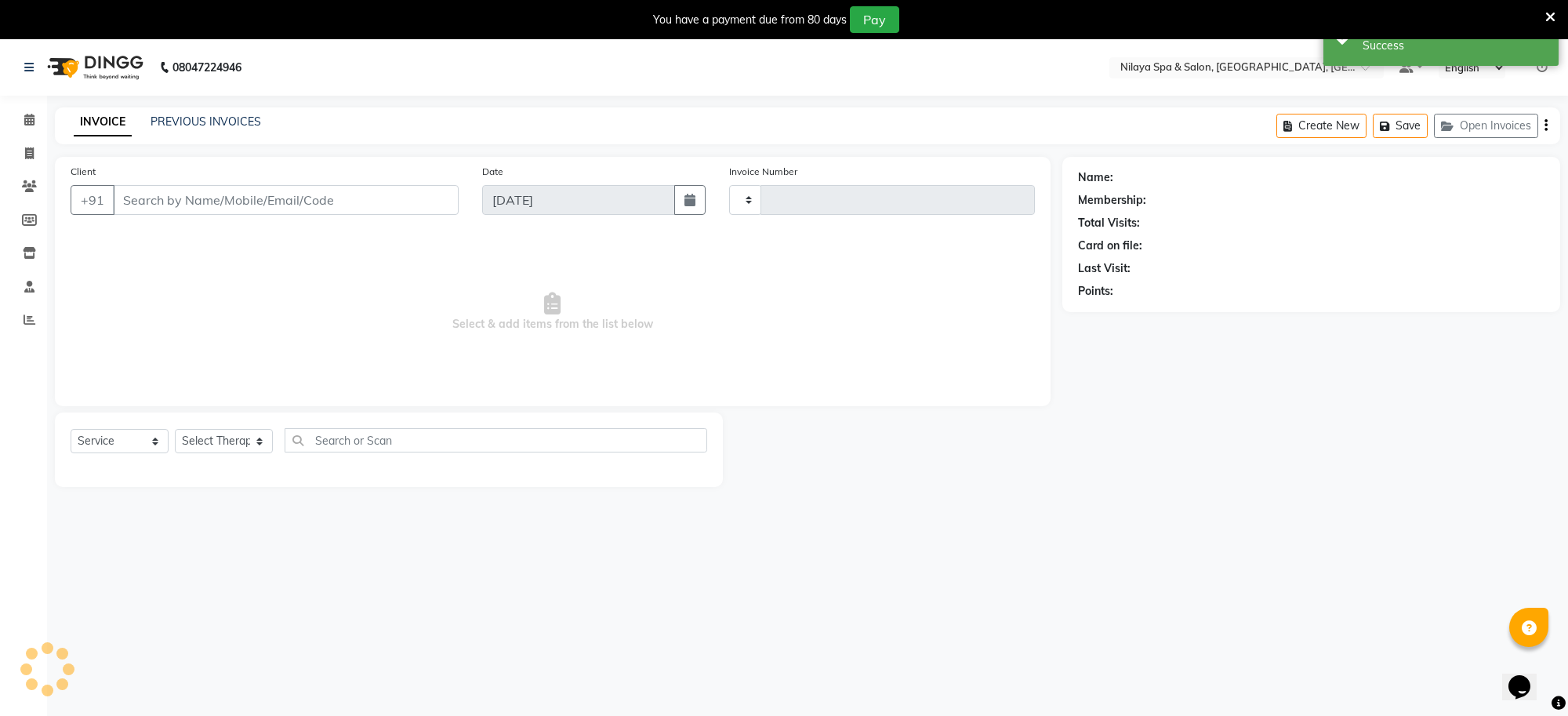
type input "1270"
select select "8283"
type input "13*********43"
select select "80704"
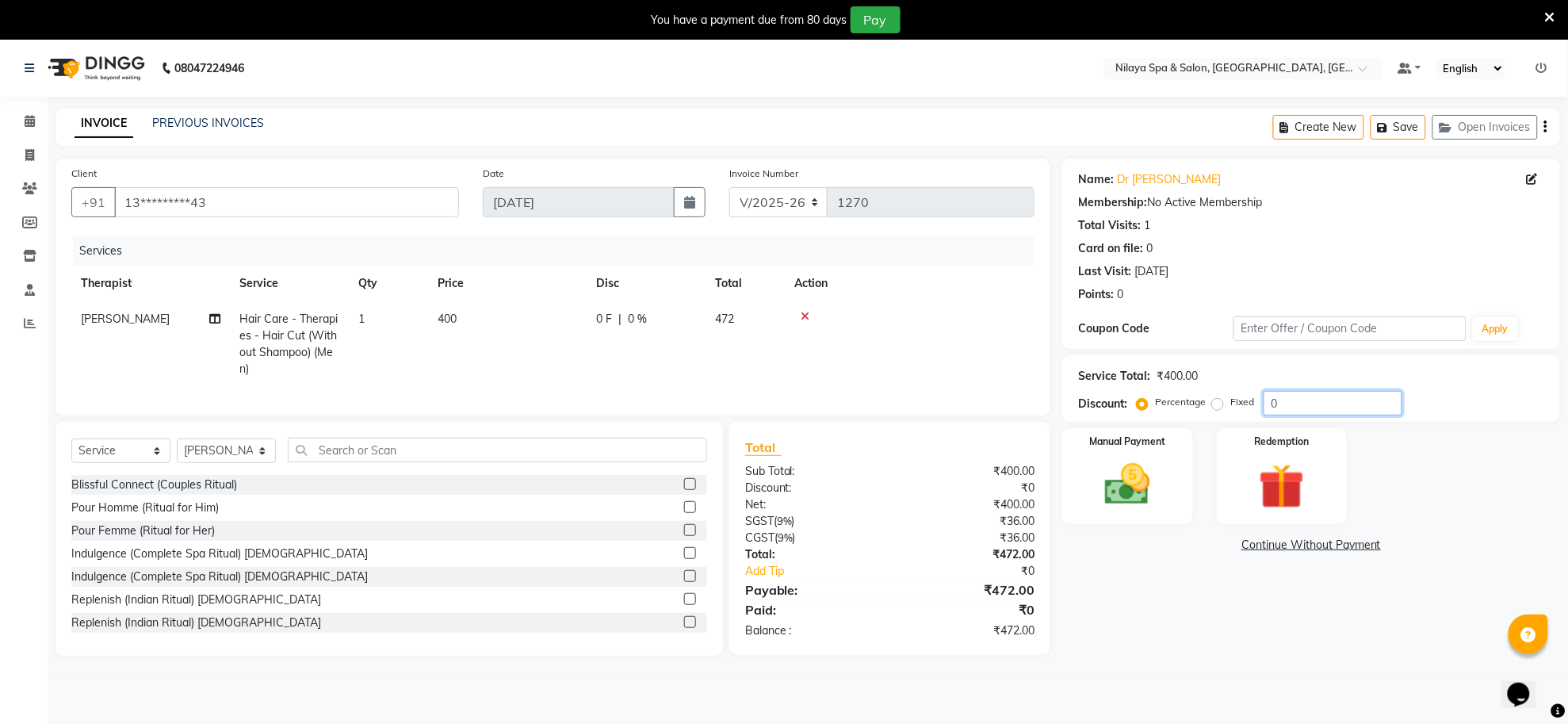
drag, startPoint x: 1287, startPoint y: 401, endPoint x: 1263, endPoint y: 402, distance: 24.0
click at [1264, 402] on input "0" at bounding box center [1333, 404] width 139 height 24
type input "15"
click at [1147, 496] on img at bounding box center [1127, 485] width 77 height 55
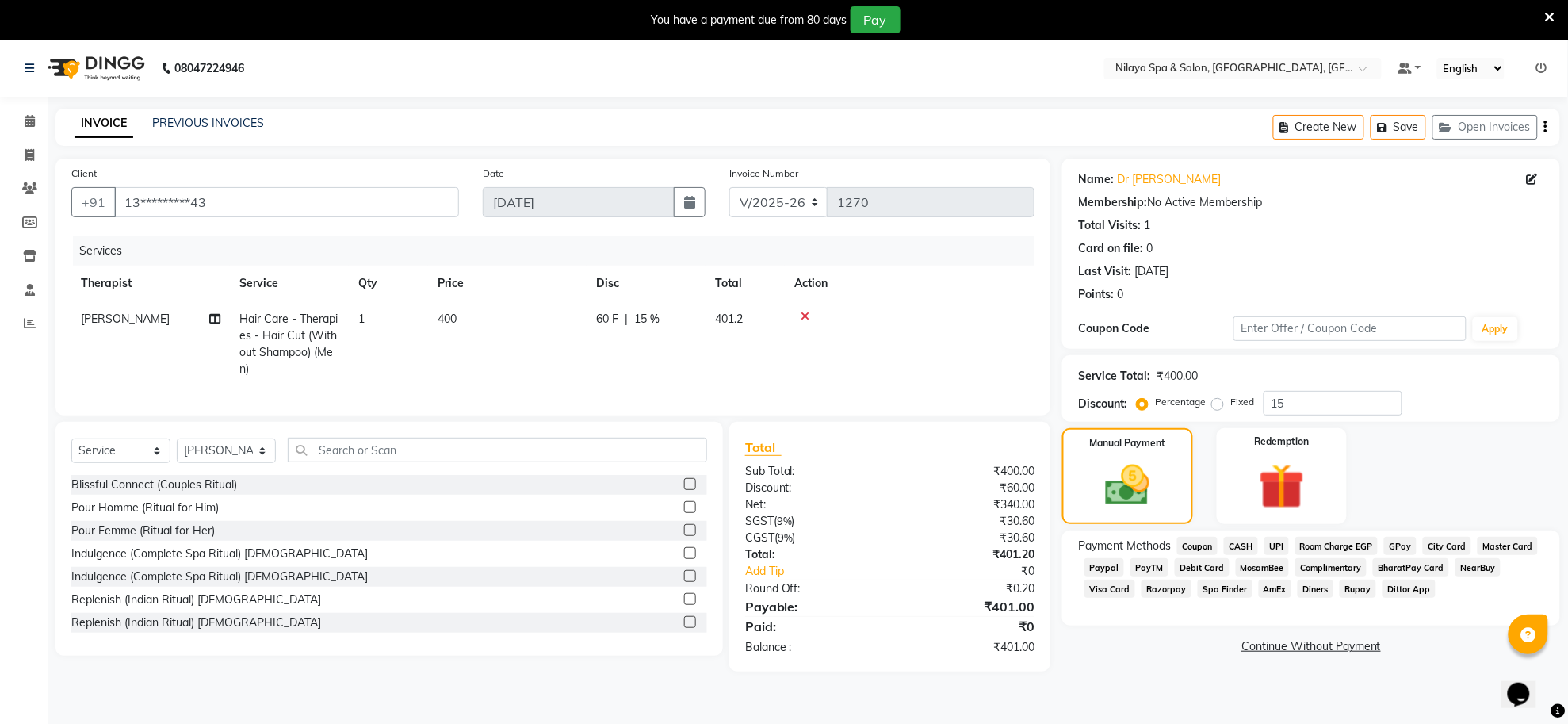
click at [1275, 542] on span "UPI" at bounding box center [1277, 547] width 24 height 19
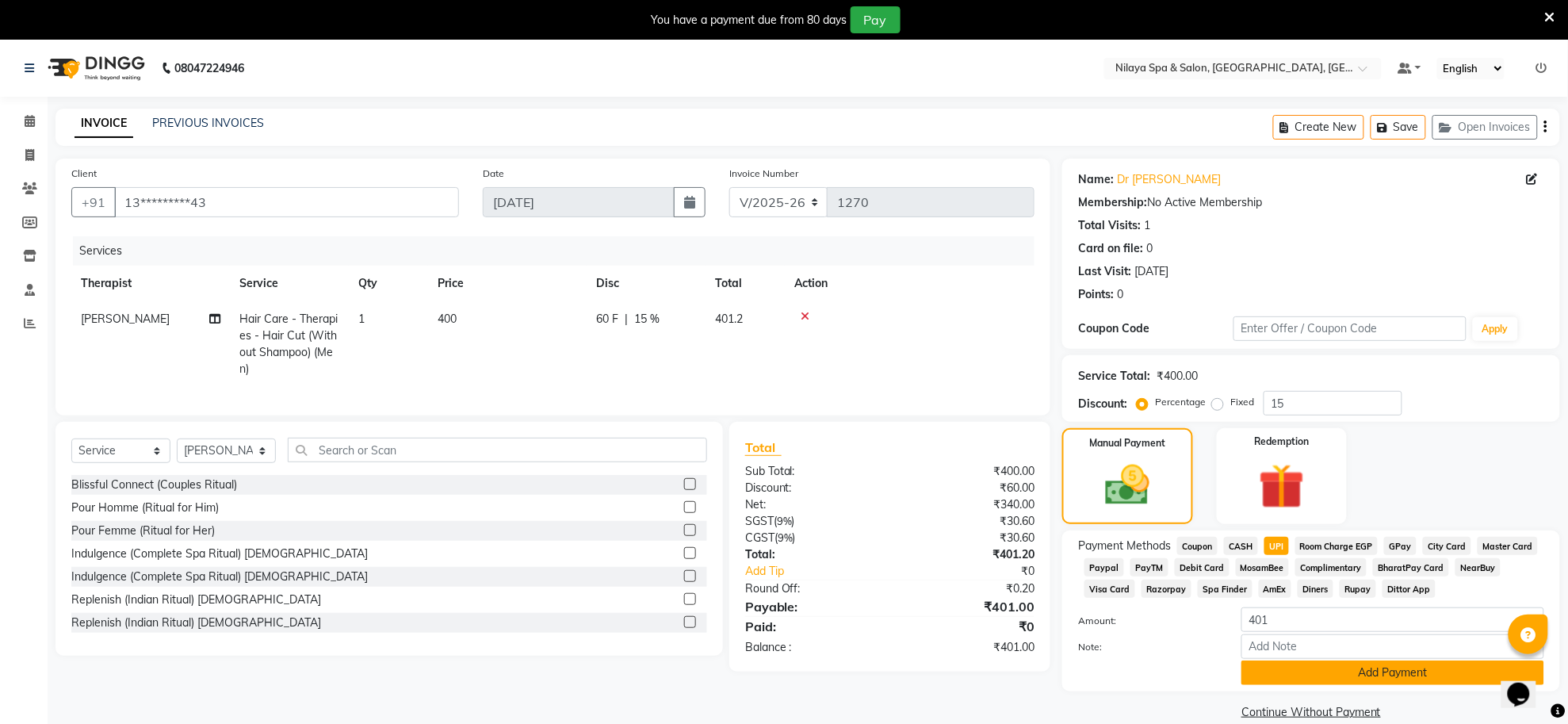
click at [1347, 670] on button "Add Payment" at bounding box center [1392, 673] width 303 height 24
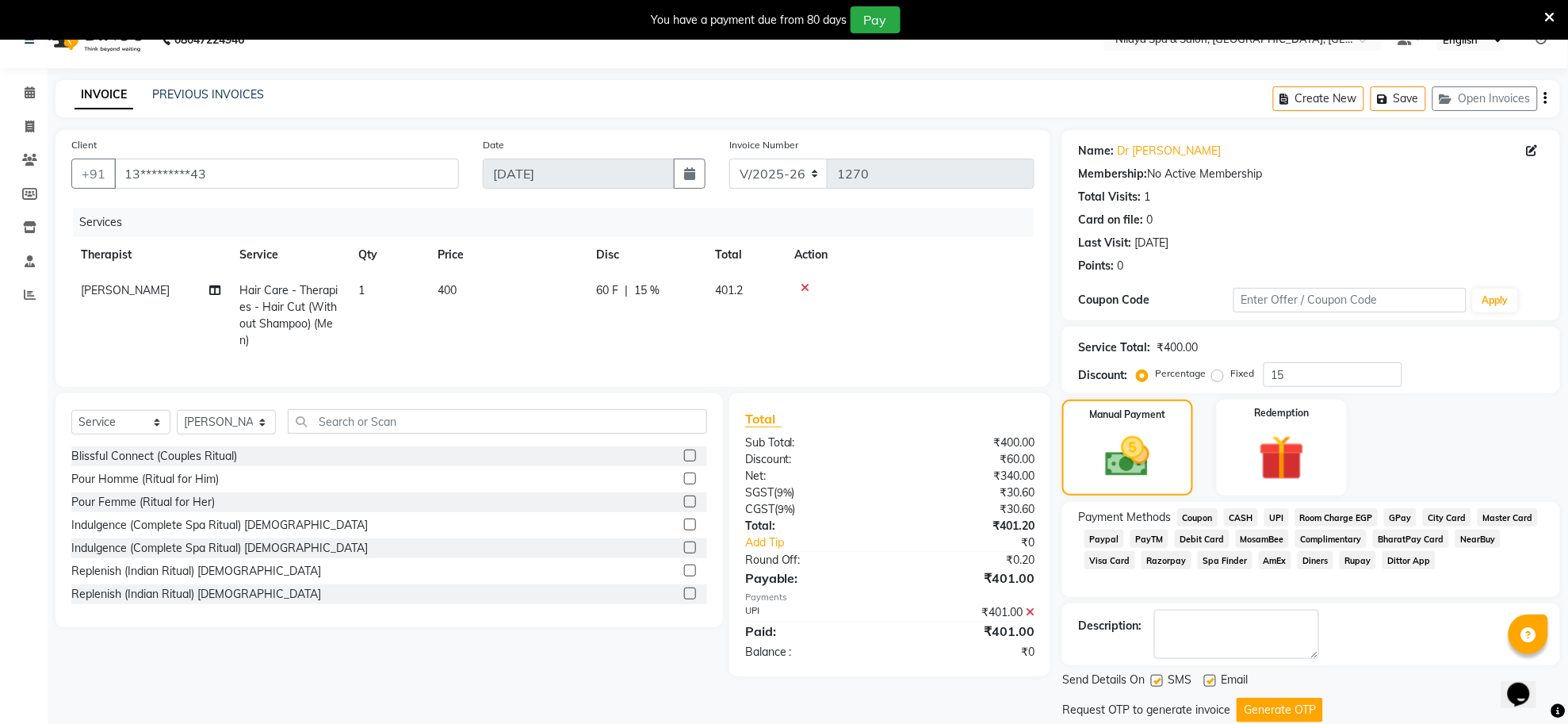
scroll to position [79, 0]
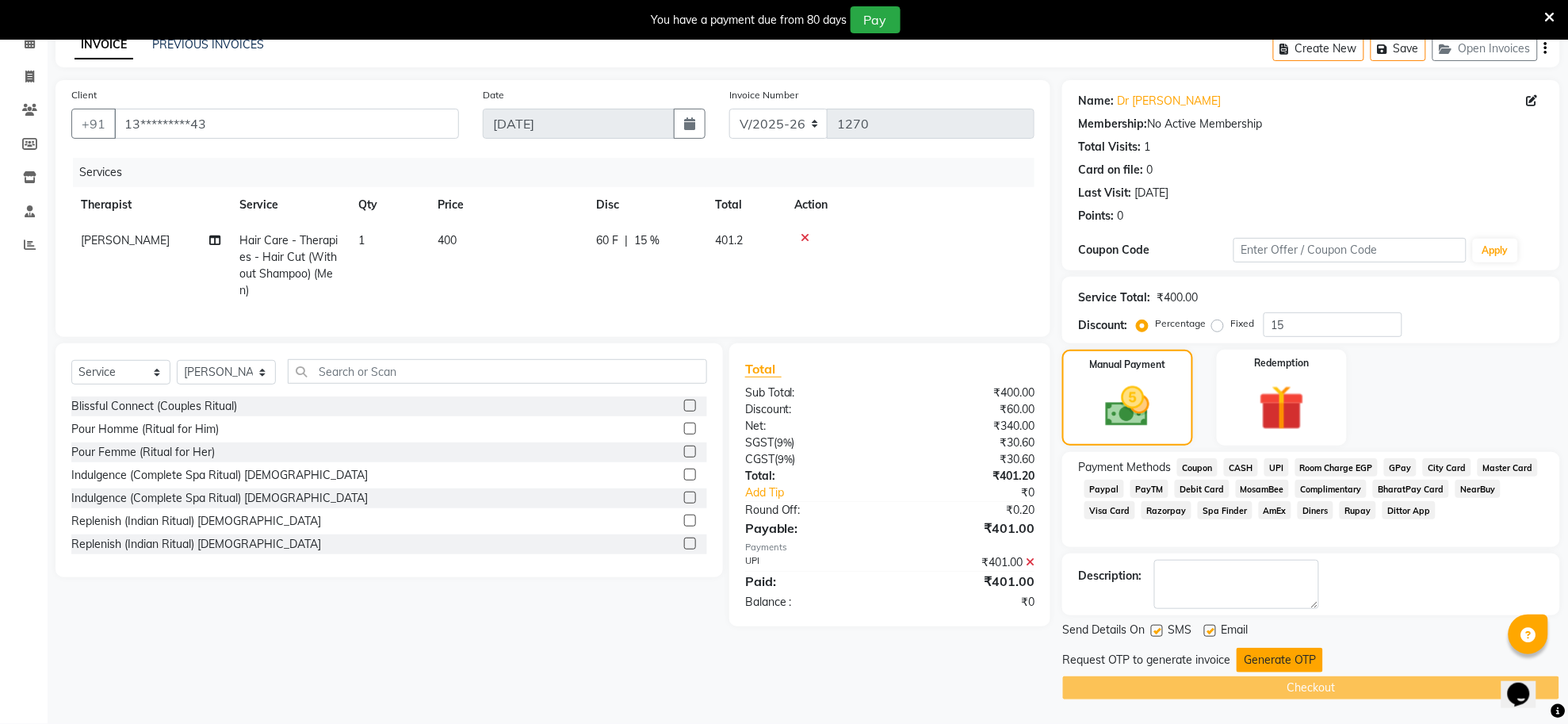
click at [1289, 660] on button "Generate OTP" at bounding box center [1279, 660] width 87 height 24
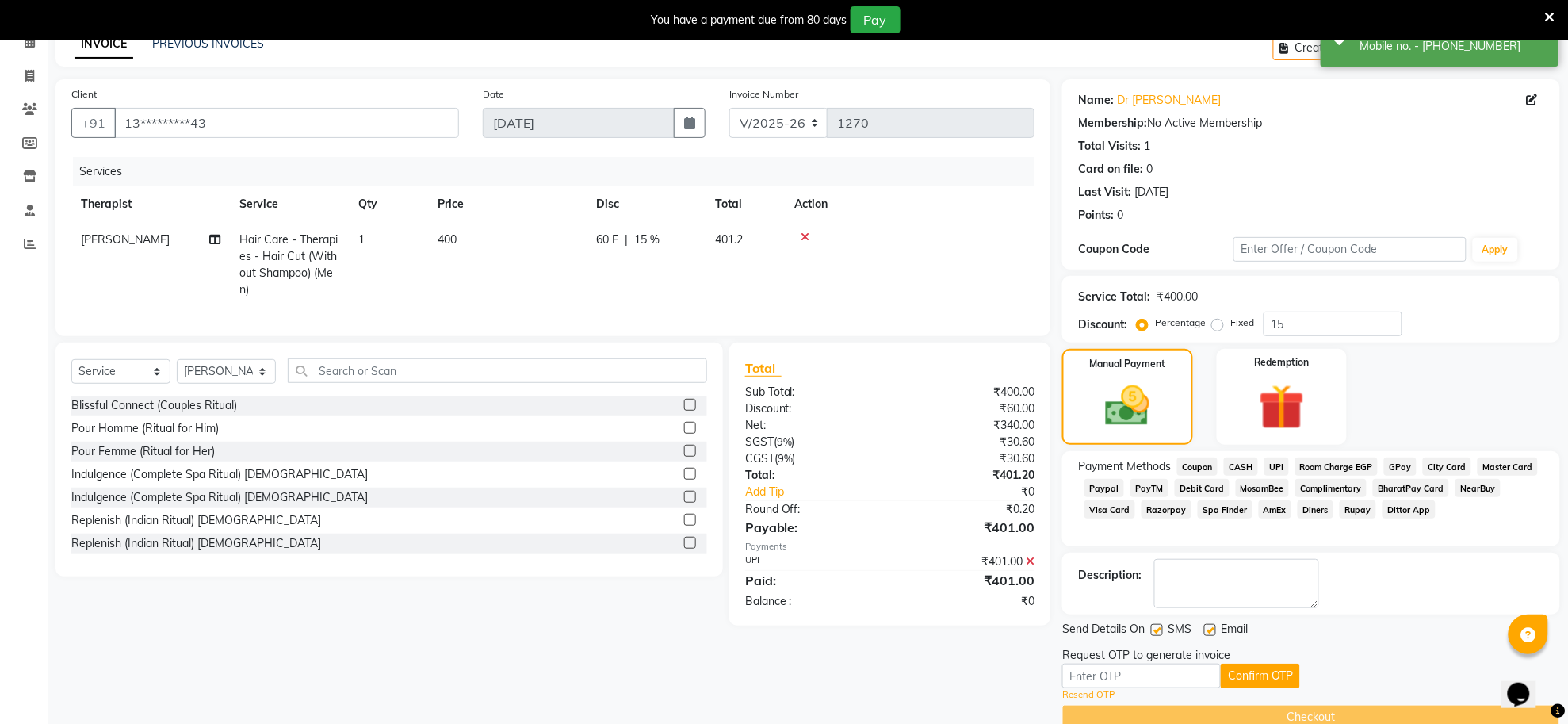
scroll to position [108, 0]
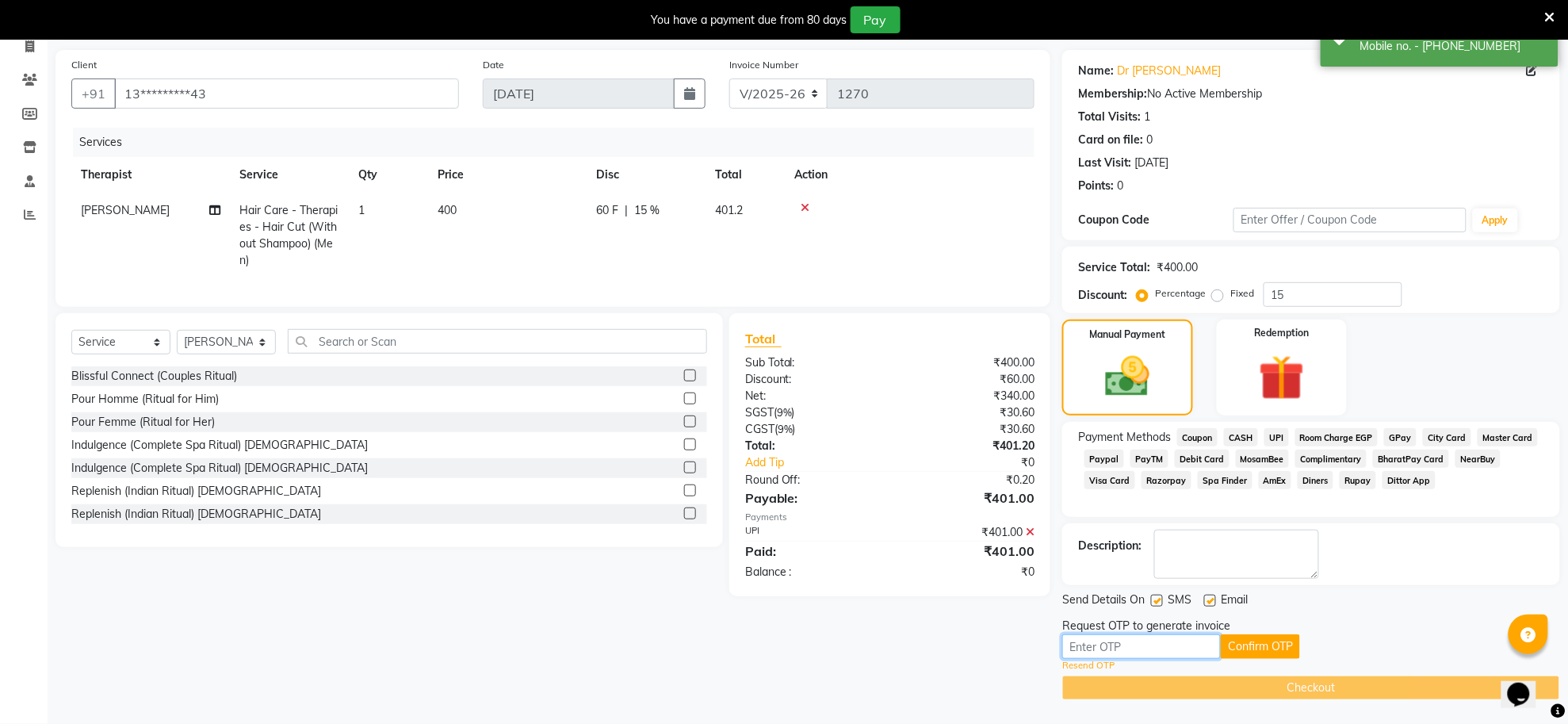
click at [1173, 650] on input "text" at bounding box center [1142, 646] width 159 height 24
type input "7390"
click at [1265, 643] on button "Confirm OTP" at bounding box center [1260, 646] width 79 height 24
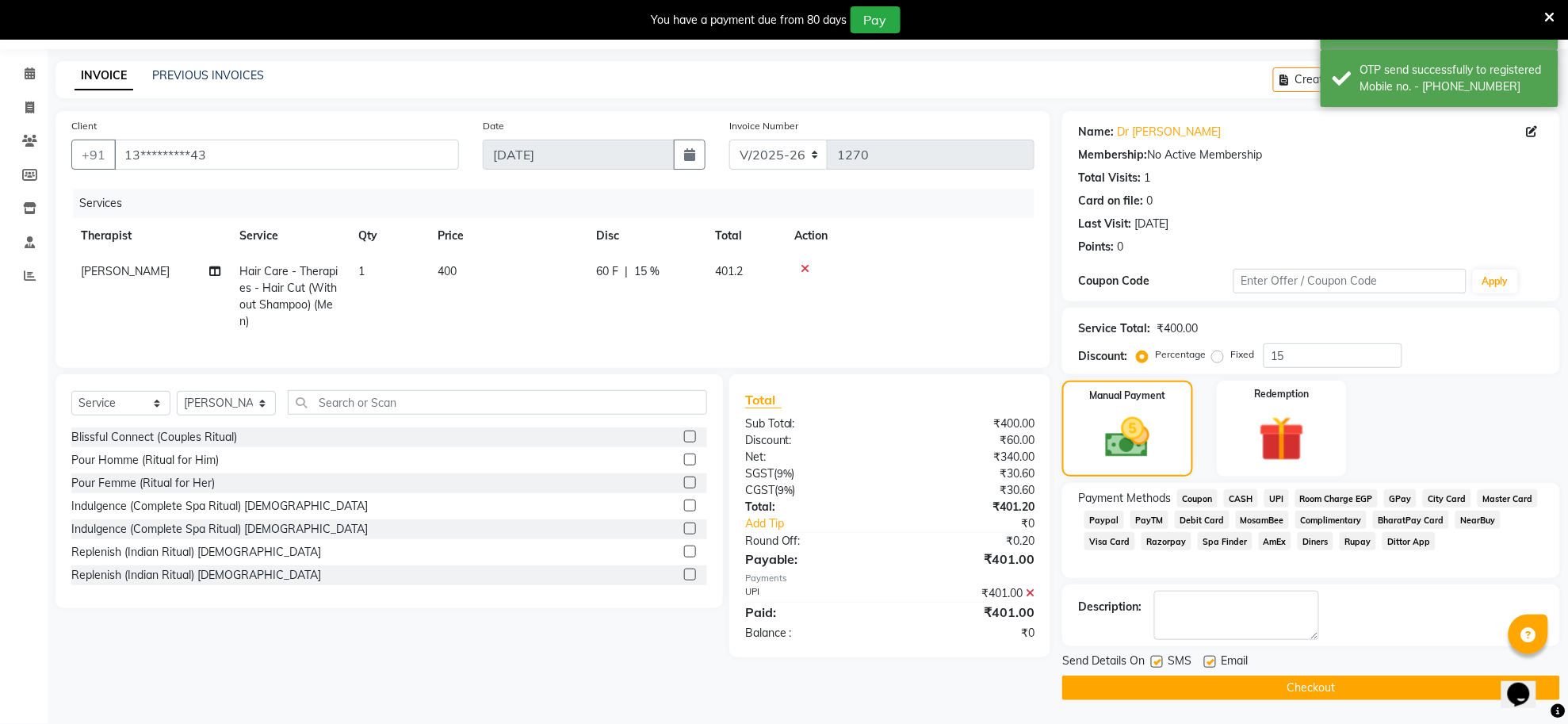
click at [1307, 688] on button "Checkout" at bounding box center [1311, 688] width 498 height 24
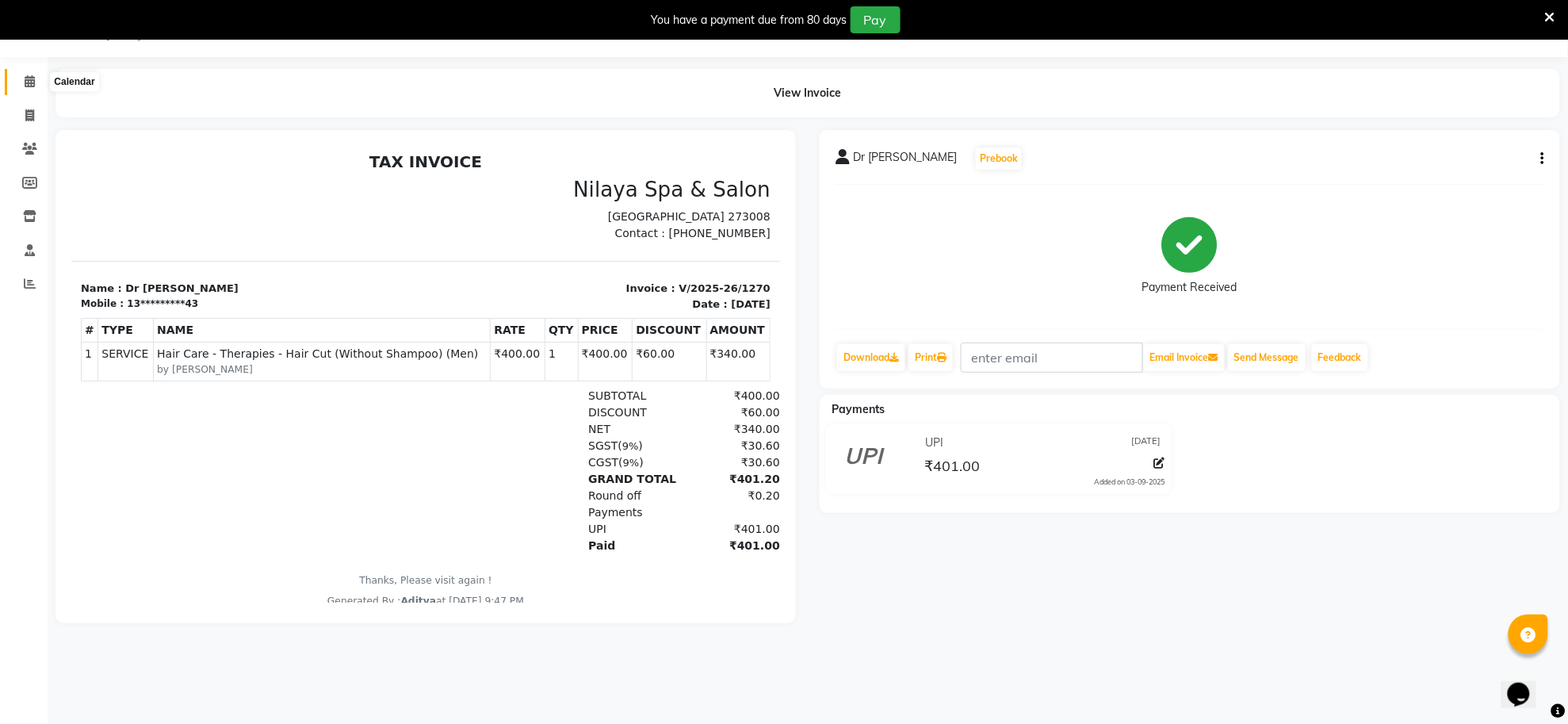
click at [32, 76] on icon at bounding box center [29, 81] width 10 height 12
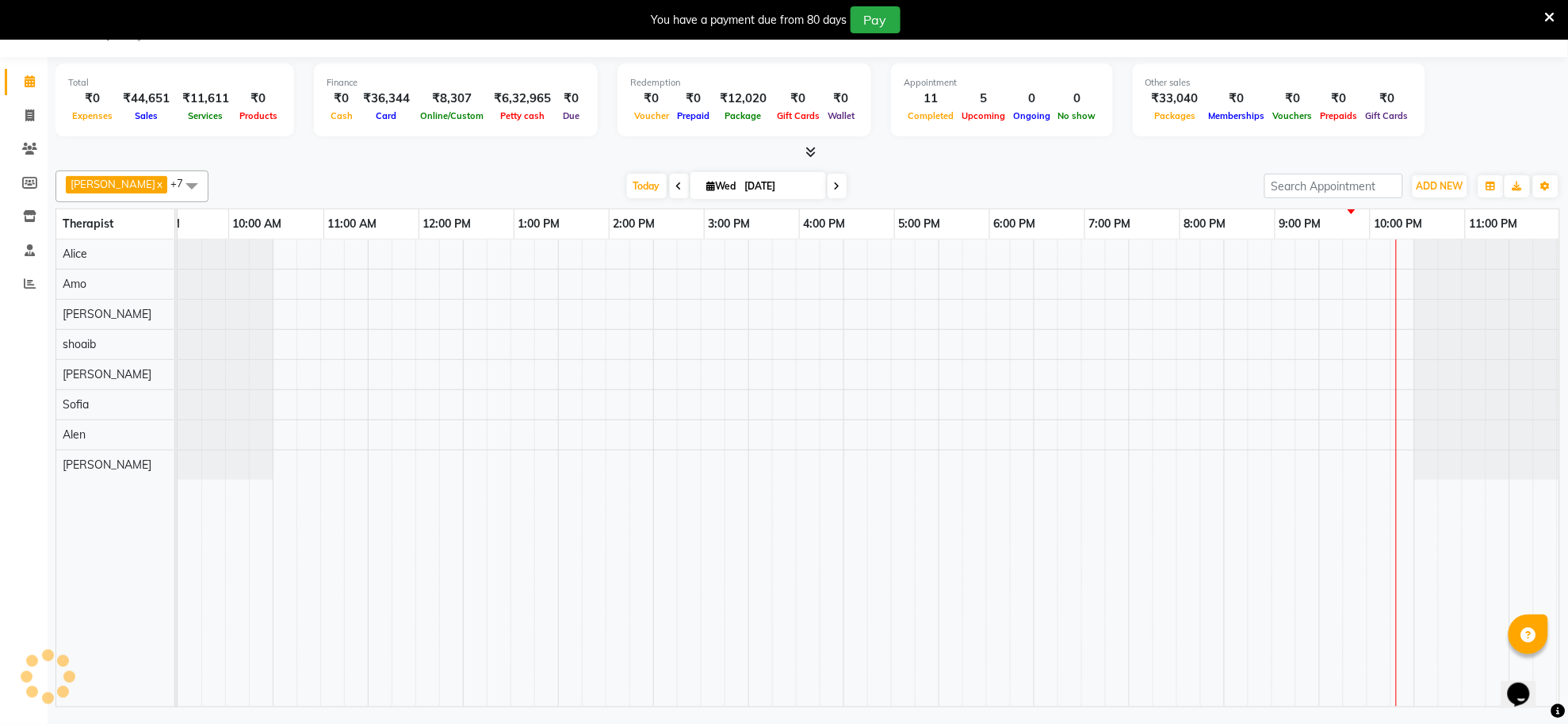
scroll to position [0, 45]
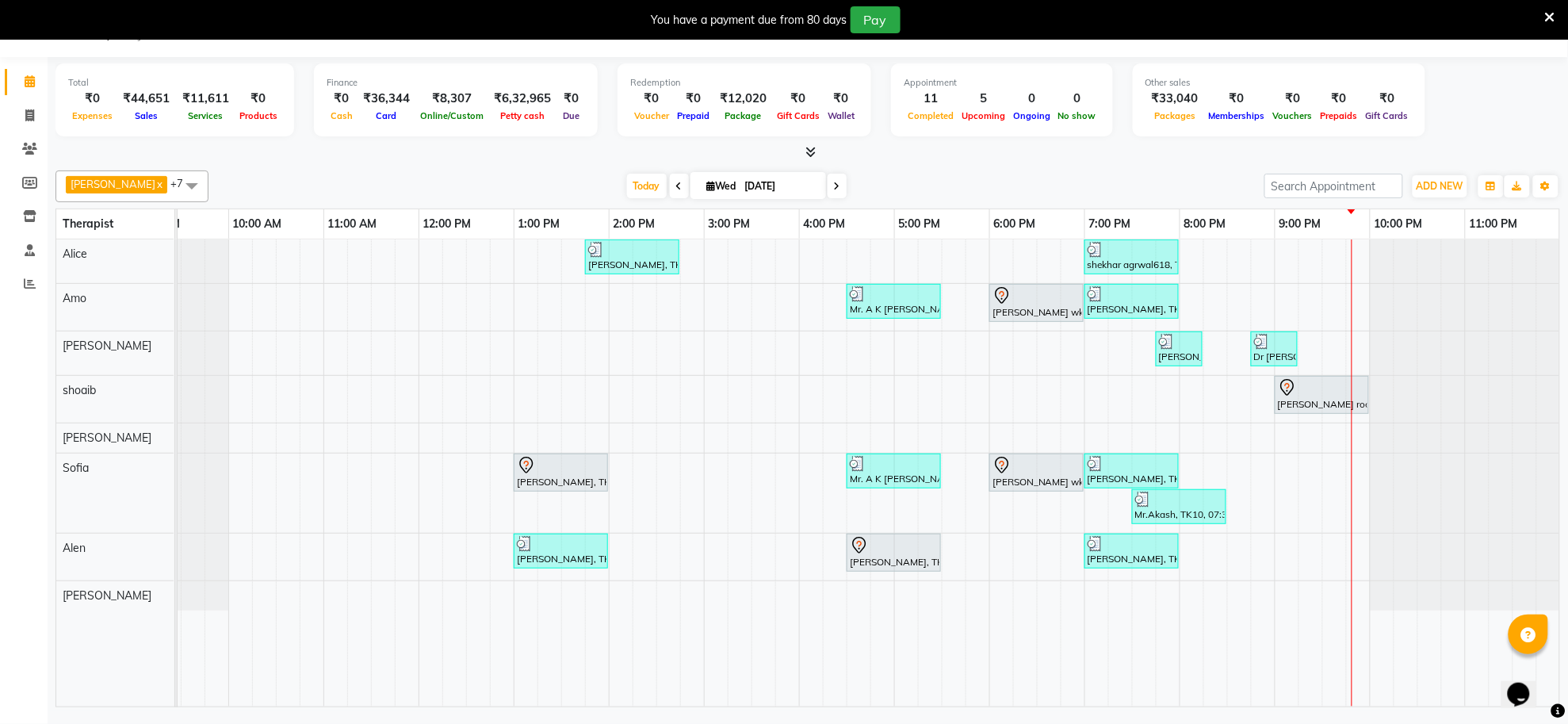
drag, startPoint x: 984, startPoint y: 23, endPoint x: 994, endPoint y: 20, distance: 10.4
click at [994, 20] on div "You have a payment due from 80 days Pay" at bounding box center [776, 20] width 1539 height 27
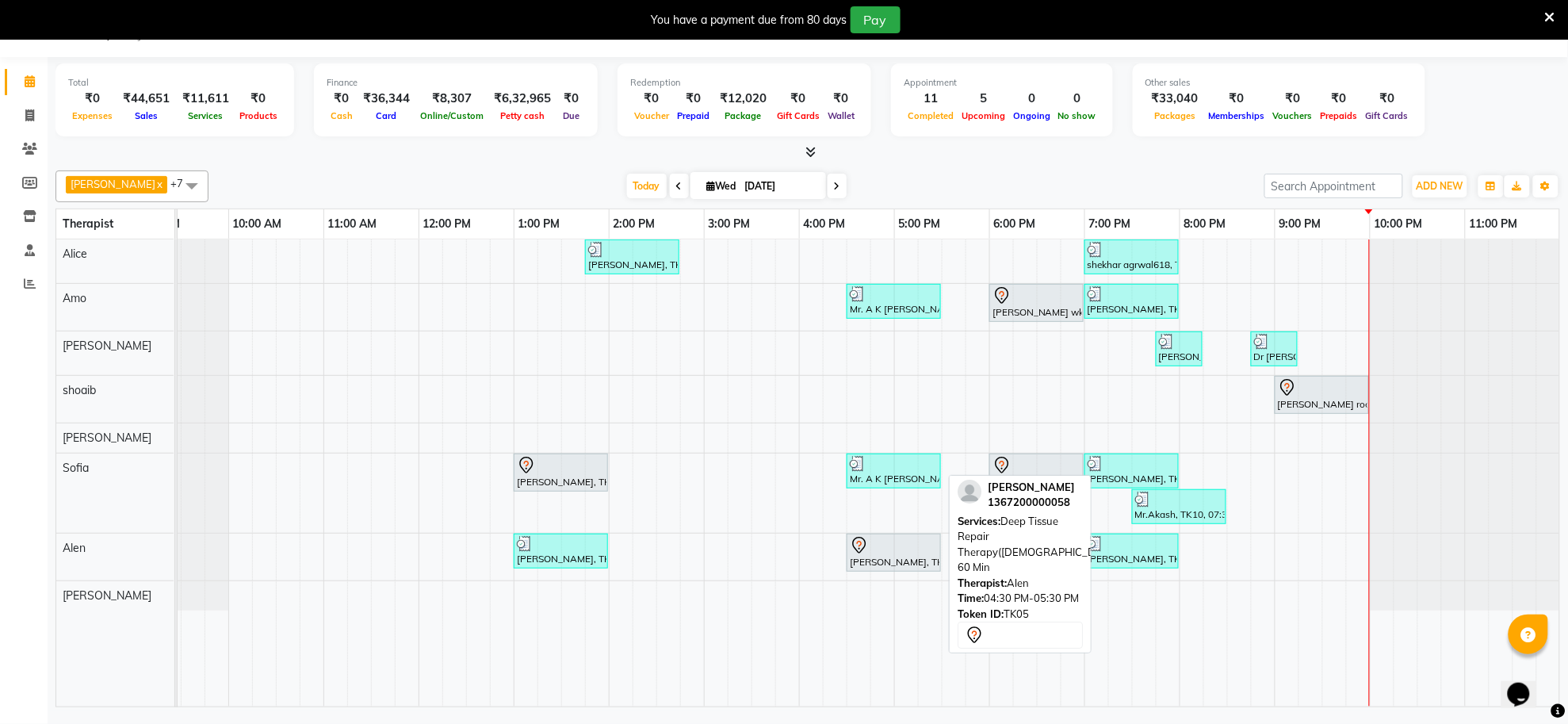
click at [881, 555] on div at bounding box center [894, 546] width 88 height 19
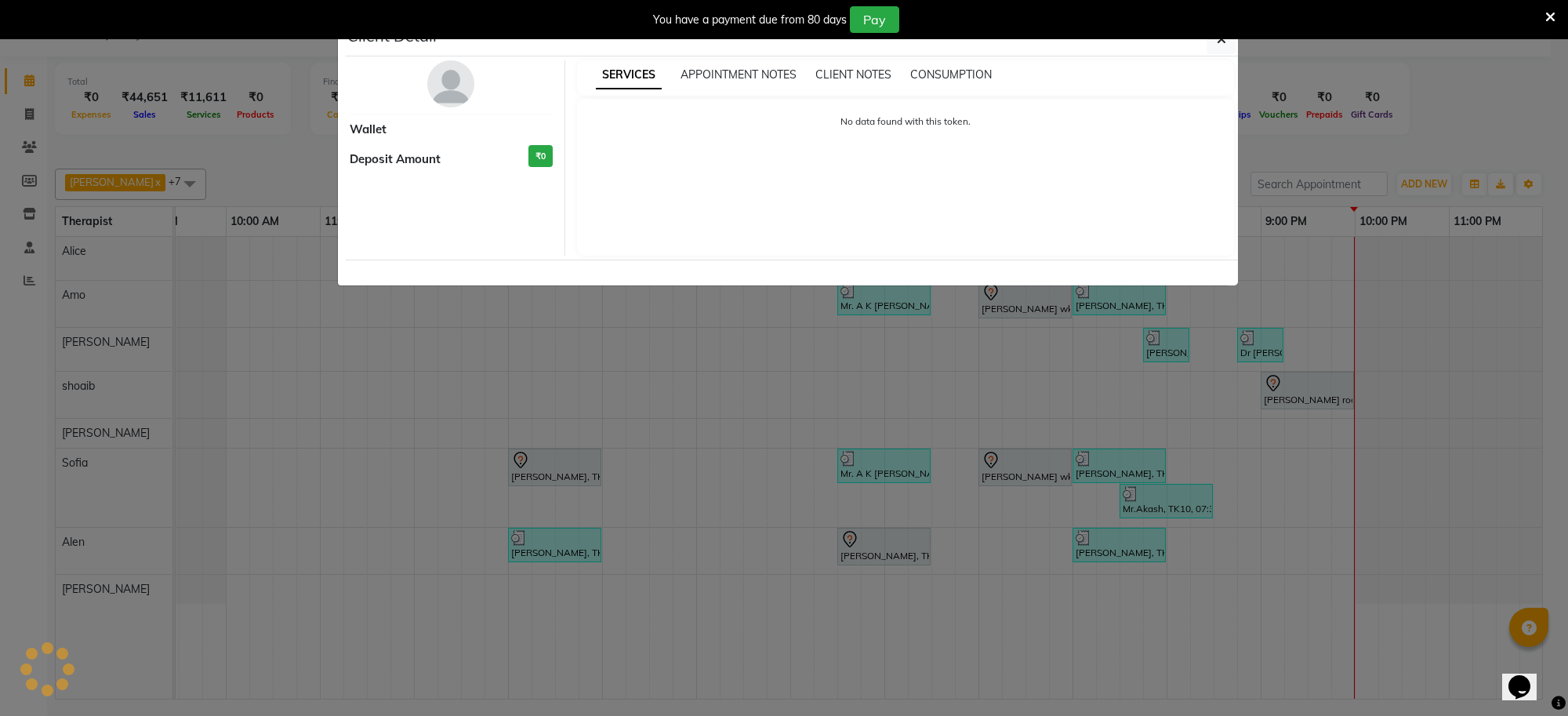
select select "7"
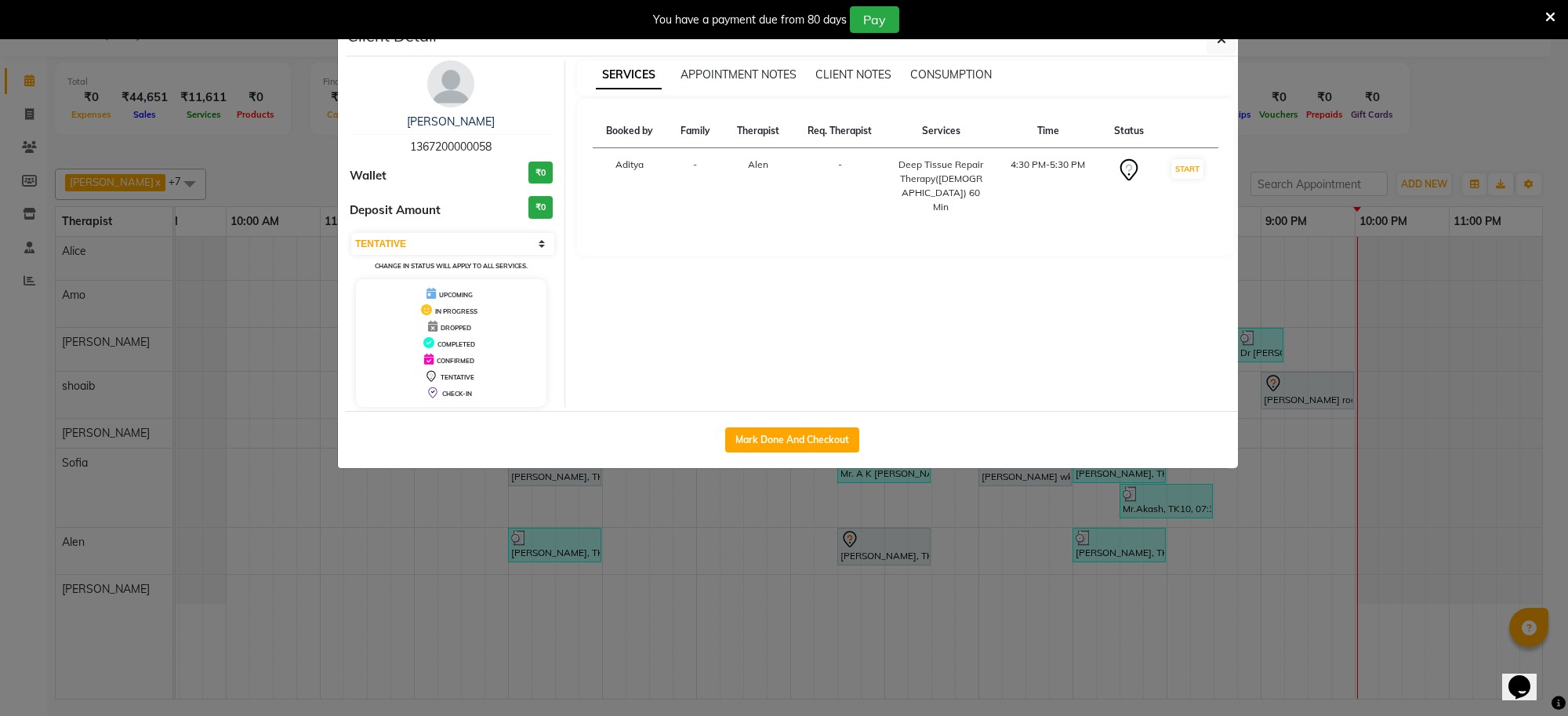
click at [847, 613] on ngb-modal-window "Client Detail Mr Harshit 1367200000058 Wallet ₹0 Deposit Amount ₹0 Select IN SE…" at bounding box center [784, 358] width 1568 height 716
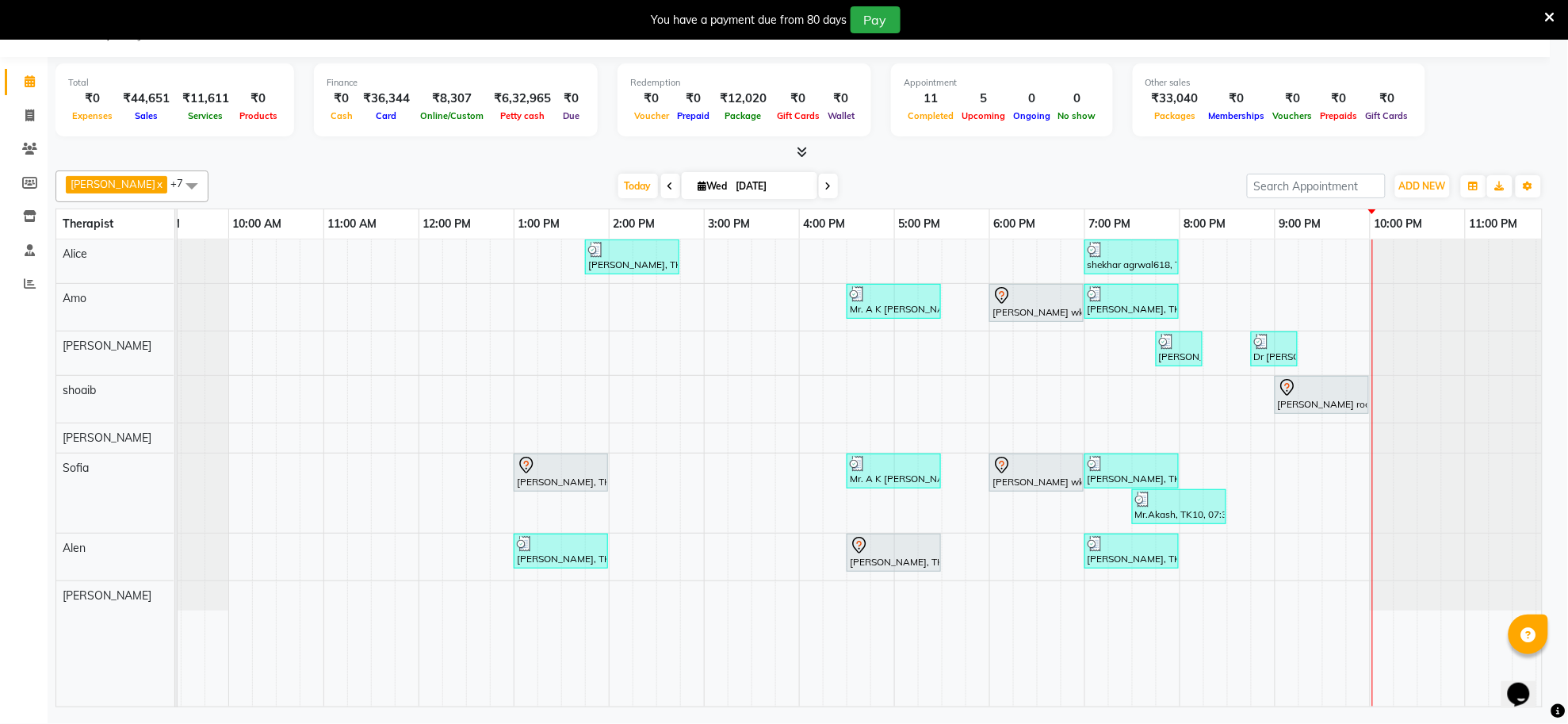
scroll to position [0, 28]
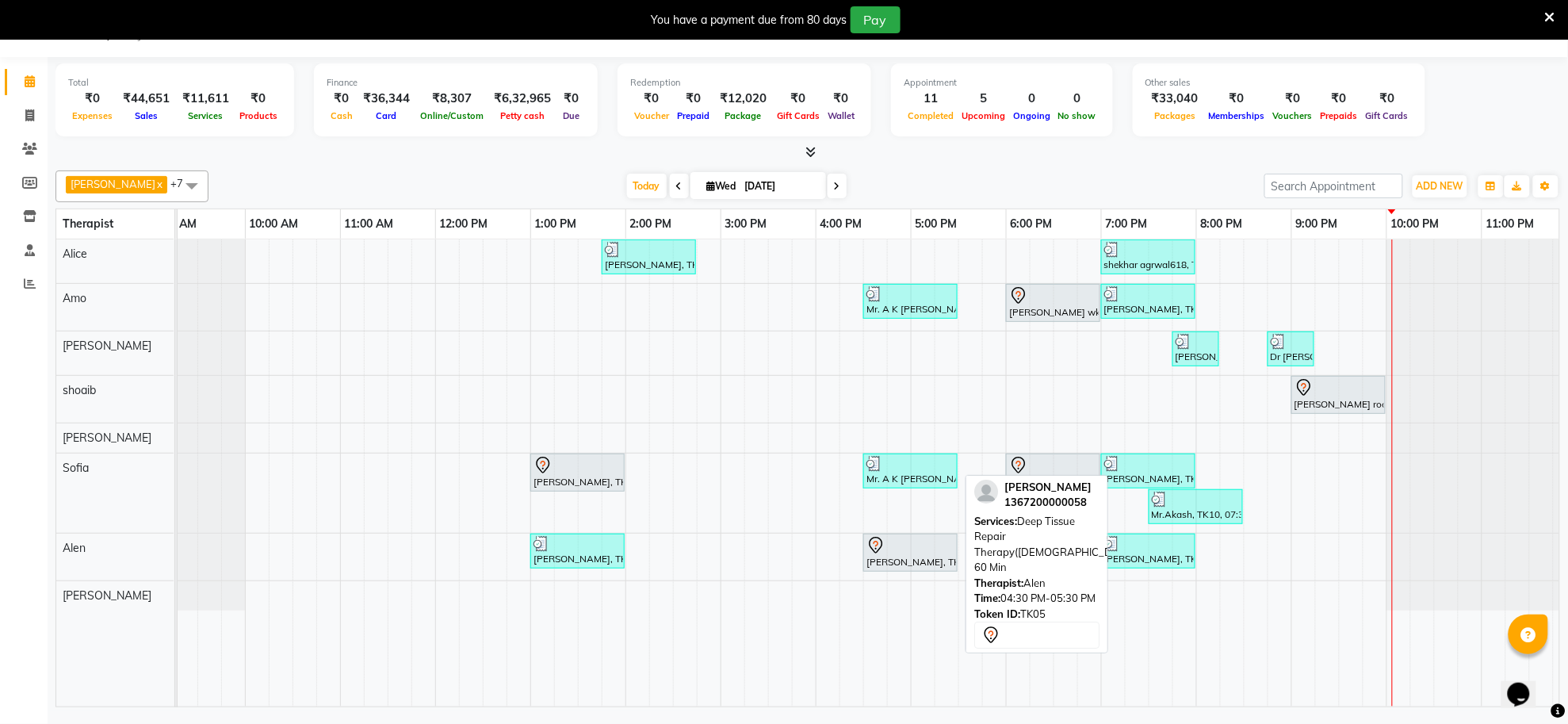
click at [905, 553] on div at bounding box center [911, 546] width 88 height 19
select select "7"
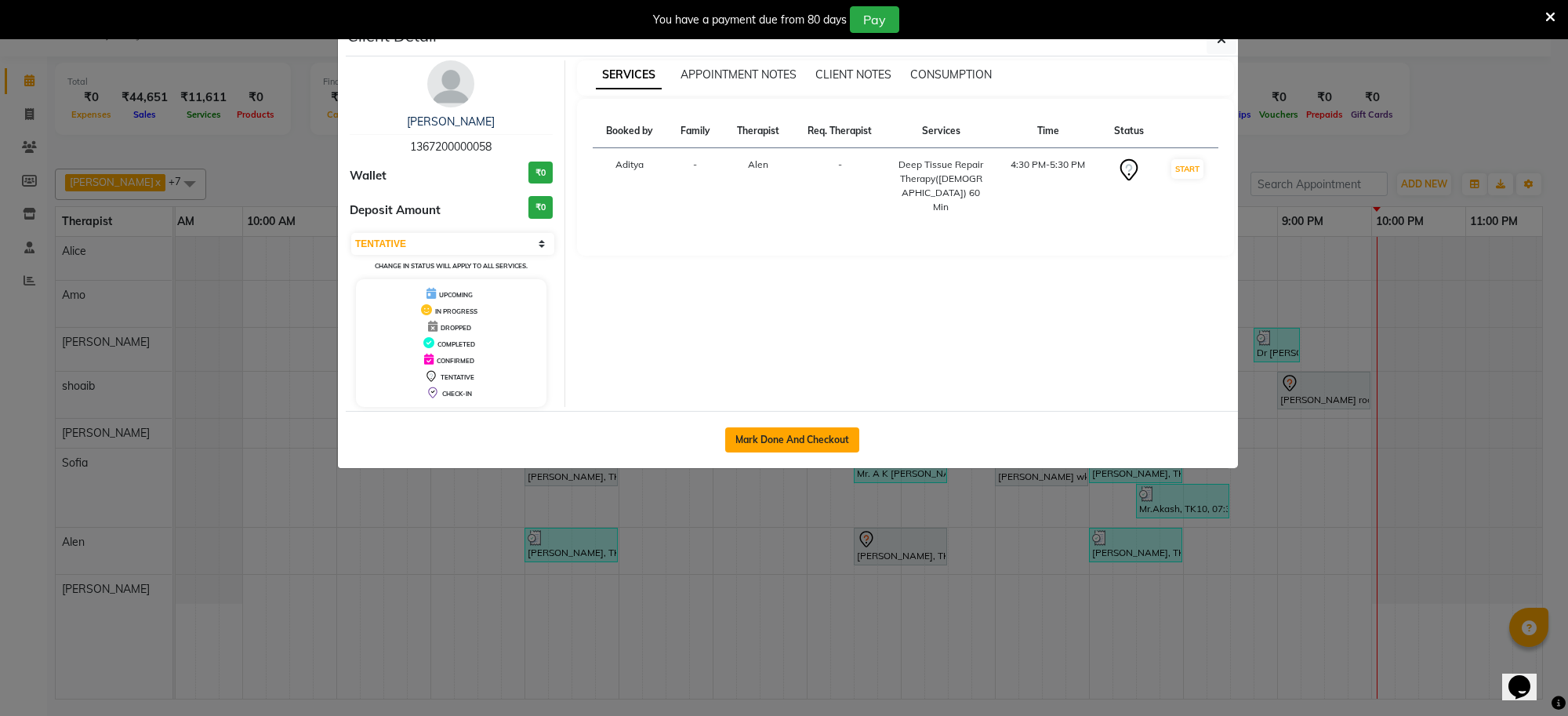
click at [820, 442] on button "Mark Done And Checkout" at bounding box center [791, 440] width 134 height 25
select select "service"
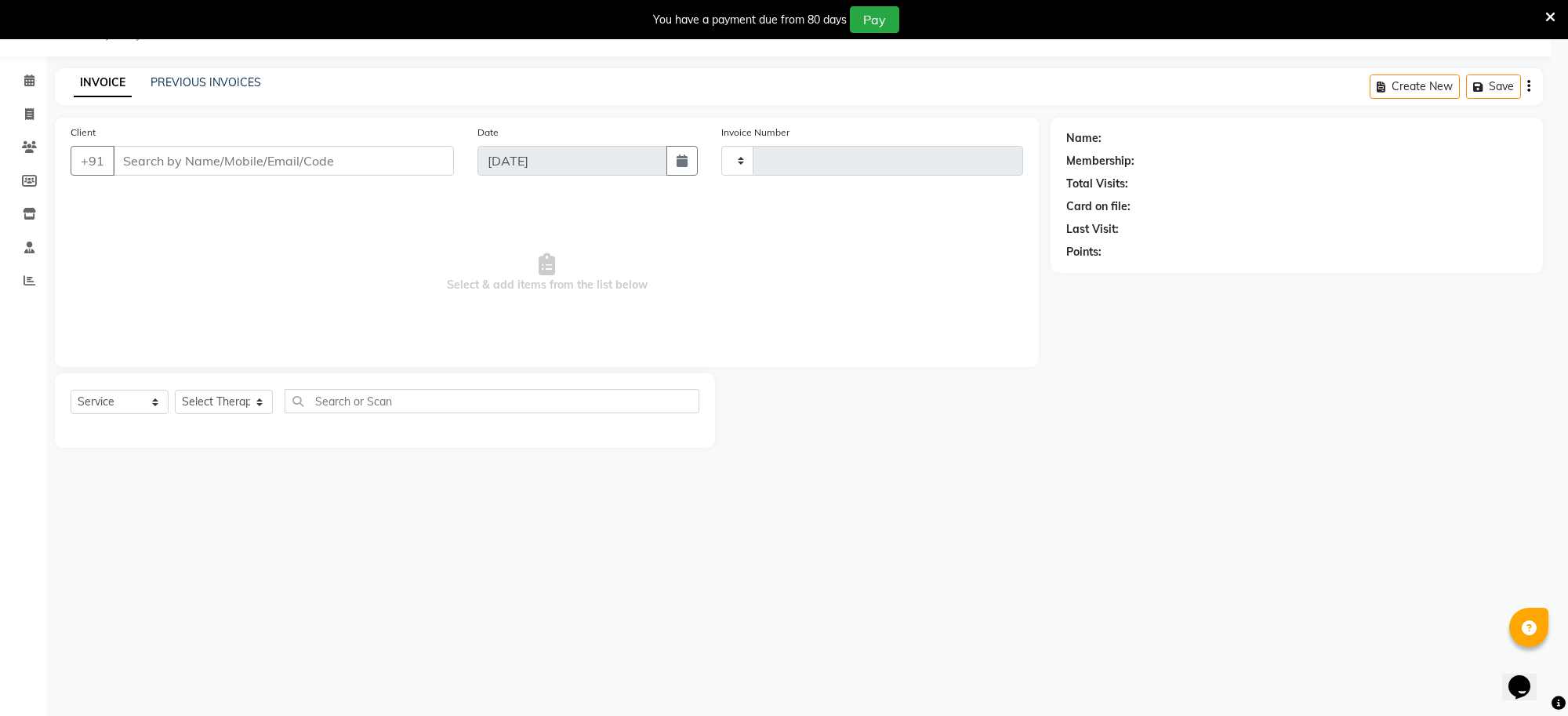
type input "1271"
select select "8283"
type input "13*********58"
select select "84325"
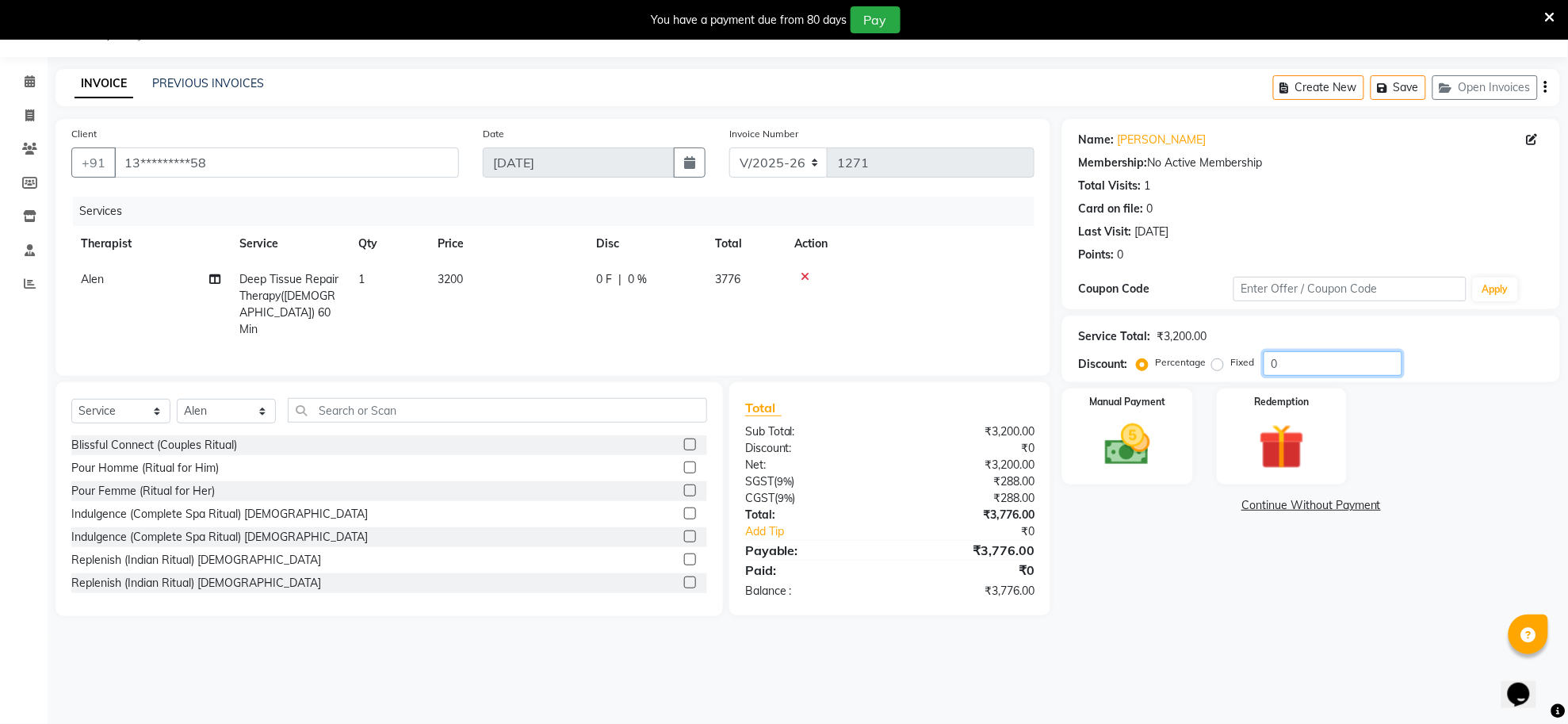
drag, startPoint x: 1349, startPoint y: 369, endPoint x: 1269, endPoint y: 361, distance: 80.4
click at [1269, 361] on input "0" at bounding box center [1333, 363] width 139 height 24
type input "15"
click at [1219, 564] on div "Name: Mr Harshit Membership: No Active Membership Total Visits: 1 Card on file:…" at bounding box center [1318, 375] width 510 height 513
click at [1140, 460] on img at bounding box center [1127, 445] width 77 height 55
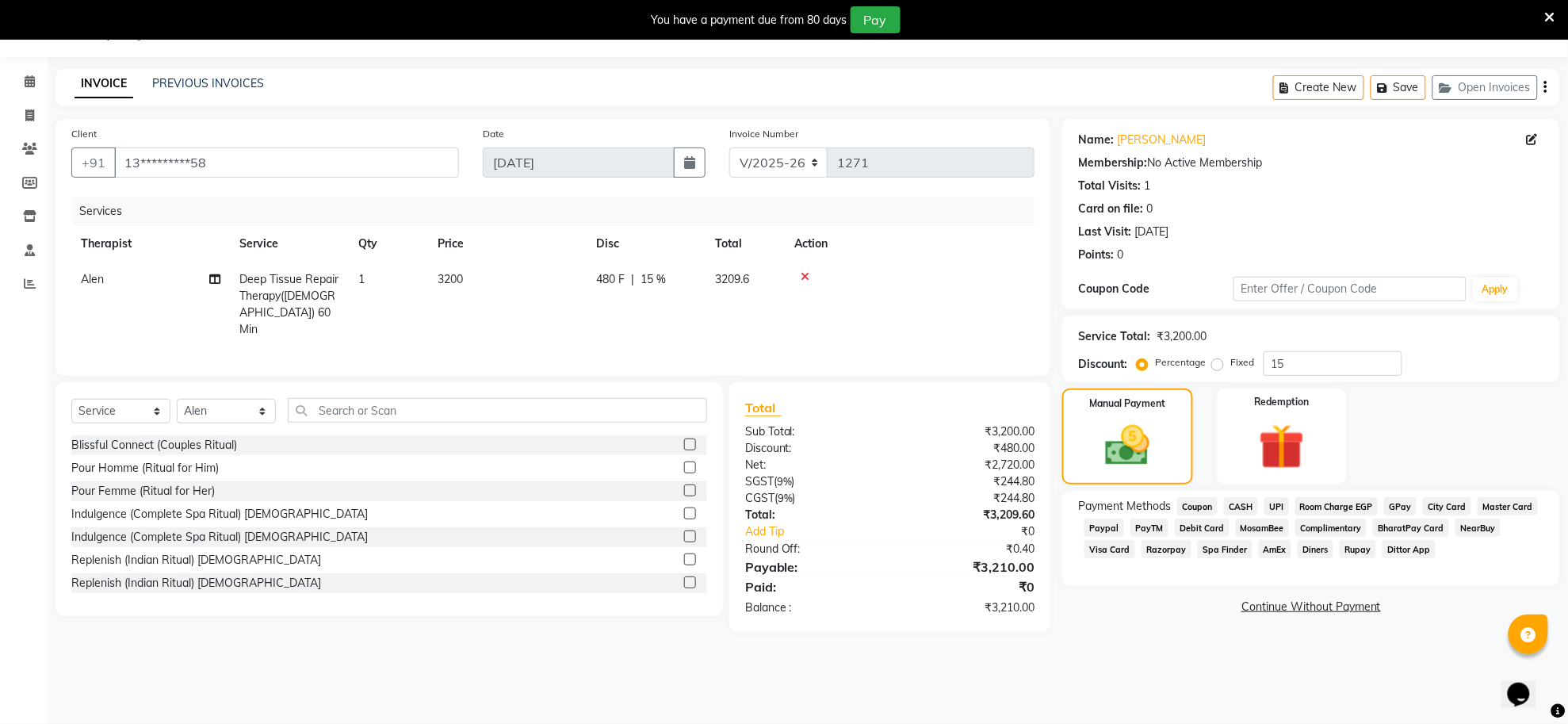
click at [1499, 504] on span "Master Card" at bounding box center [1507, 506] width 61 height 19
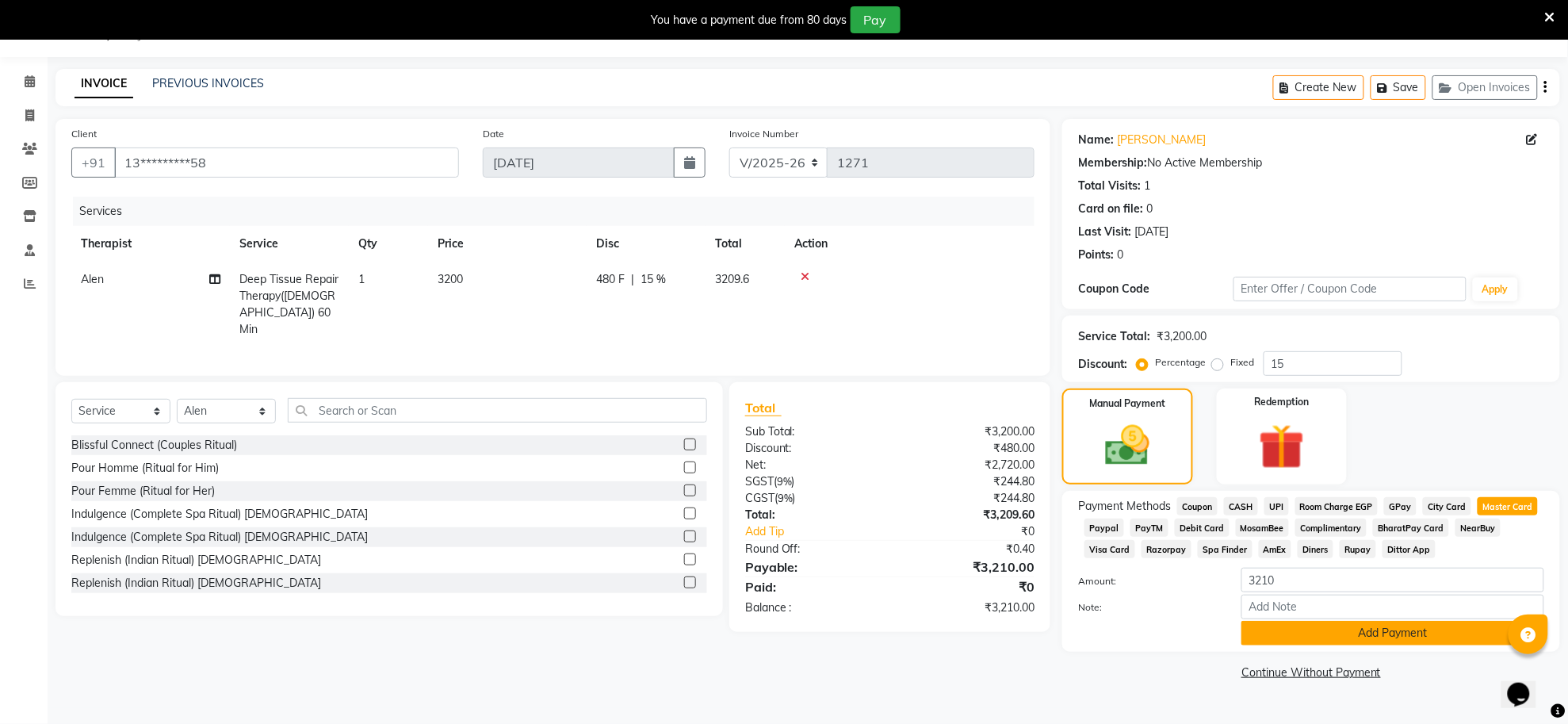
click at [1382, 632] on button "Add Payment" at bounding box center [1392, 633] width 303 height 24
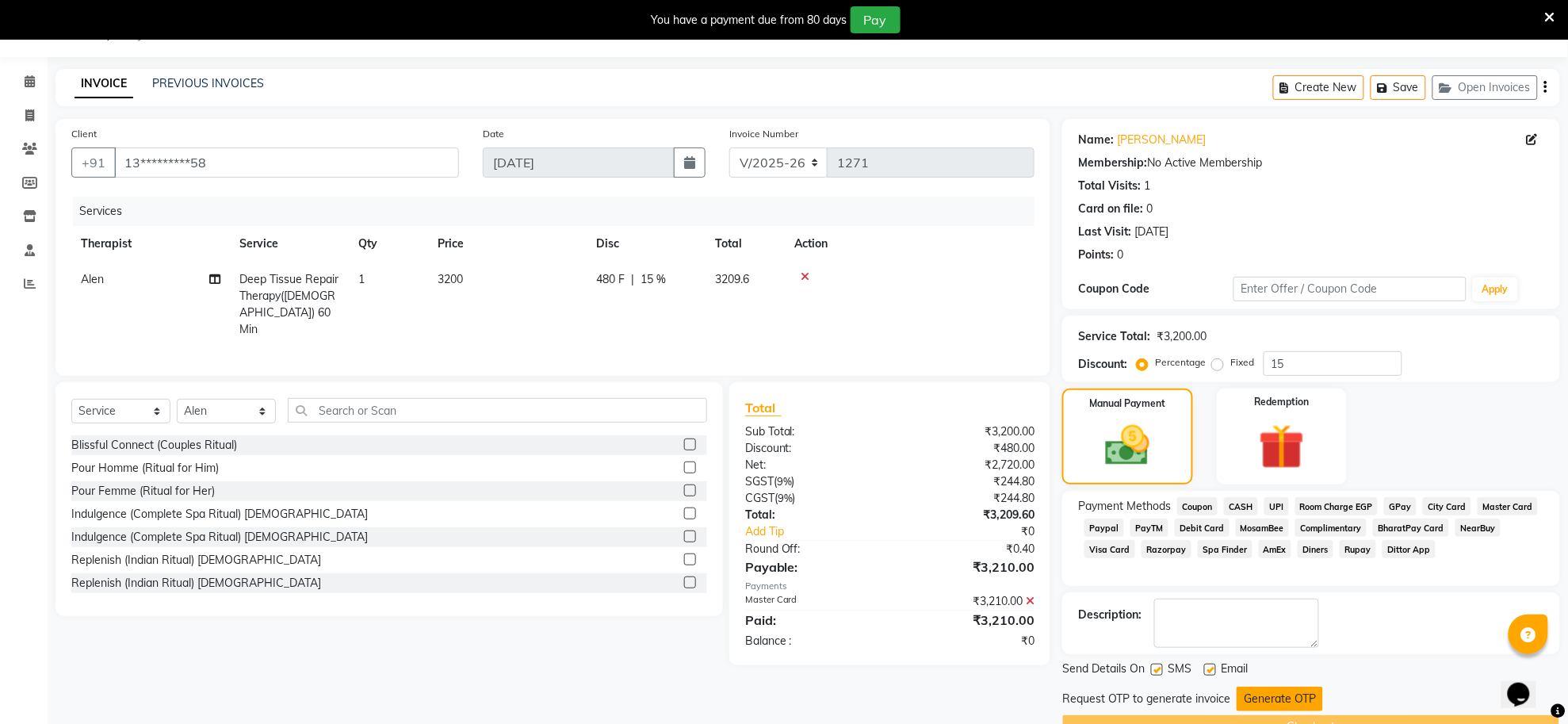
click at [1289, 696] on button "Generate OTP" at bounding box center [1279, 699] width 87 height 24
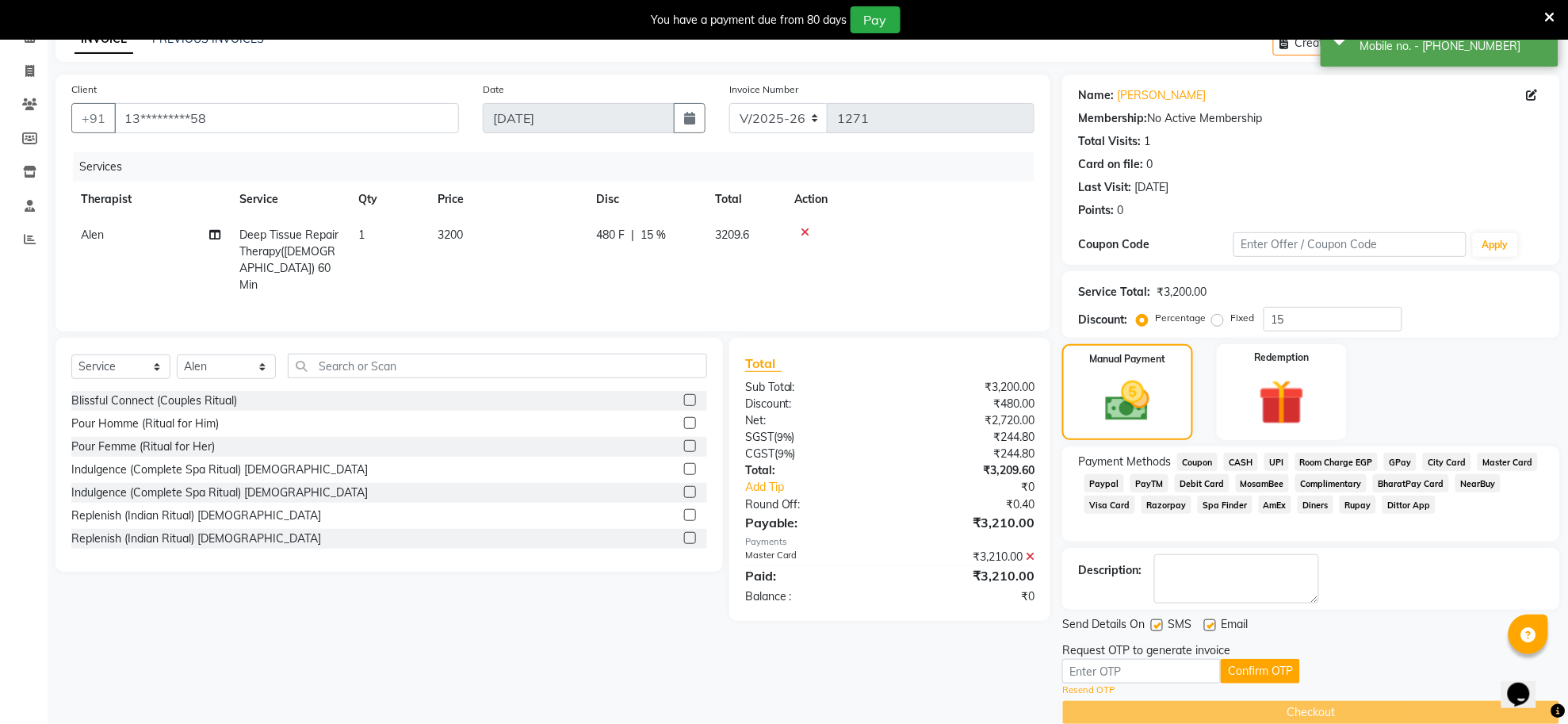
scroll to position [108, 0]
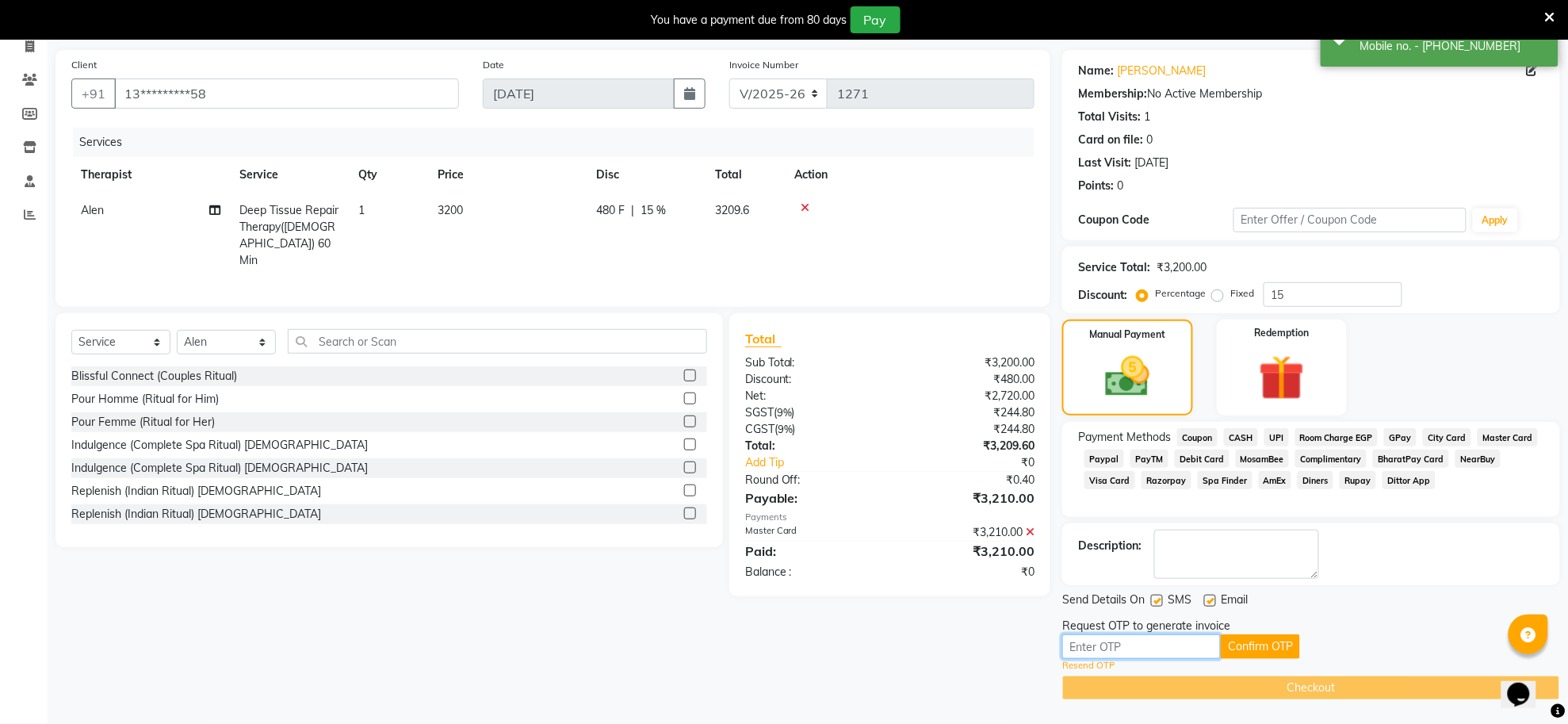
click at [1169, 640] on input "text" at bounding box center [1142, 646] width 159 height 24
type input "7390"
click at [1239, 650] on button "Confirm OTP" at bounding box center [1260, 646] width 79 height 24
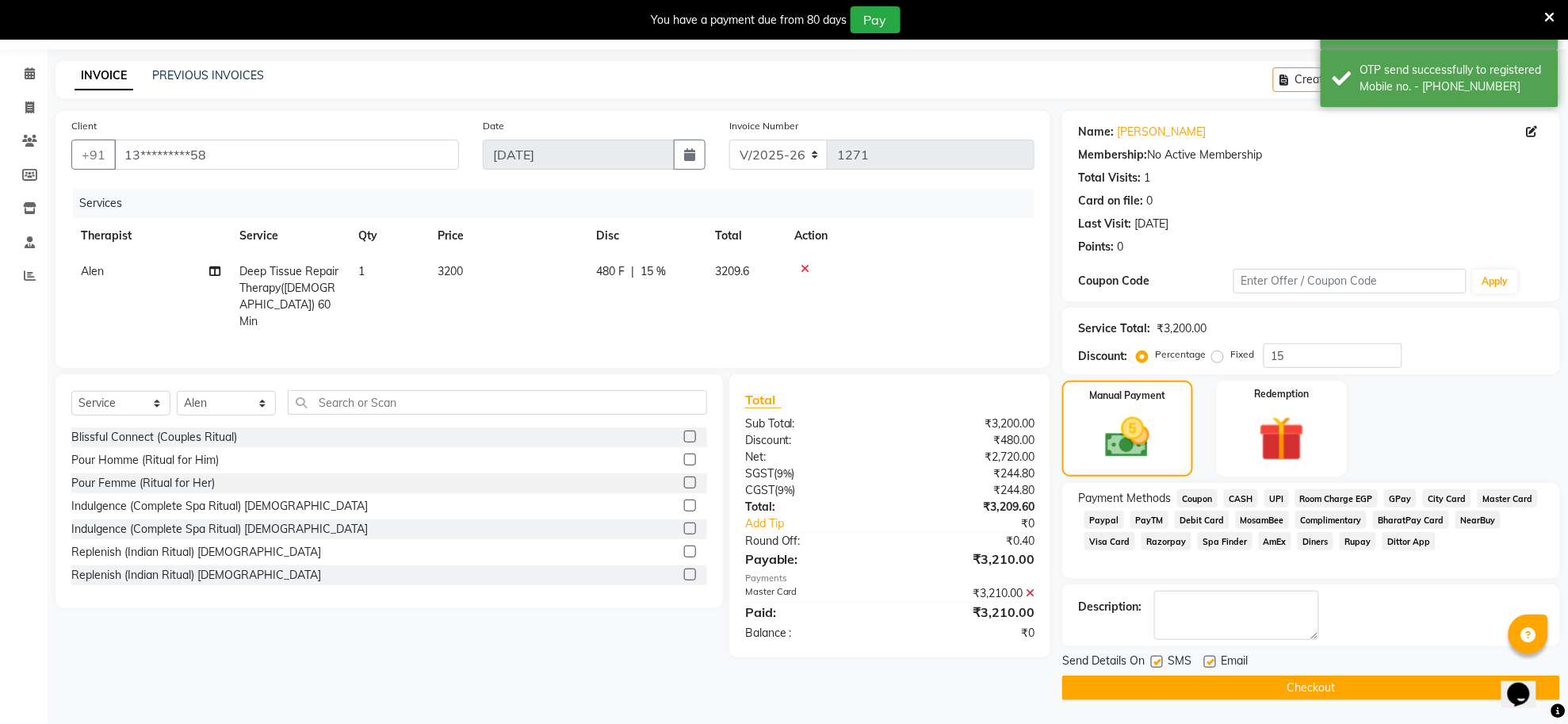
click at [1283, 683] on button "Checkout" at bounding box center [1311, 688] width 498 height 24
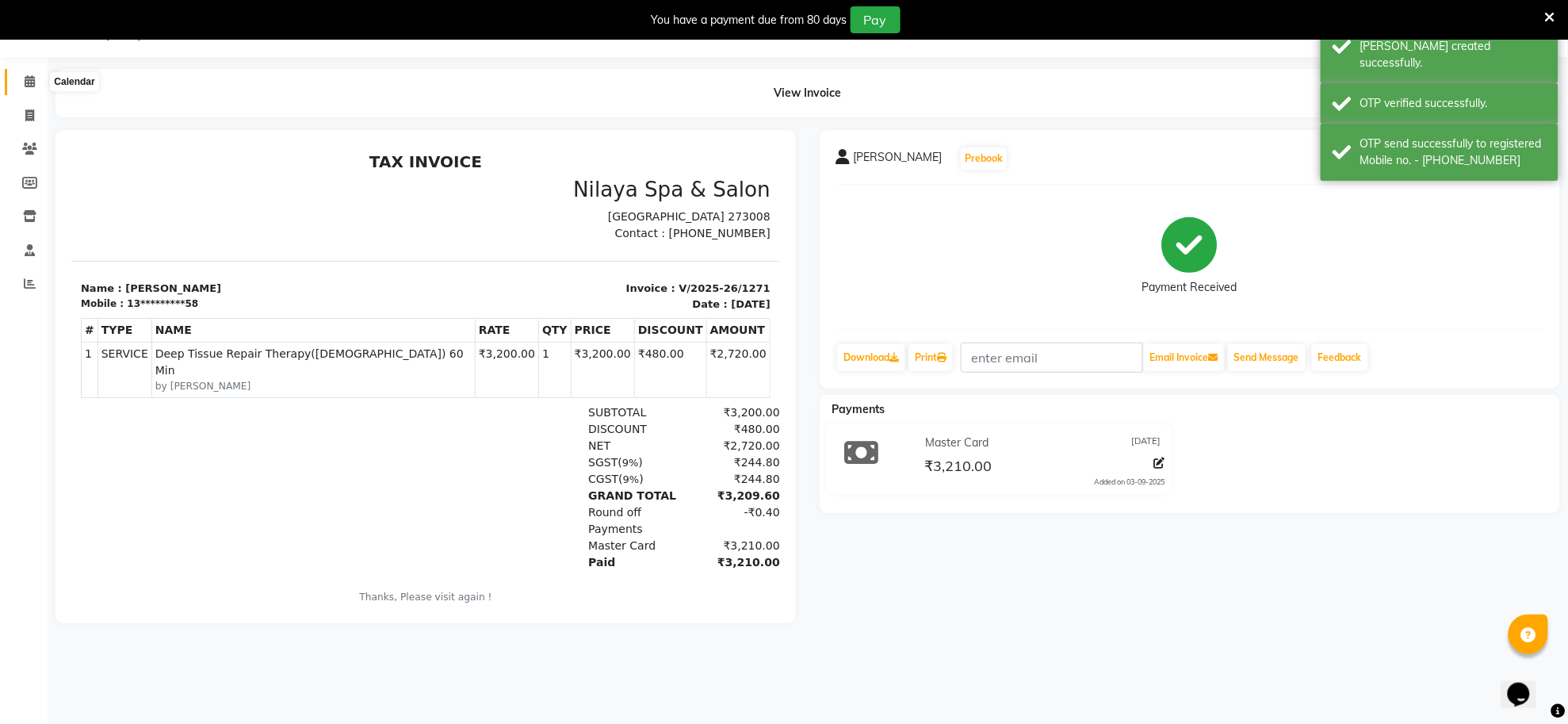
click at [29, 81] on icon at bounding box center [29, 81] width 10 height 12
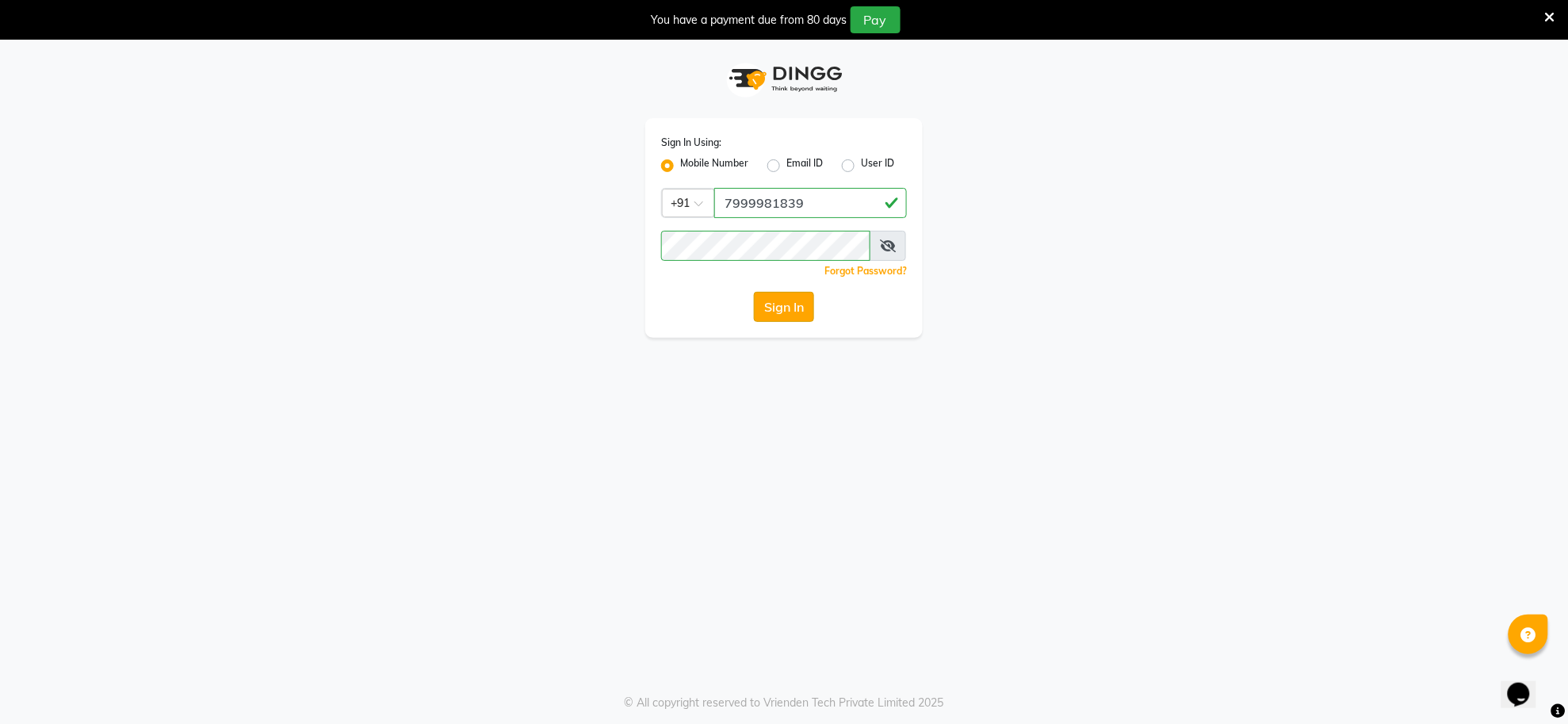
click at [786, 303] on button "Sign In" at bounding box center [784, 306] width 61 height 30
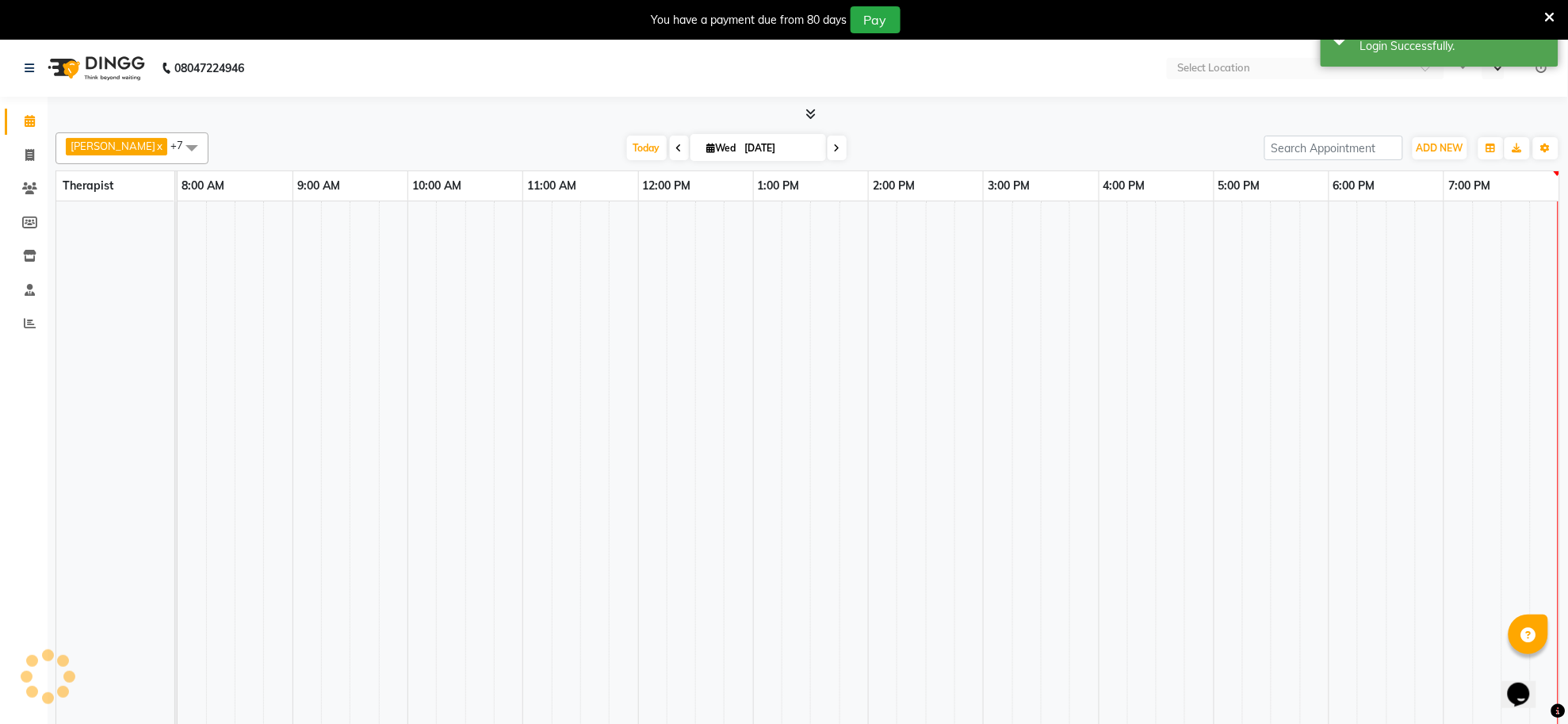
select select "en"
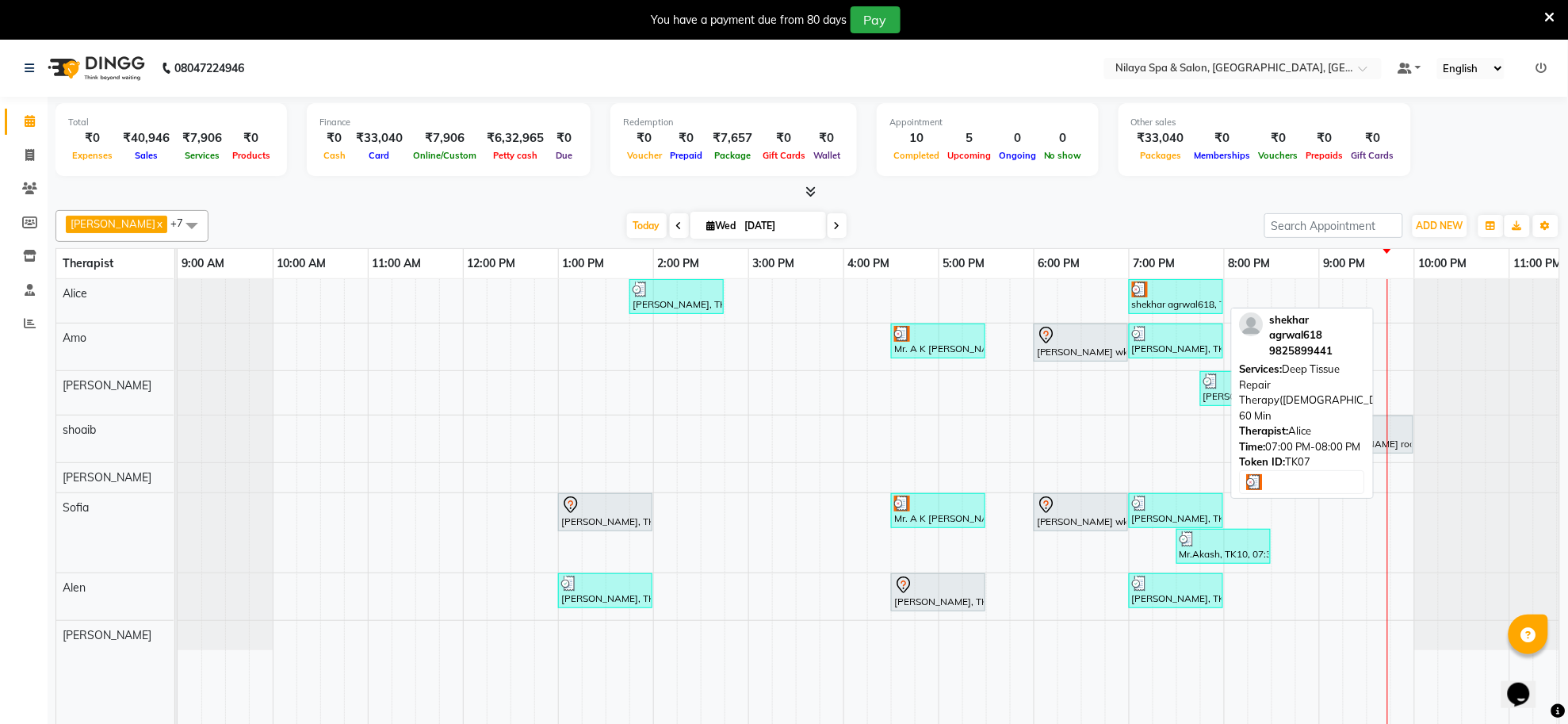
click at [1171, 304] on div "shekhar agrwal618, TK07, 07:00 PM-08:00 PM, Deep Tissue Repair Therapy([DEMOGRA…" at bounding box center [1177, 296] width 92 height 30
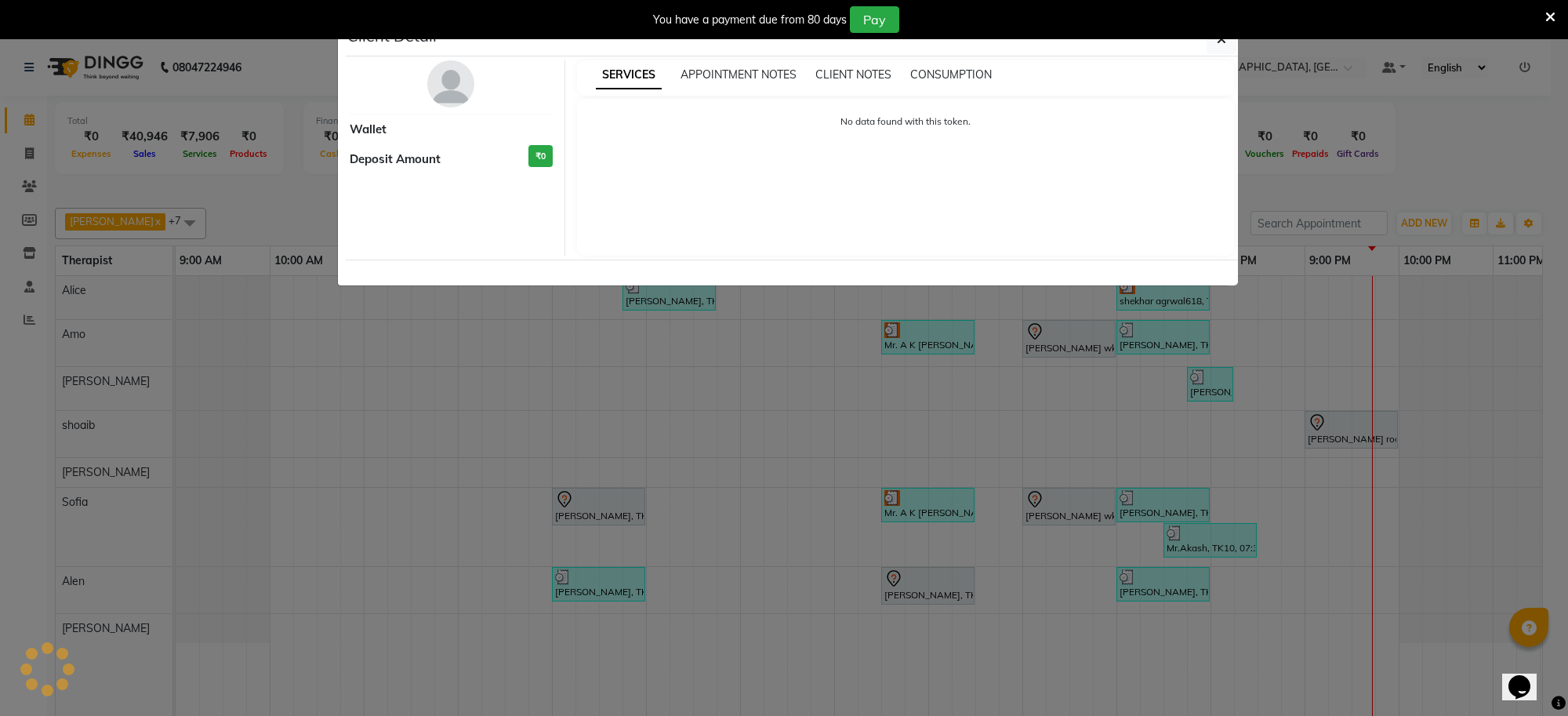
select select "3"
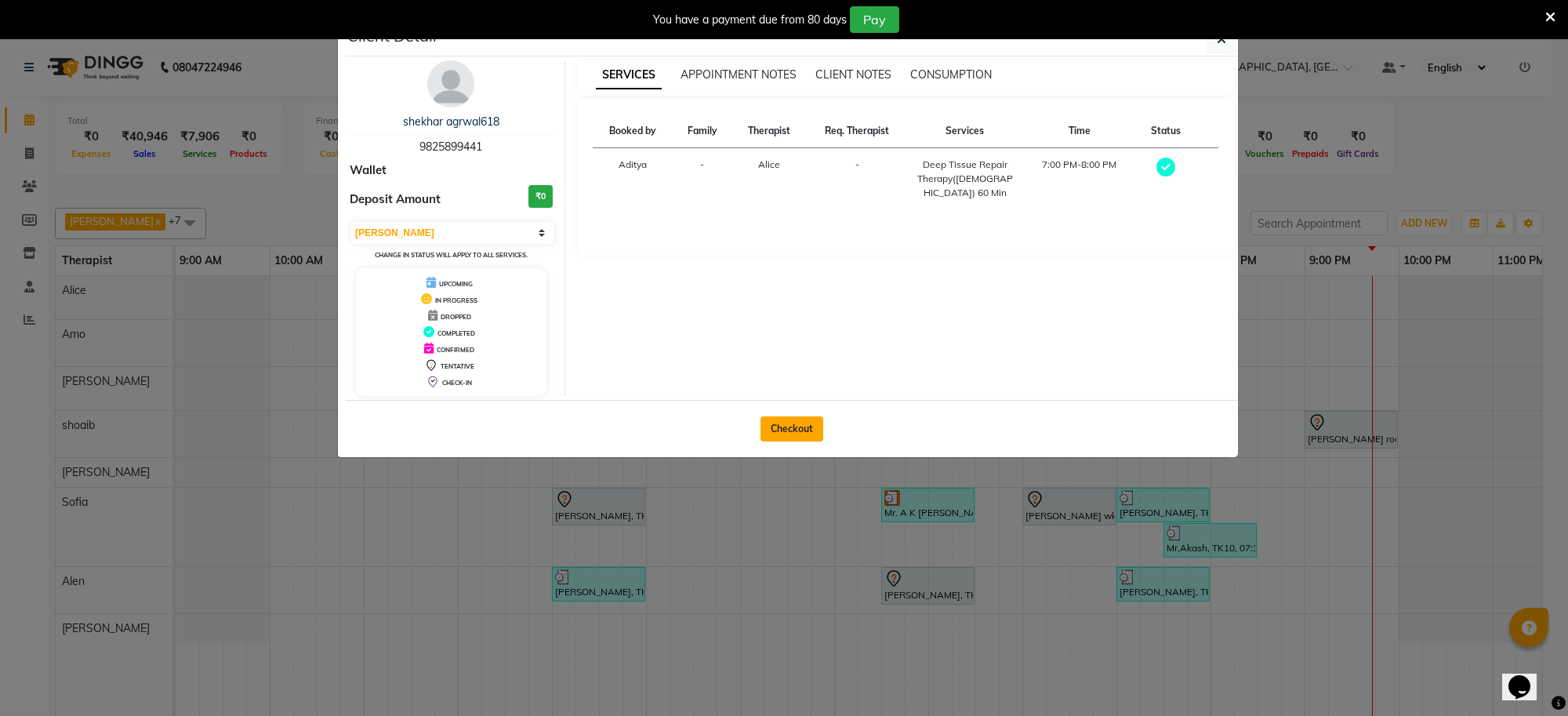
click at [797, 425] on button "Checkout" at bounding box center [791, 429] width 63 height 25
select select "service"
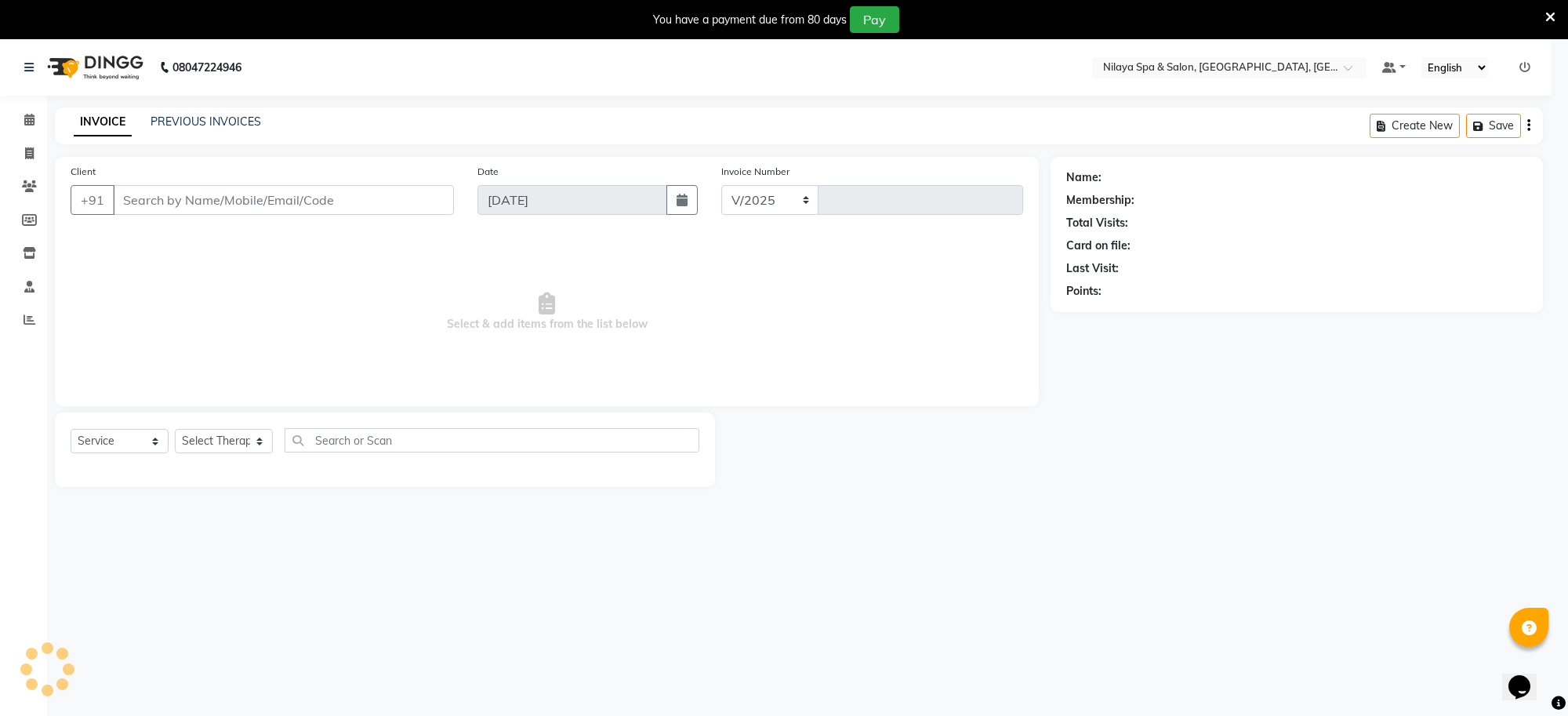
select select "8283"
type input "1268"
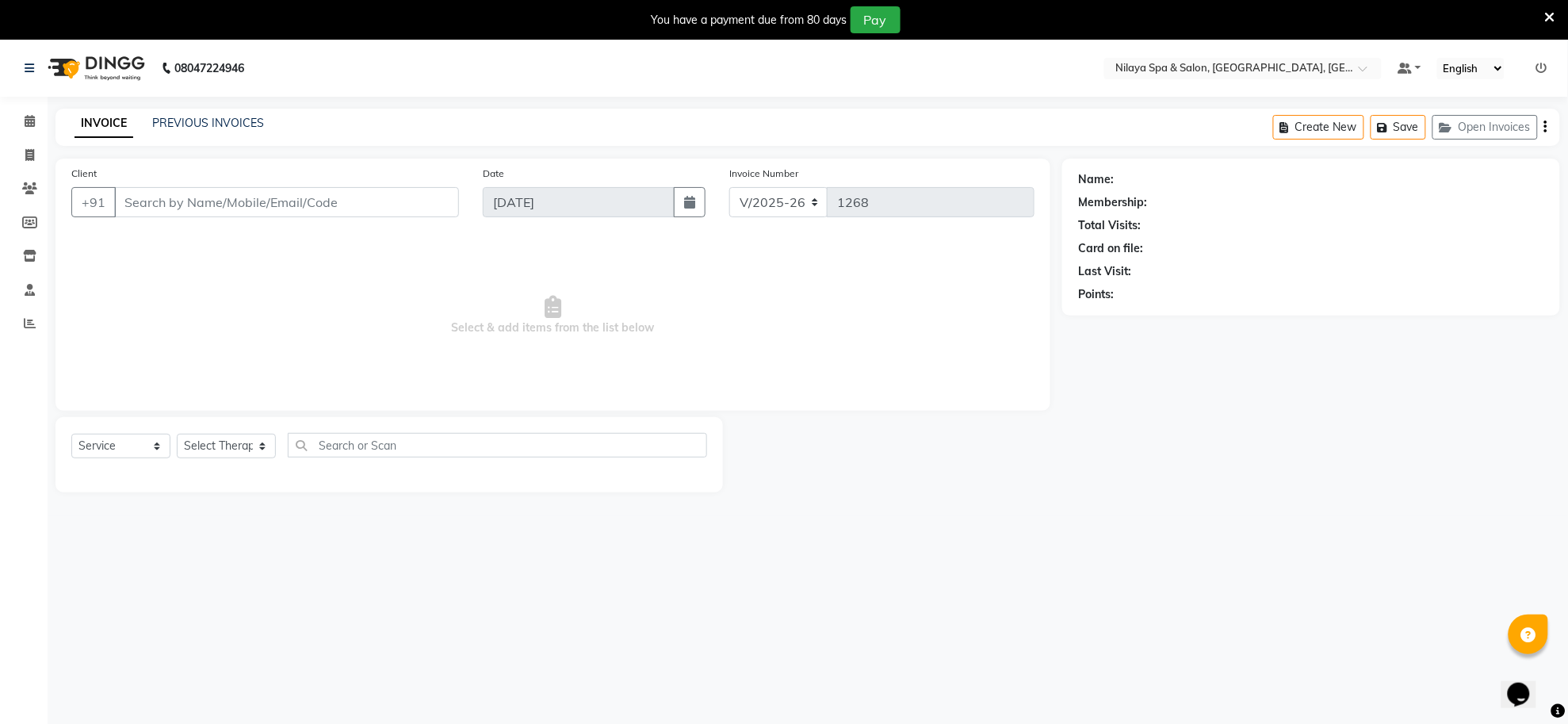
type input "98******41"
select select "80697"
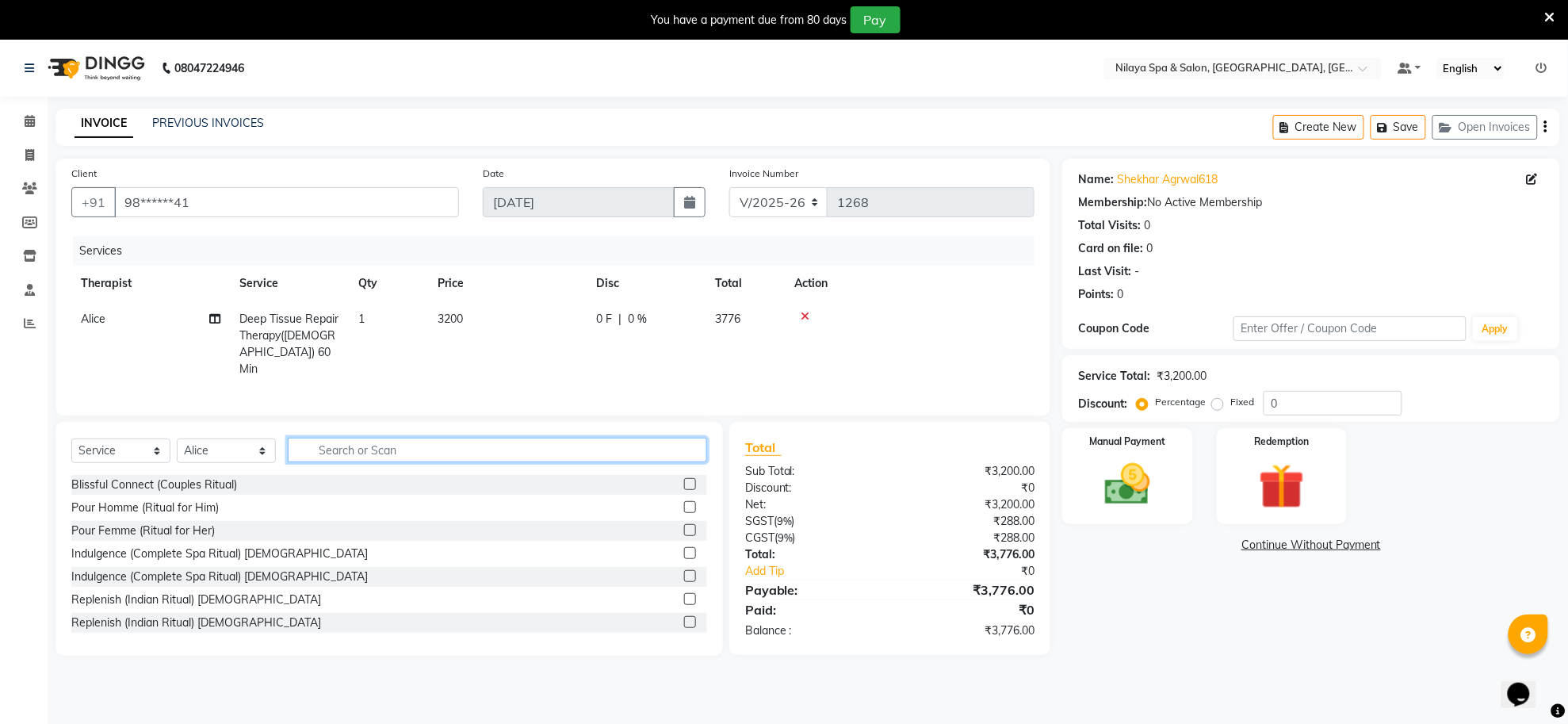
click at [533, 450] on input "text" at bounding box center [497, 450] width 419 height 24
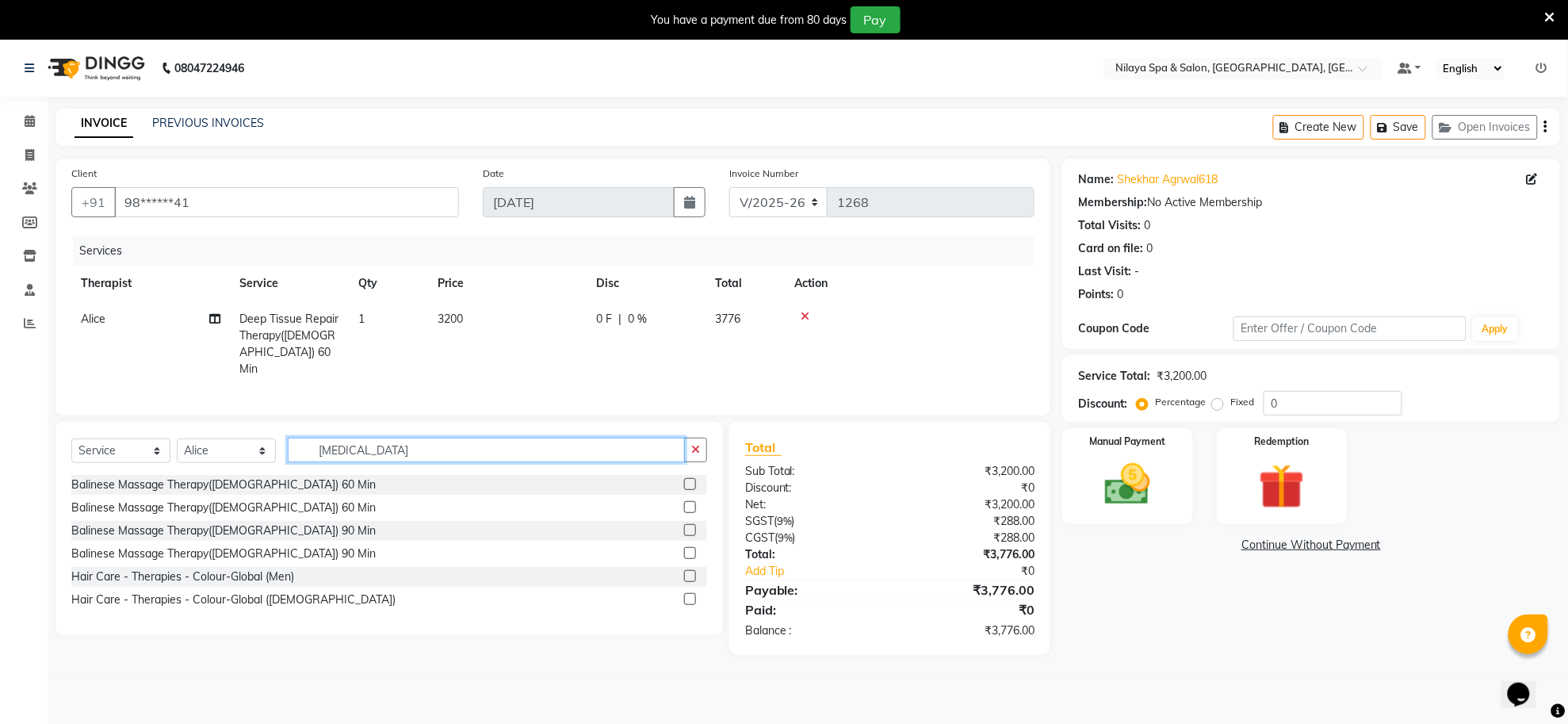
type input "[MEDICAL_DATA]"
click at [601, 473] on div "Select Service Product Membership Package Voucher Prepaid Gift Card Select Ther…" at bounding box center [388, 457] width 636 height 37
click at [616, 484] on div "Balinese Massage Therapy([DEMOGRAPHIC_DATA]) 60 Min" at bounding box center [388, 485] width 636 height 20
click at [691, 481] on label at bounding box center [690, 484] width 12 height 12
click at [691, 481] on input "checkbox" at bounding box center [689, 485] width 10 height 10
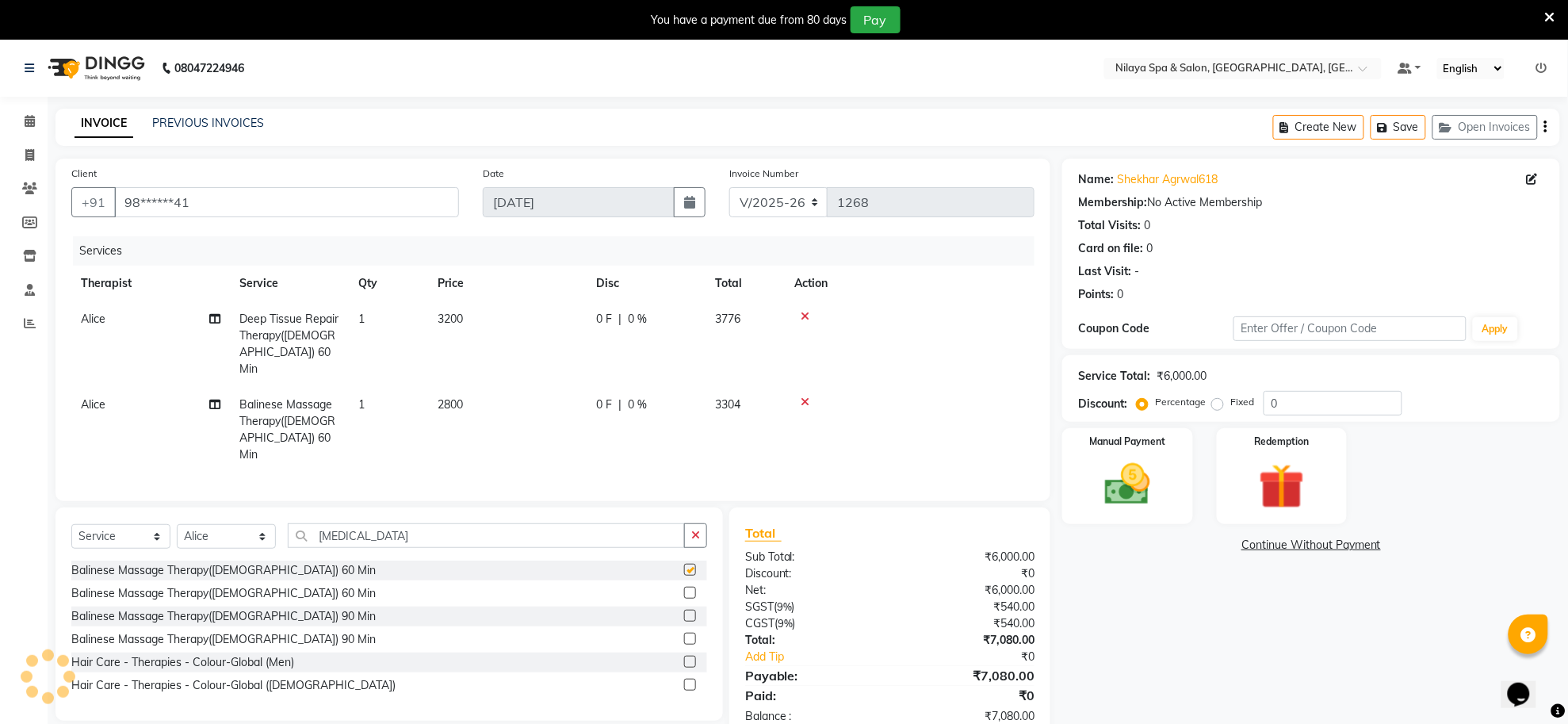
checkbox input "false"
click at [807, 318] on icon at bounding box center [804, 317] width 8 height 11
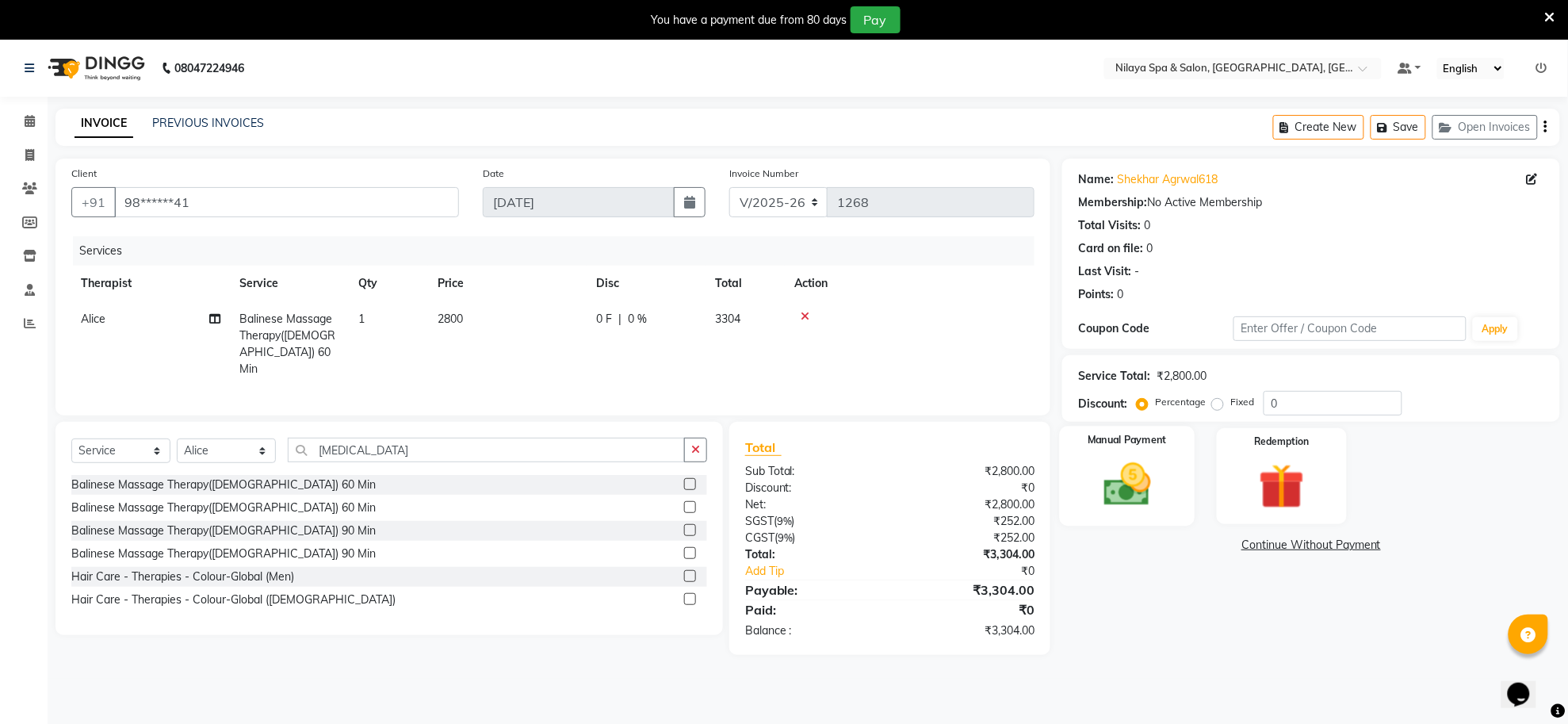
click at [1131, 490] on img at bounding box center [1127, 485] width 77 height 55
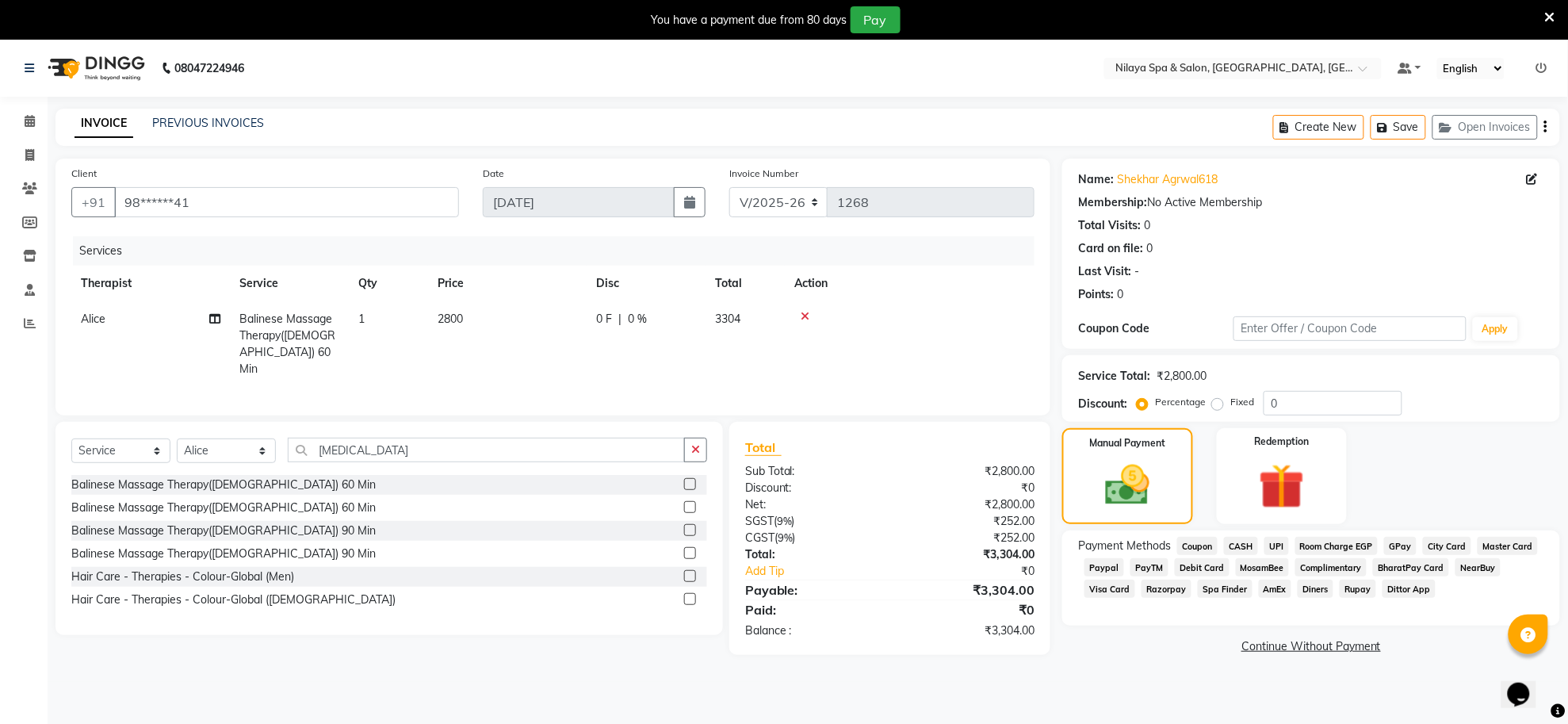
click at [1499, 544] on span "Master Card" at bounding box center [1507, 547] width 61 height 19
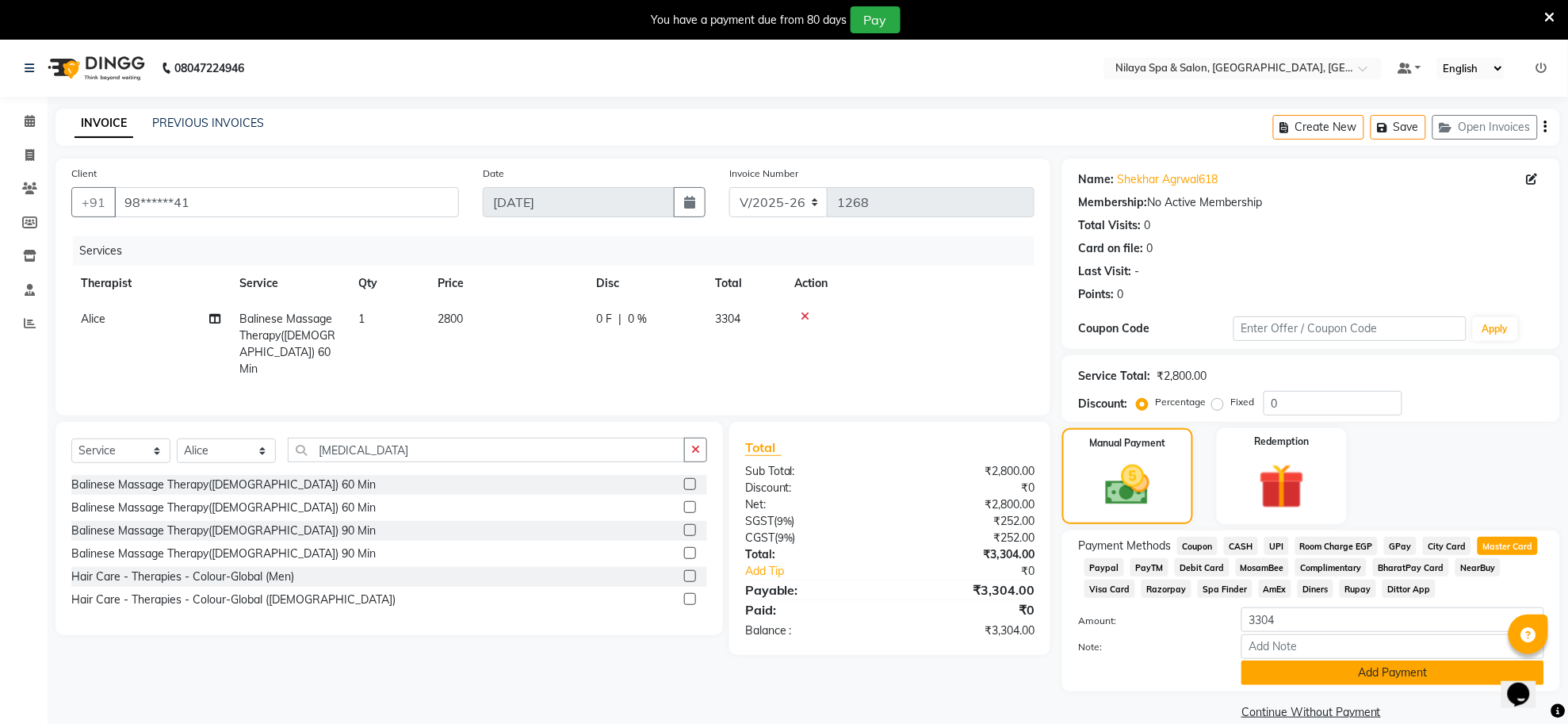
click at [1357, 669] on button "Add Payment" at bounding box center [1392, 673] width 303 height 24
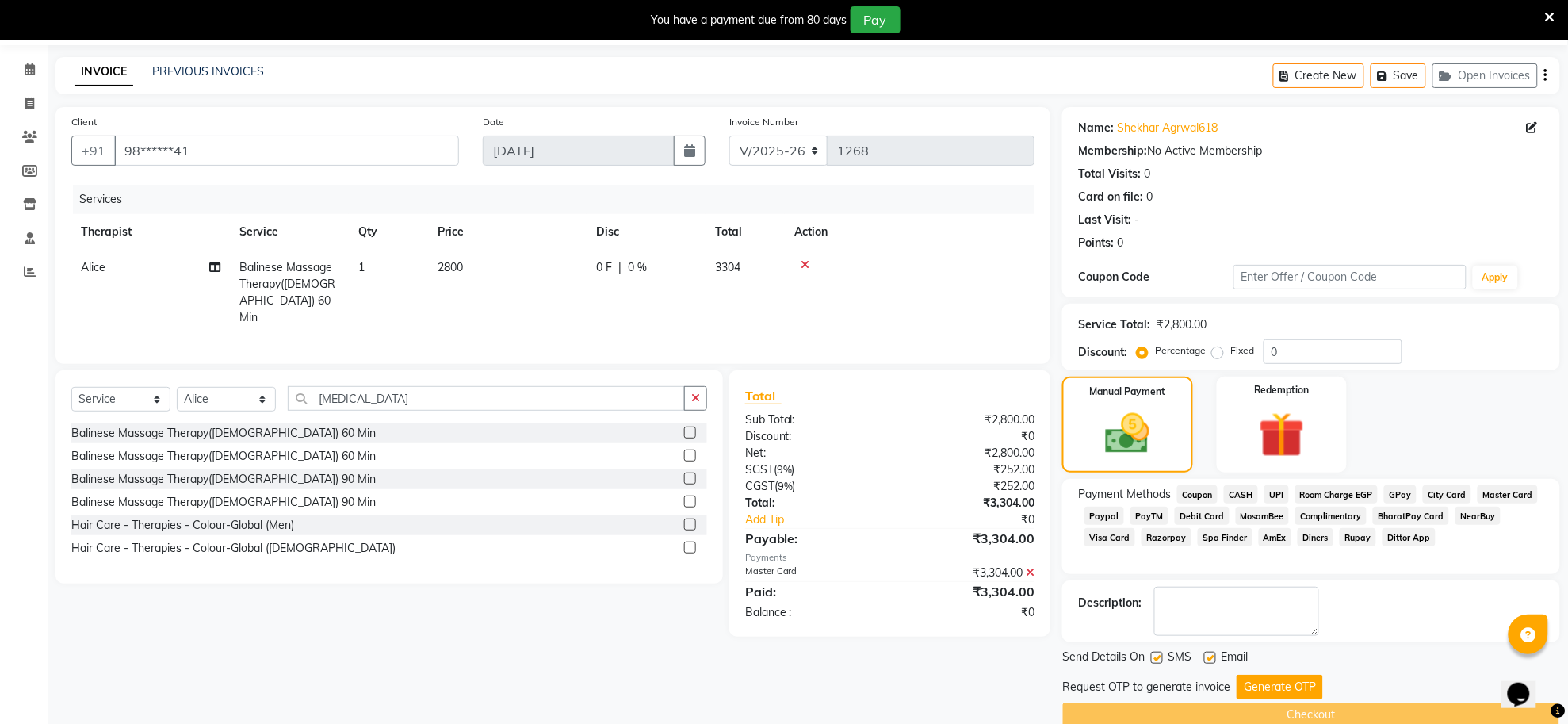
scroll to position [79, 0]
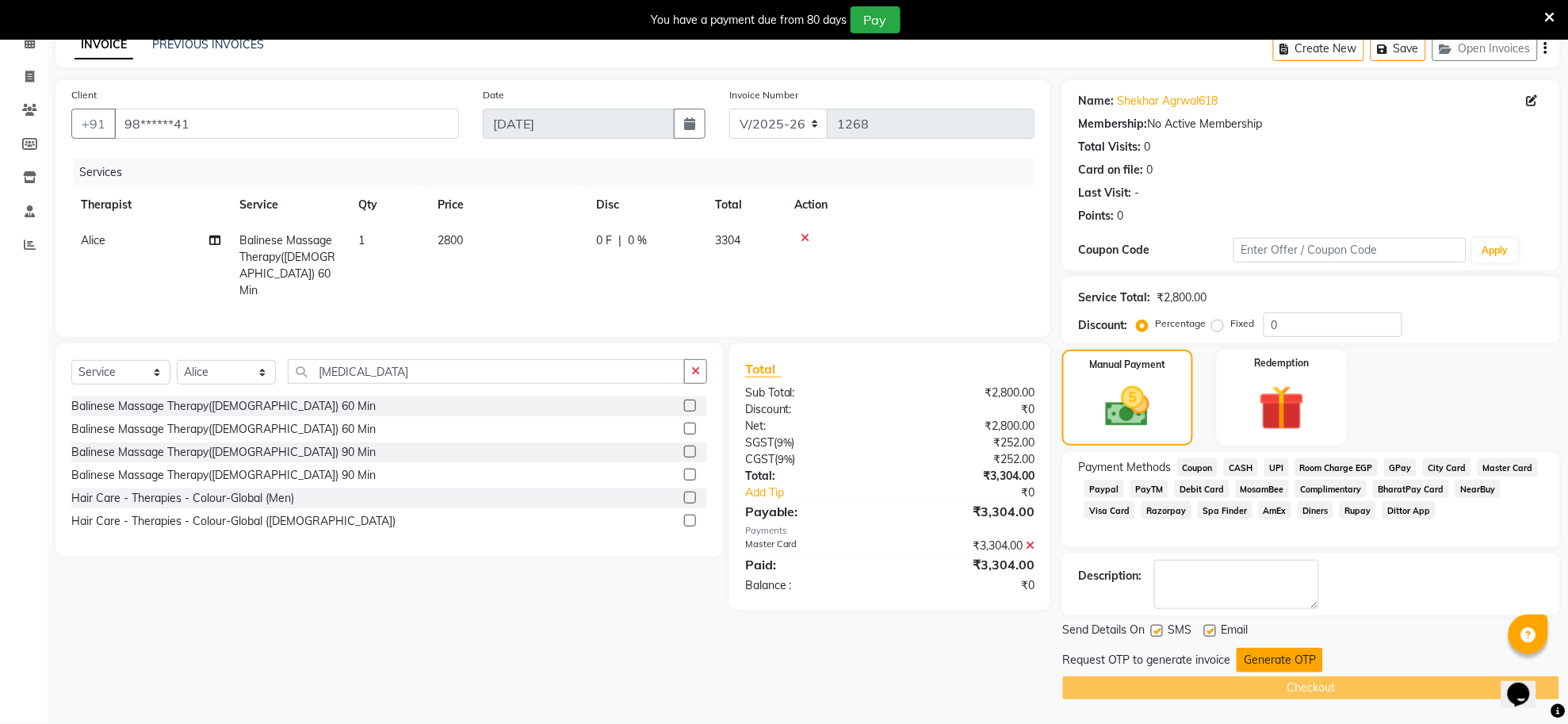
click at [1281, 662] on button "Generate OTP" at bounding box center [1279, 660] width 87 height 24
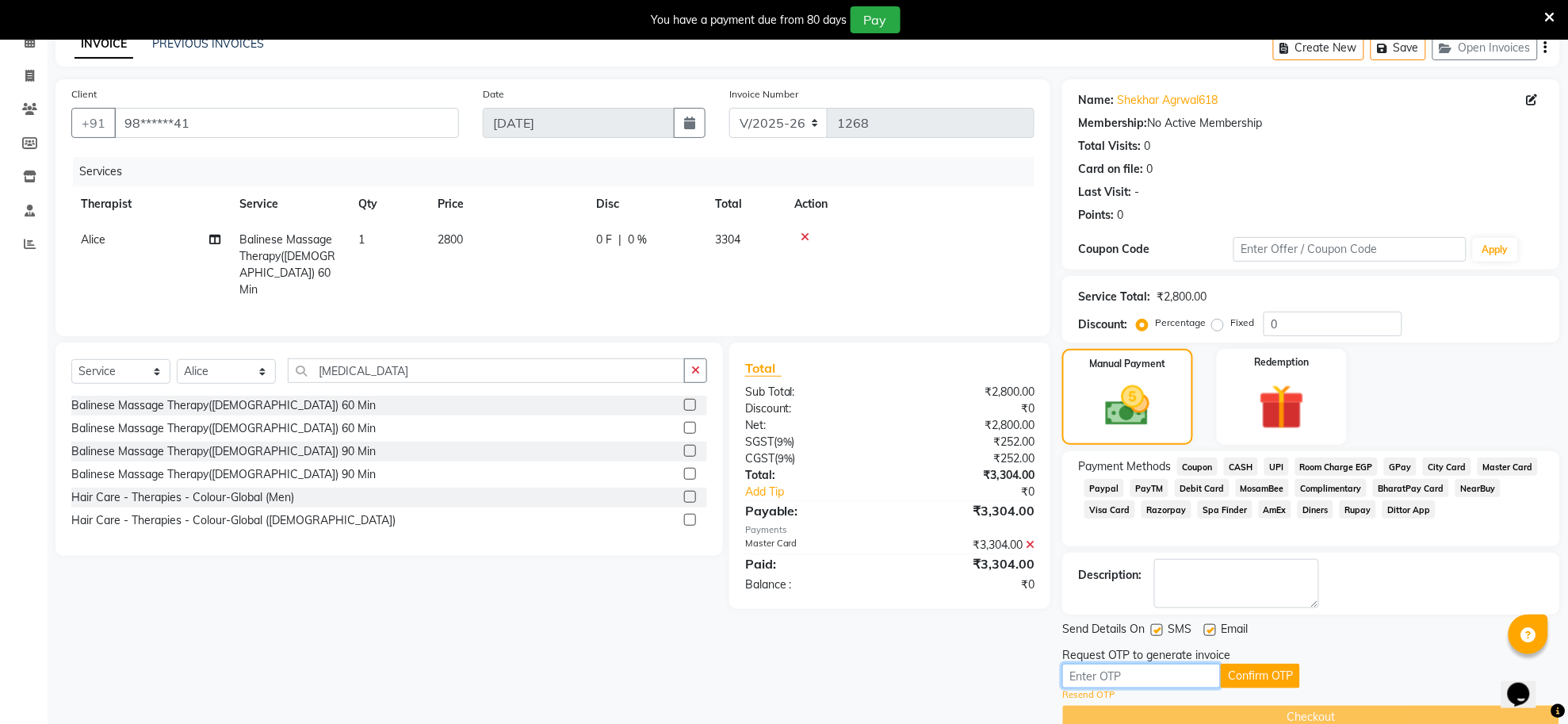
click at [1150, 675] on input "text" at bounding box center [1142, 676] width 159 height 24
type input "7390"
click at [1261, 679] on button "Confirm OTP" at bounding box center [1260, 676] width 79 height 24
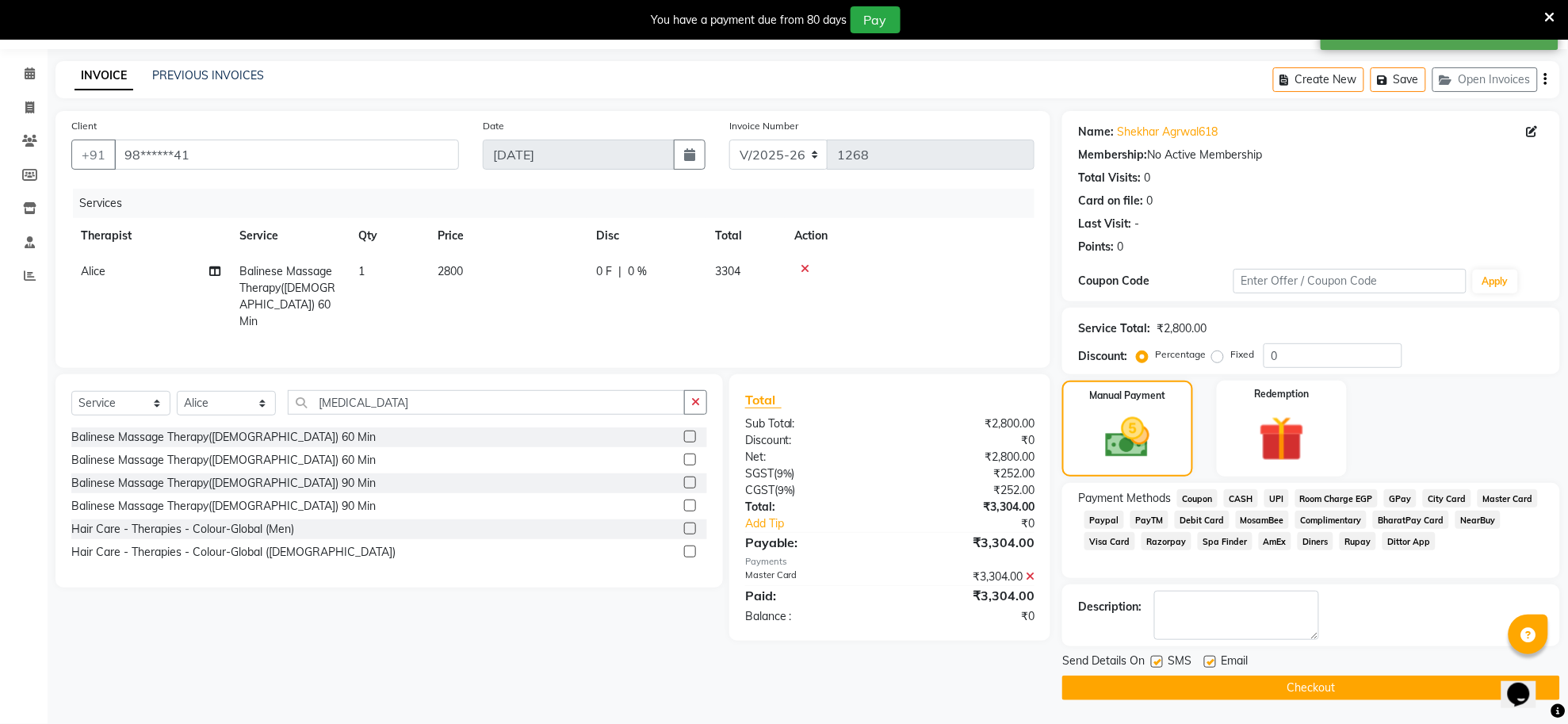
click at [1341, 684] on button "Checkout" at bounding box center [1311, 688] width 498 height 24
